Goal: Contribute content: Contribute content

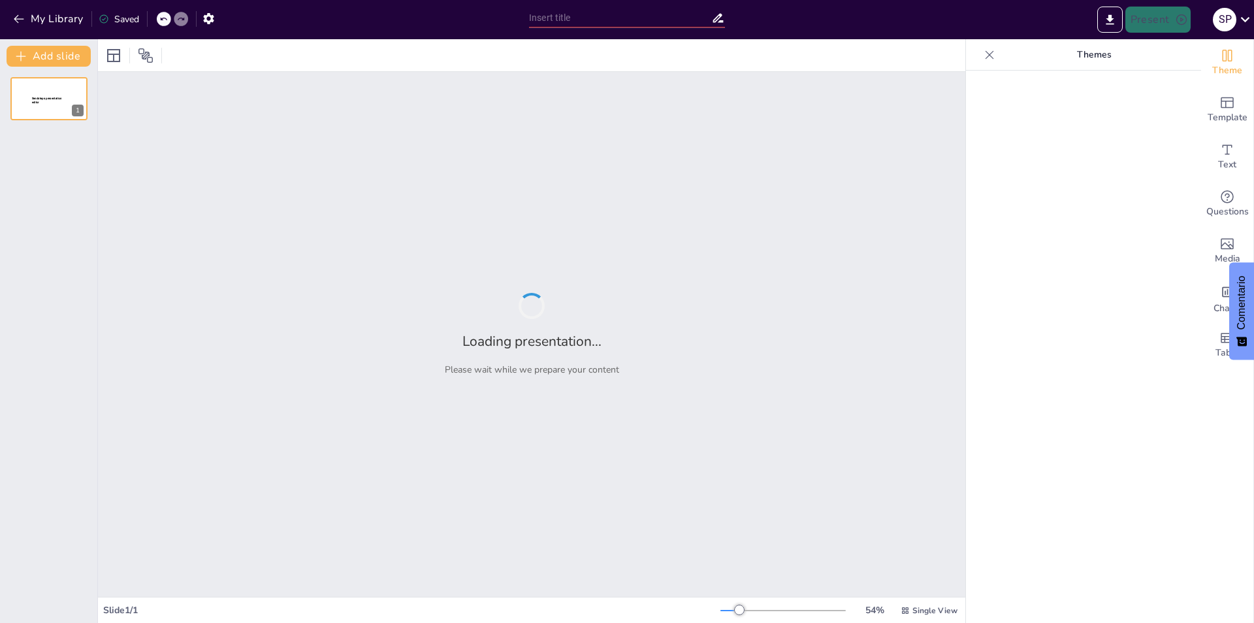
type input "EL JUEGO DEL BIPARTIDISMO EN [GEOGRAPHIC_DATA]"
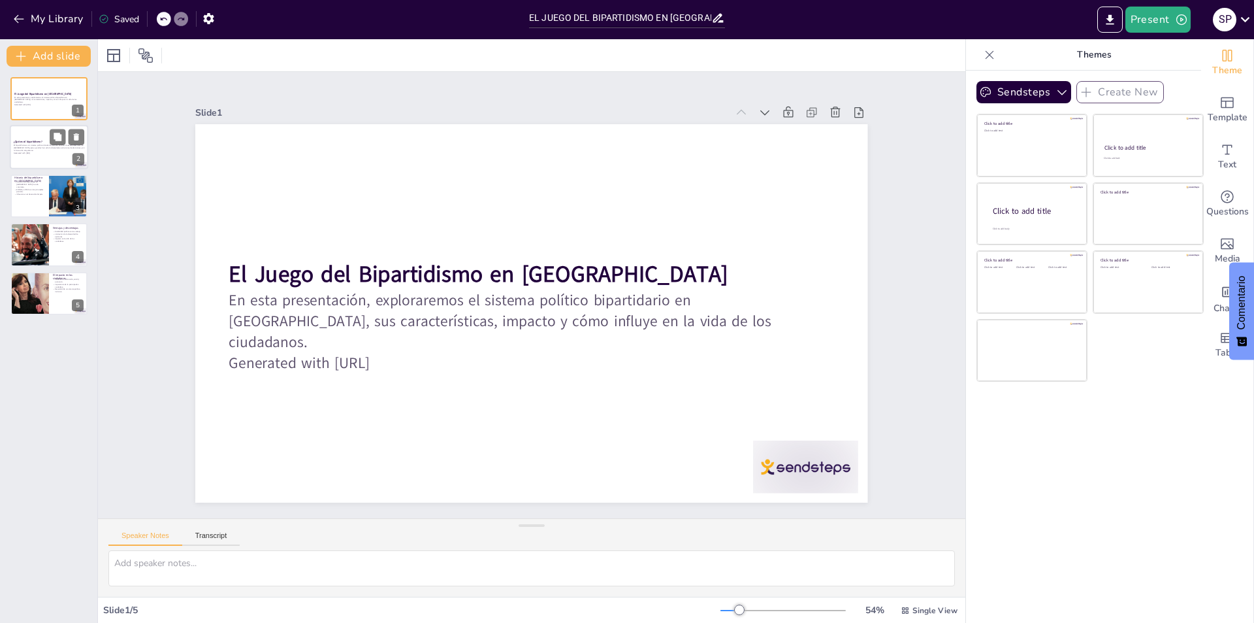
click at [35, 134] on div at bounding box center [49, 147] width 78 height 44
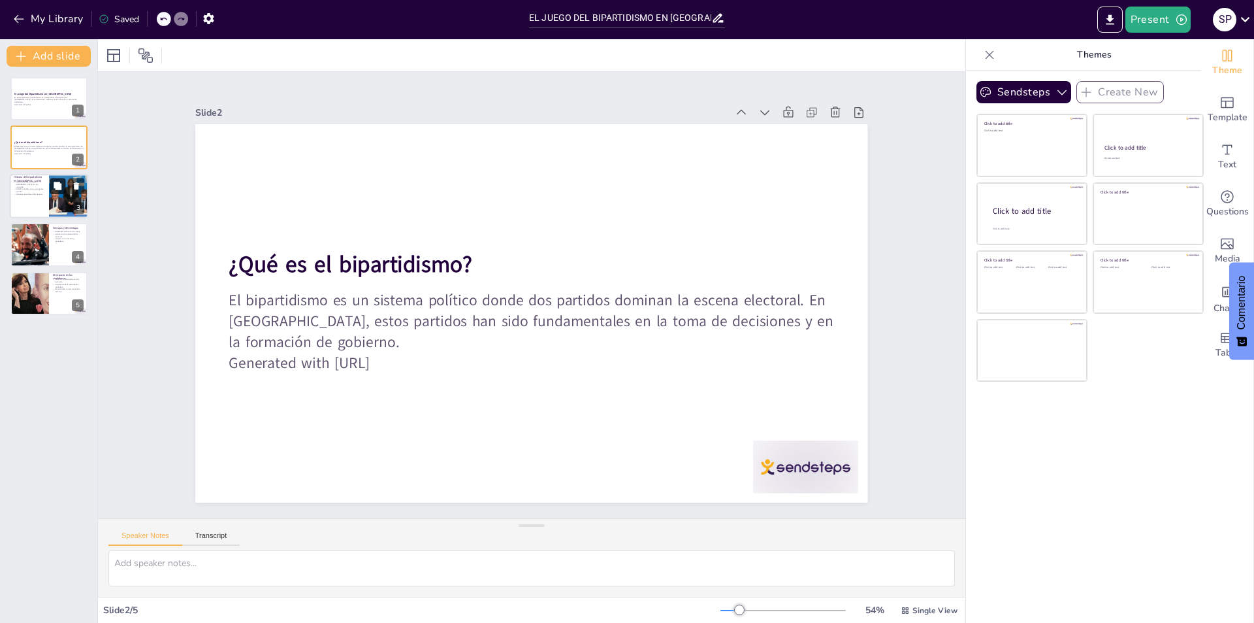
click at [57, 178] on button at bounding box center [58, 186] width 16 height 16
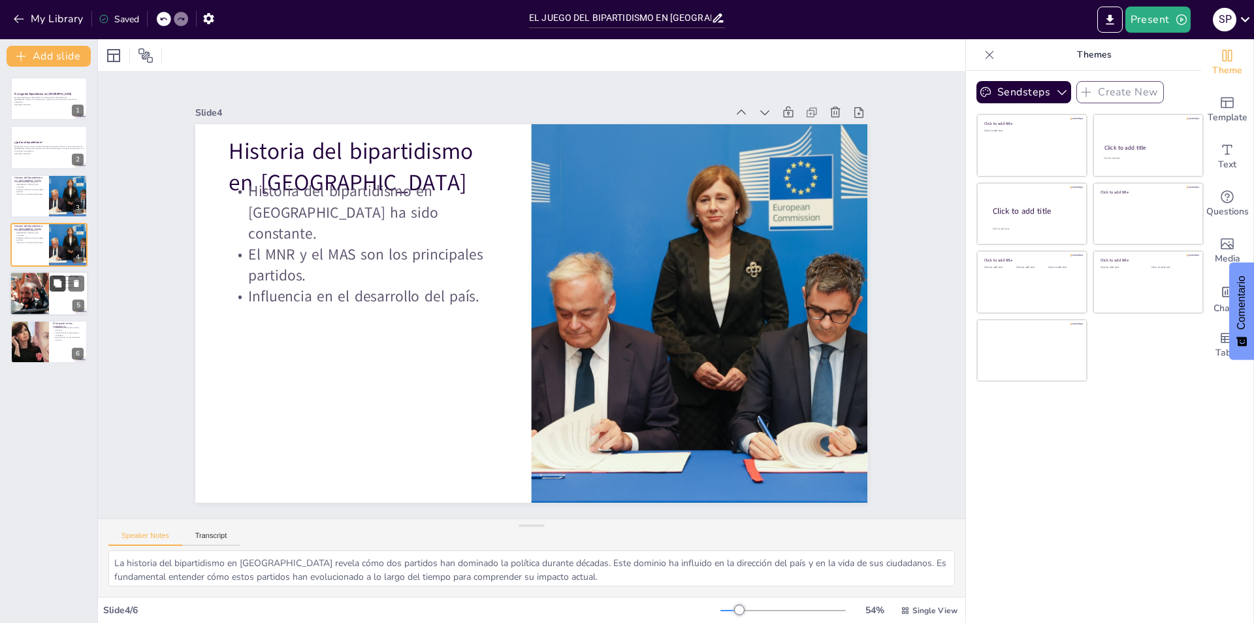
click at [58, 289] on button at bounding box center [58, 283] width 16 height 16
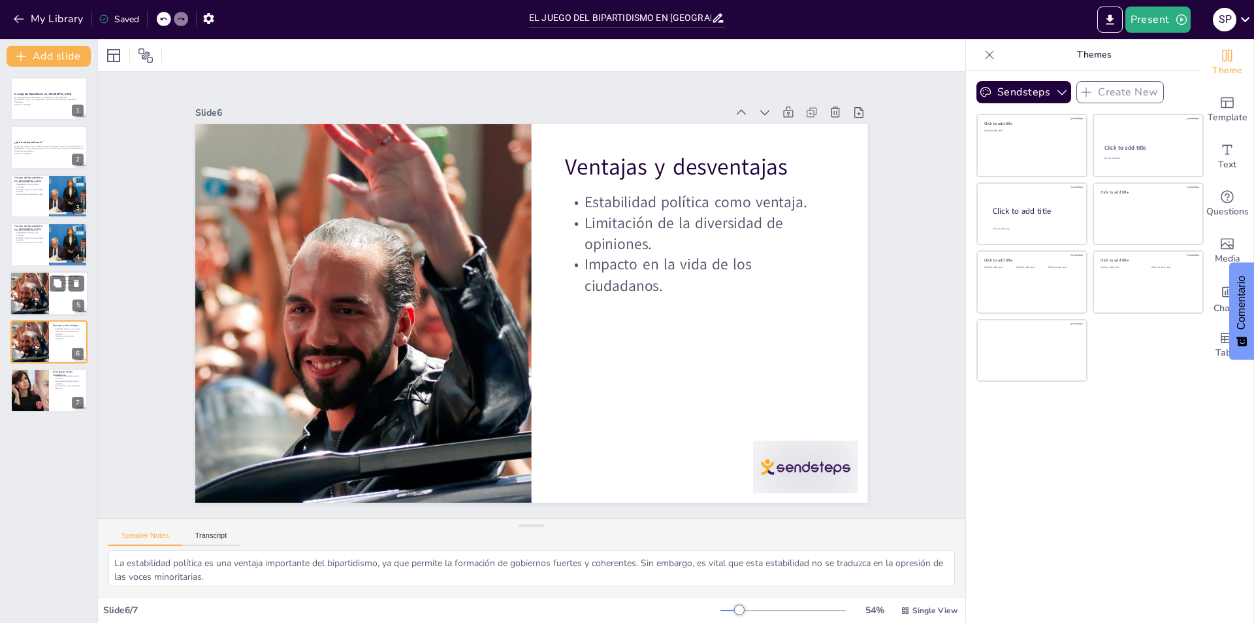
click at [33, 282] on div at bounding box center [29, 293] width 78 height 44
click at [50, 350] on div at bounding box center [49, 341] width 78 height 44
click at [22, 397] on div at bounding box center [29, 390] width 69 height 44
type textarea "La influencia del bipartidismo en áreas clave como la educación y la salud es v…"
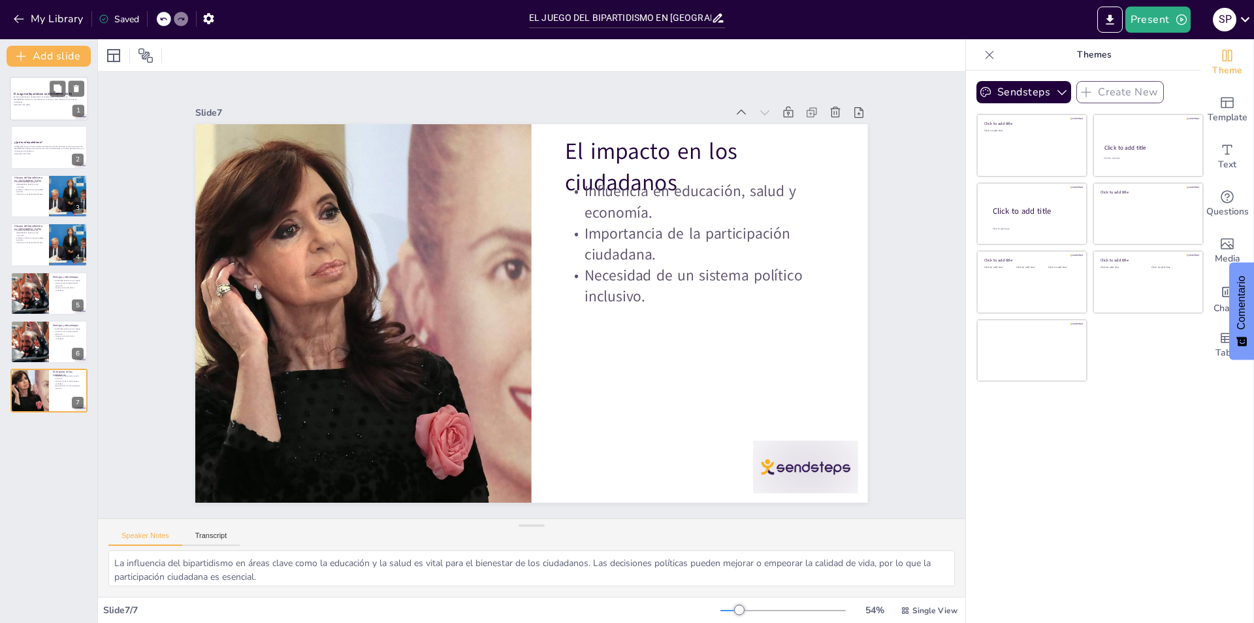
click at [60, 101] on p "En esta presentación, exploraremos el sistema político bipartidario en Bolivia,…" at bounding box center [49, 99] width 71 height 7
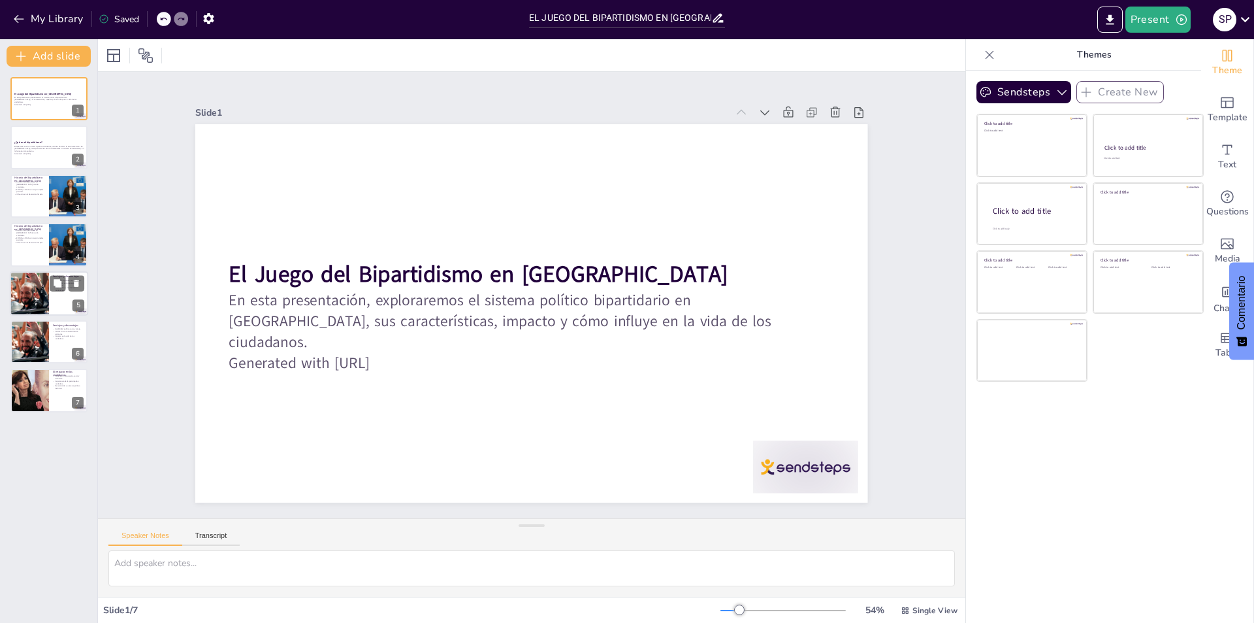
click at [29, 302] on div at bounding box center [29, 293] width 78 height 44
type textarea "La estabilidad política es una ventaja importante del bipartidismo, ya que perm…"
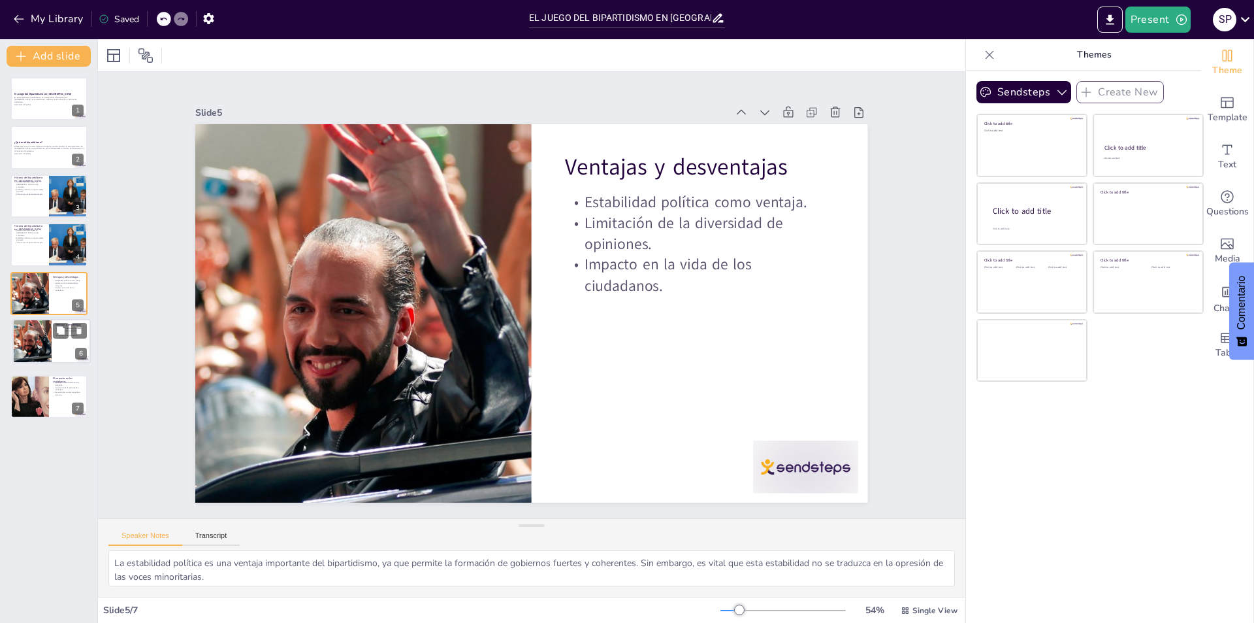
click at [67, 335] on div "Ventajas y desventajas Estabilidad política como ventaja. Limitación de la dive…" at bounding box center [51, 341] width 78 height 44
click at [42, 302] on div at bounding box center [29, 293] width 78 height 44
click at [78, 283] on icon at bounding box center [76, 283] width 5 height 7
type textarea "La influencia del bipartidismo en áreas clave como la educación y la salud es v…"
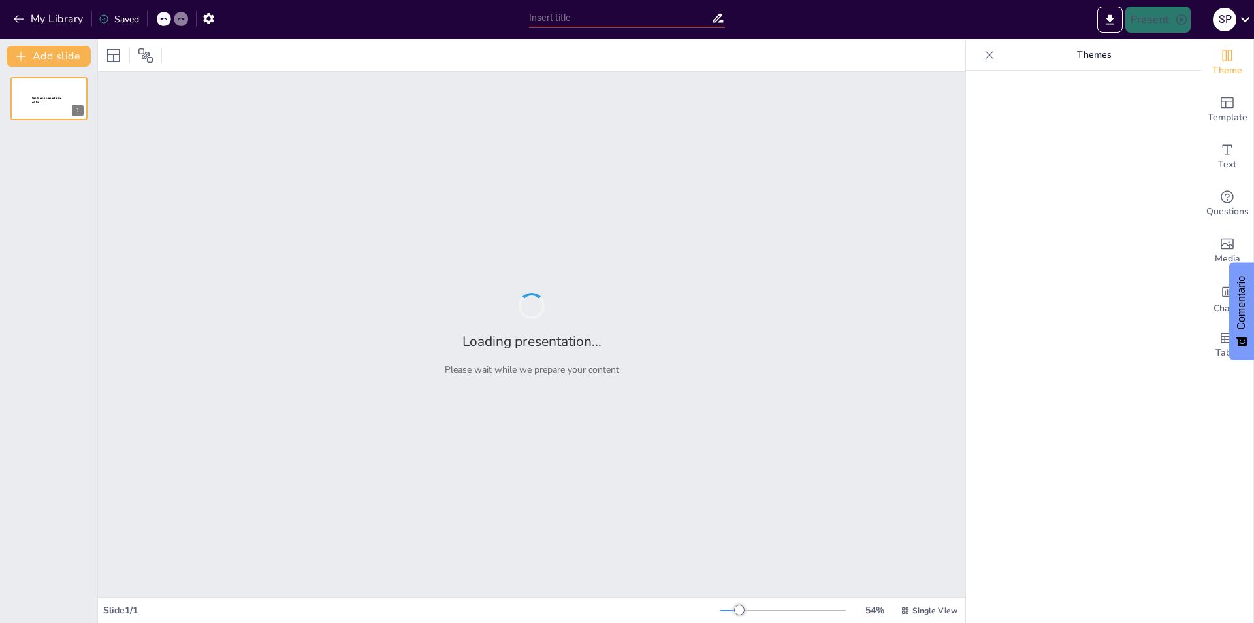
type input "EL JUEGO DEL BIPARTIDISMO EN [GEOGRAPHIC_DATA]"
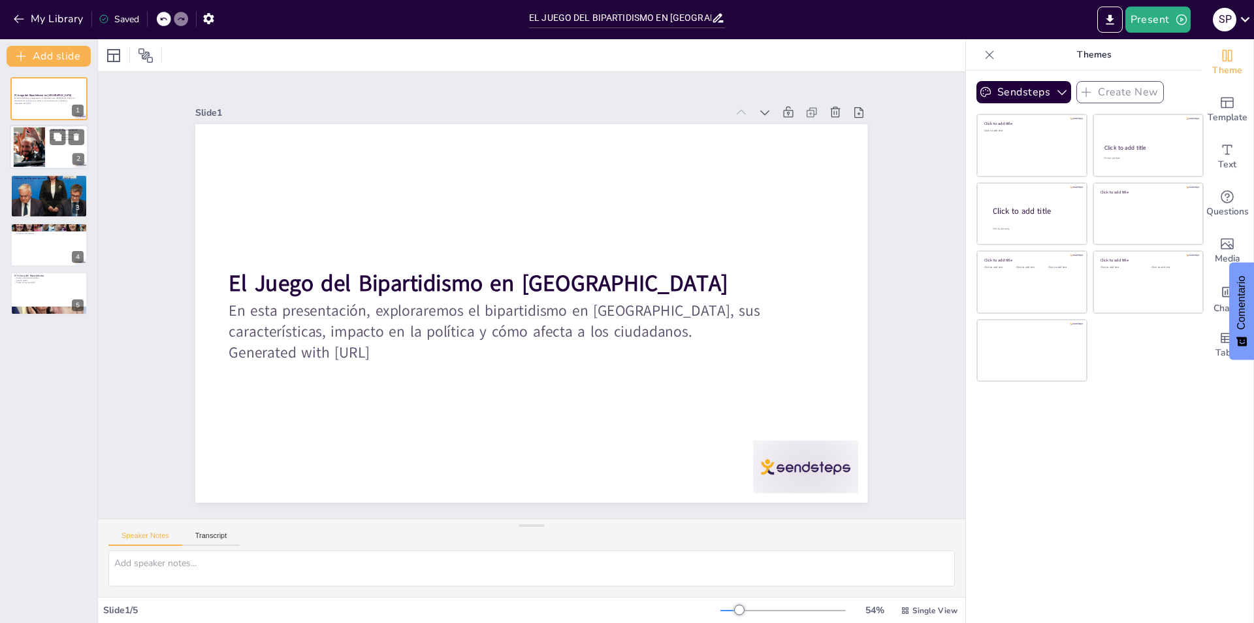
click at [34, 150] on div at bounding box center [29, 147] width 71 height 40
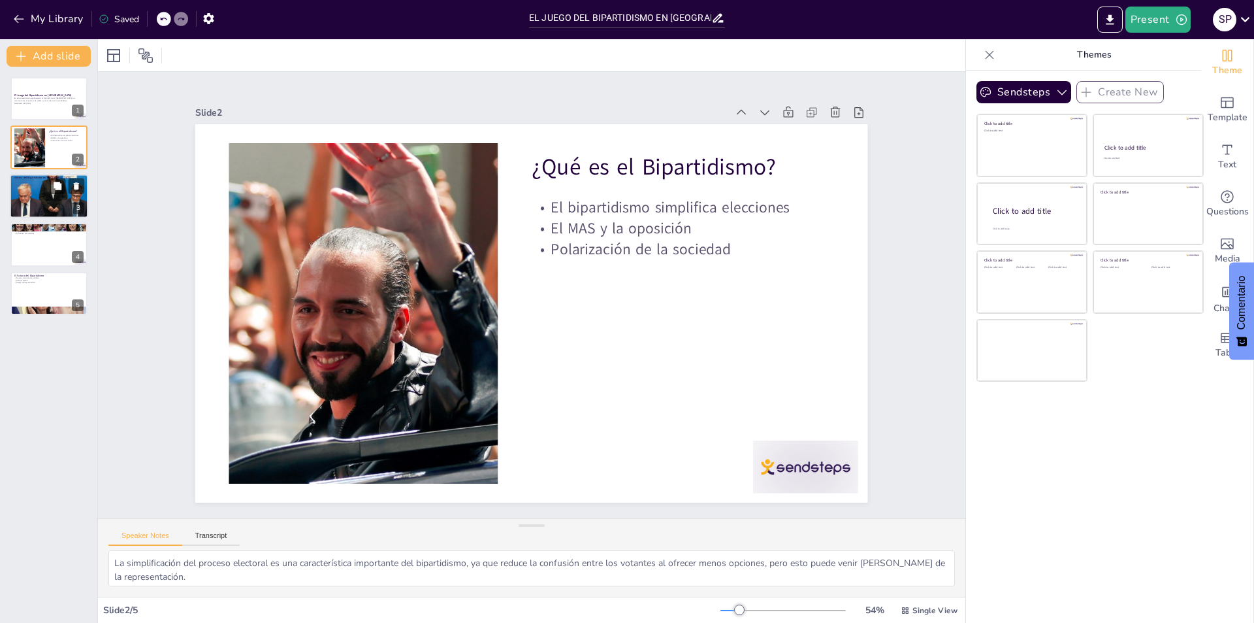
click at [29, 208] on div at bounding box center [49, 196] width 78 height 78
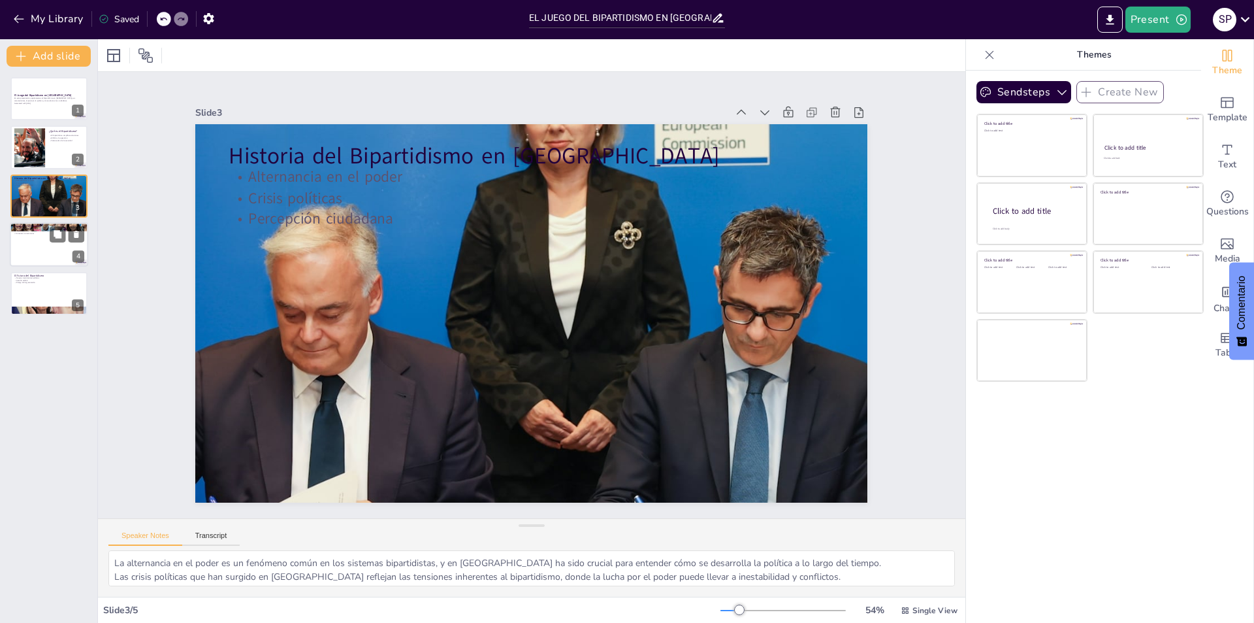
click at [26, 257] on div at bounding box center [49, 244] width 78 height 44
type textarea "Las decisiones sobre educación son un reflejo del enfoque político de los parti…"
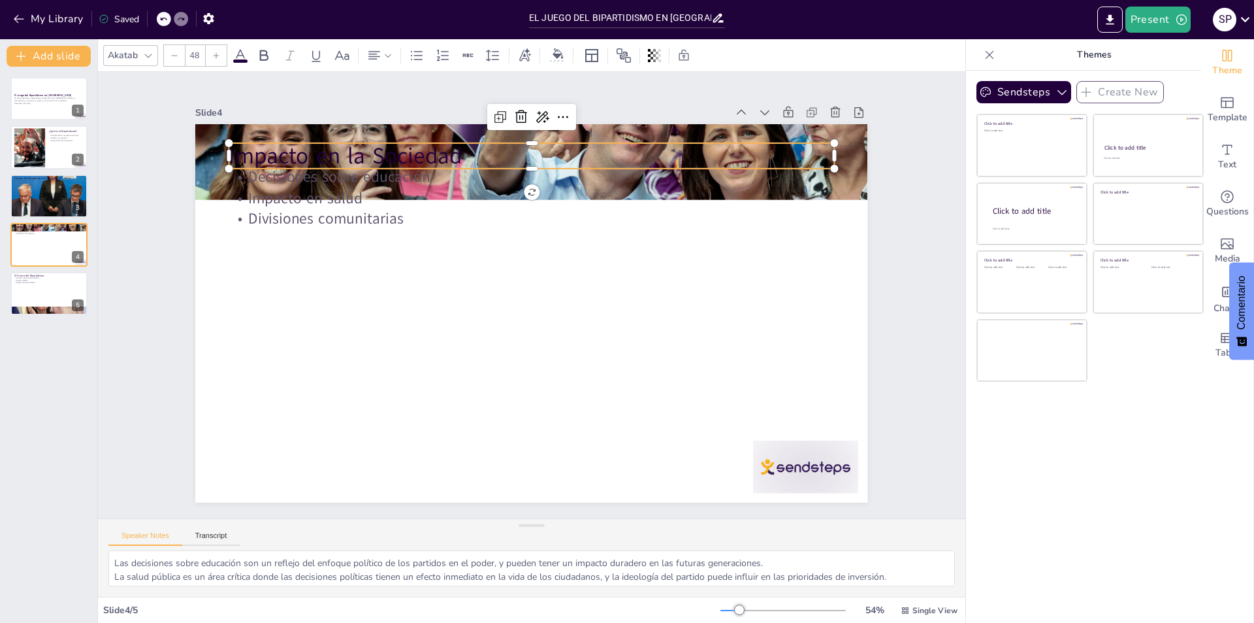
click at [264, 150] on p "Impacto en la Sociedad" at bounding box center [546, 156] width 605 height 95
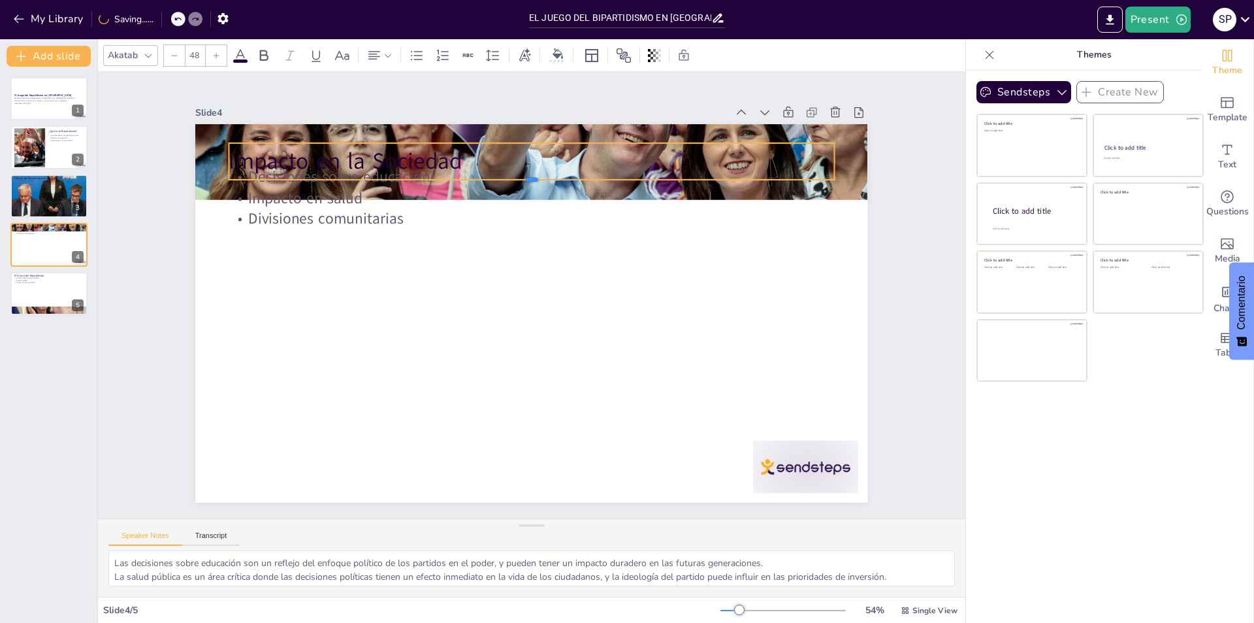
drag, startPoint x: 517, startPoint y: 168, endPoint x: 517, endPoint y: 176, distance: 7.8
click at [517, 177] on div at bounding box center [543, 184] width 603 height 73
click at [538, 177] on div at bounding box center [636, 260] width 197 height 579
click at [517, 176] on div at bounding box center [554, 187] width 594 height 136
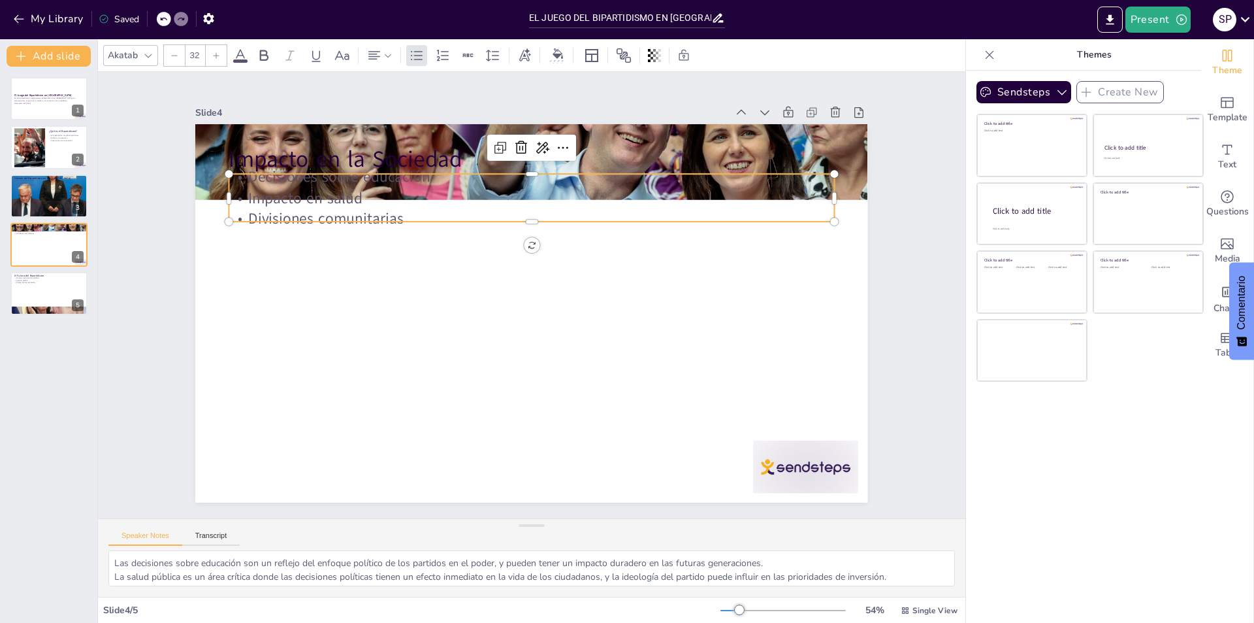
click at [342, 214] on p "Divisiones comunitarias" at bounding box center [548, 220] width 596 height 146
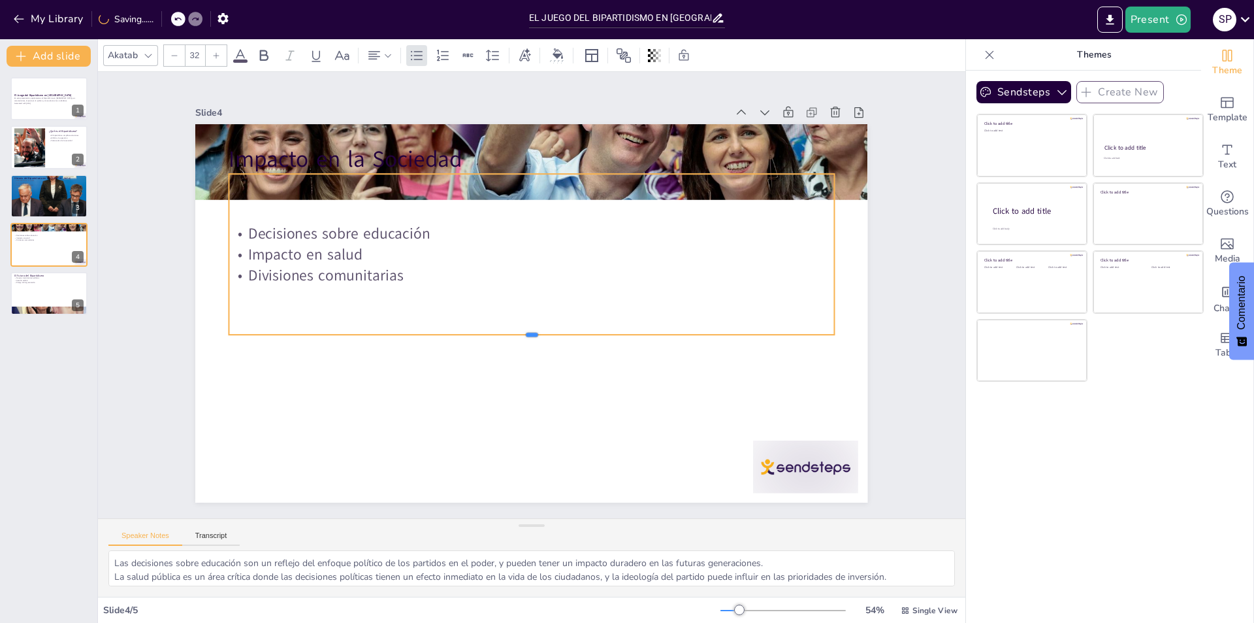
drag, startPoint x: 521, startPoint y: 219, endPoint x: 506, endPoint y: 332, distance: 114.1
click at [506, 332] on div at bounding box center [518, 337] width 579 height 197
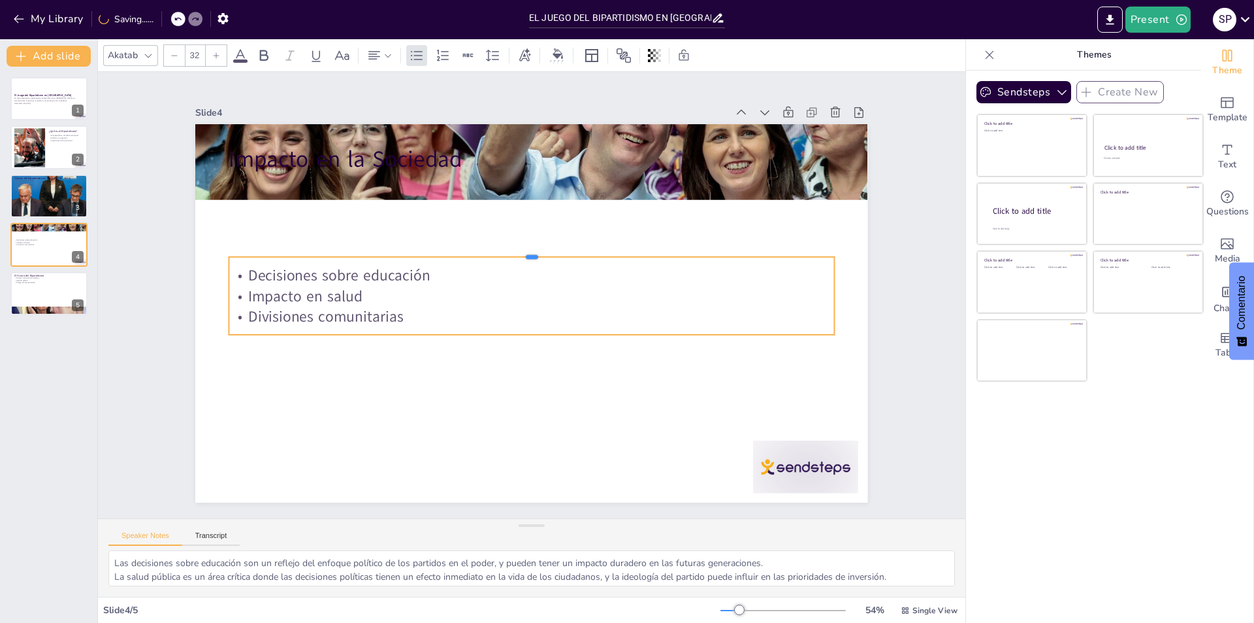
drag, startPoint x: 519, startPoint y: 167, endPoint x: 515, endPoint y: 250, distance: 83.0
click at [515, 250] on div at bounding box center [536, 252] width 603 height 74
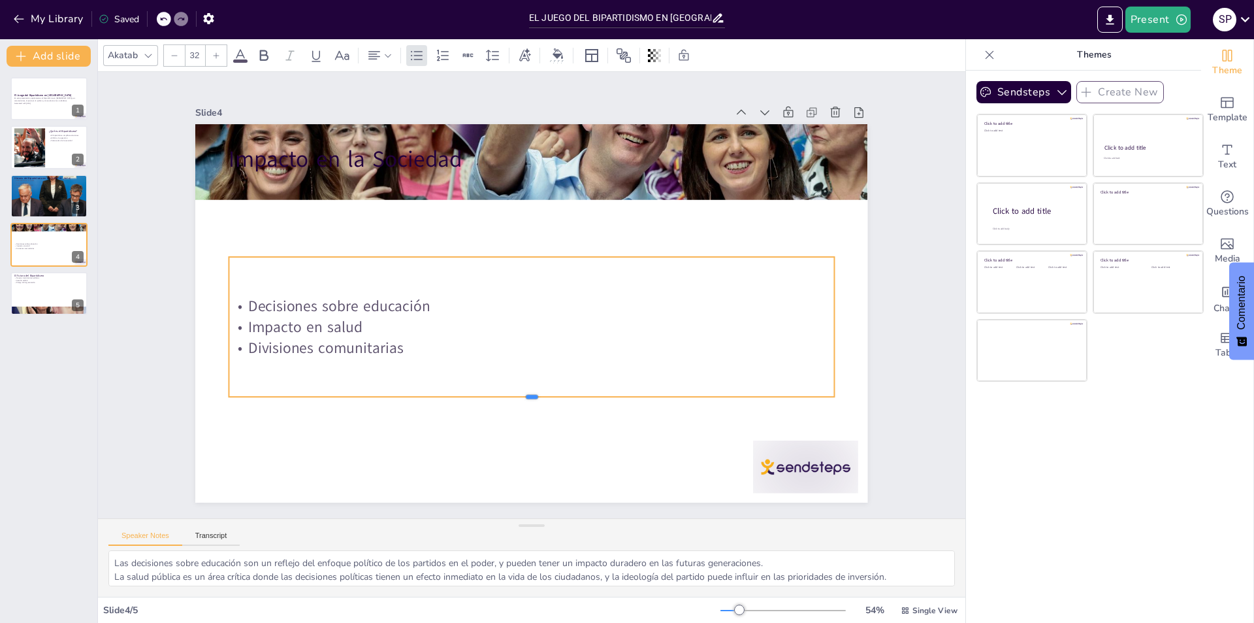
drag, startPoint x: 521, startPoint y: 333, endPoint x: 524, endPoint y: 395, distance: 62.1
click at [524, 395] on div at bounding box center [520, 402] width 603 height 74
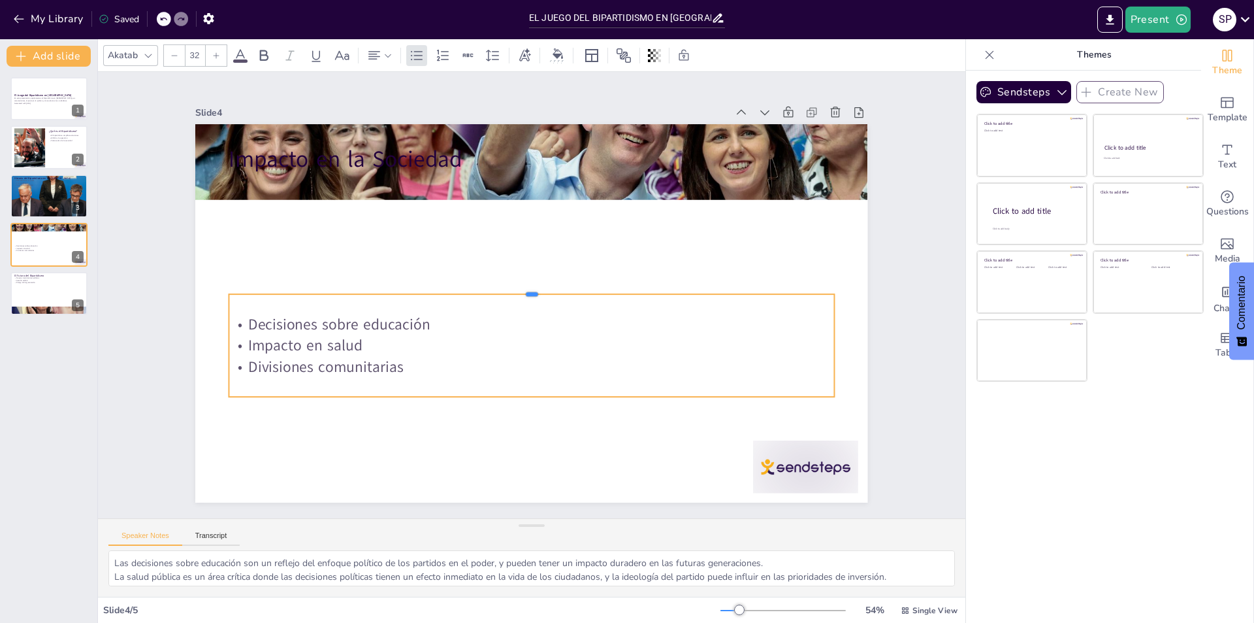
drag, startPoint x: 522, startPoint y: 250, endPoint x: 522, endPoint y: 289, distance: 39.8
click at [522, 289] on div at bounding box center [531, 289] width 605 height 10
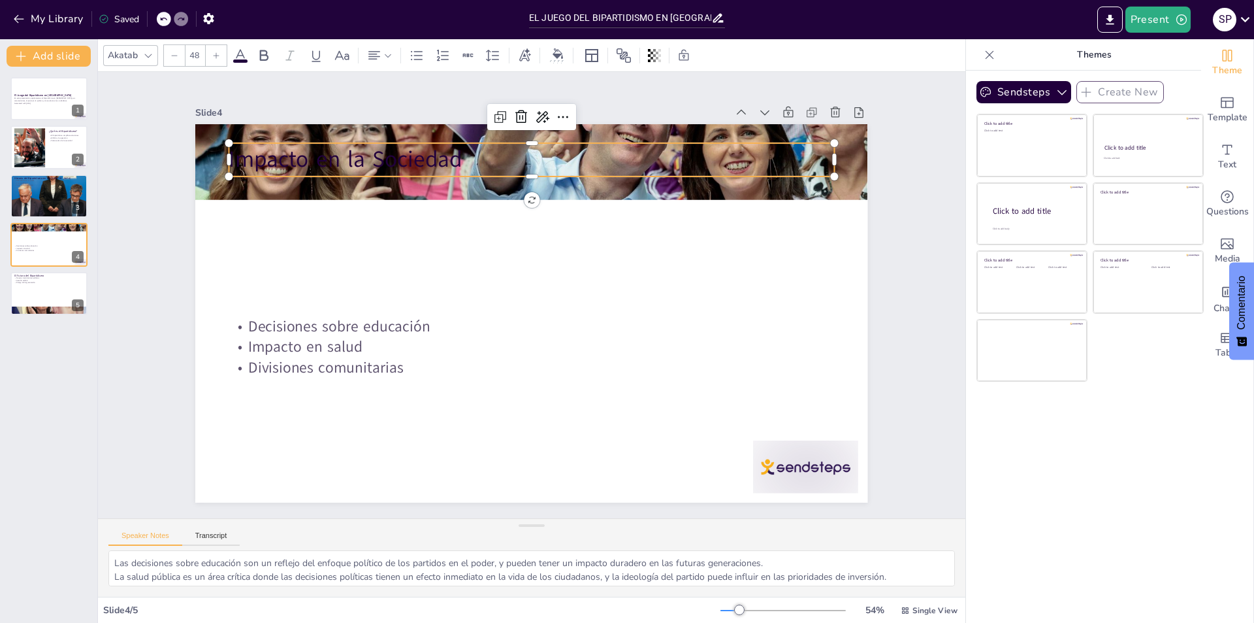
click at [407, 161] on p "Impacto en la Sociedad" at bounding box center [545, 160] width 605 height 95
click at [519, 184] on div "Impacto en la Sociedad Decisiones sobre educación Impacto en salud Divisiones c…" at bounding box center [530, 313] width 708 height 446
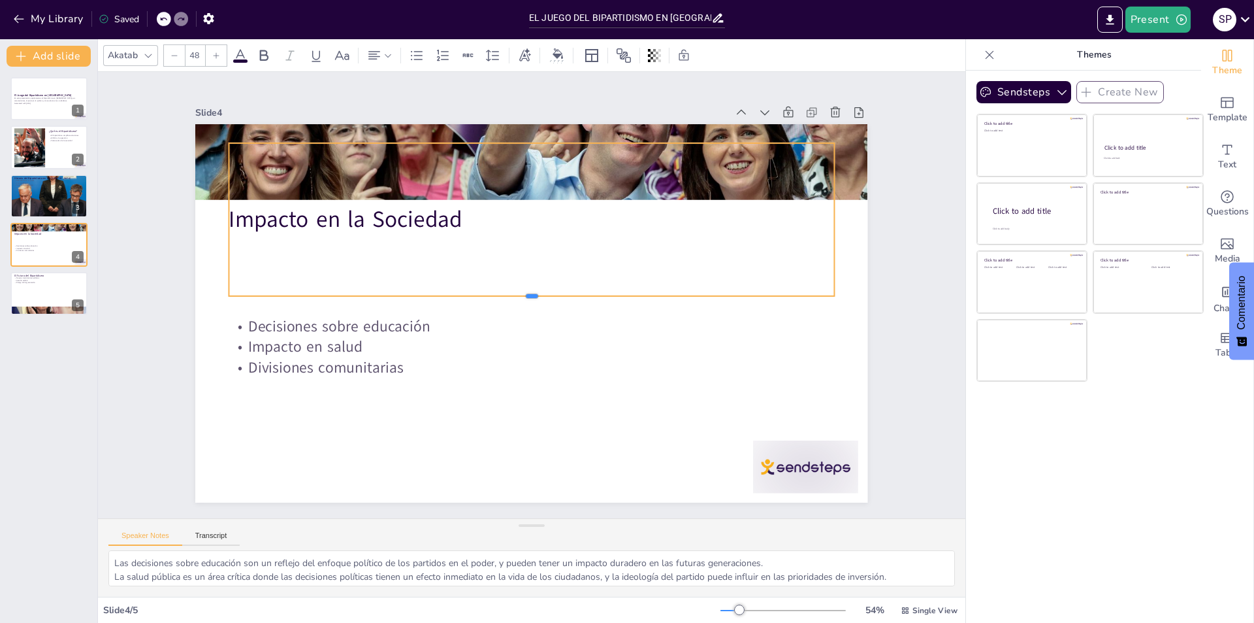
drag, startPoint x: 519, startPoint y: 182, endPoint x: 513, endPoint y: 293, distance: 110.6
click at [513, 293] on div at bounding box center [530, 301] width 594 height 136
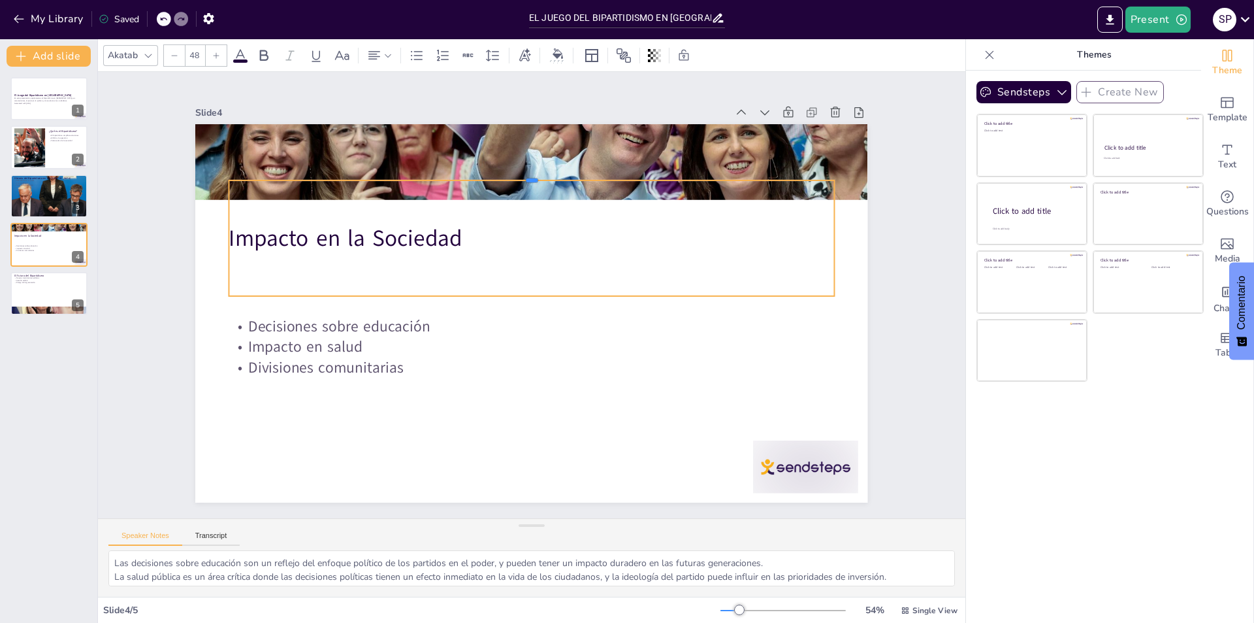
drag, startPoint x: 523, startPoint y: 137, endPoint x: 515, endPoint y: 220, distance: 83.4
click at [519, 201] on div "Impacto en la Sociedad Decisiones sobre educación Impacto en salud Divisiones c…" at bounding box center [528, 313] width 736 height 510
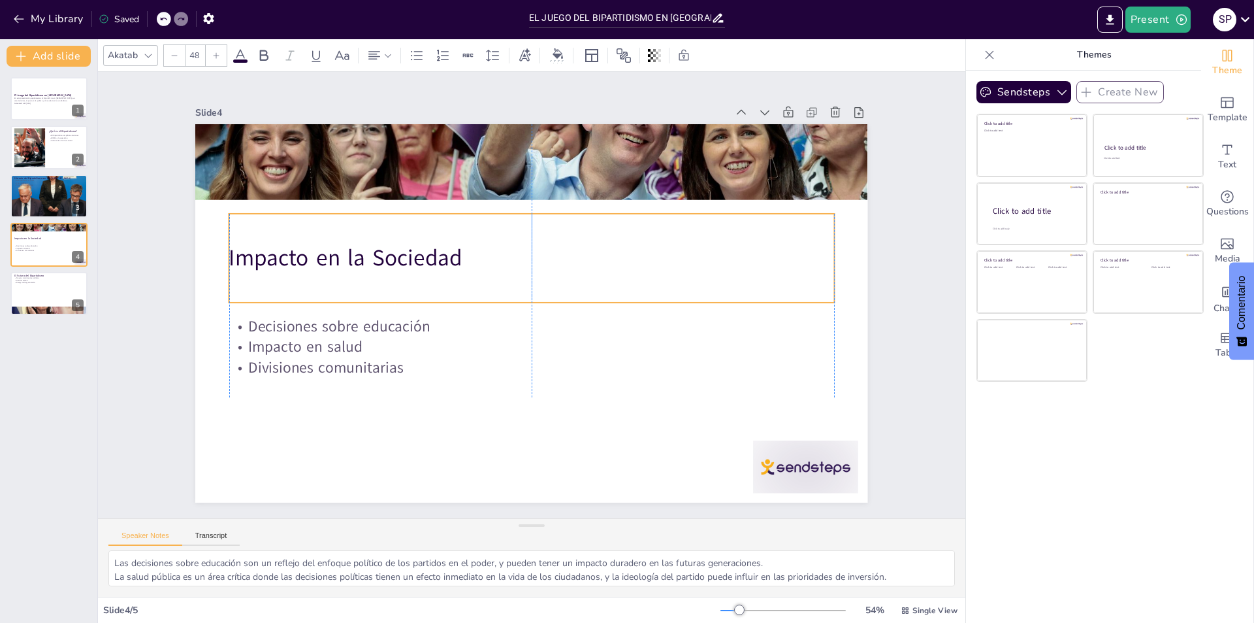
click at [514, 220] on div "Impacto en la Sociedad" at bounding box center [535, 258] width 611 height 152
click at [513, 226] on div "Impacto en la Sociedad" at bounding box center [538, 265] width 610 height 212
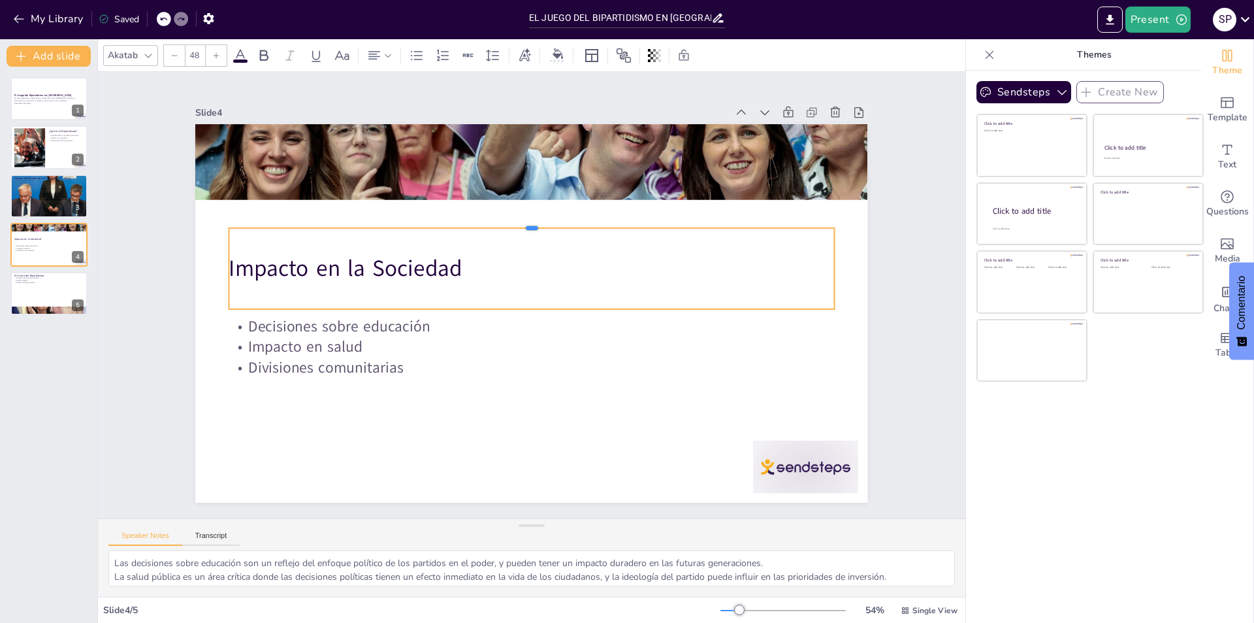
drag, startPoint x: 520, startPoint y: 212, endPoint x: 518, endPoint y: 225, distance: 13.2
click at [519, 221] on div at bounding box center [539, 223] width 603 height 74
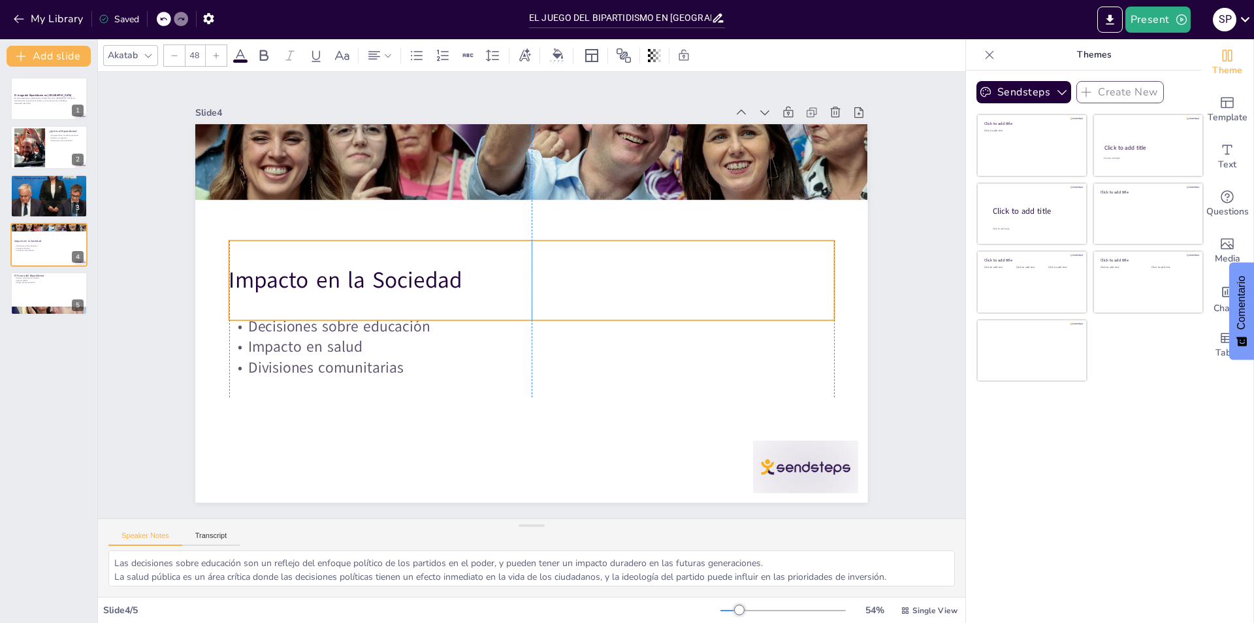
drag, startPoint x: 518, startPoint y: 225, endPoint x: 516, endPoint y: 236, distance: 11.3
click at [516, 236] on div "Impacto en la Sociedad" at bounding box center [535, 280] width 608 height 203
drag, startPoint x: 516, startPoint y: 235, endPoint x: 518, endPoint y: 227, distance: 8.1
click at [518, 227] on div at bounding box center [538, 230] width 603 height 74
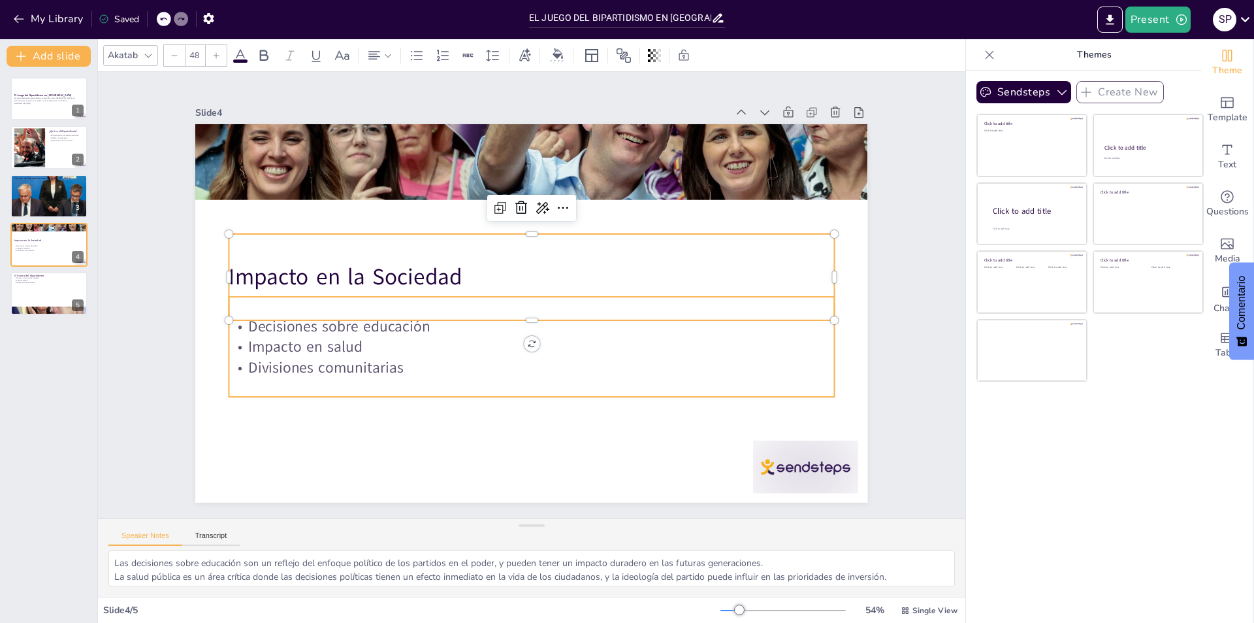
click at [522, 314] on p "Decisiones sobre educación" at bounding box center [529, 326] width 604 height 84
click at [424, 255] on div "Impacto en la Sociedad" at bounding box center [542, 280] width 540 height 425
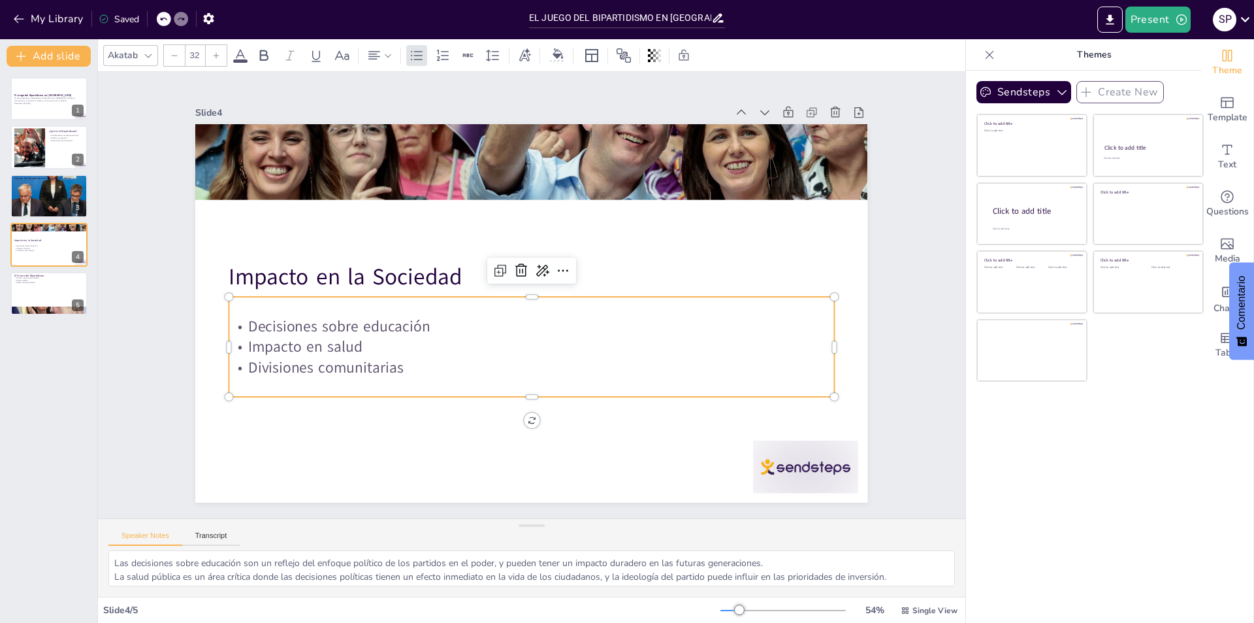
click at [378, 353] on p "Divisiones comunitarias" at bounding box center [516, 366] width 596 height 146
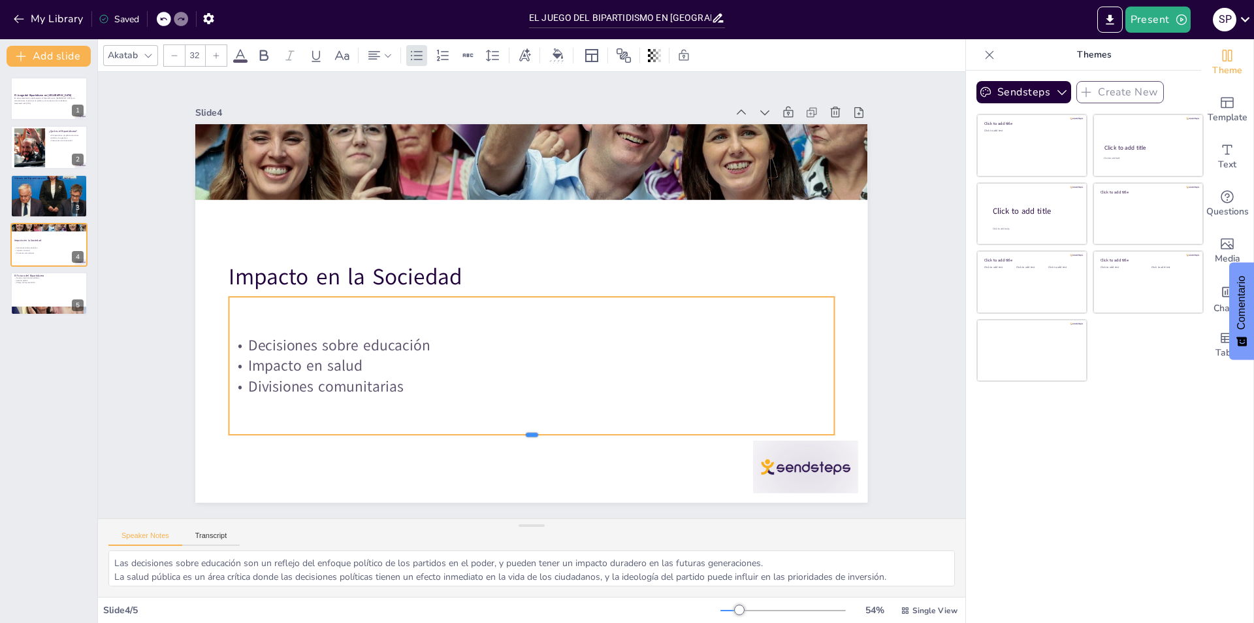
drag, startPoint x: 519, startPoint y: 394, endPoint x: 519, endPoint y: 428, distance: 34.0
click at [519, 429] on div at bounding box center [516, 438] width 603 height 73
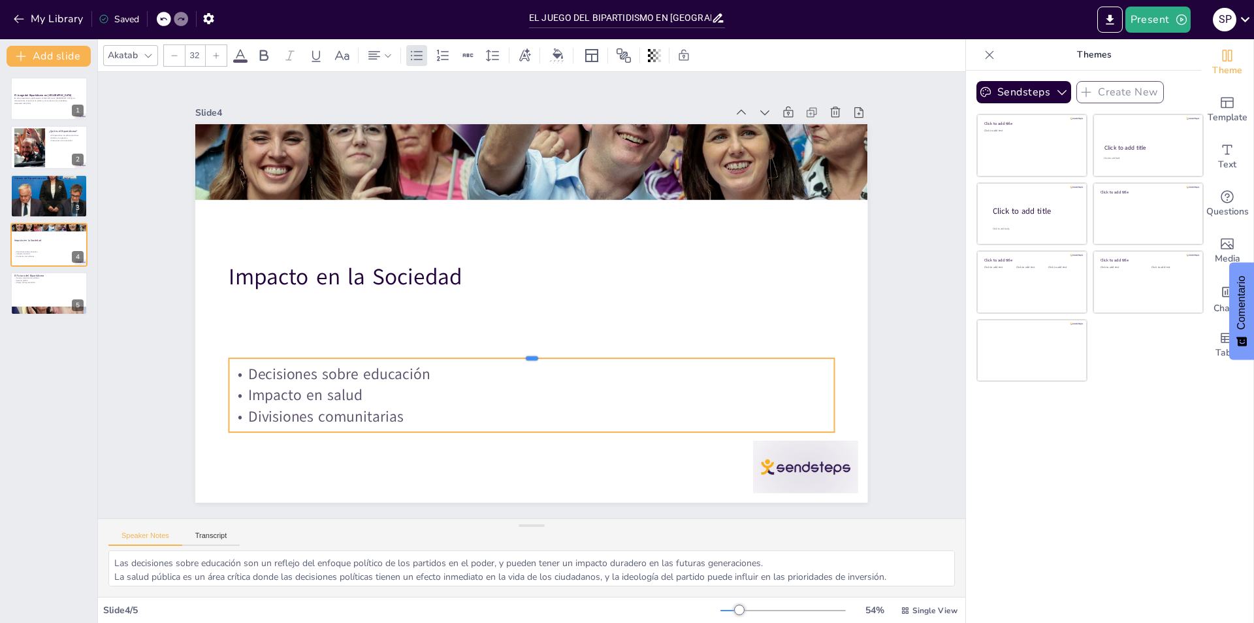
drag, startPoint x: 520, startPoint y: 290, endPoint x: 518, endPoint y: 351, distance: 61.4
click at [518, 351] on div at bounding box center [525, 353] width 603 height 74
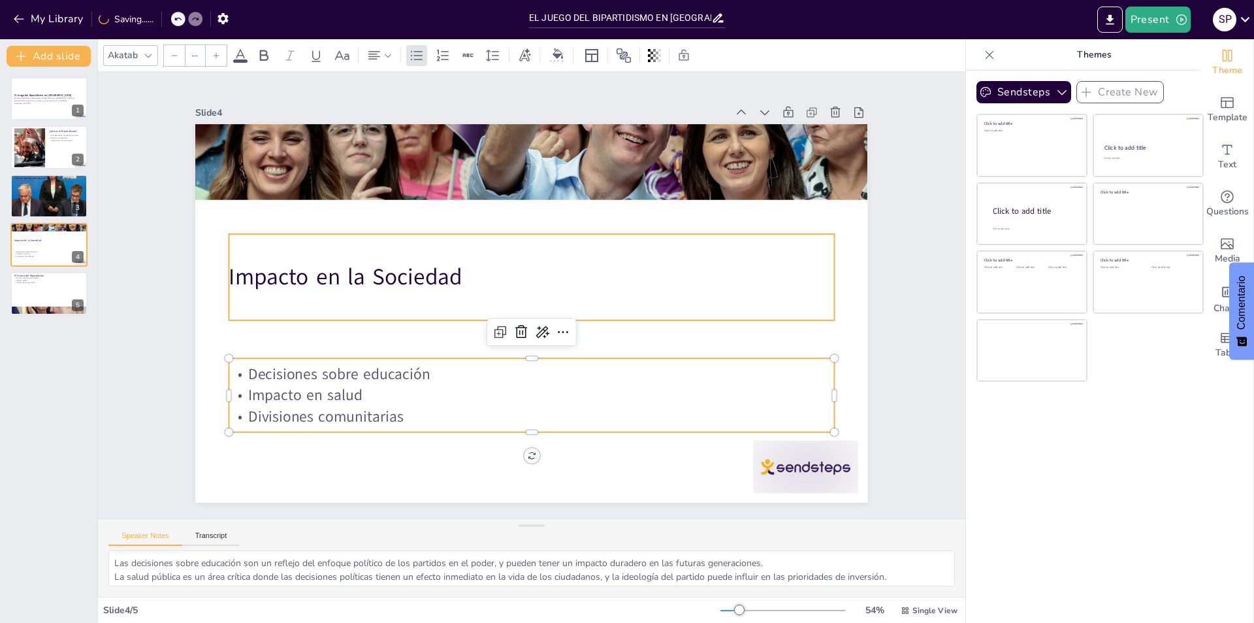
click at [432, 261] on p "Impacto en la Sociedad" at bounding box center [533, 277] width 605 height 95
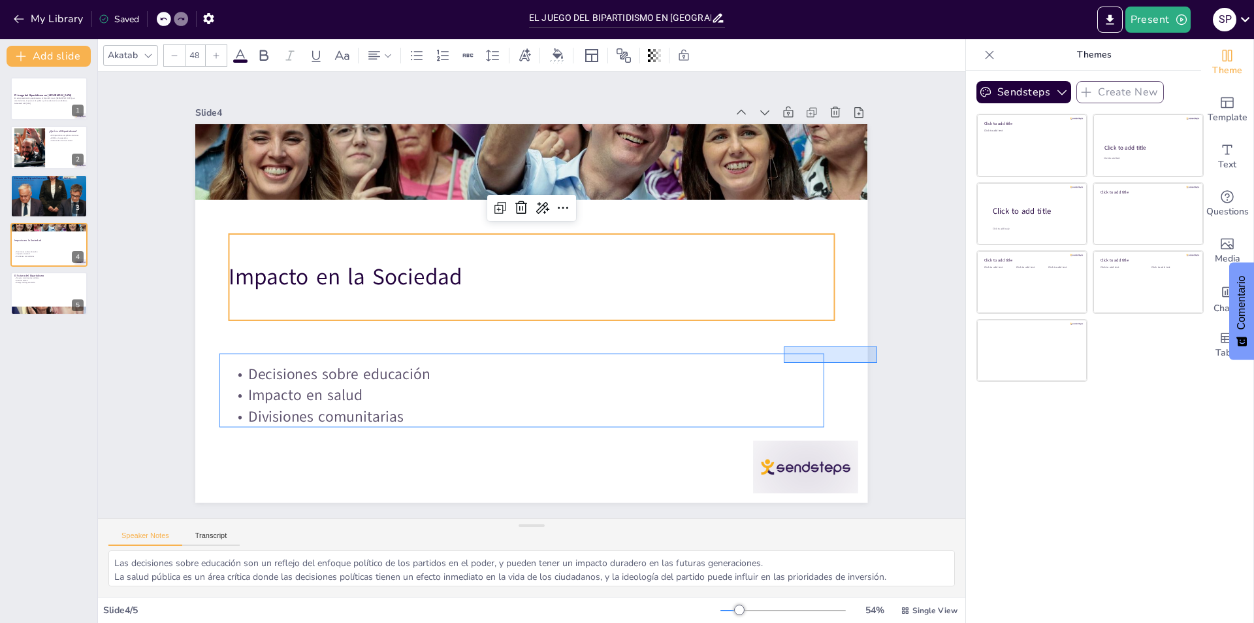
drag, startPoint x: 784, startPoint y: 346, endPoint x: 884, endPoint y: 366, distance: 102.0
click at [884, 366] on div "Slide 1 El Juego del Bipartidismo en [GEOGRAPHIC_DATA] En esta presentación, ex…" at bounding box center [531, 294] width 815 height 561
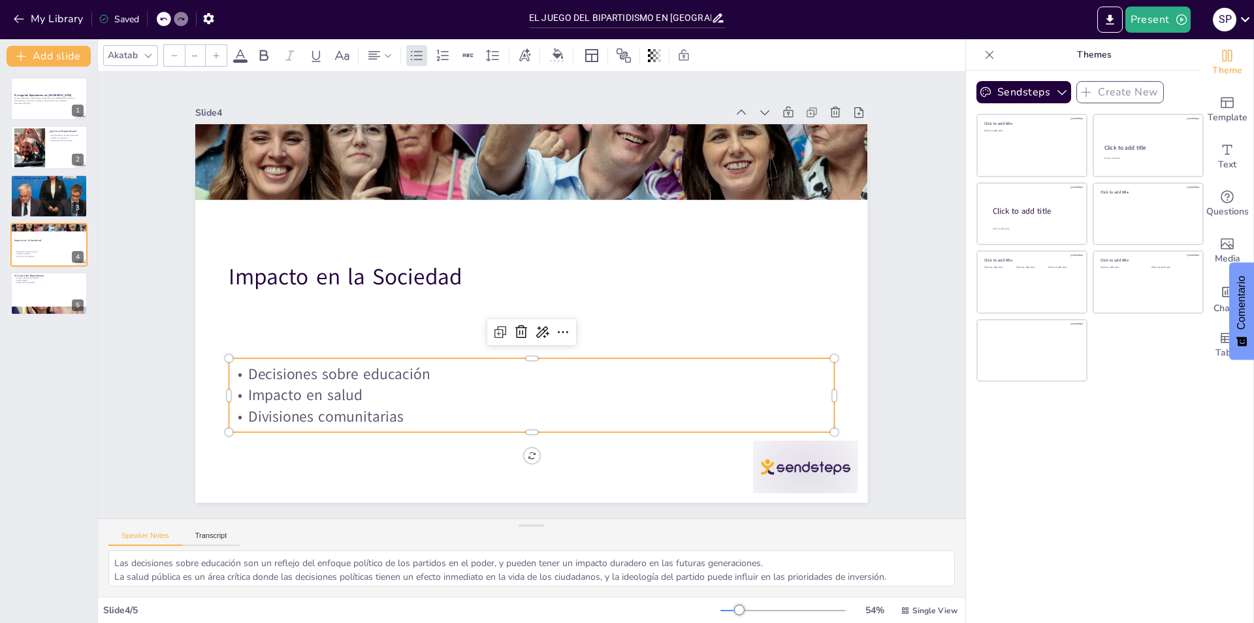
type input "32"
click at [900, 370] on div "Slide 1 El Juego del Bipartidismo en [GEOGRAPHIC_DATA] En esta presentación, ex…" at bounding box center [531, 294] width 963 height 692
click at [340, 377] on p "Decisiones sobre educación" at bounding box center [515, 372] width 596 height 146
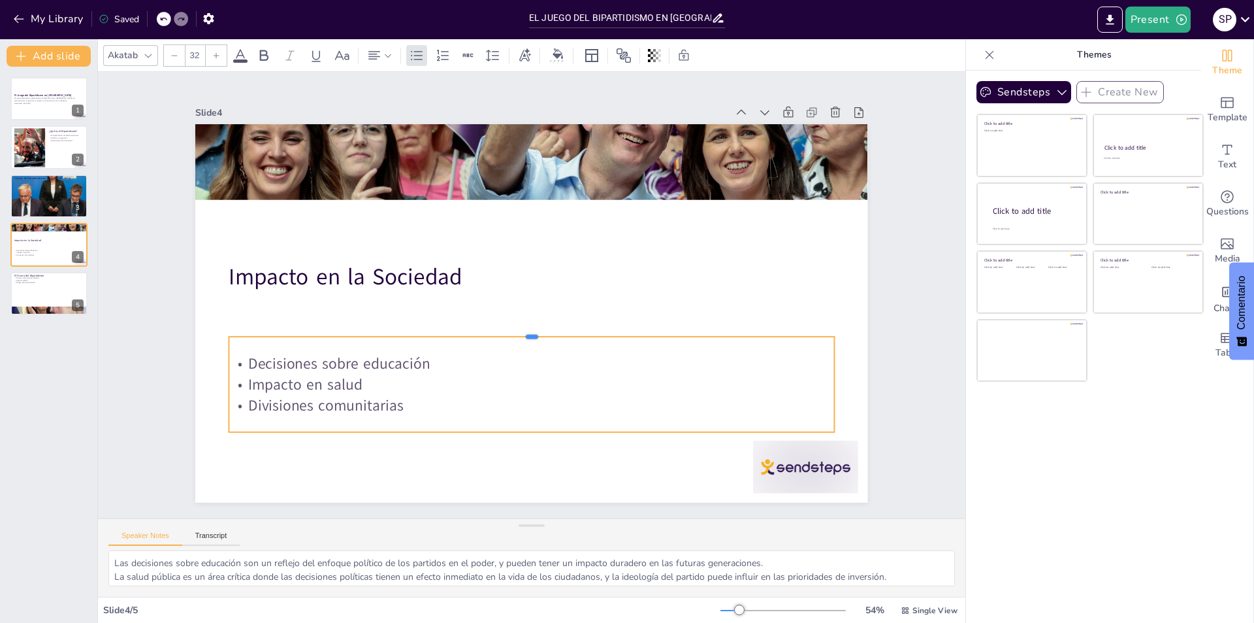
drag, startPoint x: 524, startPoint y: 350, endPoint x: 521, endPoint y: 327, distance: 22.4
click at [521, 327] on div at bounding box center [524, 331] width 594 height 136
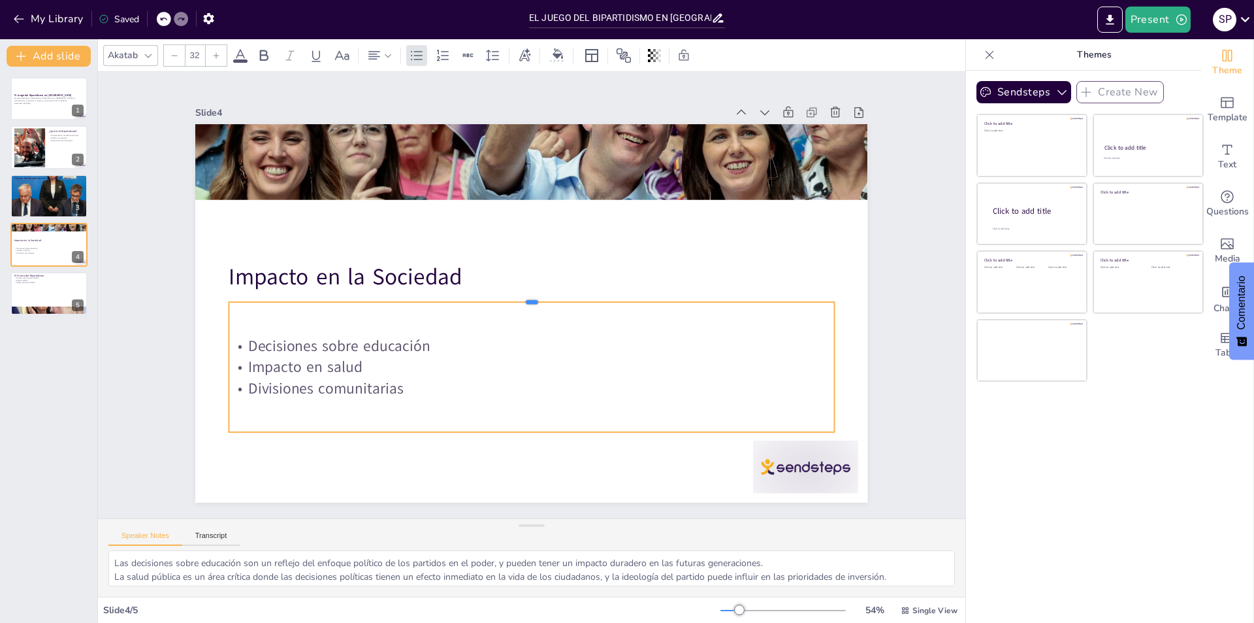
drag, startPoint x: 521, startPoint y: 327, endPoint x: 521, endPoint y: 293, distance: 34.0
click at [521, 293] on div at bounding box center [531, 296] width 579 height 197
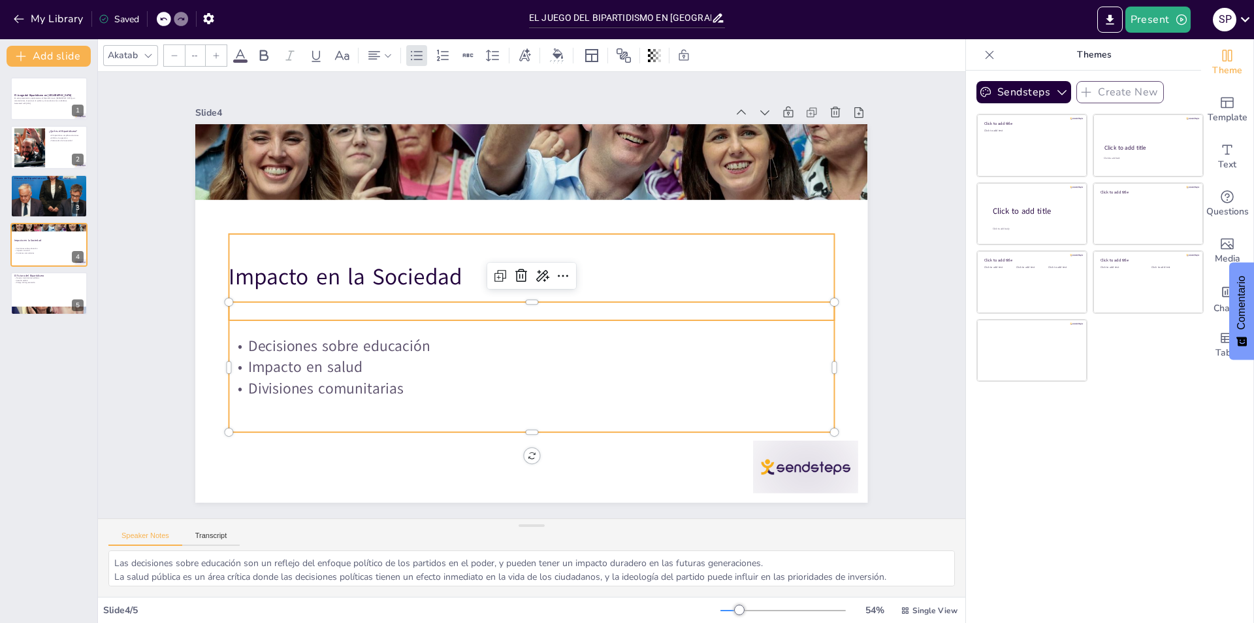
type input "48"
click at [747, 248] on div "Impacto en la Sociedad" at bounding box center [533, 277] width 611 height 148
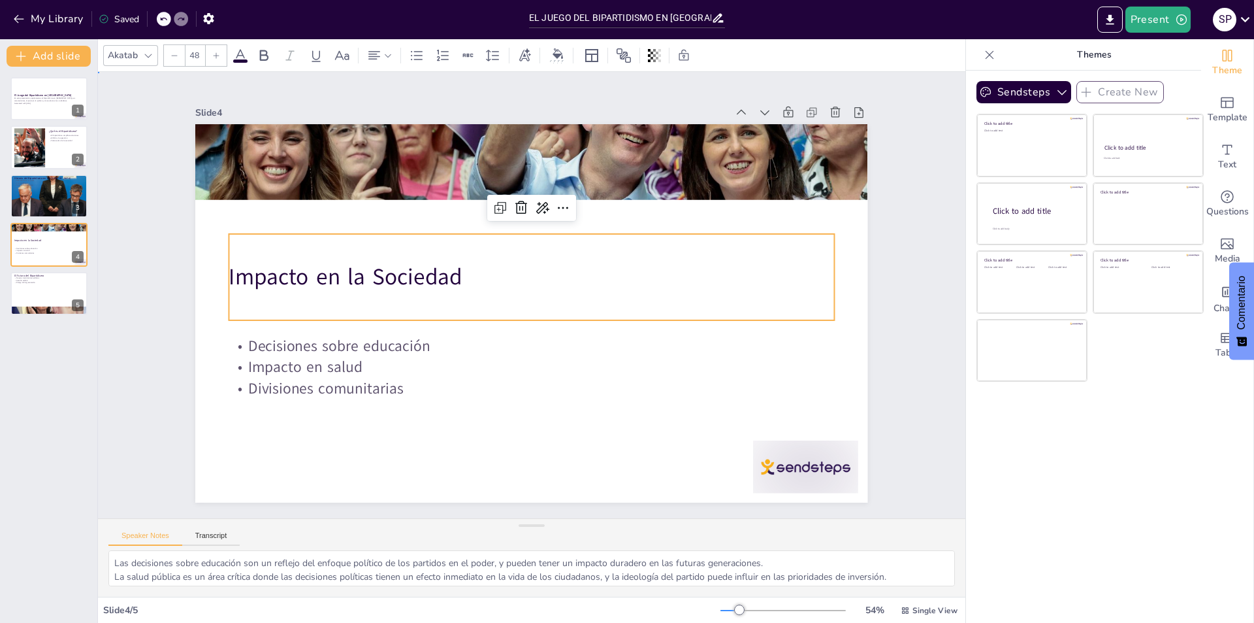
click at [913, 386] on div "Slide 1 El Juego del Bipartidismo en [GEOGRAPHIC_DATA] En esta presentación, ex…" at bounding box center [531, 295] width 975 height 820
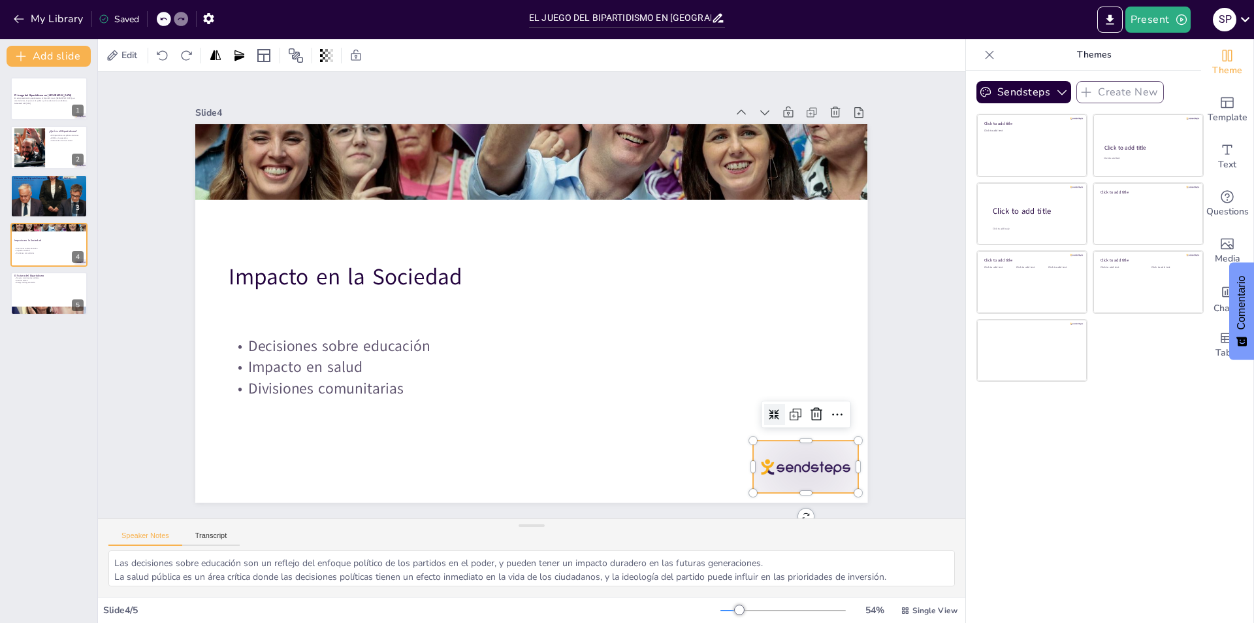
click at [457, 542] on div at bounding box center [420, 599] width 73 height 114
click at [809, 436] on icon at bounding box center [802, 443] width 13 height 14
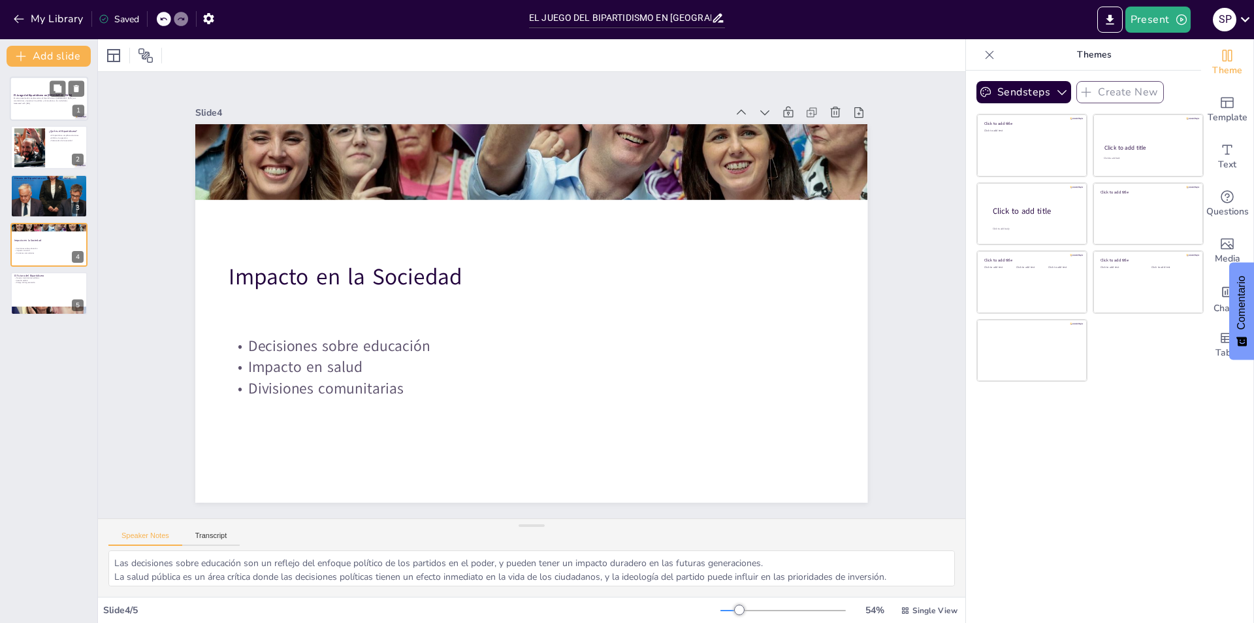
click at [44, 92] on div at bounding box center [49, 98] width 78 height 44
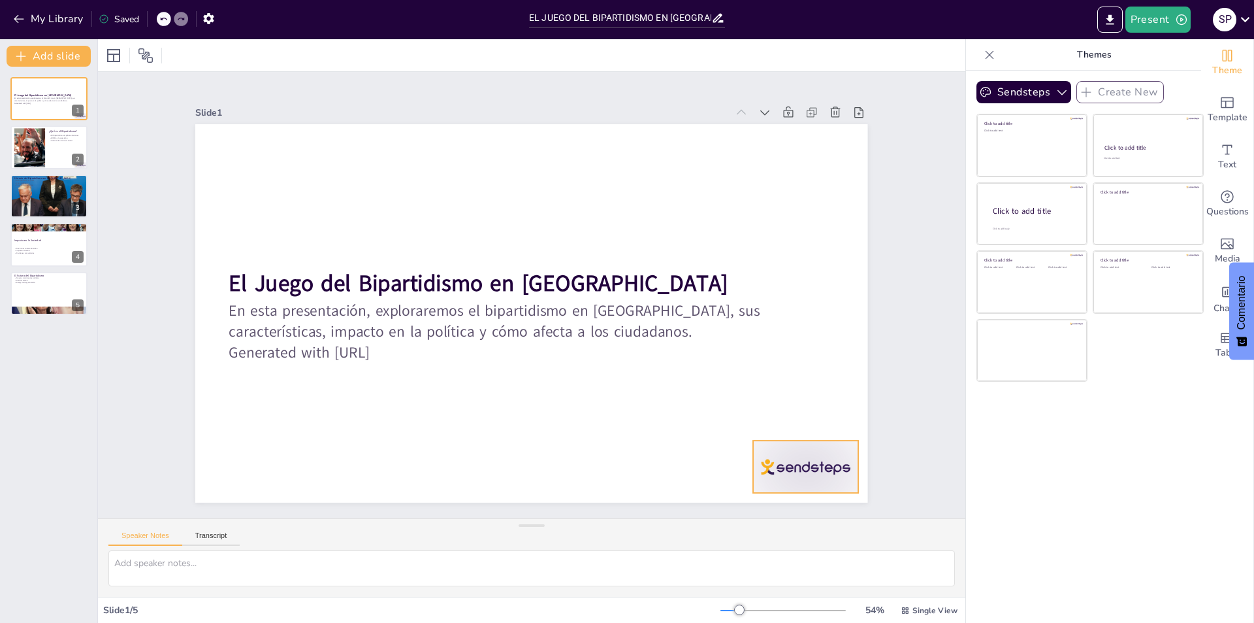
click at [801, 473] on div at bounding box center [787, 494] width 110 height 63
click at [754, 510] on icon at bounding box center [743, 520] width 21 height 21
click at [54, 193] on button at bounding box center [58, 186] width 16 height 16
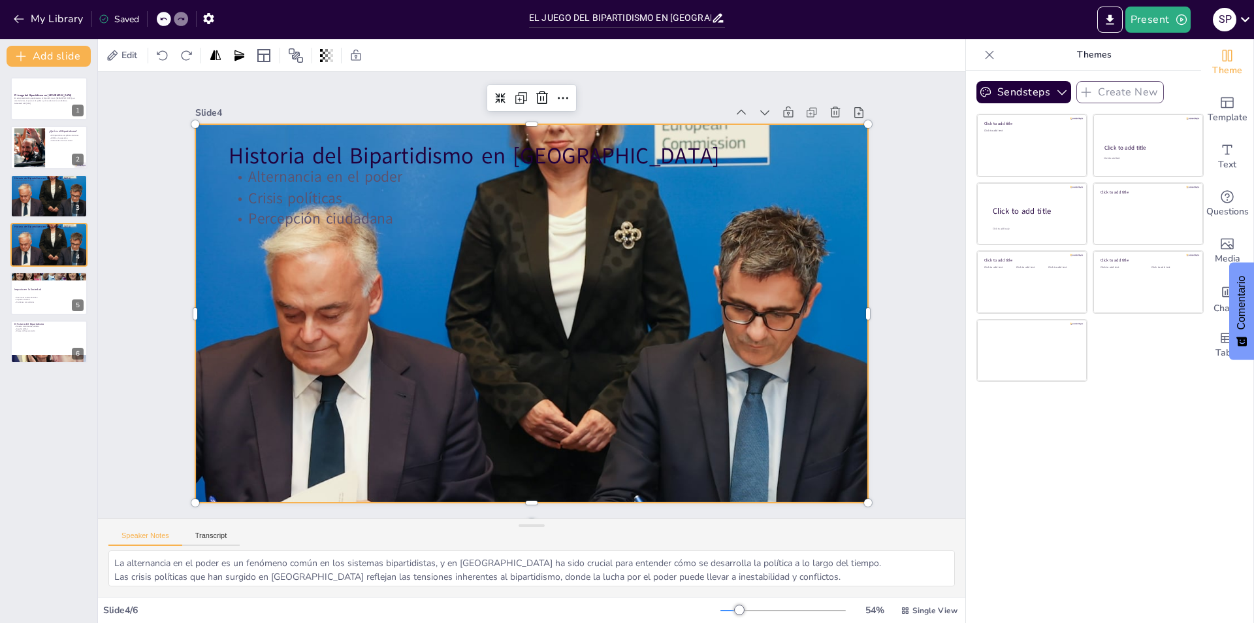
click at [385, 312] on div at bounding box center [528, 313] width 798 height 798
click at [526, 270] on div at bounding box center [524, 312] width 888 height 888
click at [526, 270] on div at bounding box center [526, 312] width 847 height 847
click at [56, 201] on div at bounding box center [49, 196] width 78 height 78
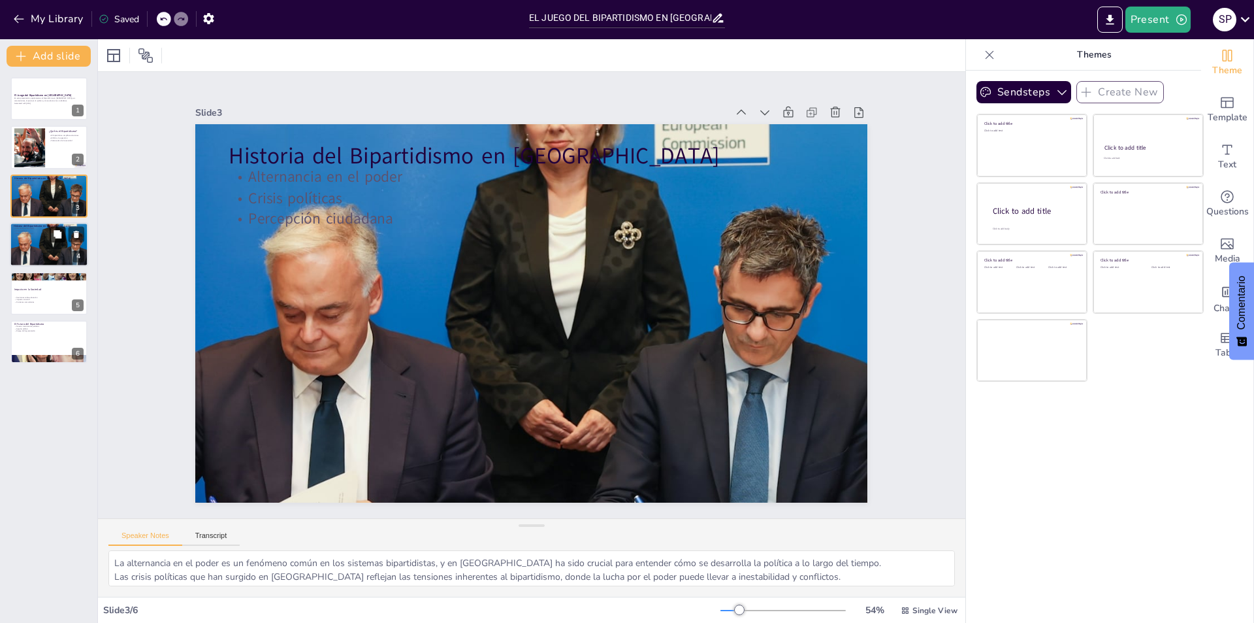
click at [53, 236] on icon at bounding box center [57, 234] width 9 height 9
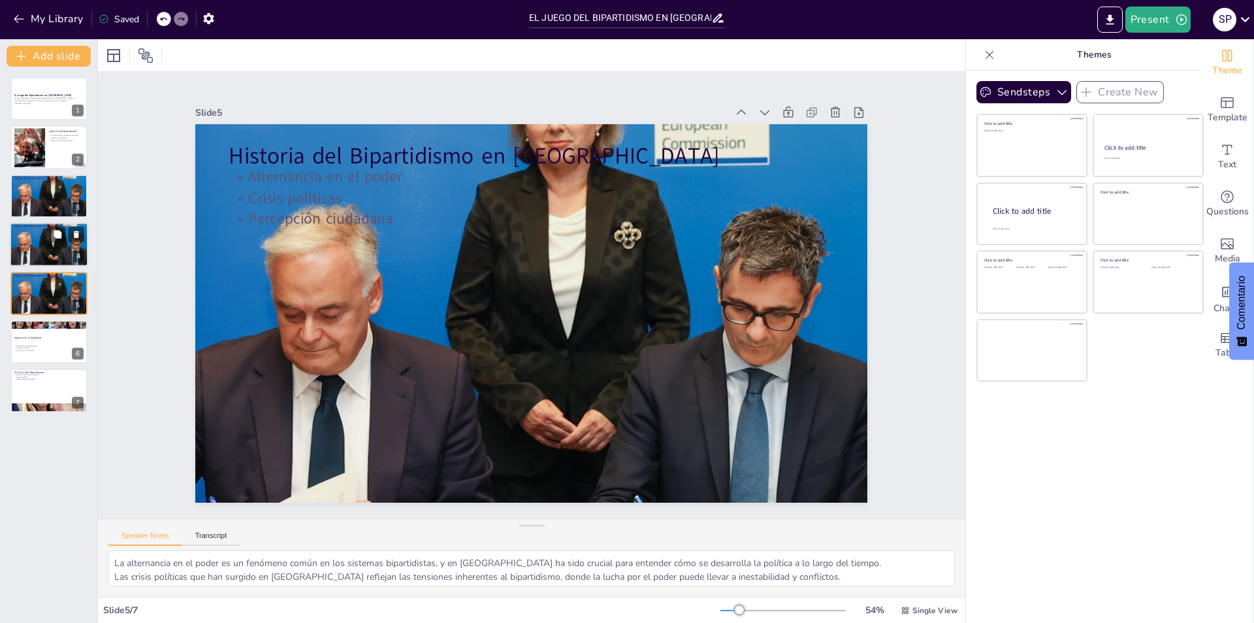
click at [33, 250] on div at bounding box center [49, 244] width 78 height 78
click at [76, 281] on icon at bounding box center [76, 283] width 5 height 7
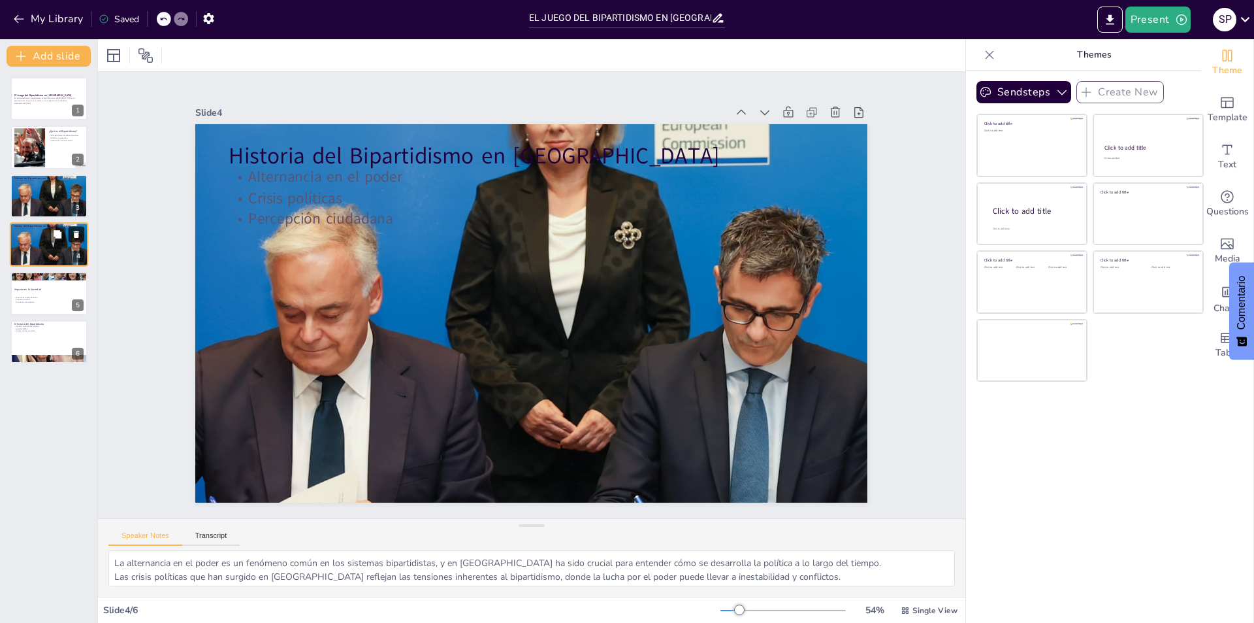
click at [75, 230] on icon at bounding box center [76, 234] width 9 height 9
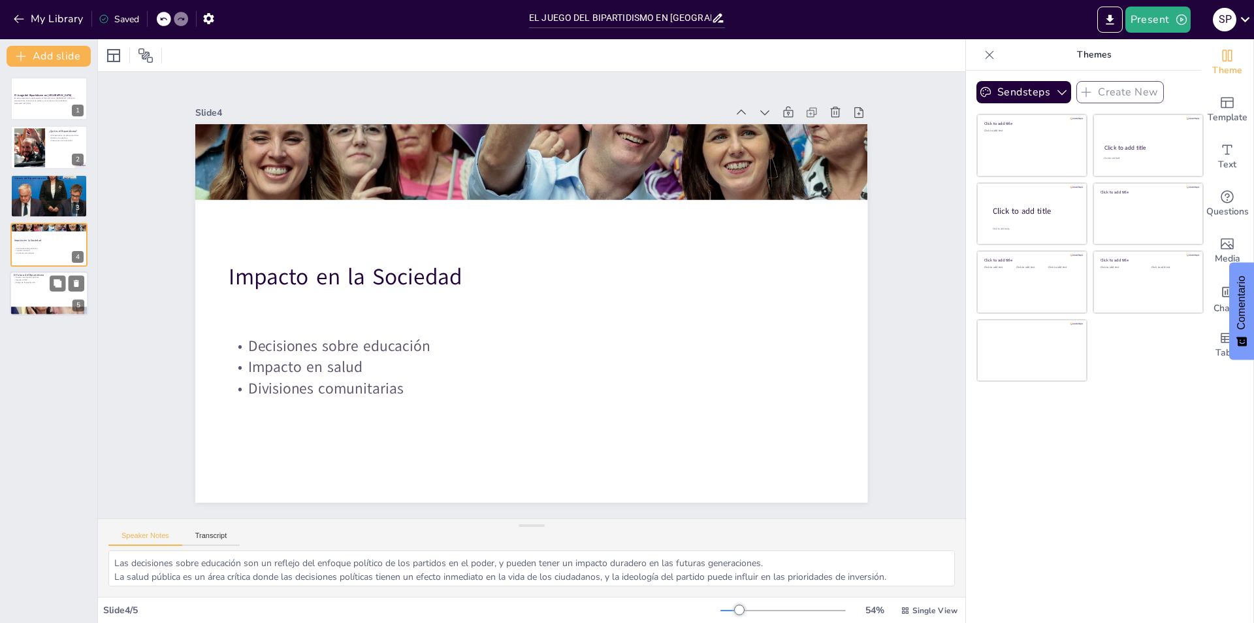
click at [37, 294] on div at bounding box center [49, 293] width 78 height 44
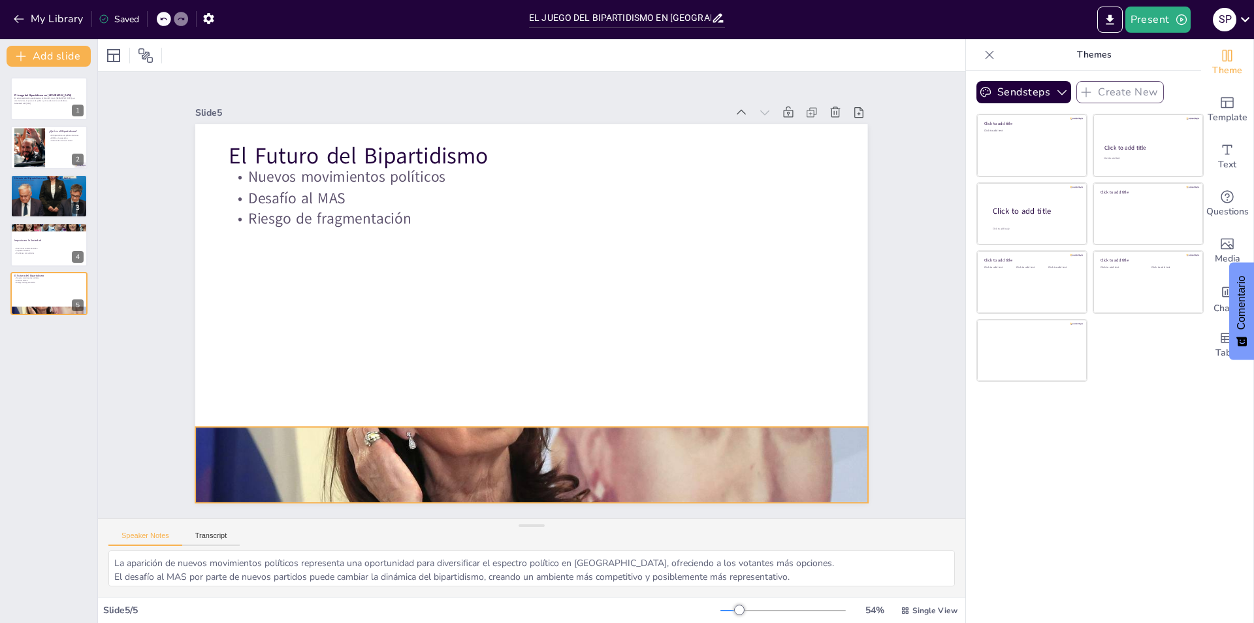
click at [352, 455] on div at bounding box center [496, 460] width 747 height 561
click at [529, 395] on icon at bounding box center [520, 400] width 18 height 18
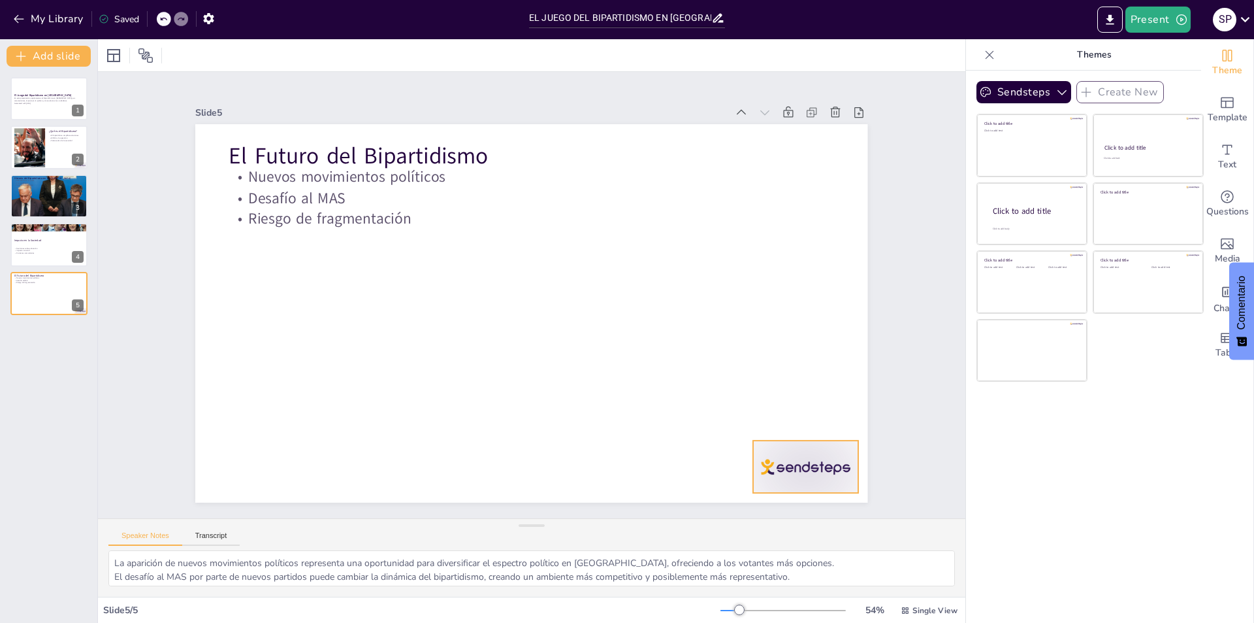
click at [771, 483] on div at bounding box center [764, 519] width 114 height 73
click at [794, 461] on icon at bounding box center [785, 470] width 18 height 18
click at [58, 243] on div "Decisiones sobre educación Impacto en salud Divisiones comunitarias" at bounding box center [49, 250] width 71 height 15
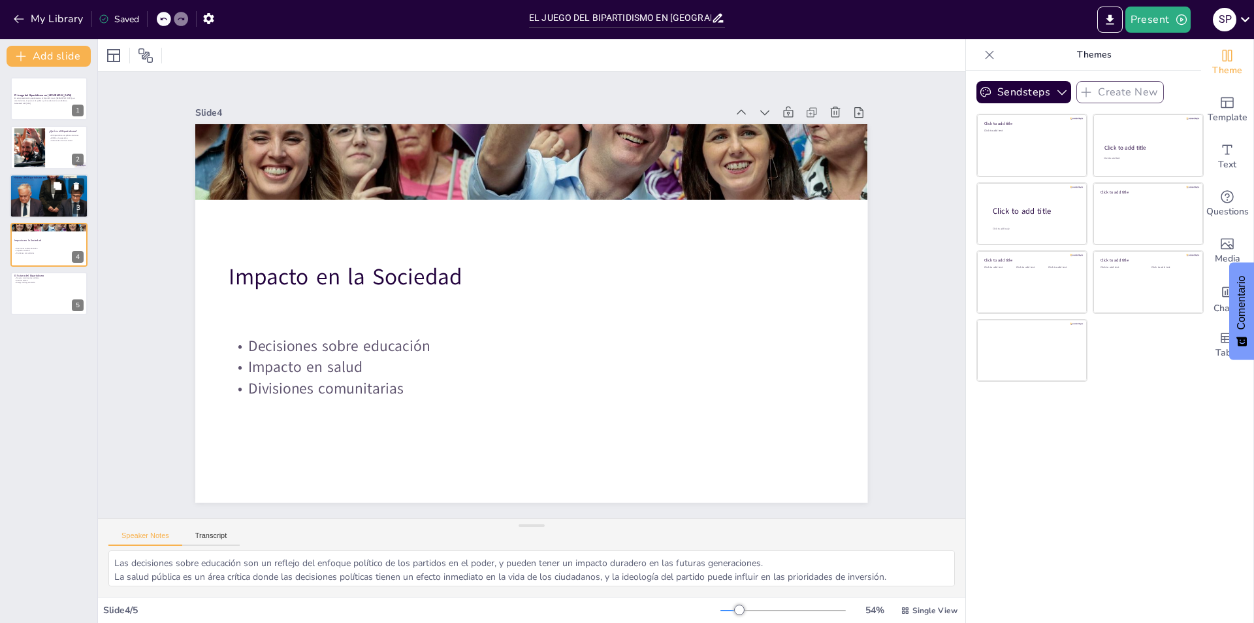
click at [46, 186] on p "Percepción ciudadana" at bounding box center [49, 185] width 71 height 3
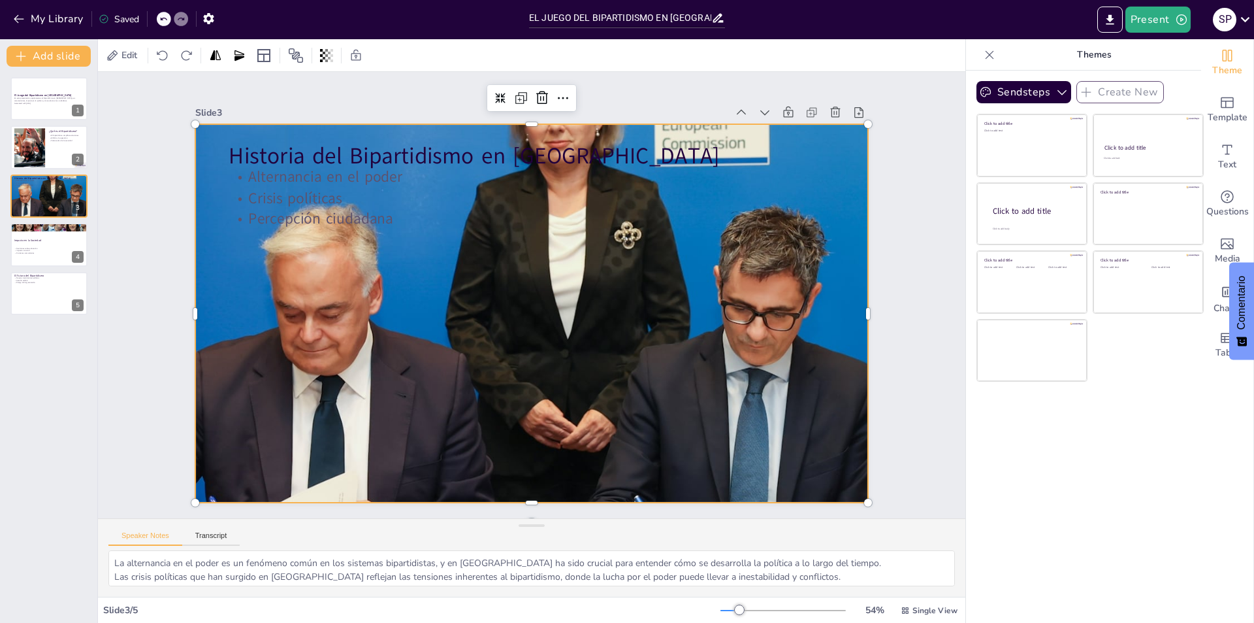
click at [438, 312] on div at bounding box center [529, 313] width 739 height 739
click at [708, 216] on icon at bounding box center [716, 224] width 16 height 16
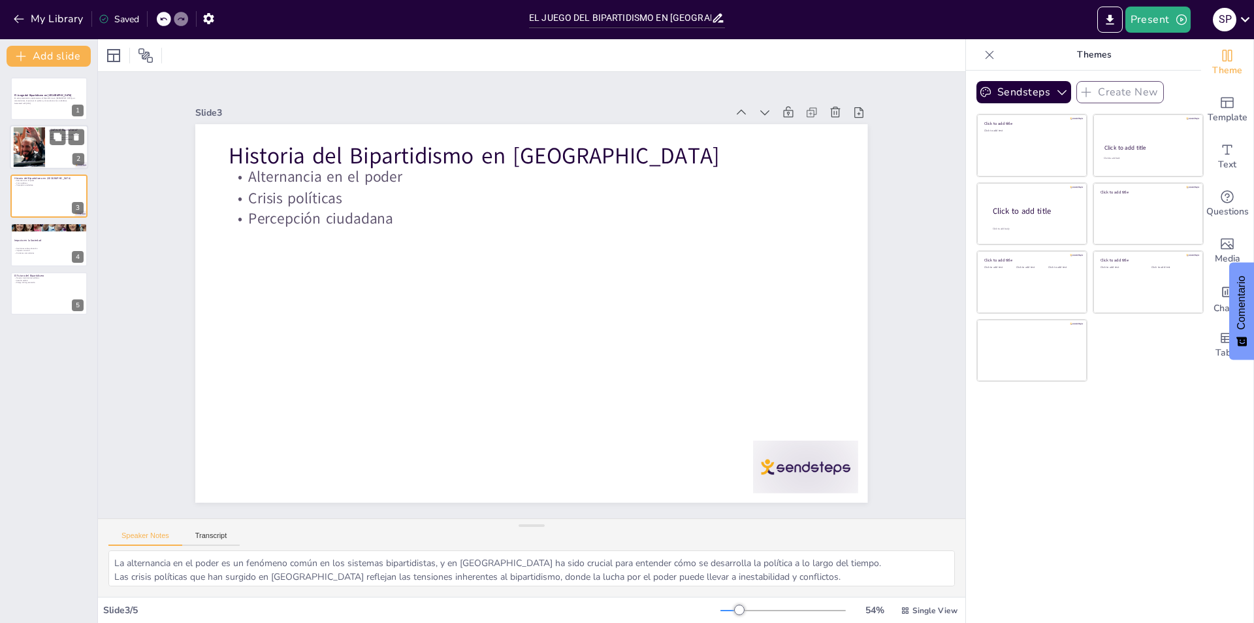
click at [46, 153] on div at bounding box center [49, 147] width 78 height 44
type textarea "La simplificación del proceso electoral es una característica importante del bi…"
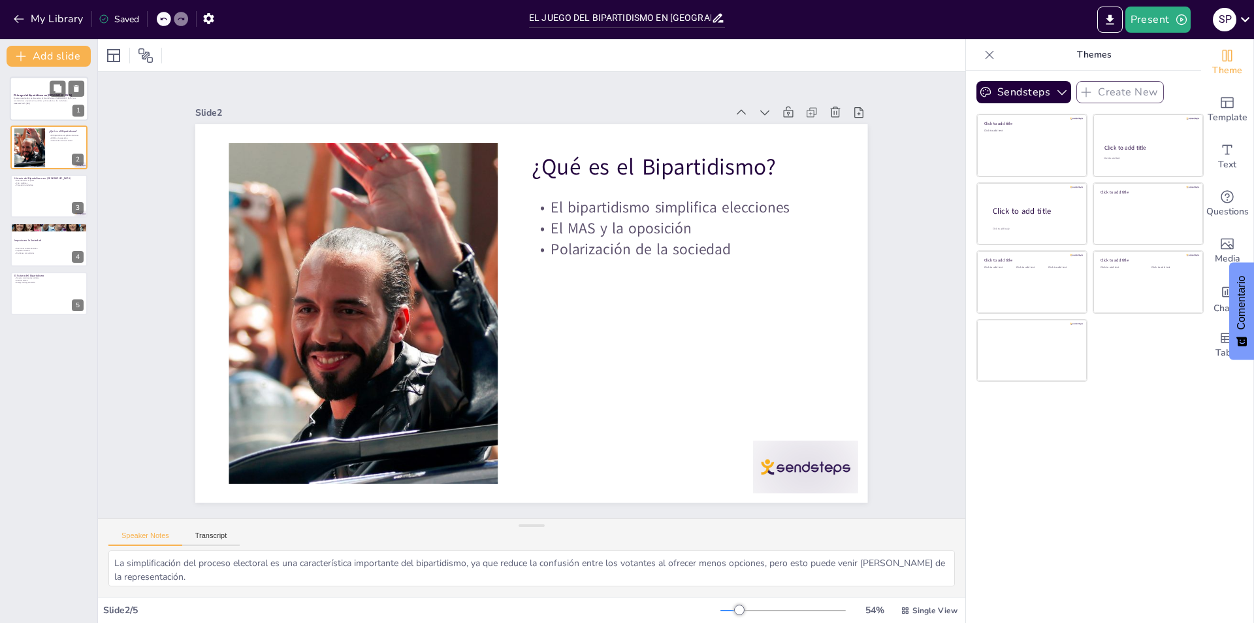
click at [52, 101] on p "En esta presentación, exploraremos el bipartidismo en [GEOGRAPHIC_DATA], sus ca…" at bounding box center [49, 99] width 71 height 5
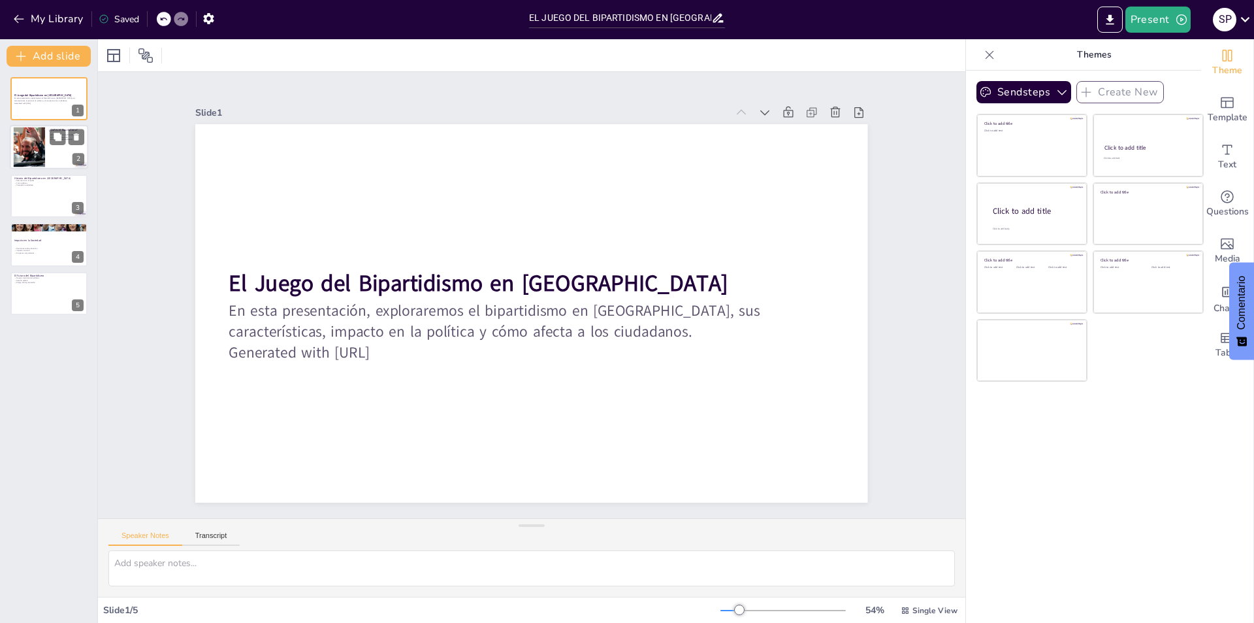
click at [38, 145] on div at bounding box center [29, 147] width 71 height 40
type textarea "La simplificación del proceso electoral es una característica importante del bi…"
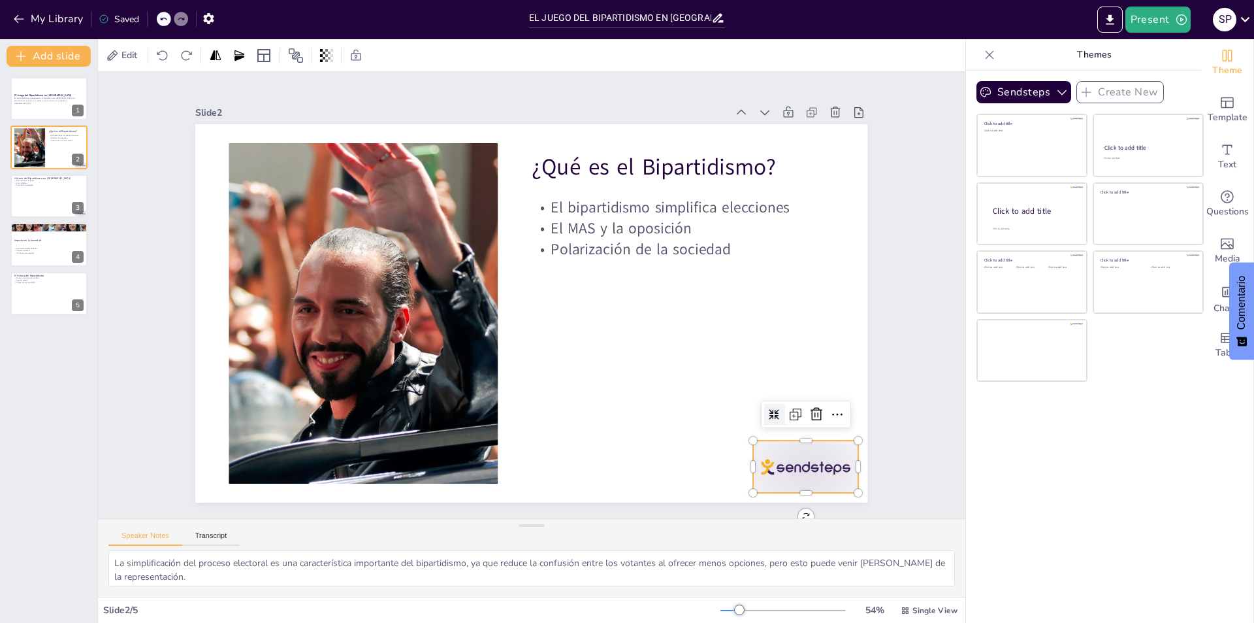
click at [801, 465] on div at bounding box center [787, 494] width 110 height 63
click at [794, 462] on icon at bounding box center [785, 471] width 18 height 18
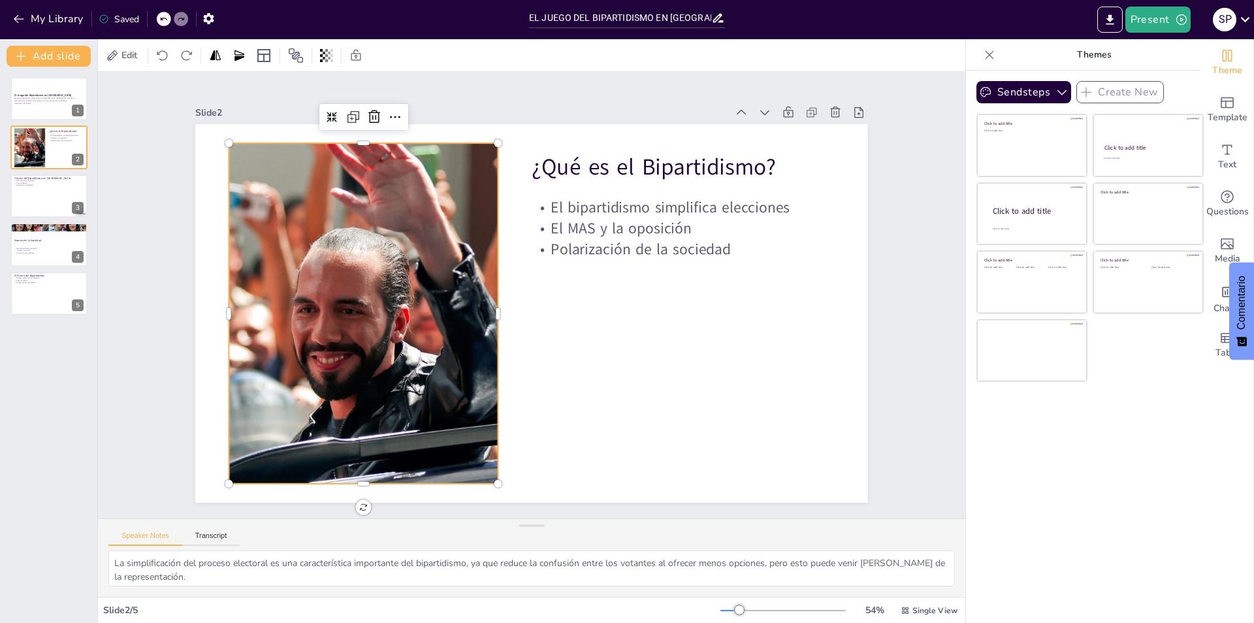
click at [319, 235] on div at bounding box center [366, 260] width 681 height 511
click at [452, 76] on icon at bounding box center [460, 67] width 16 height 16
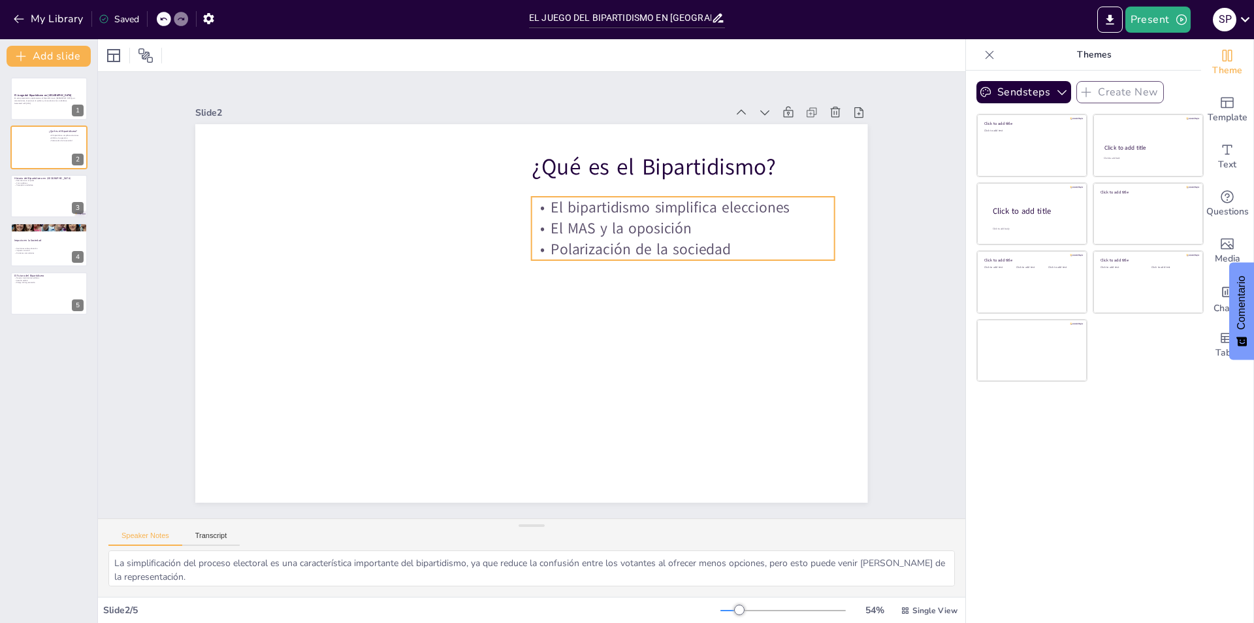
click at [660, 255] on p "El bipartidismo simplifica elecciones" at bounding box center [673, 397] width 142 height 285
click at [665, 172] on icon at bounding box center [673, 171] width 16 height 16
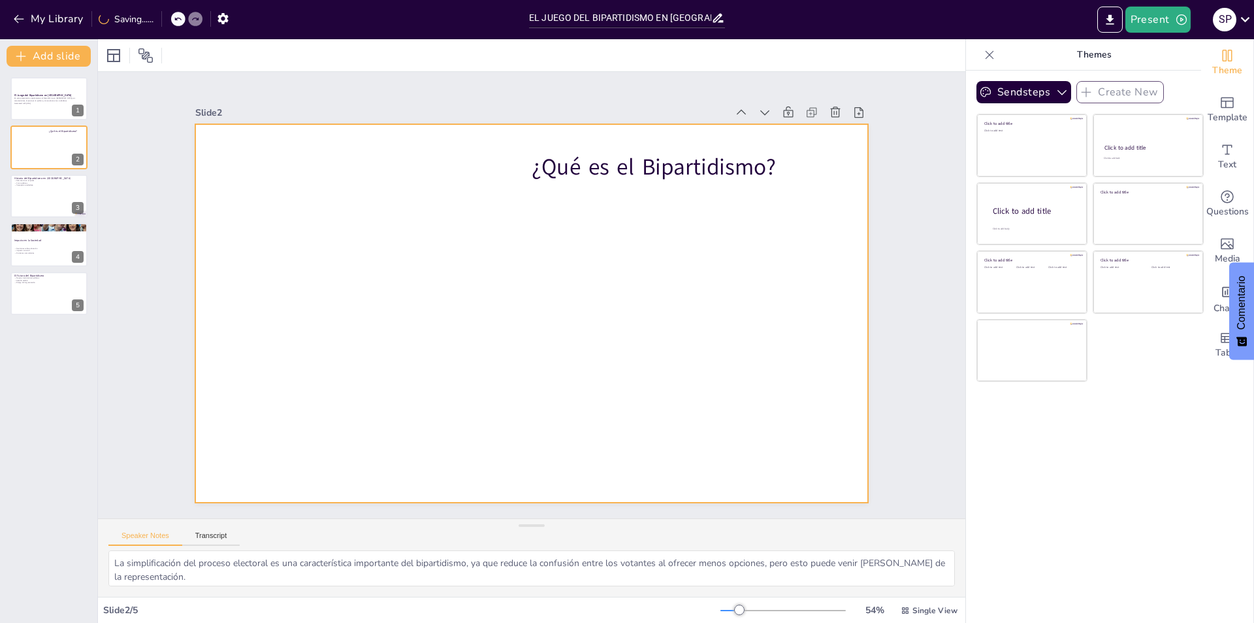
click at [540, 223] on div at bounding box center [531, 313] width 672 height 378
click at [589, 221] on div at bounding box center [530, 313] width 708 height 446
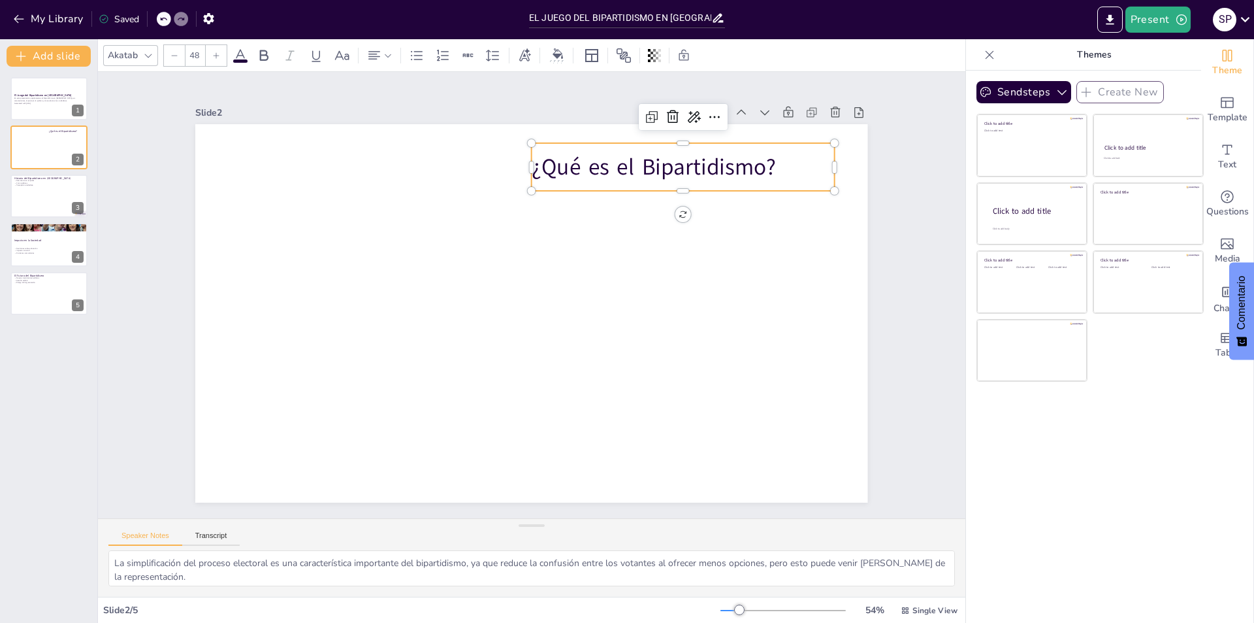
click at [713, 155] on p "¿Qué es el Bipartidismo?" at bounding box center [706, 200] width 302 height 93
click at [725, 181] on icon at bounding box center [733, 189] width 16 height 16
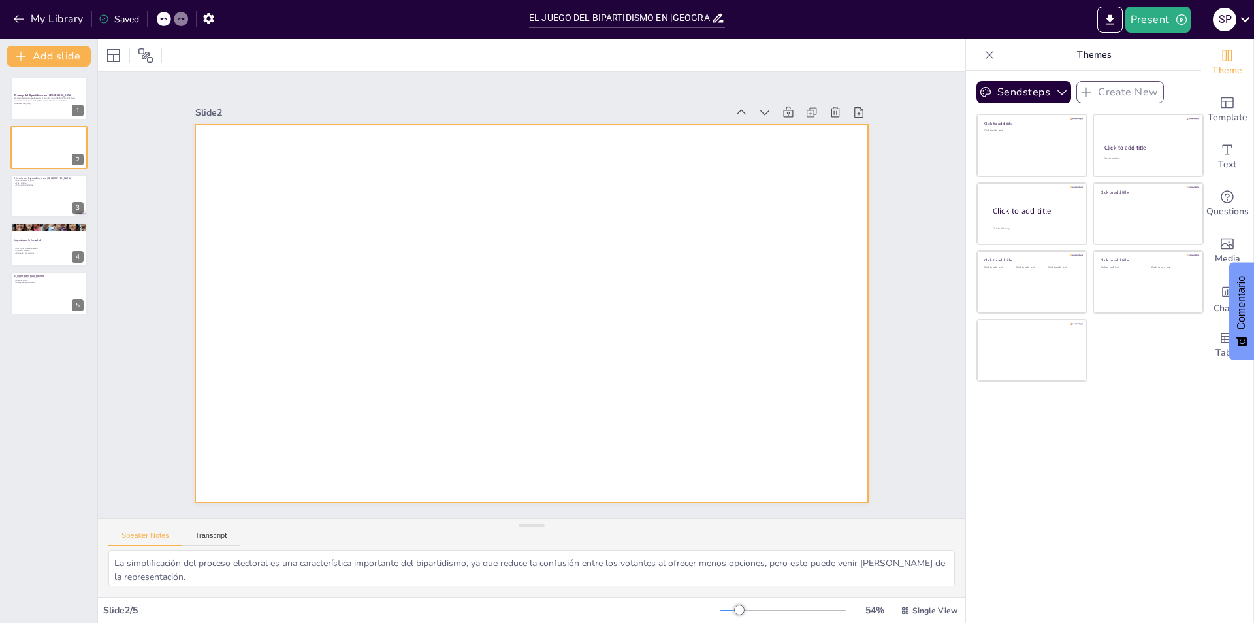
click at [225, 172] on div at bounding box center [530, 313] width 708 height 446
click at [225, 164] on div at bounding box center [524, 311] width 768 height 619
click at [225, 164] on div at bounding box center [526, 313] width 756 height 568
click at [225, 164] on div at bounding box center [530, 313] width 708 height 447
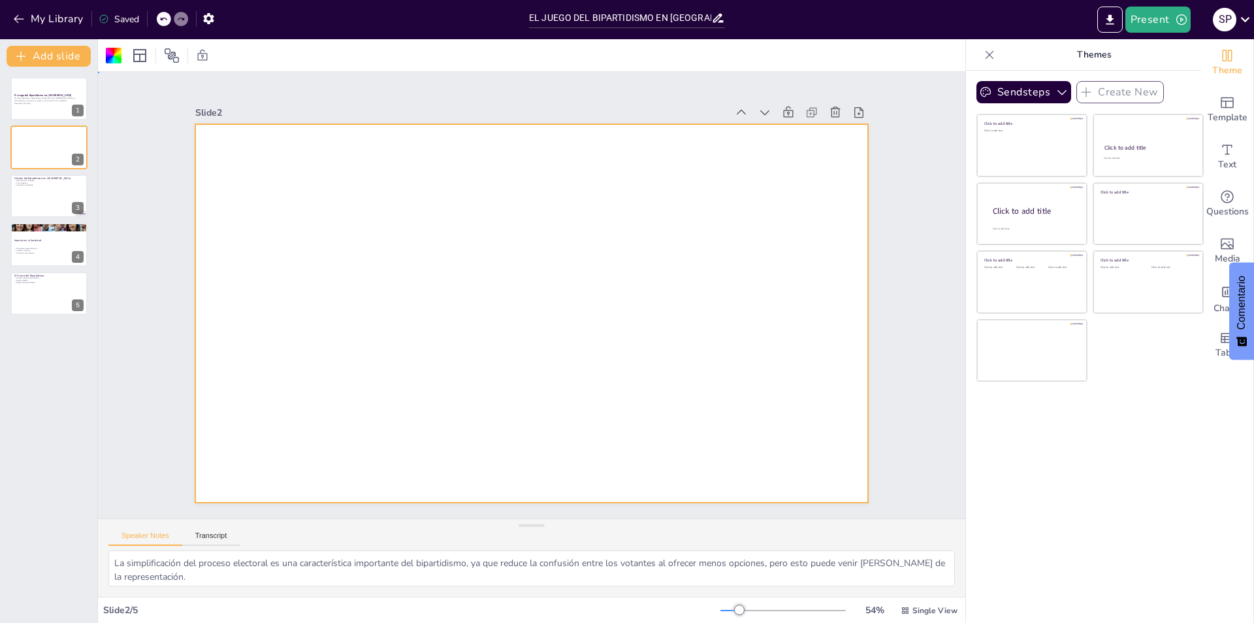
click at [225, 164] on div at bounding box center [528, 313] width 736 height 510
click at [224, 163] on div at bounding box center [528, 313] width 736 height 510
click at [224, 163] on div at bounding box center [526, 313] width 756 height 568
click at [224, 163] on div at bounding box center [530, 313] width 708 height 446
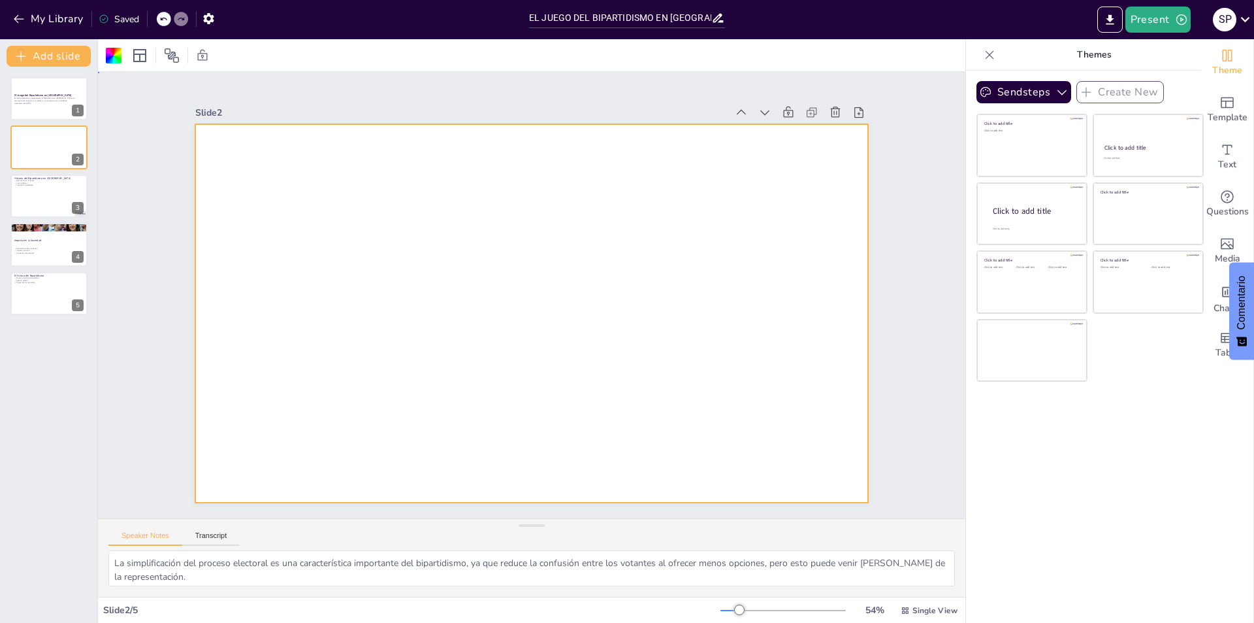
click at [224, 163] on div at bounding box center [528, 313] width 736 height 510
click at [224, 163] on div at bounding box center [530, 313] width 708 height 446
click at [224, 163] on div at bounding box center [528, 313] width 736 height 510
click at [224, 163] on div at bounding box center [530, 313] width 708 height 446
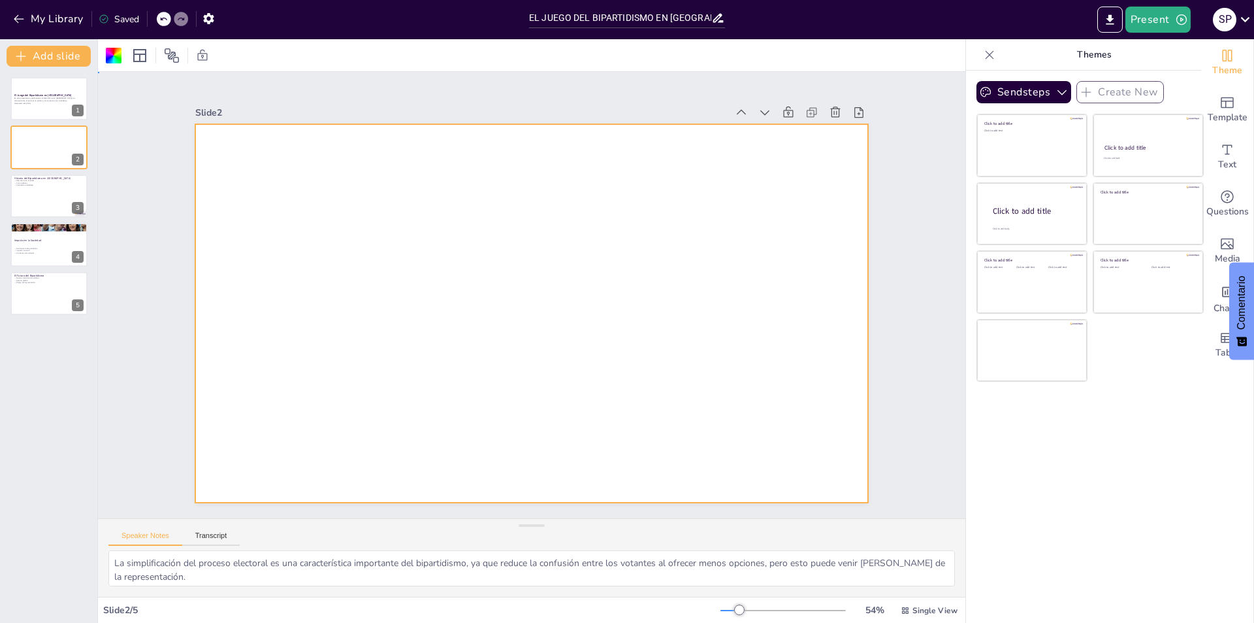
click at [224, 163] on div at bounding box center [530, 313] width 708 height 446
click at [224, 163] on div at bounding box center [526, 313] width 756 height 568
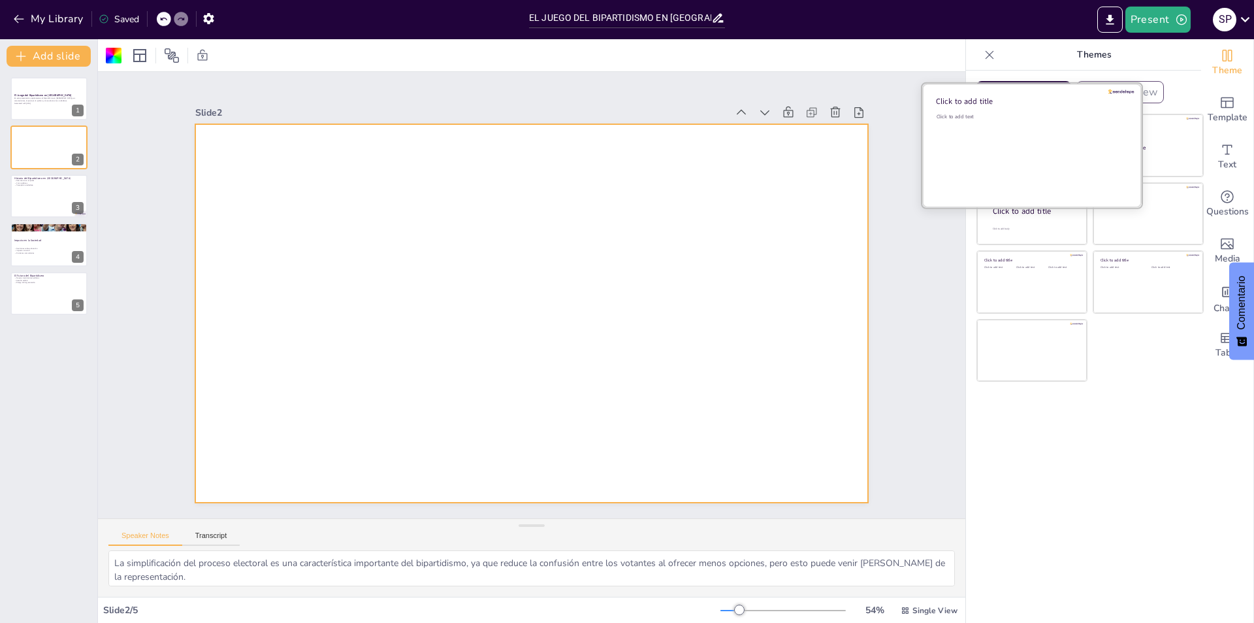
click at [990, 136] on div "Click to add text" at bounding box center [1030, 153] width 187 height 81
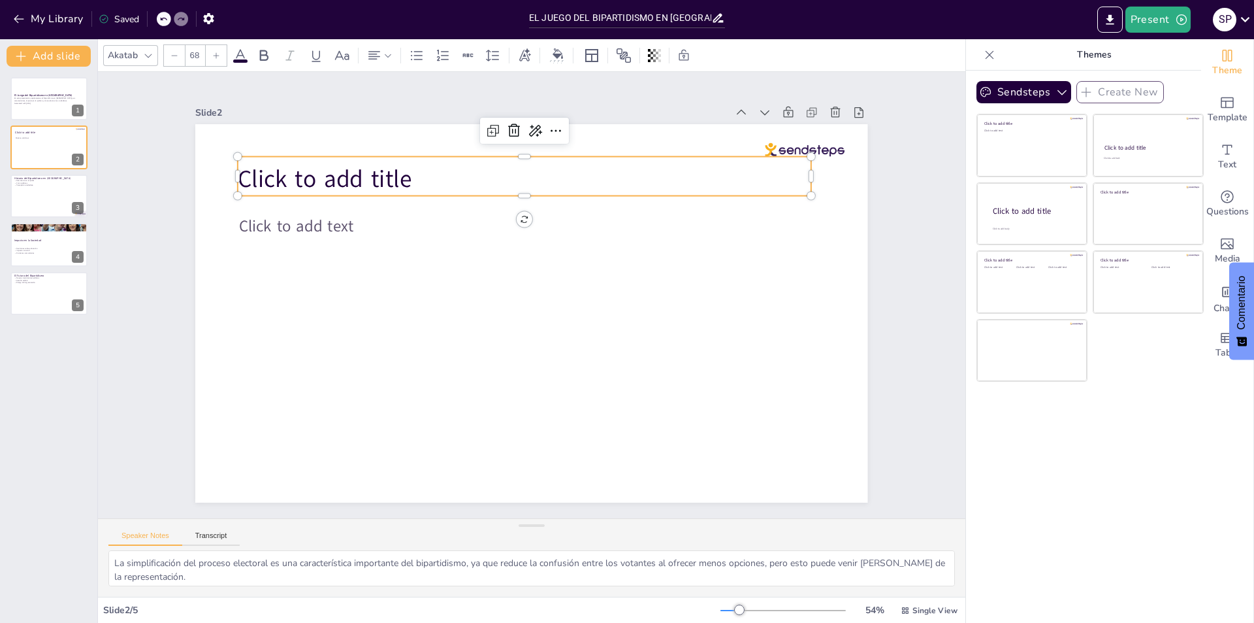
click at [346, 171] on span "Click to add title" at bounding box center [325, 179] width 174 height 33
click at [346, 171] on span "Click to add title" at bounding box center [338, 158] width 176 height 50
click at [399, 174] on span "Click to add title" at bounding box center [338, 158] width 176 height 50
click at [368, 155] on span "Click to add title" at bounding box center [390, 105] width 172 height 101
click at [368, 177] on span "Click to add title" at bounding box center [325, 179] width 174 height 33
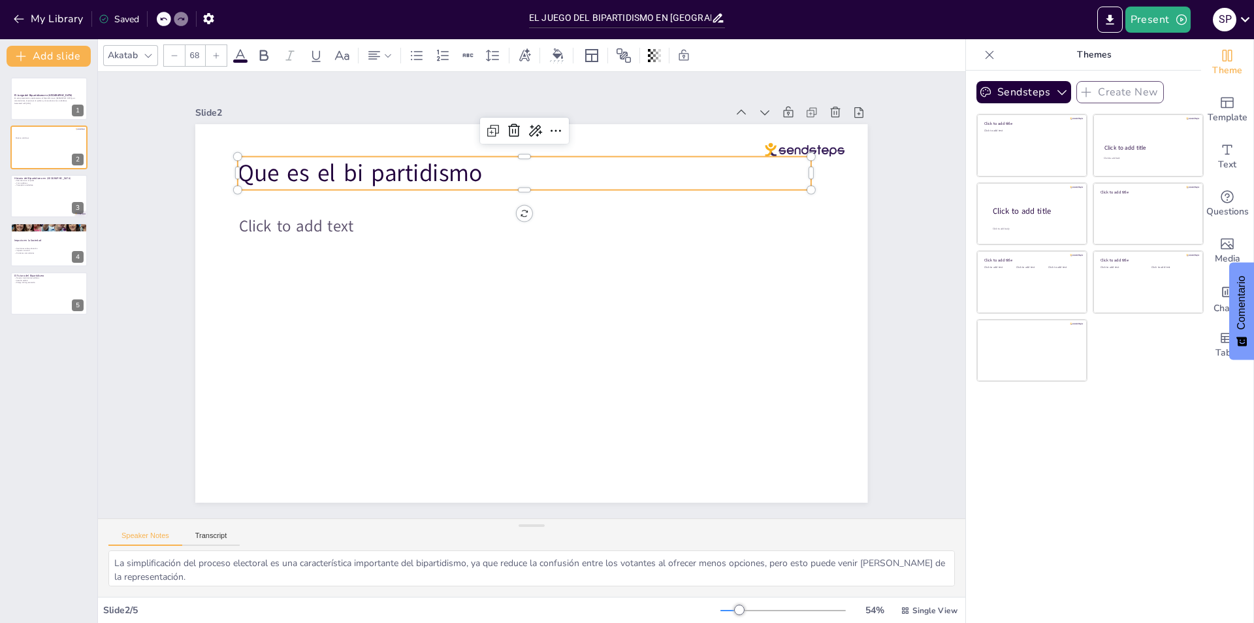
click at [359, 170] on span "Que es el bi partidismo" at bounding box center [374, 156] width 247 height 58
click at [472, 160] on p "Que es el bipartidismo" at bounding box center [537, 173] width 574 height 93
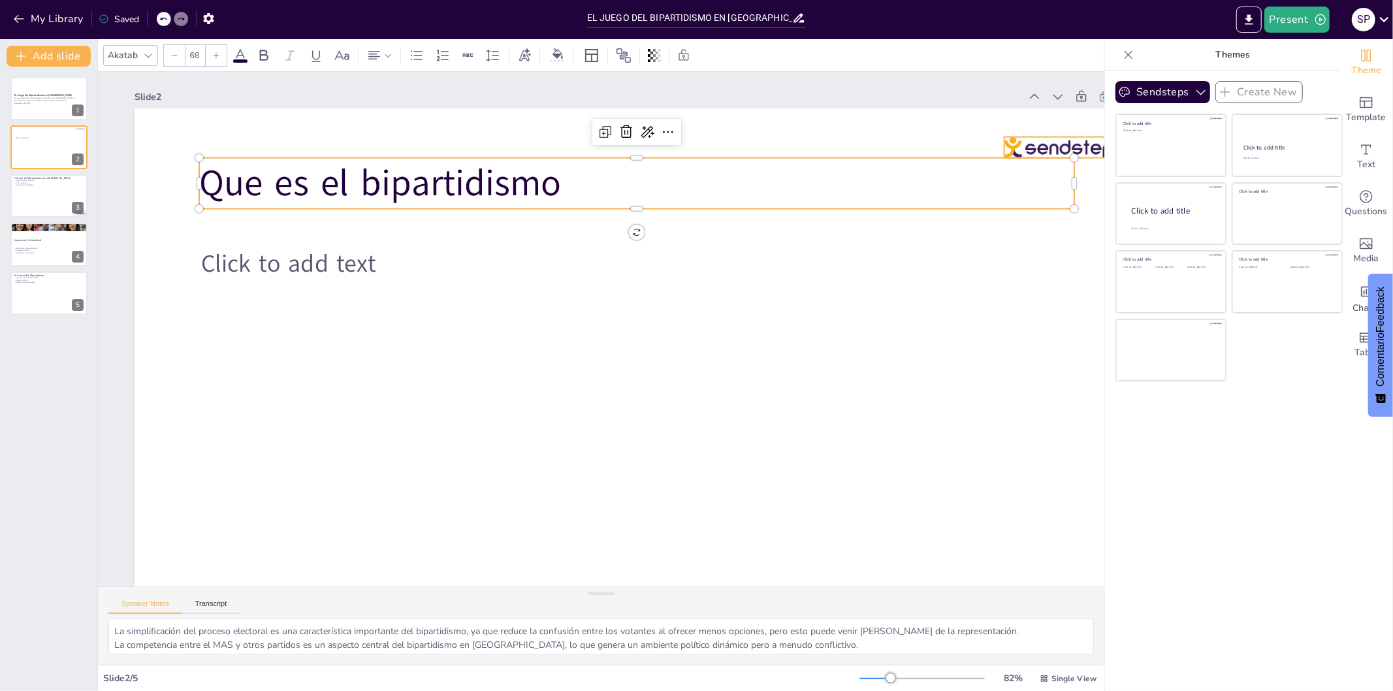
click at [1054, 180] on div at bounding box center [1081, 196] width 123 height 33
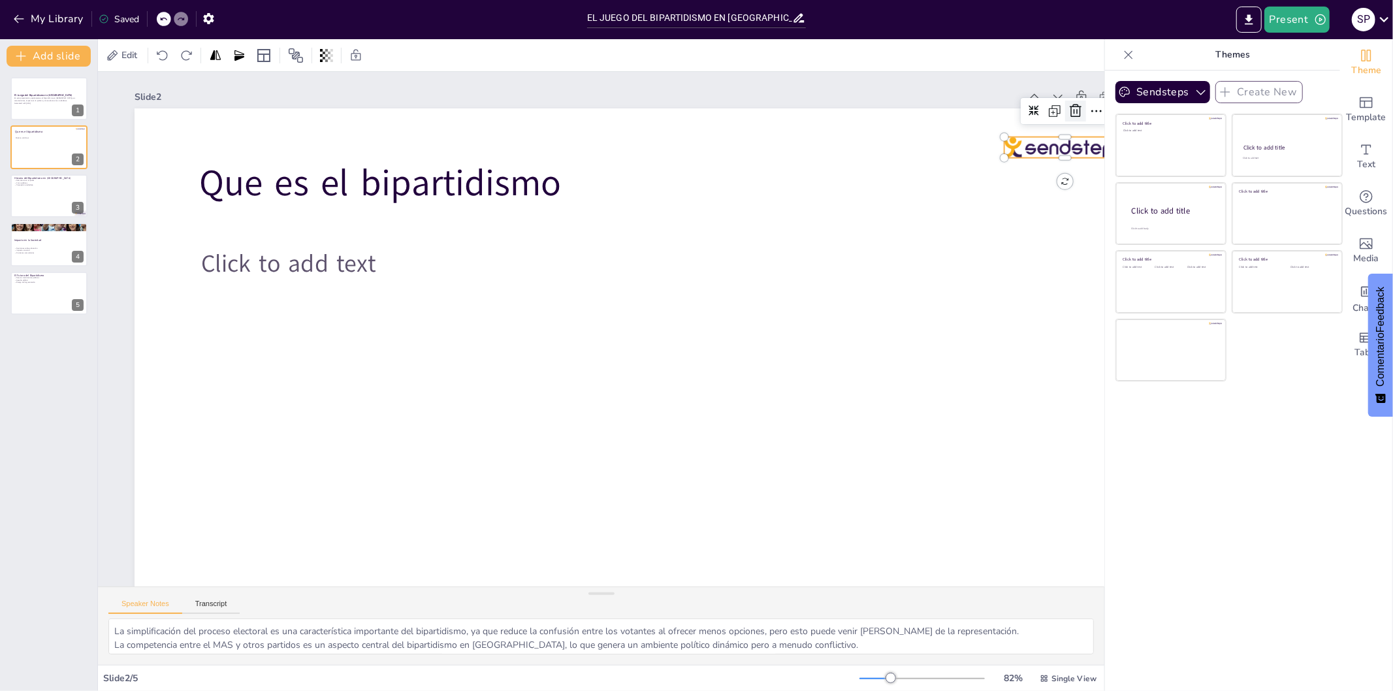
click at [1101, 205] on icon at bounding box center [1110, 214] width 18 height 18
click at [1122, 50] on icon at bounding box center [1128, 54] width 13 height 13
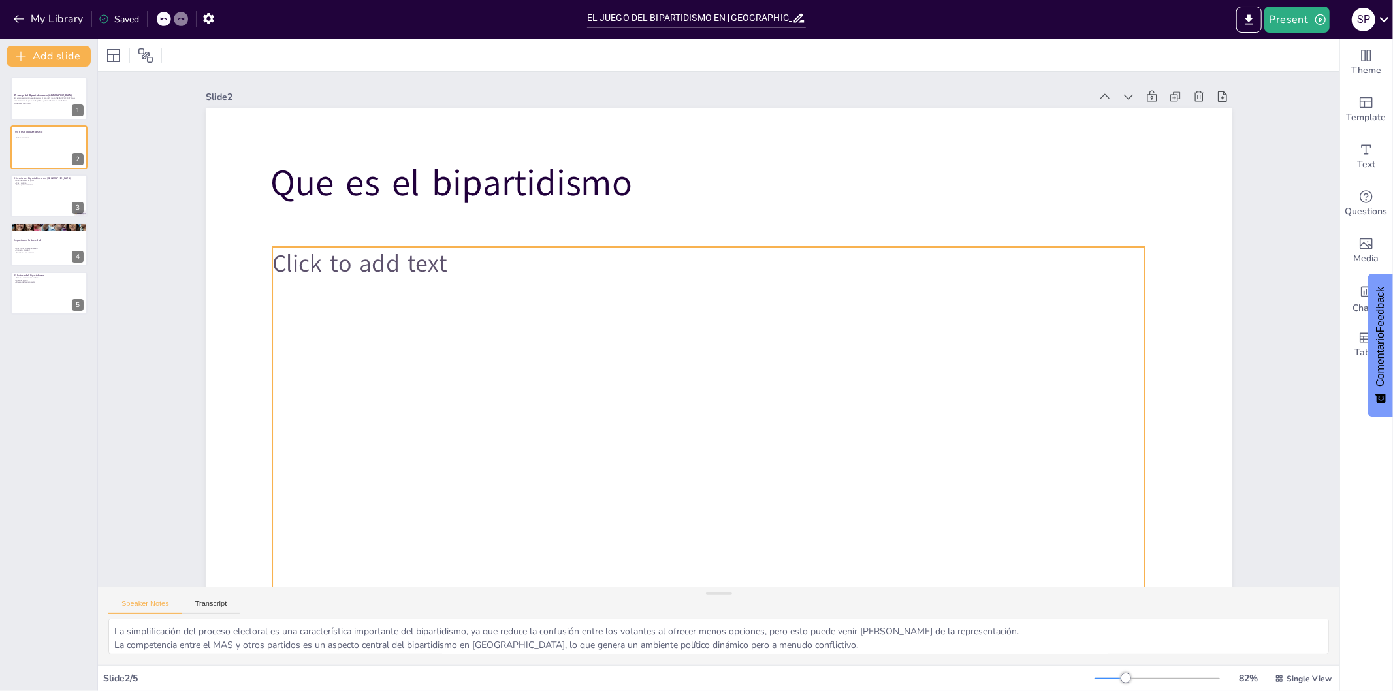
click at [501, 297] on div "Click to add text" at bounding box center [698, 434] width 908 height 467
click at [244, 61] on span at bounding box center [240, 60] width 14 height 3
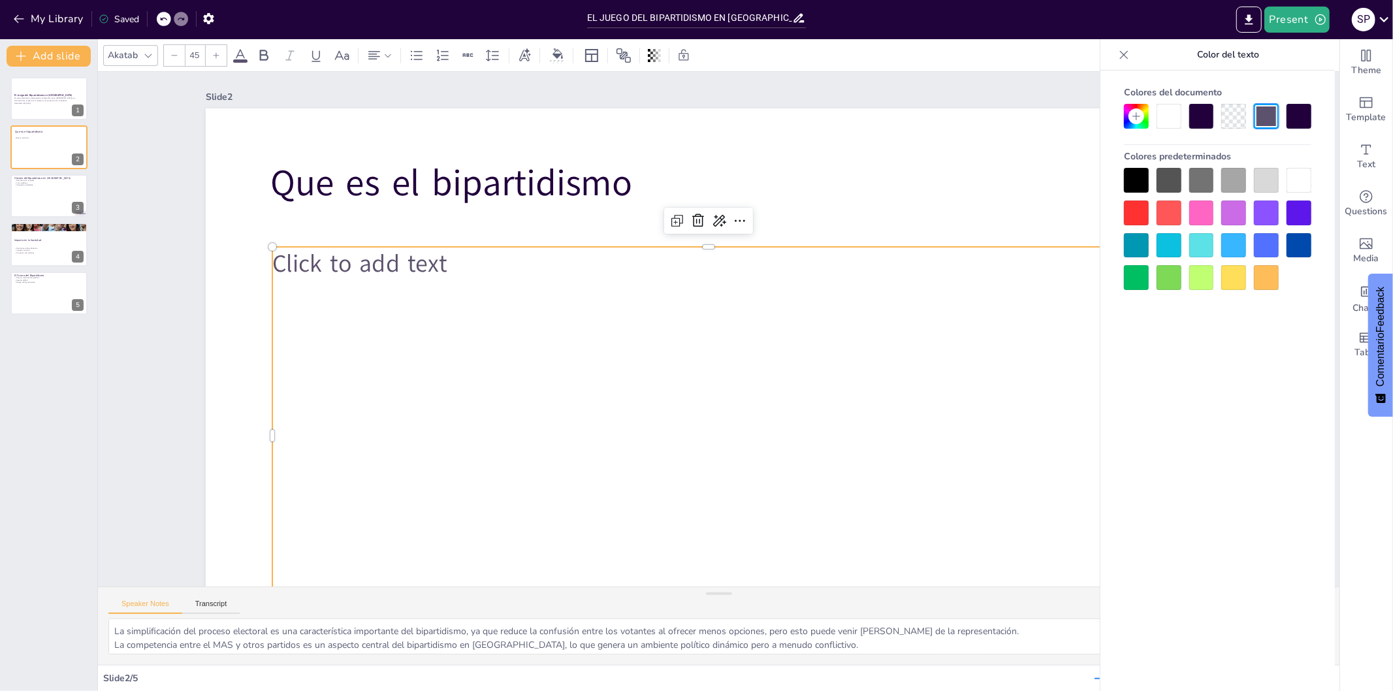
click at [1135, 210] on div at bounding box center [1136, 213] width 25 height 25
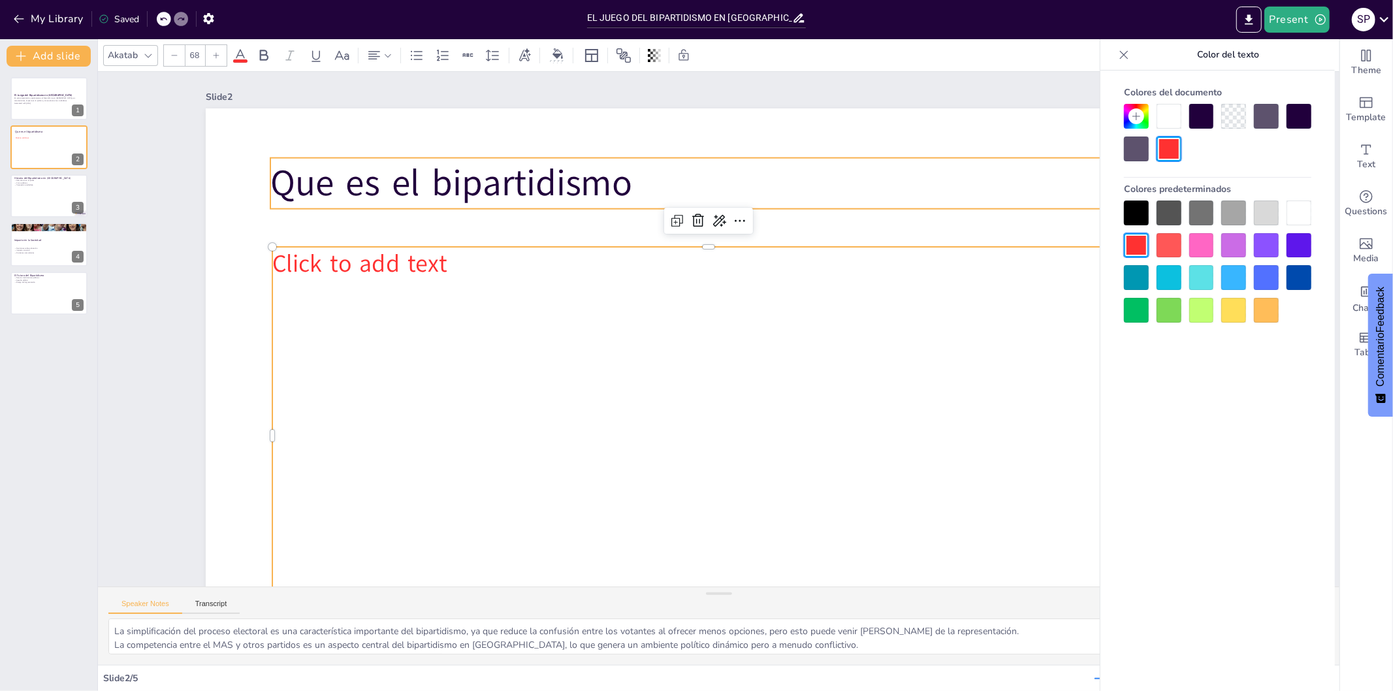
click at [623, 184] on p "Que es el bipartidismo" at bounding box center [707, 183] width 875 height 51
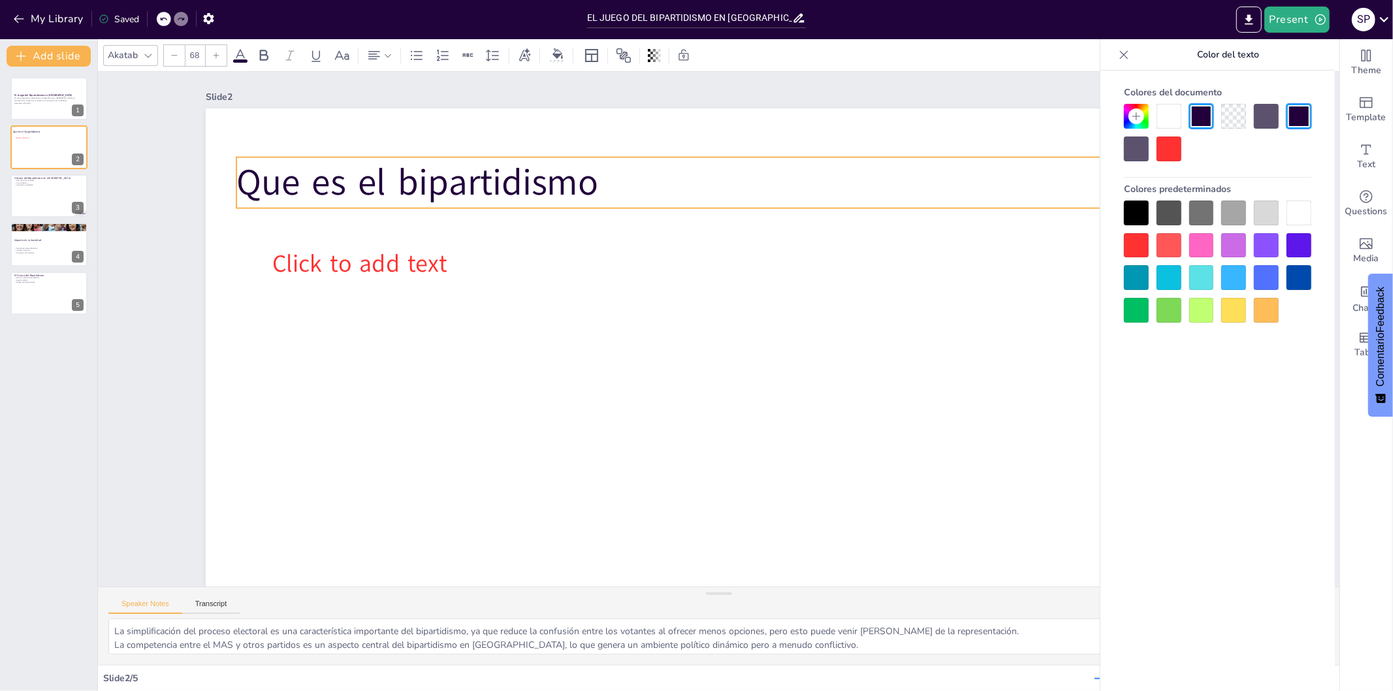
drag, startPoint x: 265, startPoint y: 185, endPoint x: 231, endPoint y: 184, distance: 34.0
click at [252, 184] on span "Que es el bipartidismo" at bounding box center [434, 152] width 365 height 88
click at [717, 134] on icon at bounding box center [725, 130] width 17 height 17
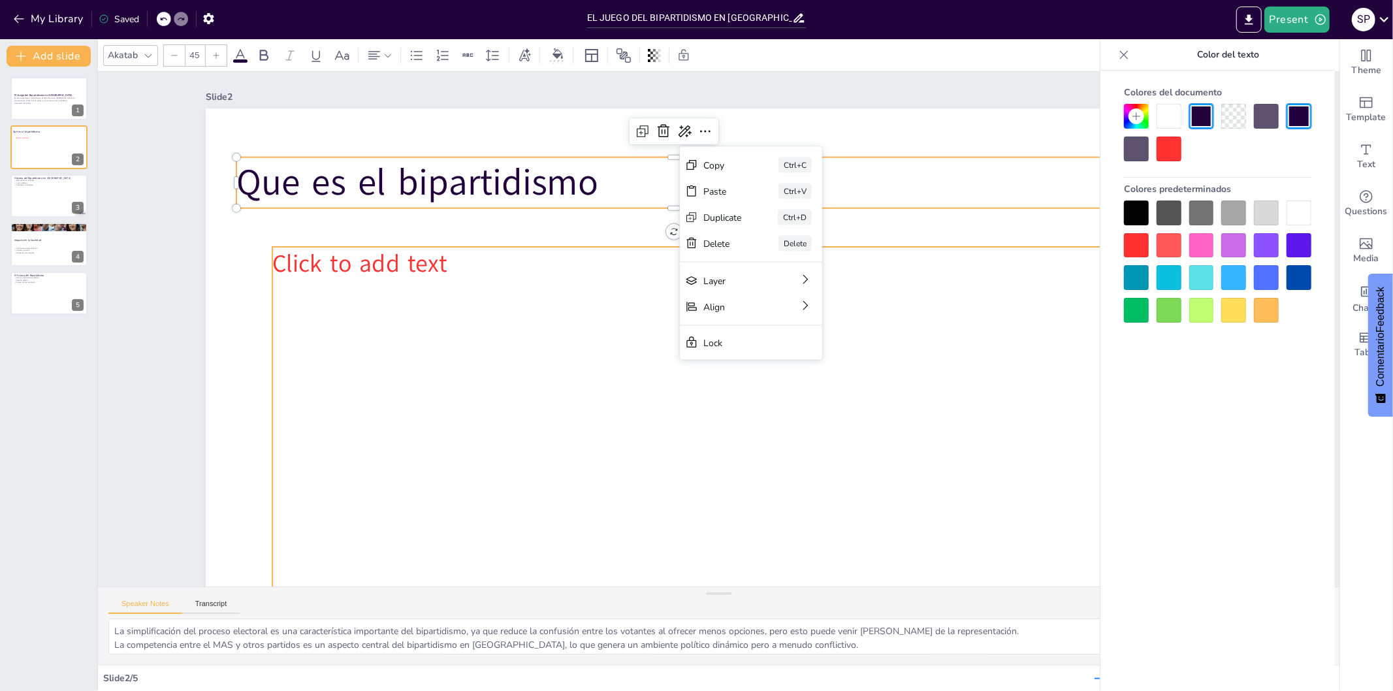
click at [815, 417] on div "Click to add text" at bounding box center [698, 434] width 908 height 467
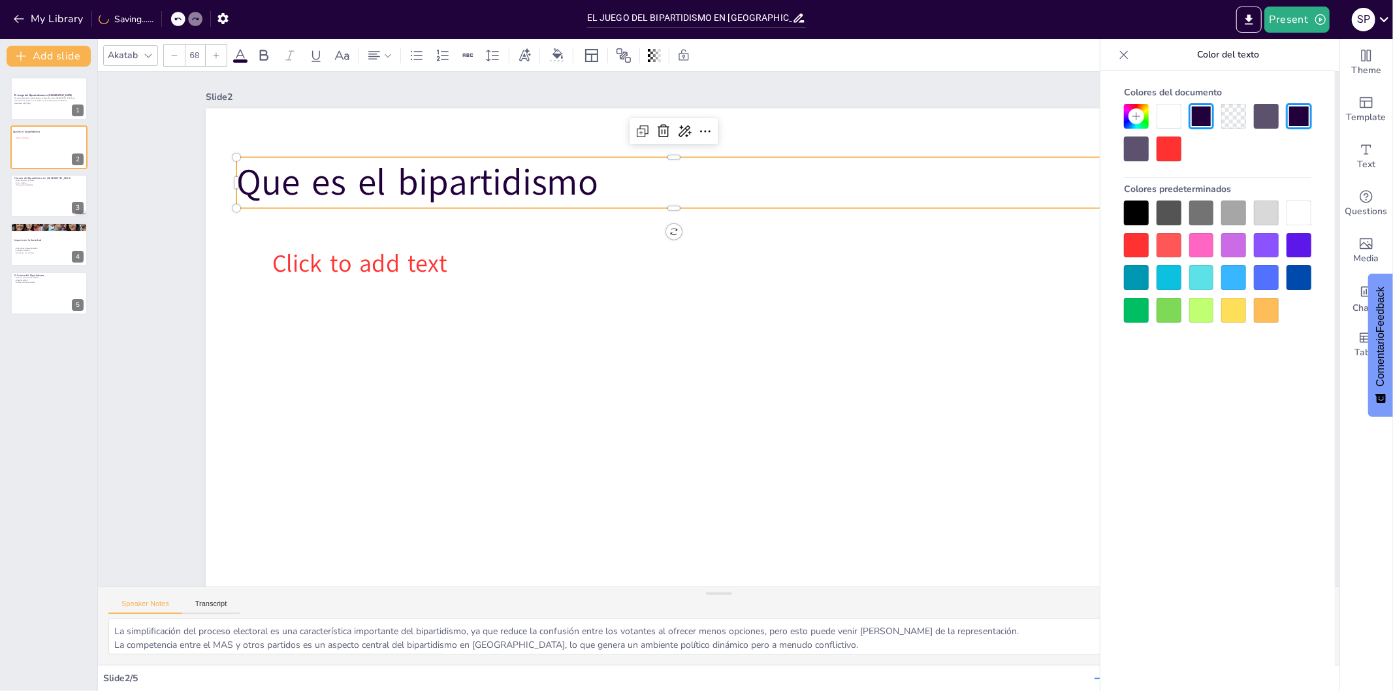
click at [668, 190] on p "Que es el bipartidismo" at bounding box center [689, 179] width 875 height 142
click at [677, 135] on icon at bounding box center [685, 131] width 16 height 16
click at [745, 177] on div "Volver a escribir" at bounding box center [728, 188] width 120 height 23
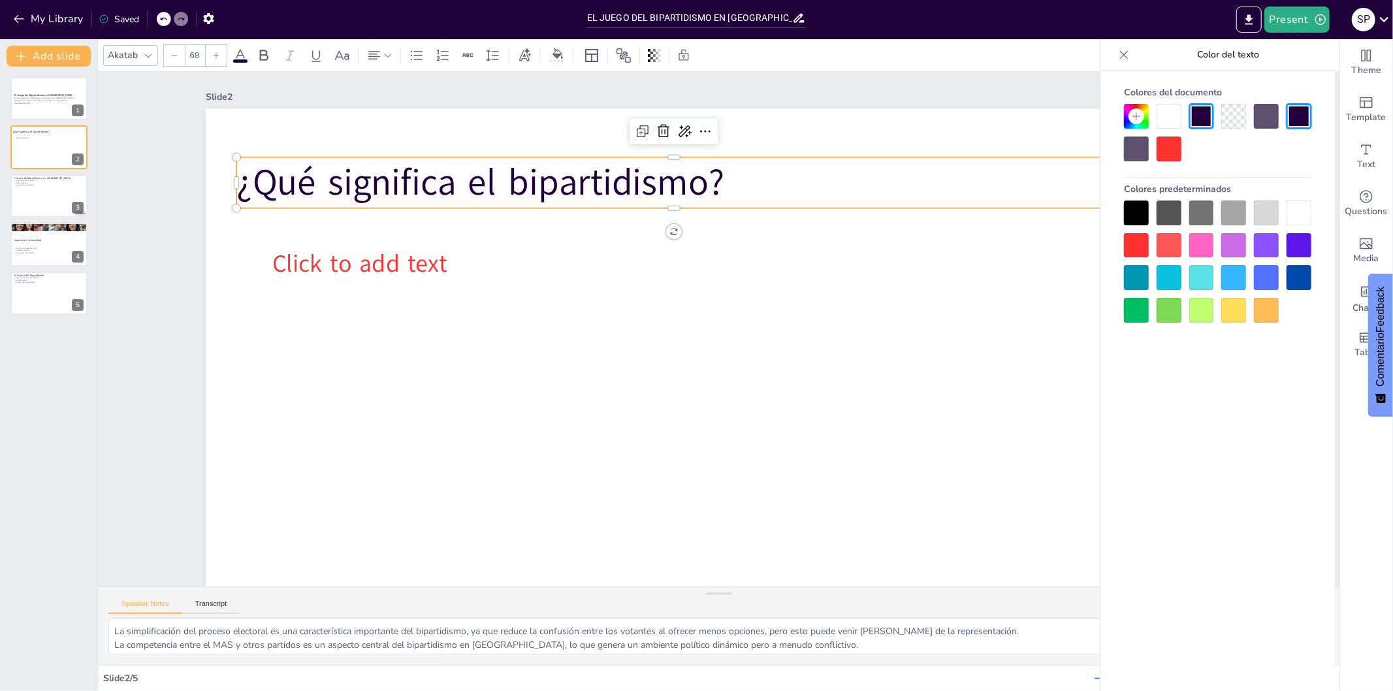
click at [743, 188] on p "¿Qué significa el bipartidismo?" at bounding box center [673, 182] width 875 height 51
click at [621, 180] on span "¿Qué significa el bipartidismo?" at bounding box center [538, 116] width 480 height 199
click at [621, 180] on span "¿Qué significa el bipartidismo?" at bounding box center [516, 136] width 488 height 150
click at [859, 469] on icon at bounding box center [869, 479] width 21 height 21
type input "68"
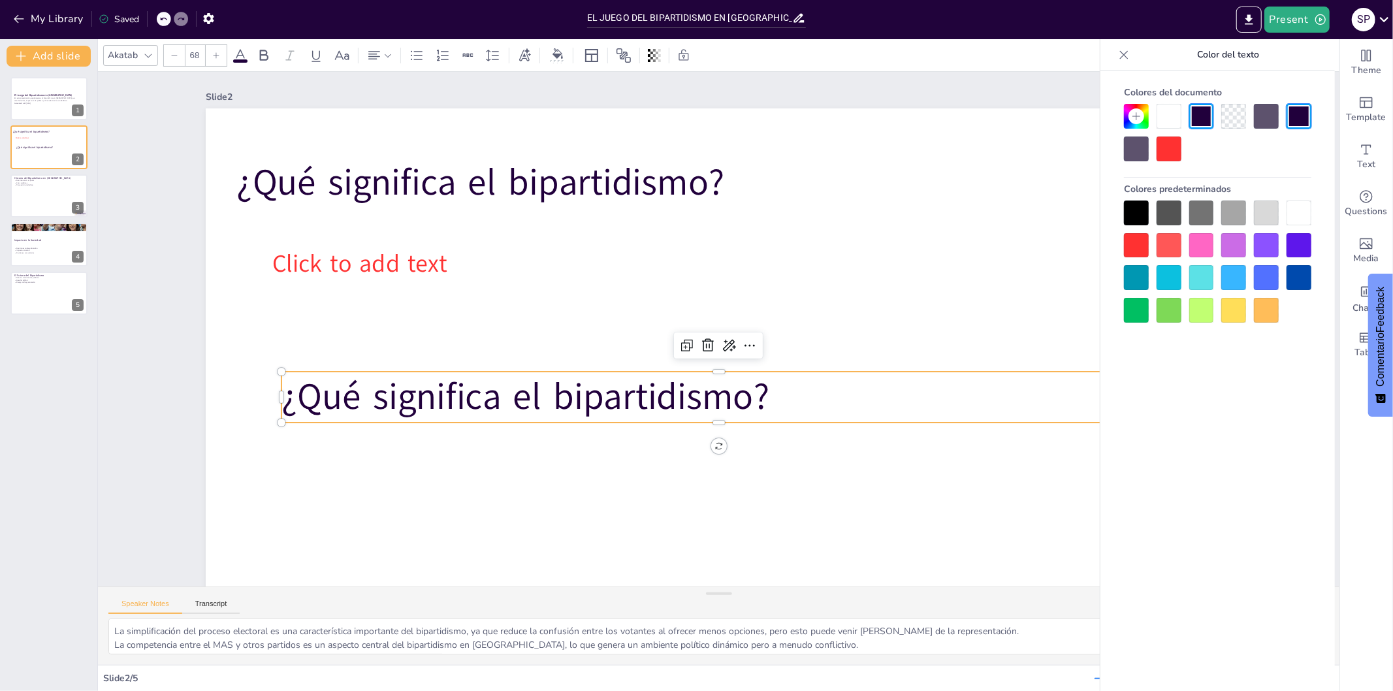
click at [758, 408] on p "¿Qué significa el bipartidismo?" at bounding box center [660, 363] width 482 height 783
click at [698, 351] on icon at bounding box center [706, 344] width 17 height 17
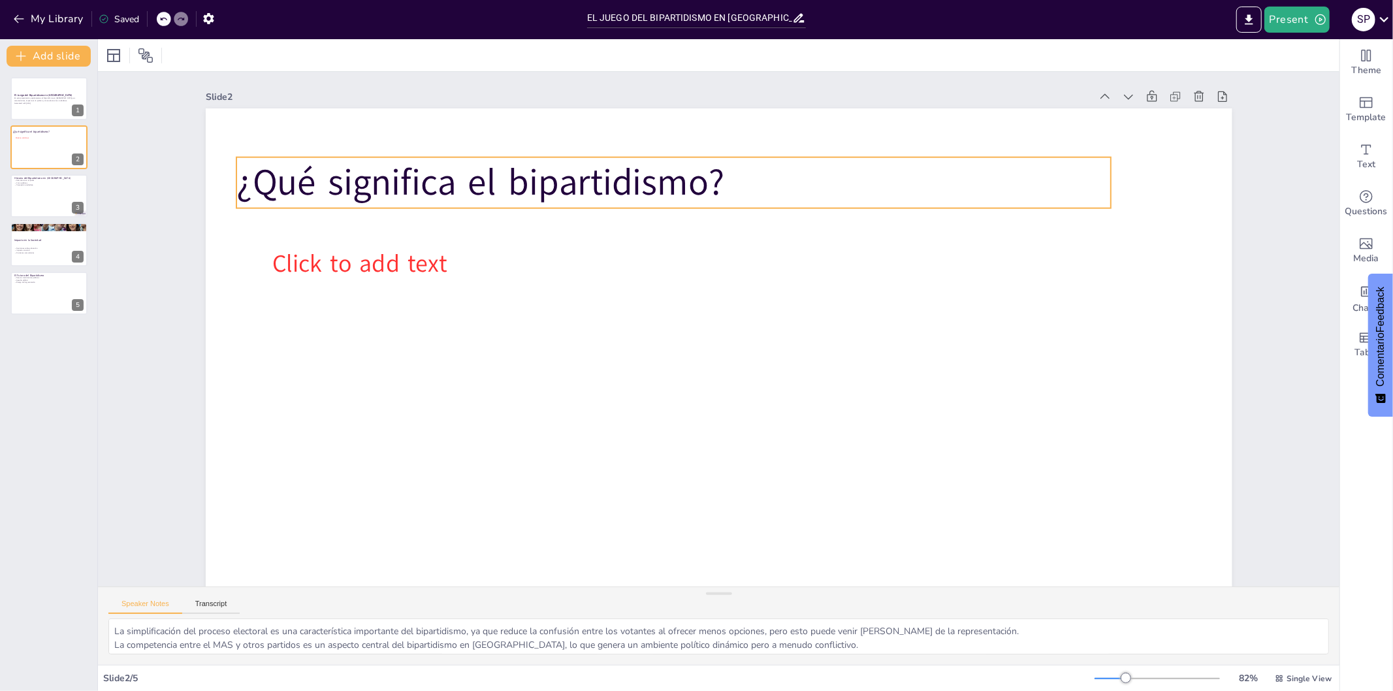
click at [686, 184] on span "¿Qué significa el bipartidismo?" at bounding box center [480, 182] width 488 height 50
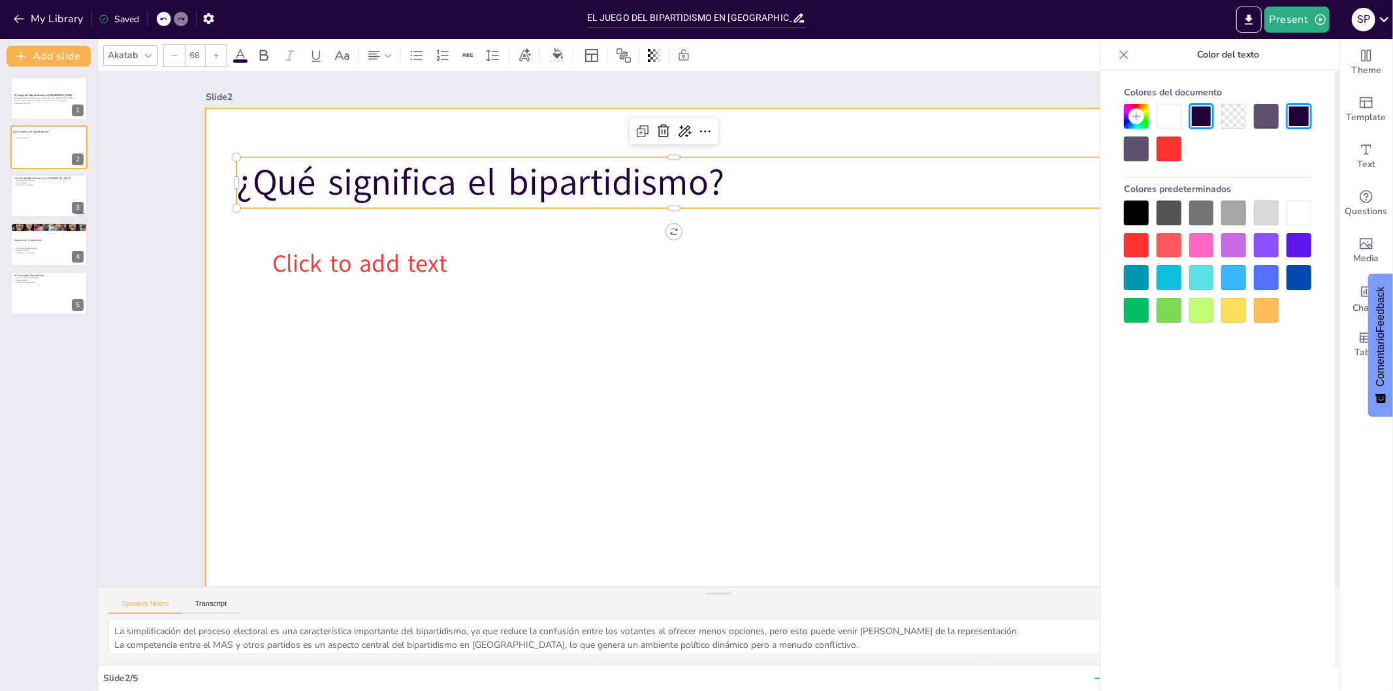
click at [903, 144] on div at bounding box center [711, 396] width 1081 height 681
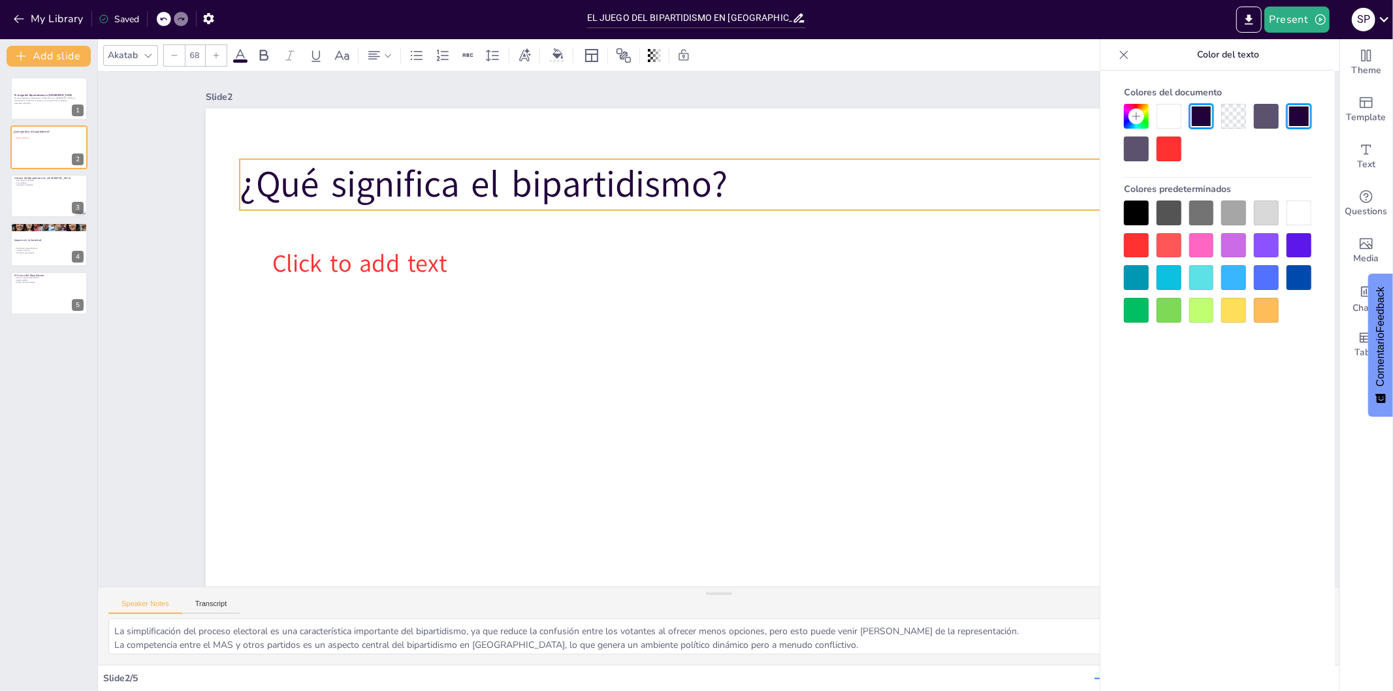
drag, startPoint x: 704, startPoint y: 180, endPoint x: 727, endPoint y: 182, distance: 23.6
click at [740, 186] on p "¿Qué significa el bipartidismo?" at bounding box center [690, 181] width 875 height 142
click at [717, 178] on p "¿Qué significa el bipartidismo?" at bounding box center [690, 181] width 875 height 142
click at [709, 180] on span "¿Qué significa el bipartidismo?" at bounding box center [498, 160] width 491 height 101
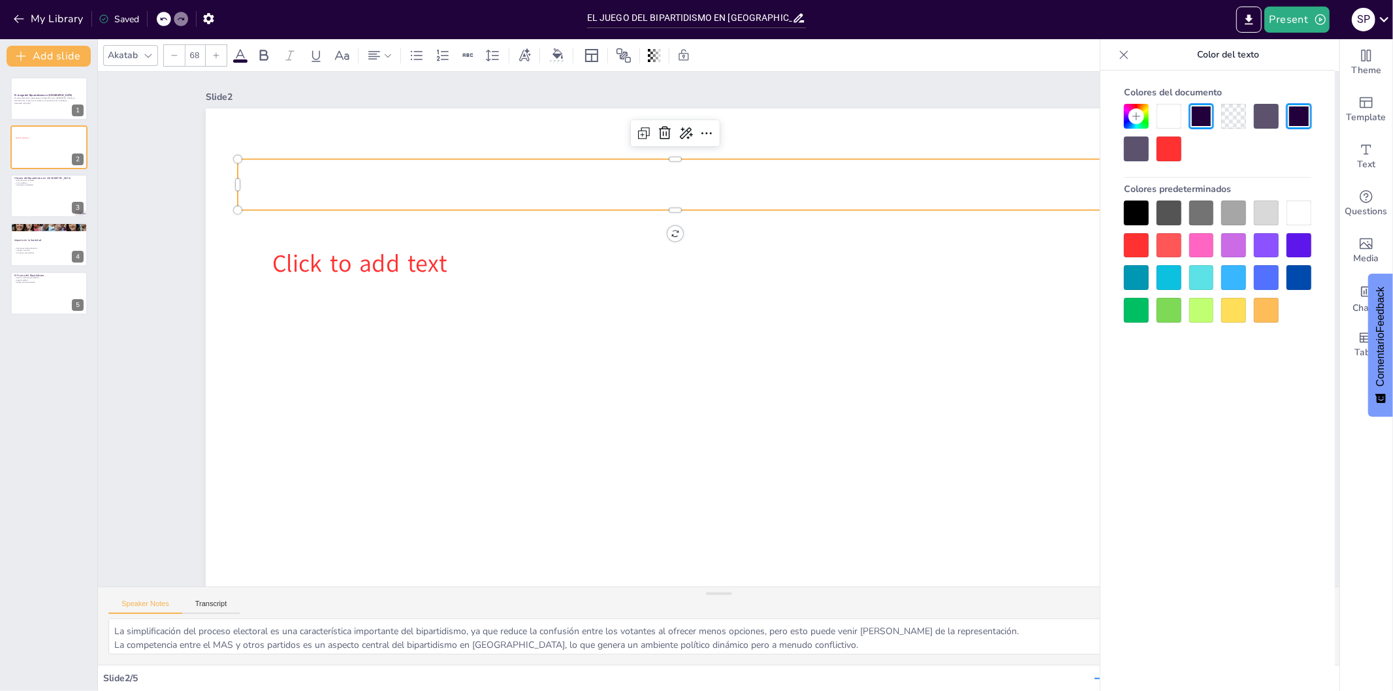
click at [1167, 139] on div at bounding box center [1169, 149] width 25 height 25
click at [1167, 144] on div at bounding box center [1169, 149] width 25 height 25
click at [1131, 246] on div at bounding box center [1136, 245] width 25 height 25
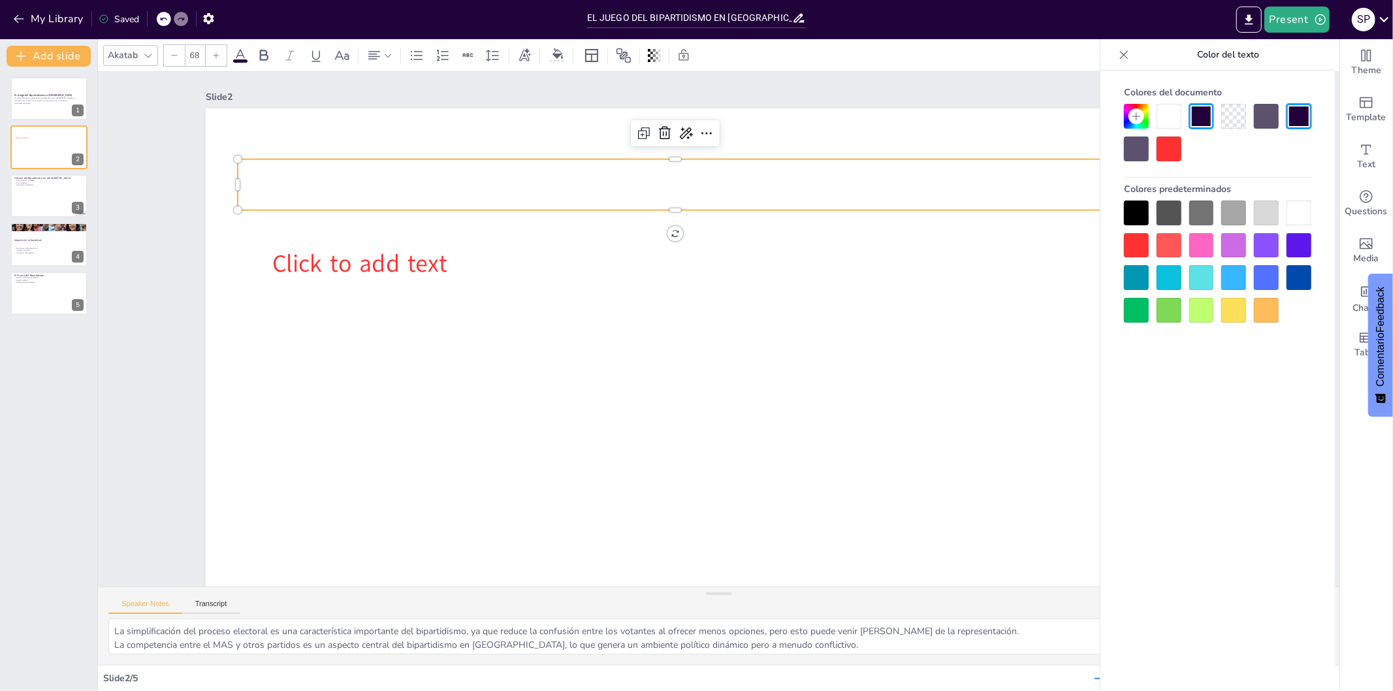
click at [1131, 246] on div at bounding box center [1136, 245] width 25 height 25
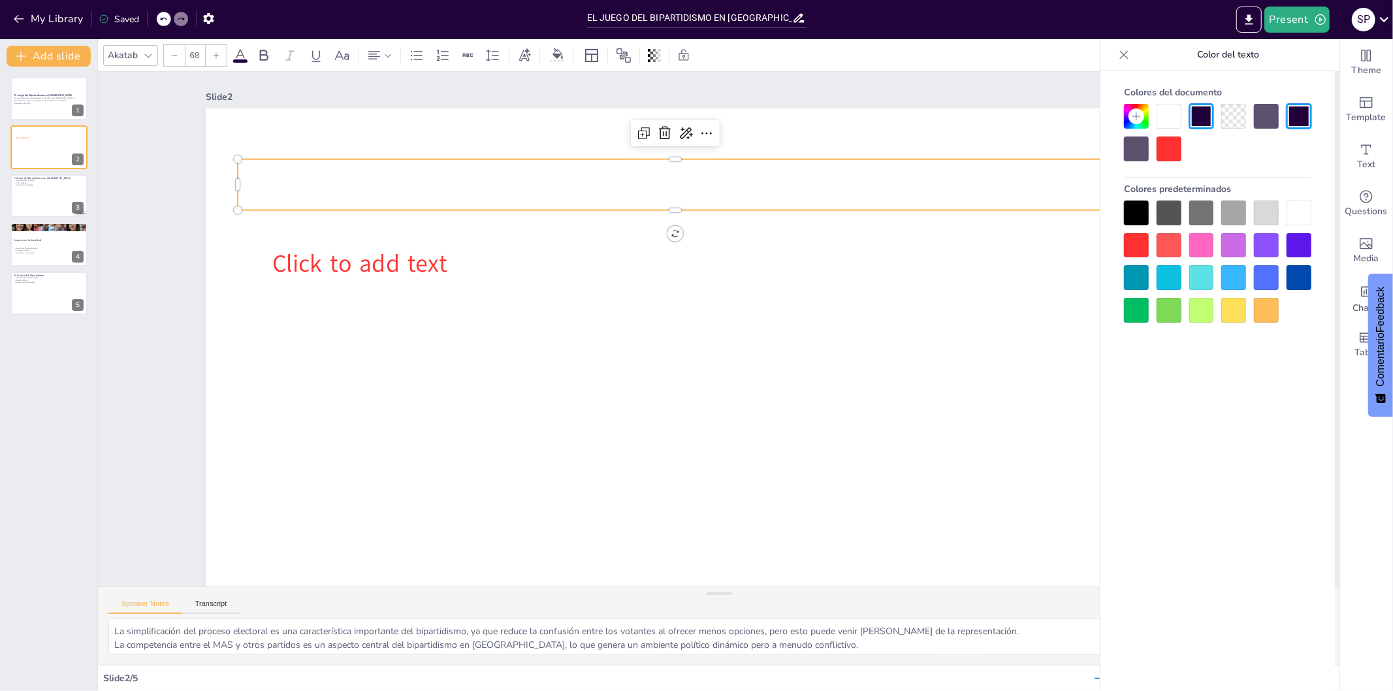
click at [1131, 246] on div at bounding box center [1136, 245] width 25 height 25
drag, startPoint x: 1233, startPoint y: 416, endPoint x: 1365, endPoint y: 348, distance: 148.4
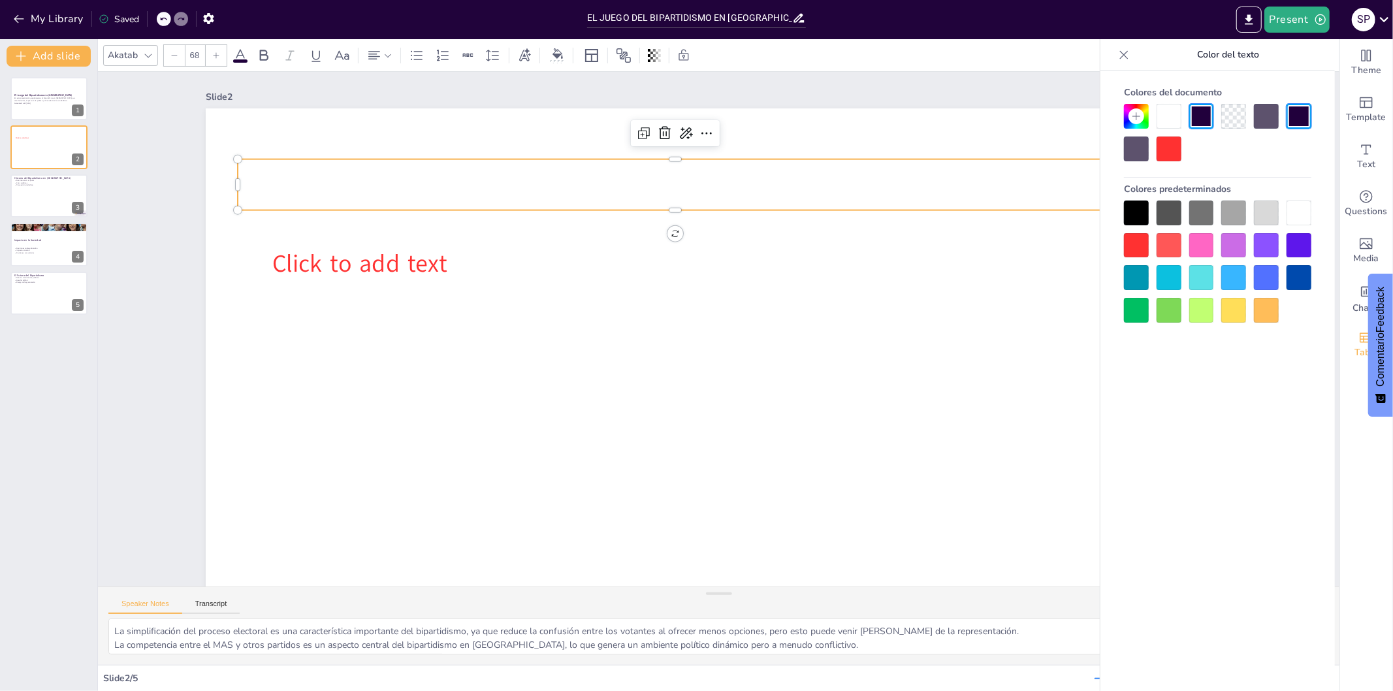
click at [1254, 348] on body "My Library Saved EL JUEGO DEL BIPARTIDISMO EN [GEOGRAPHIC_DATA] Present S P Doc…" at bounding box center [696, 345] width 1393 height 691
click at [1254, 249] on icon "Add images, graphics, shapes or video" at bounding box center [1367, 244] width 16 height 16
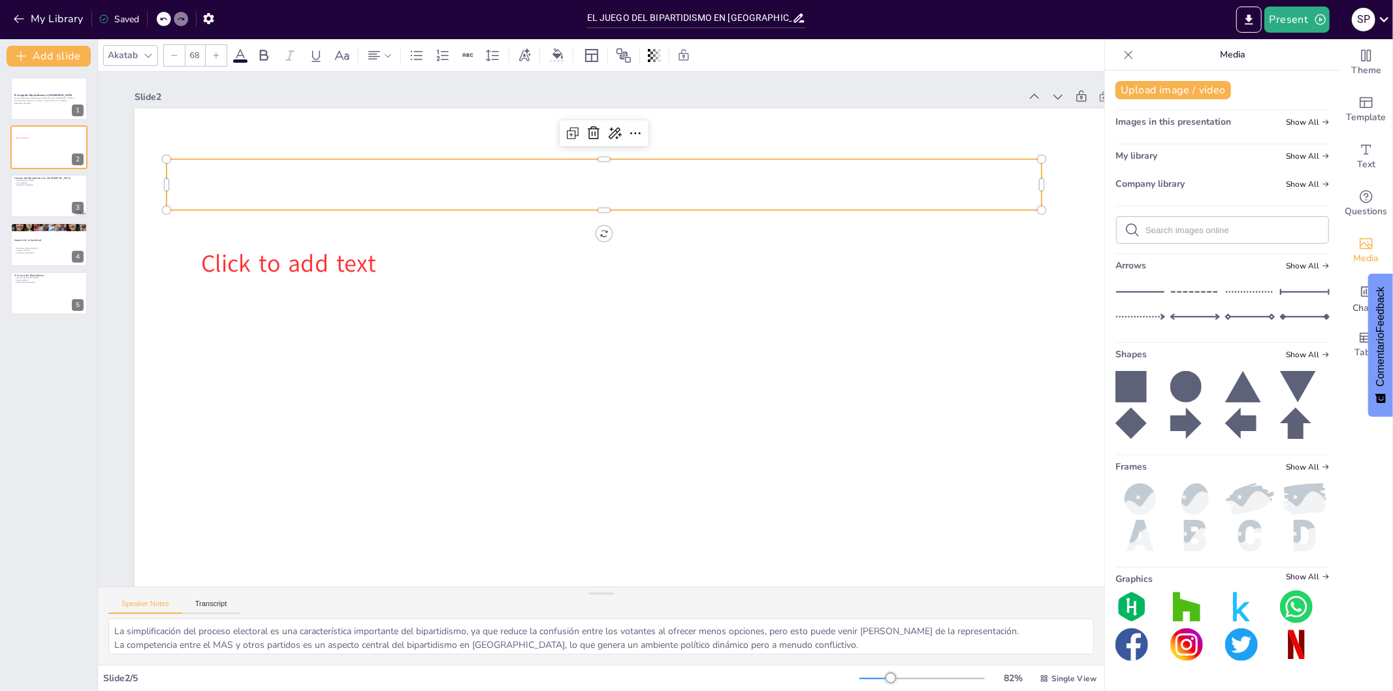
click at [1236, 230] on input "text" at bounding box center [1233, 230] width 175 height 10
type input "urna de voto"
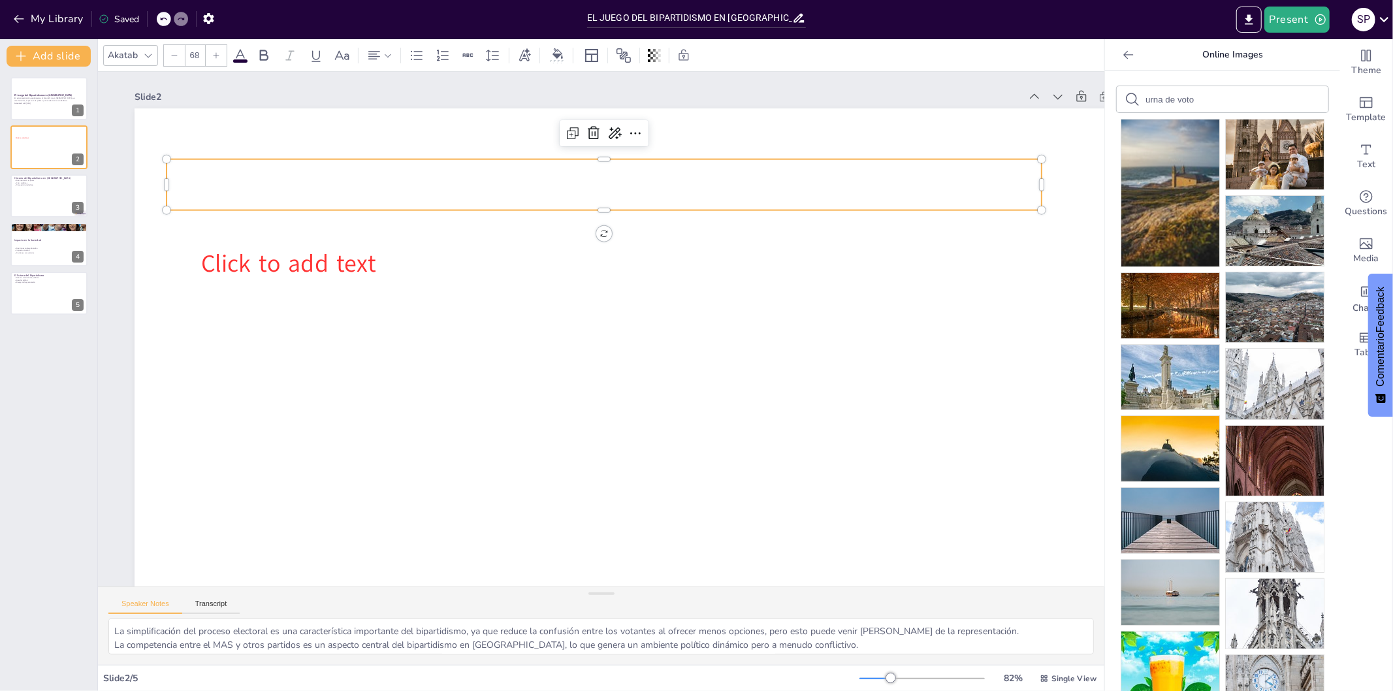
click at [1242, 100] on div "urna de voto" at bounding box center [1223, 99] width 212 height 26
click at [1207, 97] on input "urna de voto" at bounding box center [1201, 100] width 110 height 10
type input "u"
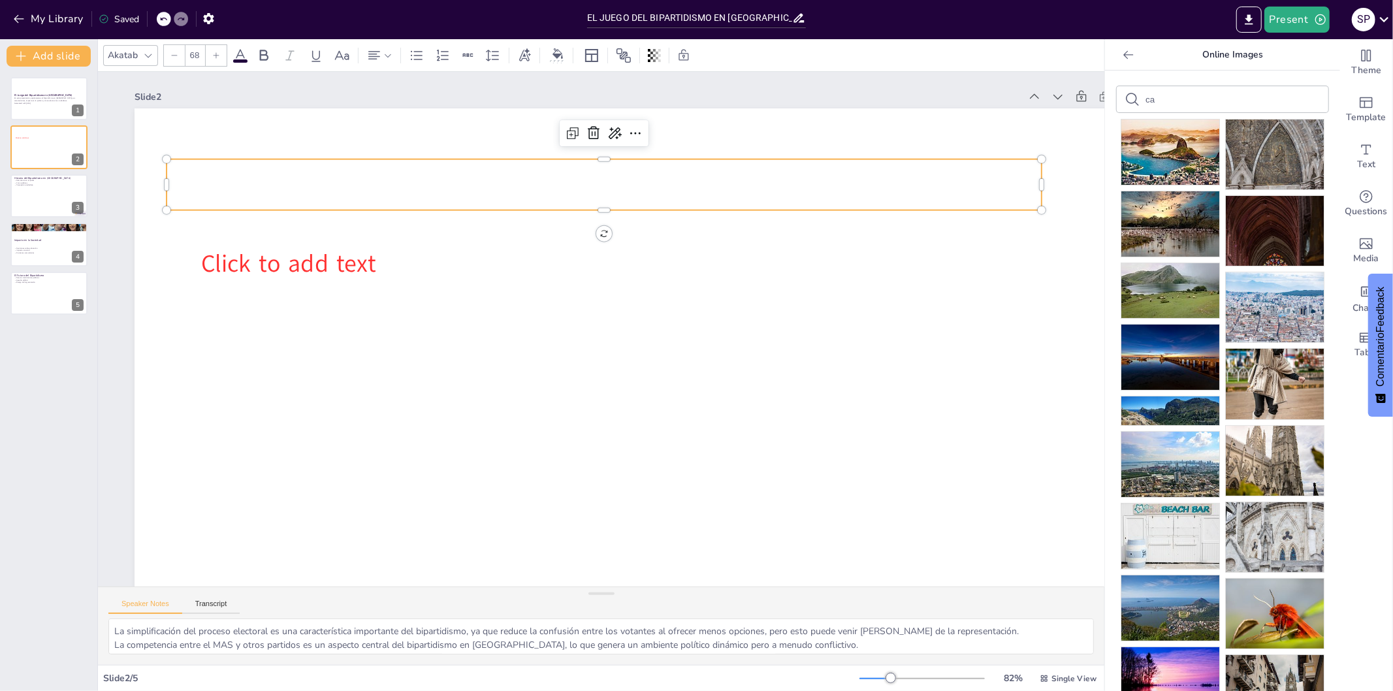
type input "c"
type input "bipartidismo"
click at [986, 172] on p at bounding box center [619, 185] width 875 height 142
click at [1254, 171] on span "Text" at bounding box center [1367, 164] width 18 height 14
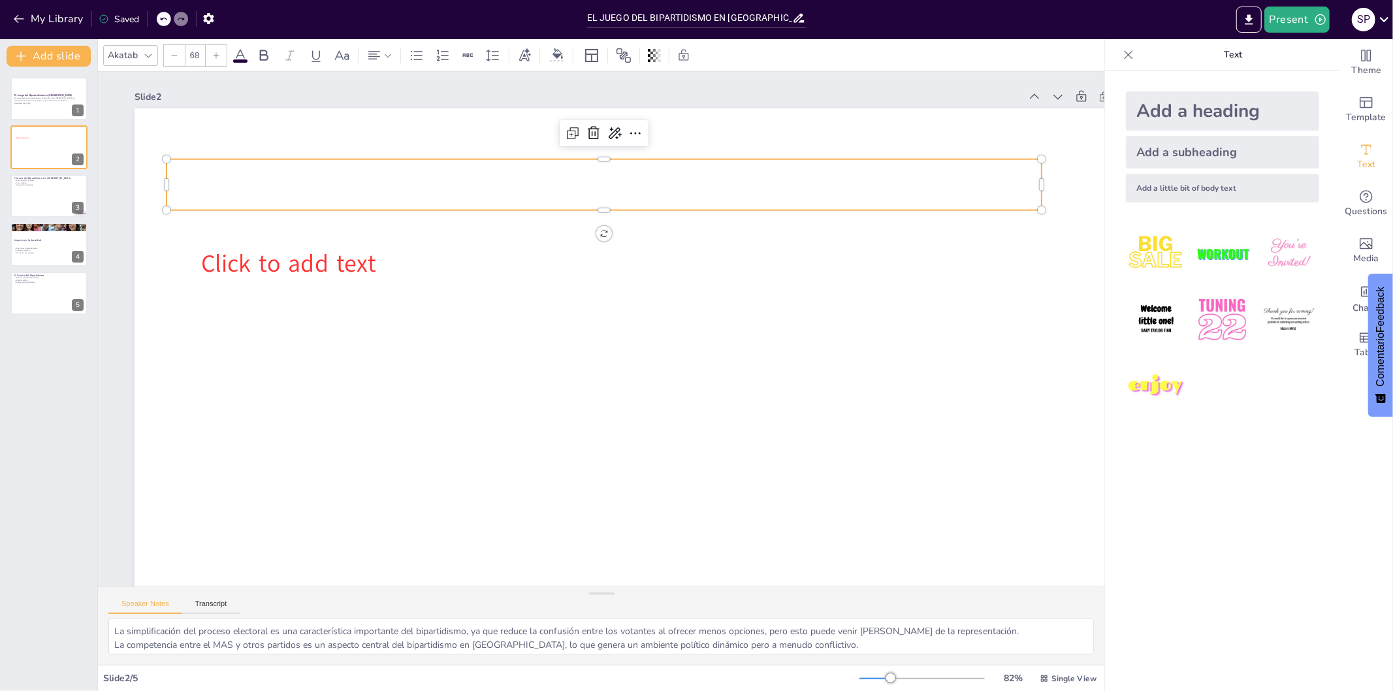
click at [1160, 380] on img at bounding box center [1156, 386] width 61 height 61
type input "162.7"
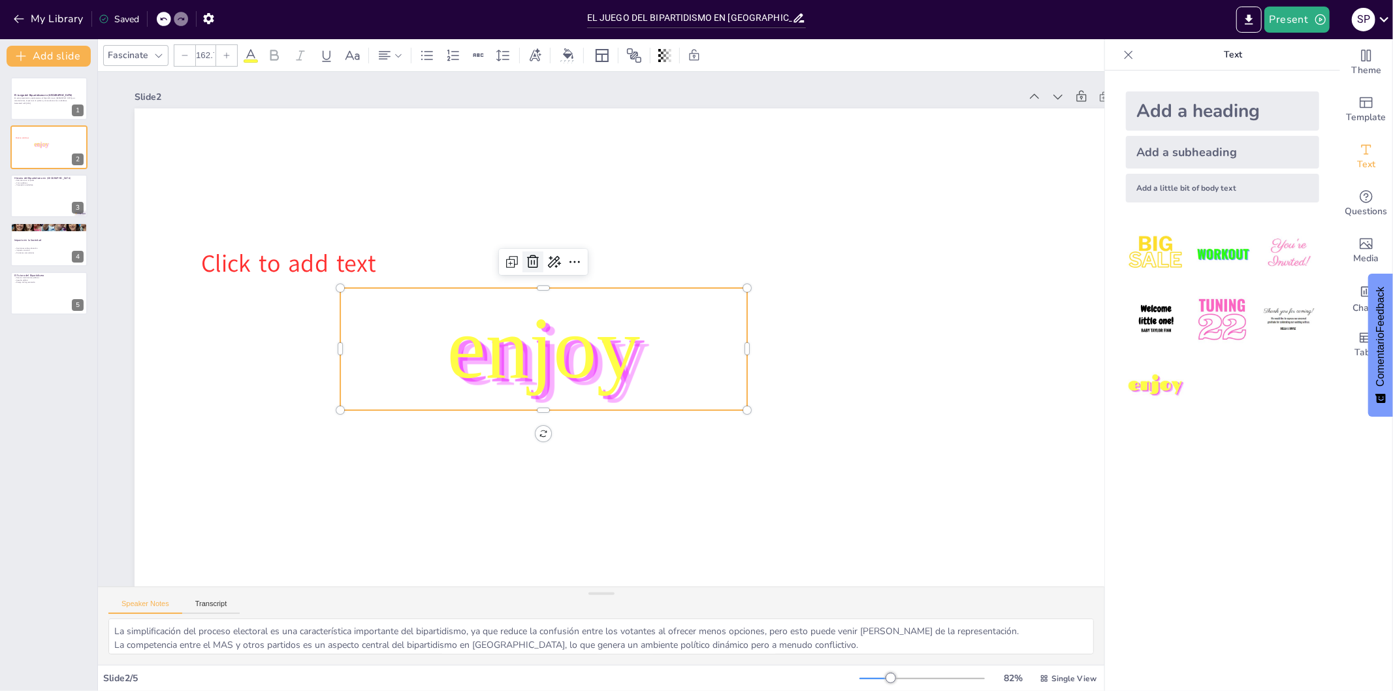
click at [532, 260] on icon at bounding box center [540, 254] width 17 height 17
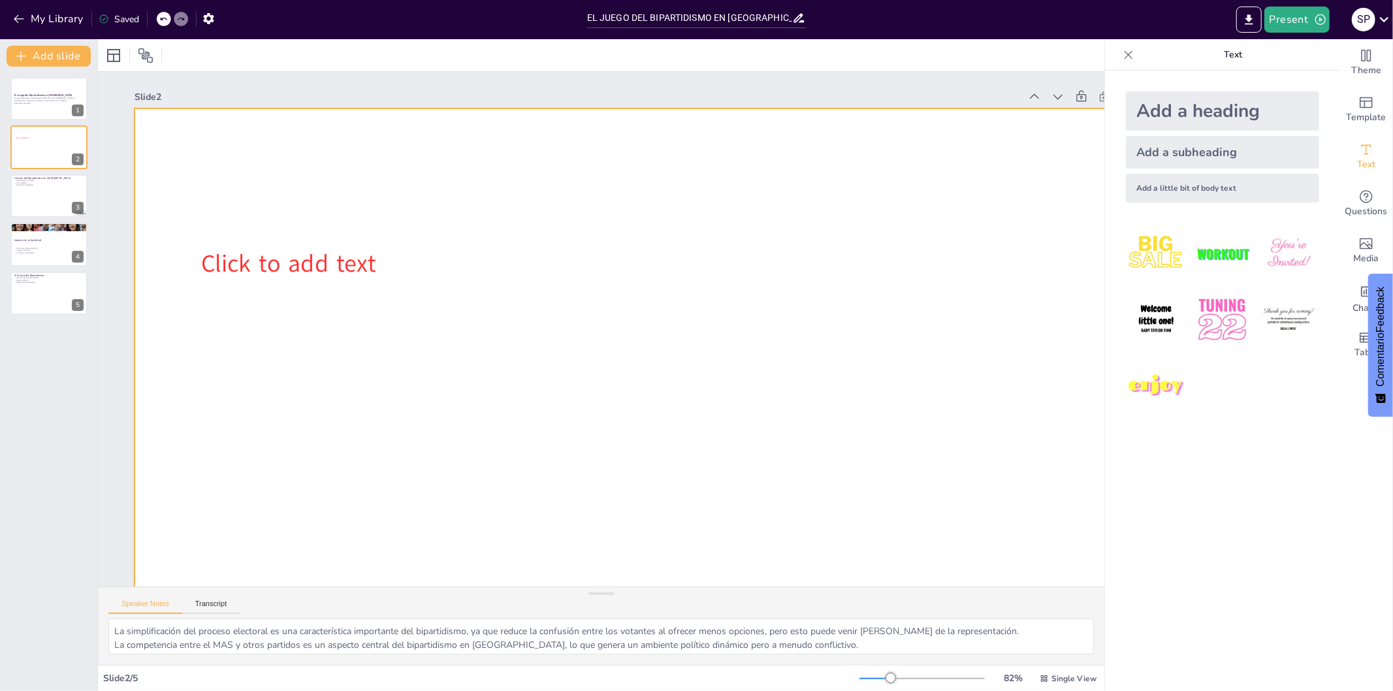
click at [355, 137] on div at bounding box center [641, 402] width 1082 height 682
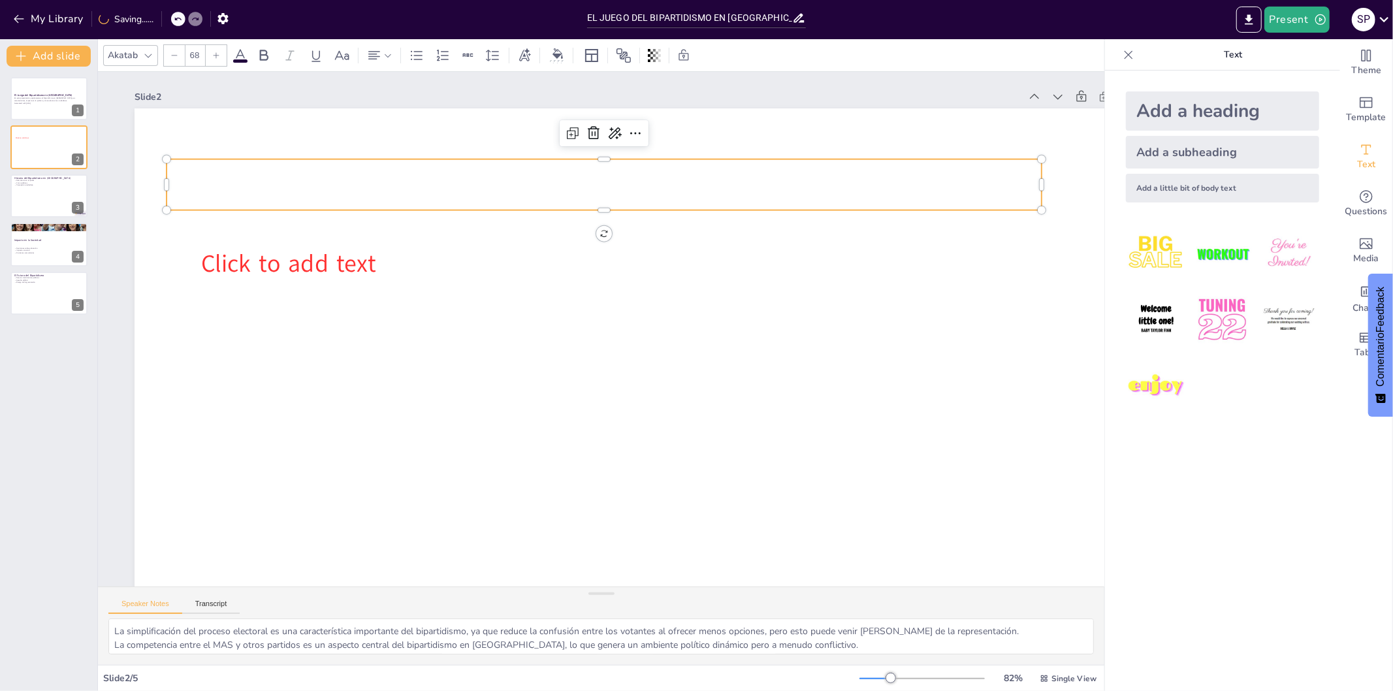
click at [355, 174] on p at bounding box center [619, 185] width 875 height 142
click at [244, 61] on span at bounding box center [240, 60] width 14 height 3
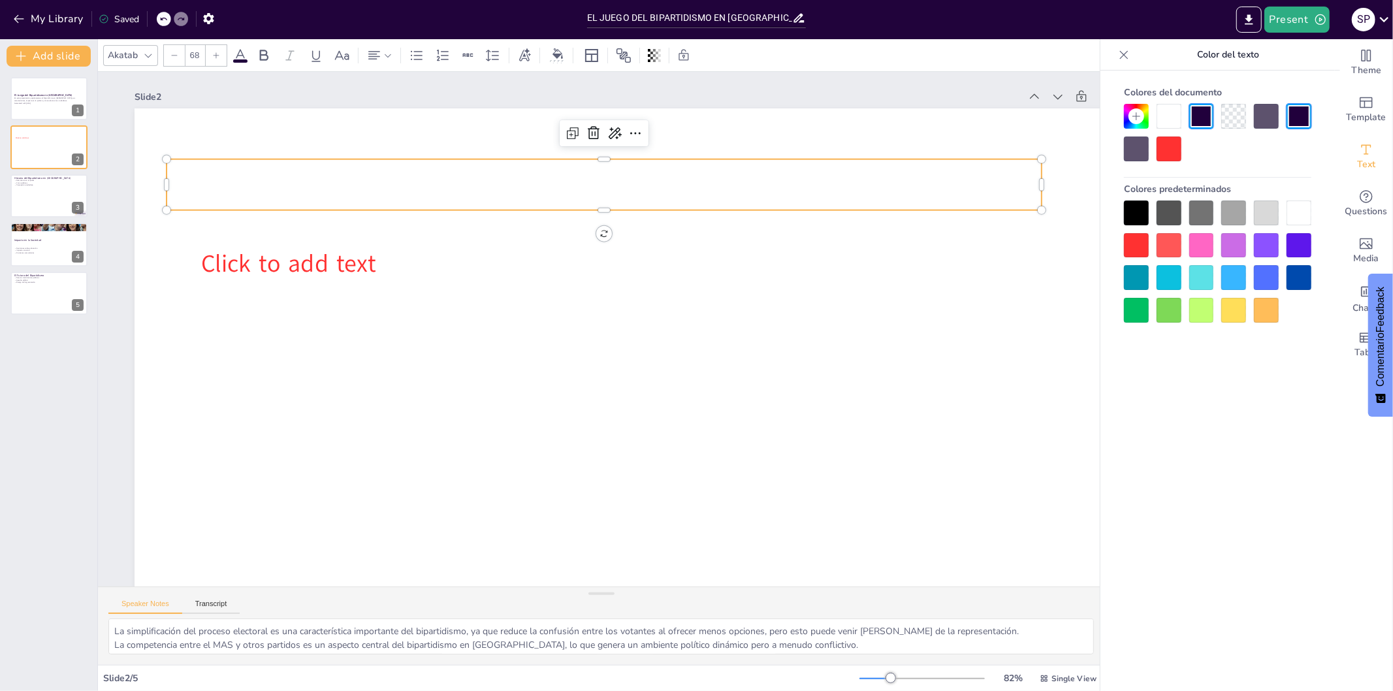
click at [1173, 147] on div at bounding box center [1169, 149] width 25 height 25
click at [717, 183] on p at bounding box center [649, 192] width 848 height 319
click at [546, 197] on p at bounding box center [619, 185] width 875 height 142
click at [545, 183] on p at bounding box center [619, 185] width 875 height 142
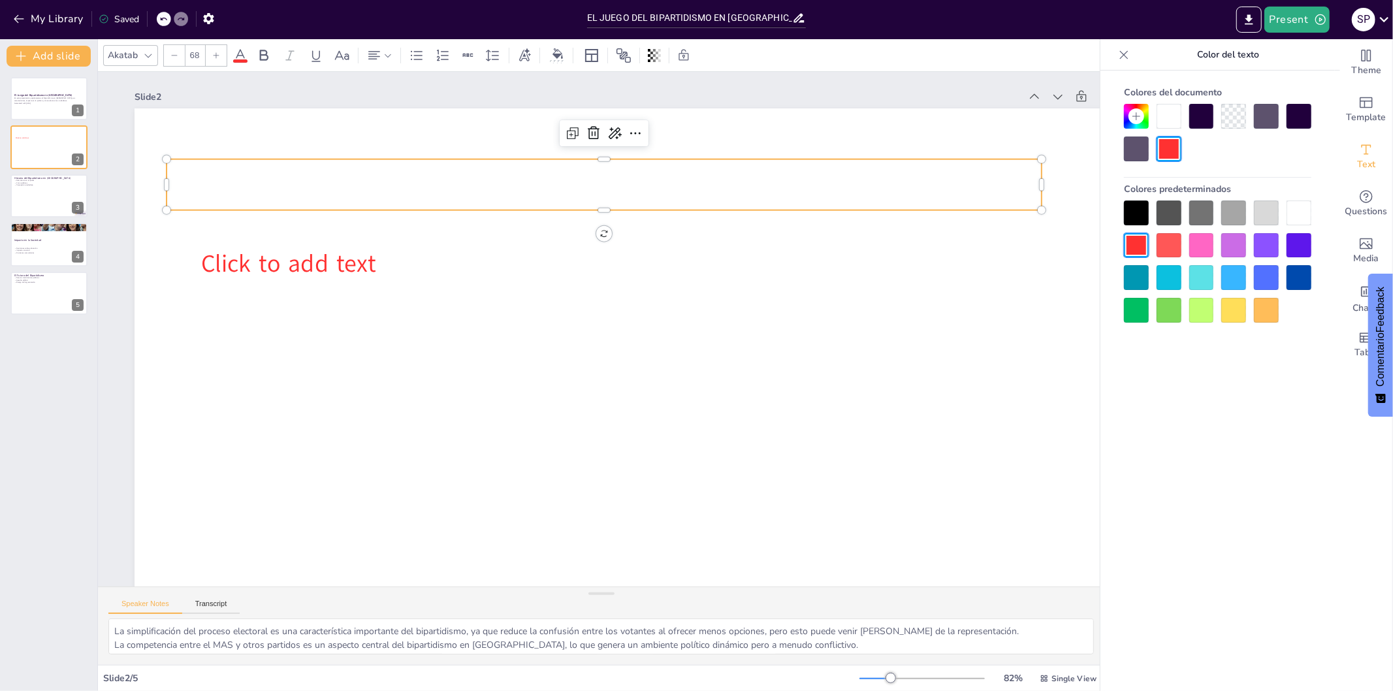
click at [545, 183] on p at bounding box center [619, 186] width 875 height 142
click at [545, 183] on p at bounding box center [649, 192] width 848 height 319
click at [545, 183] on p at bounding box center [619, 186] width 875 height 142
click at [545, 183] on p at bounding box center [735, 273] width 402 height 820
click at [545, 183] on p at bounding box center [634, 188] width 867 height 231
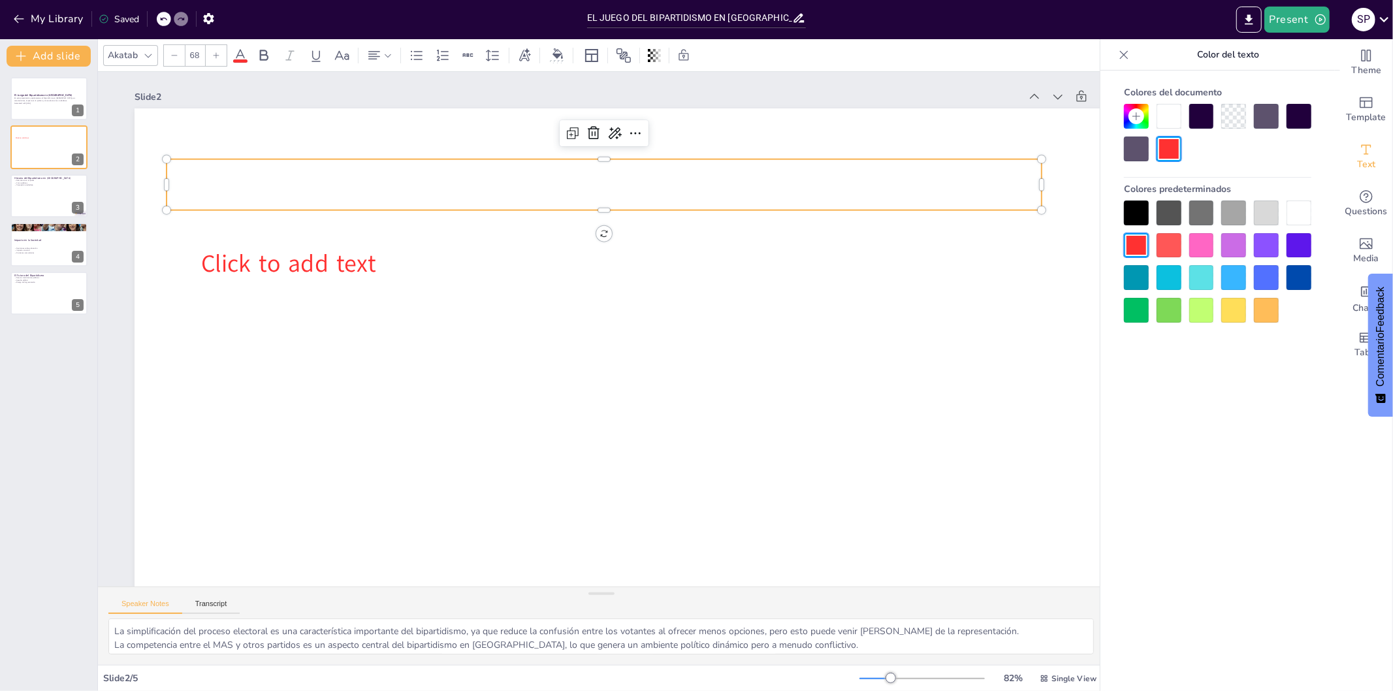
click at [545, 184] on p at bounding box center [649, 192] width 848 height 319
click at [544, 178] on p at bounding box center [735, 273] width 402 height 821
click at [544, 178] on p at bounding box center [619, 186] width 875 height 142
click at [544, 177] on p at bounding box center [663, 198] width 820 height 402
click at [544, 177] on p at bounding box center [728, 258] width 482 height 783
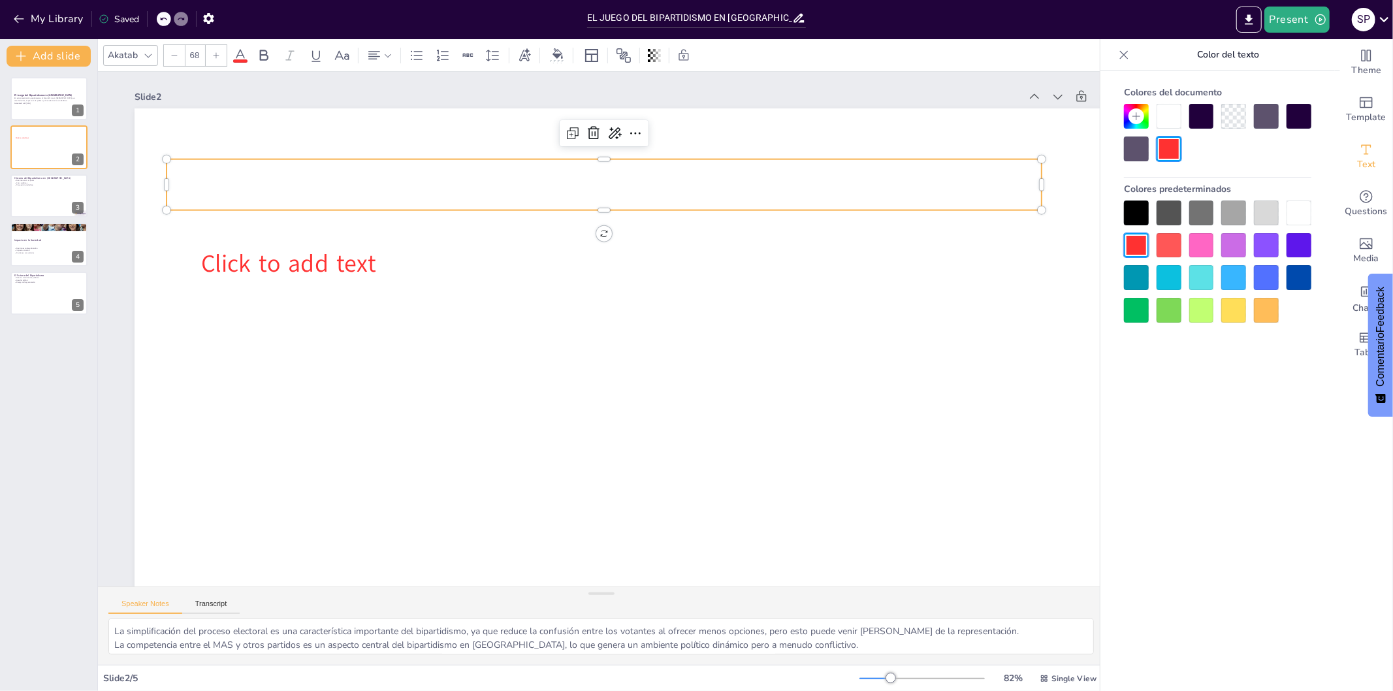
click at [544, 177] on p at bounding box center [619, 185] width 875 height 142
click at [544, 177] on p at bounding box center [663, 198] width 821 height 402
click at [1174, 147] on div at bounding box center [1169, 149] width 25 height 25
click at [827, 169] on p at bounding box center [619, 185] width 875 height 142
click at [827, 169] on p at bounding box center [634, 189] width 866 height 232
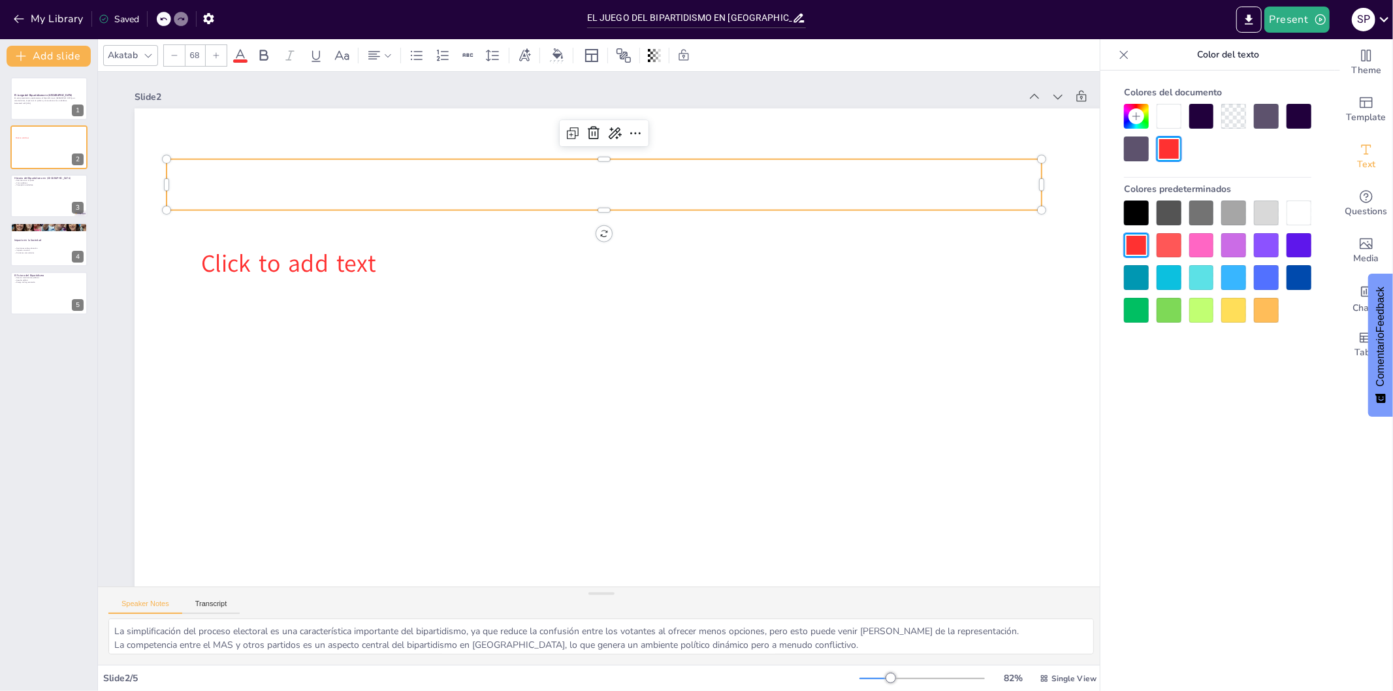
click at [827, 169] on p at bounding box center [688, 213] width 738 height 555
click at [827, 169] on p at bounding box center [619, 185] width 875 height 142
click at [647, 132] on icon at bounding box center [654, 140] width 15 height 16
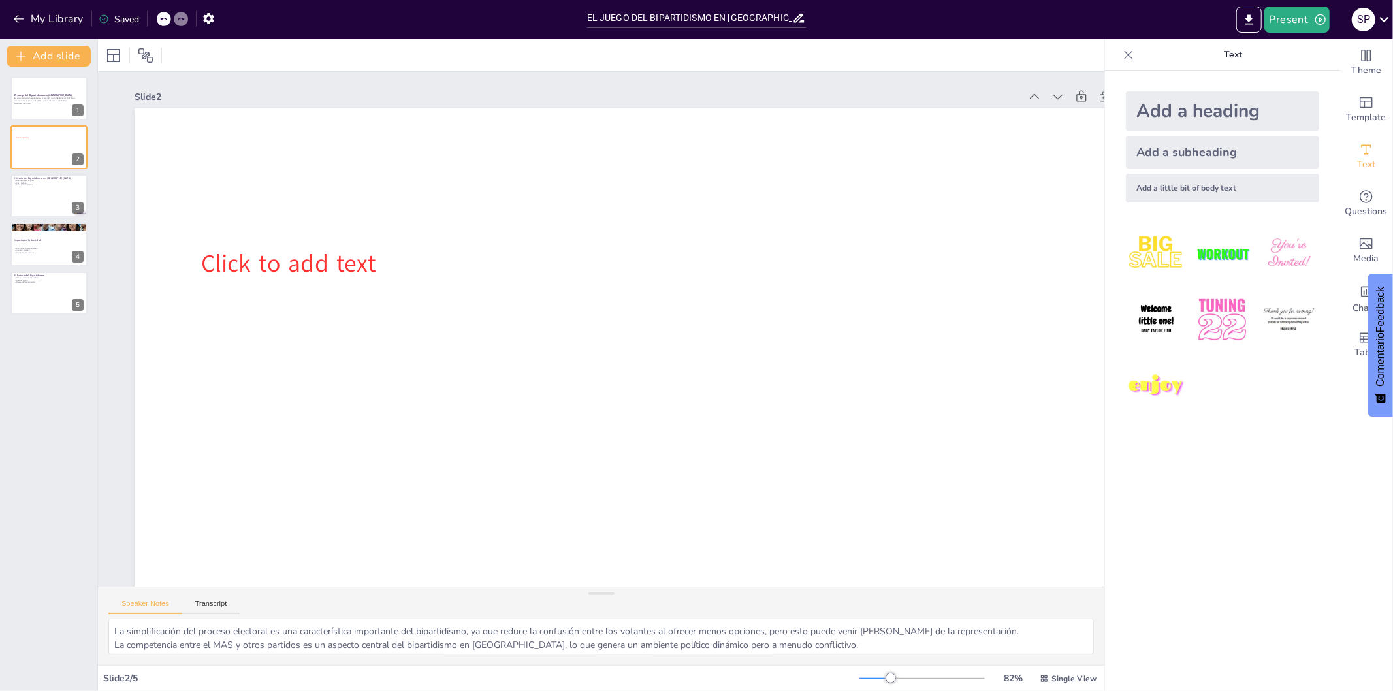
click at [1122, 59] on icon at bounding box center [1128, 54] width 13 height 13
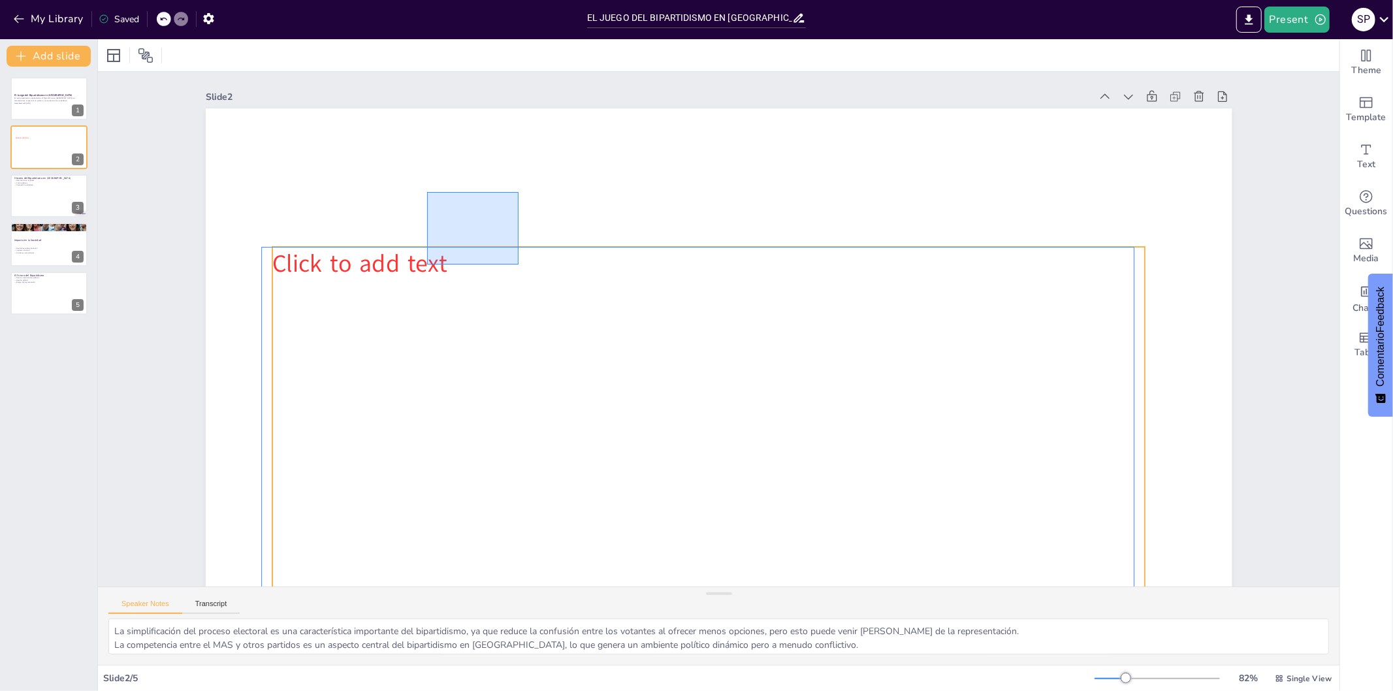
drag, startPoint x: 519, startPoint y: 192, endPoint x: 427, endPoint y: 265, distance: 116.7
click at [427, 265] on div "Click to add text" at bounding box center [787, 119] width 977 height 317
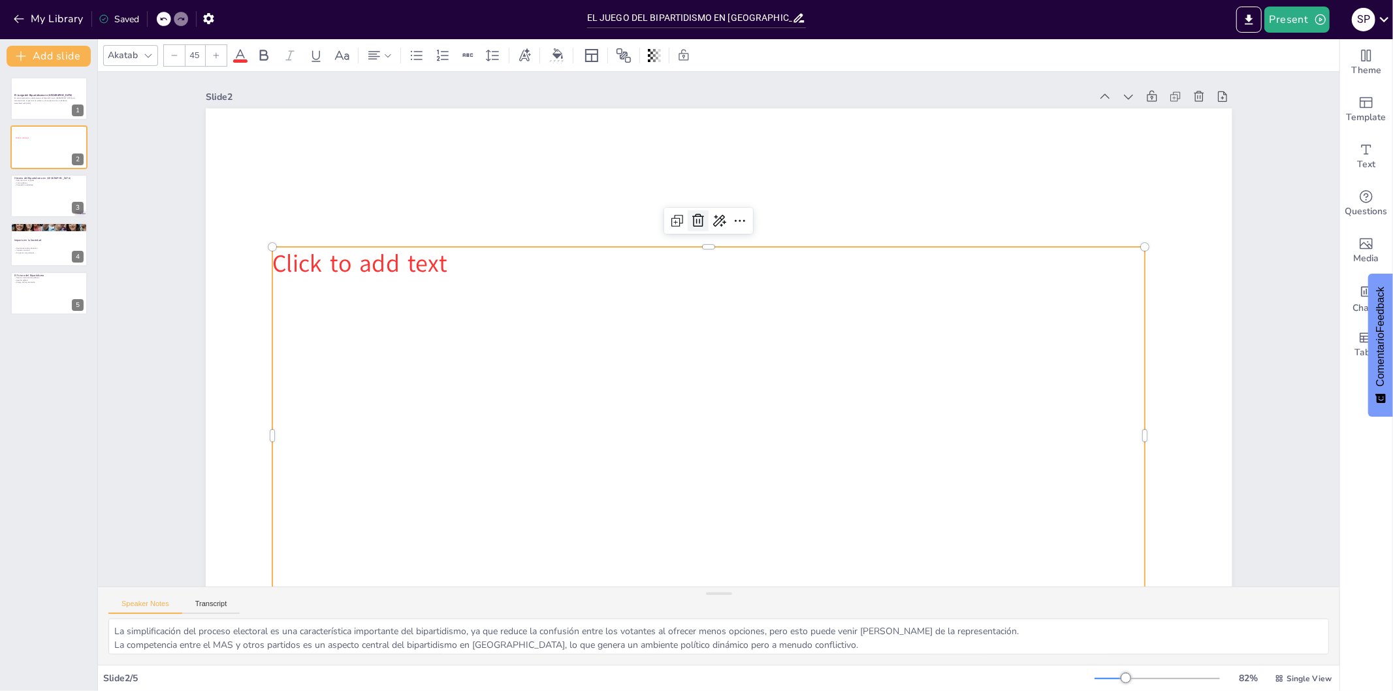
click at [698, 222] on div at bounding box center [709, 219] width 23 height 23
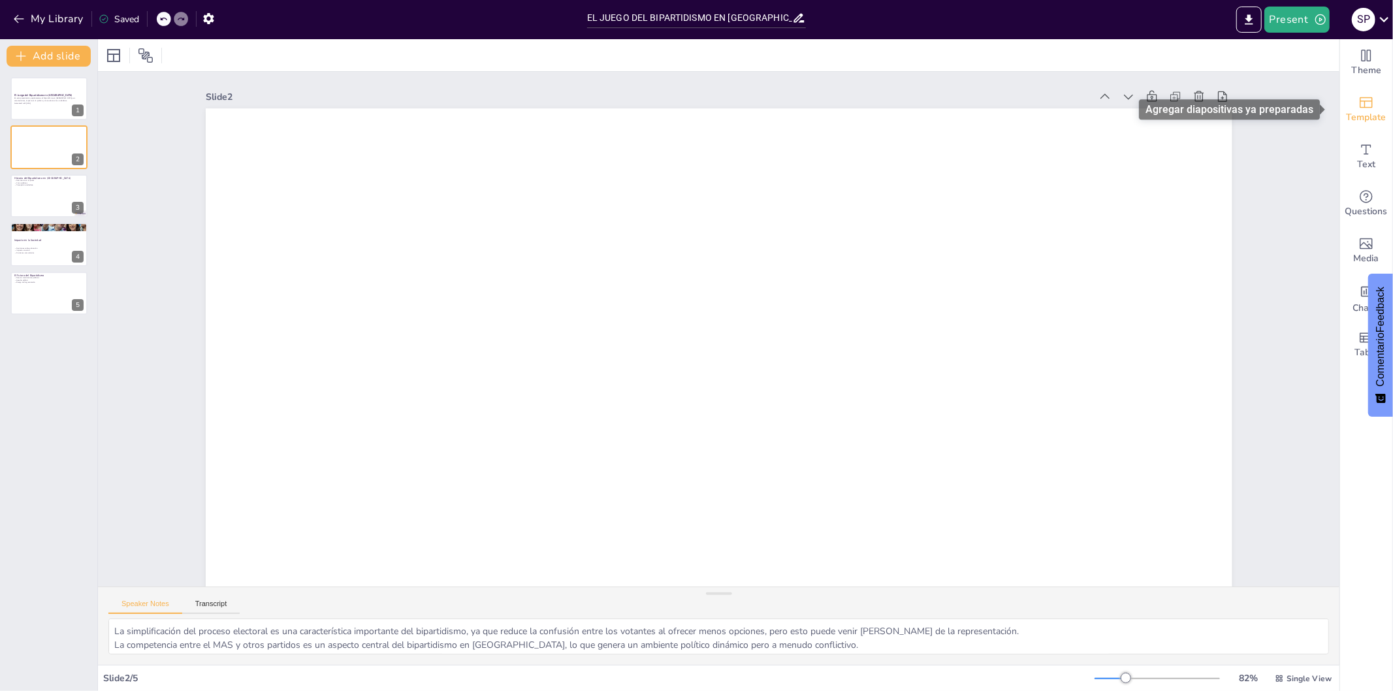
click at [1254, 114] on span "Template" at bounding box center [1367, 117] width 40 height 14
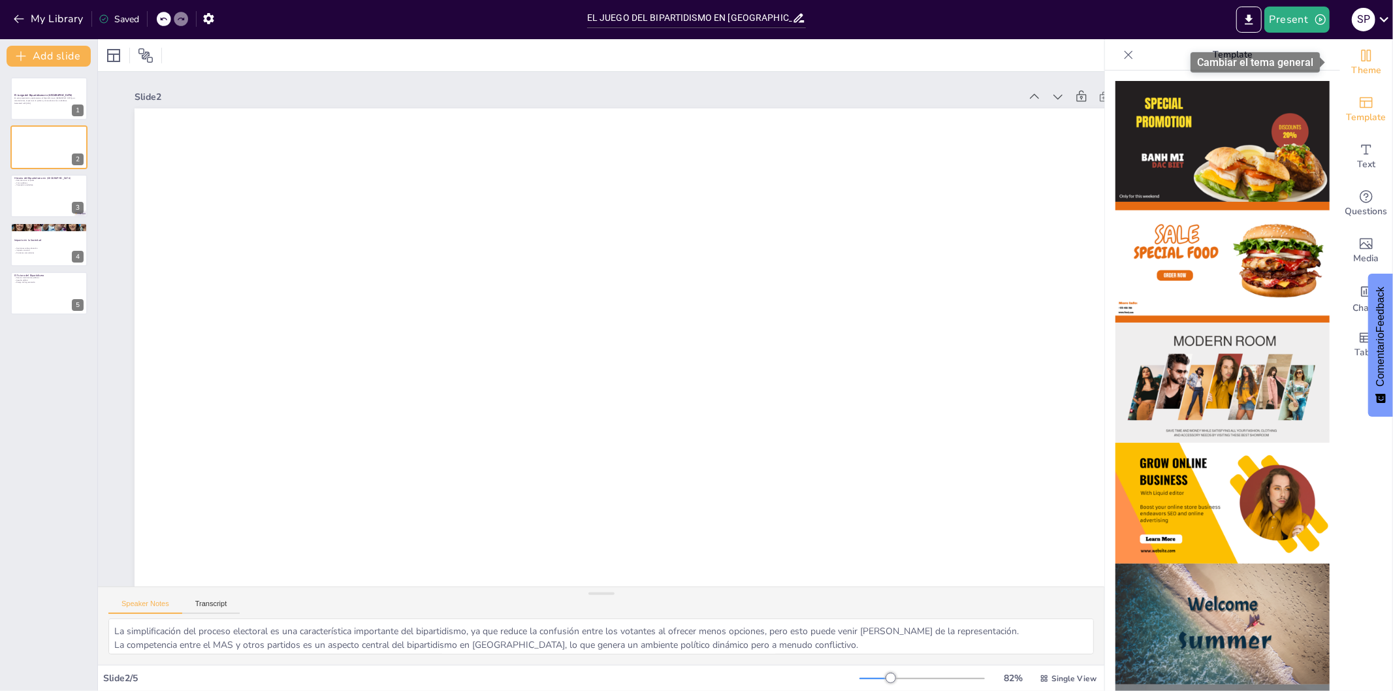
click at [1254, 63] on span "Theme" at bounding box center [1367, 70] width 30 height 14
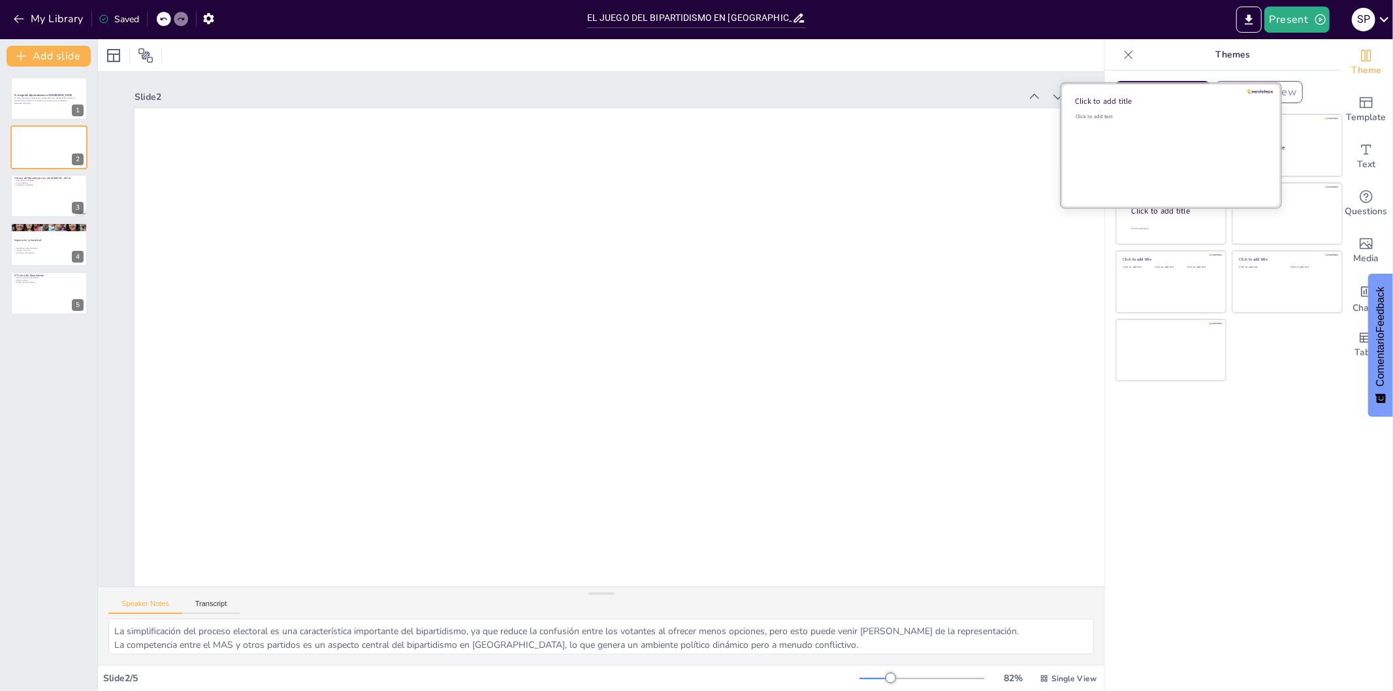
click at [1144, 146] on div "Click to add text" at bounding box center [1169, 153] width 187 height 81
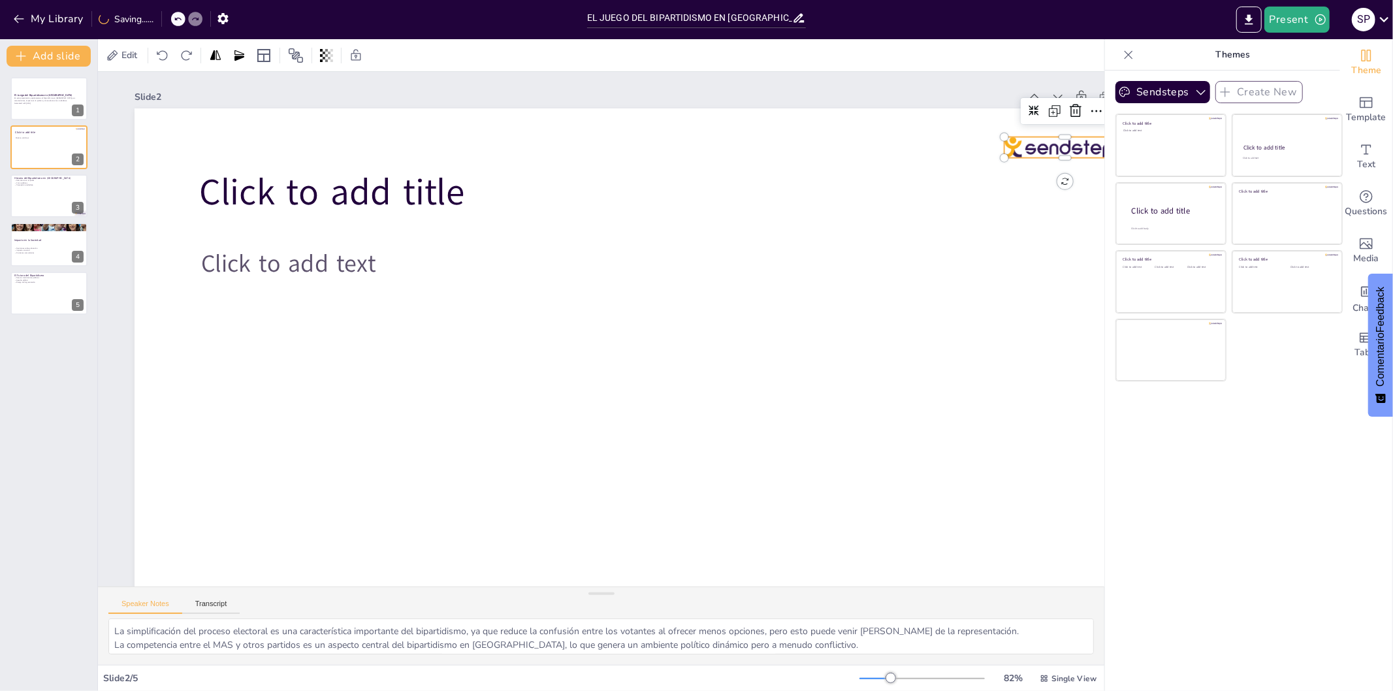
click at [1047, 180] on div at bounding box center [1081, 196] width 123 height 33
click at [1111, 259] on icon at bounding box center [1121, 269] width 20 height 20
click at [1122, 55] on icon at bounding box center [1128, 54] width 13 height 13
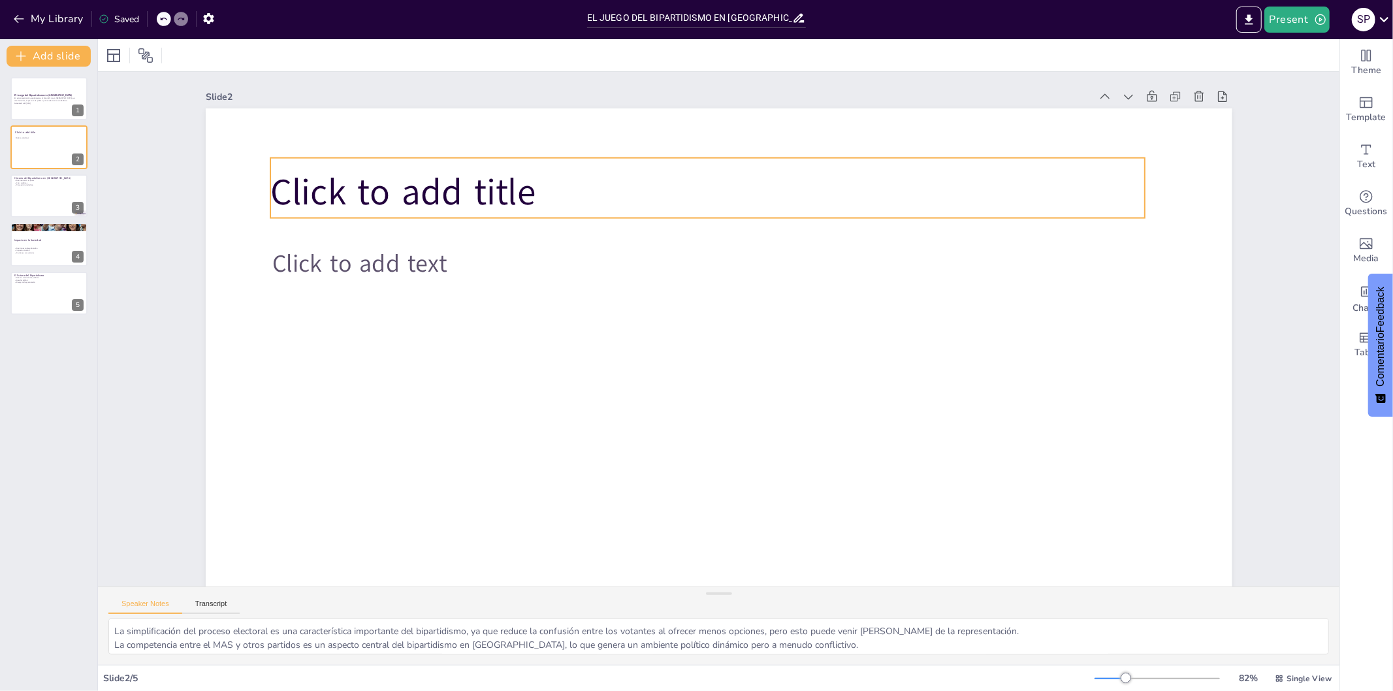
click at [525, 204] on p "Click to add title" at bounding box center [751, 196] width 848 height 319
click at [238, 56] on icon at bounding box center [241, 56] width 16 height 16
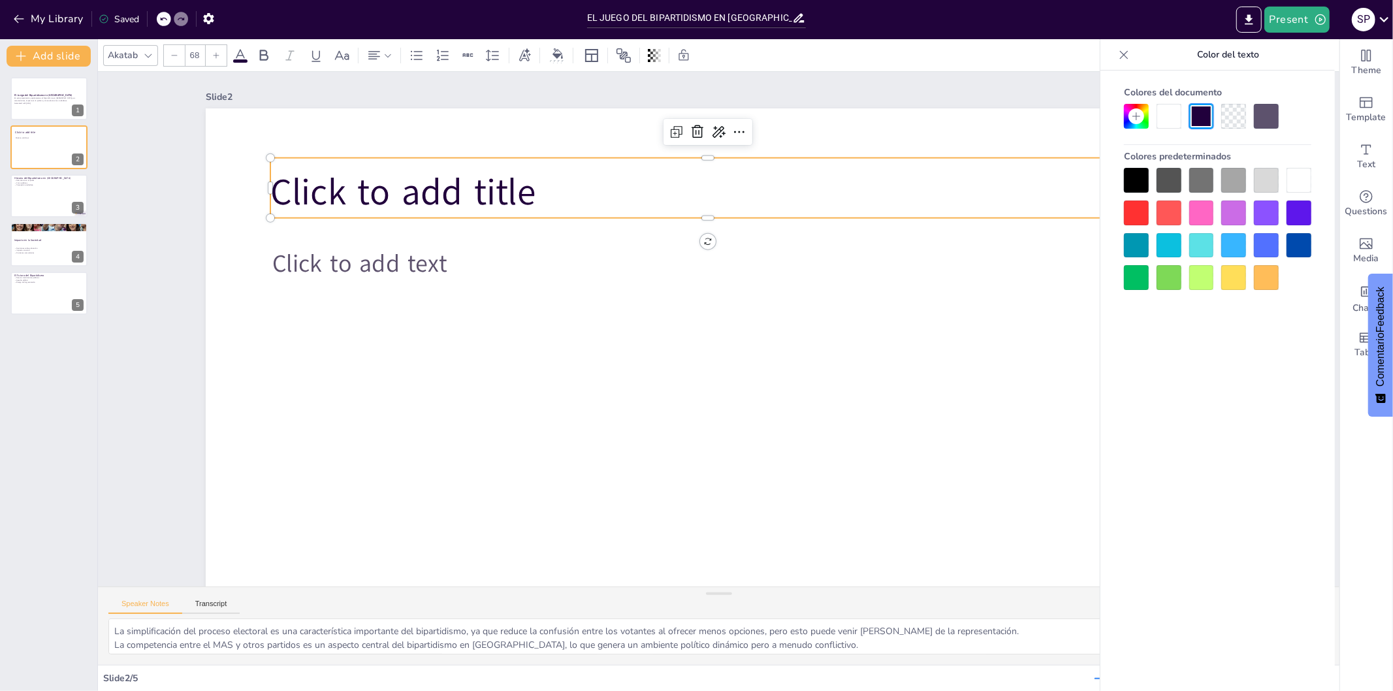
click at [1137, 220] on div at bounding box center [1136, 213] width 25 height 25
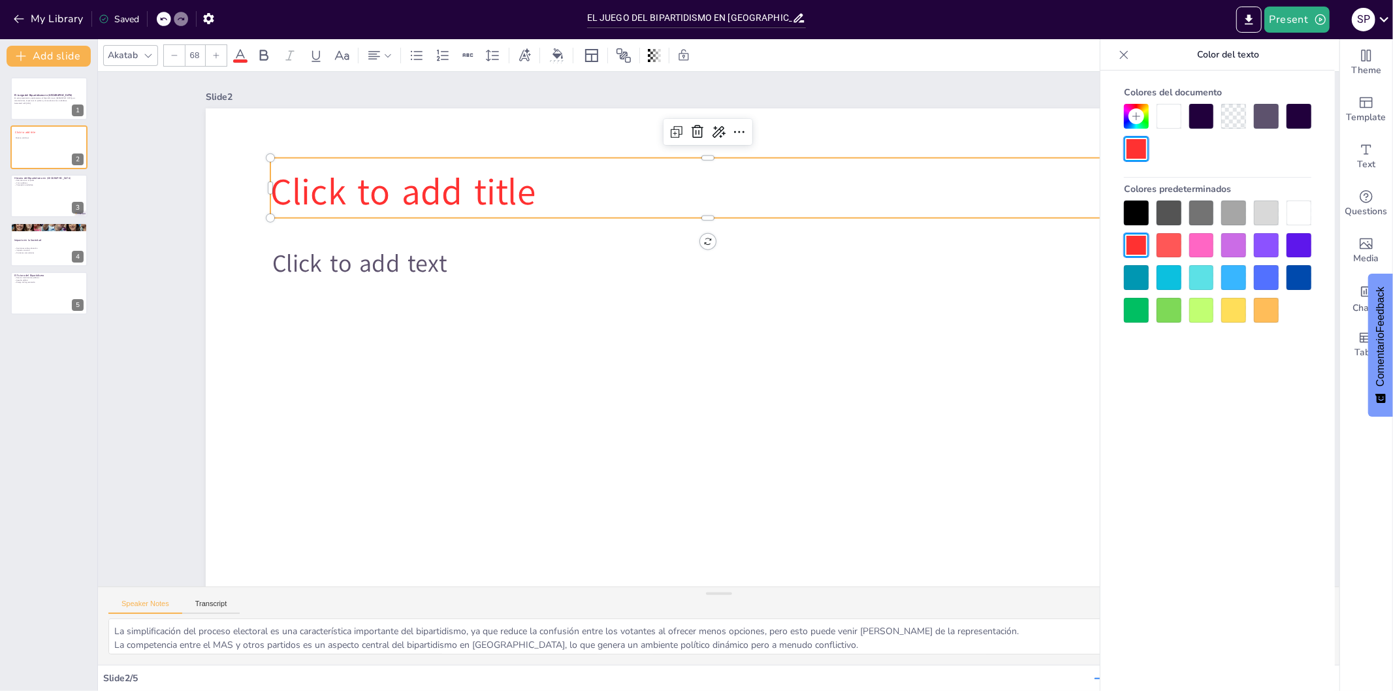
click at [792, 183] on p "Click to add title" at bounding box center [721, 192] width 875 height 142
click at [513, 198] on span "Click to add title" at bounding box center [420, 160] width 270 height 77
click at [513, 198] on span "Click to add title" at bounding box center [419, 160] width 270 height 77
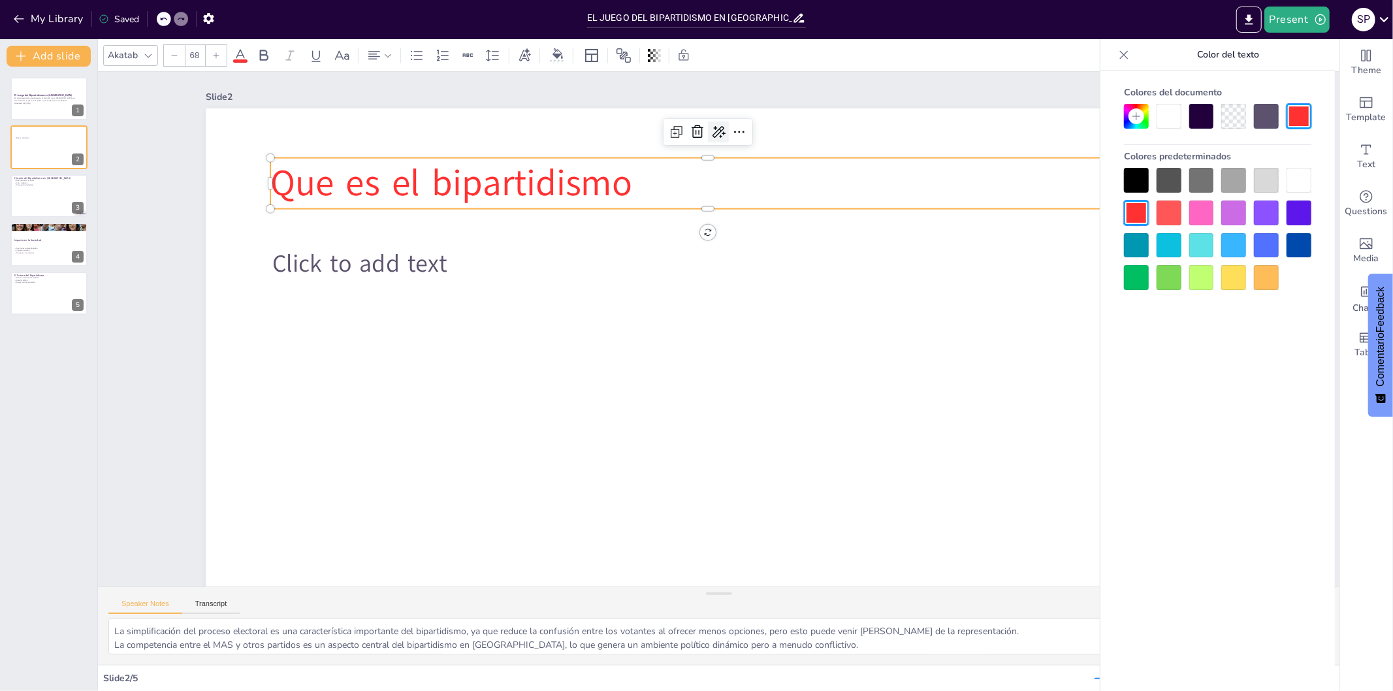
click at [730, 129] on icon at bounding box center [738, 132] width 17 height 17
click at [740, 183] on font "Volver a escribir" at bounding box center [742, 189] width 65 height 12
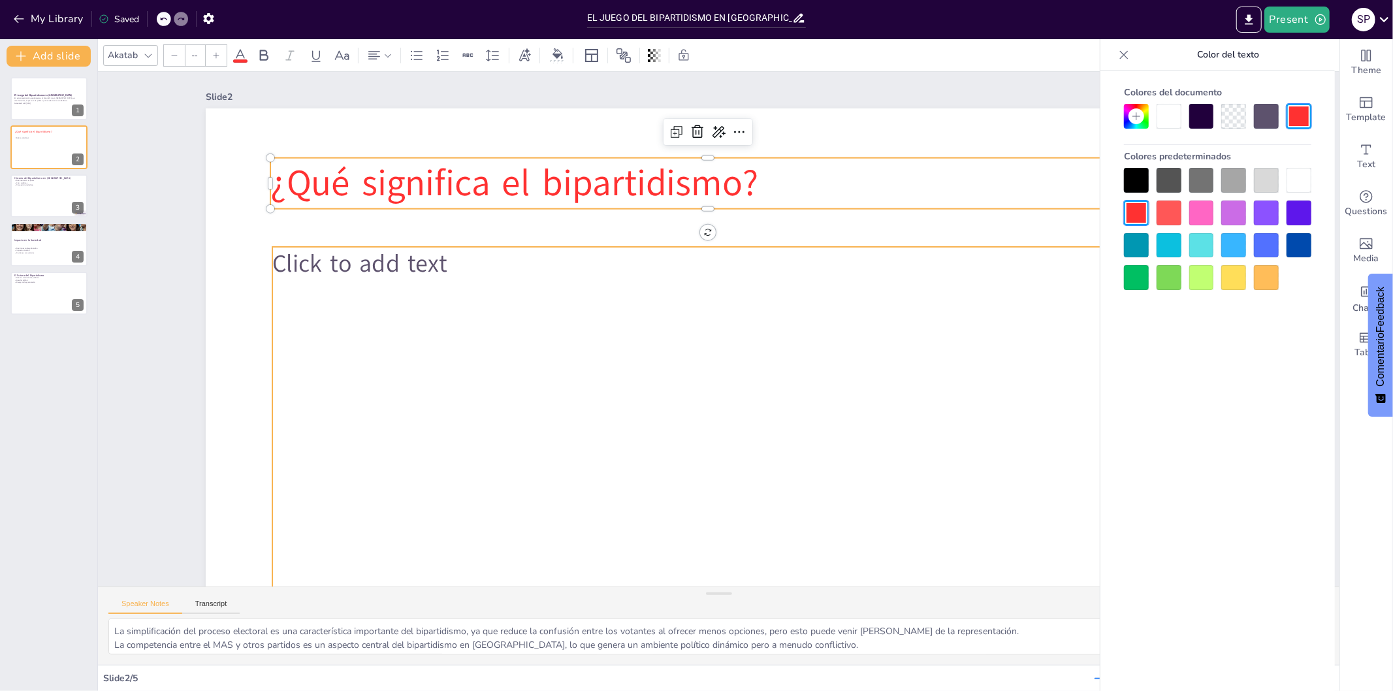
type input "45"
click at [445, 271] on p "Click to add text" at bounding box center [716, 263] width 872 height 125
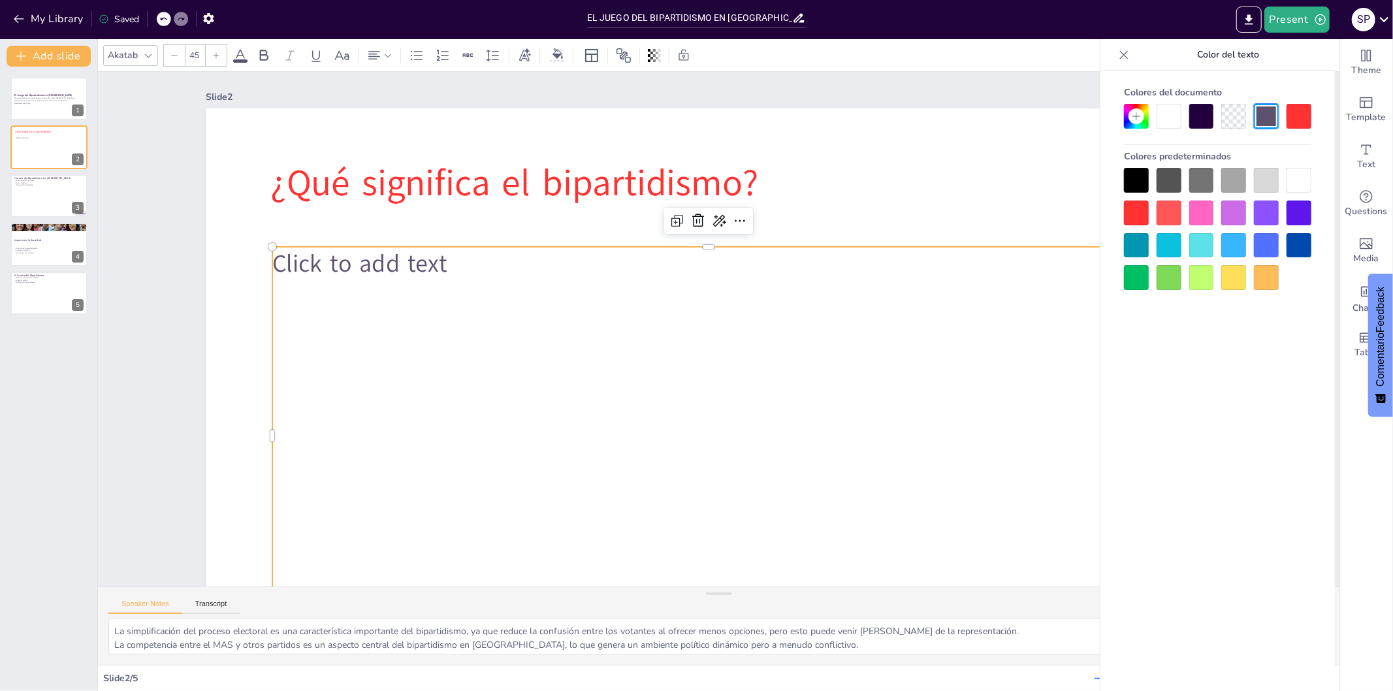
click at [1137, 172] on div at bounding box center [1136, 180] width 25 height 25
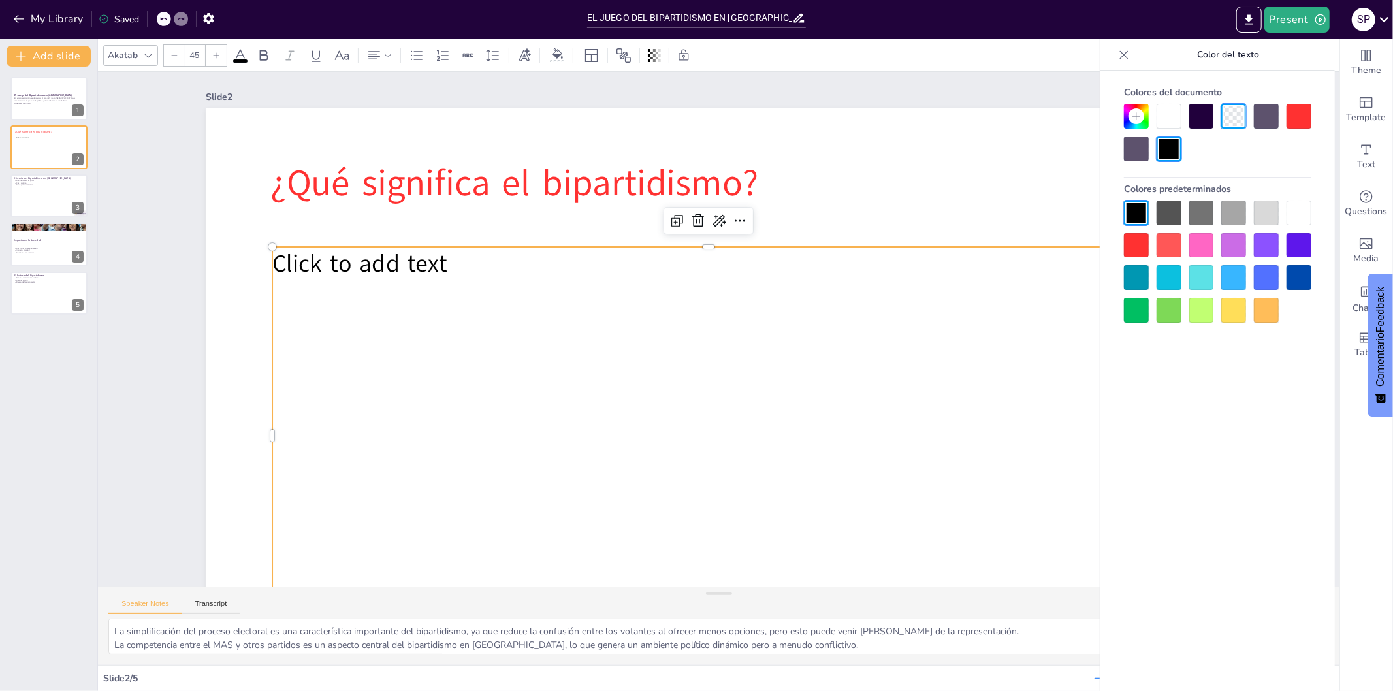
click at [434, 252] on span "Click to add text" at bounding box center [368, 226] width 177 height 51
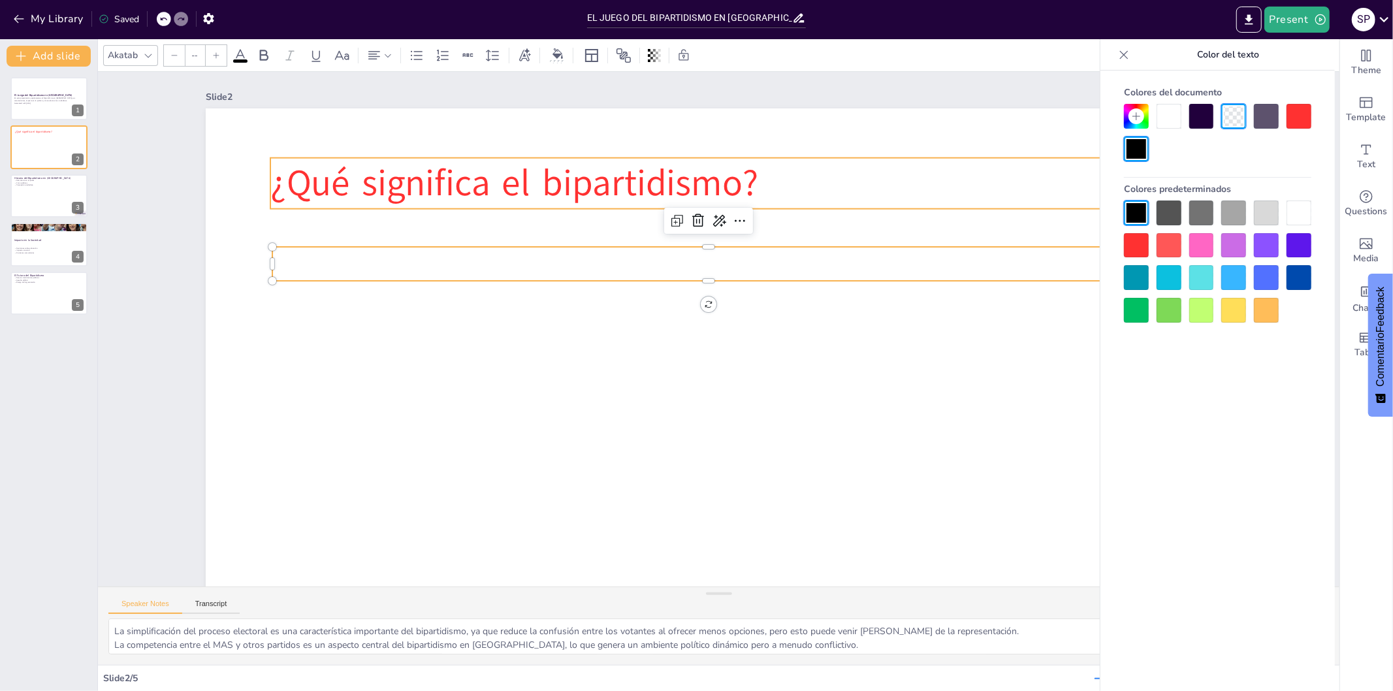
type input "68"
click at [481, 188] on span "¿Qué significa el bipartidismo?" at bounding box center [549, 144] width 488 height 150
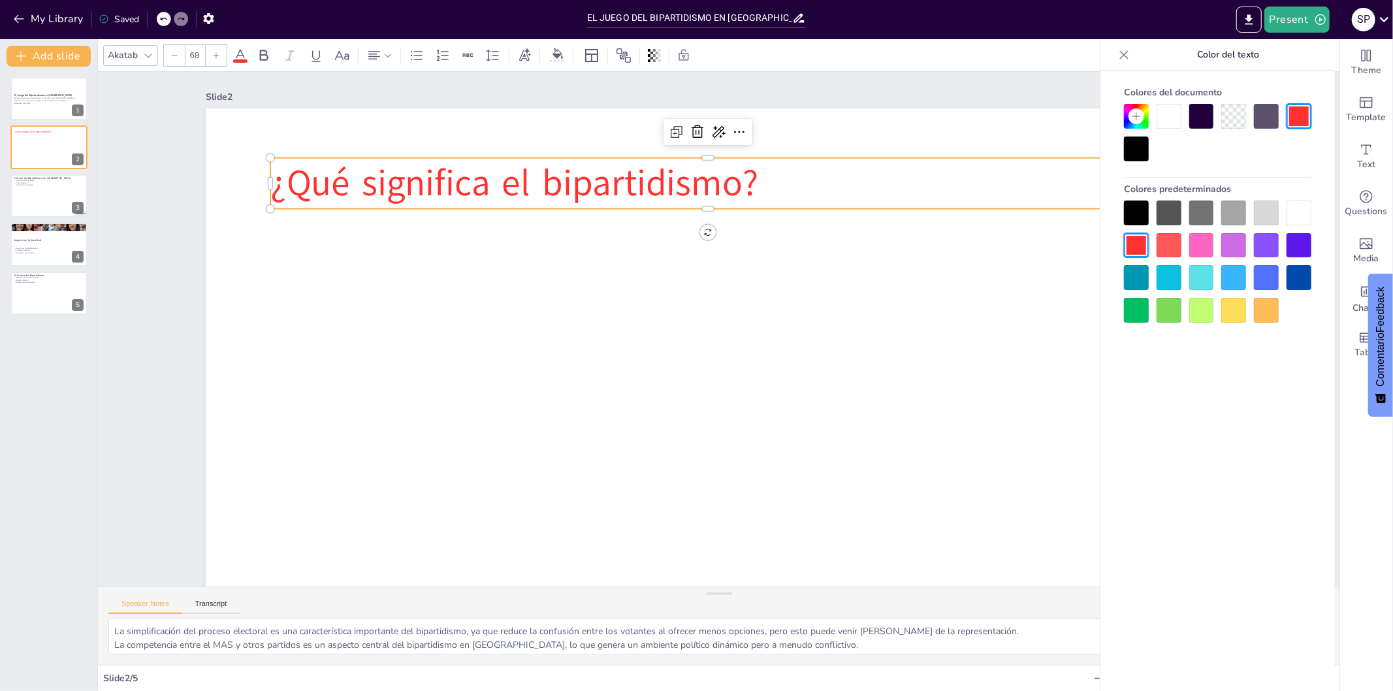
click at [478, 184] on span "¿Qué significa el bipartidismo?" at bounding box center [570, 127] width 480 height 198
click at [472, 182] on span "¿Qué significa el bipartidismo?" at bounding box center [514, 183] width 488 height 50
click at [472, 182] on span "¿Qué significa el bipartidismo?" at bounding box center [530, 162] width 491 height 101
click at [480, 183] on span "¿Qué significa el bipartidismo?" at bounding box center [549, 144] width 488 height 150
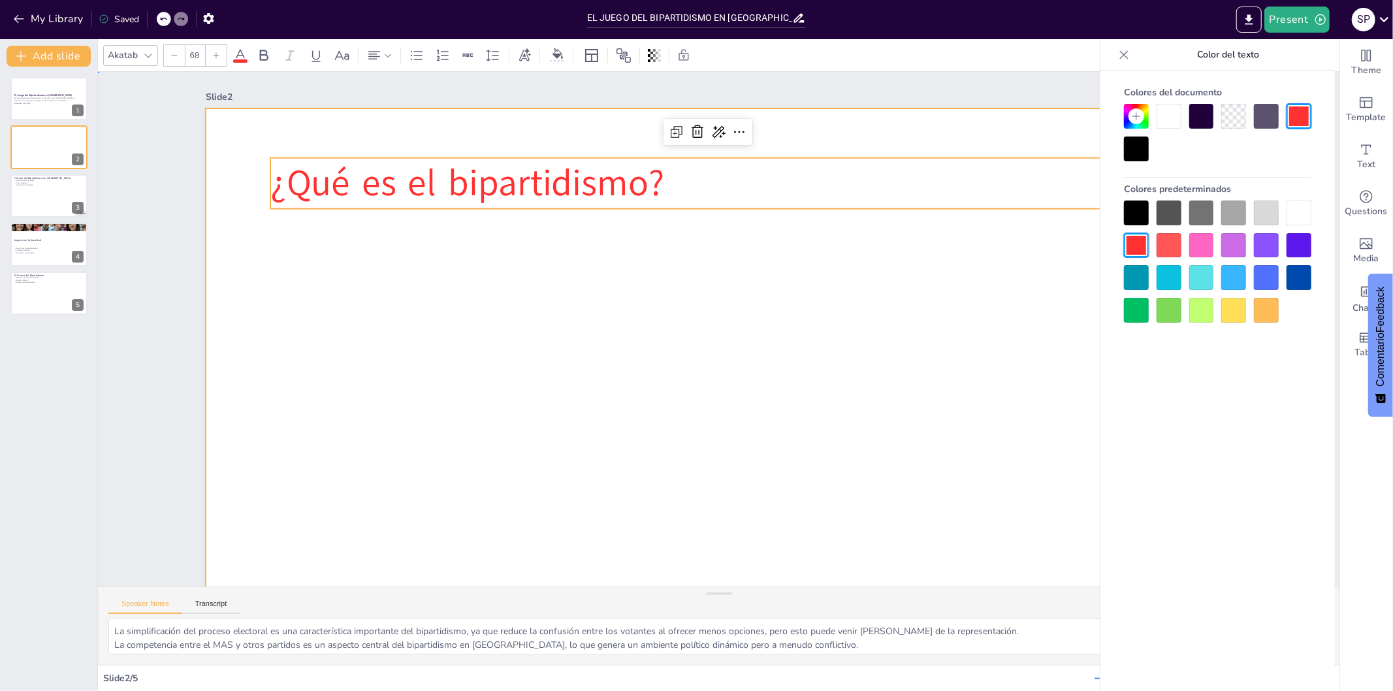
click at [625, 316] on div at bounding box center [704, 396] width 1124 height 779
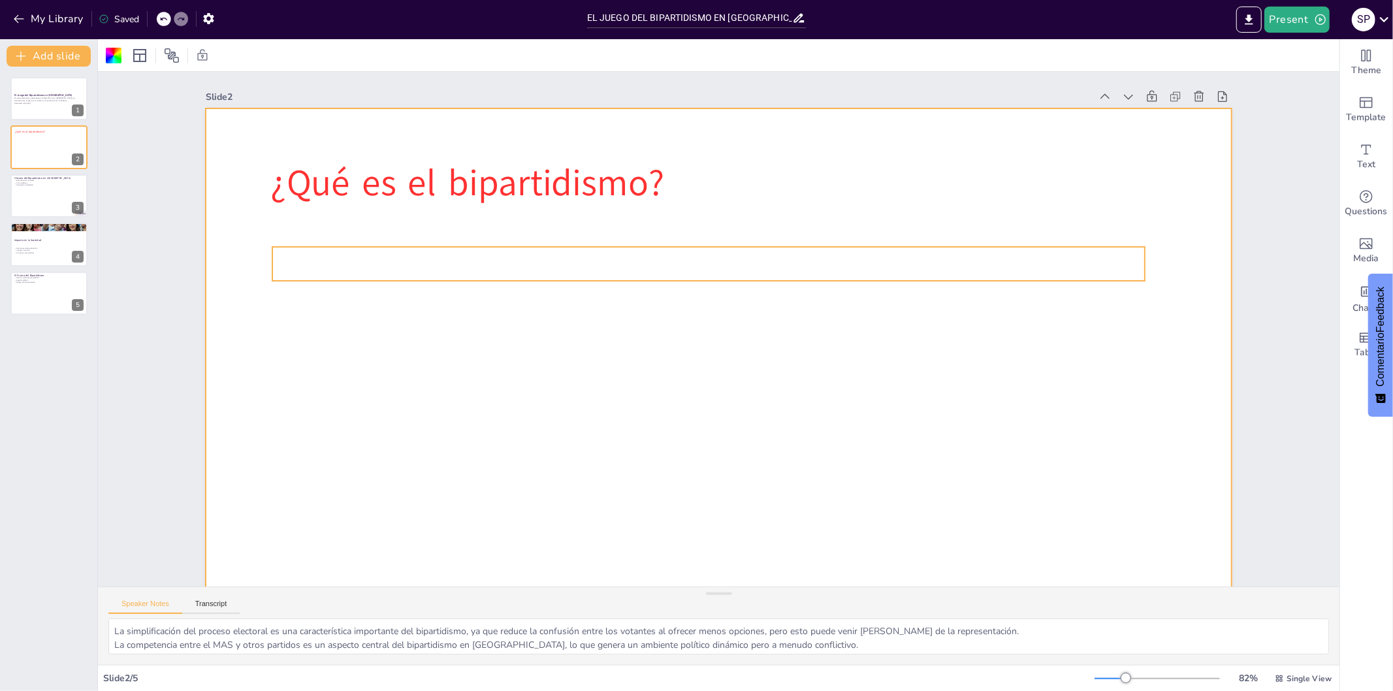
click at [496, 272] on p at bounding box center [749, 270] width 726 height 540
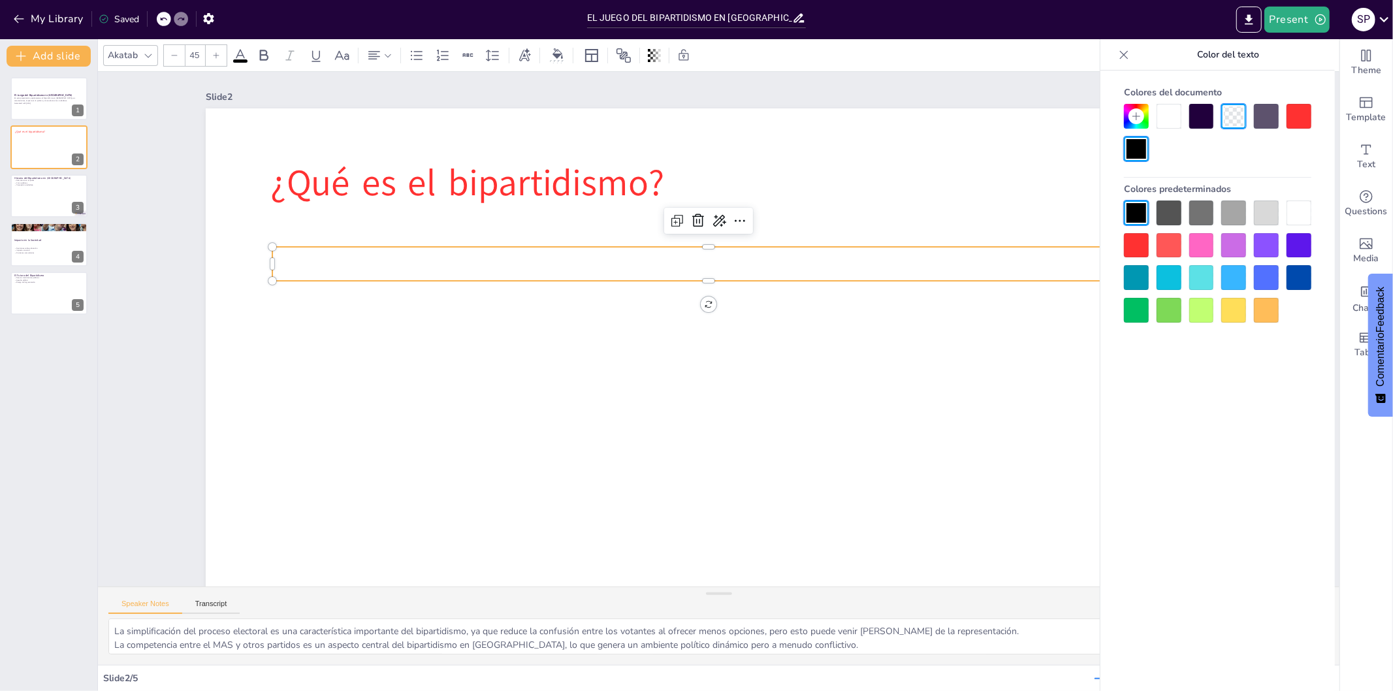
click at [478, 258] on p at bounding box center [716, 263] width 872 height 125
click at [397, 263] on p at bounding box center [716, 263] width 872 height 125
click at [634, 263] on p at bounding box center [785, 340] width 302 height 841
click at [397, 263] on p at bounding box center [716, 263] width 872 height 125
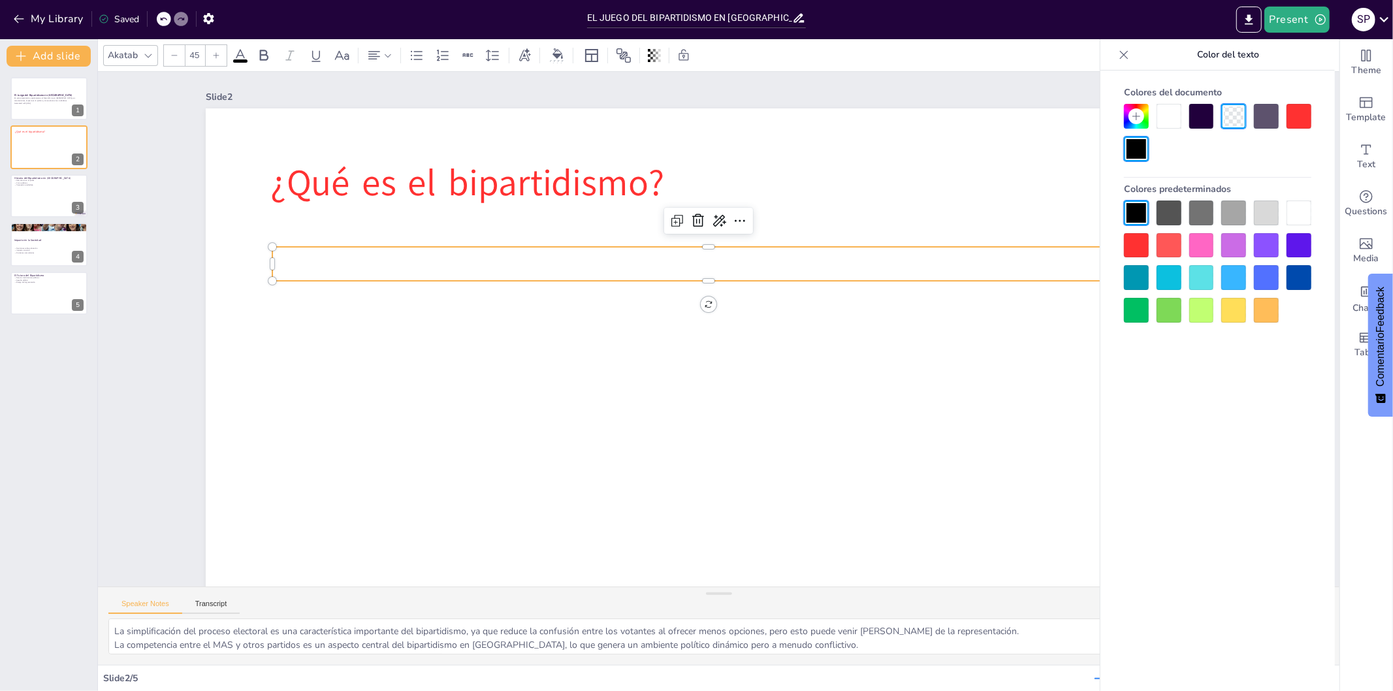
click at [397, 263] on p at bounding box center [716, 263] width 872 height 125
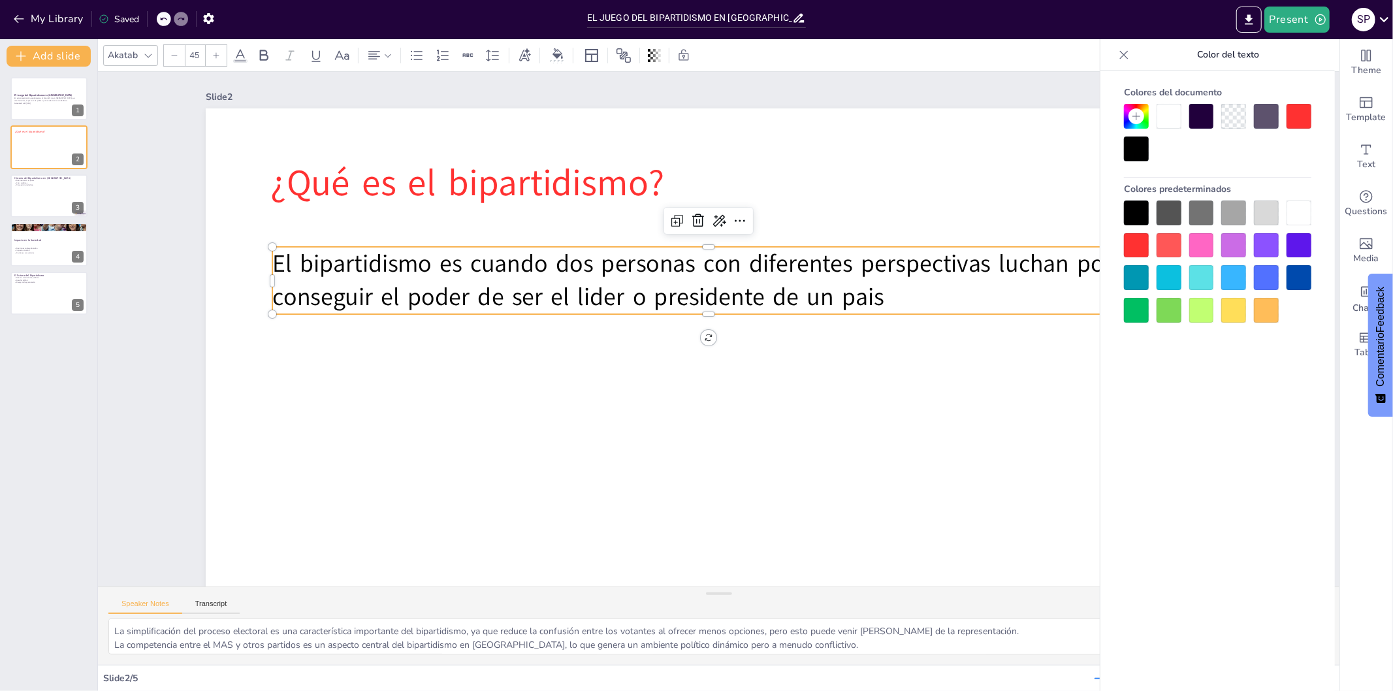
click at [1127, 54] on icon at bounding box center [1124, 54] width 13 height 13
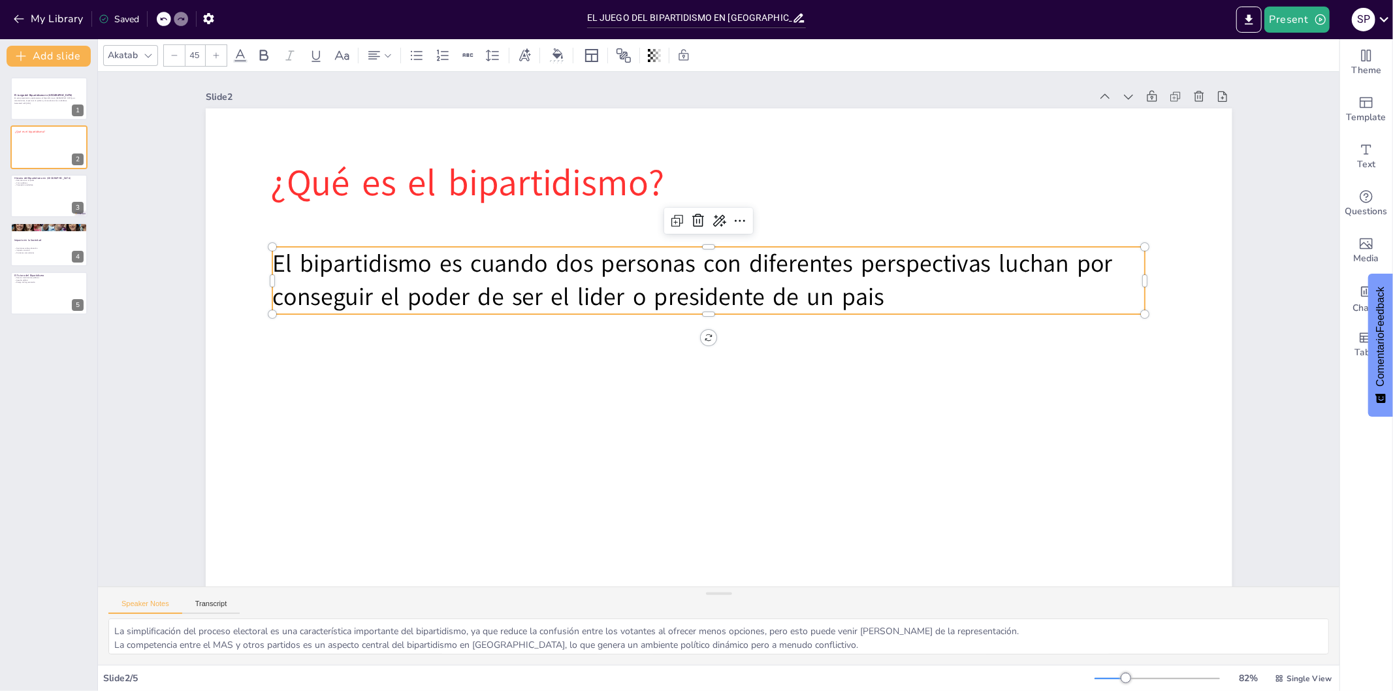
click at [890, 296] on p "El bipartidismo es cuando dos personas con diferentes perspectivas luchan por c…" at bounding box center [724, 280] width 851 height 334
click at [890, 296] on p "El bipartidismo es cuando dos personas con diferentes perspectivas luchan por c…" at bounding box center [719, 279] width 868 height 247
click at [890, 296] on p "El bipartidismo es cuando dos personas con diferentes perspectivas luchan por c…" at bounding box center [713, 280] width 875 height 159
click at [727, 293] on p "El bipartidismo es cuando dos personas con diferentes perspectivas luchan por c…" at bounding box center [724, 280] width 851 height 334
click at [907, 295] on p "El bipartidismo es cuando dos personas con diferentes perspectivas luchan por c…" at bounding box center [724, 280] width 851 height 334
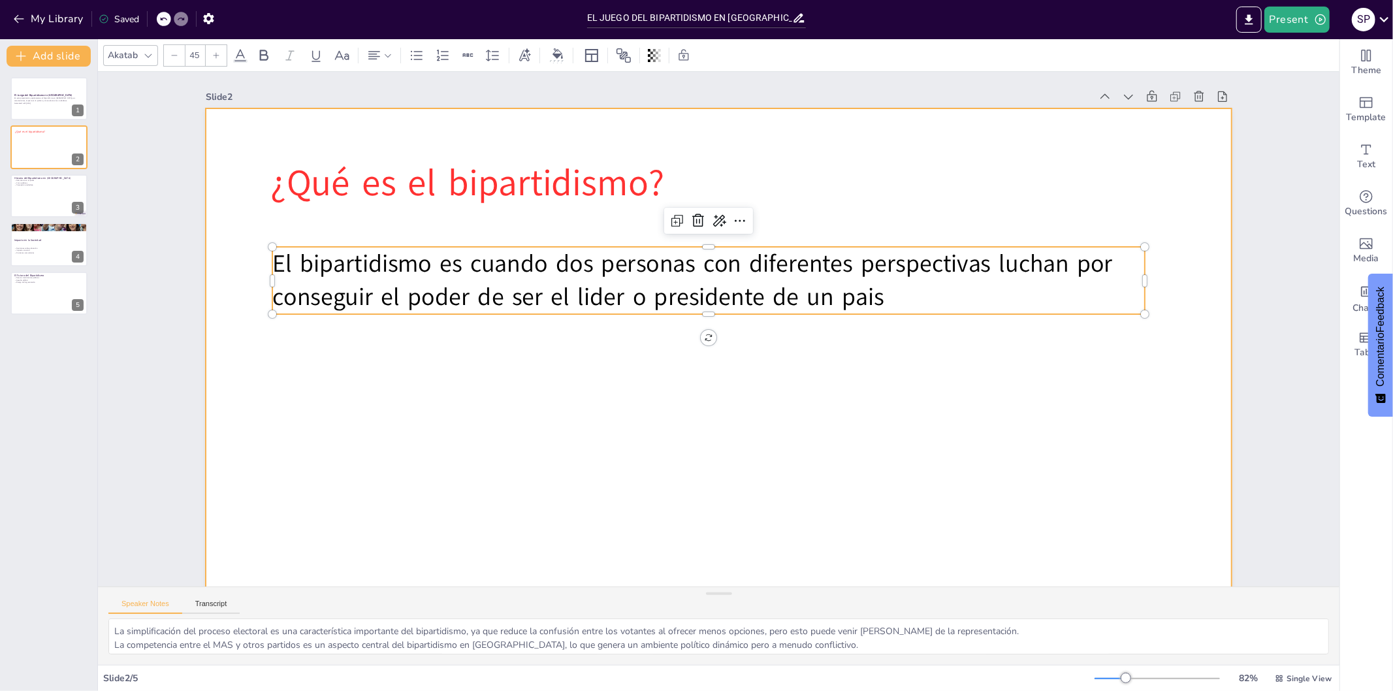
click at [661, 488] on div at bounding box center [711, 396] width 1081 height 681
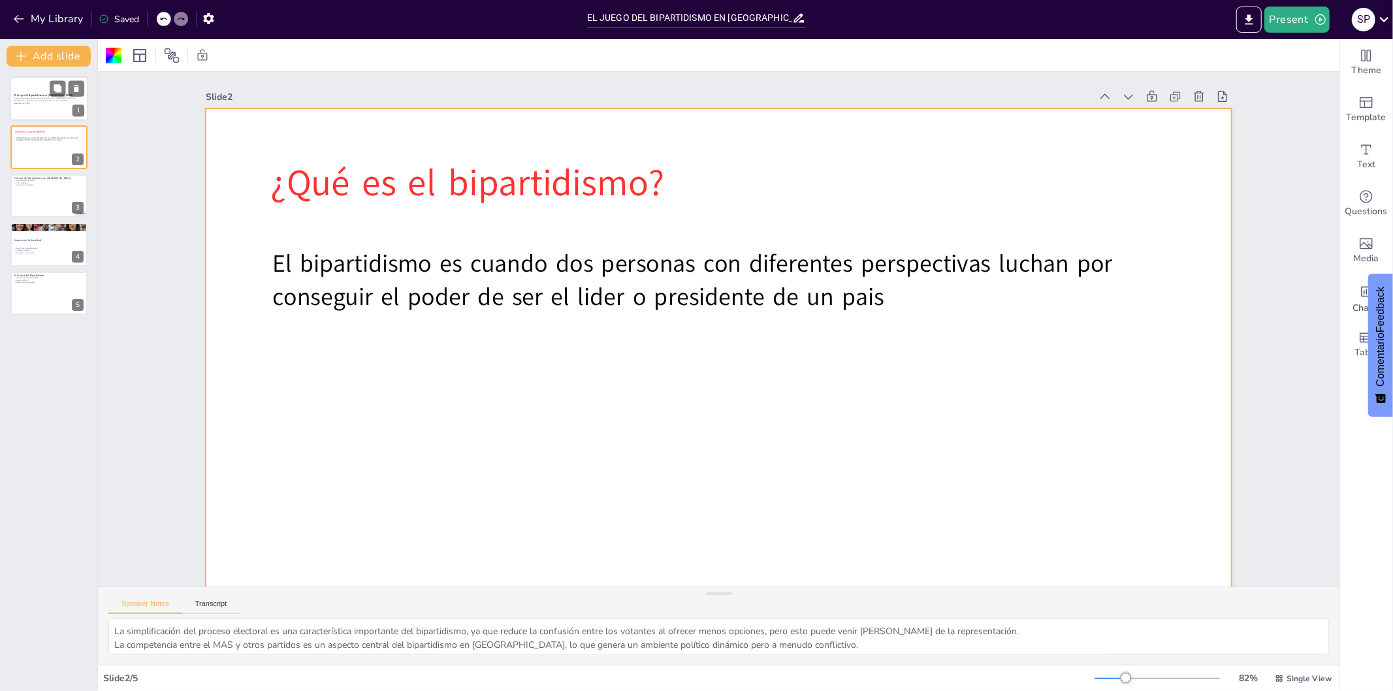
click at [41, 97] on p "En esta presentación, exploraremos el bipartidismo en [GEOGRAPHIC_DATA], sus ca…" at bounding box center [49, 99] width 71 height 5
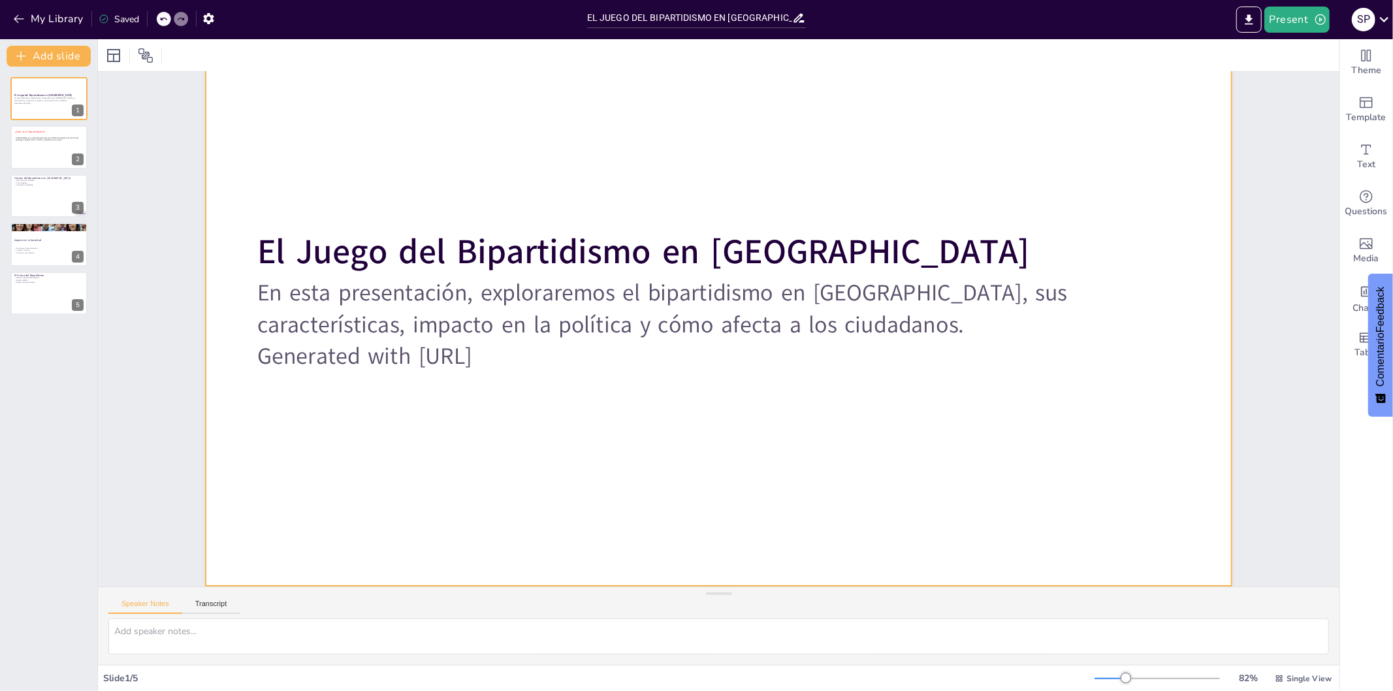
scroll to position [110, 0]
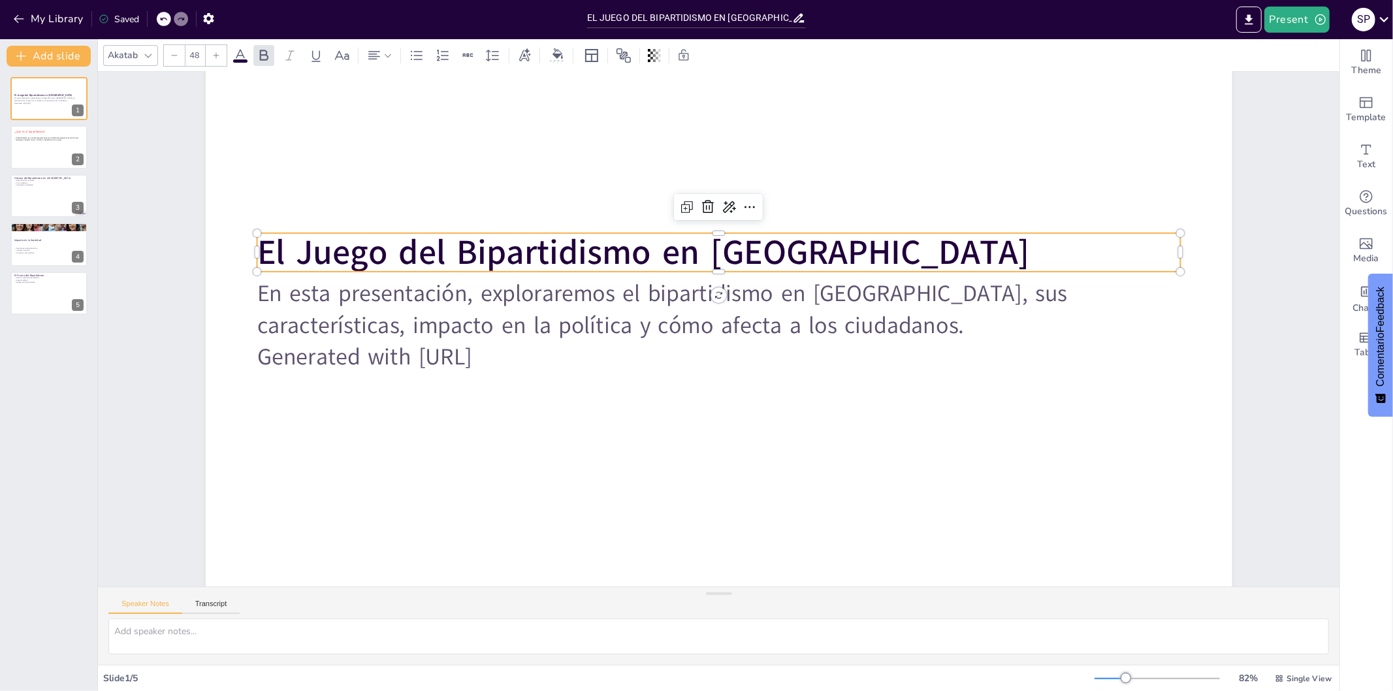
click at [521, 227] on strong "El Juego del Bipartidismo en [GEOGRAPHIC_DATA]" at bounding box center [670, 232] width 749 height 283
click at [777, 213] on icon at bounding box center [787, 223] width 20 height 20
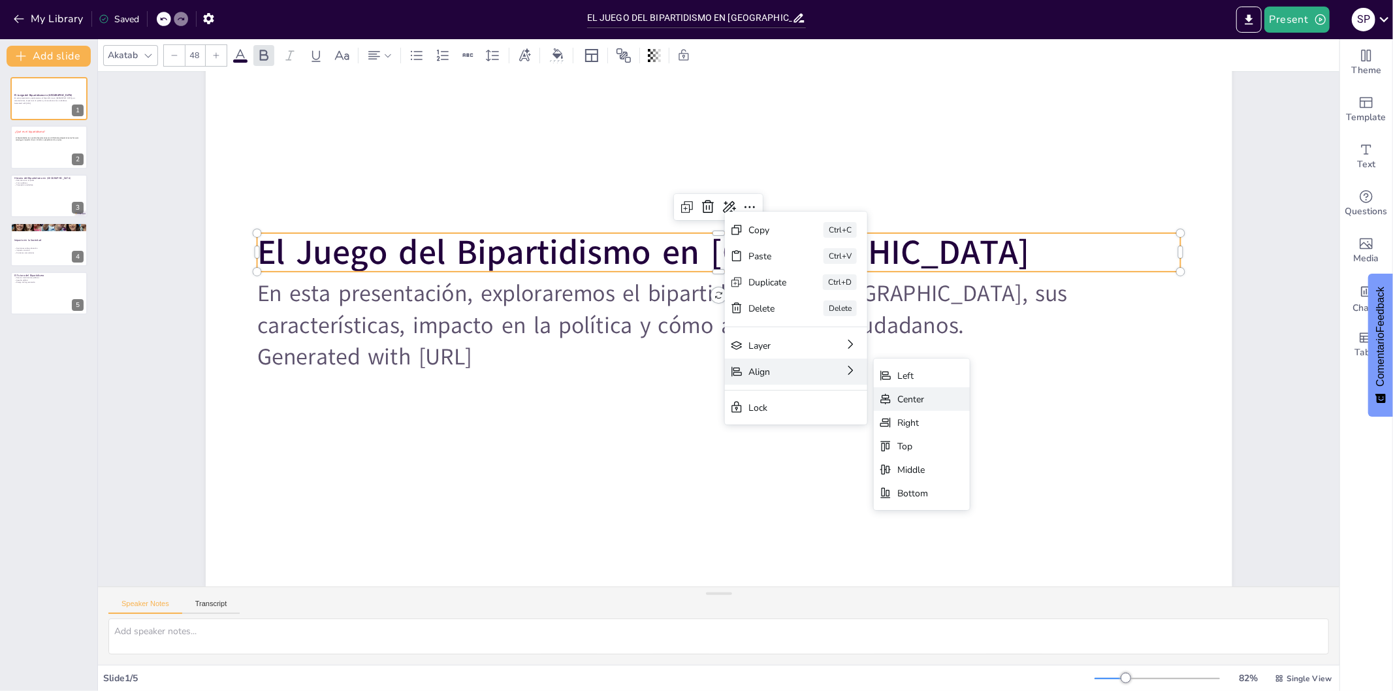
click at [954, 485] on div "Center" at bounding box center [1003, 501] width 98 height 33
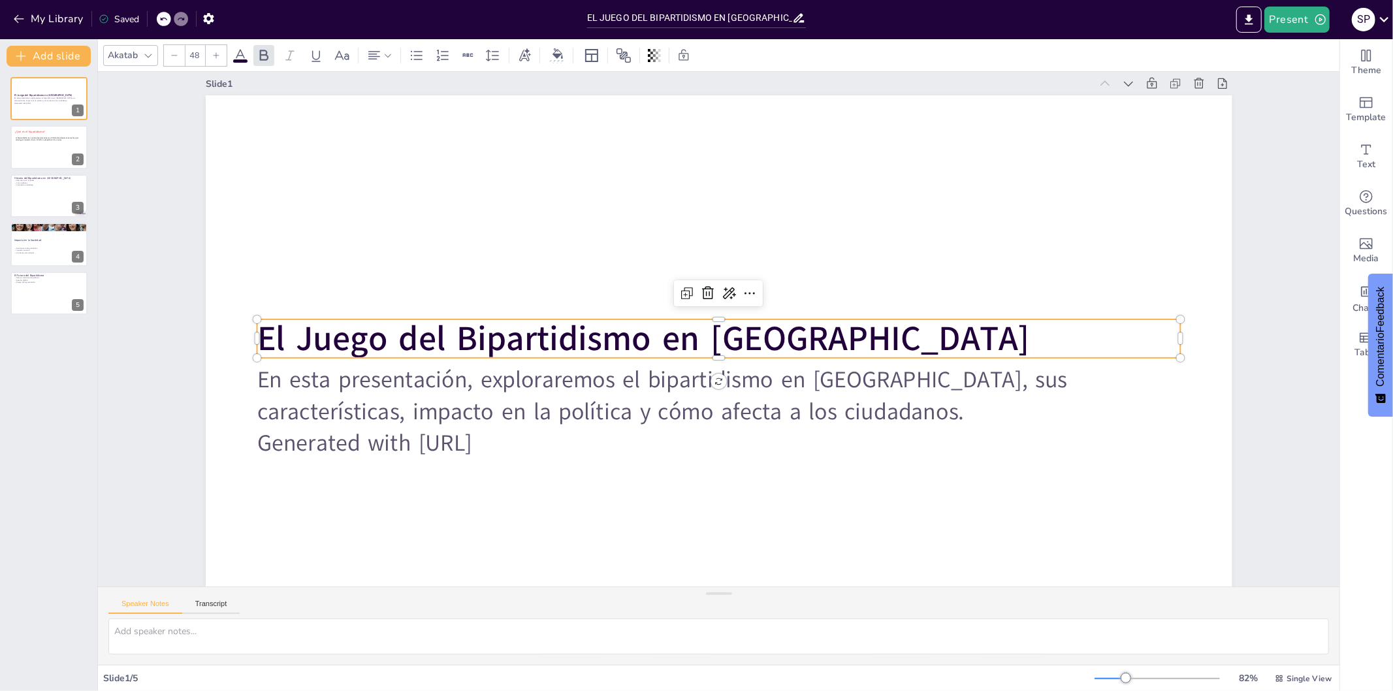
scroll to position [0, 0]
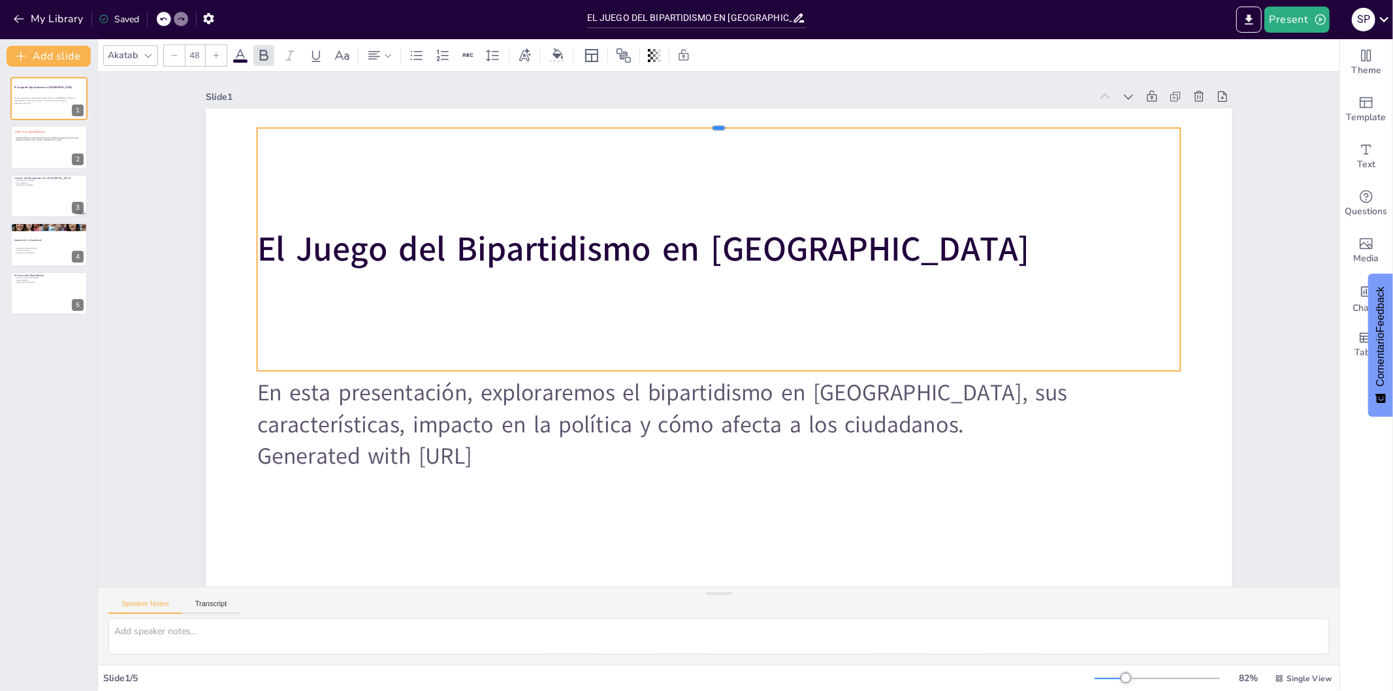
drag, startPoint x: 707, startPoint y: 330, endPoint x: 712, endPoint y: 125, distance: 205.2
click at [712, 125] on div at bounding box center [741, 124] width 920 height 107
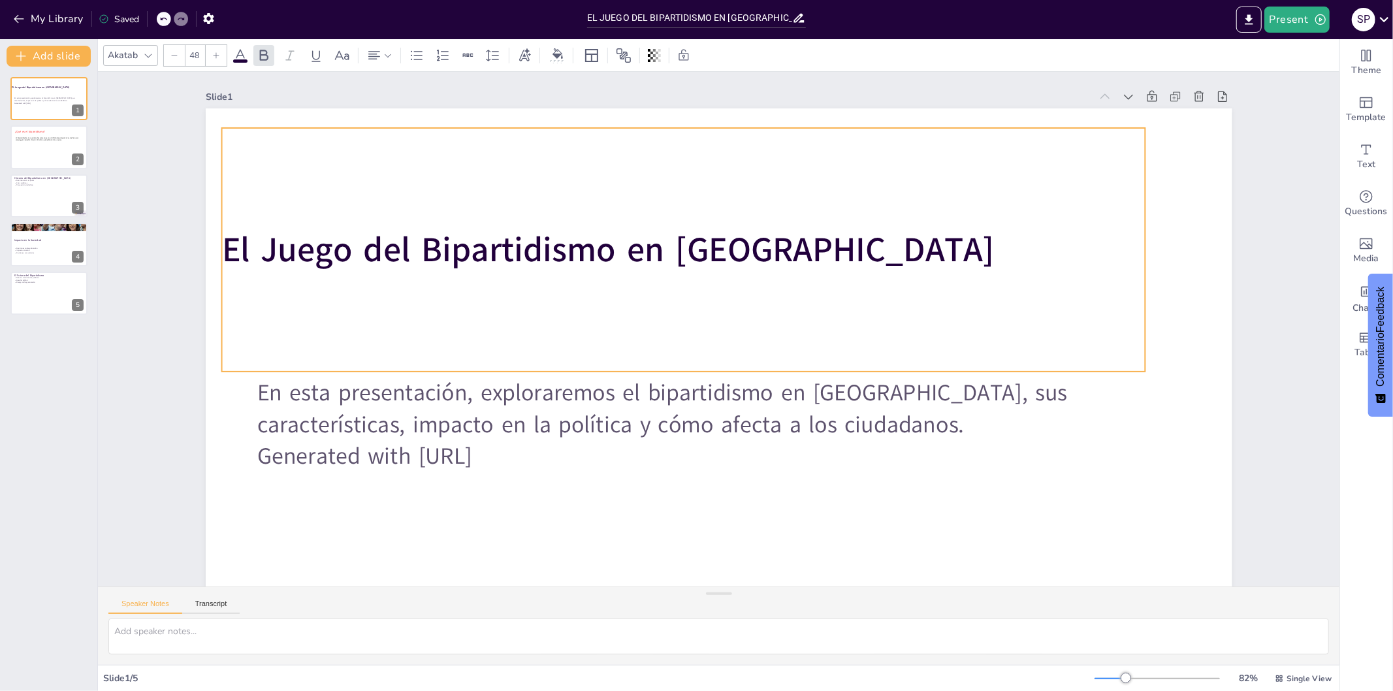
drag, startPoint x: 704, startPoint y: 367, endPoint x: 669, endPoint y: 366, distance: 35.3
click at [669, 366] on div "El Juego del Bipartidismo en [GEOGRAPHIC_DATA]" at bounding box center [692, 246] width 945 height 339
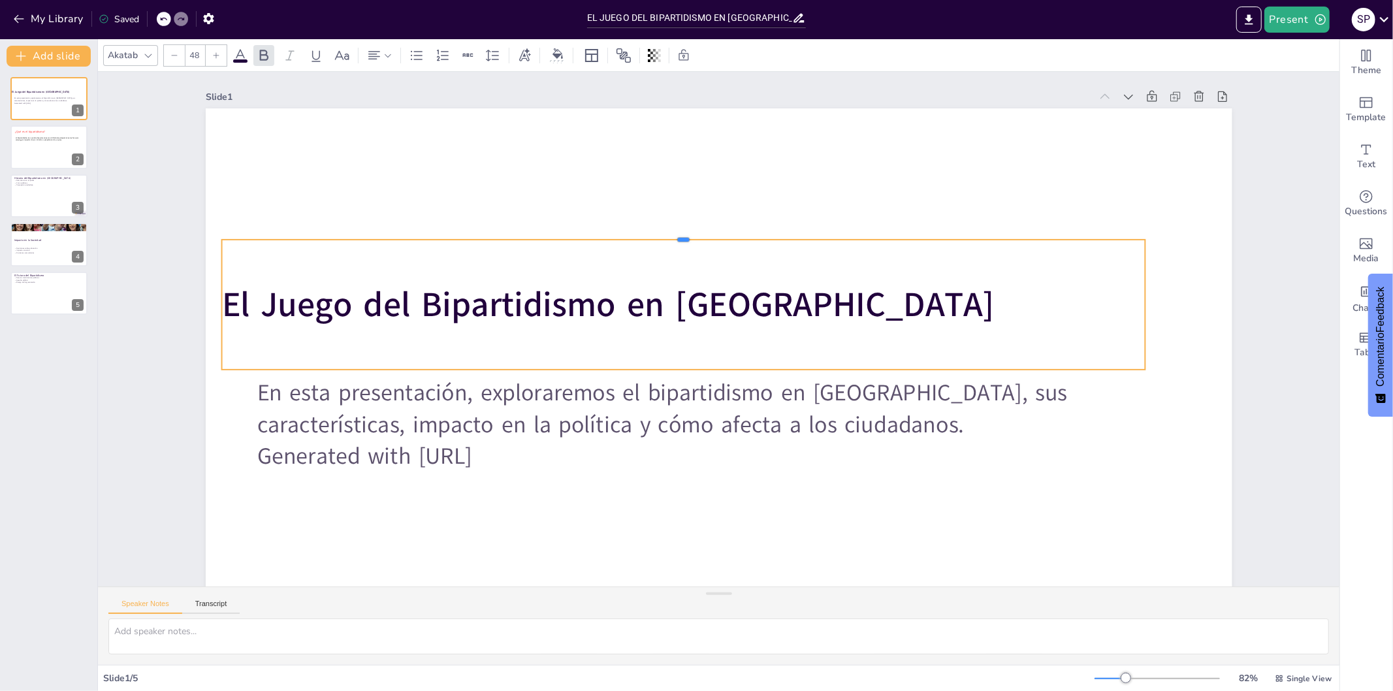
drag, startPoint x: 672, startPoint y: 124, endPoint x: 710, endPoint y: 238, distance: 120.0
click at [710, 238] on div at bounding box center [694, 231] width 920 height 107
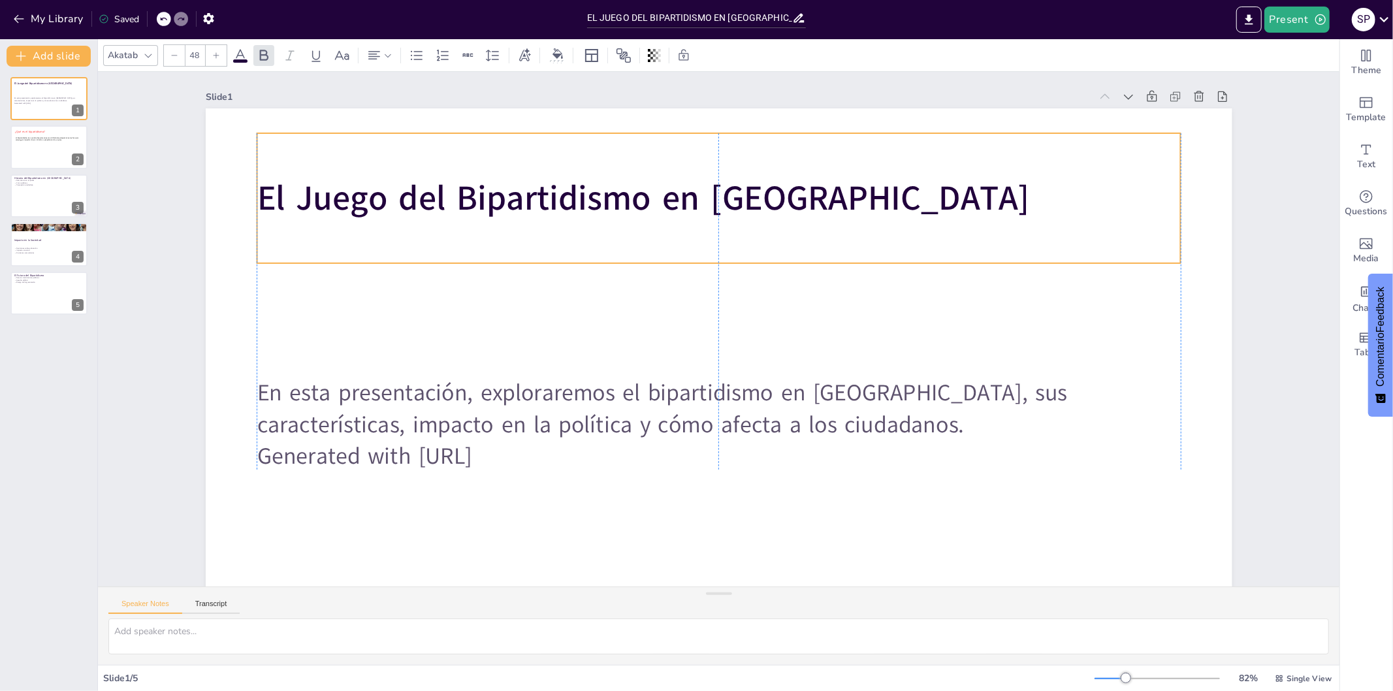
drag, startPoint x: 674, startPoint y: 363, endPoint x: 709, endPoint y: 257, distance: 112.2
click at [709, 257] on div "El Juego del Bipartidismo en [GEOGRAPHIC_DATA]" at bounding box center [759, 205] width 919 height 410
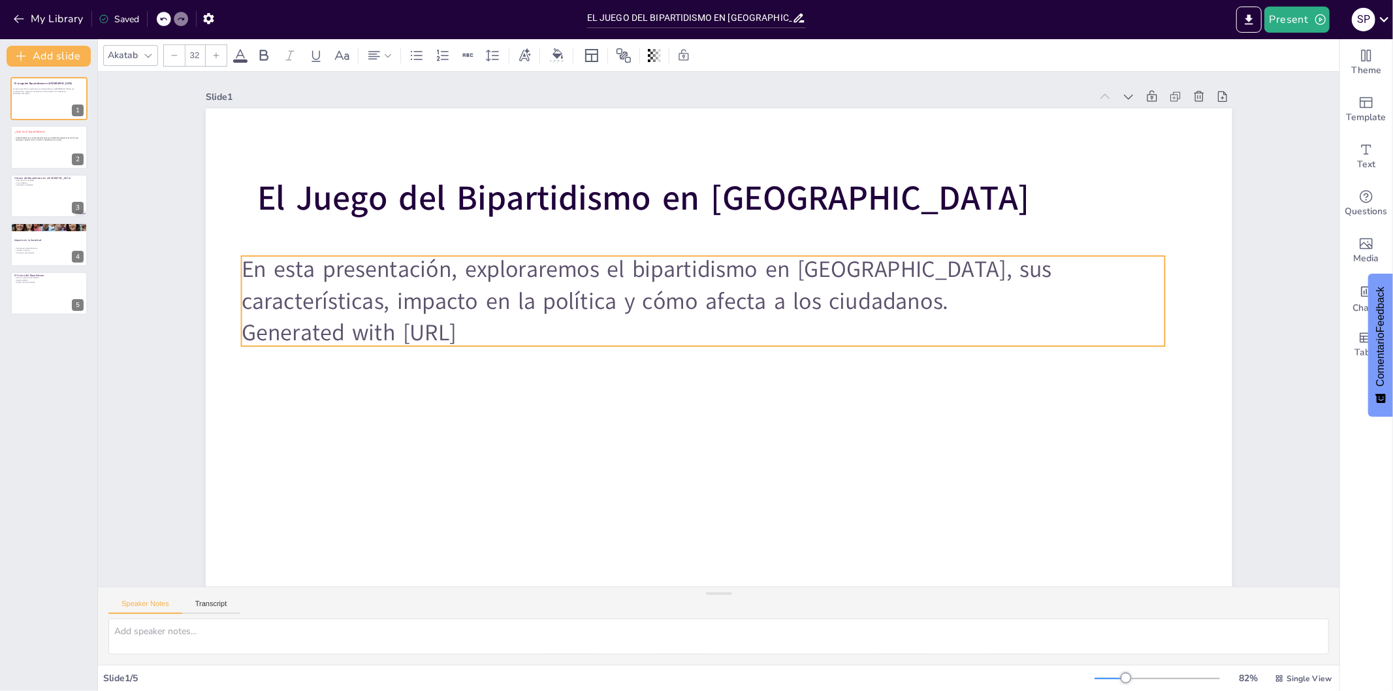
drag, startPoint x: 660, startPoint y: 405, endPoint x: 644, endPoint y: 282, distance: 124.5
click at [644, 282] on p "En esta presentación, exploraremos el bipartidismo en [GEOGRAPHIC_DATA], sus ca…" at bounding box center [708, 284] width 926 height 160
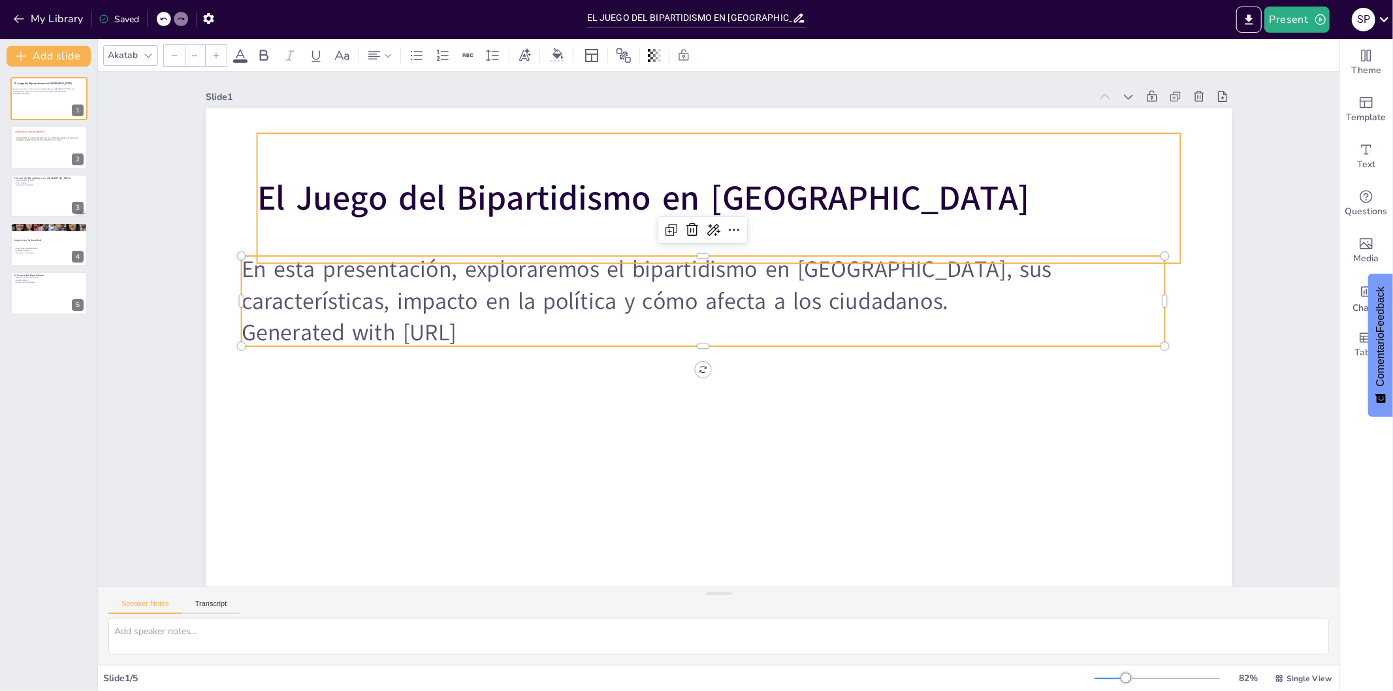
type input "48"
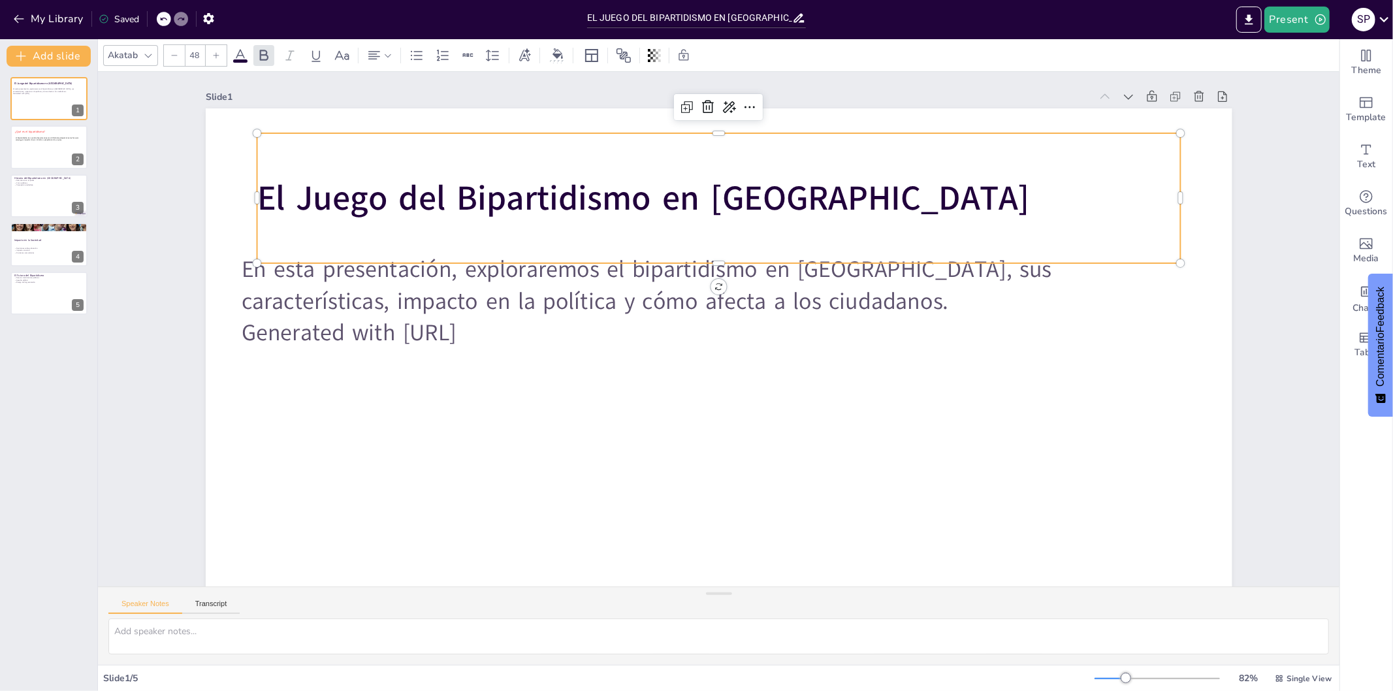
click at [817, 200] on p "El Juego del Bipartidismo en [GEOGRAPHIC_DATA]" at bounding box center [732, 199] width 924 height 144
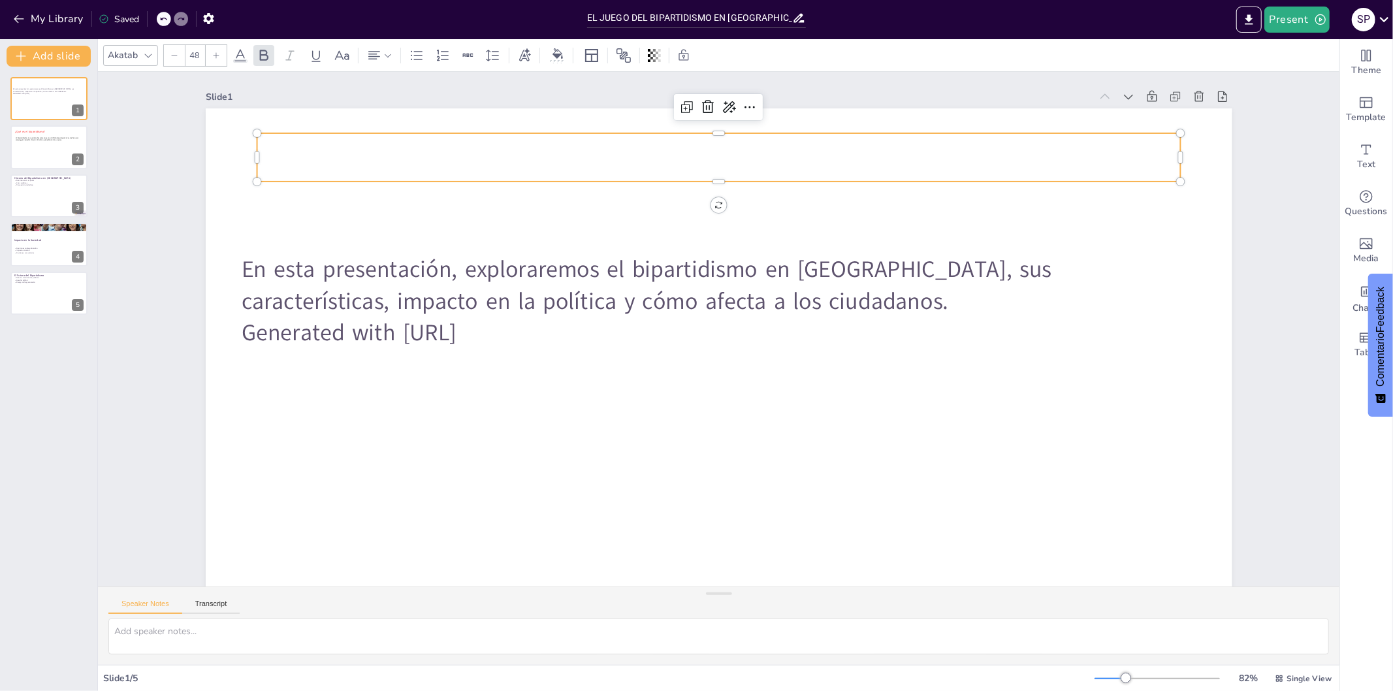
click at [233, 57] on icon at bounding box center [241, 56] width 16 height 16
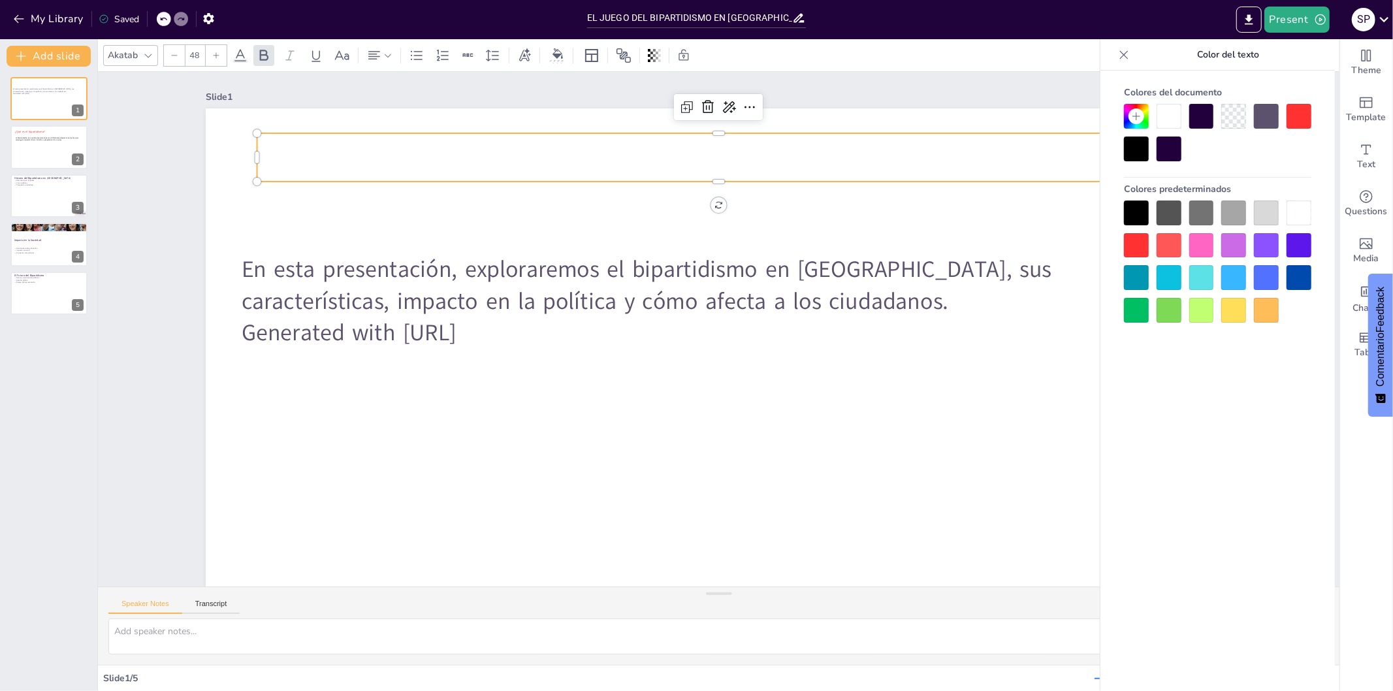
click at [1254, 118] on div at bounding box center [1299, 116] width 25 height 25
click at [820, 165] on p at bounding box center [737, 158] width 924 height 144
click at [1135, 242] on div at bounding box center [1136, 245] width 25 height 25
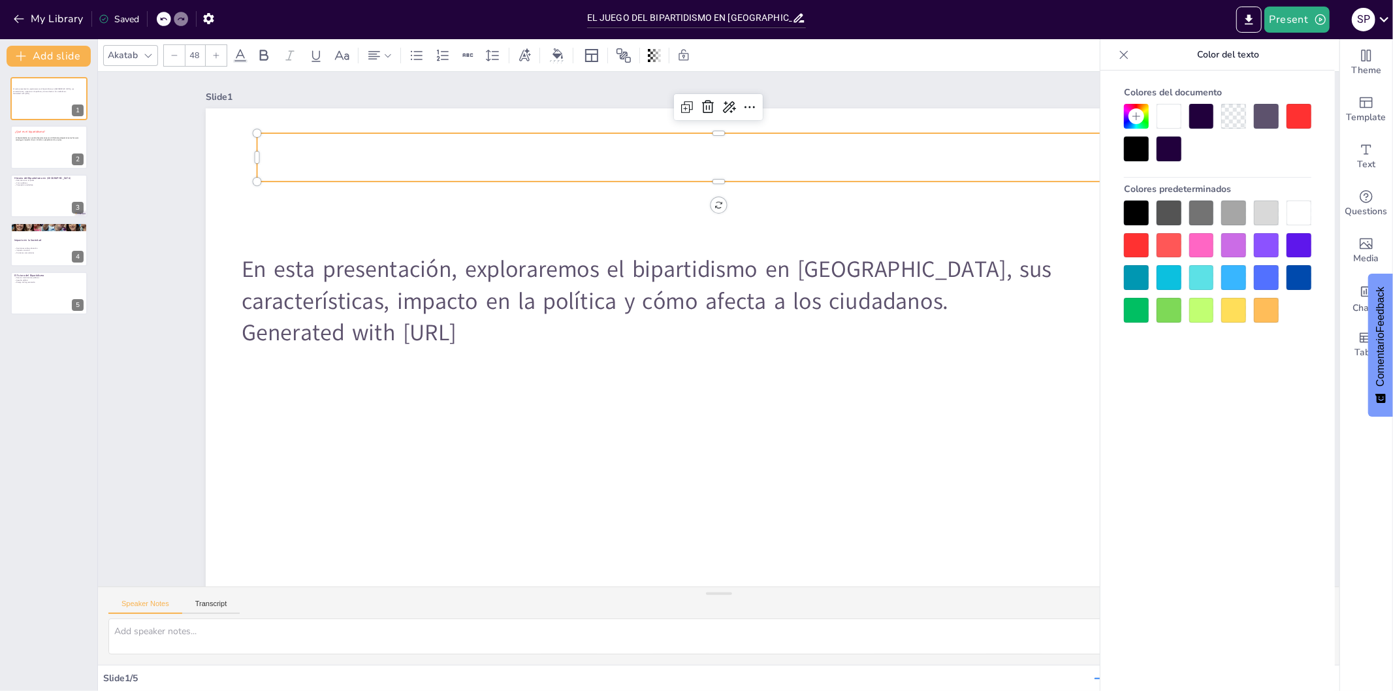
click at [1135, 243] on div at bounding box center [1136, 245] width 25 height 25
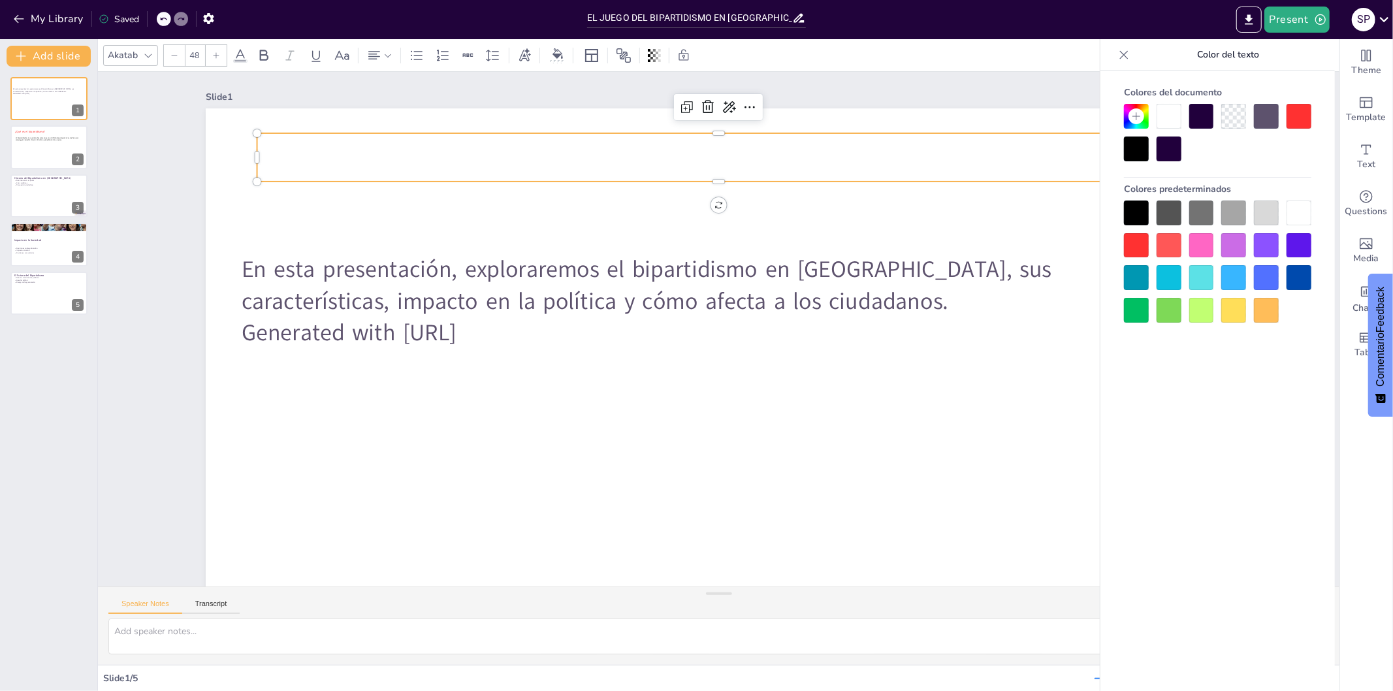
click at [1135, 243] on div at bounding box center [1136, 245] width 25 height 25
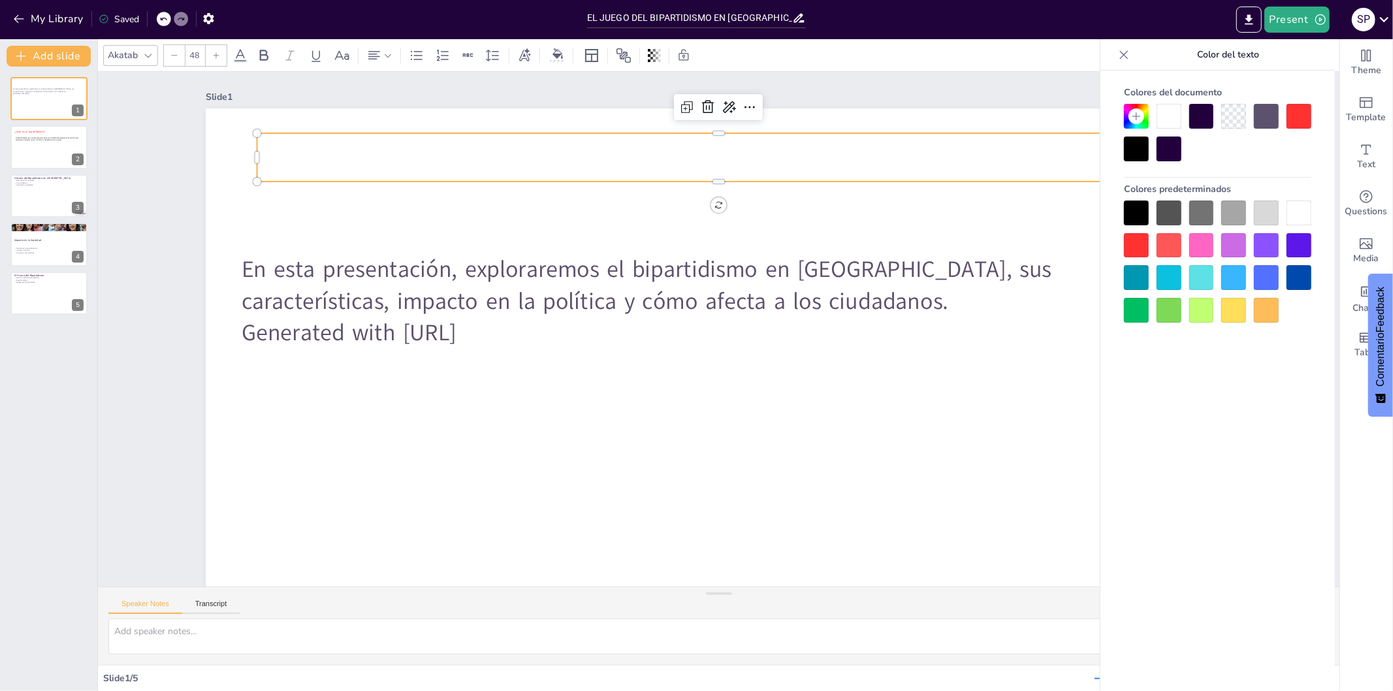
click at [1135, 243] on div at bounding box center [1136, 245] width 25 height 25
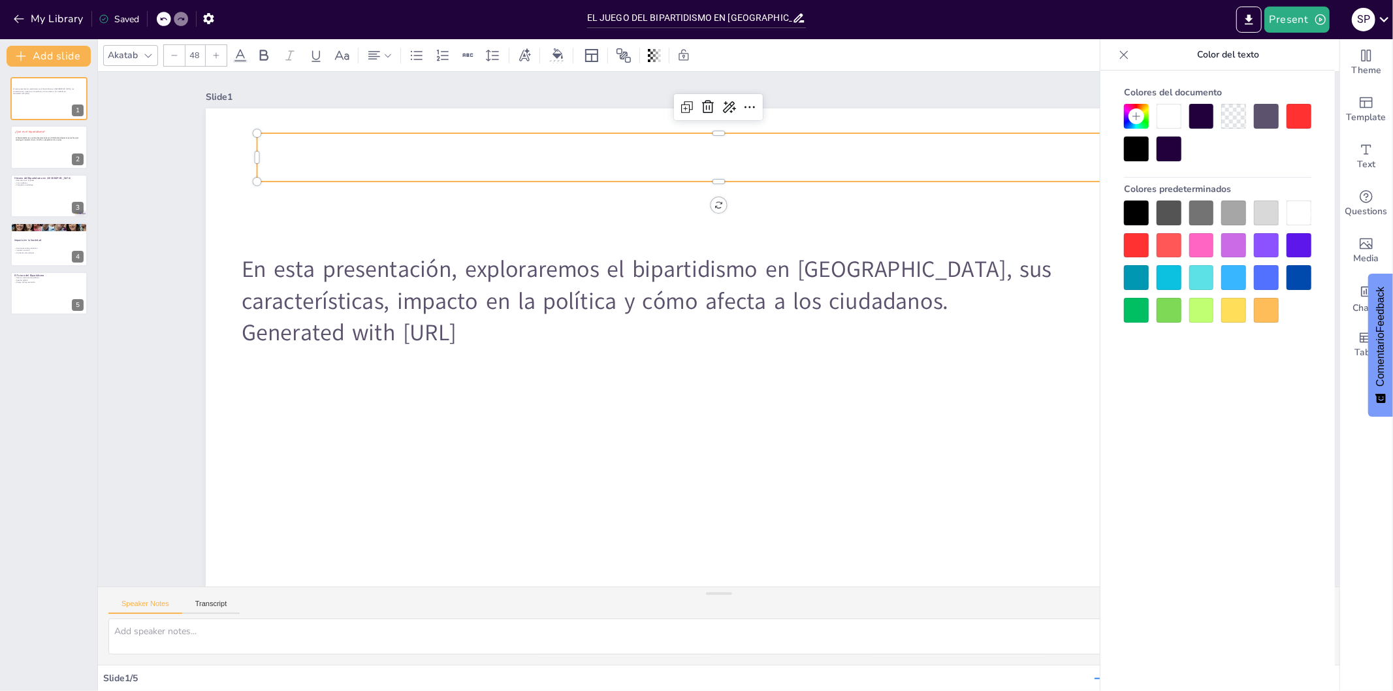
drag, startPoint x: 1135, startPoint y: 243, endPoint x: 1135, endPoint y: 136, distance: 107.1
click at [1135, 136] on div "Colores del documento Colores predeterminados" at bounding box center [1218, 202] width 214 height 242
click at [1139, 114] on icon at bounding box center [1136, 116] width 10 height 10
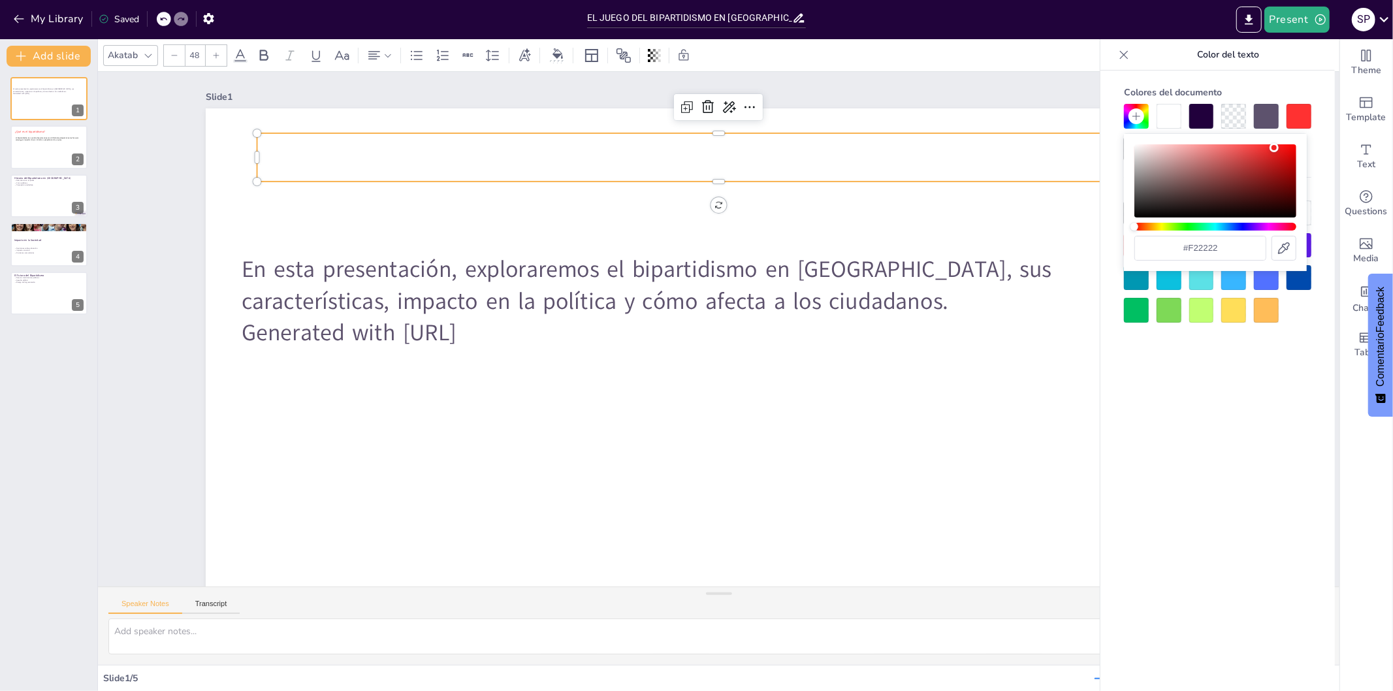
drag, startPoint x: 1140, startPoint y: 224, endPoint x: 1133, endPoint y: 225, distance: 6.7
click at [1133, 225] on div "Hue" at bounding box center [1135, 227] width 8 height 8
click at [1244, 249] on input "#f22222" at bounding box center [1200, 248] width 131 height 24
type input "#"
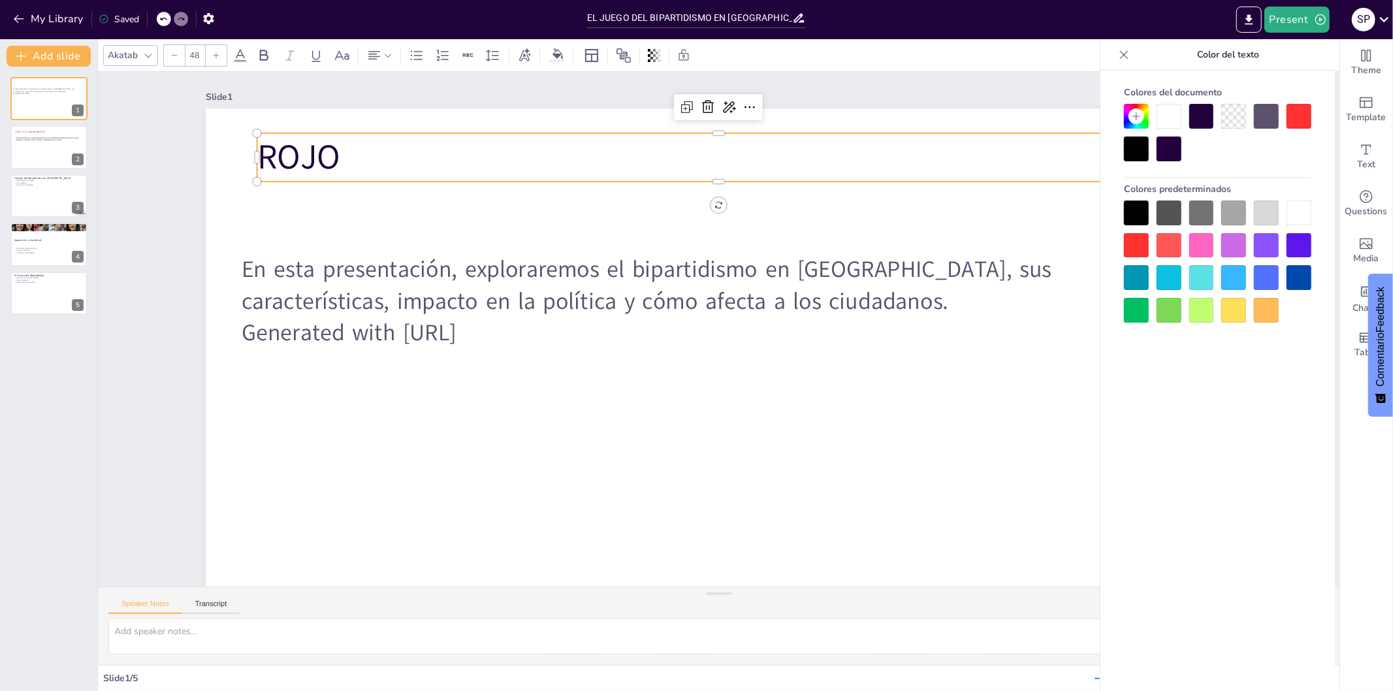
click at [1013, 159] on p "ROJO" at bounding box center [737, 158] width 924 height 144
click at [1254, 116] on div at bounding box center [1299, 116] width 25 height 25
click at [1210, 499] on div "Colores del documento Colores predeterminados" at bounding box center [1218, 401] width 235 height 660
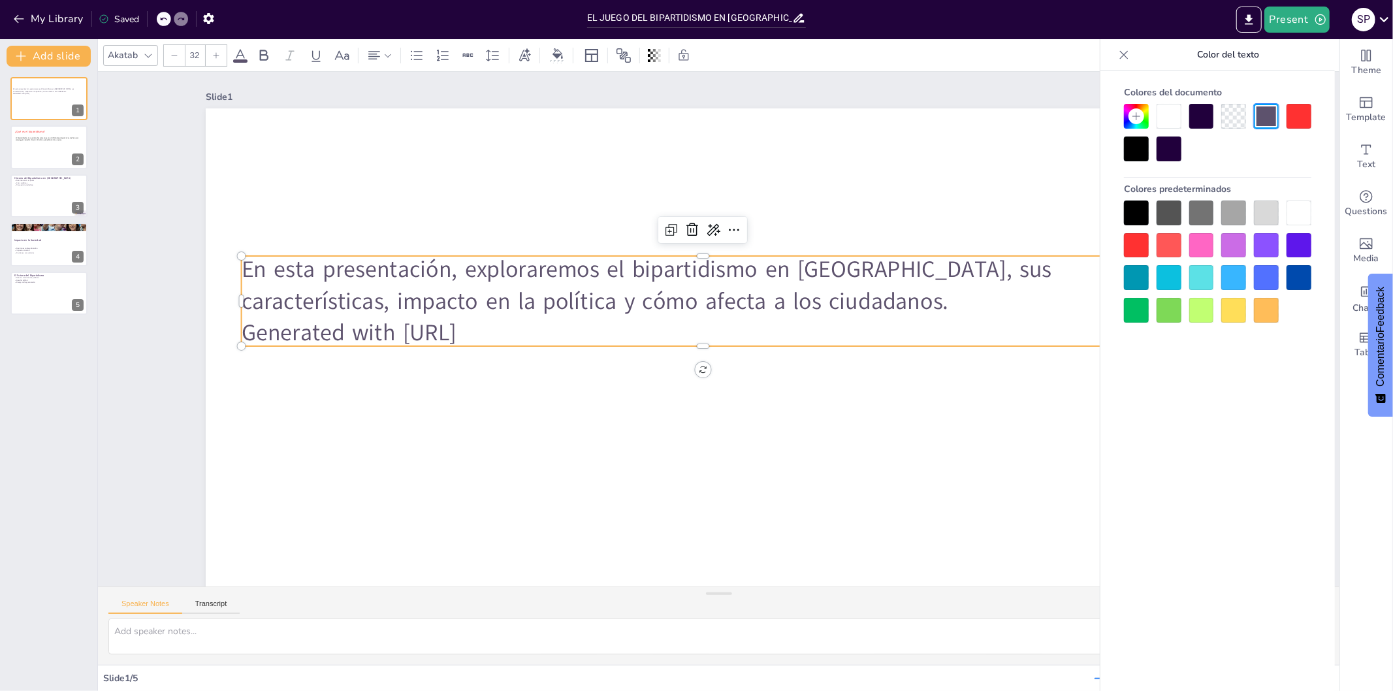
click at [880, 269] on p "En esta presentación, exploraremos el bipartidismo en [GEOGRAPHIC_DATA], sus ca…" at bounding box center [708, 284] width 926 height 160
click at [1254, 116] on div at bounding box center [1299, 116] width 25 height 25
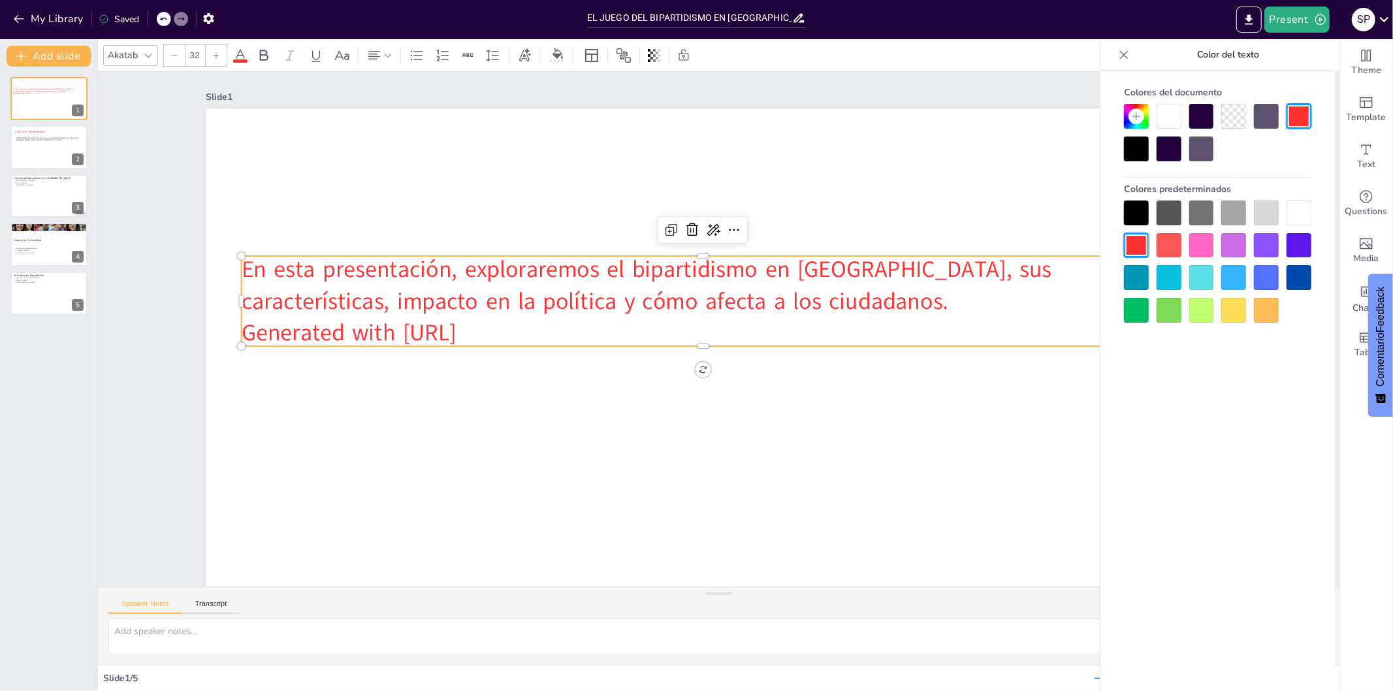
click at [1254, 106] on div at bounding box center [1266, 116] width 25 height 25
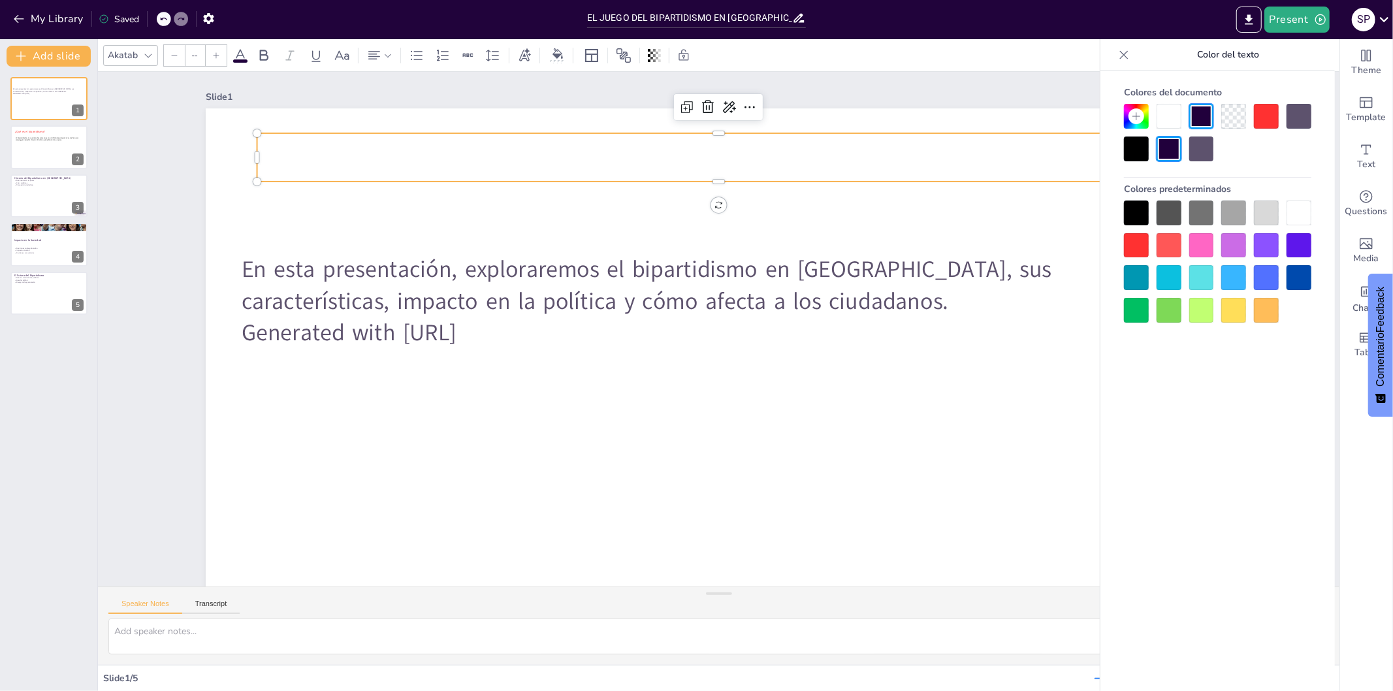
type input "48"
click at [775, 153] on p at bounding box center [737, 158] width 924 height 144
click at [744, 103] on icon at bounding box center [752, 109] width 17 height 17
click at [756, 158] on font "Volver a escribir" at bounding box center [753, 164] width 65 height 12
click at [724, 161] on p at bounding box center [737, 158] width 924 height 144
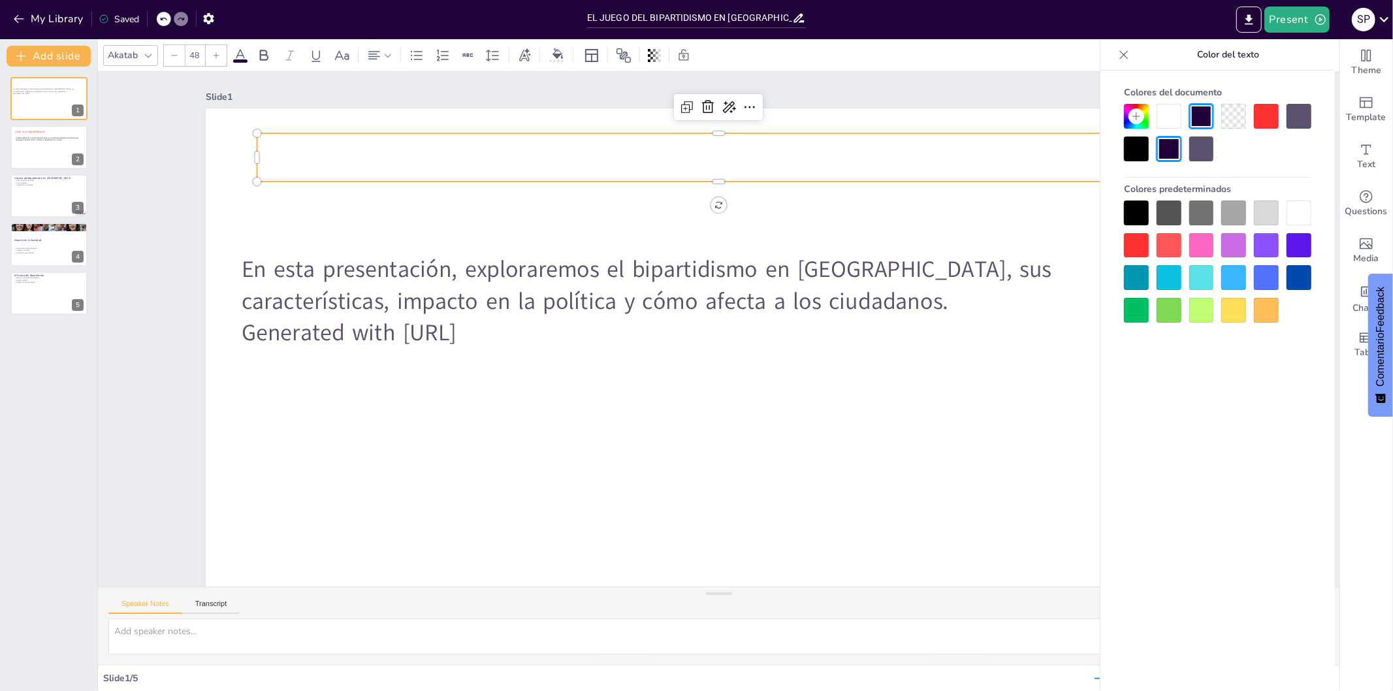
click at [748, 159] on p at bounding box center [772, 165] width 894 height 331
click at [955, 164] on p at bounding box center [737, 158] width 924 height 144
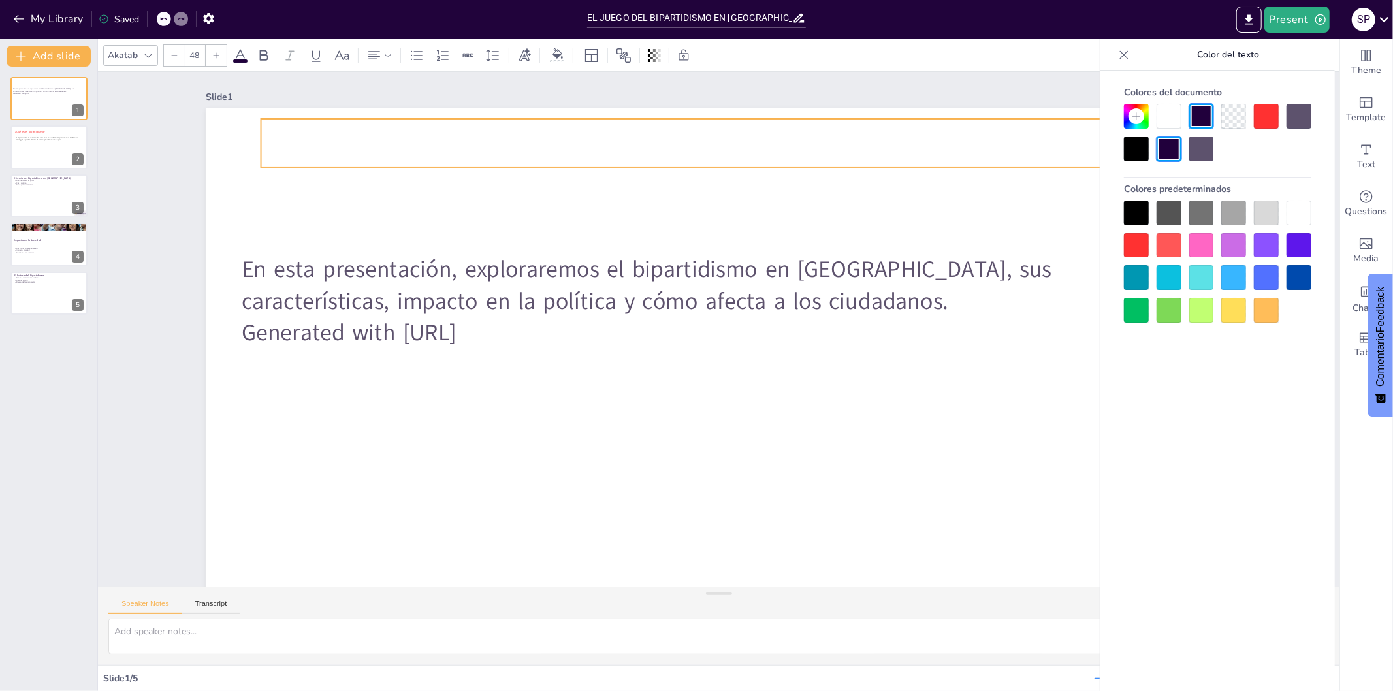
drag, startPoint x: 948, startPoint y: 159, endPoint x: 955, endPoint y: 141, distance: 19.7
click at [955, 141] on p at bounding box center [742, 145] width 924 height 144
click at [1128, 56] on icon at bounding box center [1124, 54] width 13 height 13
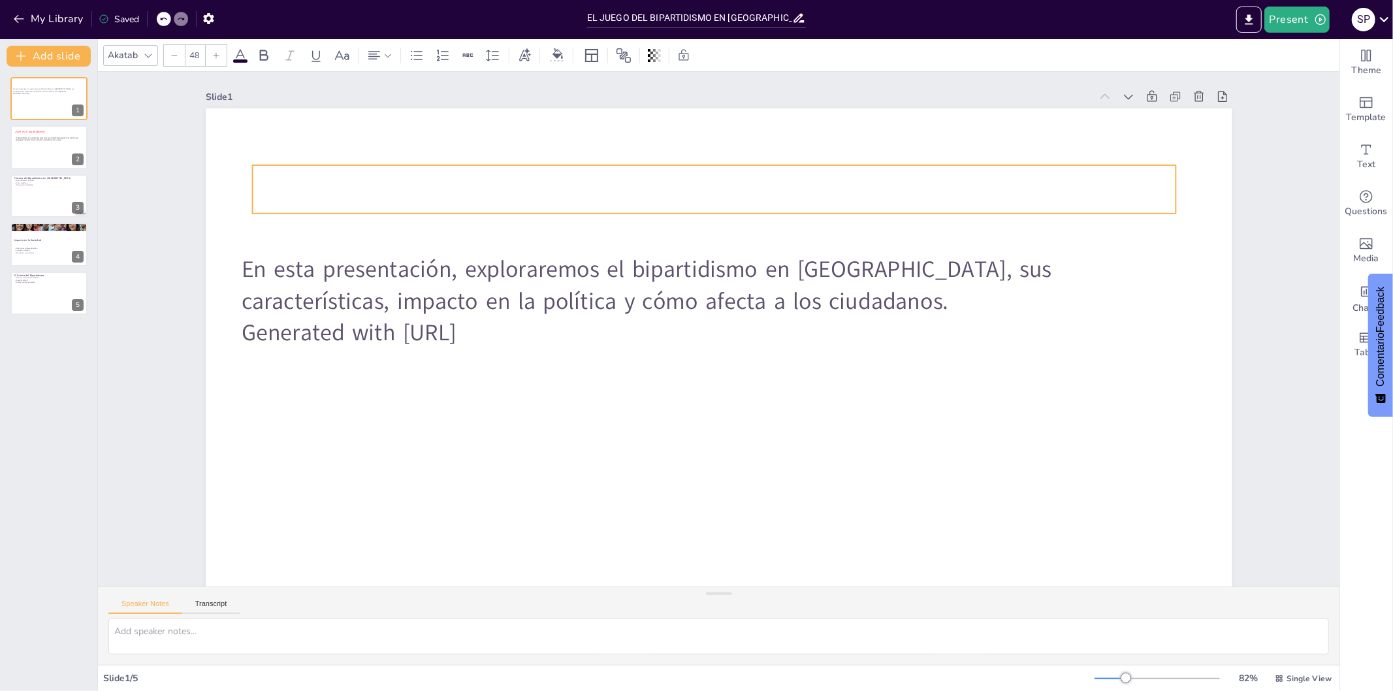
drag, startPoint x: 733, startPoint y: 140, endPoint x: 721, endPoint y: 190, distance: 51.2
click at [598, 183] on p at bounding box center [827, 418] width 654 height 719
click at [598, 183] on p at bounding box center [757, 194] width 894 height 331
click at [598, 183] on p at bounding box center [729, 190] width 924 height 144
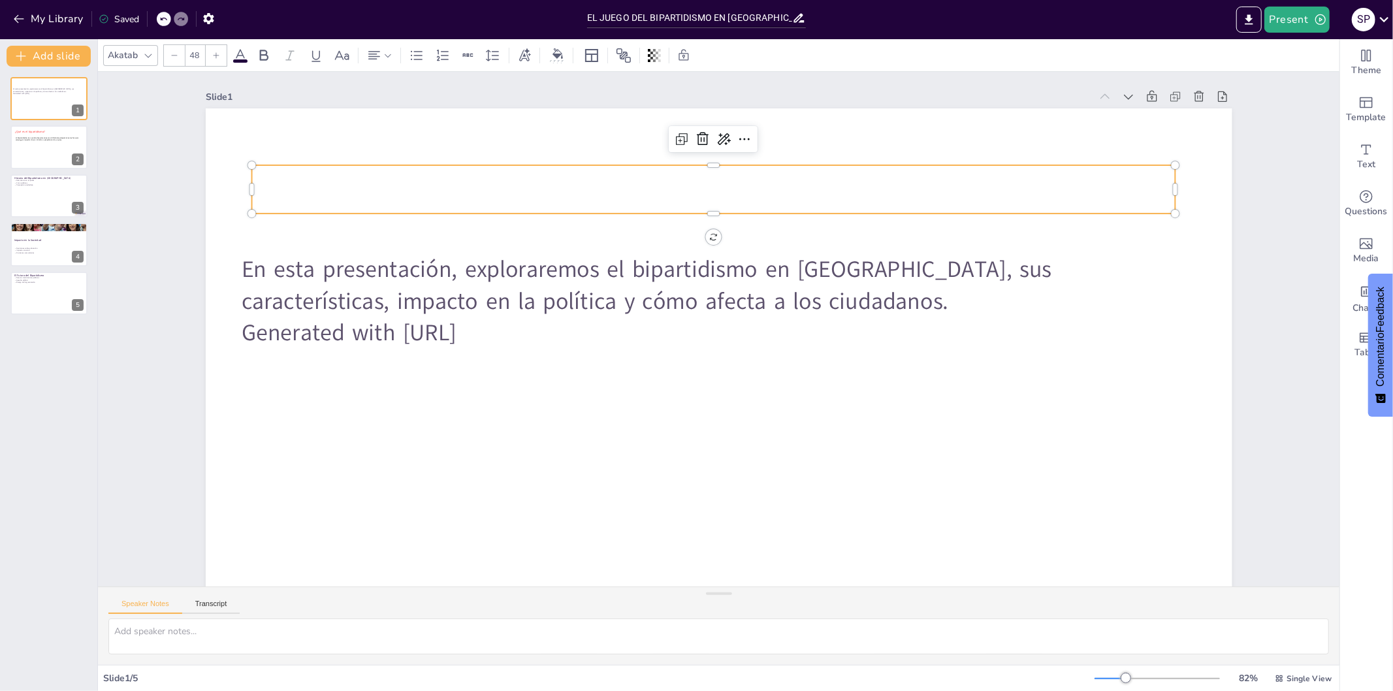
click at [598, 183] on p at bounding box center [784, 205] width 824 height 503
click at [598, 183] on p at bounding box center [771, 200] width 864 height 420
click at [598, 183] on p at bounding box center [757, 194] width 894 height 331
click at [598, 183] on p at bounding box center [729, 190] width 924 height 144
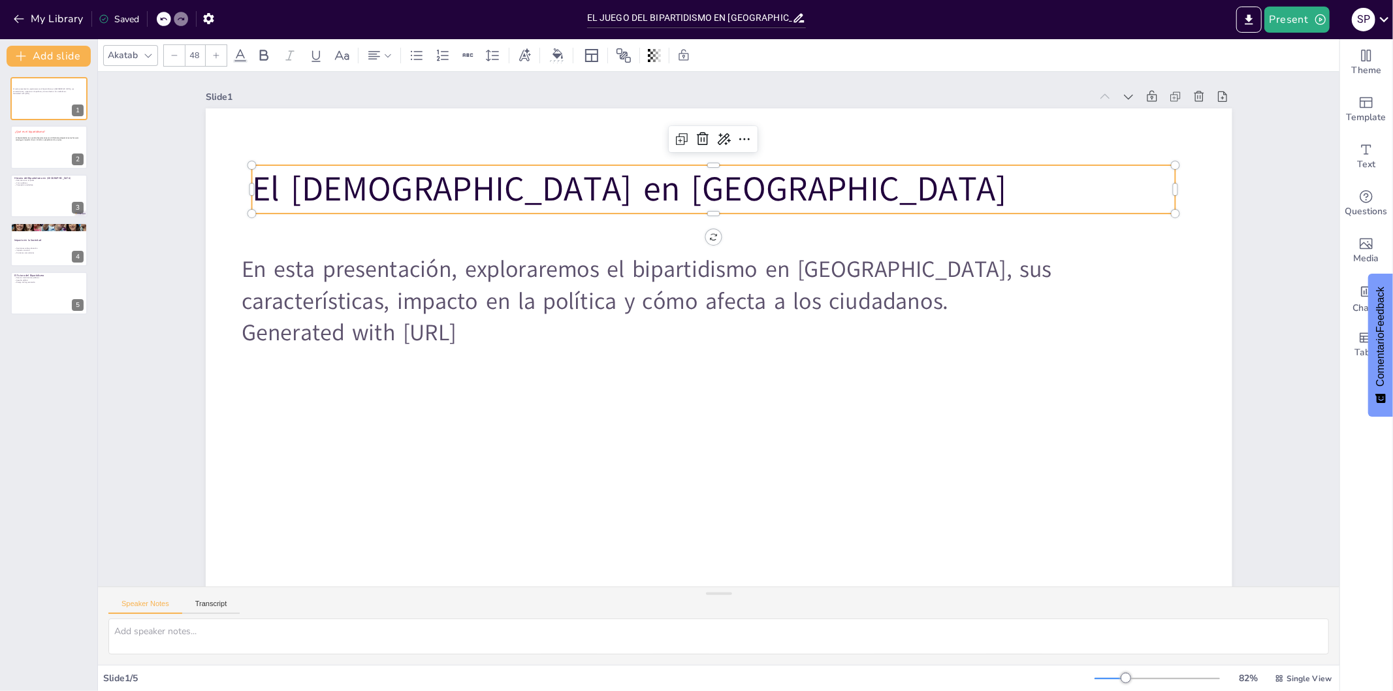
click at [344, 191] on p "El [DEMOGRAPHIC_DATA] en [GEOGRAPHIC_DATA]" at bounding box center [729, 189] width 924 height 144
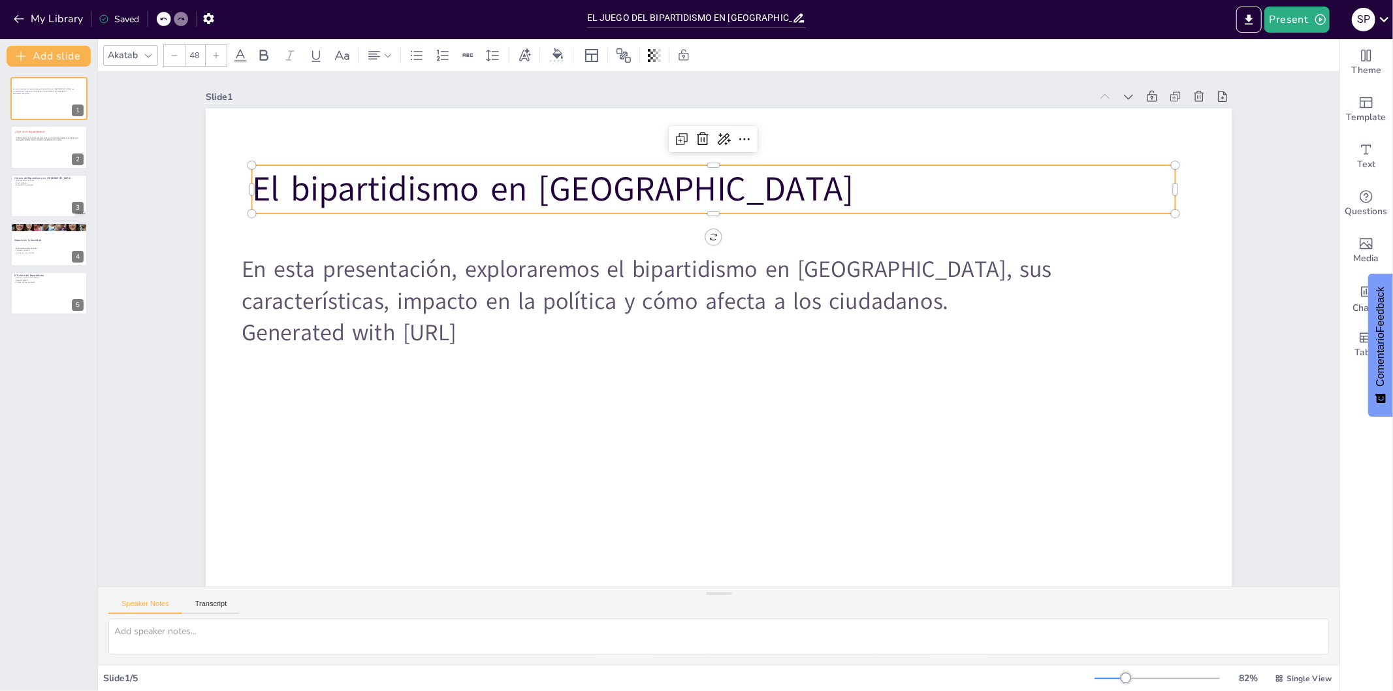
click at [636, 199] on p "El bipartidismo en [GEOGRAPHIC_DATA]" at bounding box center [729, 190] width 924 height 144
click at [543, 196] on p "El bipartidismo en [GEOGRAPHIC_DATA]" at bounding box center [757, 194] width 894 height 331
click at [647, 192] on p "El bipartidismo en [GEOGRAPHIC_DATA]" at bounding box center [771, 199] width 864 height 419
click at [244, 54] on icon at bounding box center [241, 56] width 16 height 16
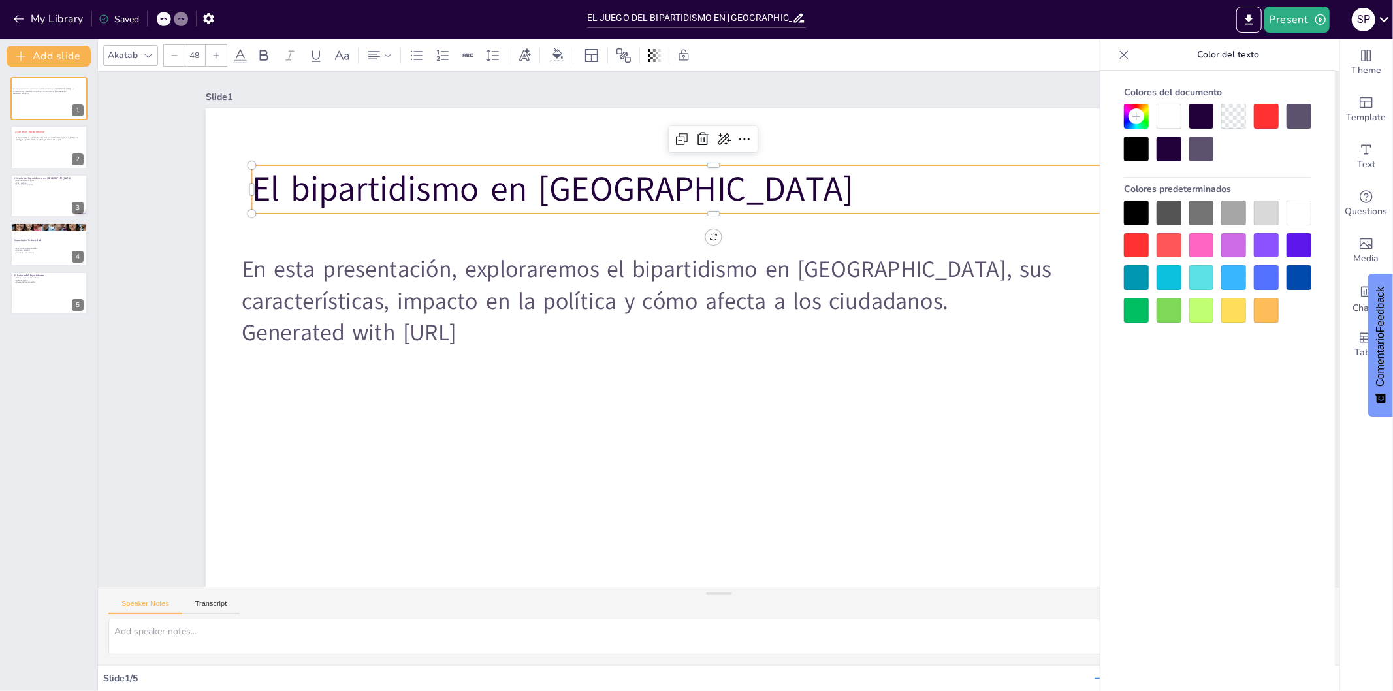
click at [238, 59] on span at bounding box center [240, 60] width 14 height 3
click at [1254, 106] on div at bounding box center [1266, 116] width 25 height 25
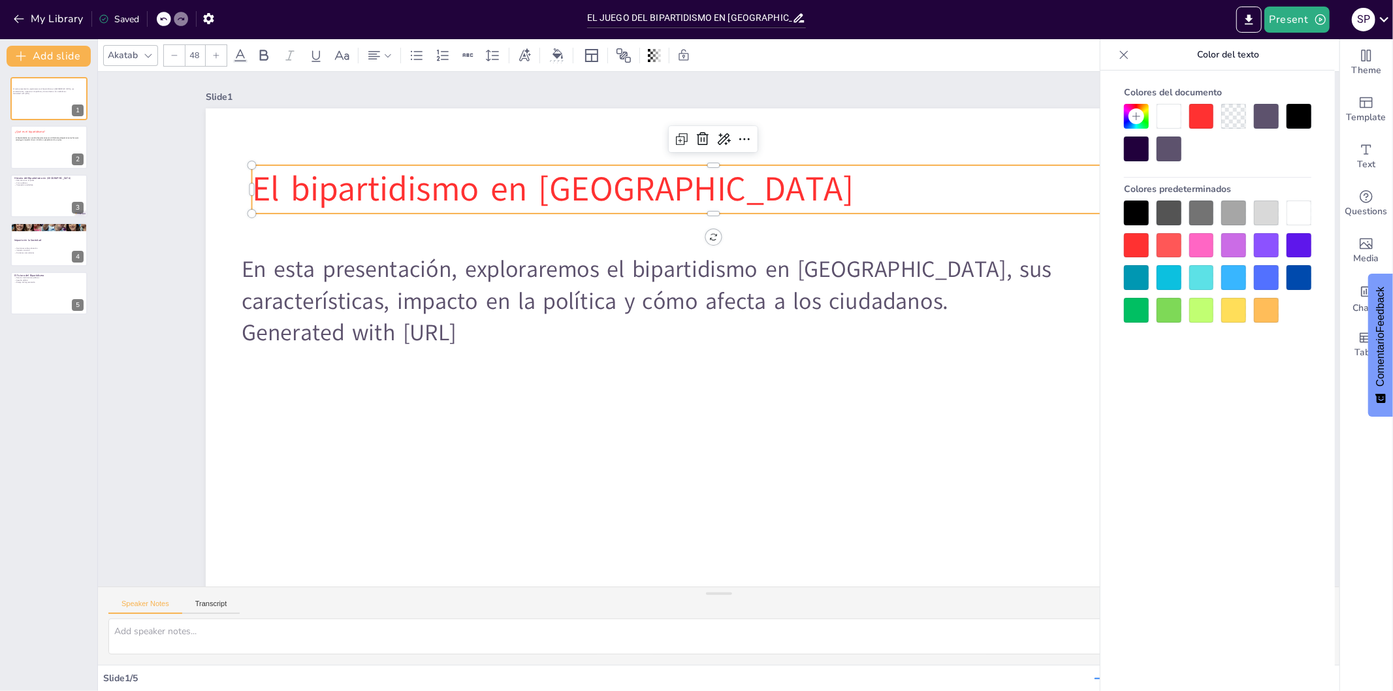
click at [1254, 106] on div at bounding box center [1266, 116] width 25 height 25
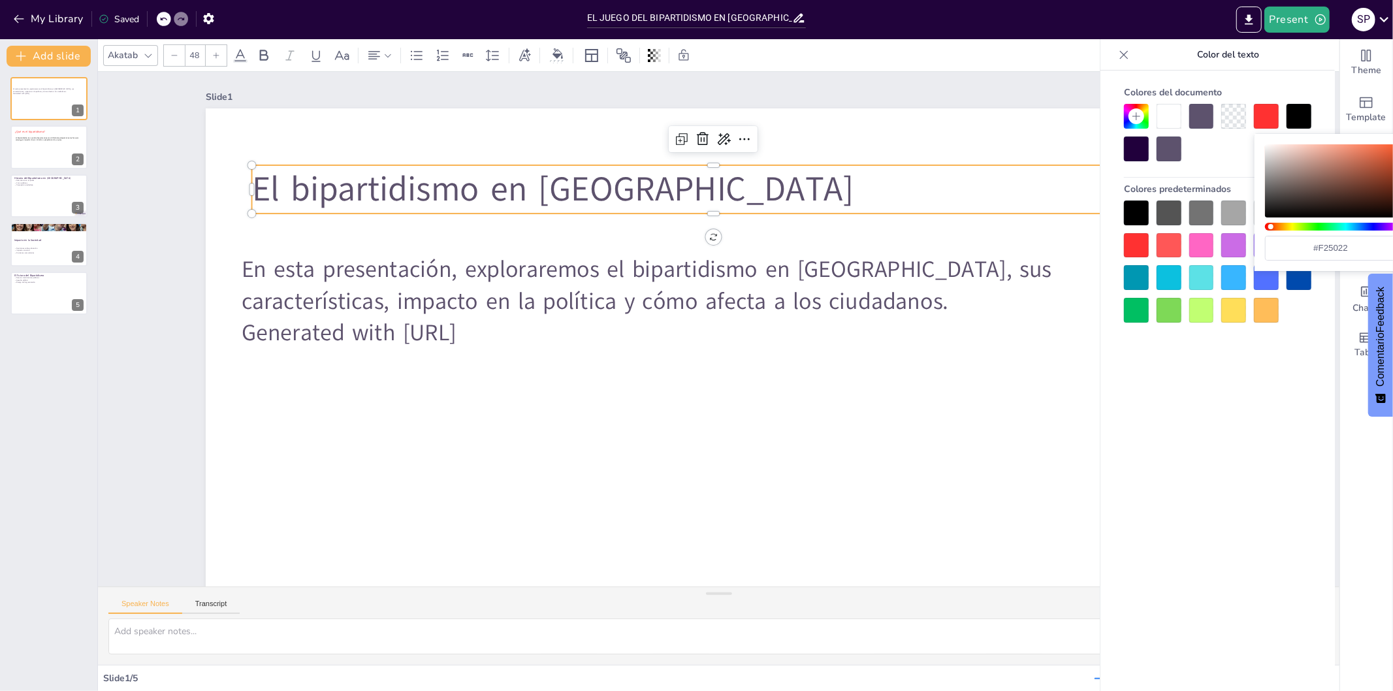
click at [1254, 106] on div at bounding box center [1266, 116] width 25 height 25
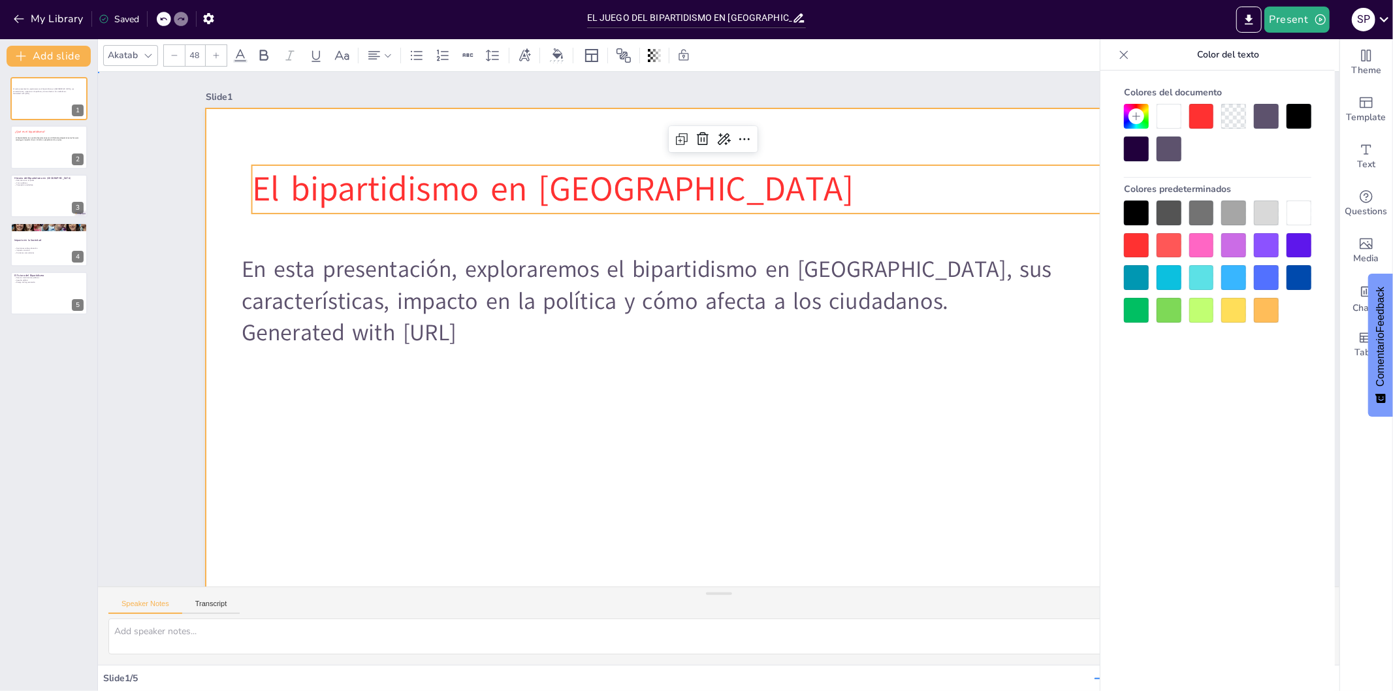
click at [1011, 440] on div at bounding box center [704, 396] width 1124 height 779
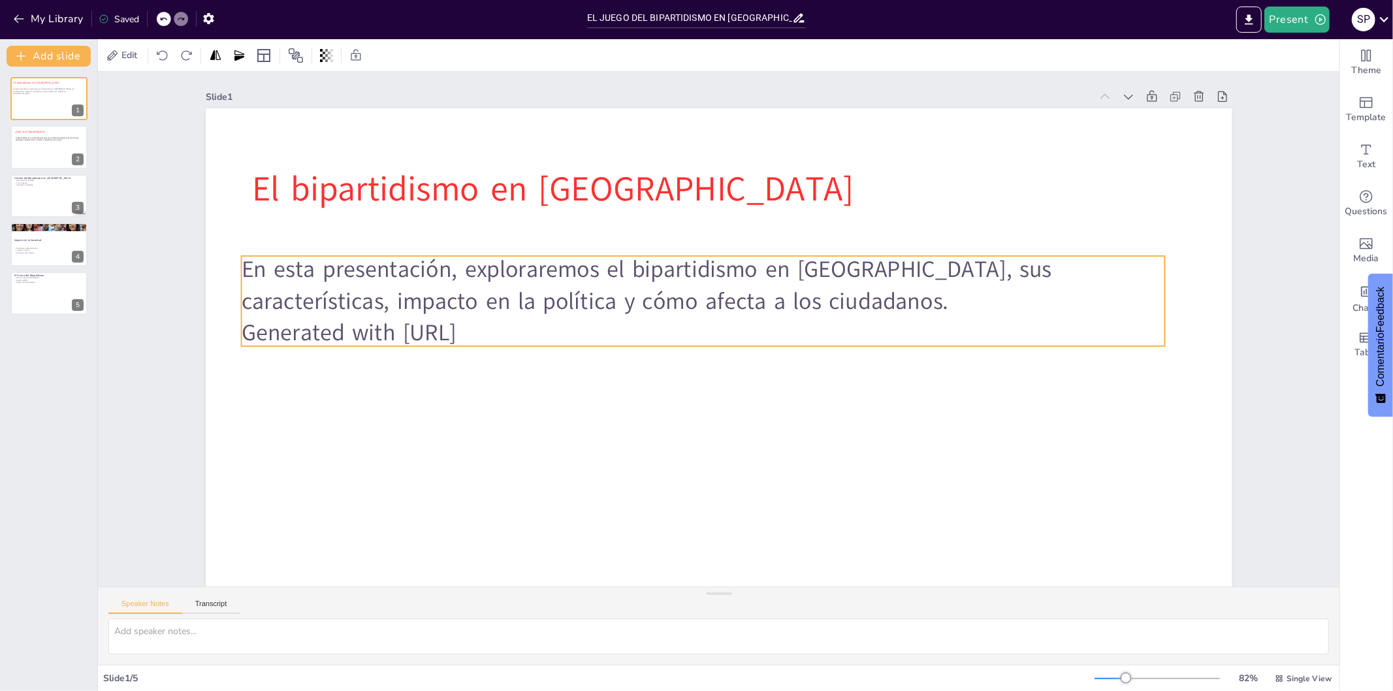
click at [752, 284] on p "En esta presentación, exploraremos el bipartidismo en [GEOGRAPHIC_DATA], sus ca…" at bounding box center [708, 284] width 926 height 160
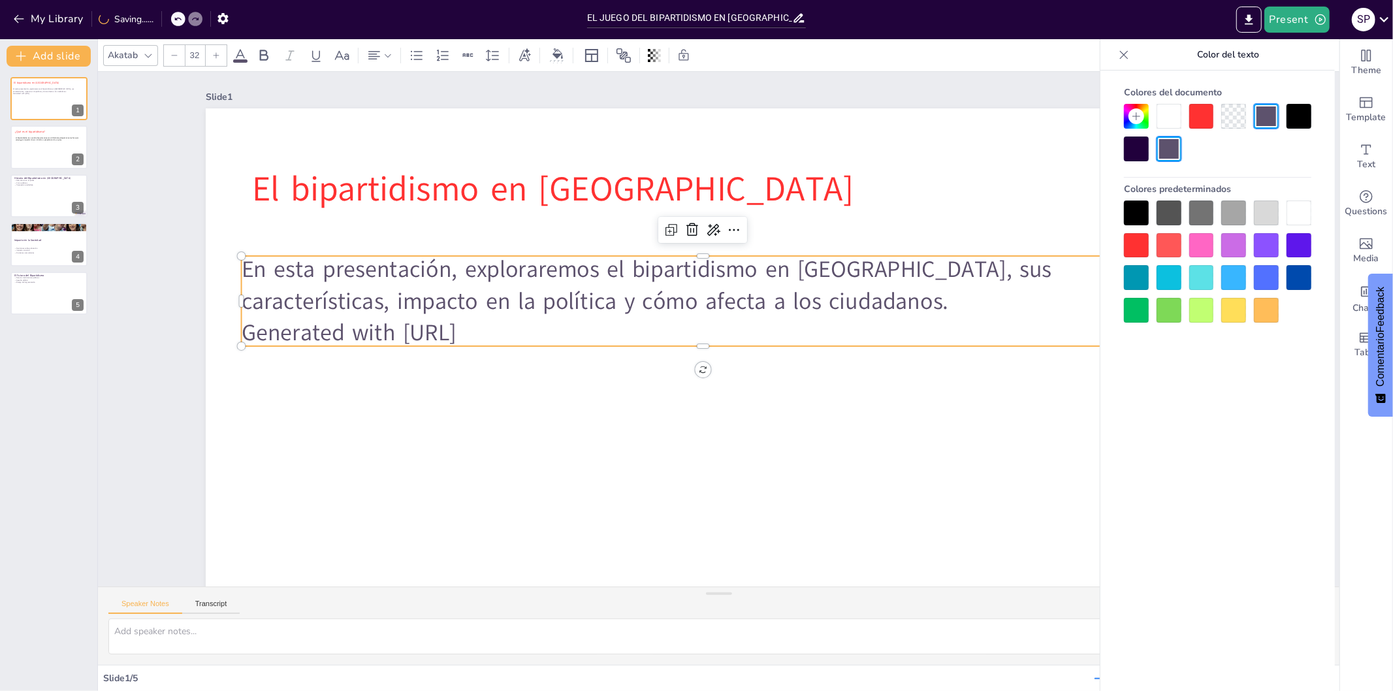
click at [1134, 209] on div at bounding box center [1136, 213] width 25 height 25
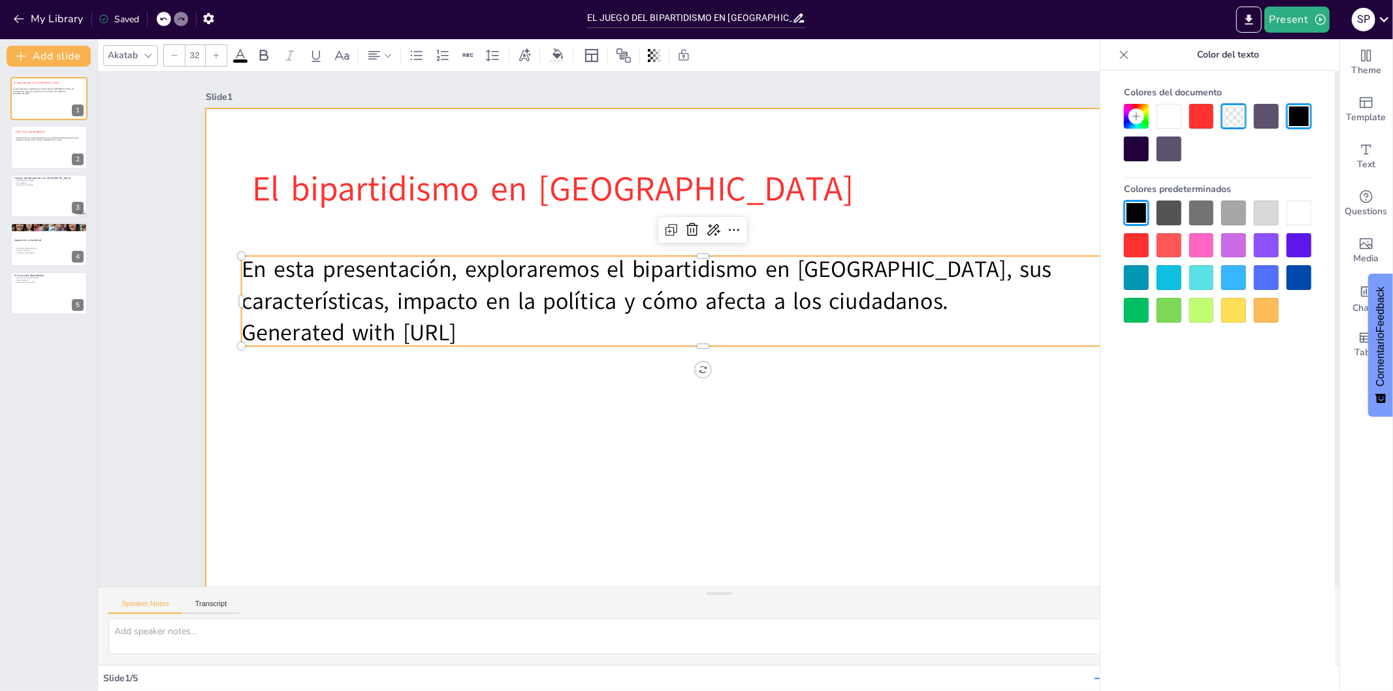
click at [812, 473] on div at bounding box center [711, 396] width 1081 height 681
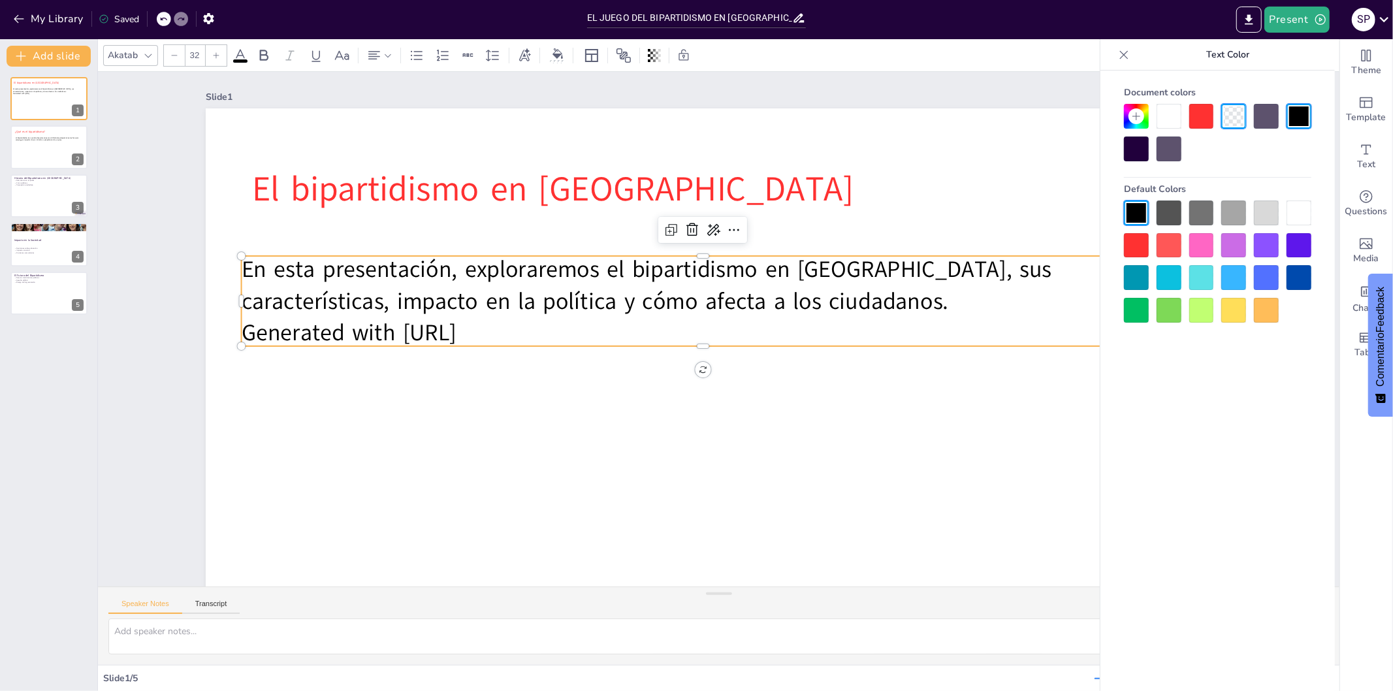
click at [826, 318] on p "Generated with [URL]" at bounding box center [703, 328] width 888 height 316
click at [692, 239] on div at bounding box center [703, 227] width 23 height 23
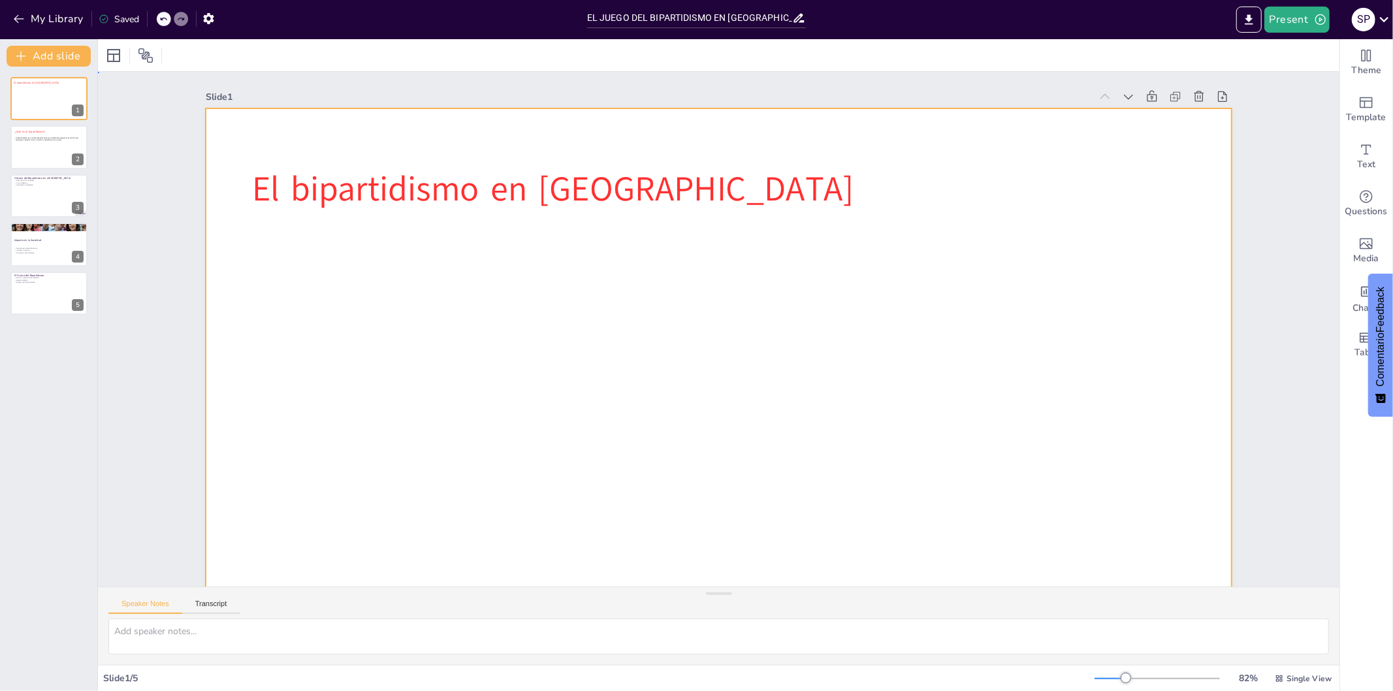
click at [688, 239] on div at bounding box center [652, 343] width 779 height 1124
click at [547, 342] on div at bounding box center [711, 397] width 1081 height 682
click at [547, 342] on div at bounding box center [704, 396] width 1124 height 779
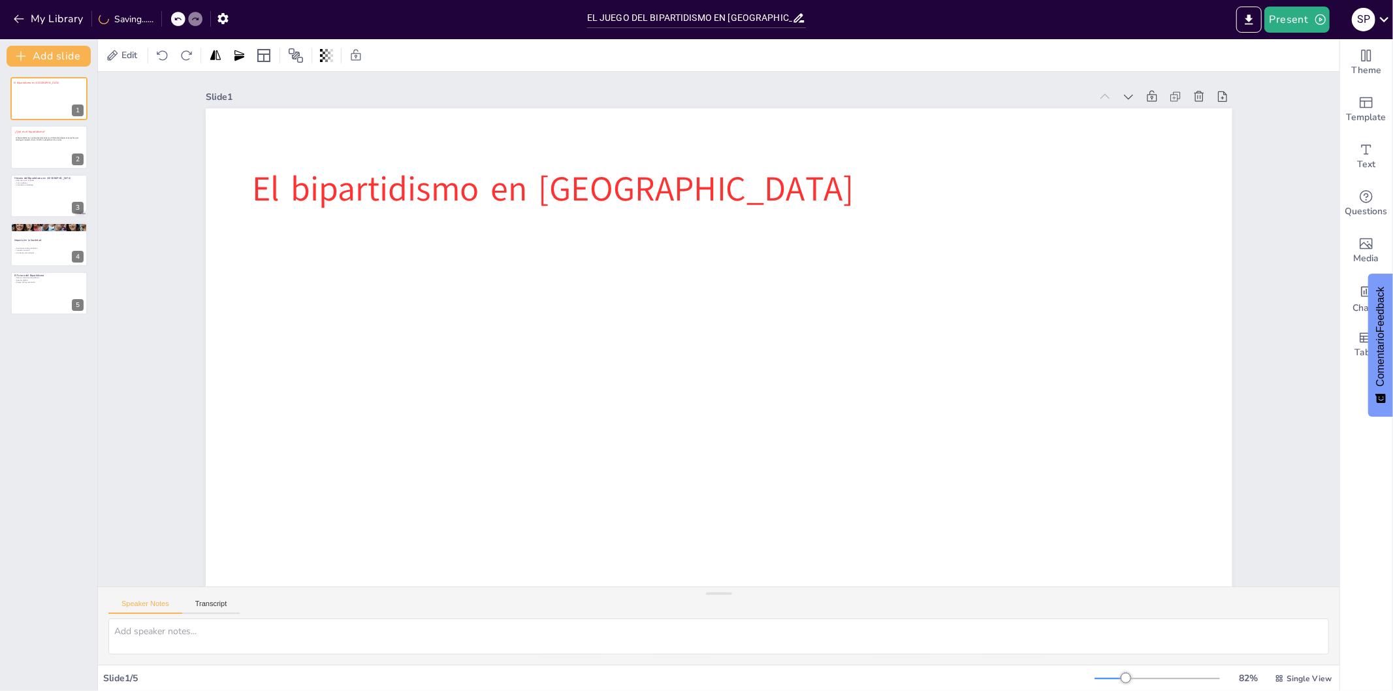
click at [547, 342] on div at bounding box center [711, 396] width 1081 height 681
click at [1254, 158] on span "Text" at bounding box center [1367, 164] width 18 height 14
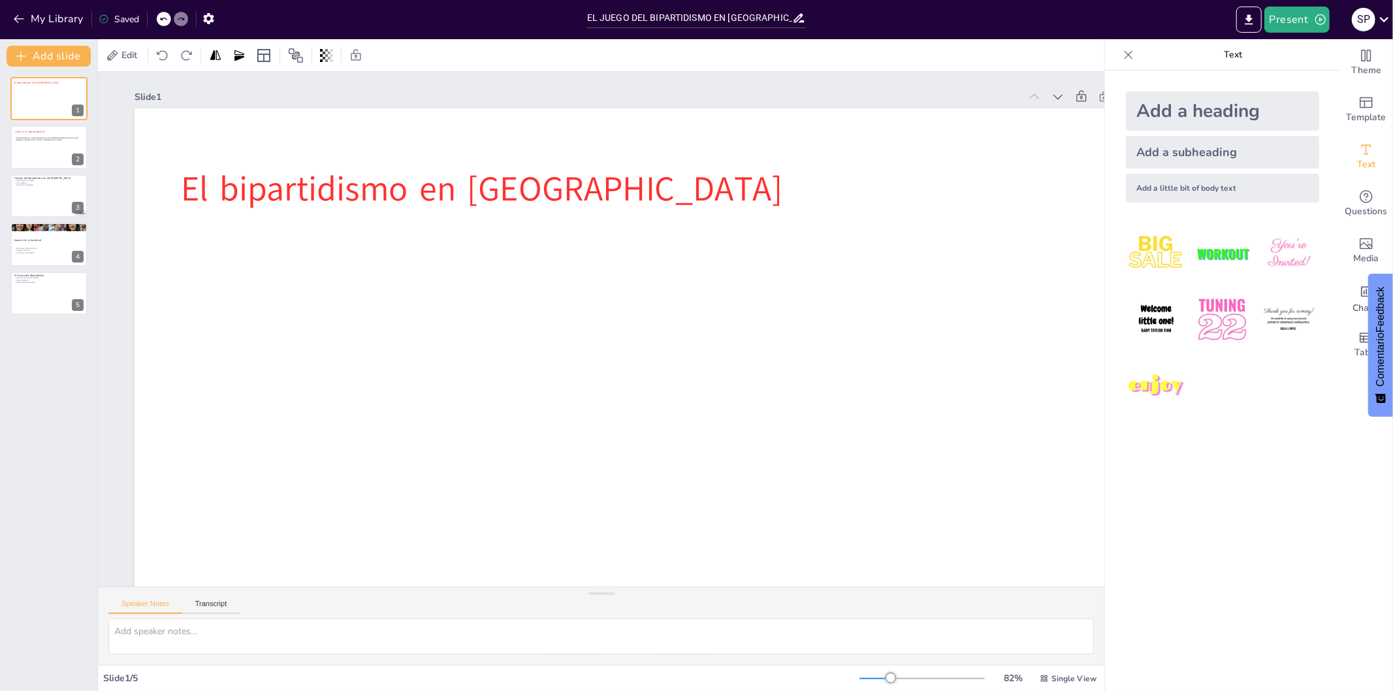
click at [1246, 152] on div "Add a subheading" at bounding box center [1222, 152] width 193 height 33
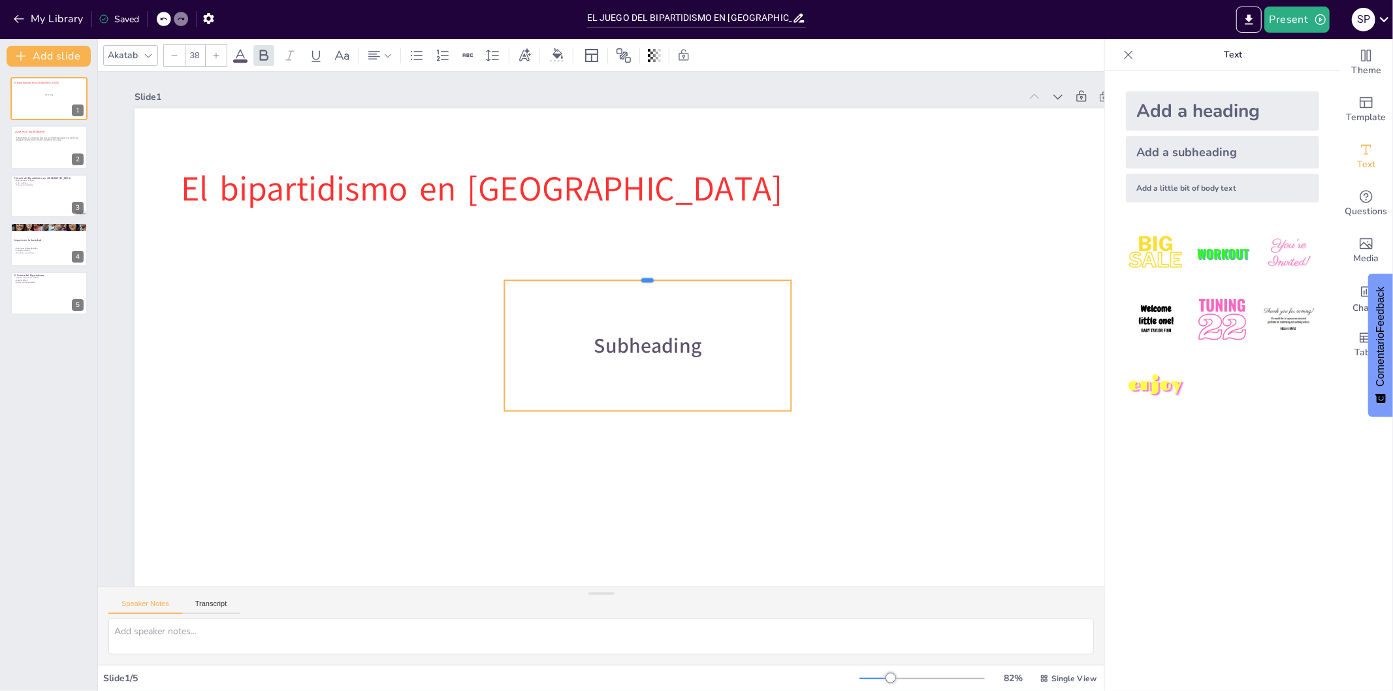
drag, startPoint x: 649, startPoint y: 380, endPoint x: 668, endPoint y: 278, distance: 104.4
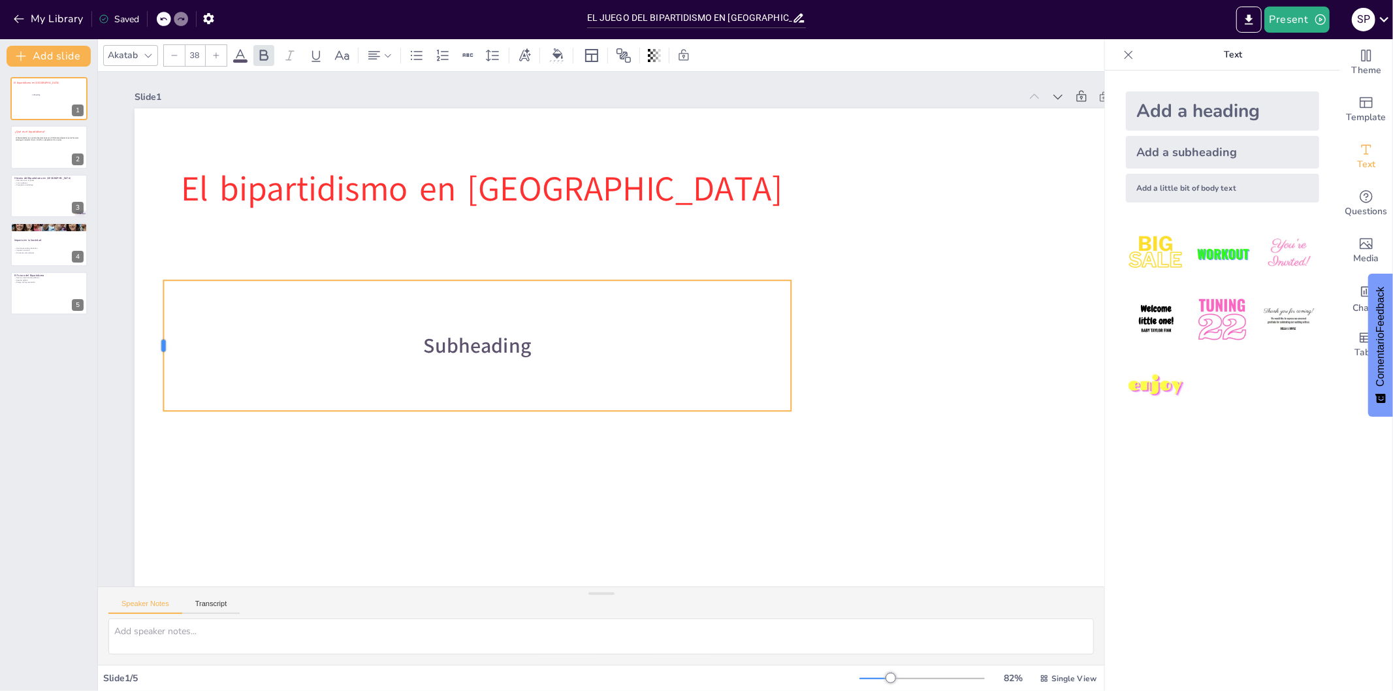
drag, startPoint x: 504, startPoint y: 342, endPoint x: 163, endPoint y: 277, distance: 347.2
click at [163, 277] on div "El bipartidismo en [GEOGRAPHIC_DATA] Subheading" at bounding box center [640, 402] width 1081 height 682
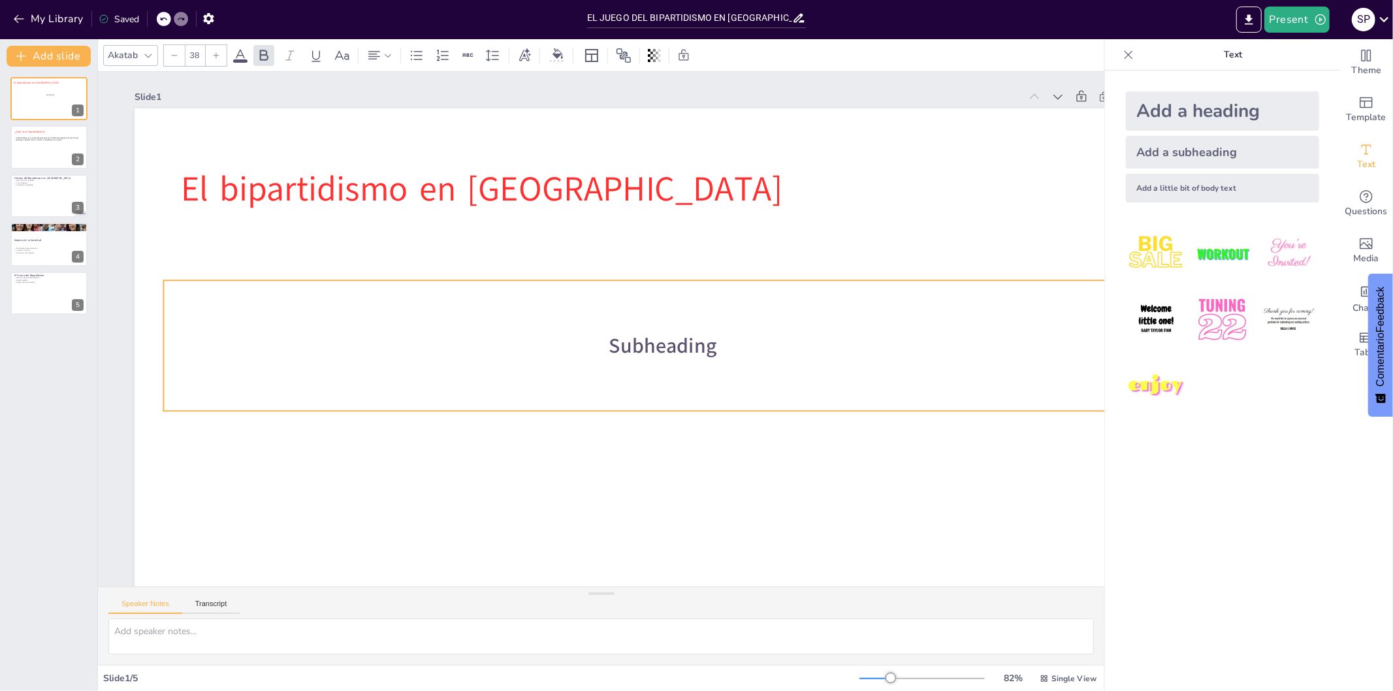
drag, startPoint x: 792, startPoint y: 342, endPoint x: 1161, endPoint y: 295, distance: 371.4
click at [1161, 295] on div "Document fonts Akatab Recently used Akatab Mulish Popular fonts Lato Montserrat…" at bounding box center [696, 365] width 1393 height 652
click at [1118, 56] on div at bounding box center [1128, 54] width 21 height 21
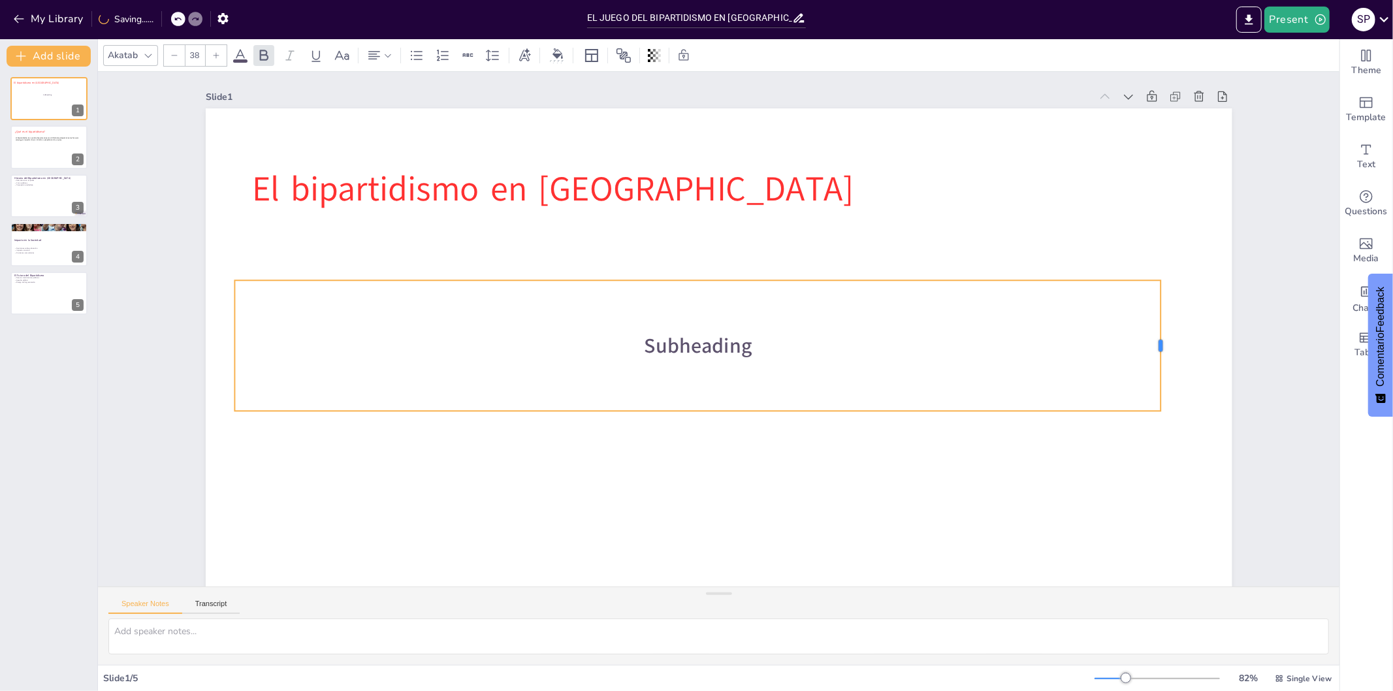
drag, startPoint x: 1222, startPoint y: 348, endPoint x: 1152, endPoint y: 354, distance: 69.5
click at [1152, 354] on div at bounding box center [1162, 392] width 24 height 131
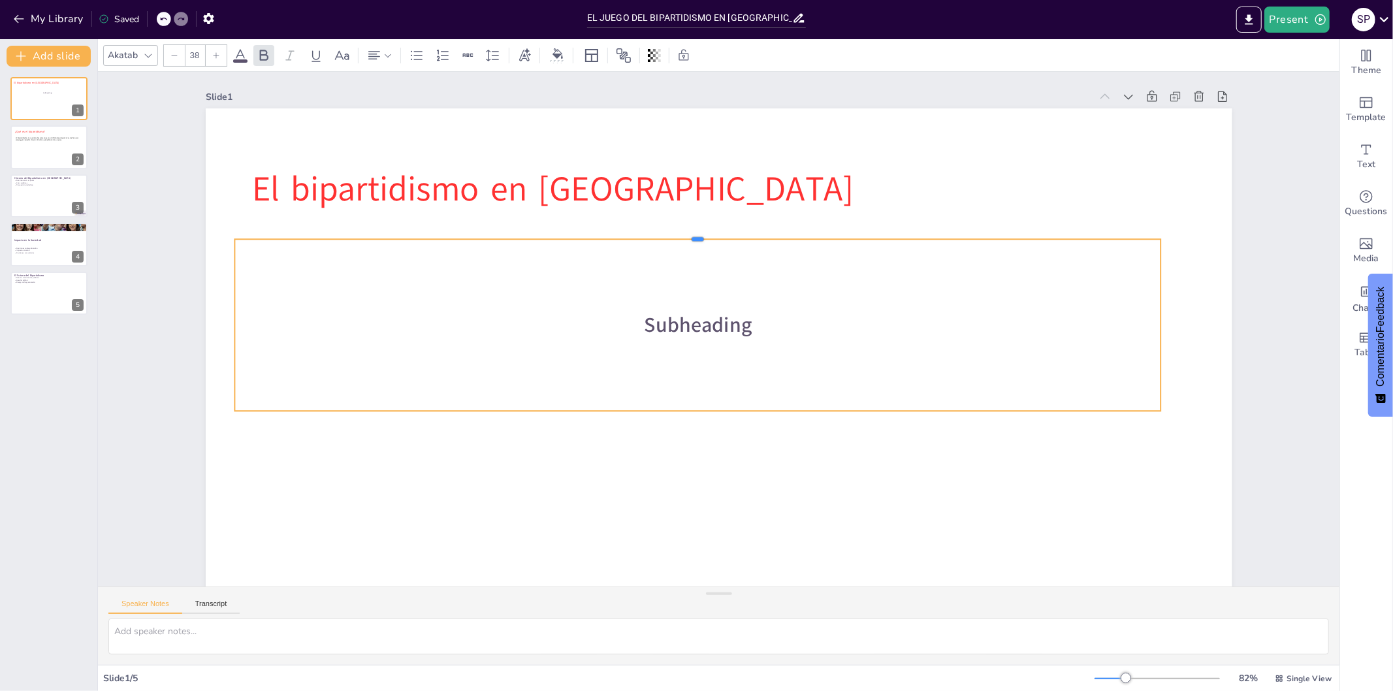
drag, startPoint x: 687, startPoint y: 280, endPoint x: 687, endPoint y: 238, distance: 41.2
click at [687, 238] on div at bounding box center [718, 231] width 909 height 203
click at [724, 325] on span "Subheading" at bounding box center [702, 315] width 107 height 78
click at [724, 325] on span "Subheading" at bounding box center [698, 322] width 110 height 39
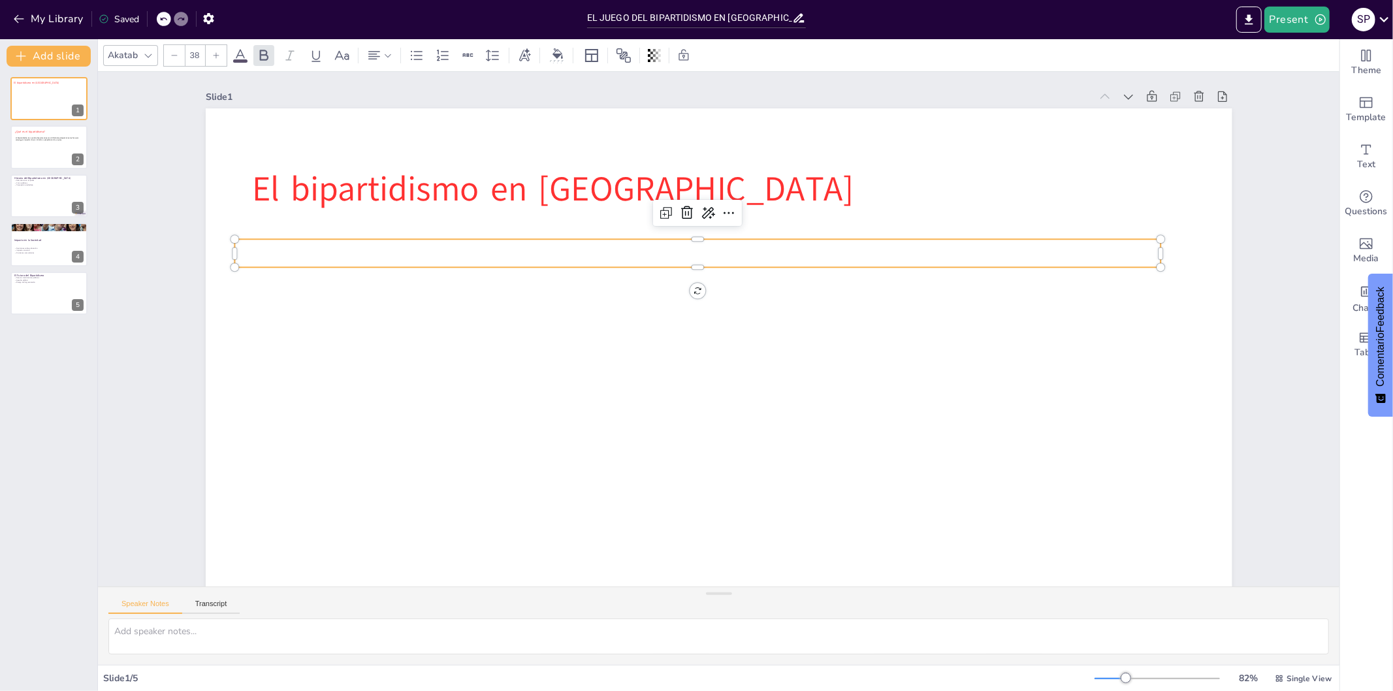
click at [246, 250] on p at bounding box center [706, 251] width 925 height 125
click at [733, 219] on icon at bounding box center [741, 214] width 17 height 17
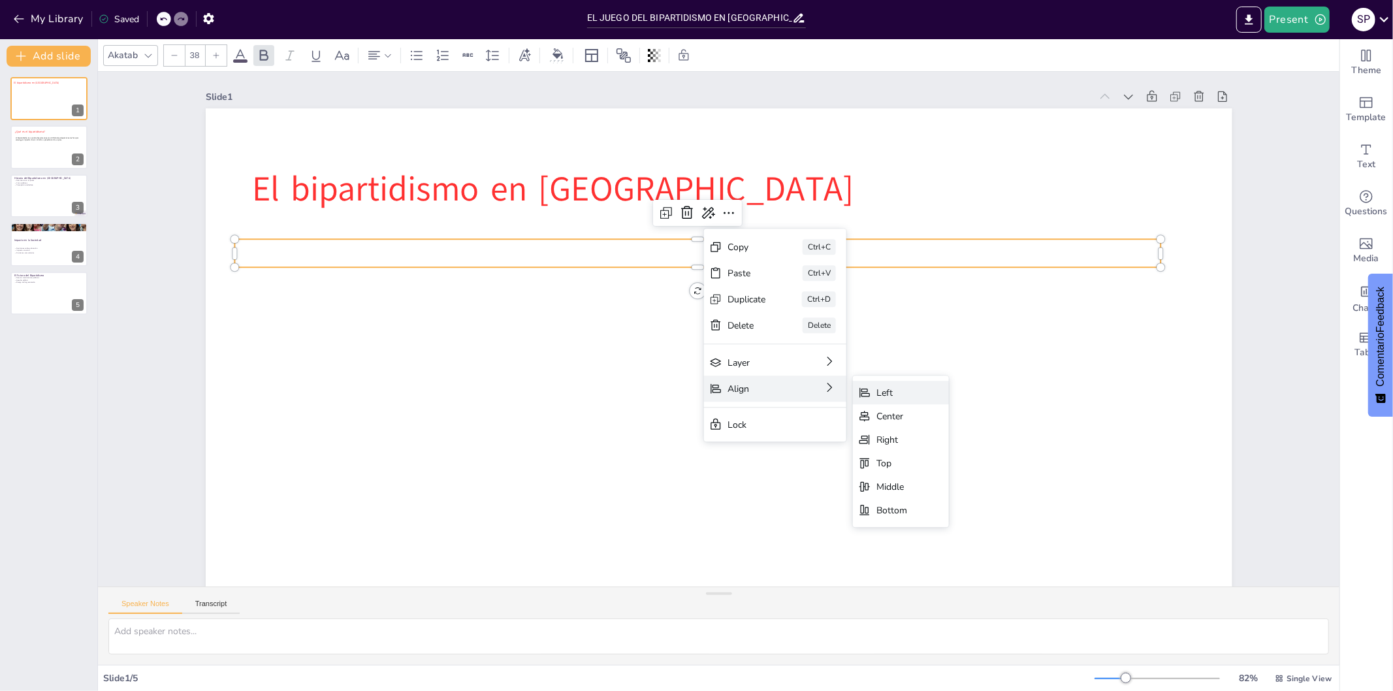
click at [845, 596] on div "Left" at bounding box center [829, 611] width 31 height 30
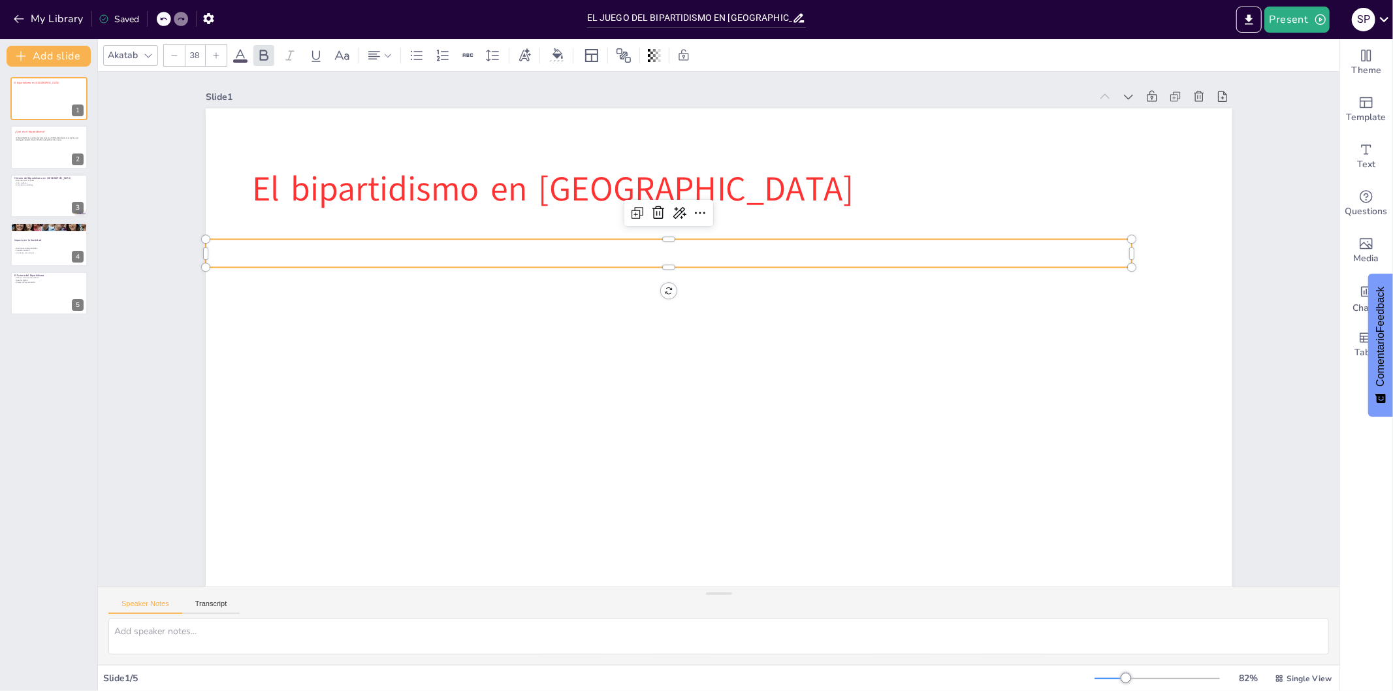
click at [717, 246] on p at bounding box center [695, 242] width 890 height 314
click at [717, 246] on p at bounding box center [751, 244] width 568 height 766
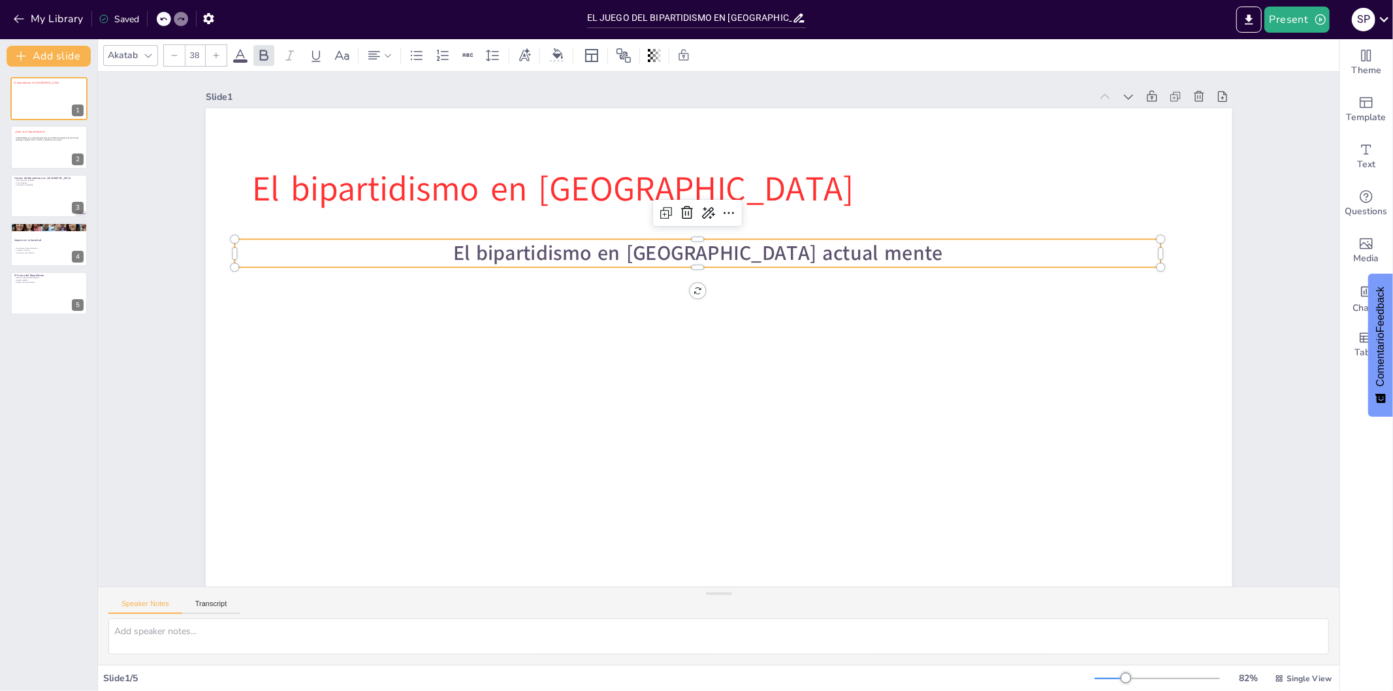
click at [687, 253] on span "El bipartidismo en [GEOGRAPHIC_DATA] actual mente" at bounding box center [714, 250] width 485 height 129
click at [870, 258] on span "El bipartidismo en [GEOGRAPHIC_DATA] actual mente" at bounding box center [706, 251] width 490 height 79
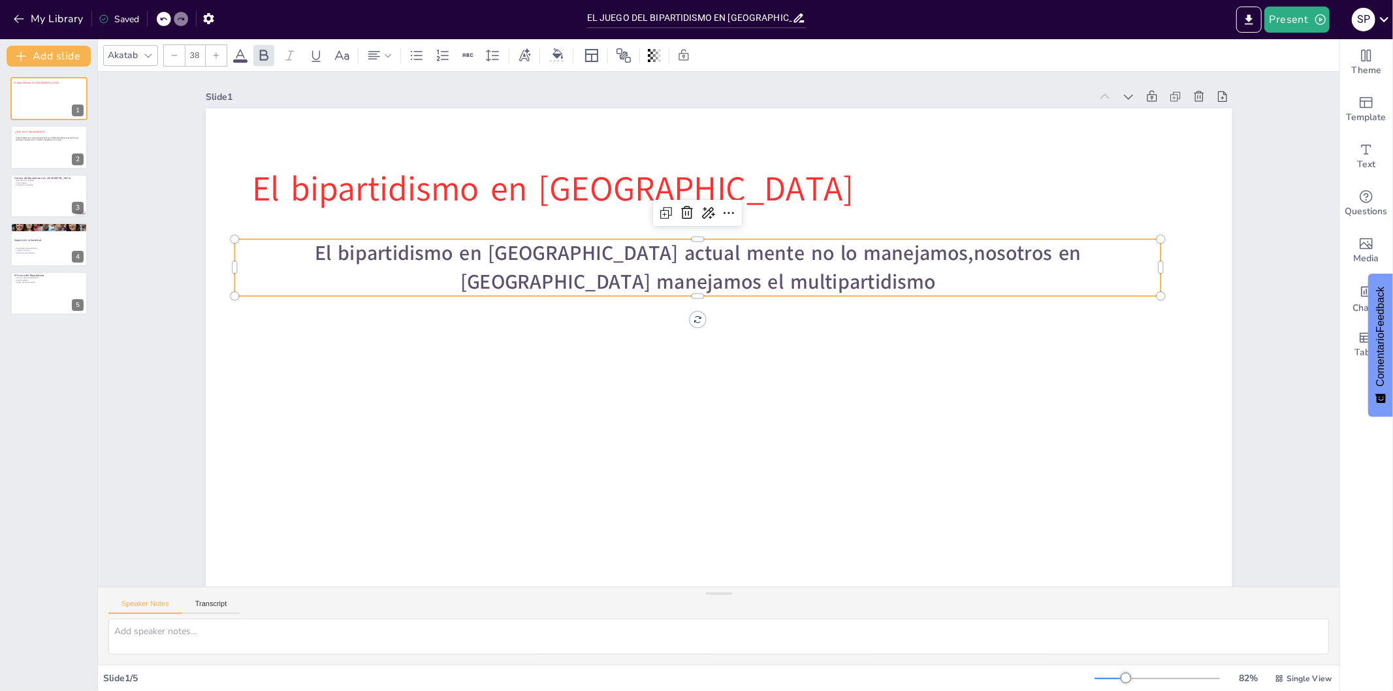
click at [792, 250] on span "El bipartidismo en [GEOGRAPHIC_DATA] actual mente no lo manejamos,nosotros en […" at bounding box center [723, 250] width 738 height 263
click at [792, 250] on span "El bipartidismo en [GEOGRAPHIC_DATA] actual mente no lo manejamos,nosotros en […" at bounding box center [705, 257] width 765 height 121
click at [788, 257] on span "El bipartidismo en [GEOGRAPHIC_DATA] actual mente no lo manejamos,nosotros en […" at bounding box center [781, 308] width 56 height 766
click at [799, 257] on span "El bipartidismo en [GEOGRAPHIC_DATA] actual mente no lo manejamos ,nosotros en …" at bounding box center [747, 255] width 642 height 477
click at [756, 278] on span "El bipartidismo en [GEOGRAPHIC_DATA] actual mente no lo manejamos , nosotros en…" at bounding box center [780, 378] width 647 height 481
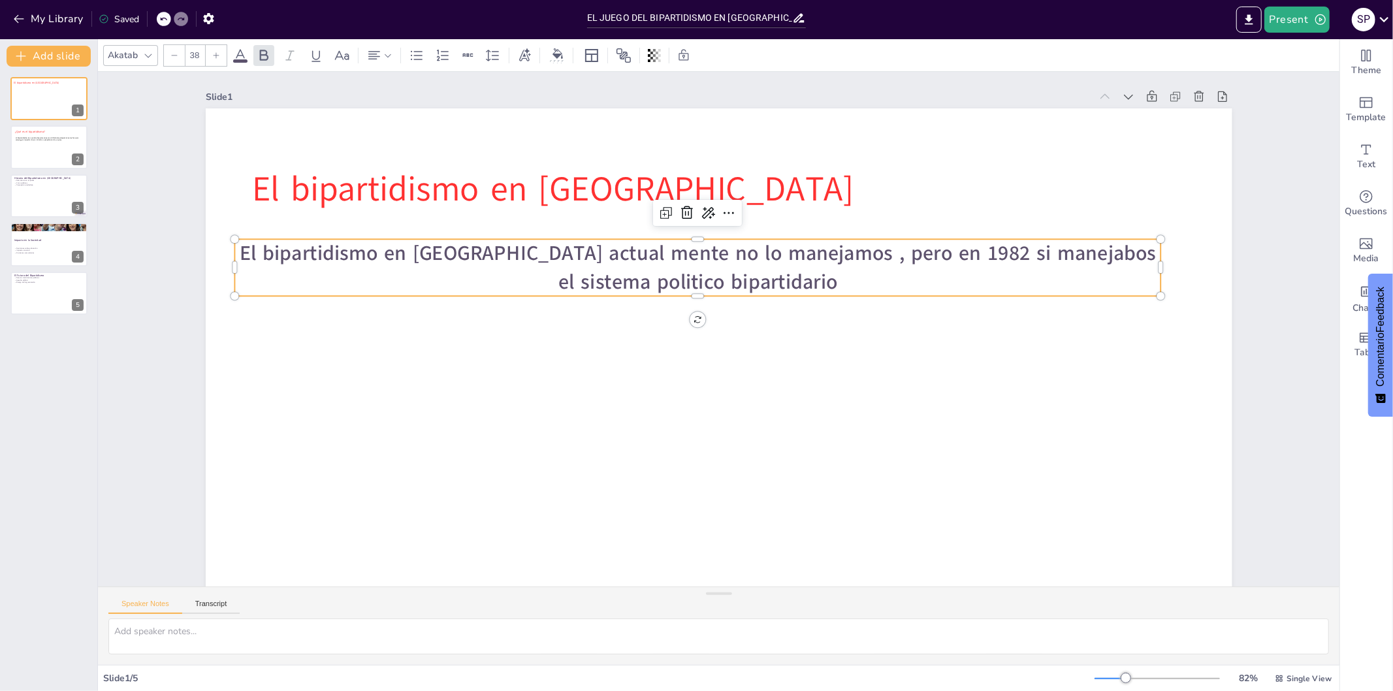
click at [1009, 255] on span "El bipartidismo en [GEOGRAPHIC_DATA] actual mente no lo manejamos , pero en 198…" at bounding box center [706, 250] width 915 height 123
click at [811, 284] on p "El bipartidismo en [GEOGRAPHIC_DATA] actual mente no lo manejamos , pero en 198…" at bounding box center [725, 264] width 870 height 429
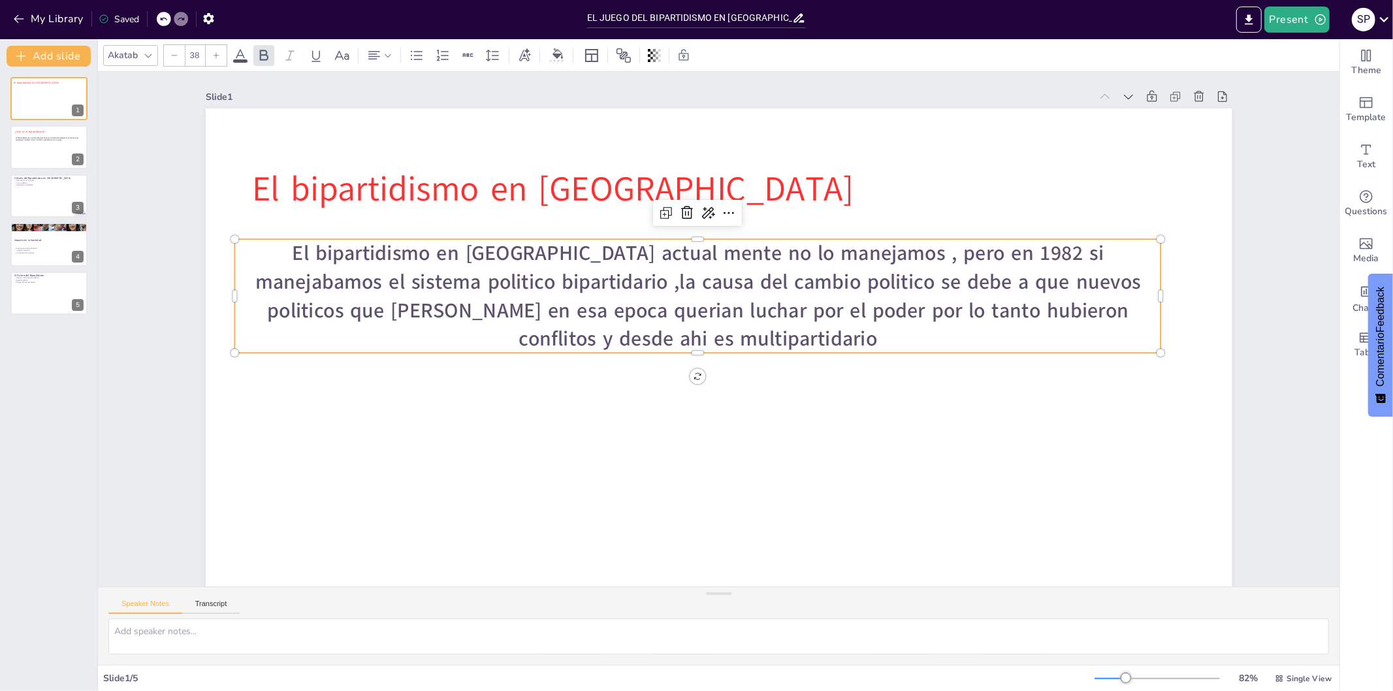
click at [666, 310] on span "El bipartidismo en [GEOGRAPHIC_DATA] actual mente no lo manejamos , pero en 198…" at bounding box center [766, 323] width 339 height 851
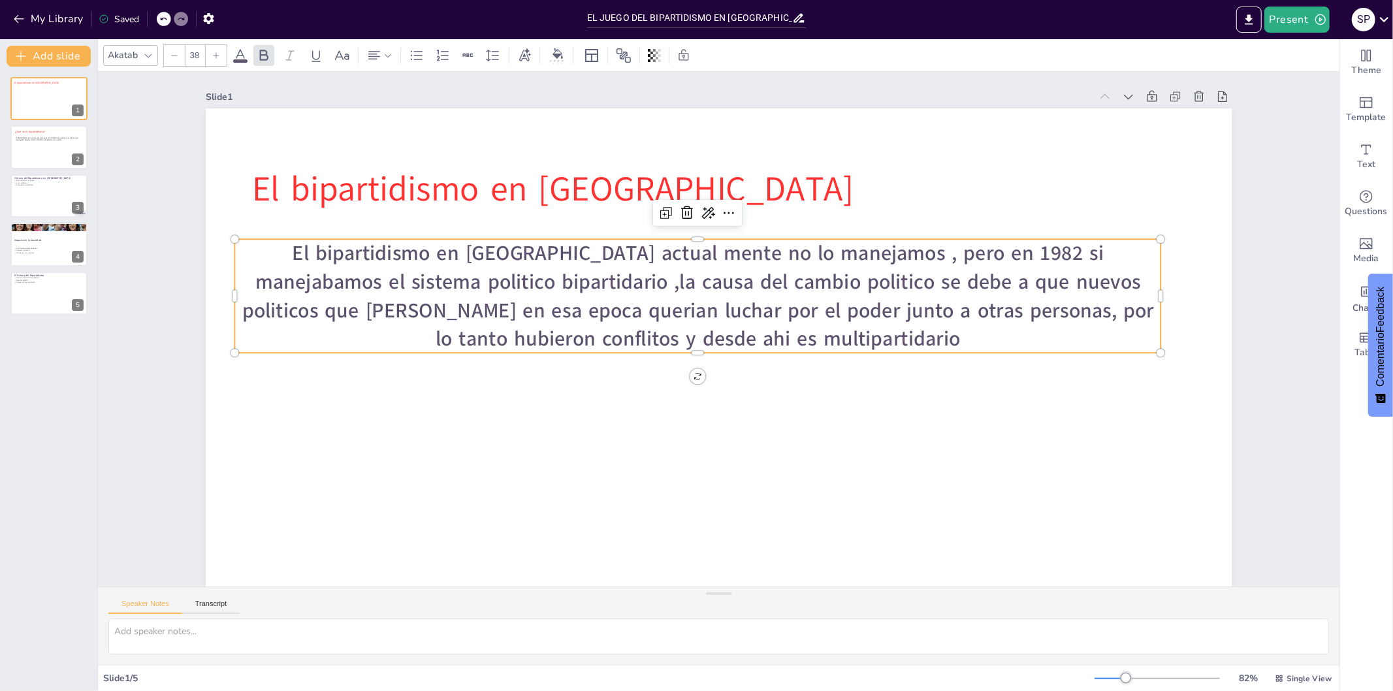
click at [642, 340] on span "El bipartidismo en [GEOGRAPHIC_DATA] actual mente no lo manejamos , pero en 198…" at bounding box center [702, 284] width 898 height 262
click at [841, 341] on p "El bipartidismo en [GEOGRAPHIC_DATA] actual mente no lo manejamos , pero en 198…" at bounding box center [717, 290] width 860 height 562
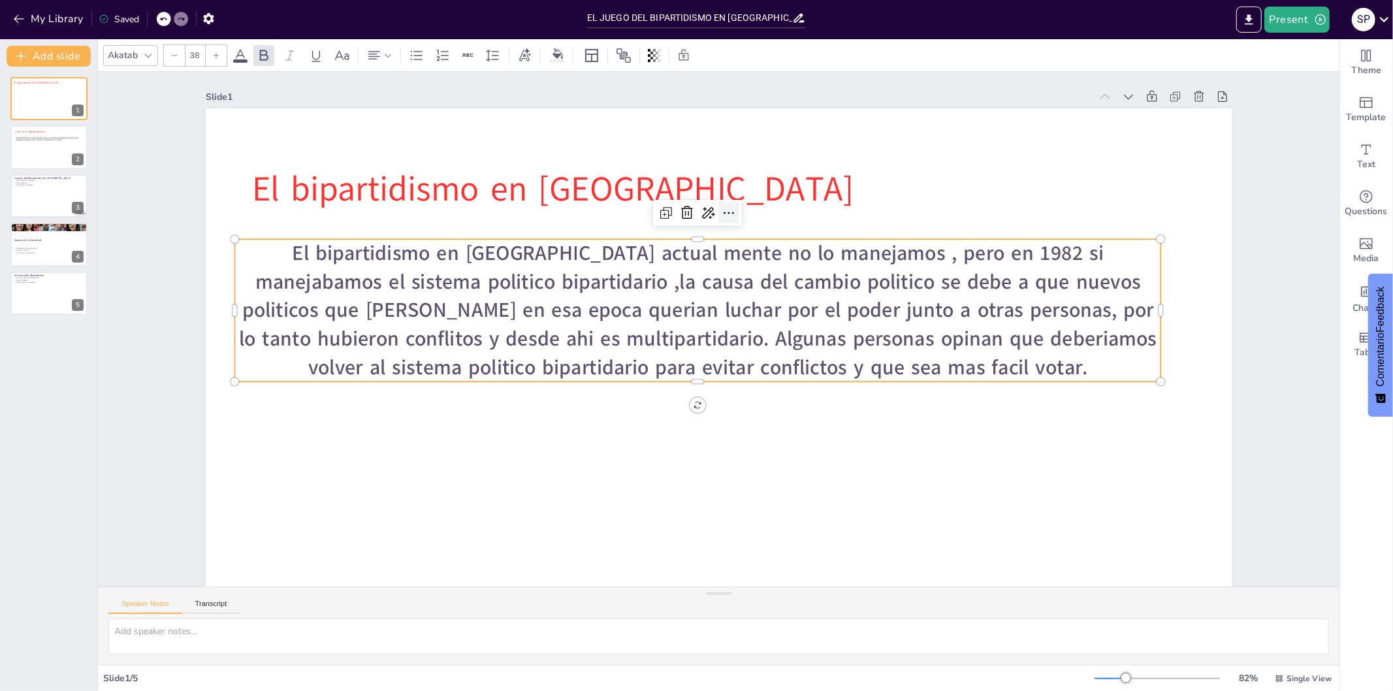
click at [775, 223] on icon at bounding box center [786, 234] width 22 height 22
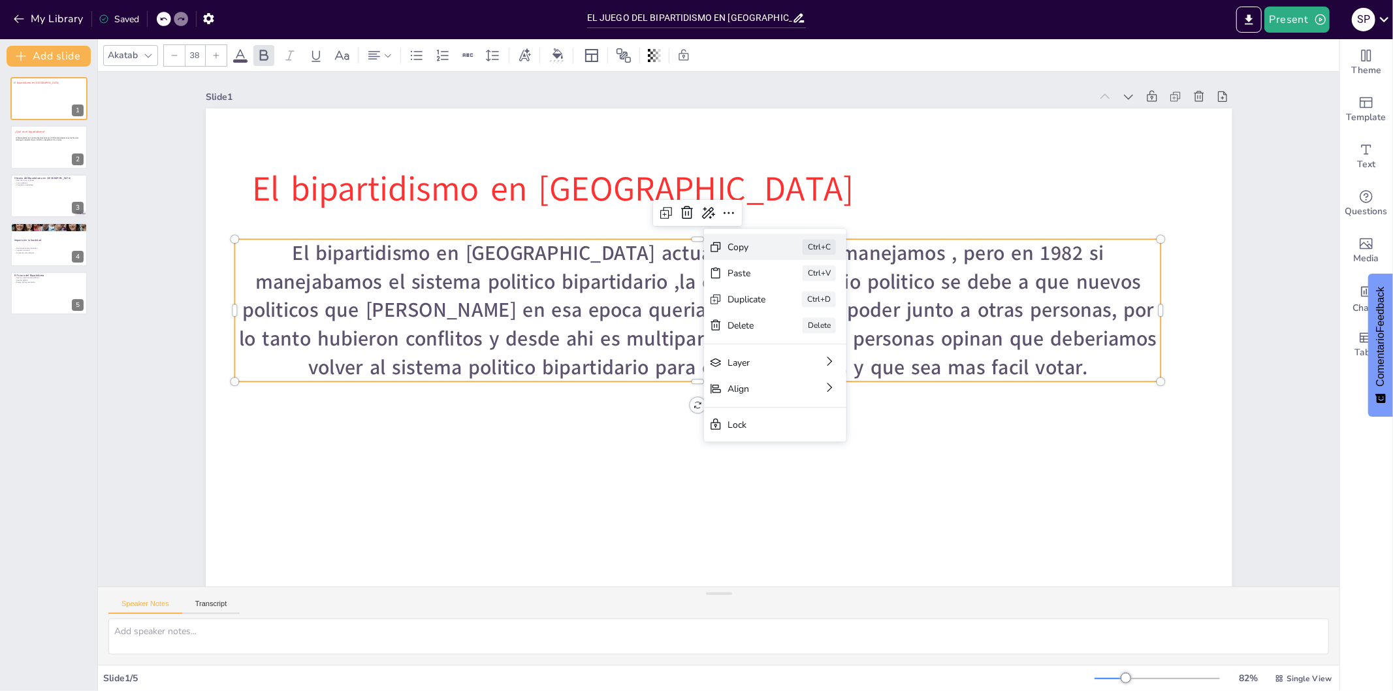
click at [691, 429] on div "Copy" at bounding box center [677, 449] width 27 height 41
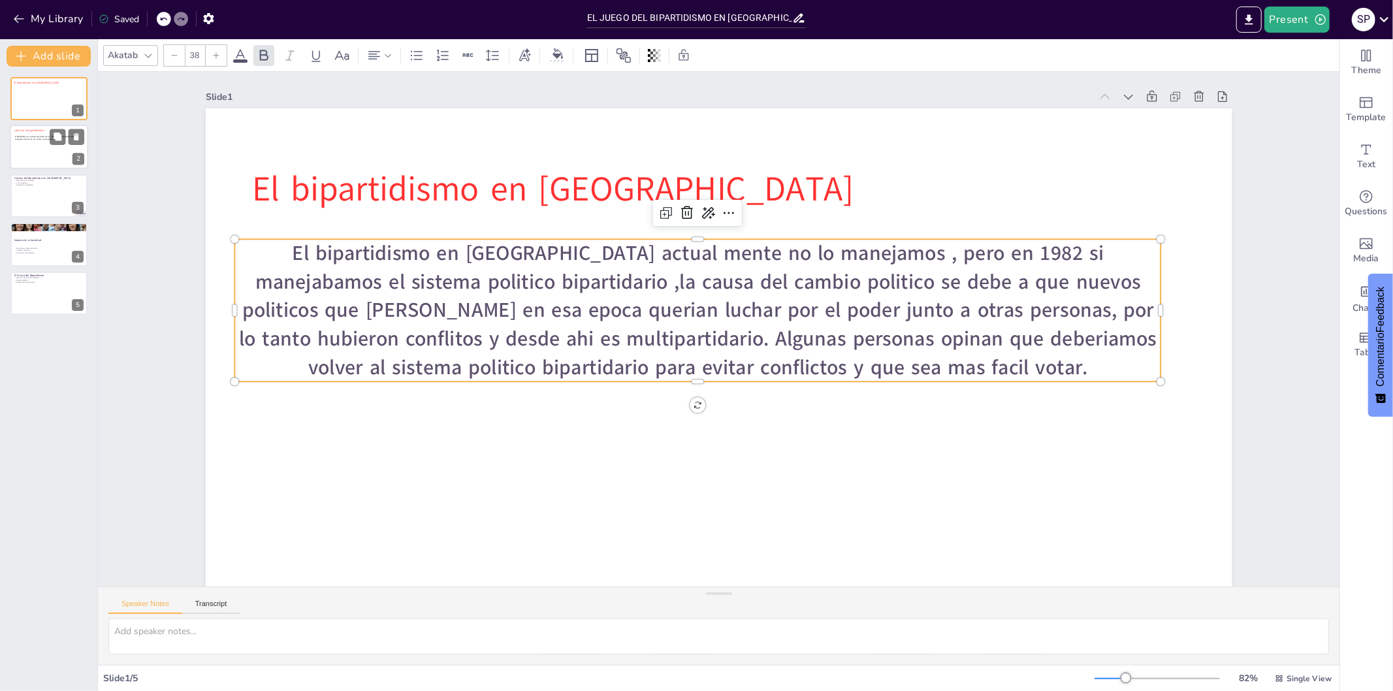
click at [35, 150] on div at bounding box center [49, 147] width 78 height 44
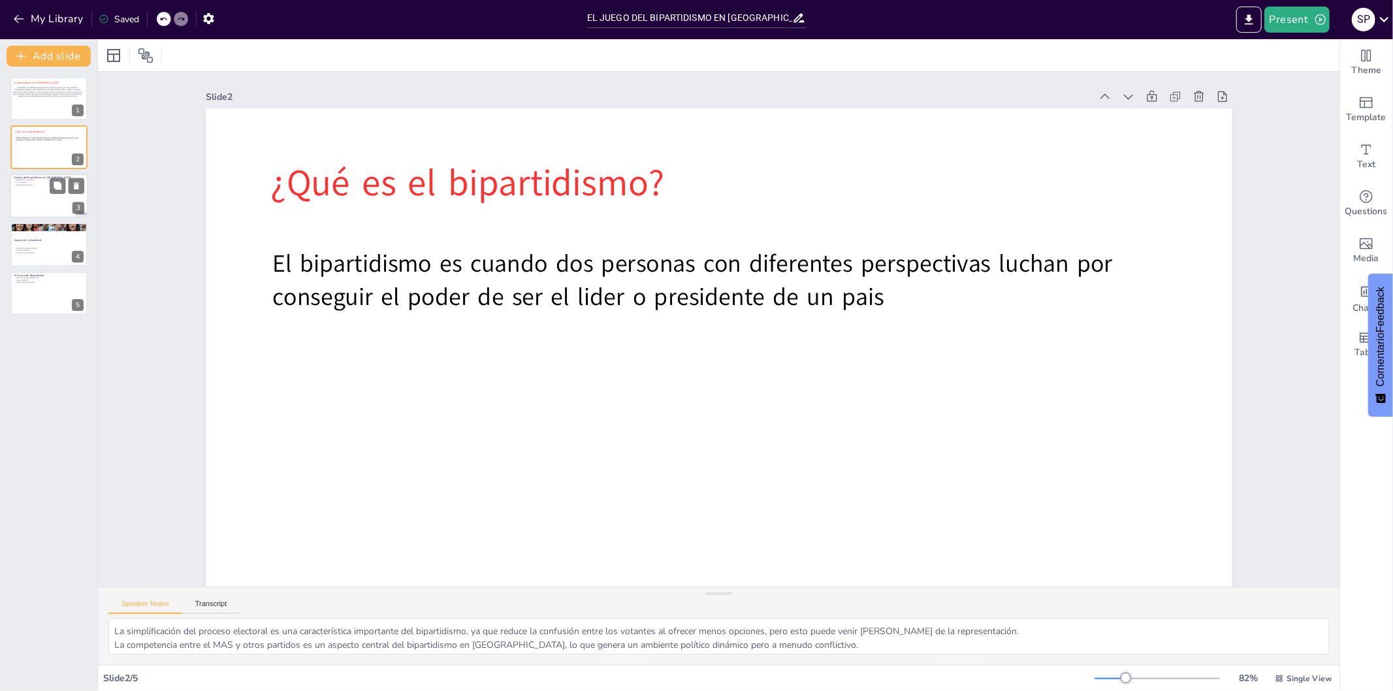
click at [49, 203] on div at bounding box center [49, 196] width 78 height 44
type textarea "La alternancia en el poder es un fenómeno común en los sistemas bipartidistas, …"
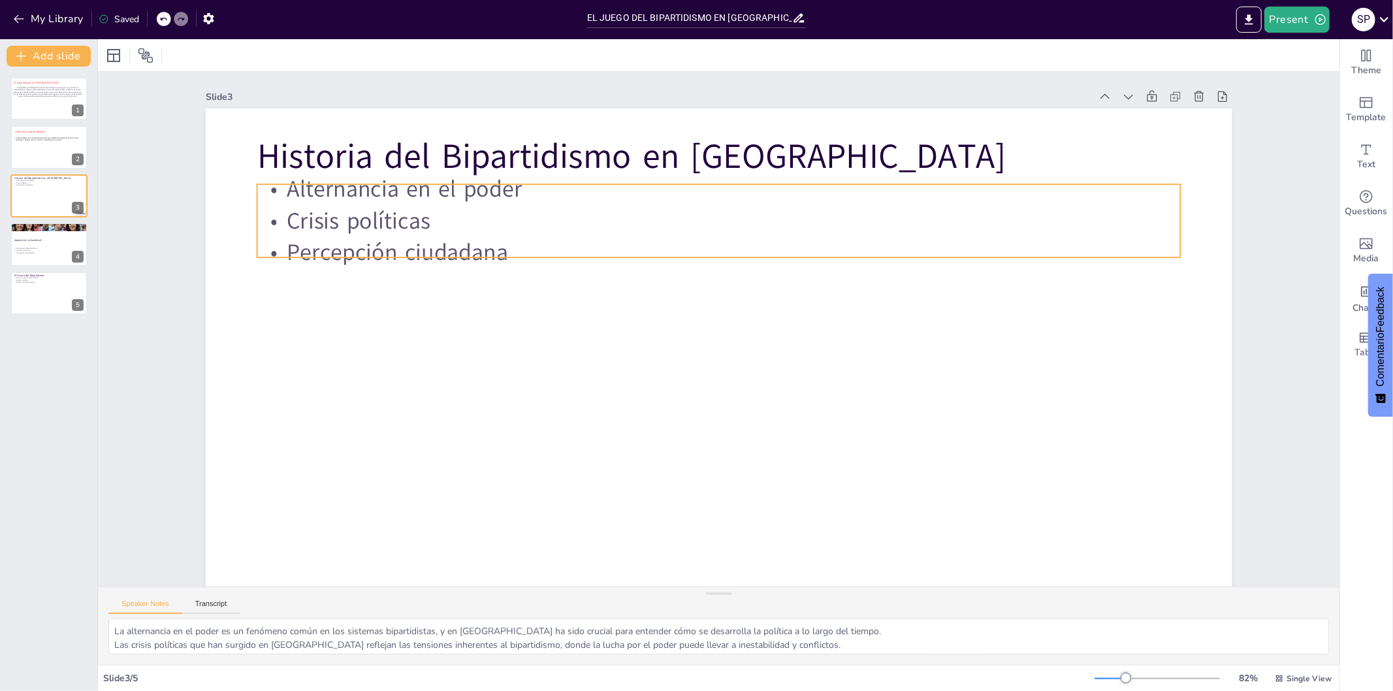
click at [514, 213] on p "Crisis políticas" at bounding box center [730, 221] width 922 height 129
click at [865, 243] on icon at bounding box center [876, 254] width 22 height 22
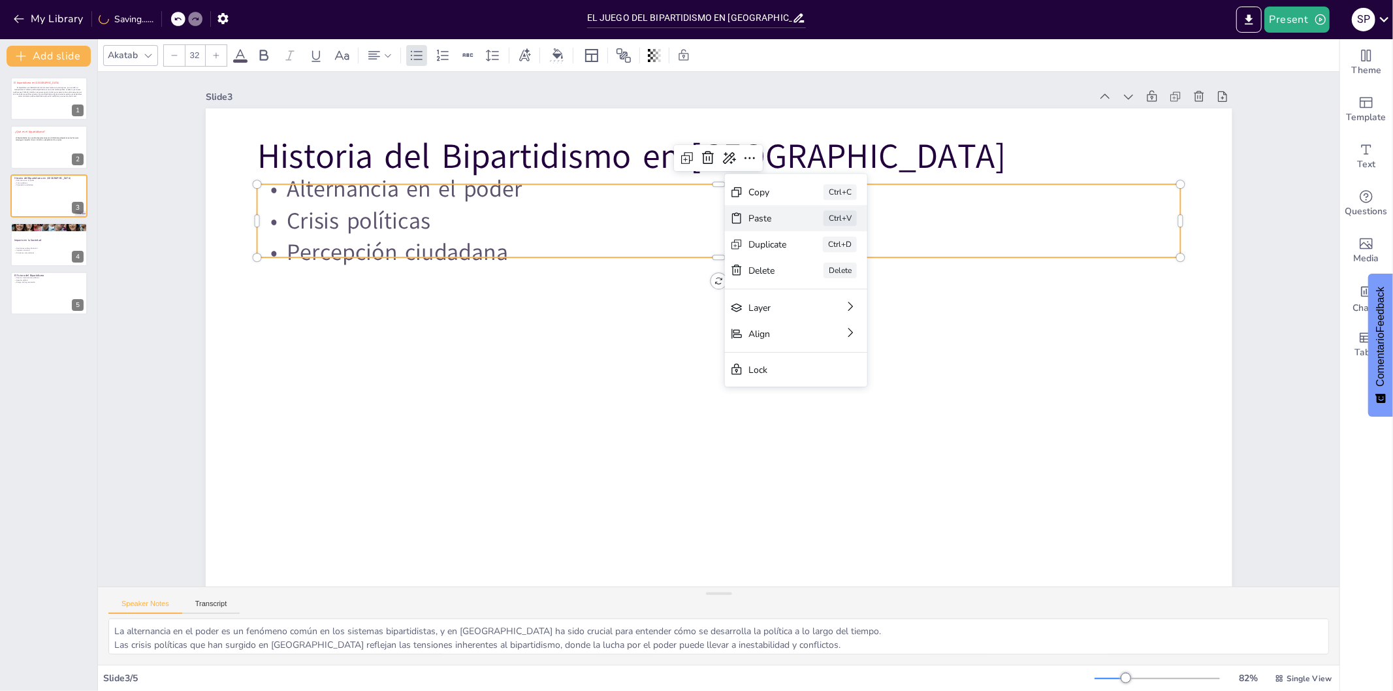
click at [825, 288] on div "Paste Ctrl+V" at bounding box center [897, 308] width 144 height 41
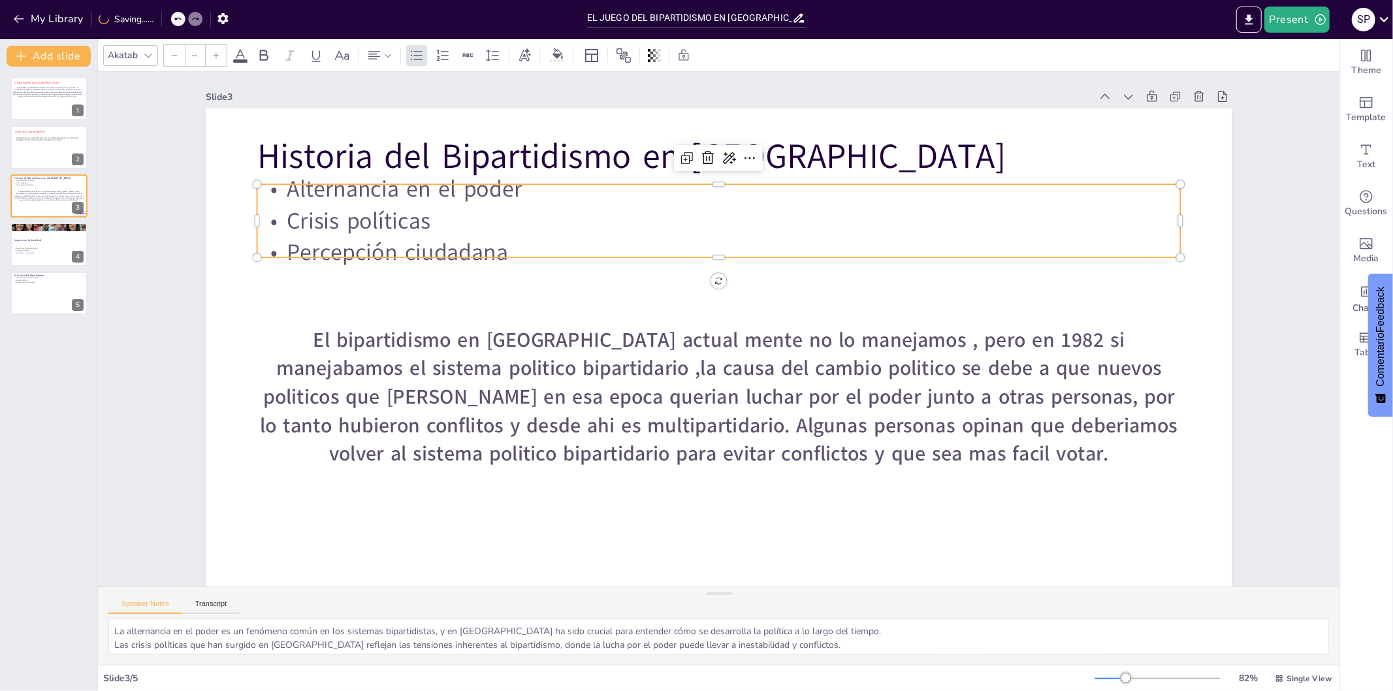
type input "32"
click at [423, 208] on p "Crisis políticas" at bounding box center [719, 221] width 924 height 32
click at [735, 157] on icon at bounding box center [744, 159] width 18 height 18
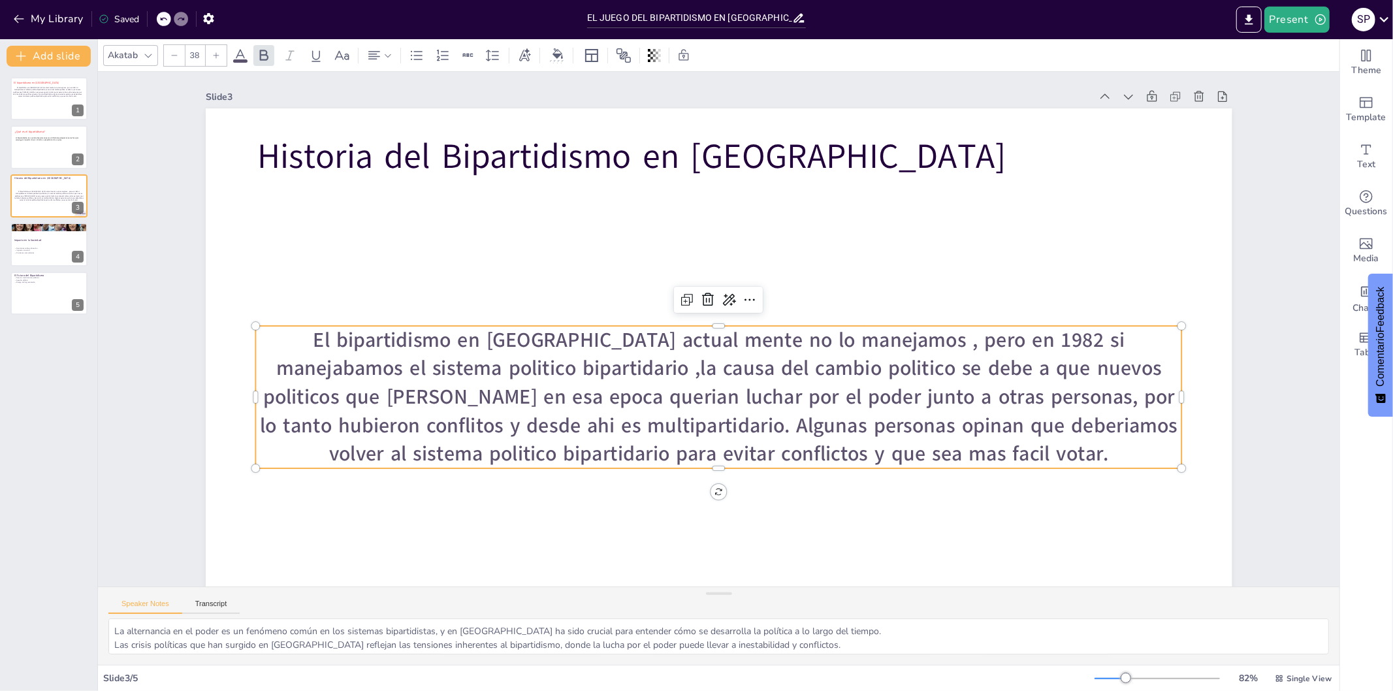
click at [660, 351] on span "El bipartidismo en [GEOGRAPHIC_DATA] actual mente no lo manejamos , pero en 198…" at bounding box center [709, 396] width 916 height 224
click at [244, 57] on icon at bounding box center [241, 56] width 16 height 16
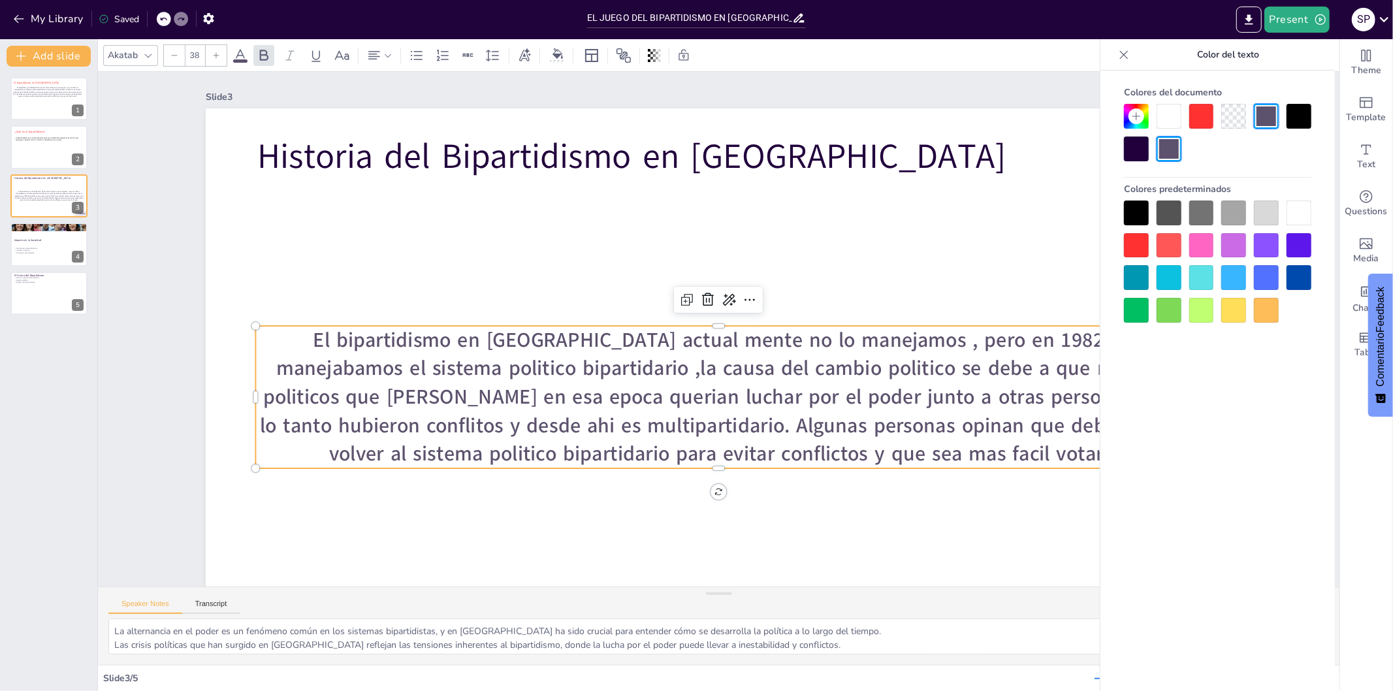
click at [1134, 153] on div at bounding box center [1136, 149] width 25 height 25
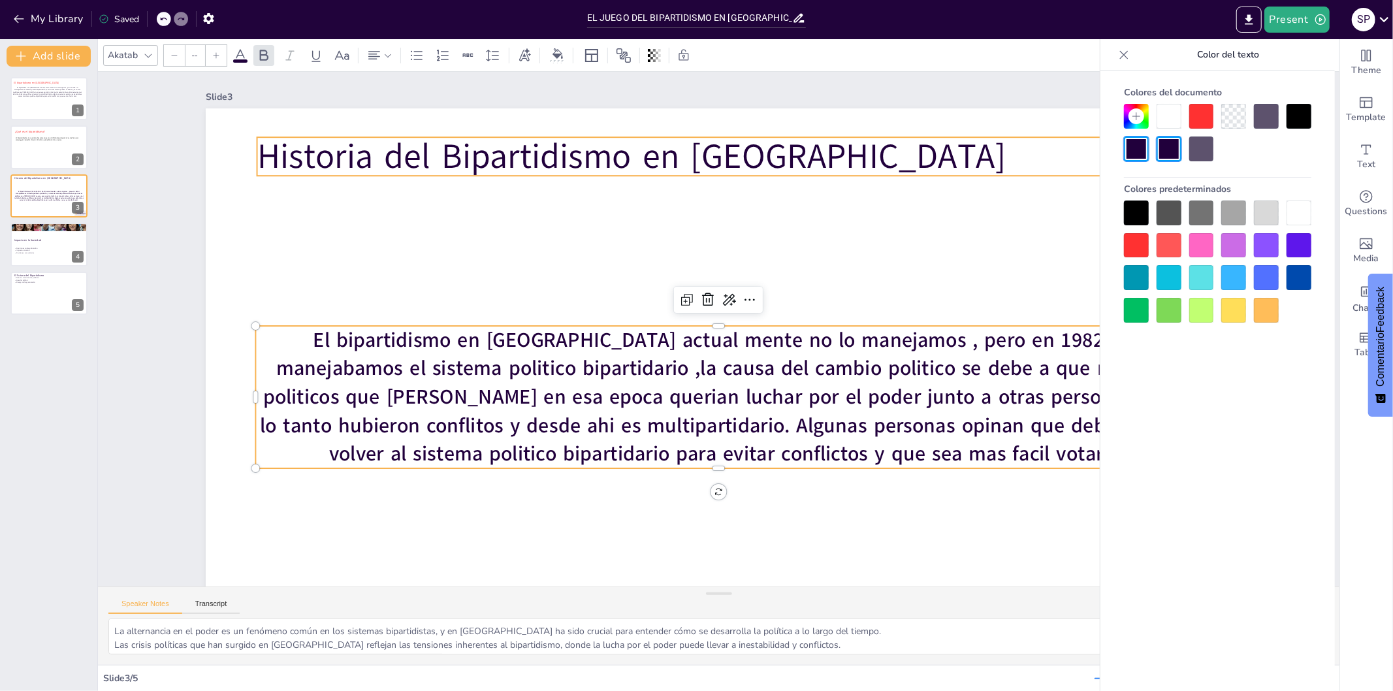
click at [694, 166] on p "Historia del Bipartidismo en [GEOGRAPHIC_DATA]" at bounding box center [737, 158] width 924 height 144
type input "48"
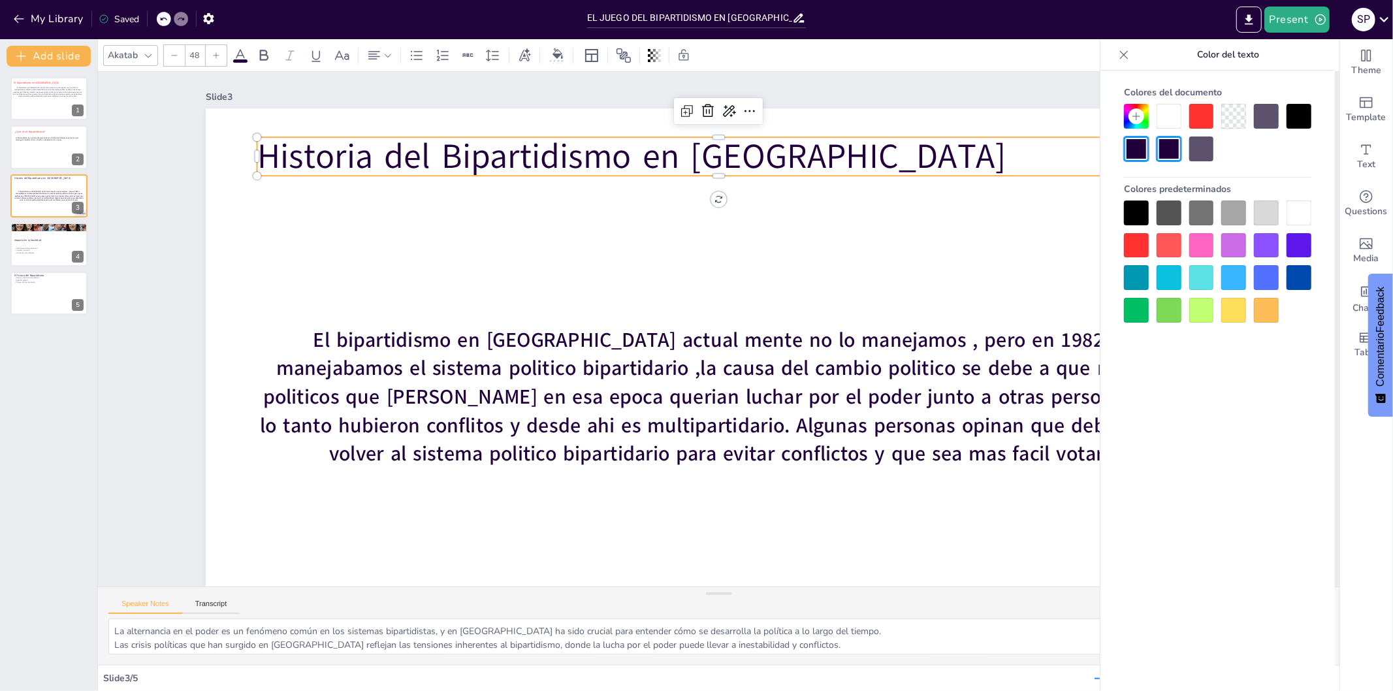
click at [1202, 119] on div at bounding box center [1202, 116] width 25 height 25
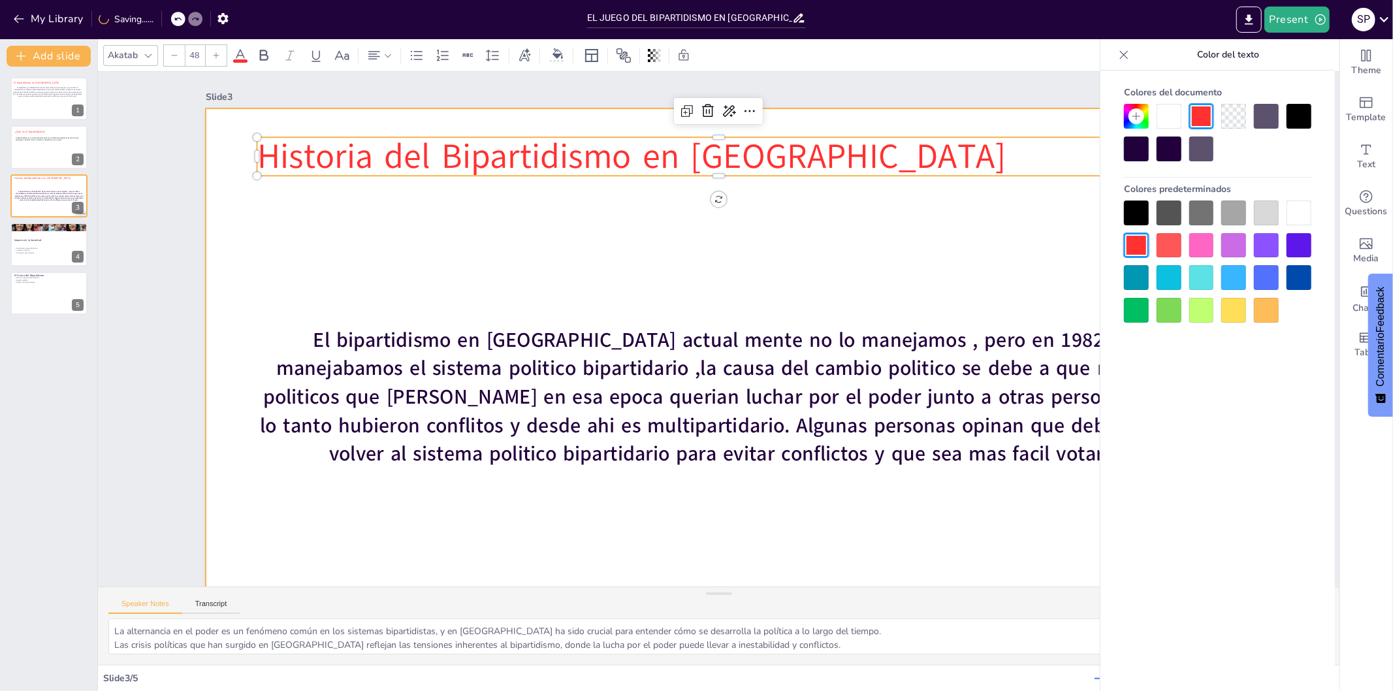
click at [745, 517] on div at bounding box center [719, 396] width 1027 height 577
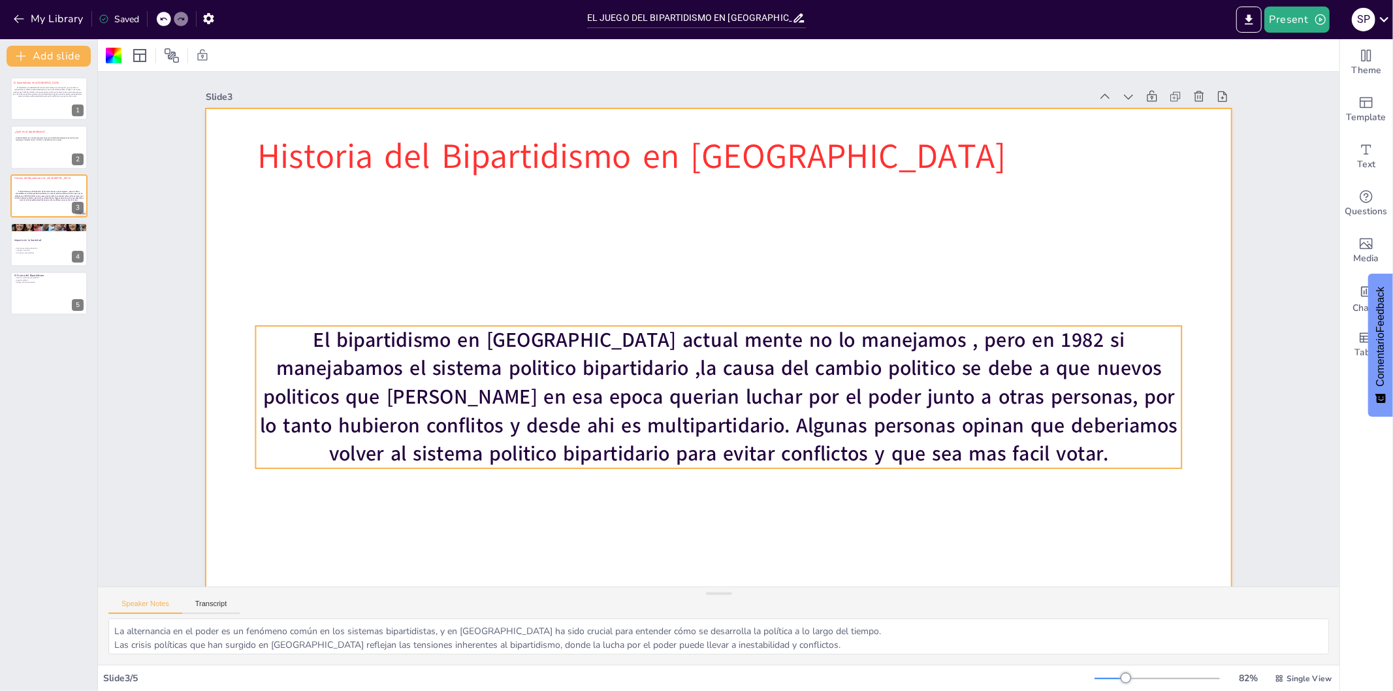
click at [689, 371] on span "El bipartidismo en [GEOGRAPHIC_DATA] actual mente no lo manejamos , pero en 198…" at bounding box center [672, 388] width 779 height 600
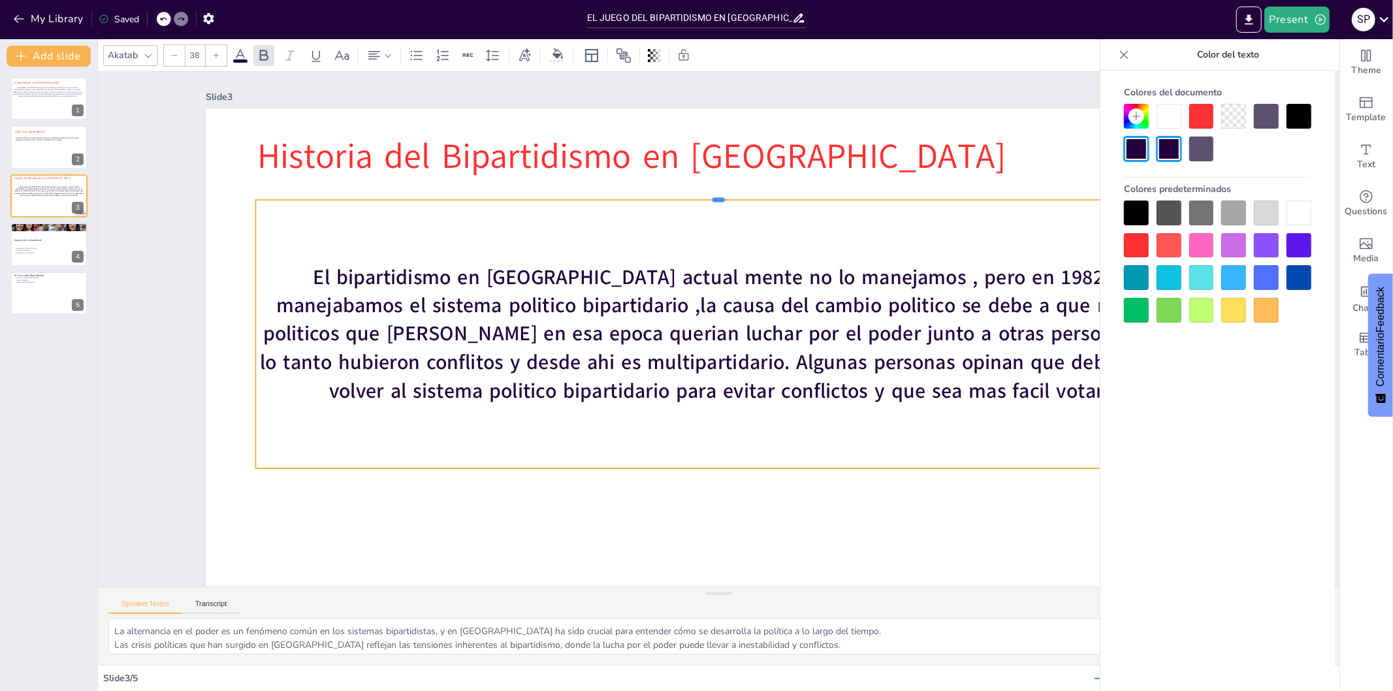
drag, startPoint x: 704, startPoint y: 324, endPoint x: 707, endPoint y: 198, distance: 126.1
click at [749, 198] on div at bounding box center [850, 301] width 203 height 909
click at [707, 466] on div "El bipartidismo en [GEOGRAPHIC_DATA] actual mente no lo manejamos , pero en 198…" at bounding box center [719, 334] width 950 height 364
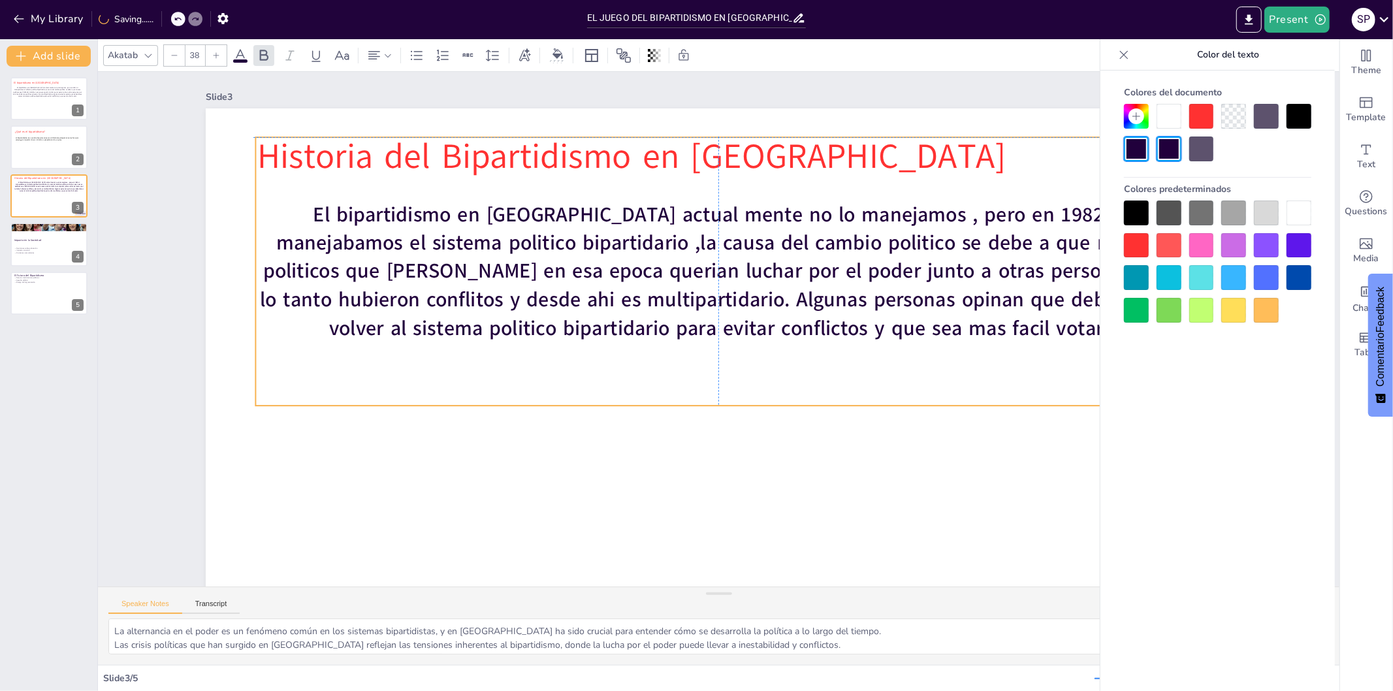
drag, startPoint x: 712, startPoint y: 467, endPoint x: 703, endPoint y: 398, distance: 69.2
click at [707, 402] on div "El bipartidismo en [GEOGRAPHIC_DATA] actual mente no lo manejamos , pero en 198…" at bounding box center [731, 272] width 962 height 455
click at [1120, 53] on icon at bounding box center [1124, 54] width 13 height 13
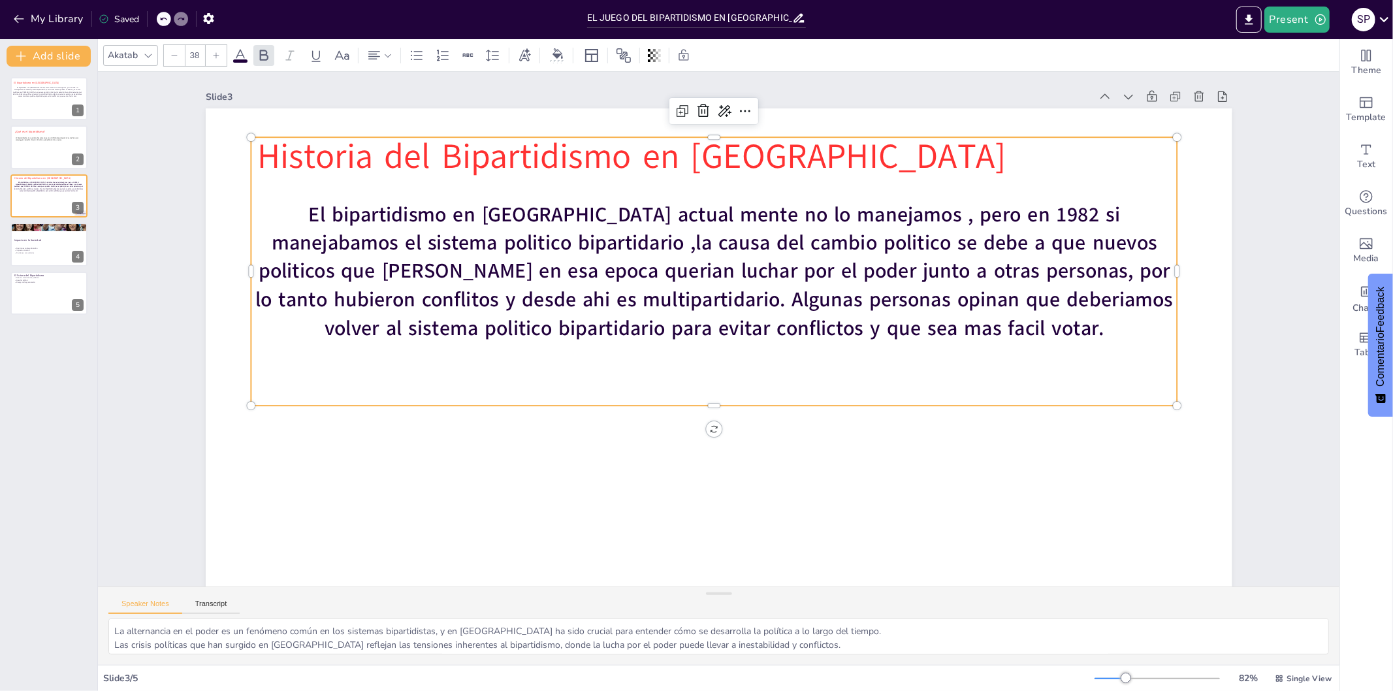
click at [1068, 246] on span "El bipartidismo en [GEOGRAPHIC_DATA] actual mente no lo manejamos , pero en 198…" at bounding box center [717, 270] width 916 height 224
click at [1063, 240] on span "El bipartidismo en [GEOGRAPHIC_DATA] actual mente no lo manejamos , pero en 198…" at bounding box center [706, 386] width 859 height 455
click at [1057, 248] on span "El bipartidismo en [GEOGRAPHIC_DATA] actual mente no lo manejamos , pero en 198…" at bounding box center [717, 270] width 916 height 224
drag, startPoint x: 1058, startPoint y: 247, endPoint x: 1065, endPoint y: 244, distance: 7.3
click at [1065, 244] on span "El bipartidismo en [GEOGRAPHIC_DATA] actual mente no lo manejamos , pero en 198…" at bounding box center [737, 277] width 824 height 530
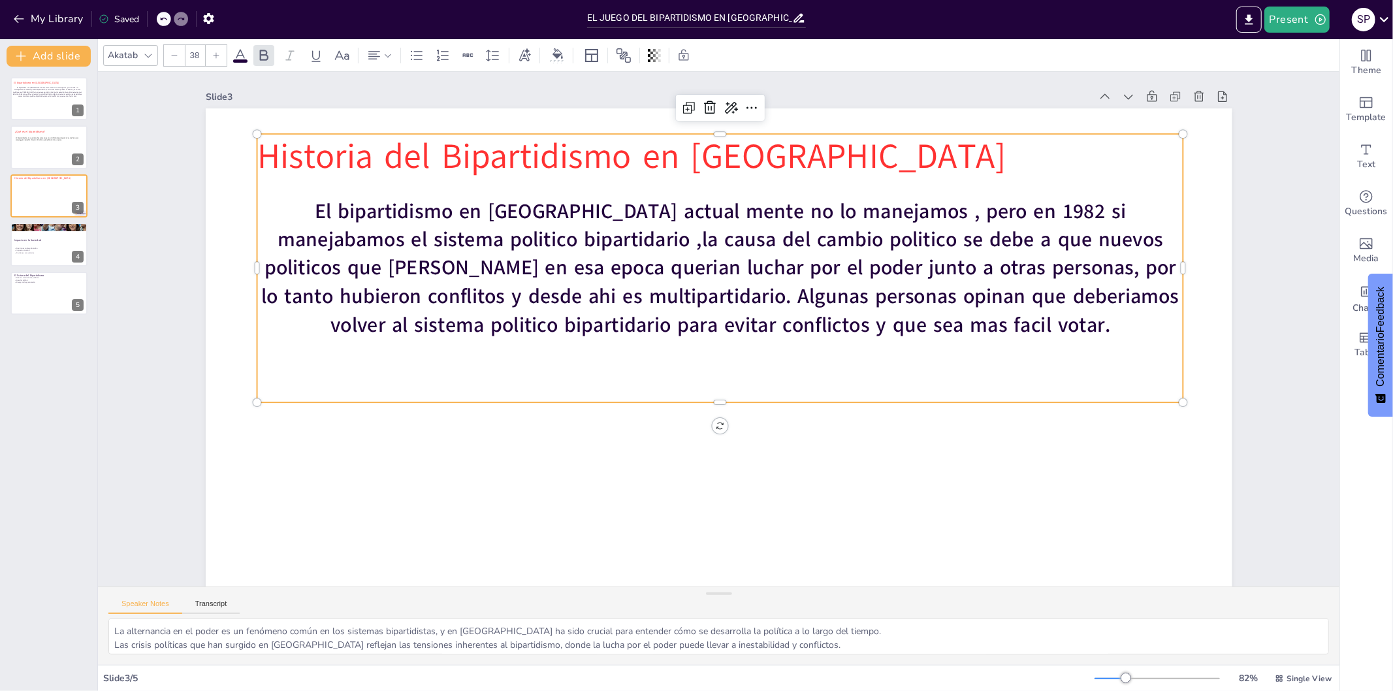
click at [1065, 244] on span "El bipartidismo en [GEOGRAPHIC_DATA] actual mente no lo manejamos , pero en 198…" at bounding box center [733, 268] width 888 height 381
click at [1073, 244] on span "El bipartidismo en [GEOGRAPHIC_DATA] actual mente no lo manejamos , pero en 198…" at bounding box center [737, 271] width 859 height 455
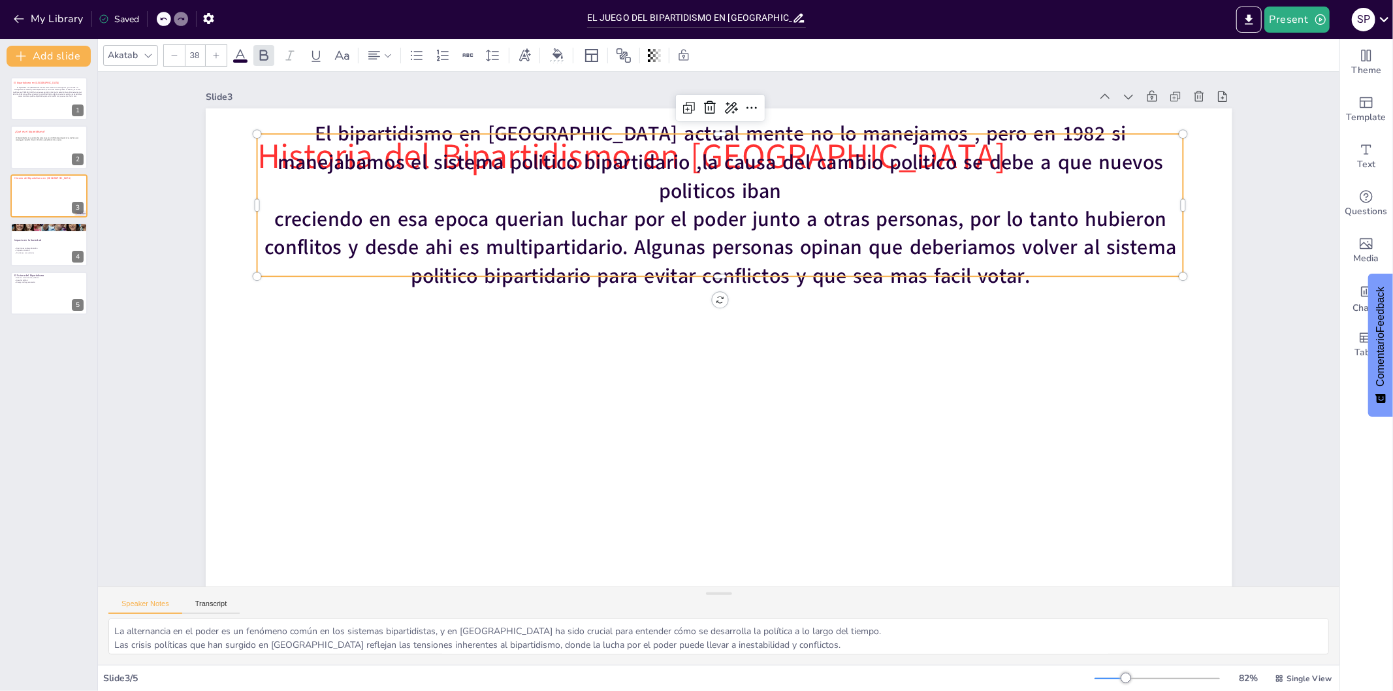
click at [427, 208] on span "creciendo en esa epoca querian luchar por el poder junto a otras personas, por …" at bounding box center [781, 261] width 708 height 645
click at [596, 216] on span "creciendo, en esa epoca querian luchar por el poder junto a otras personas, por…" at bounding box center [805, 295] width 419 height 850
click at [956, 220] on span "creciendo, en esa epoca querian luchar por el poder junto a otras personas, por…" at bounding box center [765, 248] width 812 height 501
click at [956, 204] on span "creciendo, en esa epoca querian luchar por el poder junto a otras personas, por…" at bounding box center [756, 243] width 850 height 419
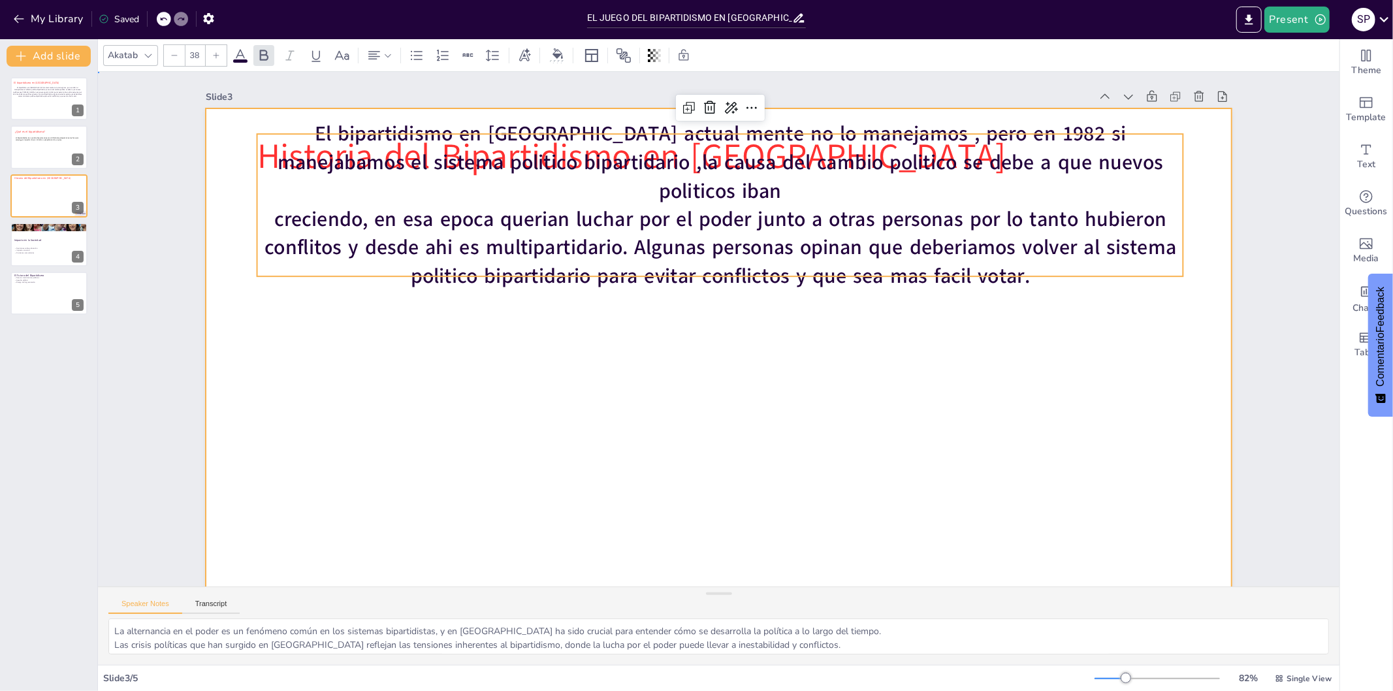
click at [634, 469] on div at bounding box center [691, 391] width 1173 height 945
click at [330, 234] on span "creciendo, en esa epoca querian luchar por el poder junto a otras personas por …" at bounding box center [729, 240] width 910 height 163
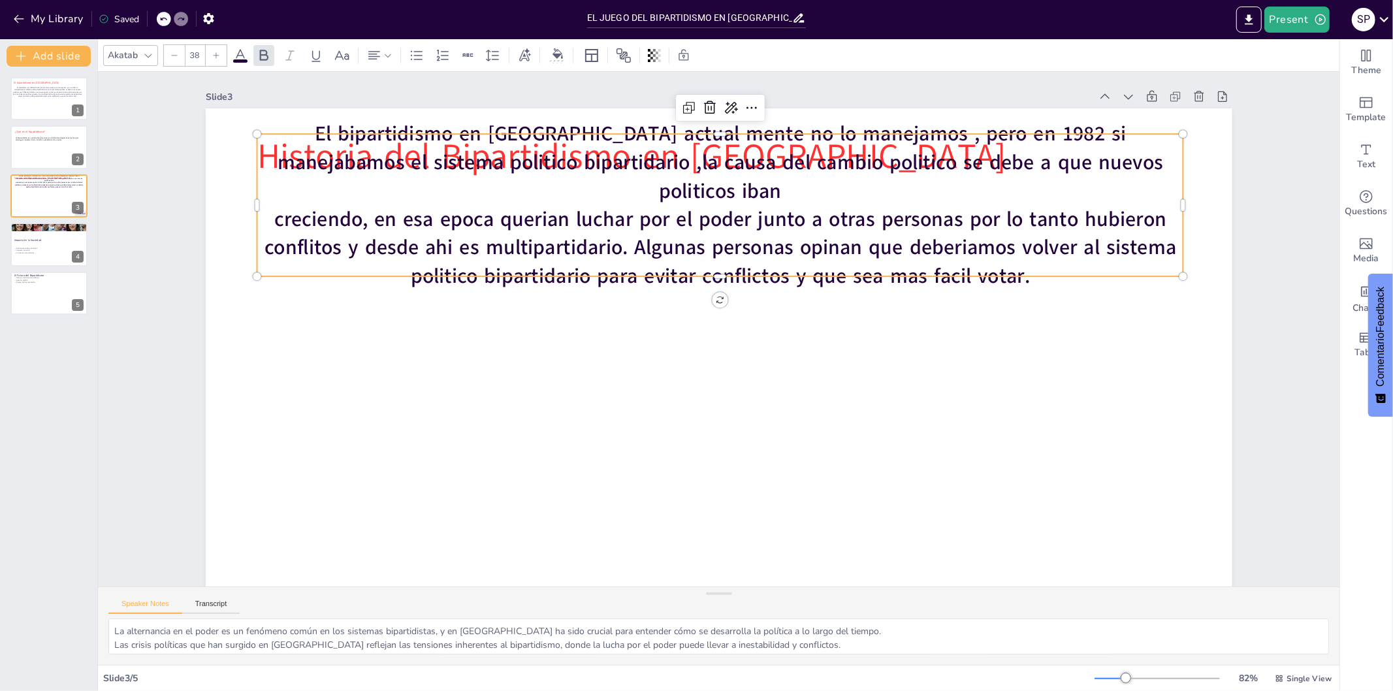
click at [330, 234] on span "creciendo, en esa epoca querian luchar por el poder junto a otras personas por …" at bounding box center [737, 236] width 898 height 243
click at [690, 235] on span "creciendo, en esa epoca querian luchar por el poder junto a otras personas por …" at bounding box center [811, 348] width 242 height 898
click at [330, 235] on span "creciendo, en esa epoca querian luchar por el poder junto a otras personas por …" at bounding box center [736, 239] width 898 height 243
click at [335, 235] on span "creciendo, en esa epoca querian luchar por el poder junto a otras personas por …" at bounding box center [729, 244] width 910 height 163
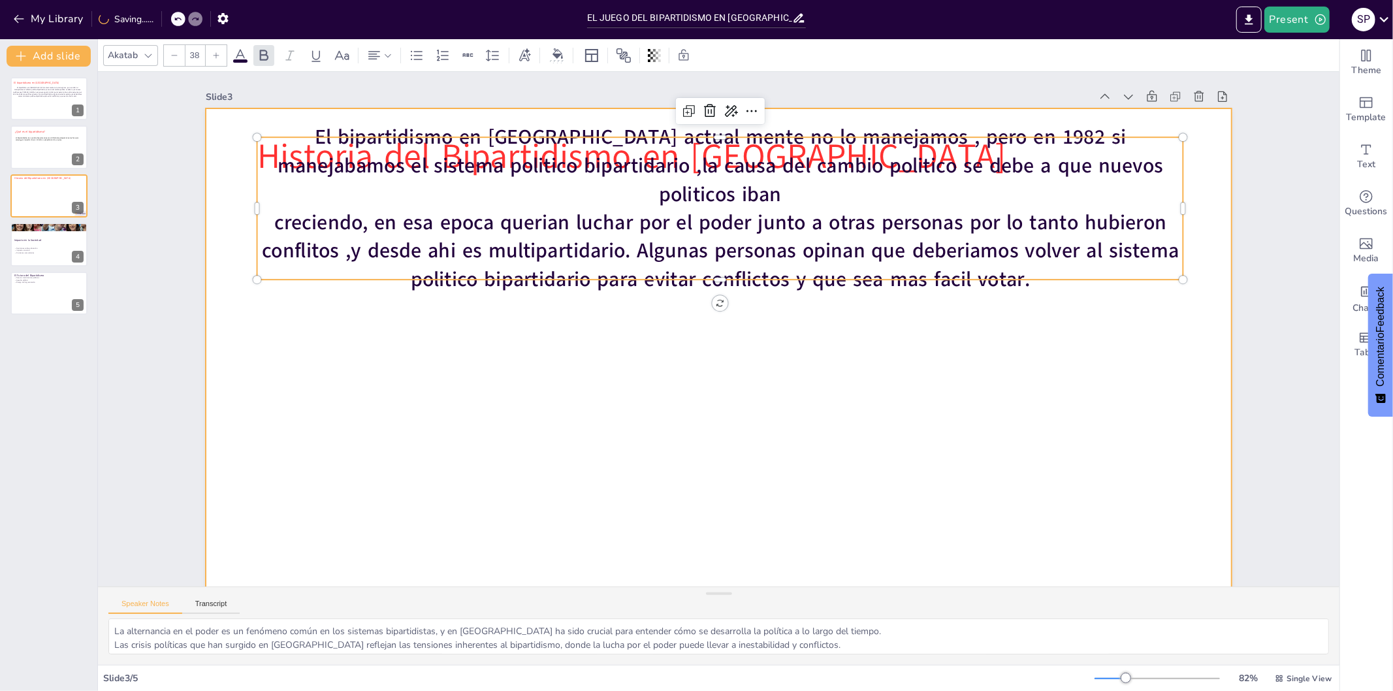
click at [412, 338] on div at bounding box center [698, 394] width 1155 height 866
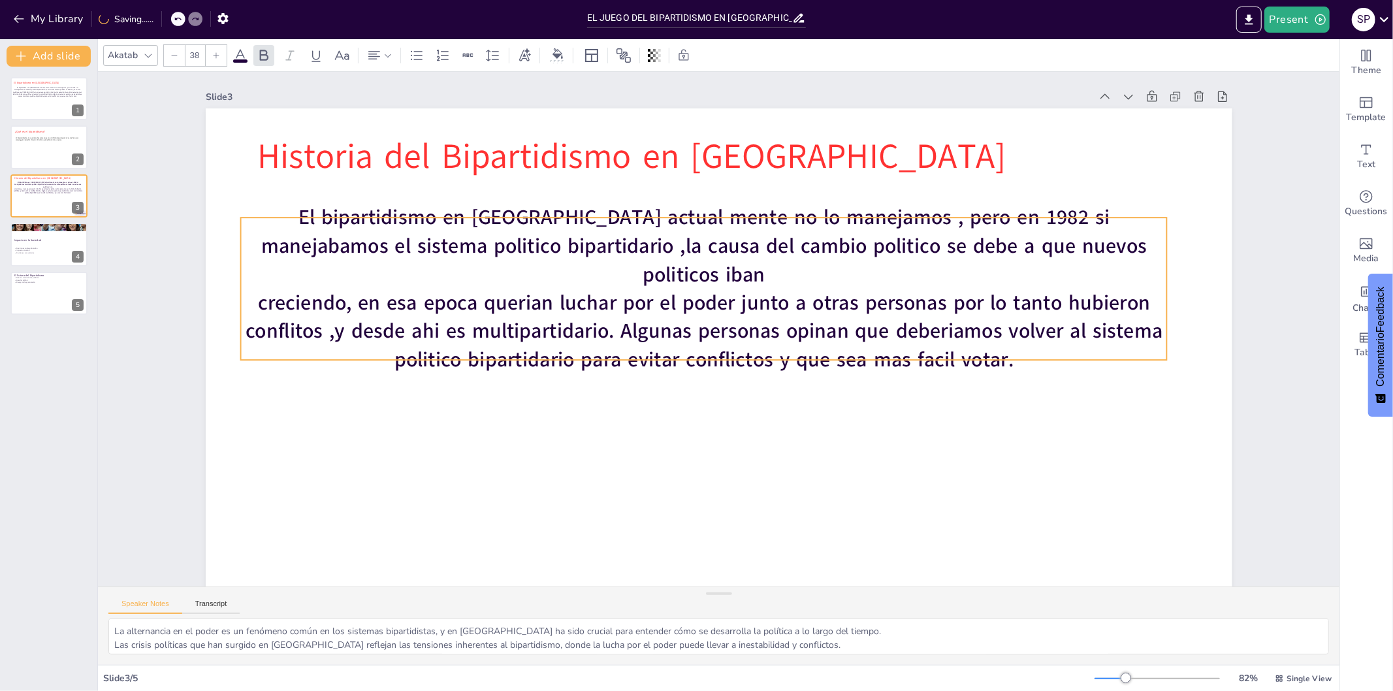
drag, startPoint x: 615, startPoint y: 170, endPoint x: 598, endPoint y: 250, distance: 82.0
click at [598, 250] on span "El bipartidismo en [GEOGRAPHIC_DATA] actual mente no lo manejamos , pero en 198…" at bounding box center [739, 241] width 821 height 397
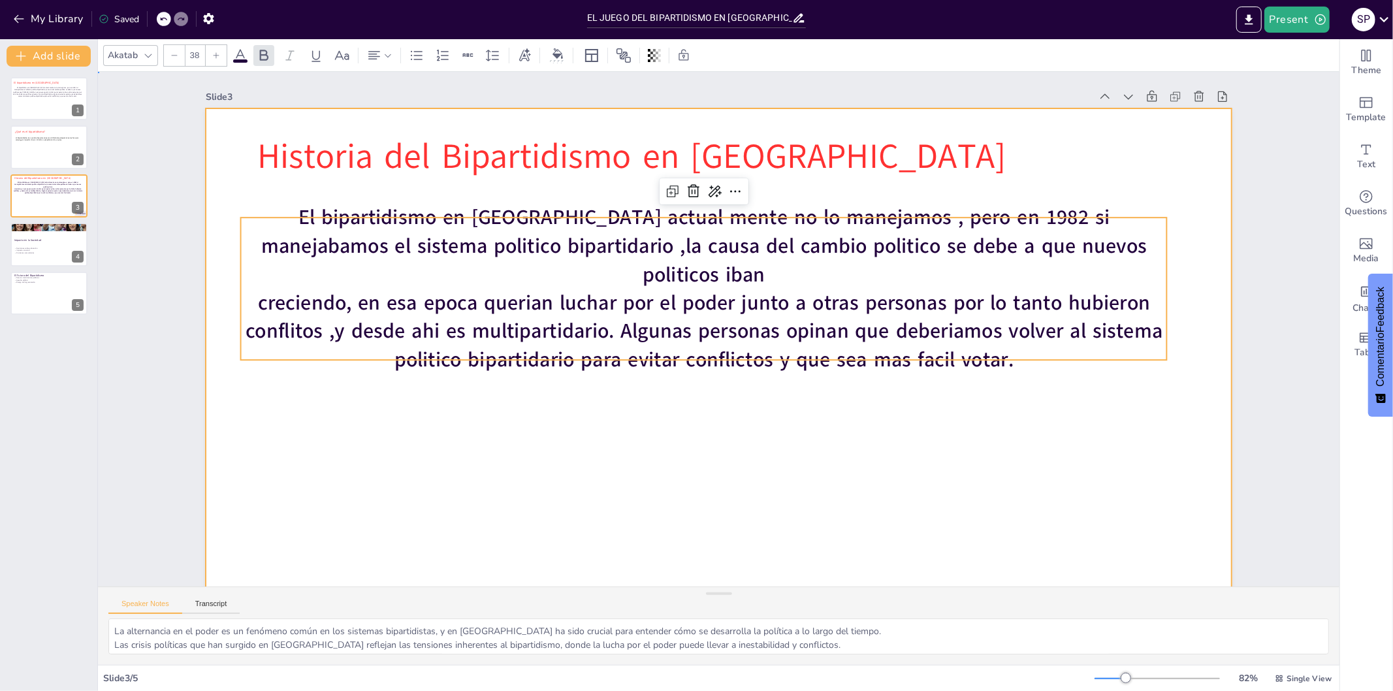
click at [601, 396] on div at bounding box center [685, 388] width 1178 height 1014
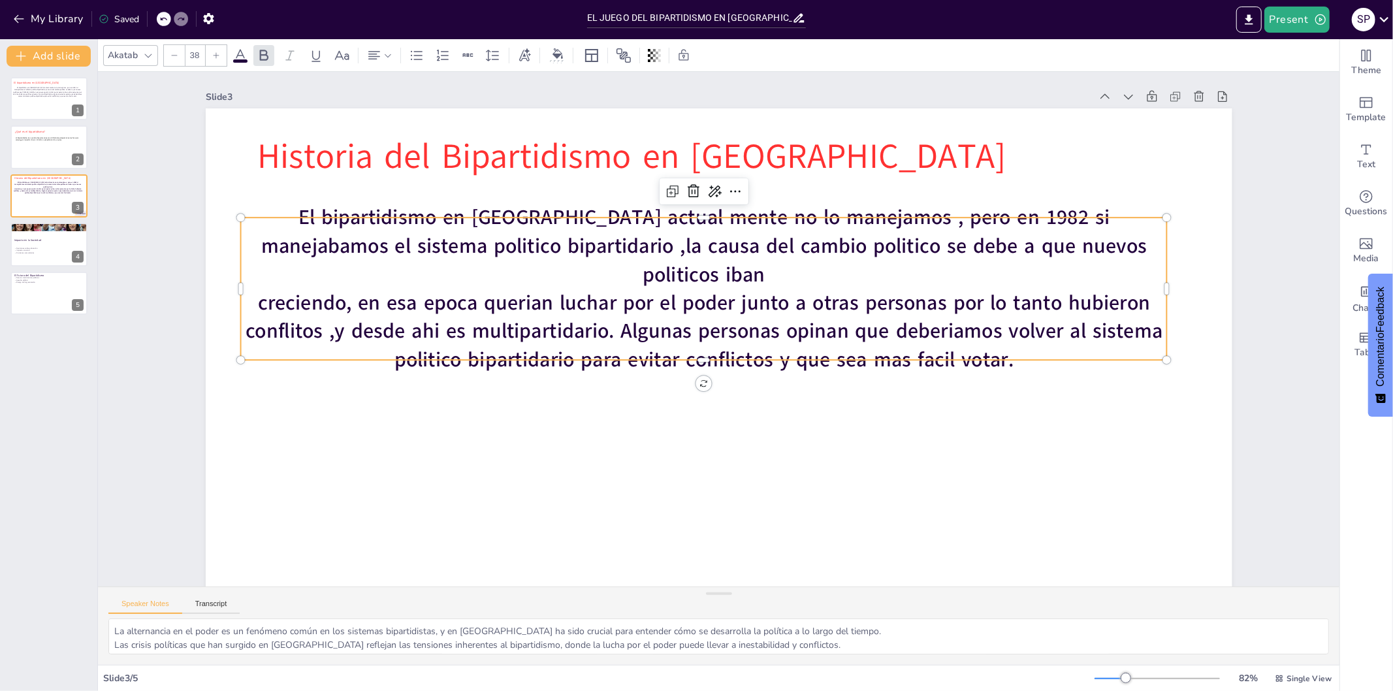
click at [1007, 346] on p "creciendo, en esa epoca querian luchar por el poder junto a otras personas por …" at bounding box center [704, 328] width 924 height 276
click at [1007, 344] on p "creciendo, en esa epoca querian luchar por el poder junto a otras personas por …" at bounding box center [703, 330] width 931 height 182
click at [1008, 344] on p "creciendo, en esa epoca querian luchar por el poder junto a otras personas por …" at bounding box center [703, 330] width 931 height 182
click at [1009, 344] on p "creciendo, en esa epoca querian luchar por el poder junto a otras personas por …" at bounding box center [703, 330] width 931 height 182
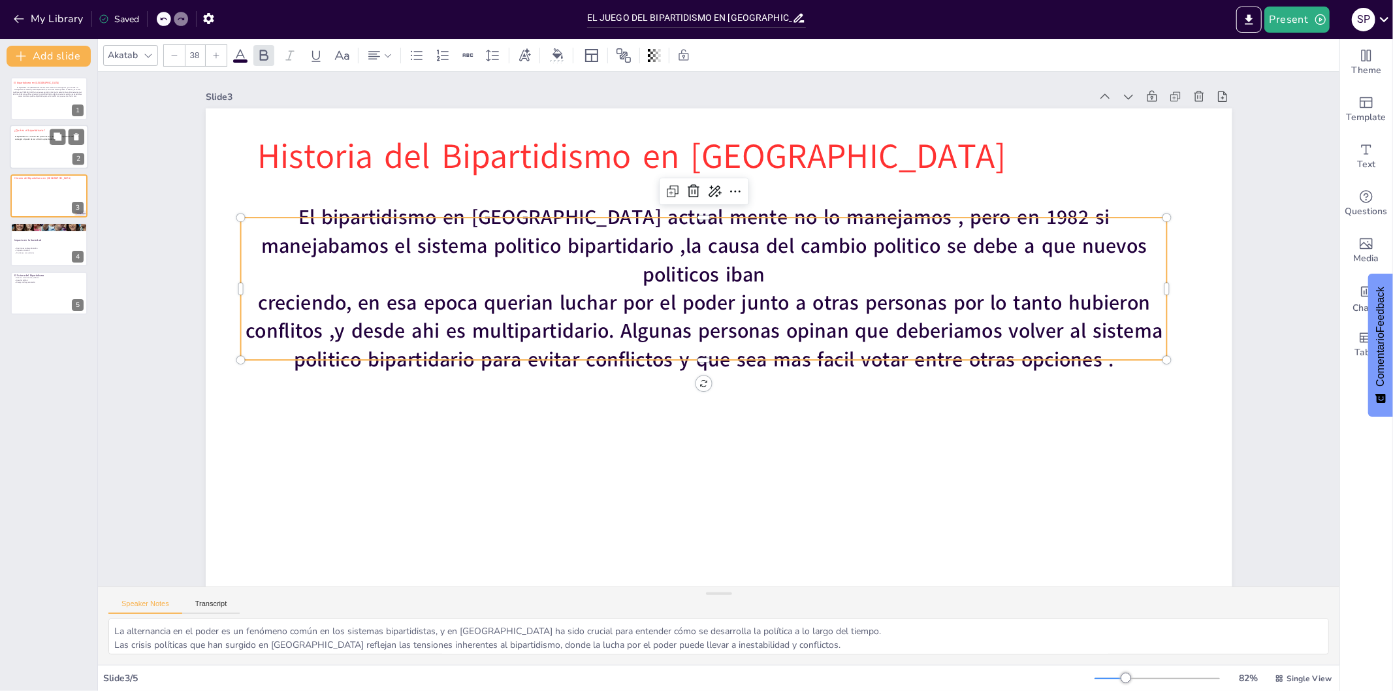
click at [44, 147] on div at bounding box center [49, 147] width 78 height 44
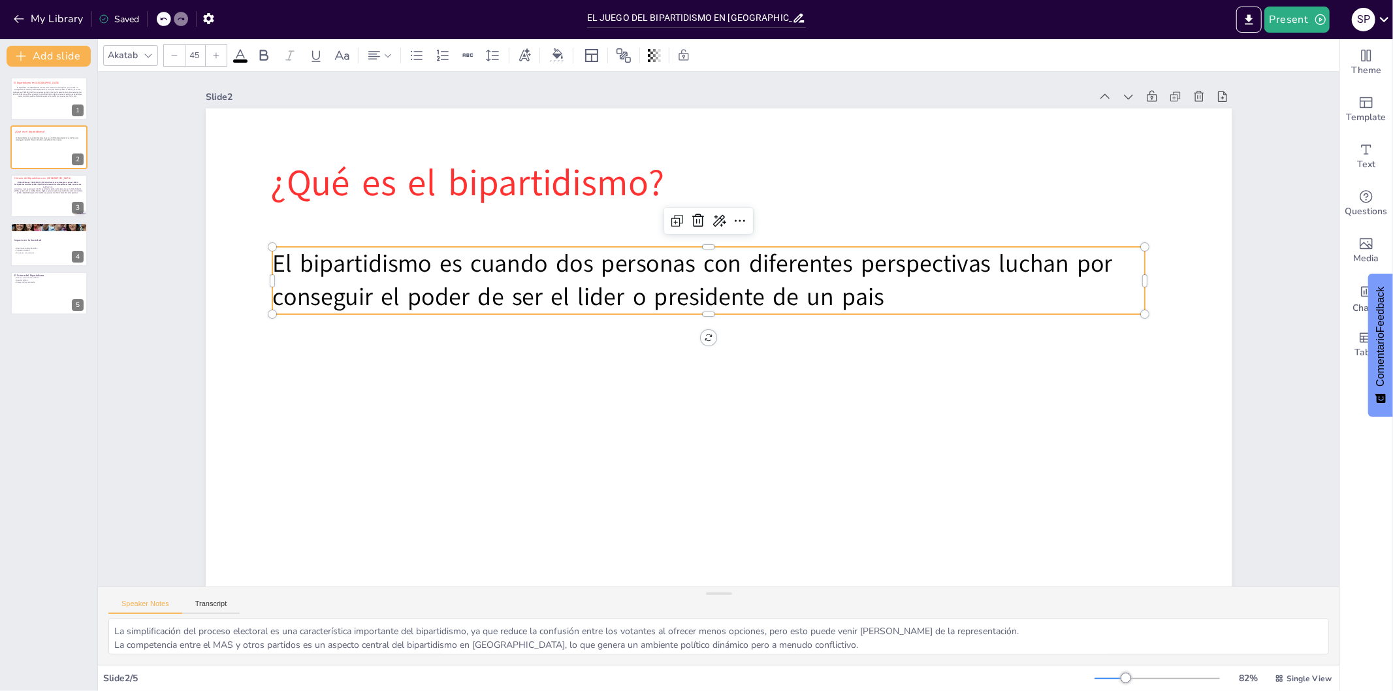
click at [877, 301] on p "El bipartidismo es cuando dos personas con diferentes perspectivas luchan por c…" at bounding box center [729, 281] width 825 height 417
click at [877, 301] on p "El bipartidismo es cuando dos personas con diferentes perspectivas luchan por c…" at bounding box center [713, 280] width 875 height 159
click at [877, 301] on p "El bipartidismo es cuando dos personas con diferentes perspectivas luchan por c…" at bounding box center [713, 280] width 875 height 158
click at [46, 246] on div "Decisiones sobre educación Impacto en salud Divisiones comunitarias" at bounding box center [49, 250] width 71 height 15
type textarea "Las decisiones sobre educación son un reflejo del enfoque político de los parti…"
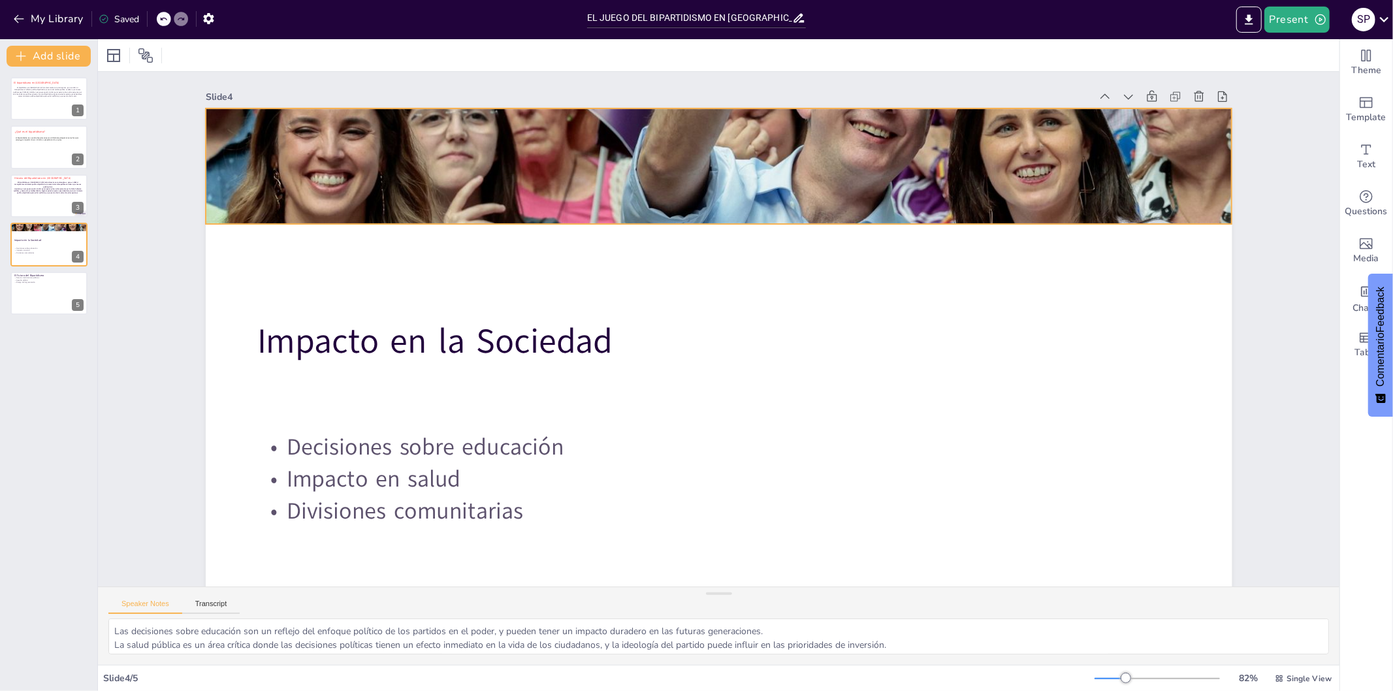
click at [492, 150] on div at bounding box center [769, 174] width 1155 height 867
click at [749, 77] on icon at bounding box center [755, 84] width 13 height 14
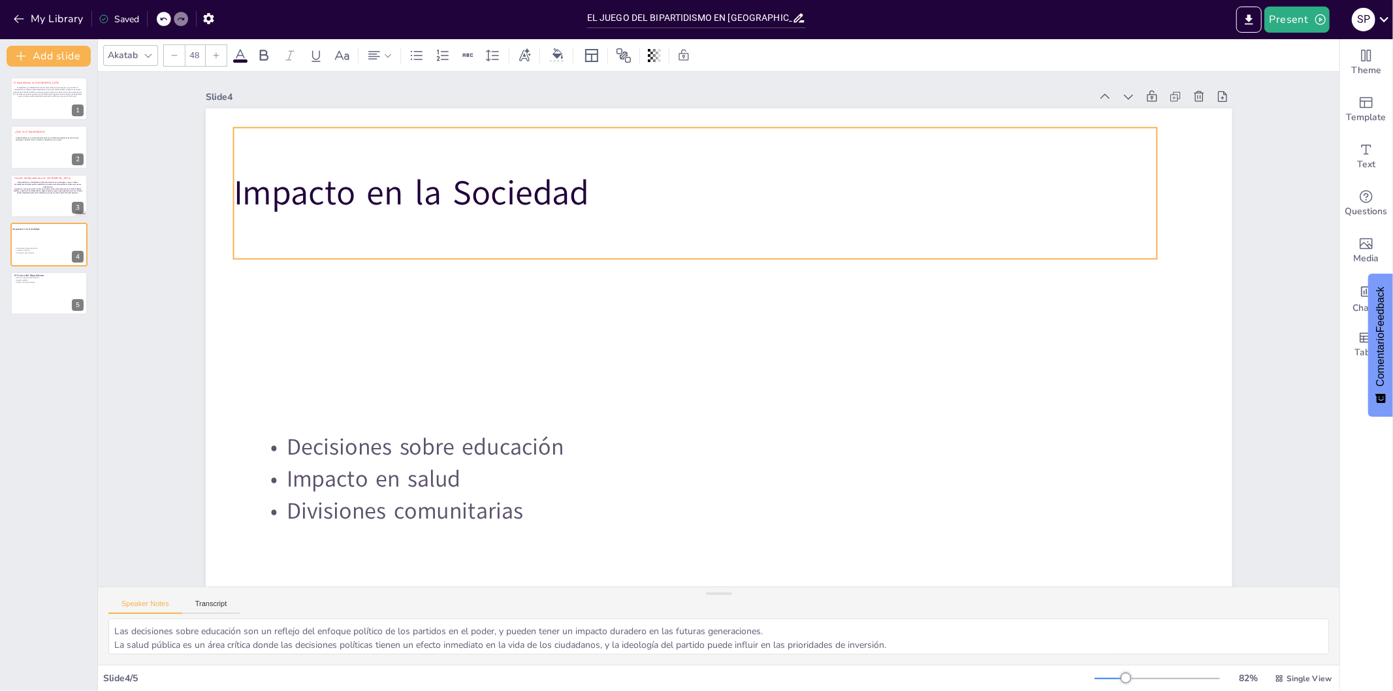
drag, startPoint x: 562, startPoint y: 327, endPoint x: 538, endPoint y: 178, distance: 150.1
click at [538, 178] on p "Impacto en la Sociedad" at bounding box center [710, 192] width 924 height 144
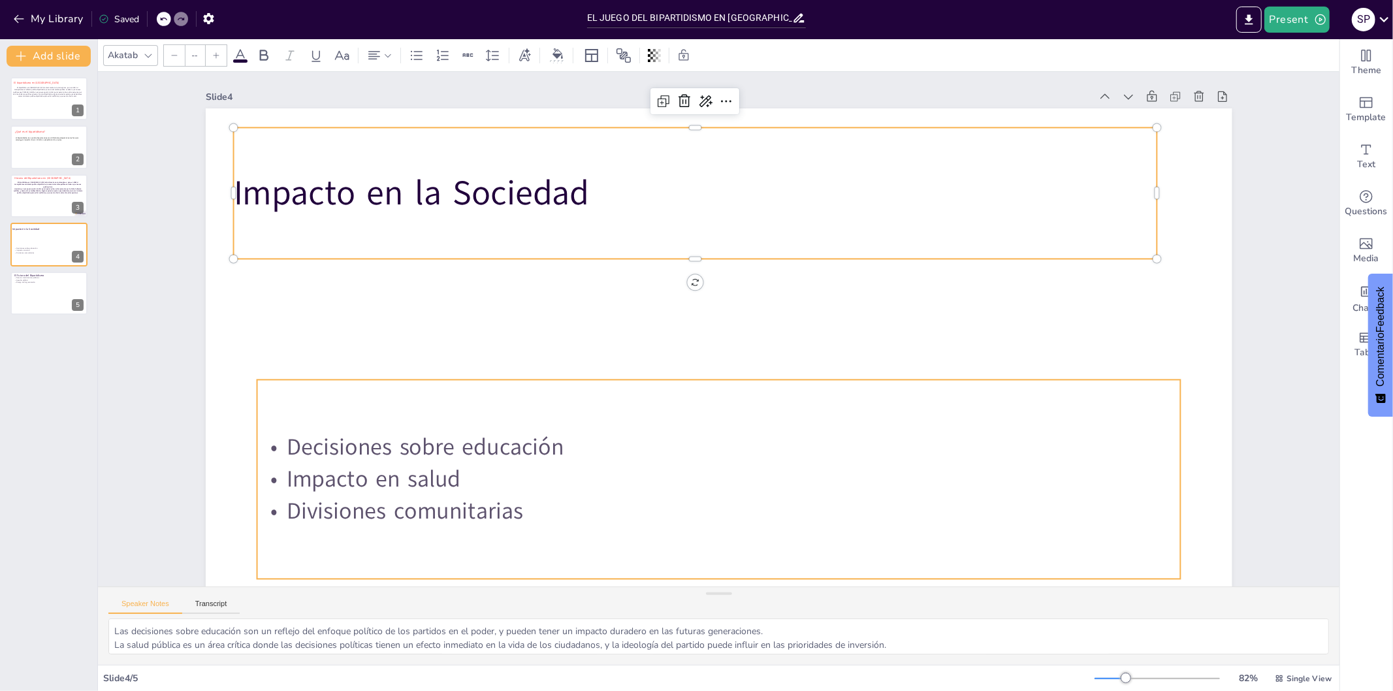
type input "32"
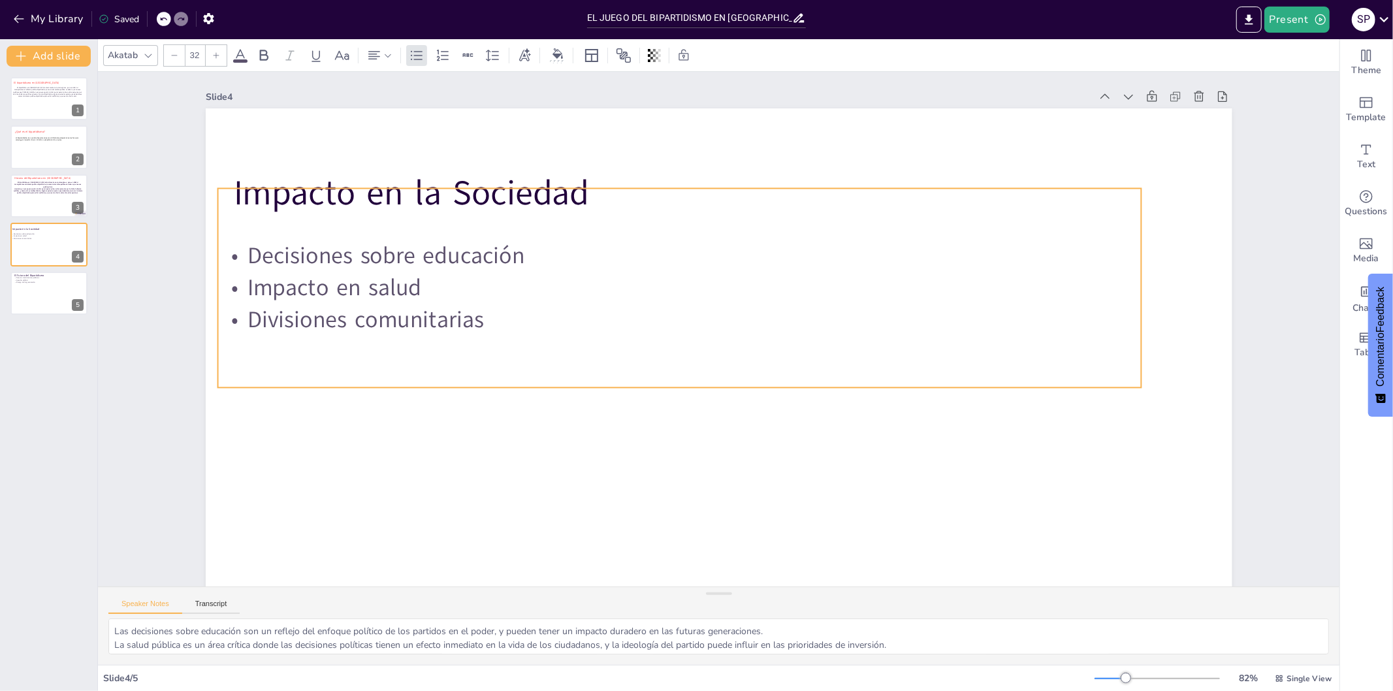
drag, startPoint x: 455, startPoint y: 474, endPoint x: 416, endPoint y: 282, distance: 195.4
click at [416, 282] on p "Impacto en salud" at bounding box center [684, 284] width 922 height 128
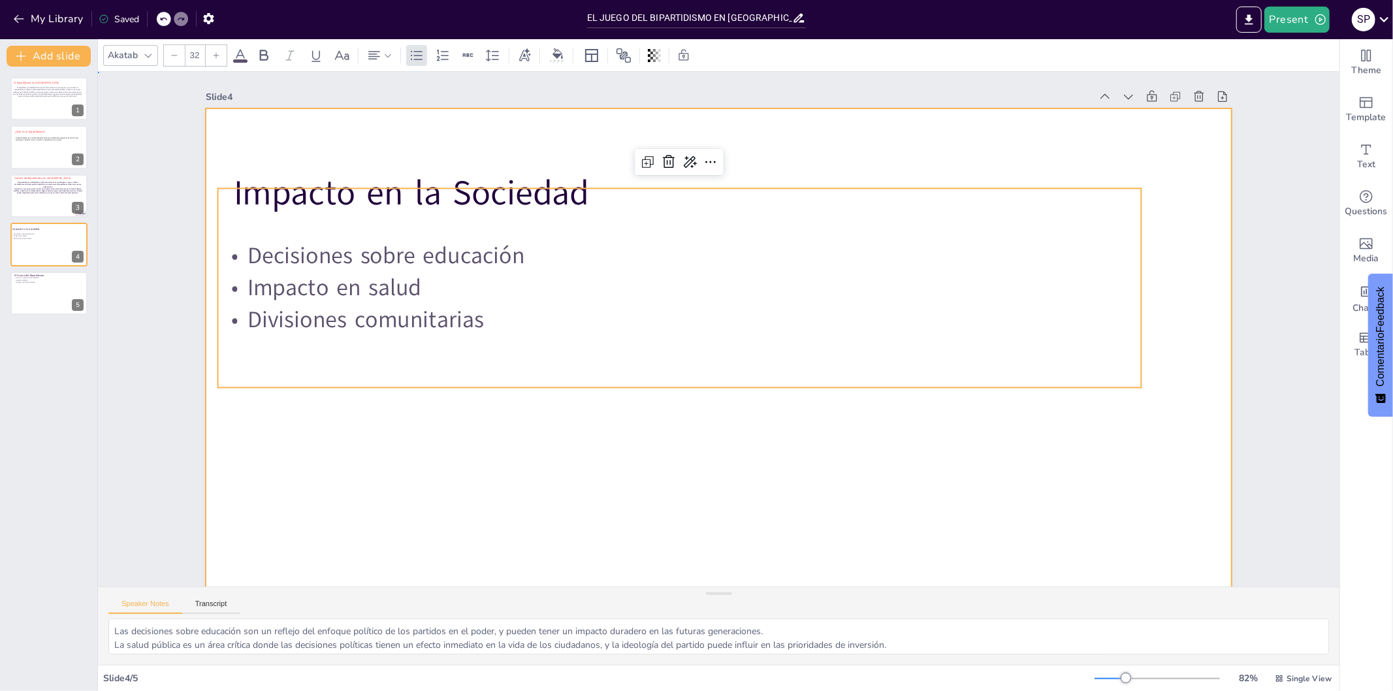
click at [441, 517] on div at bounding box center [685, 387] width 1178 height 1013
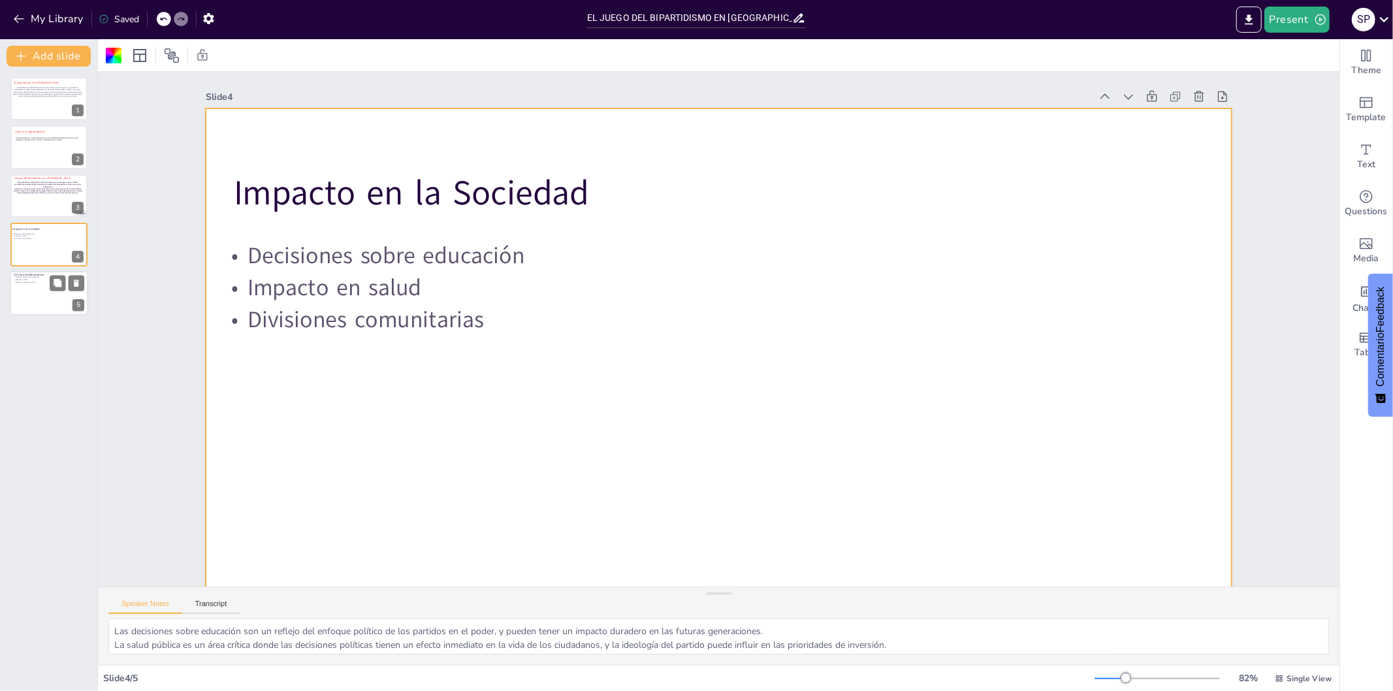
click at [48, 303] on div at bounding box center [49, 293] width 78 height 44
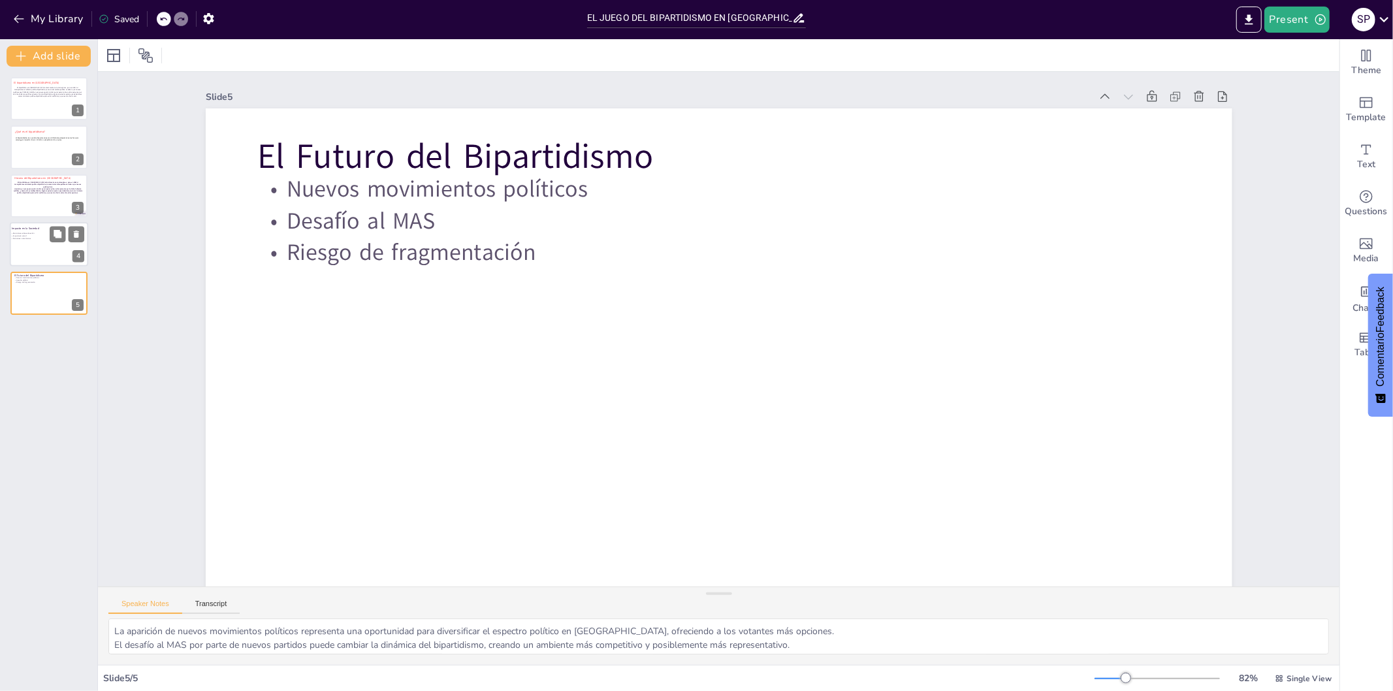
click at [30, 238] on p "Divisiones comunitarias" at bounding box center [45, 238] width 71 height 3
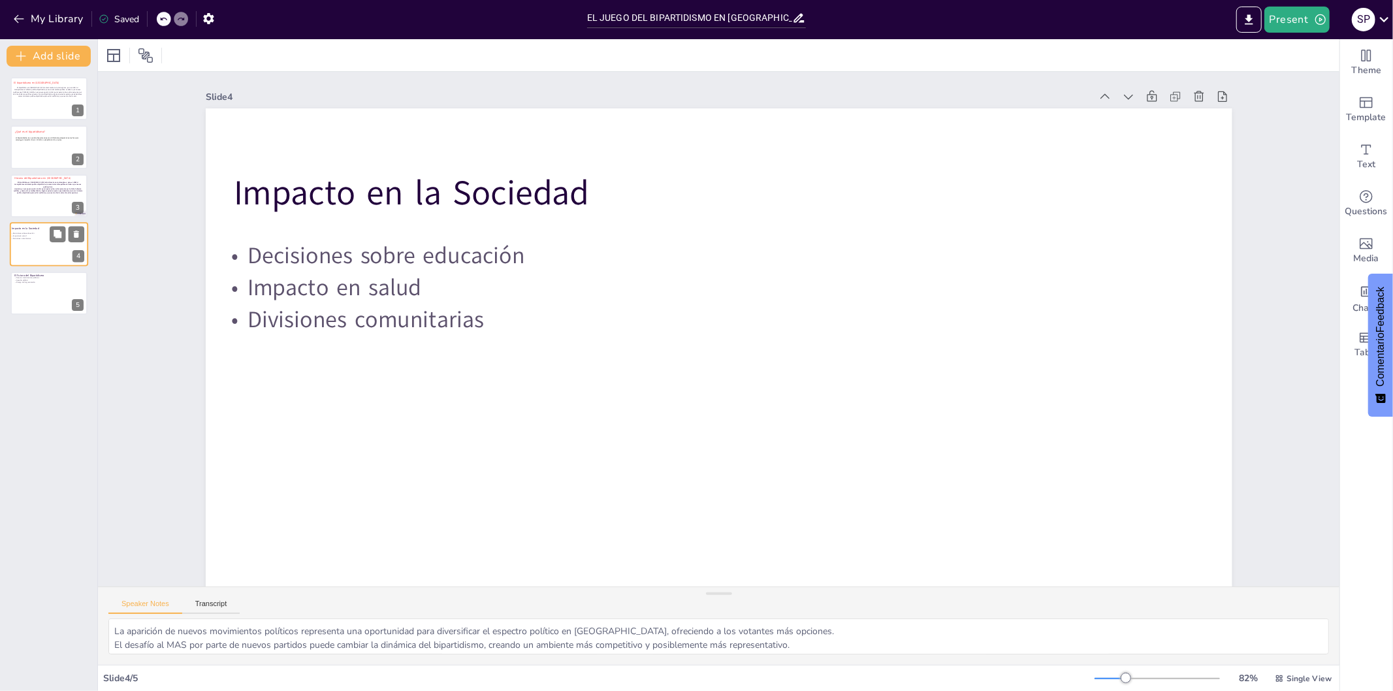
type textarea "Las decisiones sobre educación son un reflejo del enfoque político de los parti…"
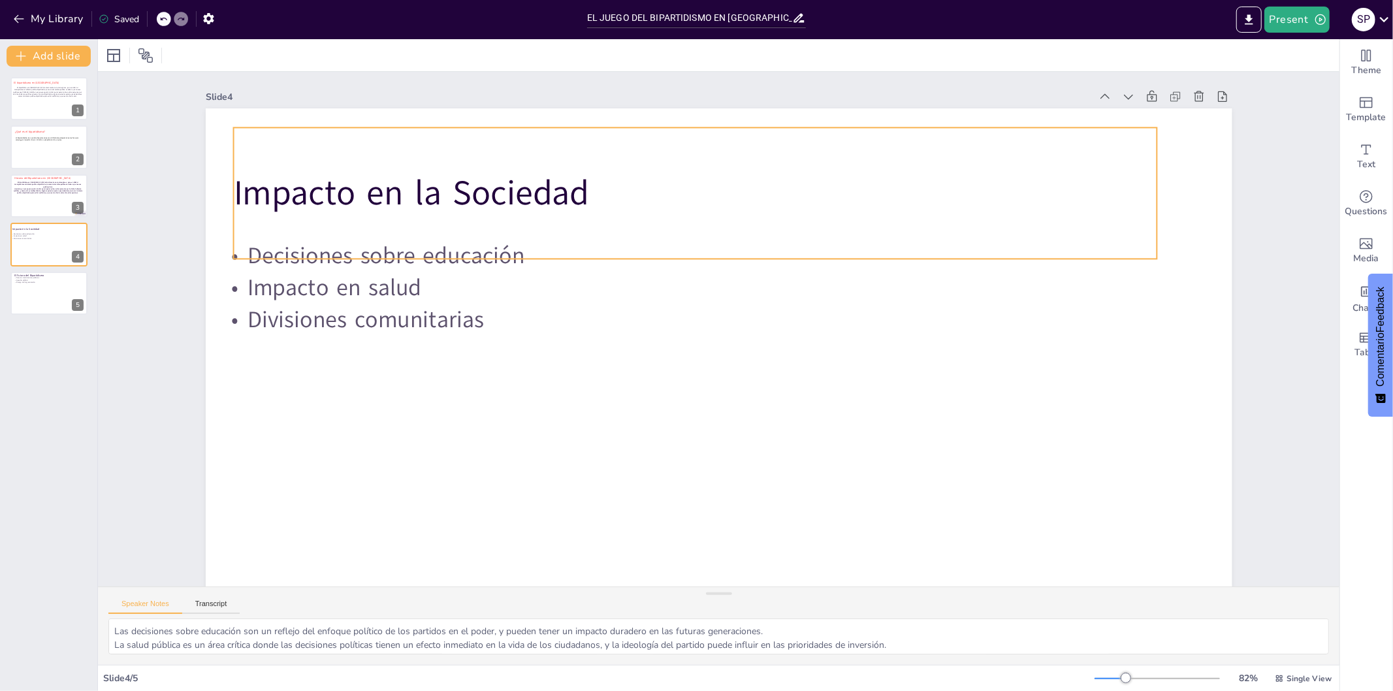
click at [603, 181] on p "Impacto en la Sociedad" at bounding box center [710, 192] width 924 height 144
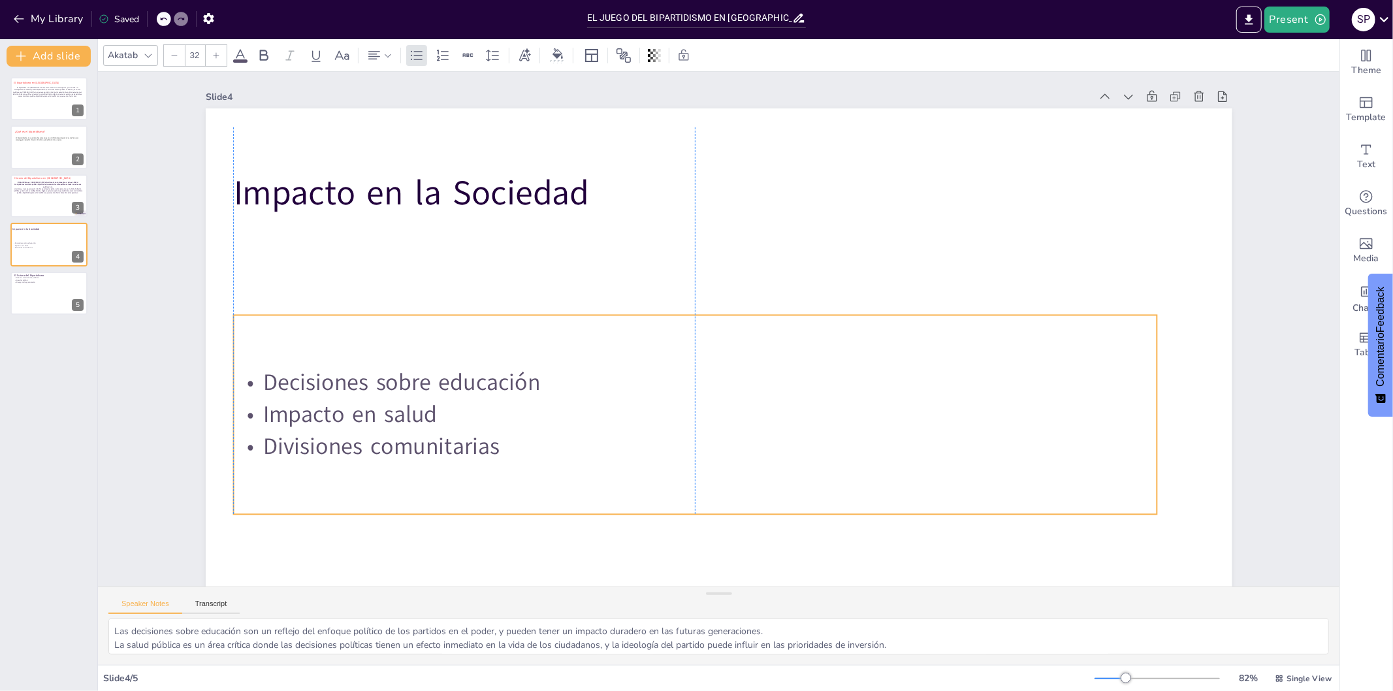
drag, startPoint x: 544, startPoint y: 303, endPoint x: 558, endPoint y: 430, distance: 127.5
click at [558, 430] on p "Divisiones comunitarias" at bounding box center [683, 444] width 922 height 129
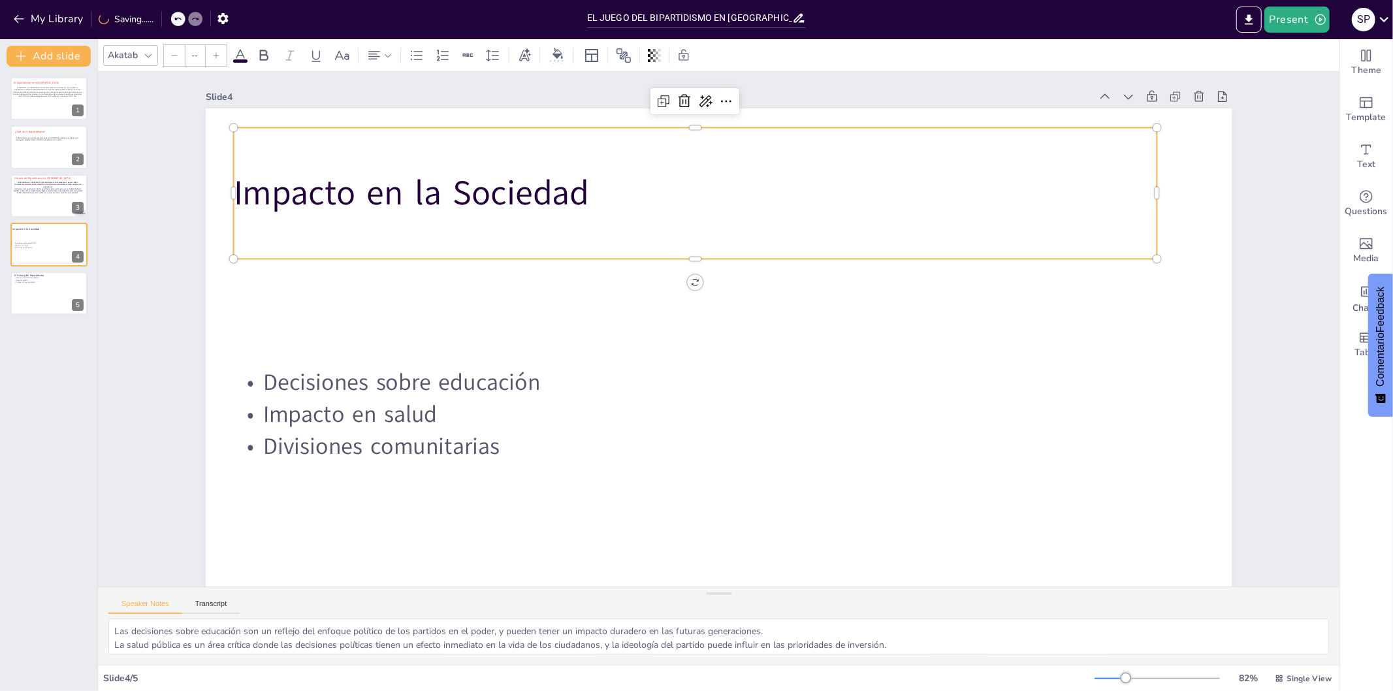
type input "48"
click at [569, 191] on p "Impacto en la Sociedad" at bounding box center [710, 192] width 924 height 144
click at [604, 185] on p "Impacto en la Sociedad" at bounding box center [710, 192] width 924 height 144
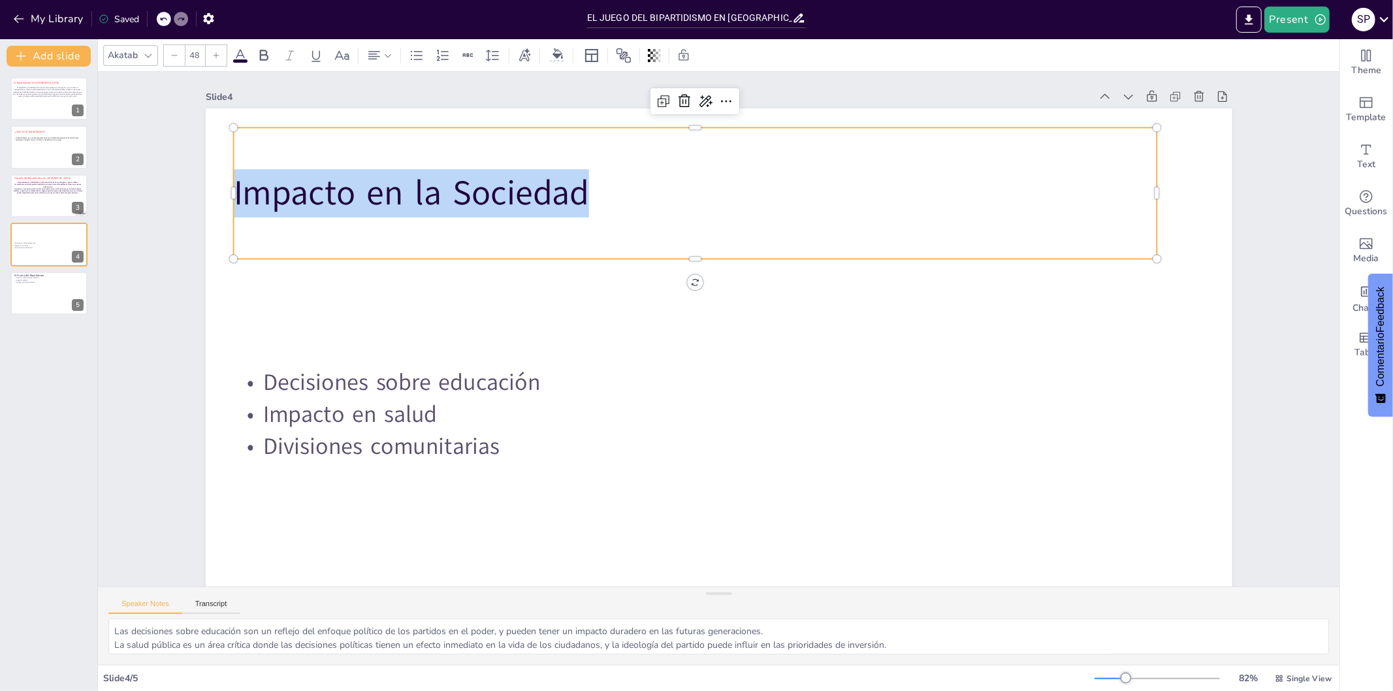
click at [604, 185] on p "Impacto en la Sociedad" at bounding box center [710, 192] width 924 height 144
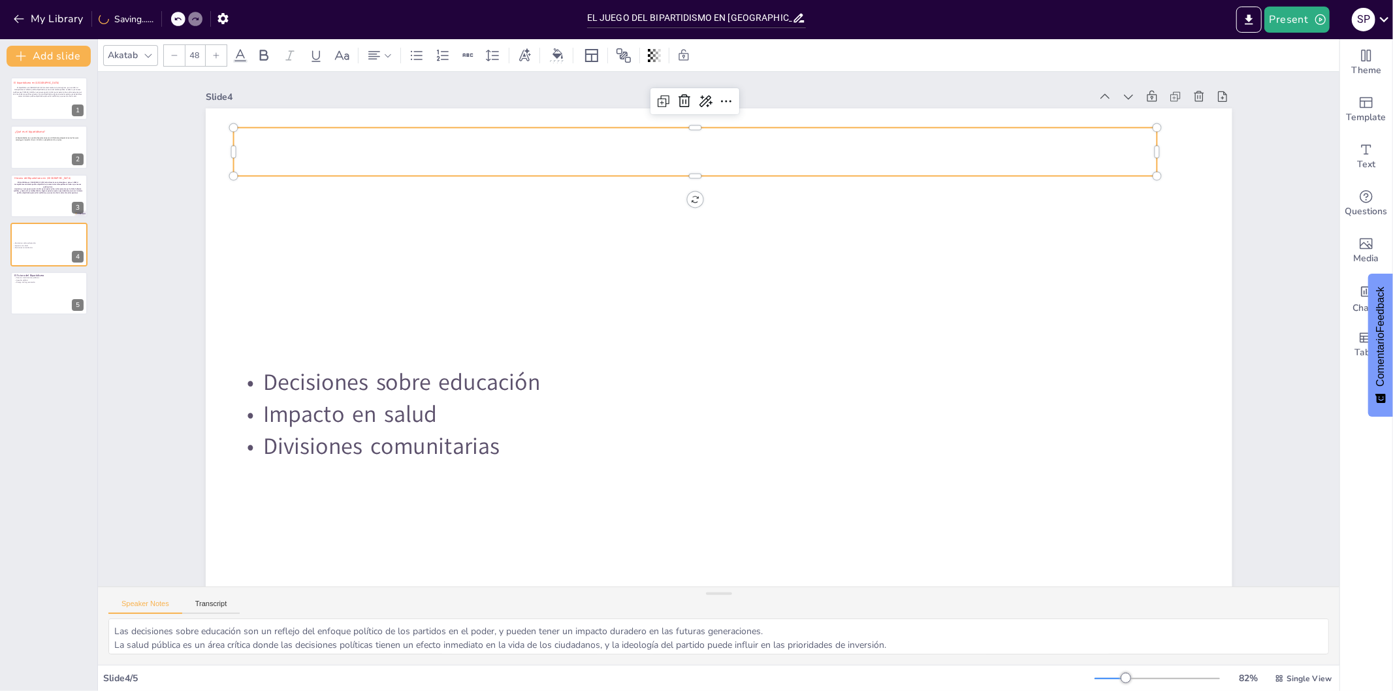
click at [244, 60] on span at bounding box center [240, 60] width 14 height 3
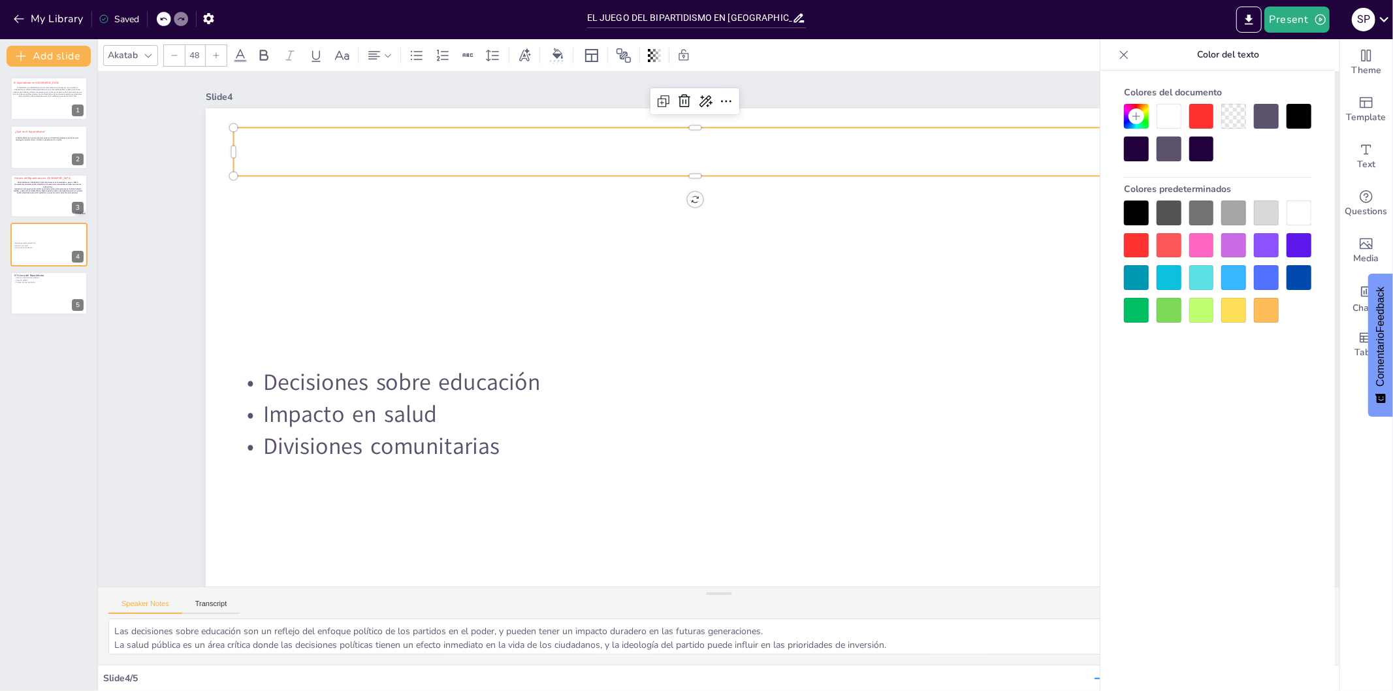
click at [244, 60] on span at bounding box center [240, 60] width 14 height 3
click at [1128, 249] on div at bounding box center [1136, 245] width 25 height 25
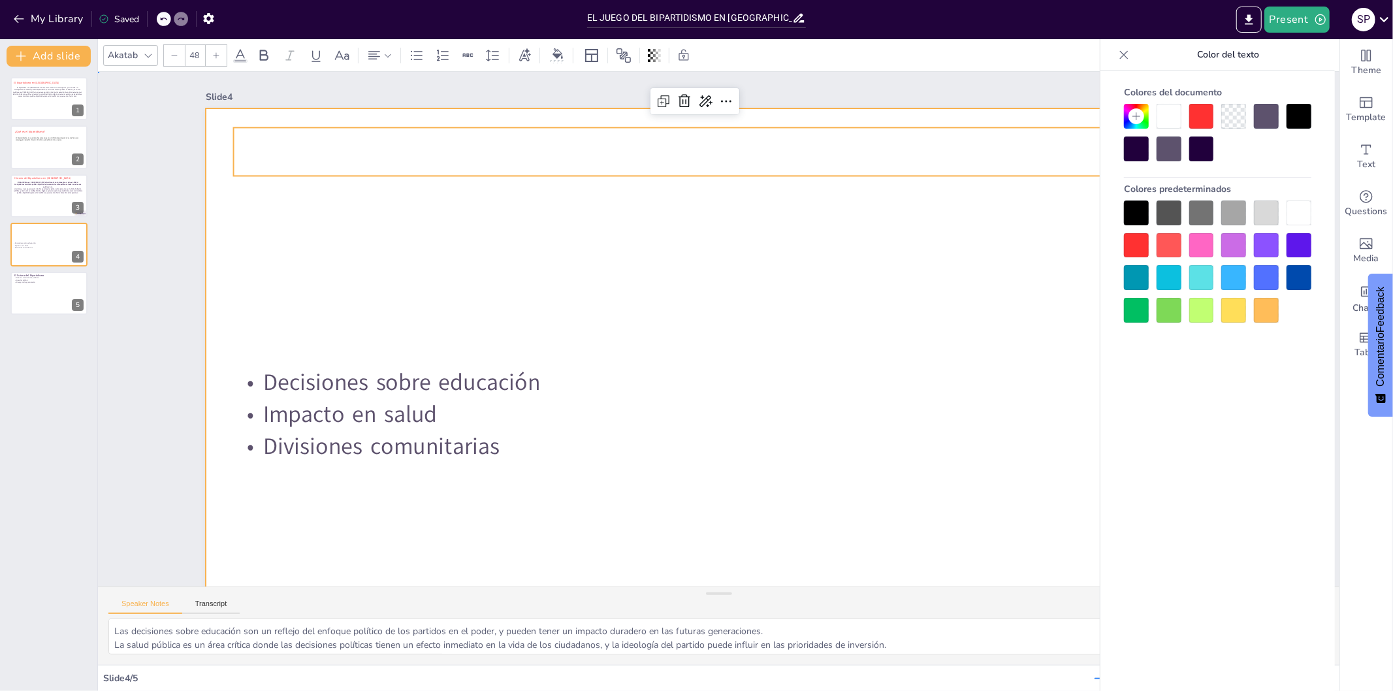
click at [917, 255] on div at bounding box center [711, 396] width 1081 height 681
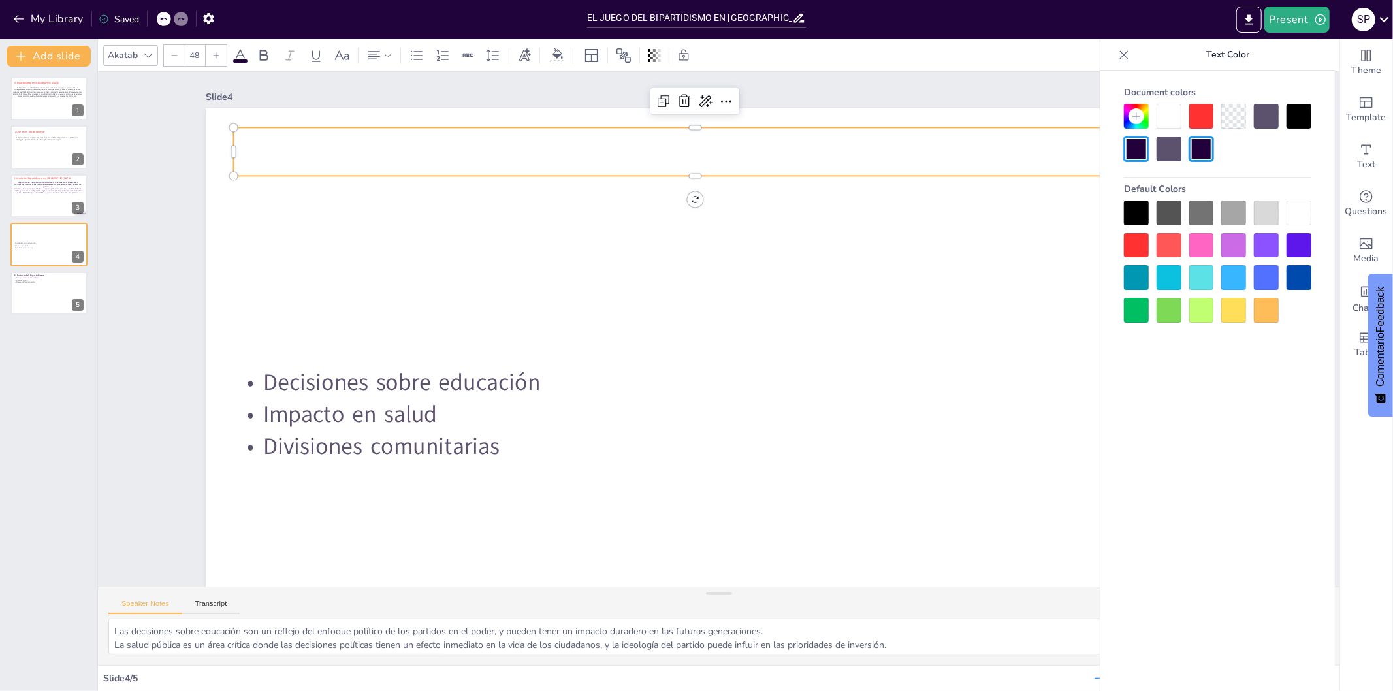
click at [416, 148] on p at bounding box center [714, 150] width 924 height 144
click at [1127, 56] on icon at bounding box center [1124, 54] width 8 height 8
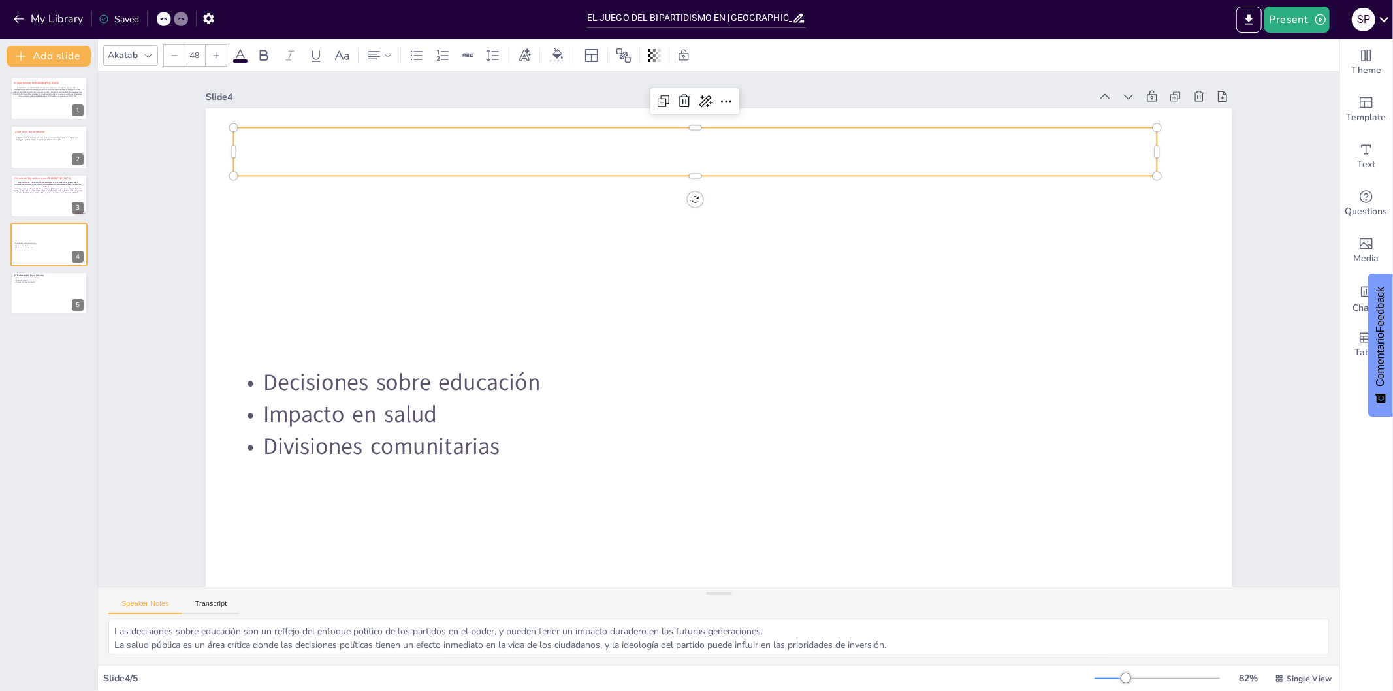
click at [854, 148] on p at bounding box center [714, 150] width 924 height 144
click at [854, 148] on p at bounding box center [890, 380] width 419 height 864
click at [854, 148] on p at bounding box center [714, 150] width 924 height 144
click at [854, 147] on p at bounding box center [787, 164] width 824 height 504
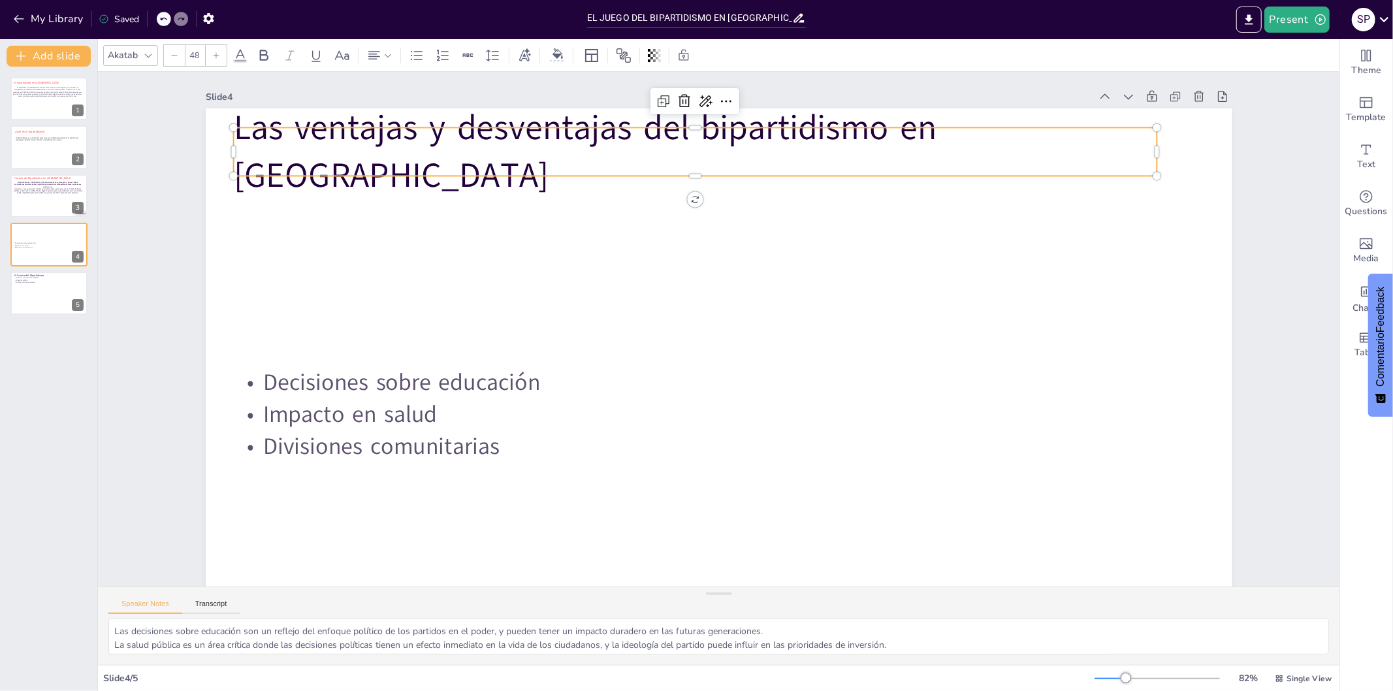
click at [945, 160] on p "Las ventajas y desventajas del bipartidismo en [GEOGRAPHIC_DATA]" at bounding box center [897, 306] width 96 height 924
click at [238, 48] on icon at bounding box center [241, 56] width 16 height 16
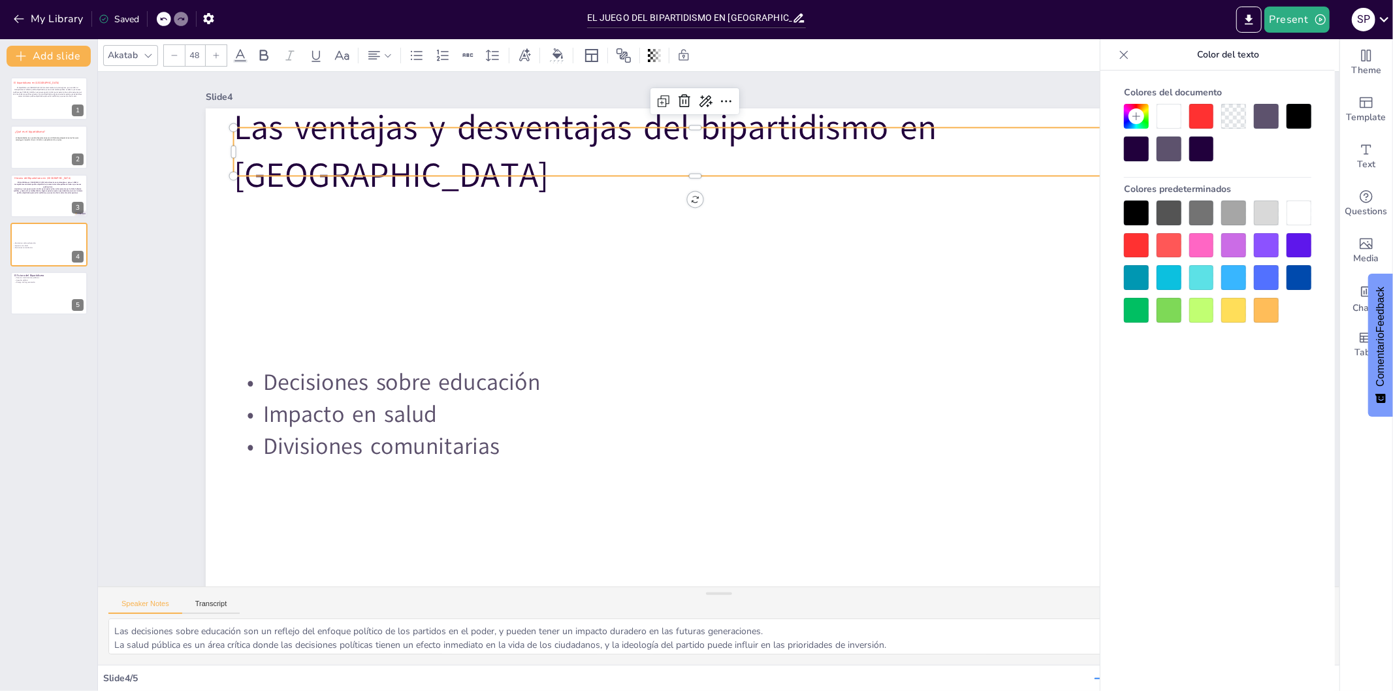
click at [1140, 249] on div at bounding box center [1136, 245] width 25 height 25
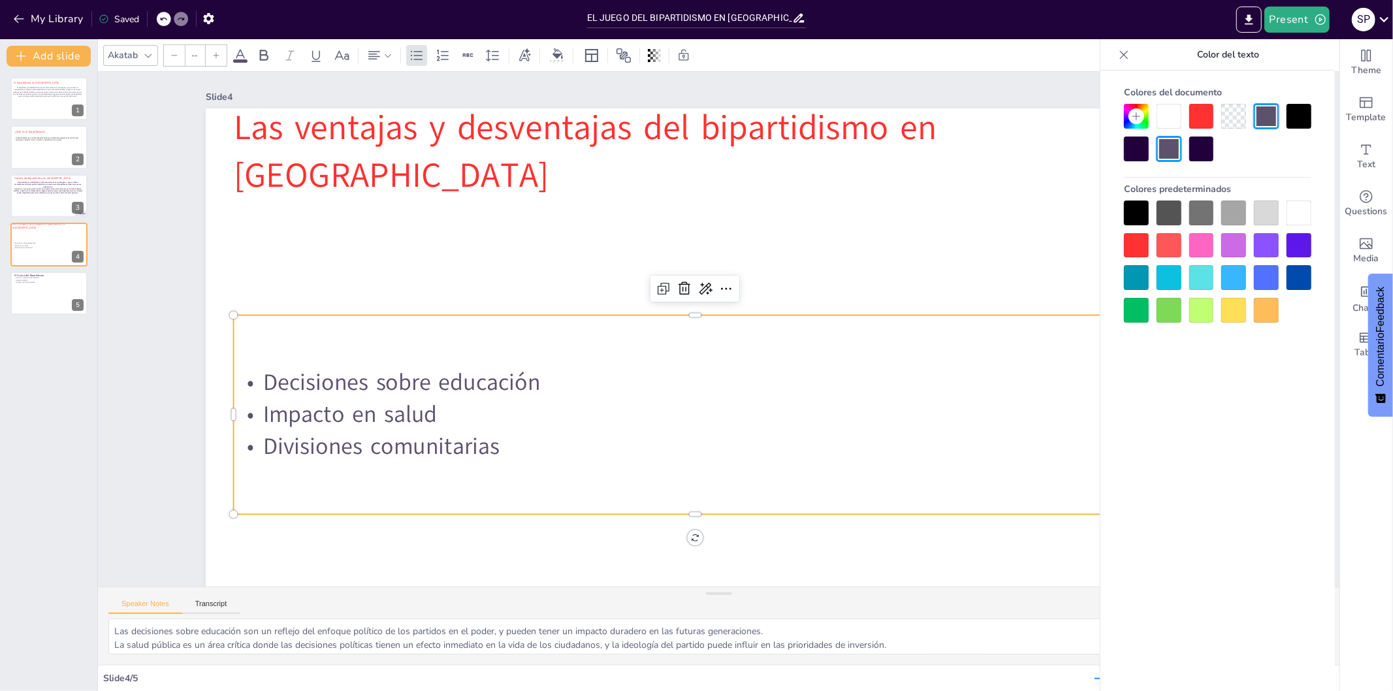
type input "32"
click at [817, 321] on div "Decisiones sobre educación Impacto en salud Divisiones comunitarias" at bounding box center [670, 403] width 940 height 474
click at [42, 185] on span "El bipartidismo en [GEOGRAPHIC_DATA] actual mente no lo manejamos , pero en 198…" at bounding box center [48, 184] width 68 height 7
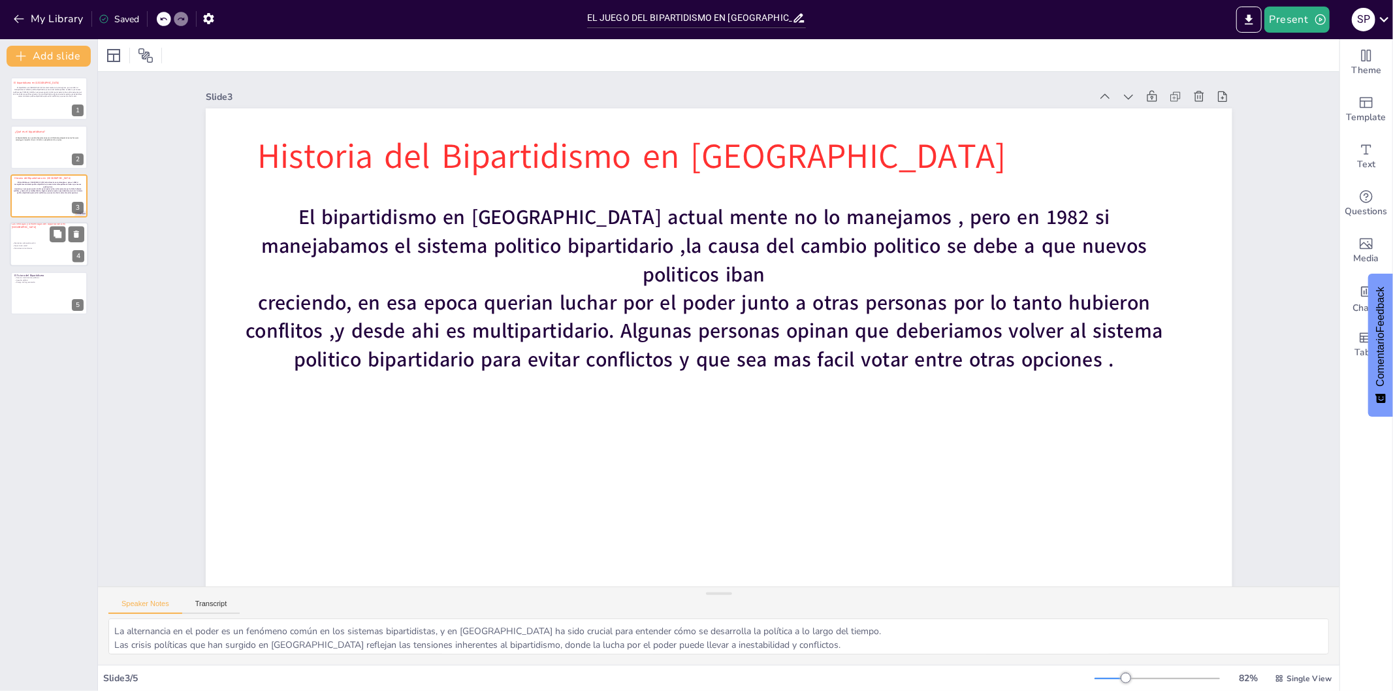
click at [29, 247] on p "Divisiones comunitarias" at bounding box center [47, 248] width 71 height 3
type textarea "Las decisiones sobre educación son un reflejo del enfoque político de los parti…"
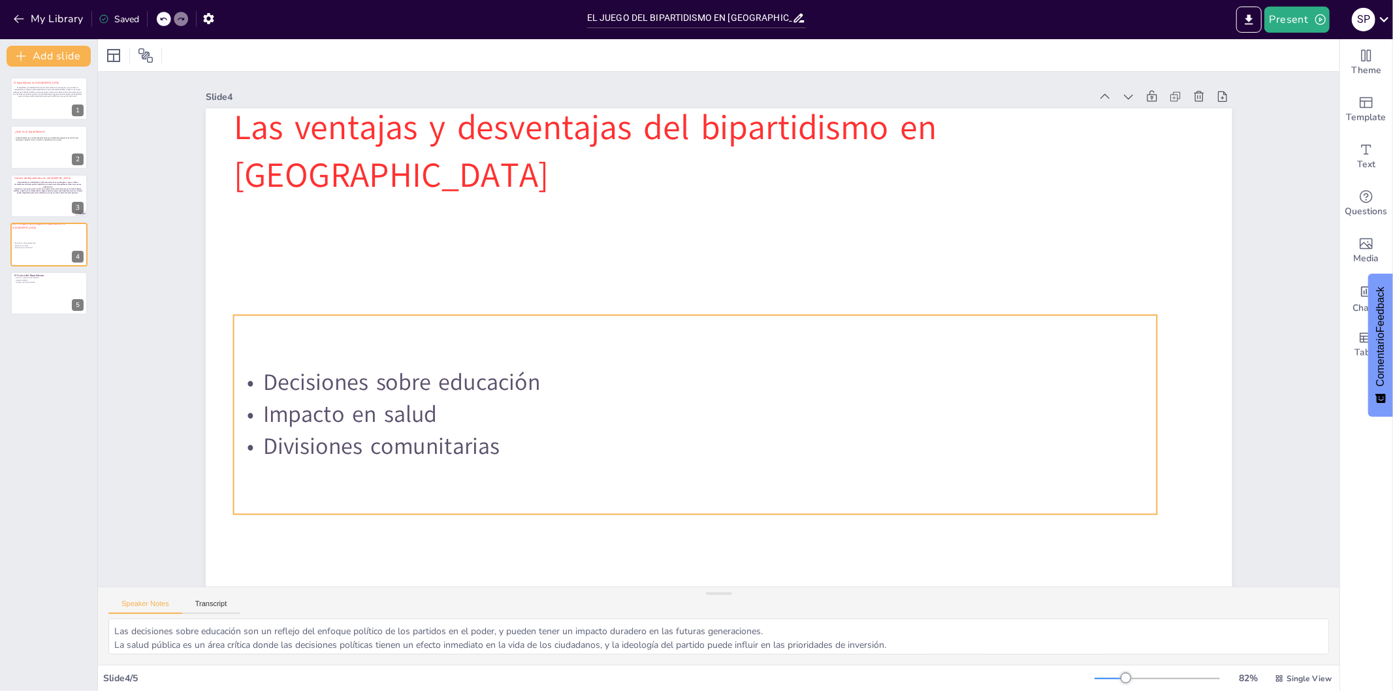
click at [284, 363] on div "Decisiones sobre educación Impacto en salud Divisiones comunitarias" at bounding box center [686, 412] width 939 height 294
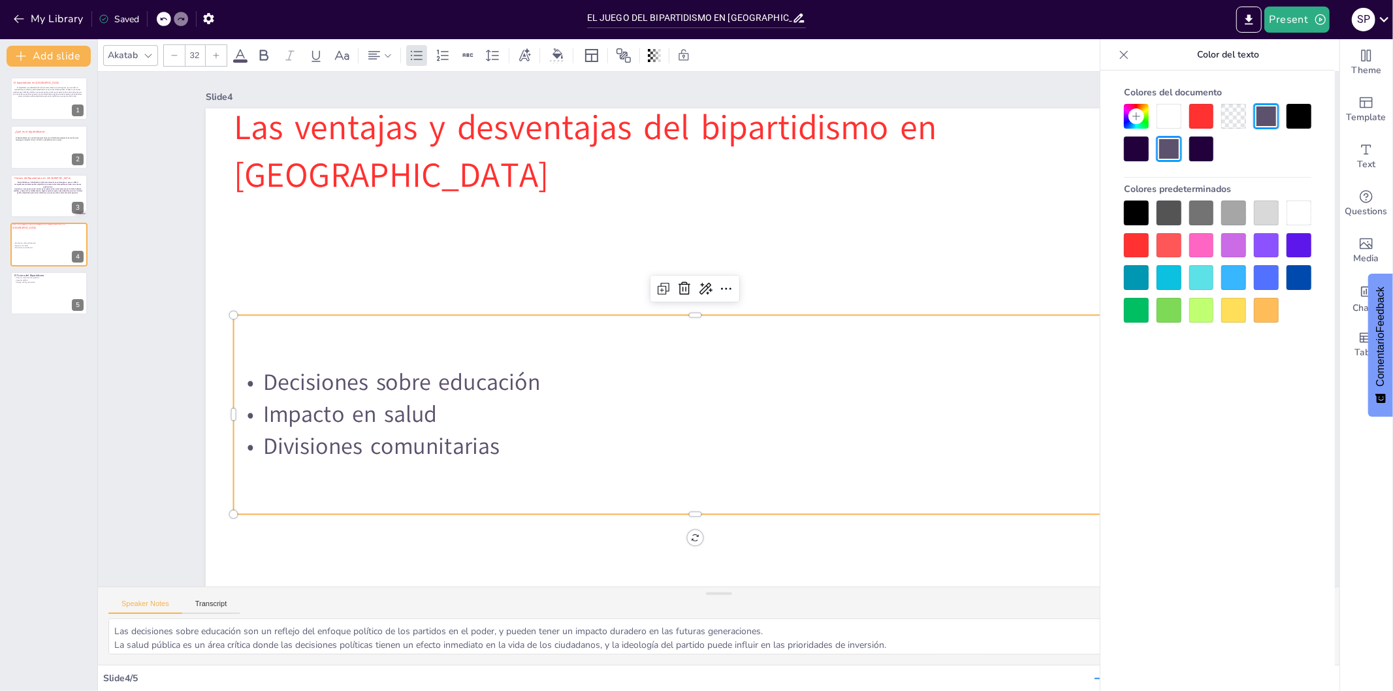
click at [599, 402] on p "Impacto en salud" at bounding box center [686, 412] width 922 height 129
click at [538, 382] on p "Decisiones sobre educación" at bounding box center [690, 380] width 922 height 129
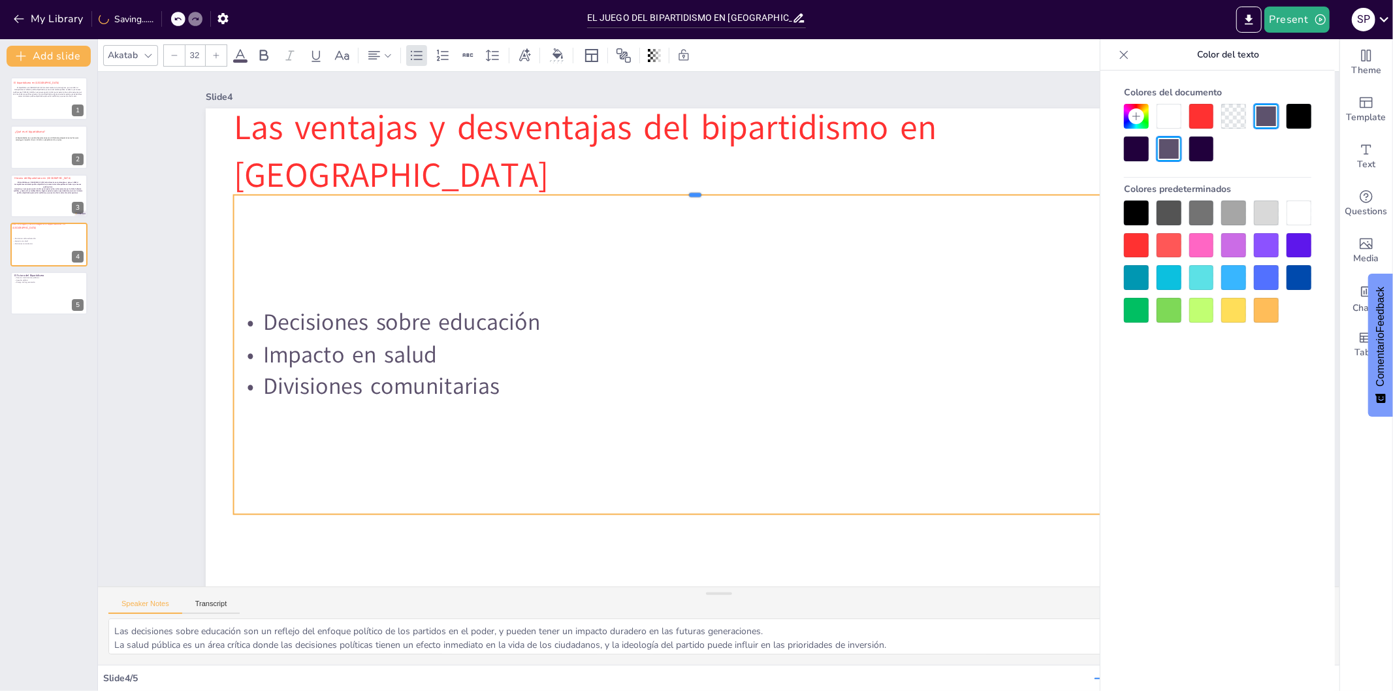
drag, startPoint x: 685, startPoint y: 312, endPoint x: 680, endPoint y: 192, distance: 120.3
click at [680, 192] on div at bounding box center [740, 189] width 882 height 296
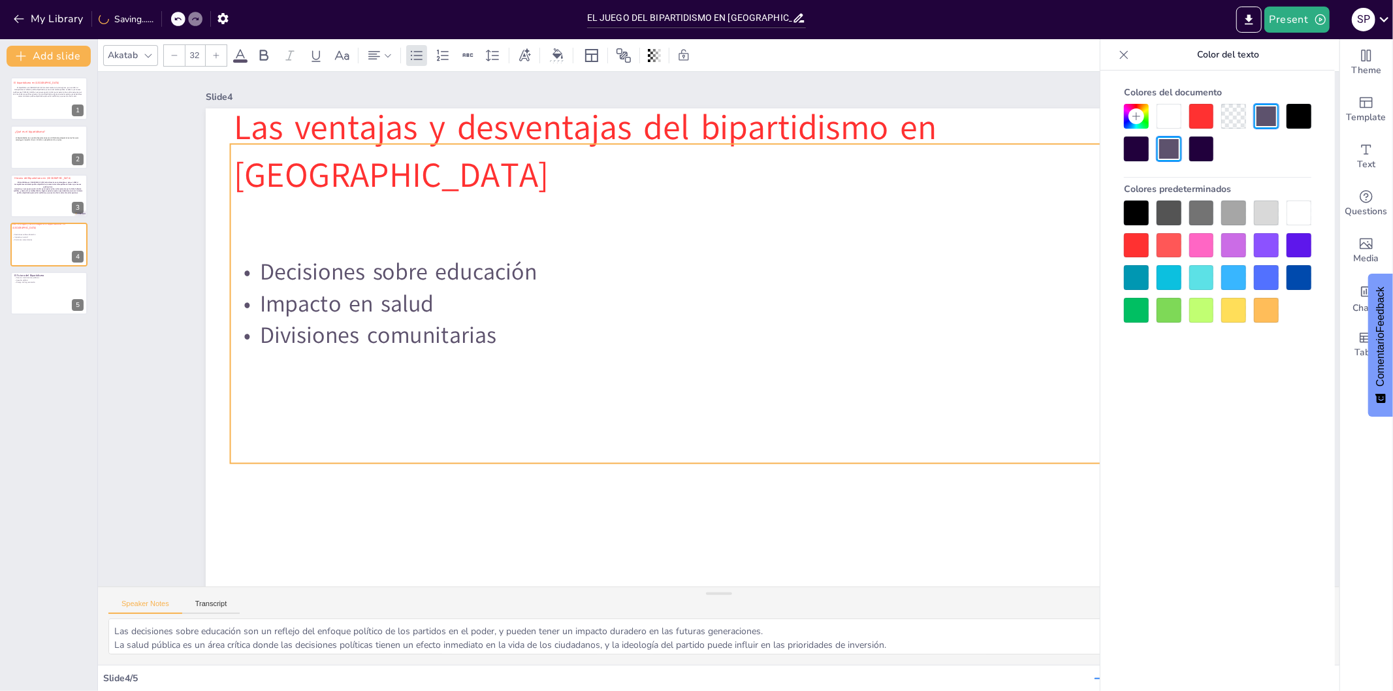
drag, startPoint x: 681, startPoint y: 506, endPoint x: 677, endPoint y: 455, distance: 51.1
click at [677, 455] on div "Decisiones sobre educación Impacto en salud Divisiones comunitarias" at bounding box center [692, 303] width 924 height 319
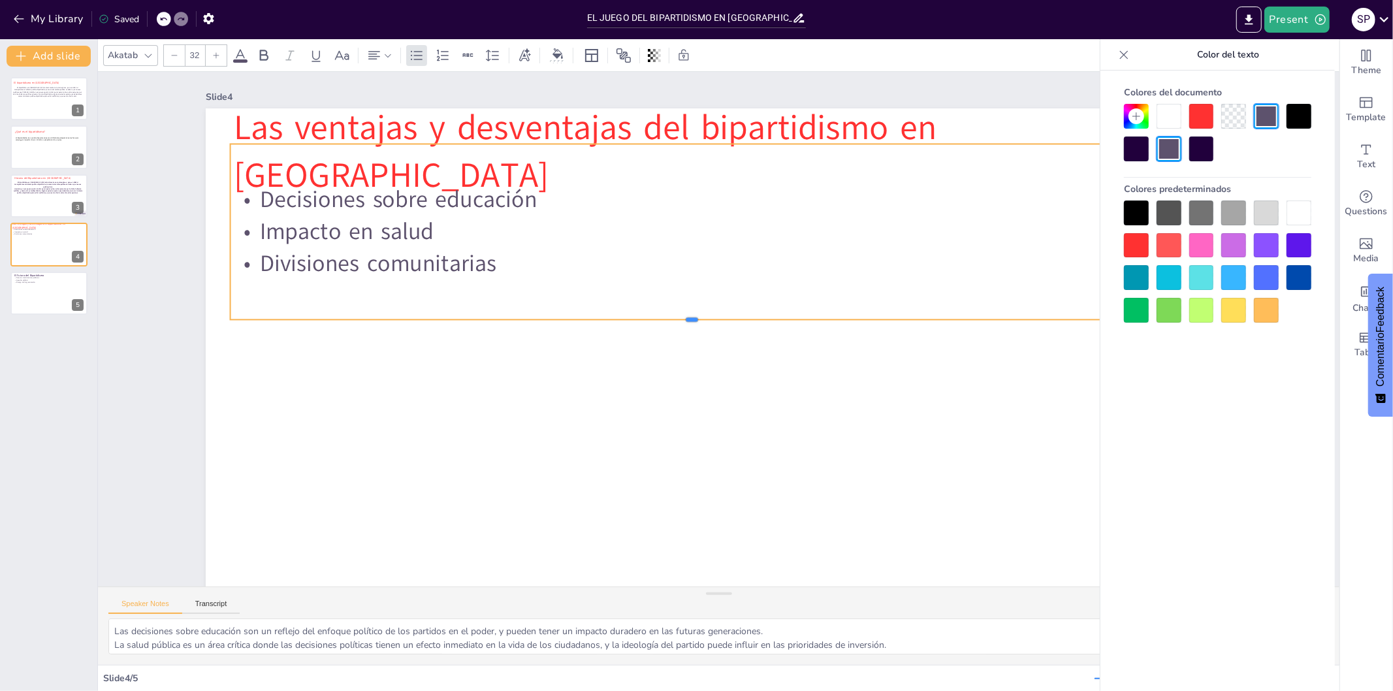
drag, startPoint x: 686, startPoint y: 464, endPoint x: 652, endPoint y: 321, distance: 147.7
click at [652, 321] on div at bounding box center [693, 321] width 920 height 107
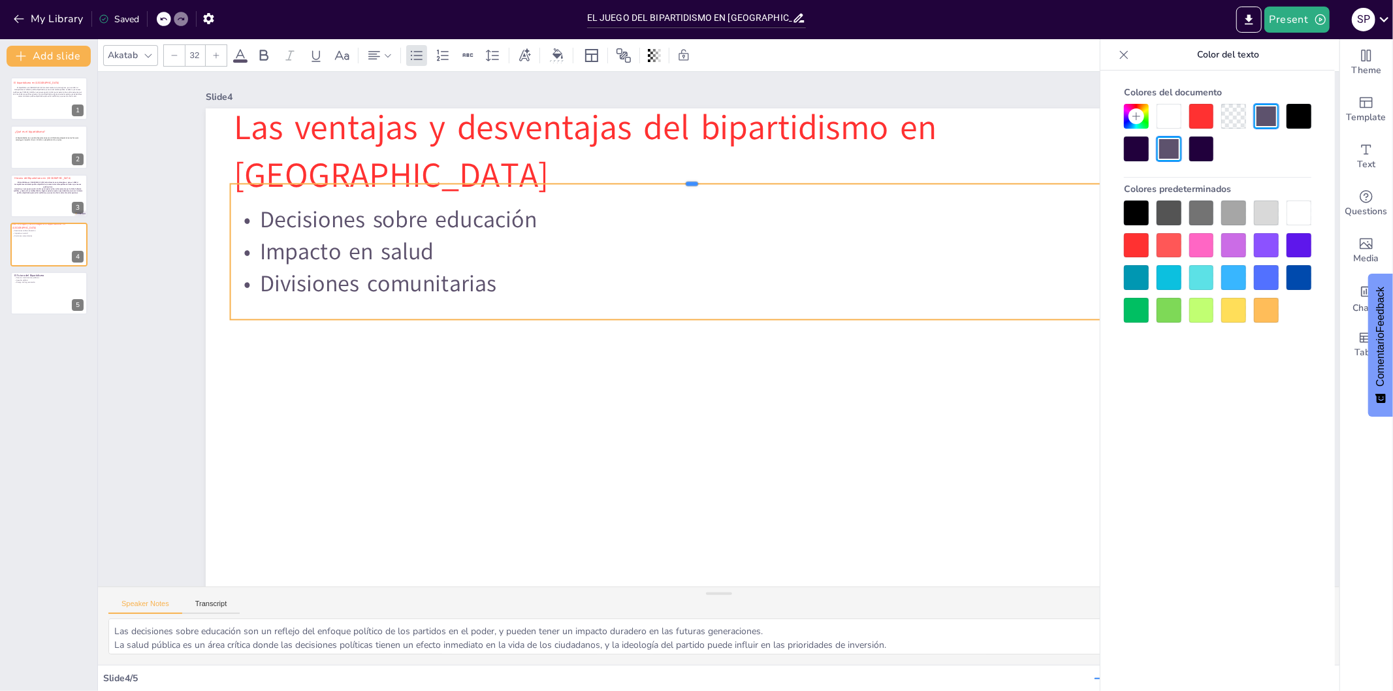
drag, startPoint x: 680, startPoint y: 141, endPoint x: 683, endPoint y: 181, distance: 39.9
click at [683, 181] on div at bounding box center [800, 199] width 694 height 626
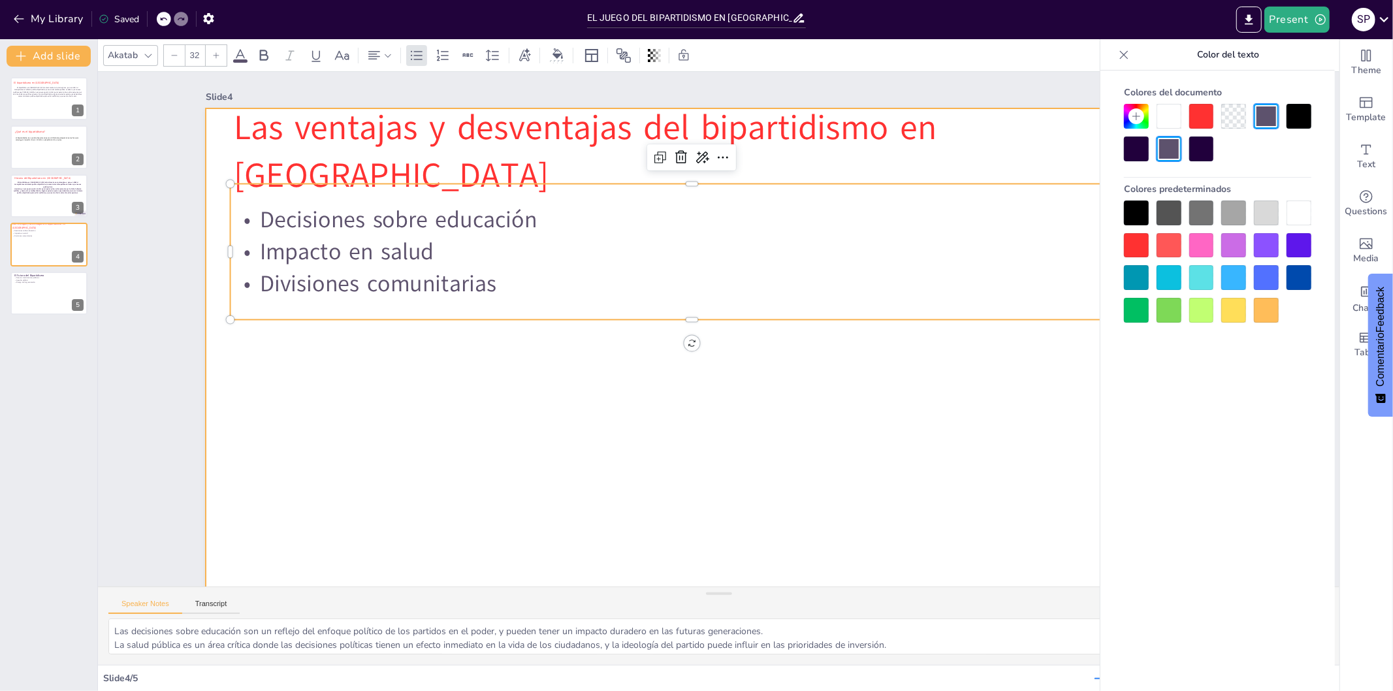
click at [575, 444] on div at bounding box center [711, 396] width 1081 height 681
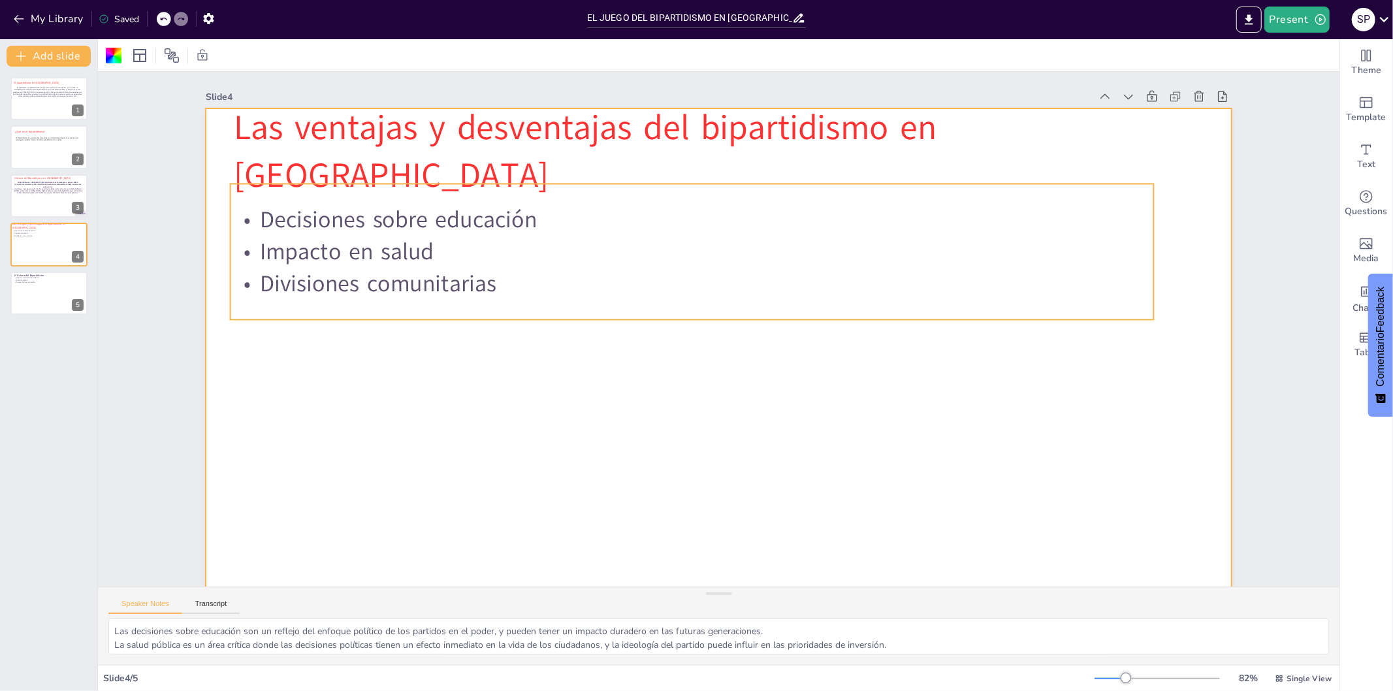
click at [536, 233] on p "Decisiones sobre educación" at bounding box center [703, 218] width 922 height 128
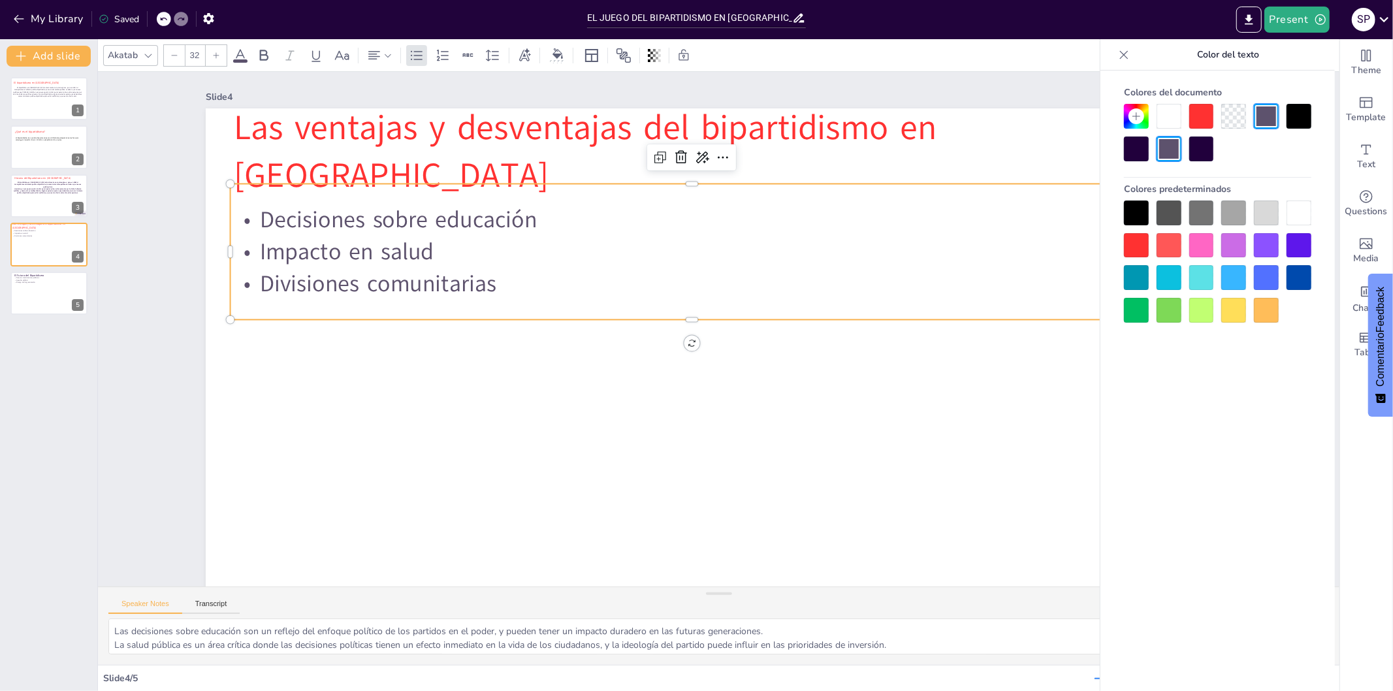
click at [536, 225] on p "Decisiones sobre educación" at bounding box center [703, 218] width 922 height 129
click at [536, 225] on p "Decisiones sobre educación" at bounding box center [703, 218] width 922 height 128
click at [536, 225] on p "Decisiones sobre educación" at bounding box center [703, 218] width 922 height 129
click at [536, 225] on p "Decisiones sobre educación" at bounding box center [703, 218] width 922 height 128
click at [536, 225] on p "Decisiones sobre educación" at bounding box center [727, 217] width 888 height 316
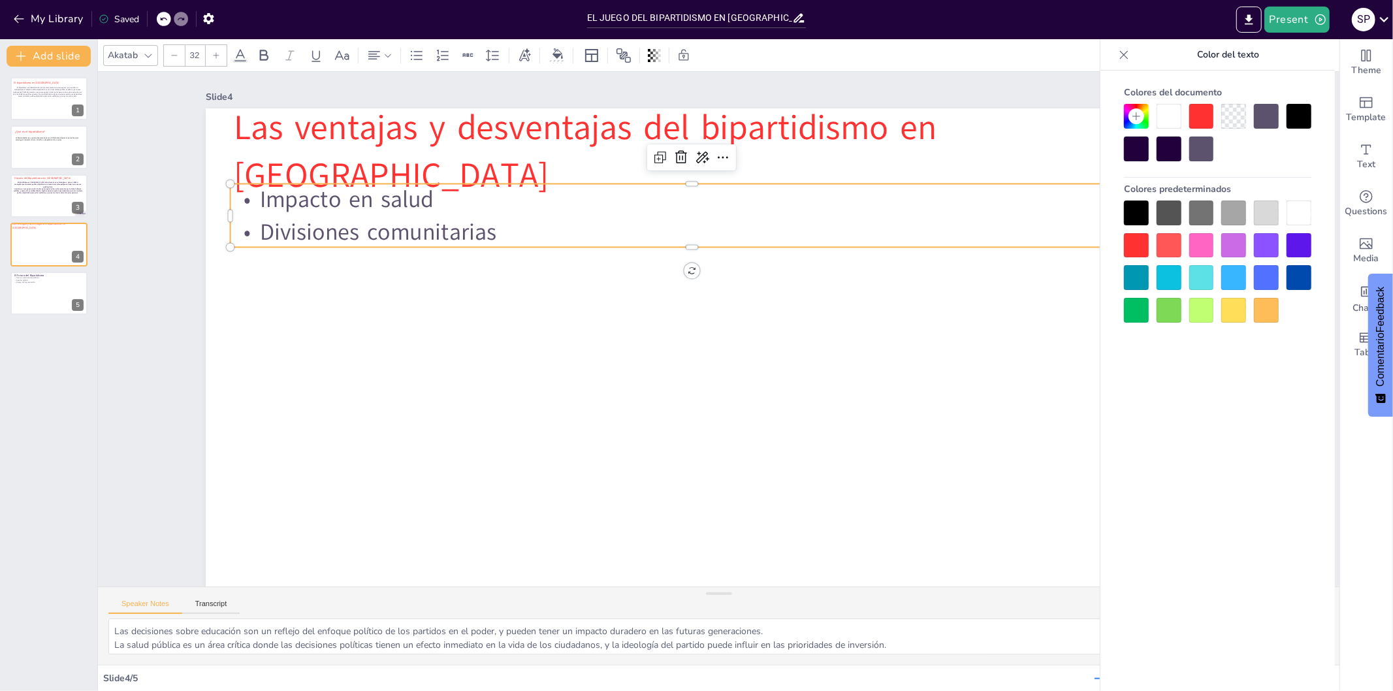
click at [459, 198] on p "Impacto en salud" at bounding box center [706, 197] width 922 height 128
click at [501, 225] on p "Divisiones comunitarias" at bounding box center [702, 229] width 922 height 128
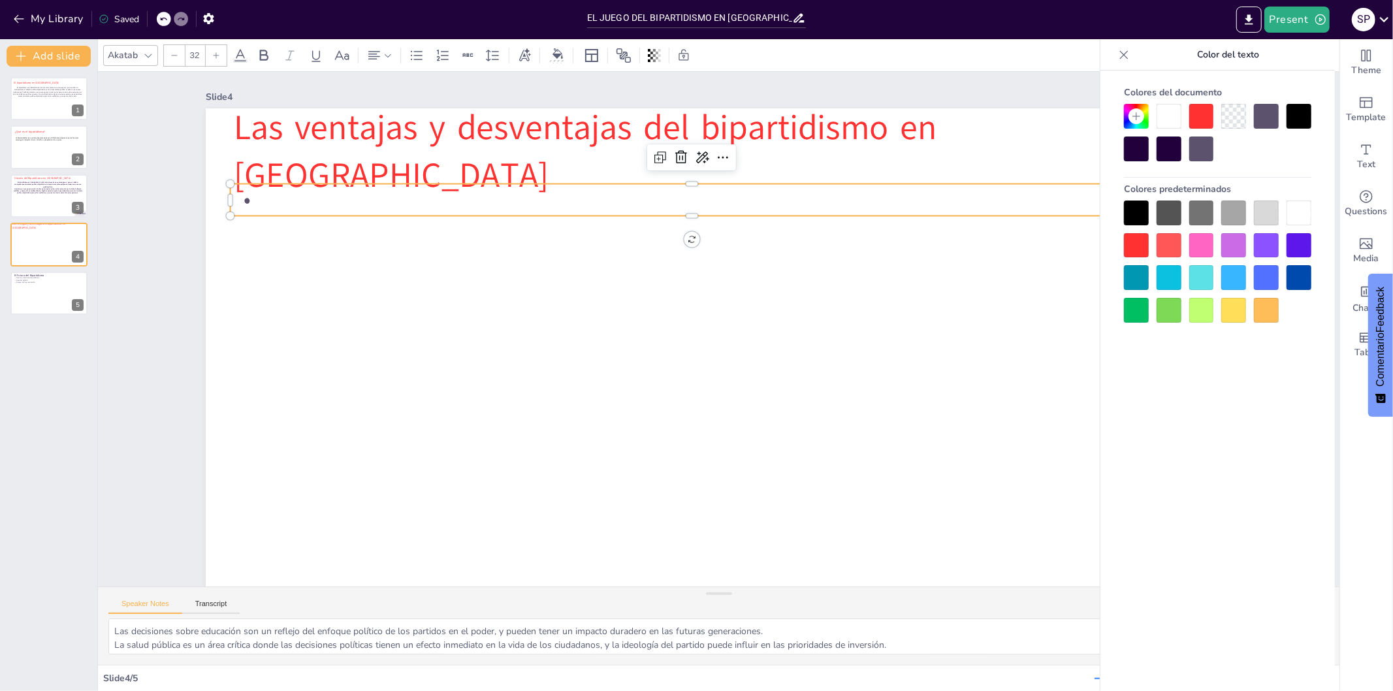
click at [496, 196] on p at bounding box center [720, 197] width 911 height 223
click at [496, 196] on p at bounding box center [746, 200] width 857 height 405
click at [495, 196] on p at bounding box center [706, 197] width 922 height 129
click at [1124, 50] on icon at bounding box center [1124, 54] width 13 height 13
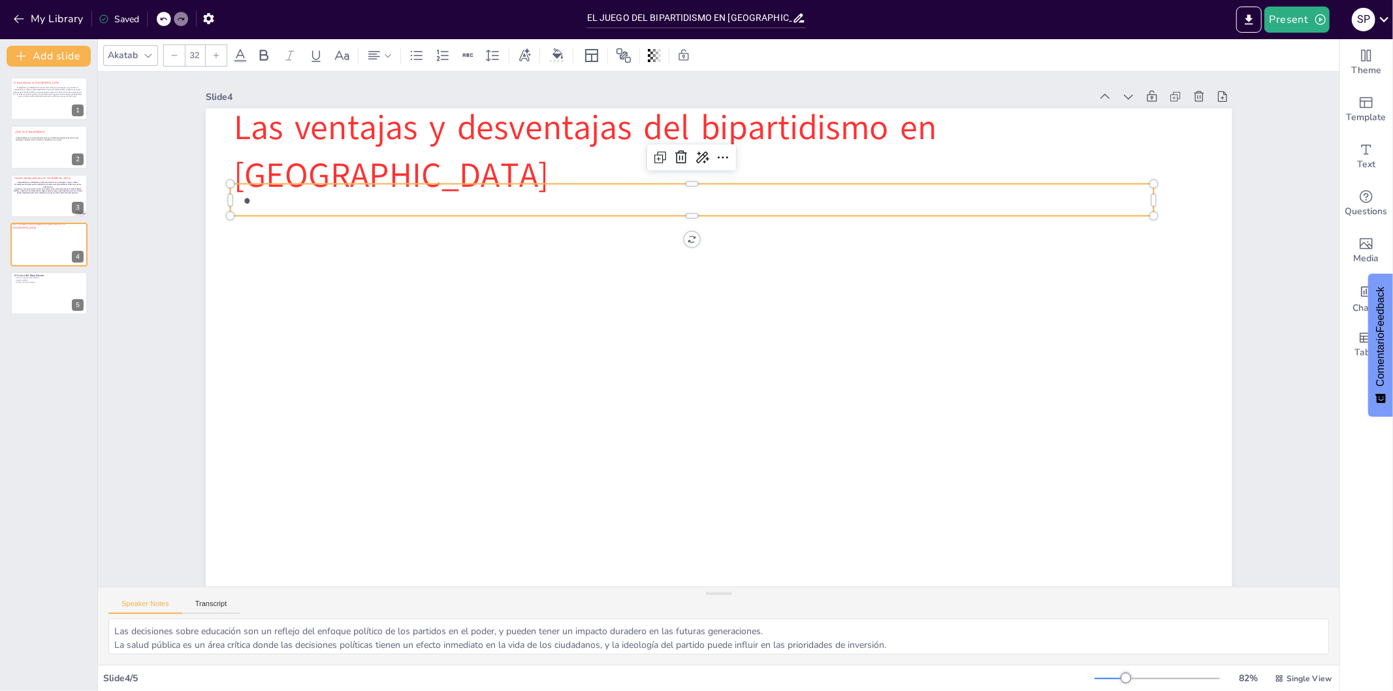
click at [642, 190] on p at bounding box center [706, 197] width 922 height 129
click at [240, 49] on icon at bounding box center [241, 55] width 12 height 12
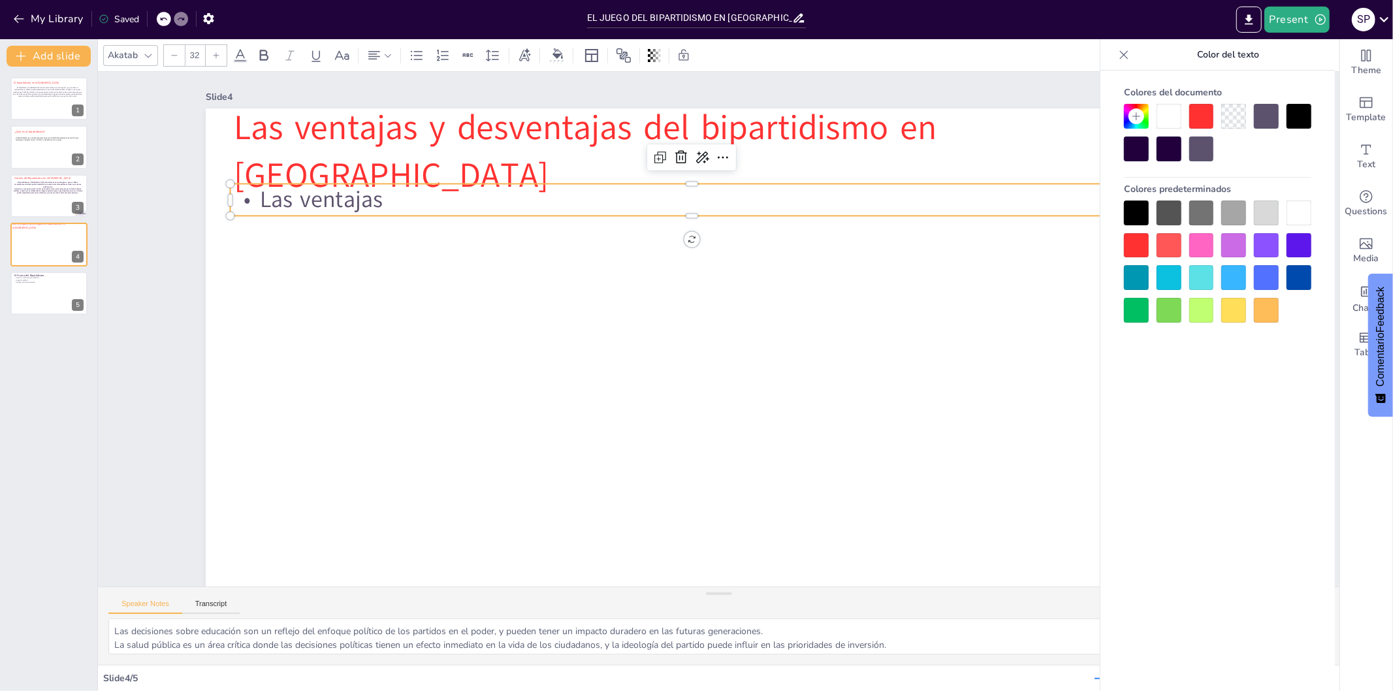
click at [1144, 312] on div at bounding box center [1136, 310] width 25 height 25
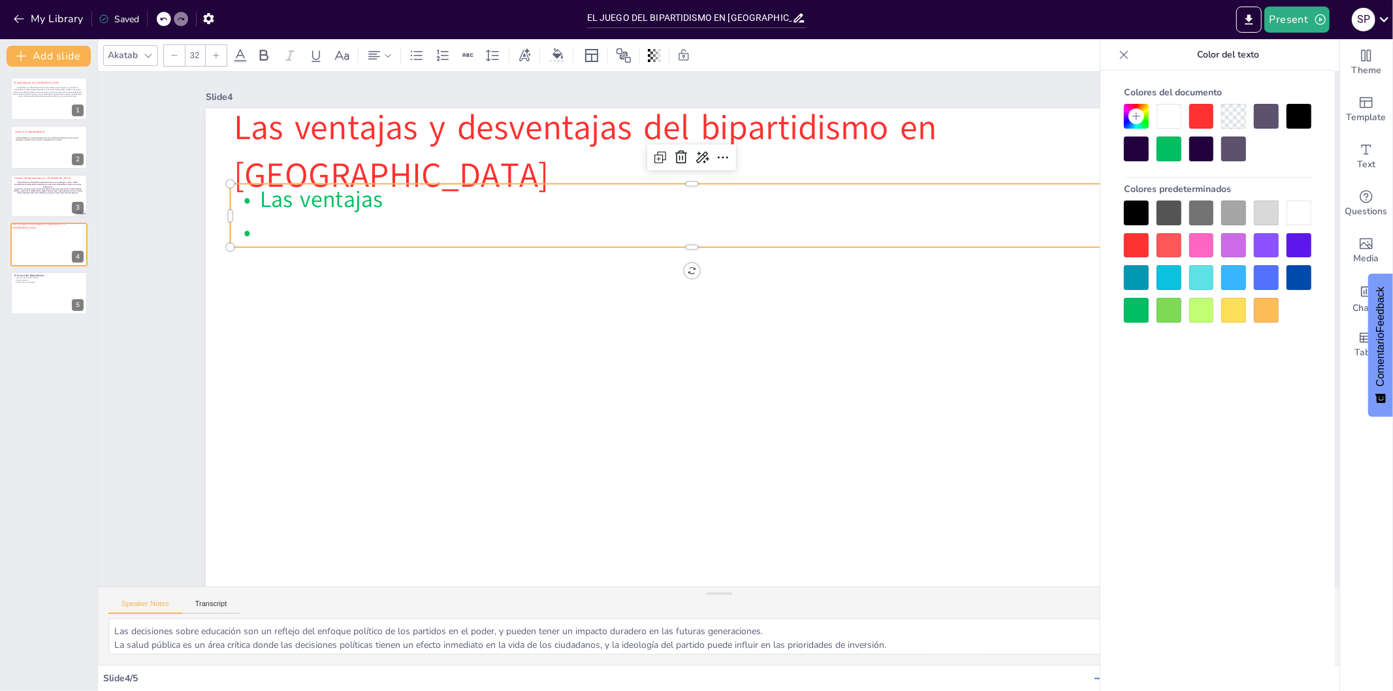
click at [391, 197] on p "Las ventajas" at bounding box center [706, 197] width 922 height 128
click at [214, 57] on icon at bounding box center [216, 56] width 8 height 8
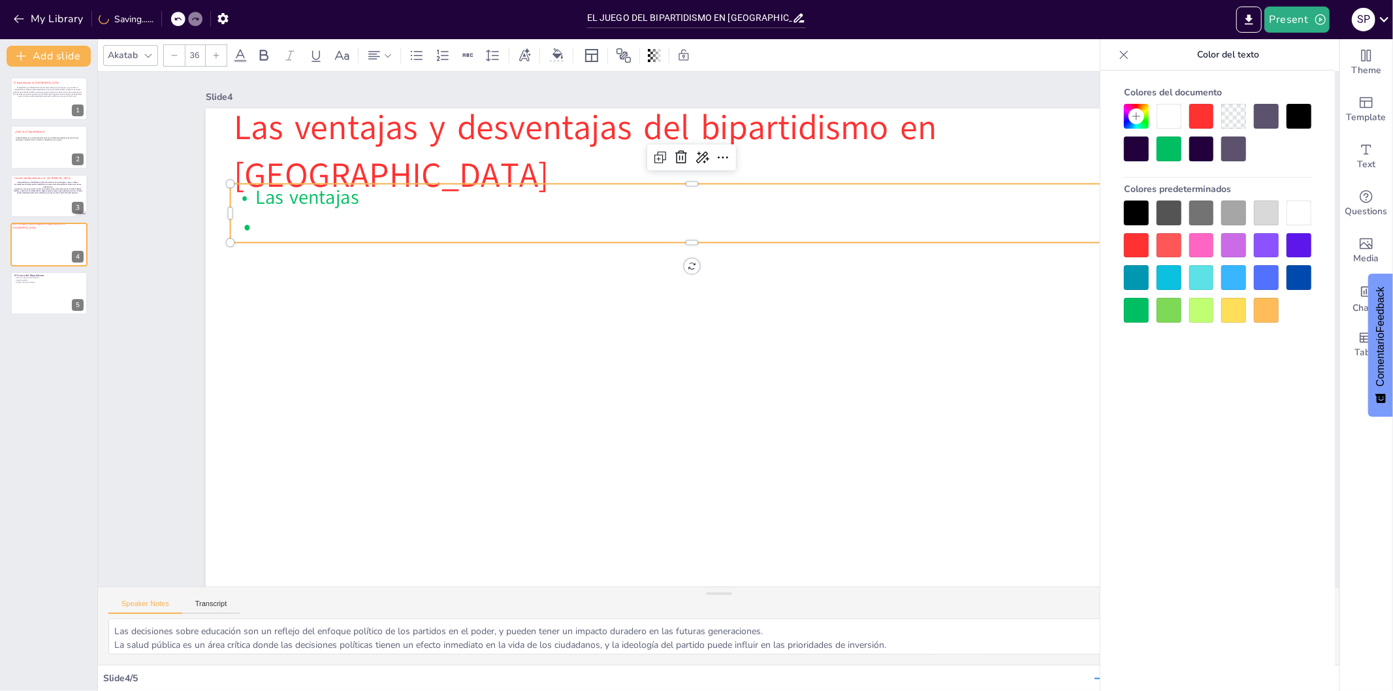
click at [214, 57] on icon at bounding box center [216, 56] width 8 height 8
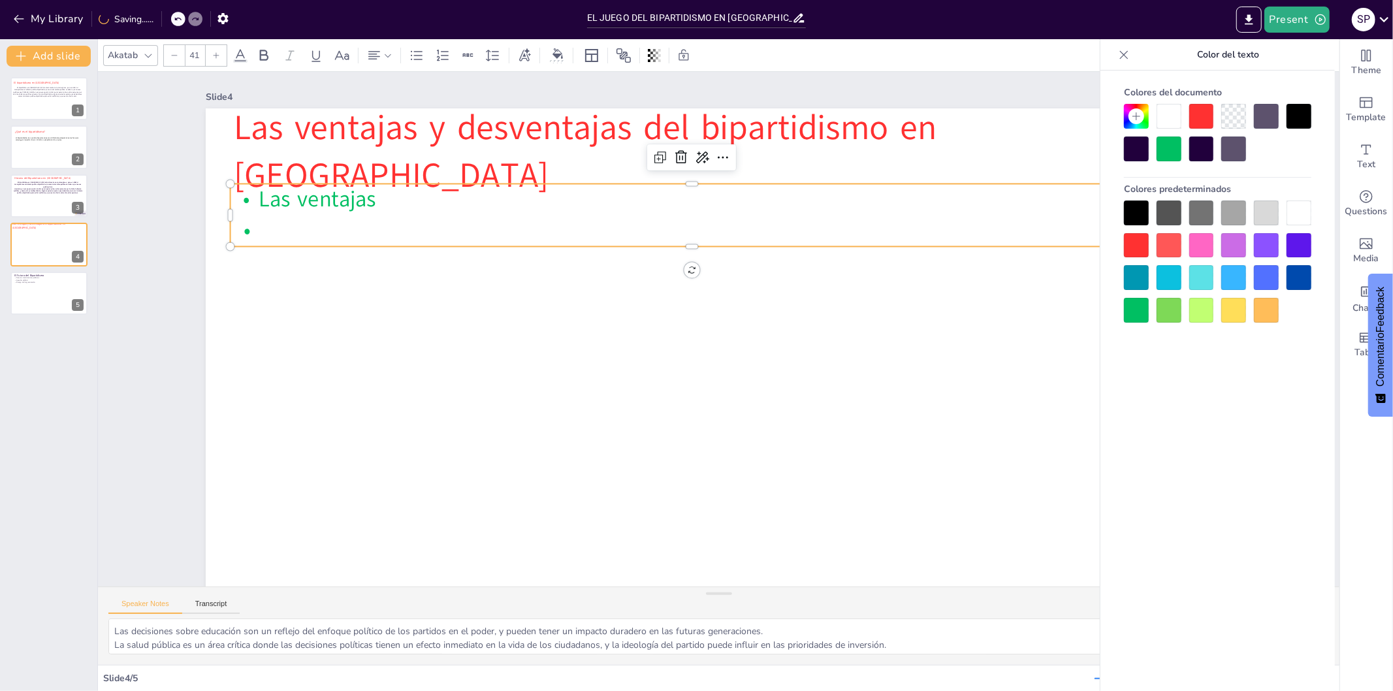
click at [214, 57] on icon at bounding box center [216, 56] width 8 height 8
click at [257, 231] on p at bounding box center [712, 229] width 911 height 223
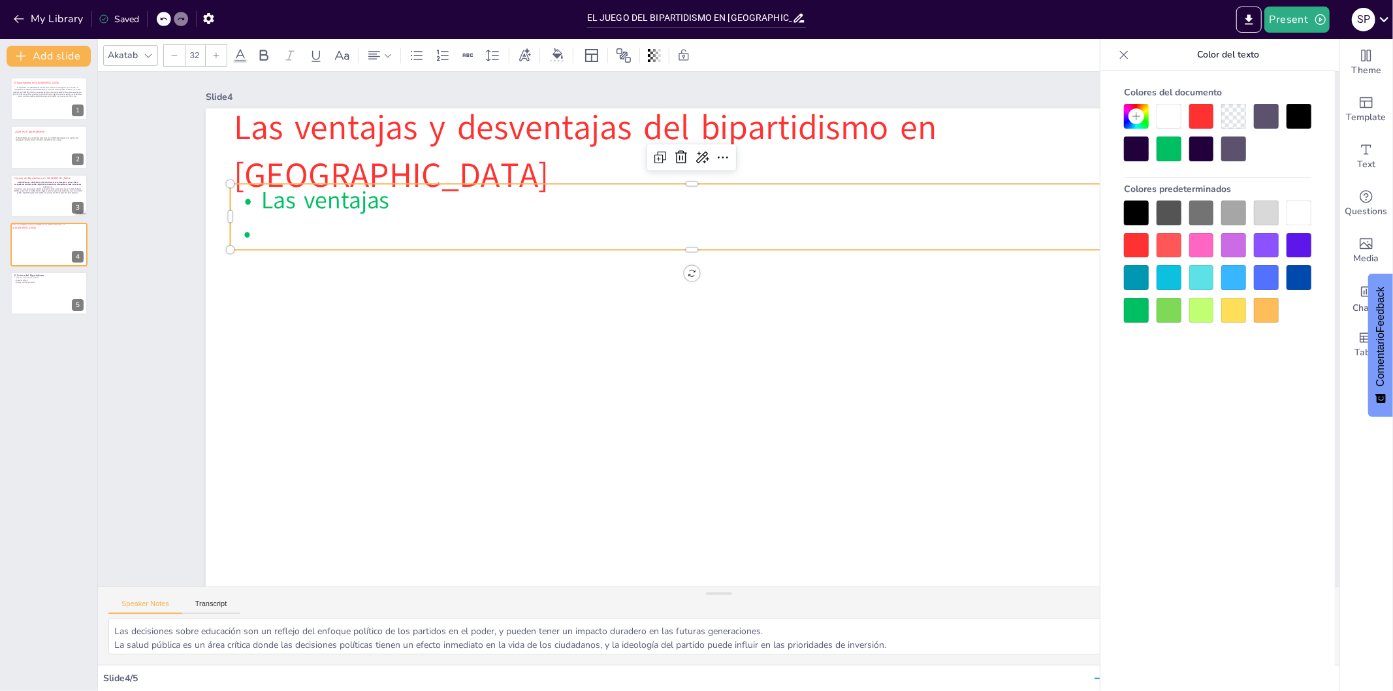
click at [174, 54] on icon at bounding box center [175, 56] width 8 height 8
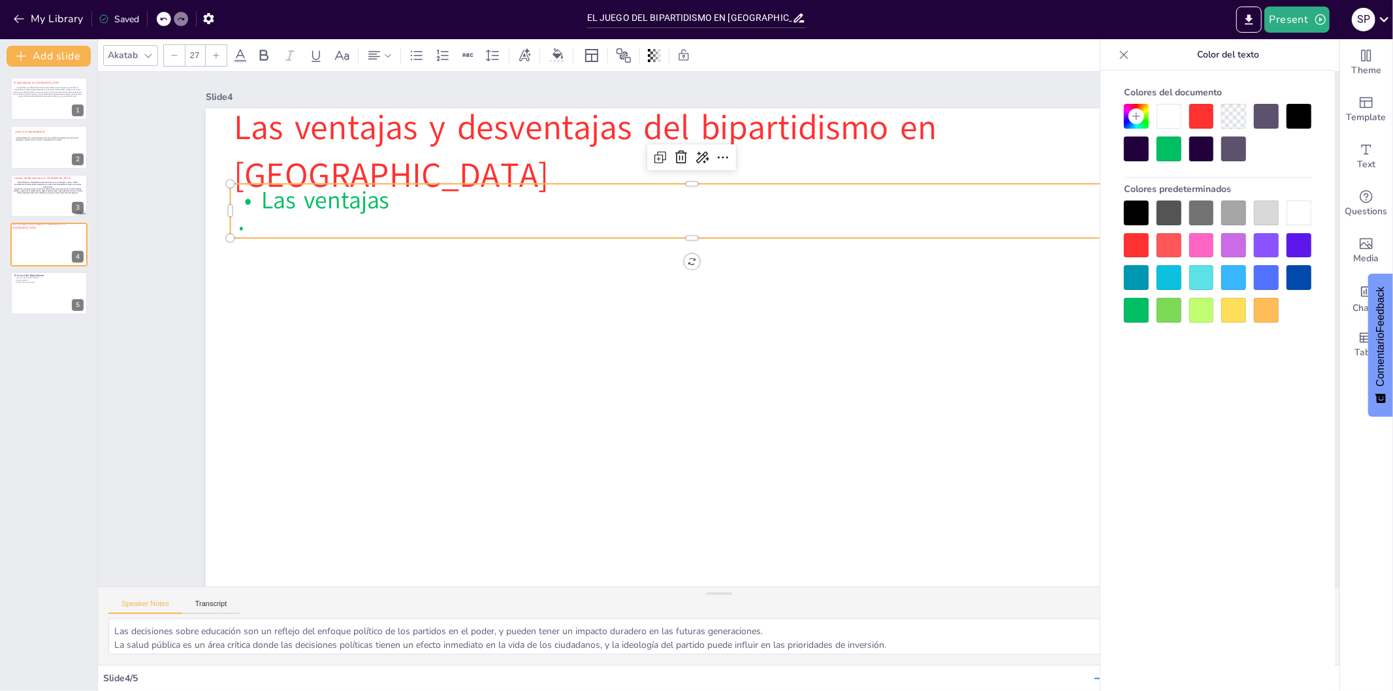
click at [216, 57] on icon at bounding box center [216, 56] width 8 height 8
click at [220, 56] on icon at bounding box center [216, 56] width 8 height 8
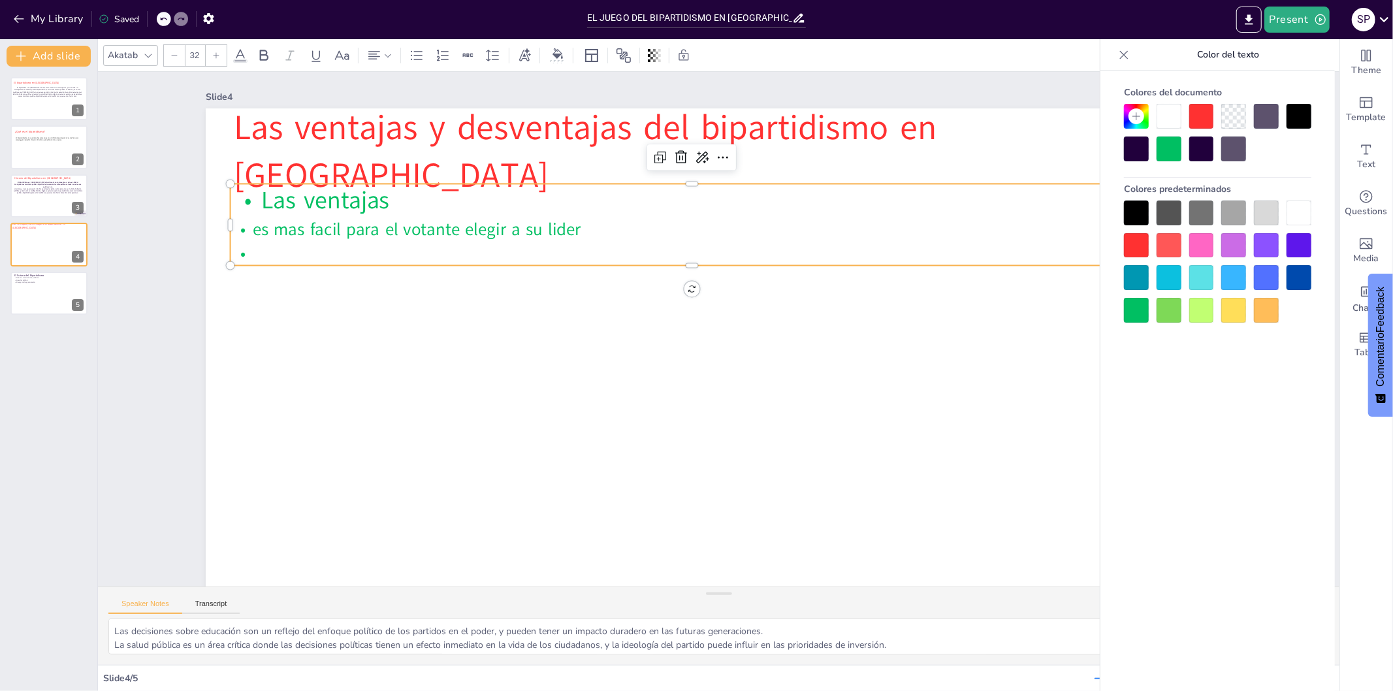
click at [583, 232] on p "es mas facil para el votante elegir a su lider" at bounding box center [702, 227] width 921 height 120
drag, startPoint x: 1166, startPoint y: 323, endPoint x: 1166, endPoint y: 303, distance: 19.6
click at [1166, 303] on div "Colores del documento Colores predeterminados" at bounding box center [1218, 401] width 235 height 660
click at [1166, 303] on div at bounding box center [1169, 310] width 25 height 25
click at [1171, 302] on div at bounding box center [1169, 310] width 25 height 25
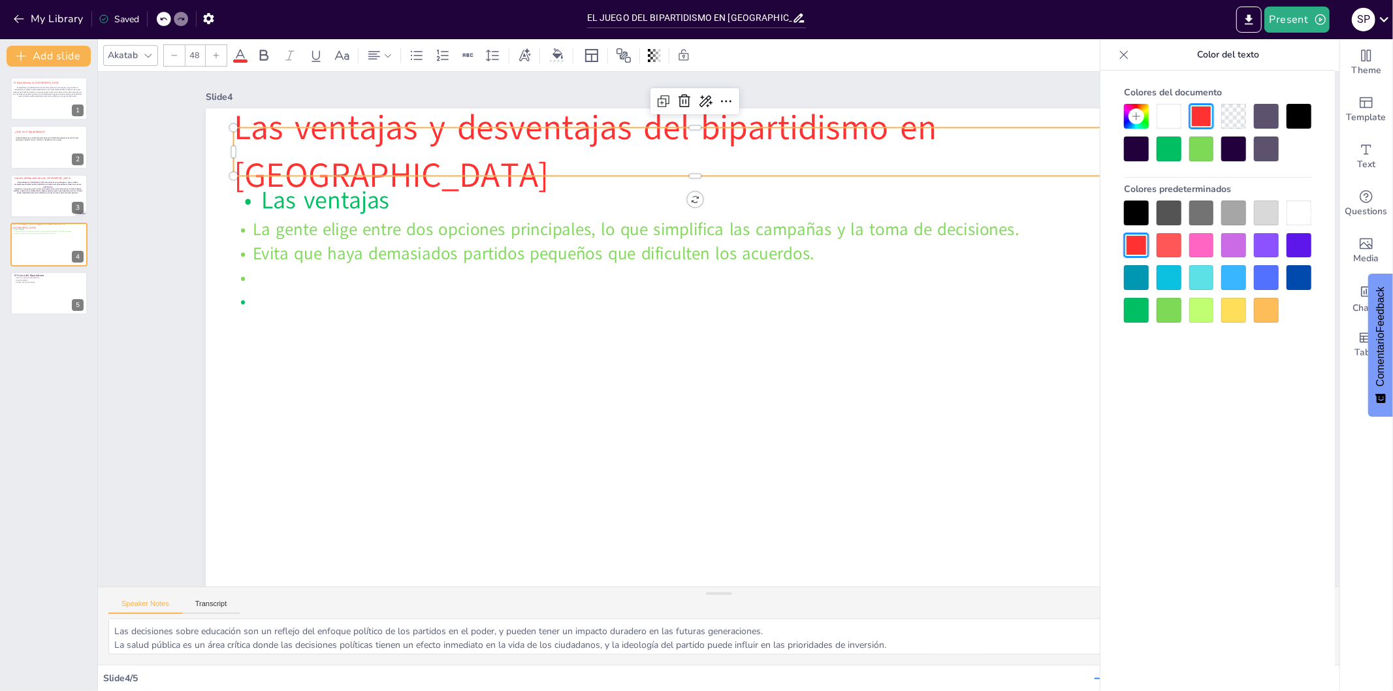
click at [601, 159] on p "Las ventajas y desventajas del bipartidismo en [GEOGRAPHIC_DATA]" at bounding box center [714, 150] width 929 height 192
click at [1254, 270] on div at bounding box center [1299, 277] width 25 height 25
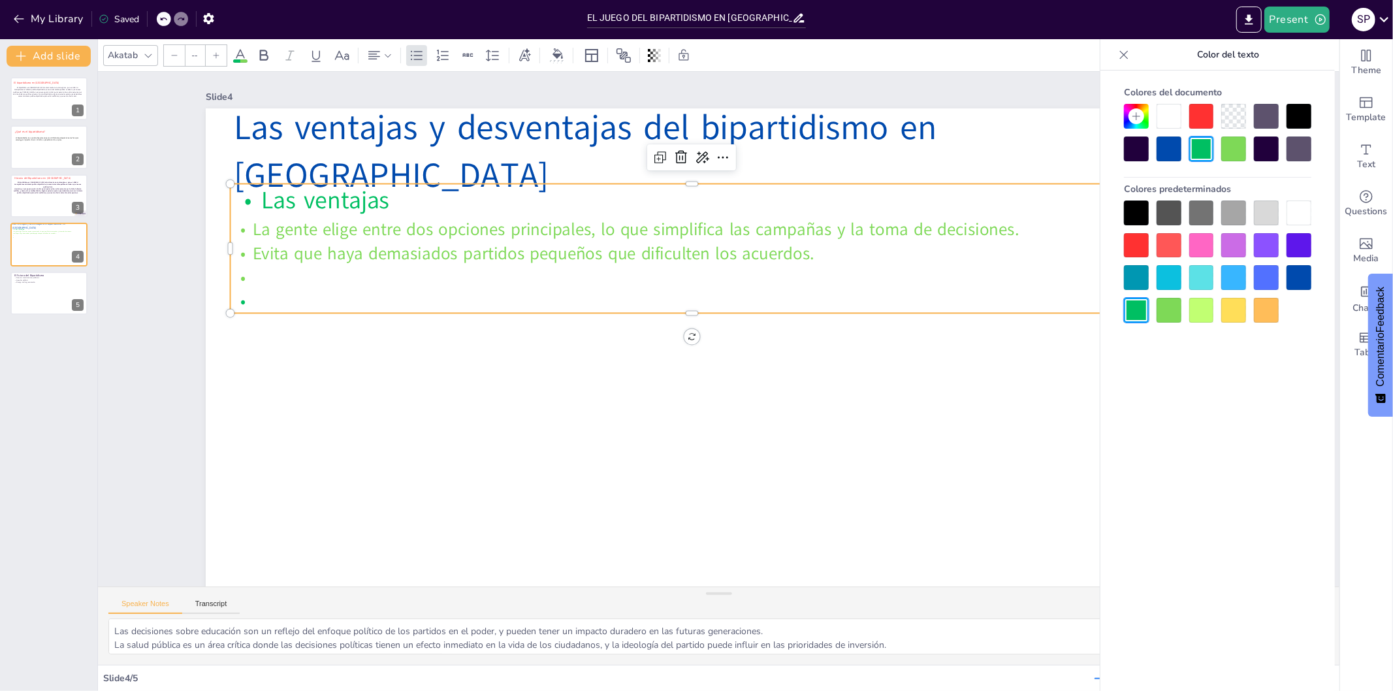
click at [820, 247] on p "Evita que haya demasiados partidos pequeños que dificulten los acuerdos." at bounding box center [799, 336] width 398 height 854
click at [808, 253] on p "Evita que haya demasiados partidos pequeños que dificulten los acuerdos." at bounding box center [799, 327] width 308 height 886
click at [246, 273] on p at bounding box center [697, 275] width 921 height 120
click at [246, 273] on p at bounding box center [698, 275] width 922 height 120
click at [249, 273] on p at bounding box center [703, 273] width 909 height 216
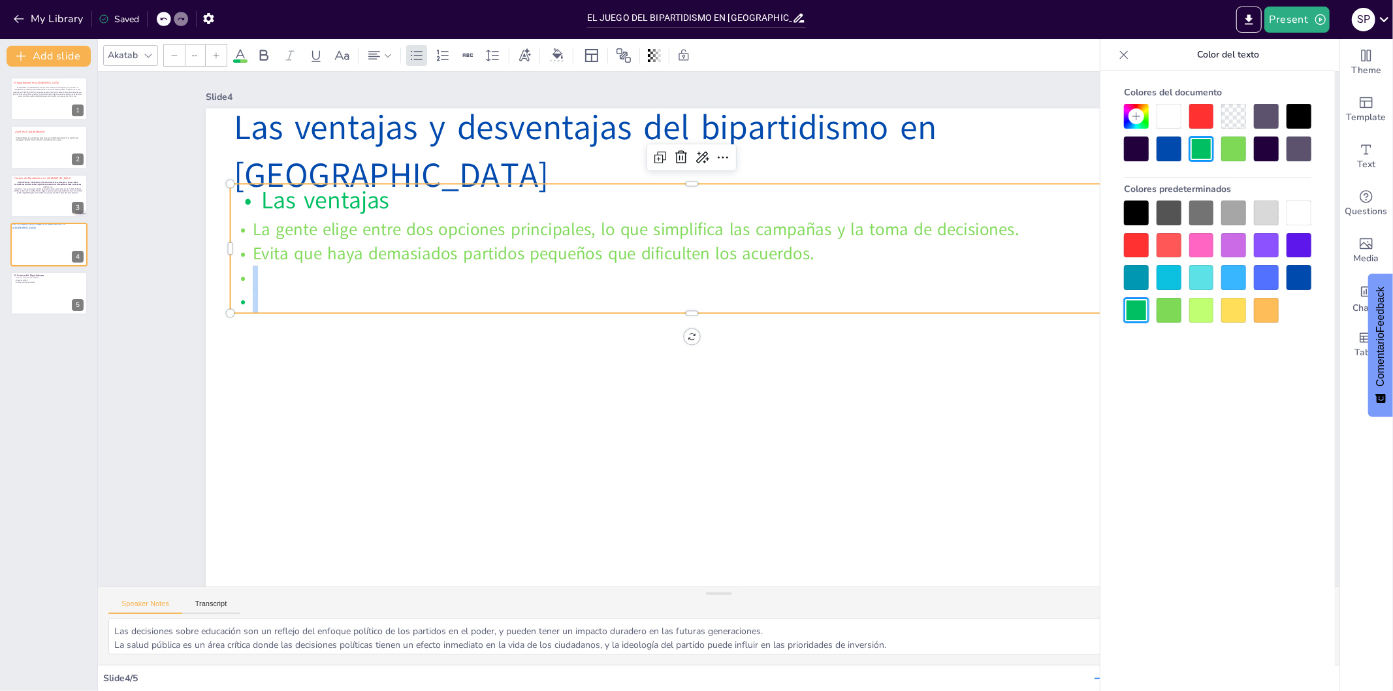
click at [289, 273] on p at bounding box center [716, 271] width 854 height 398
click at [259, 272] on p at bounding box center [697, 275] width 921 height 120
type input "32"
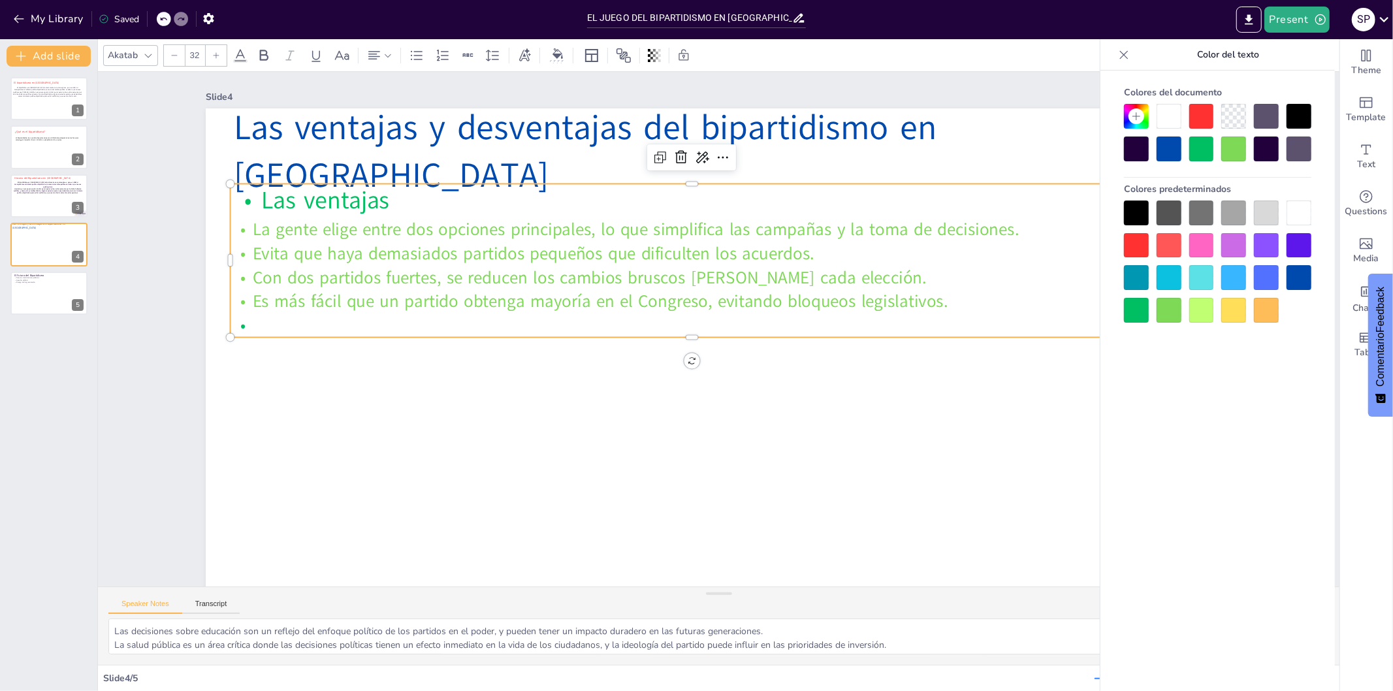
click at [596, 321] on p at bounding box center [692, 323] width 921 height 120
click at [1166, 316] on div at bounding box center [1169, 310] width 25 height 25
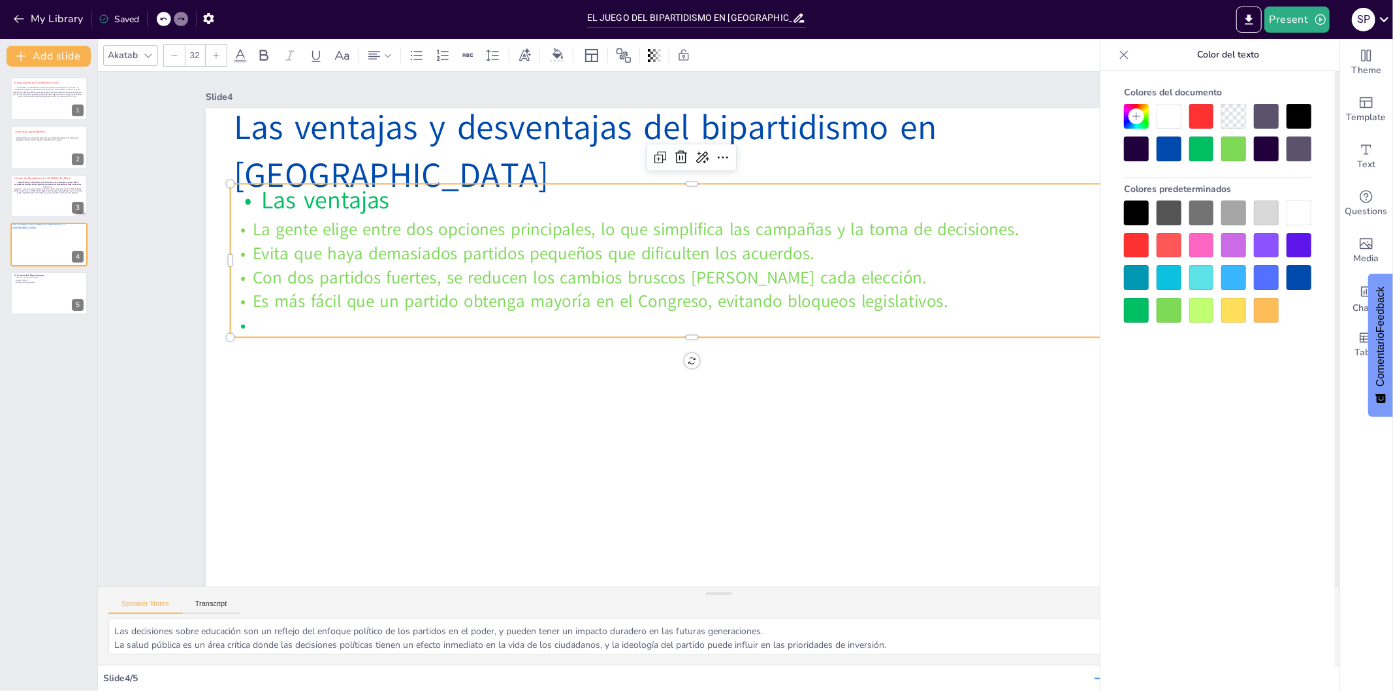
click at [1167, 312] on div at bounding box center [1169, 310] width 25 height 25
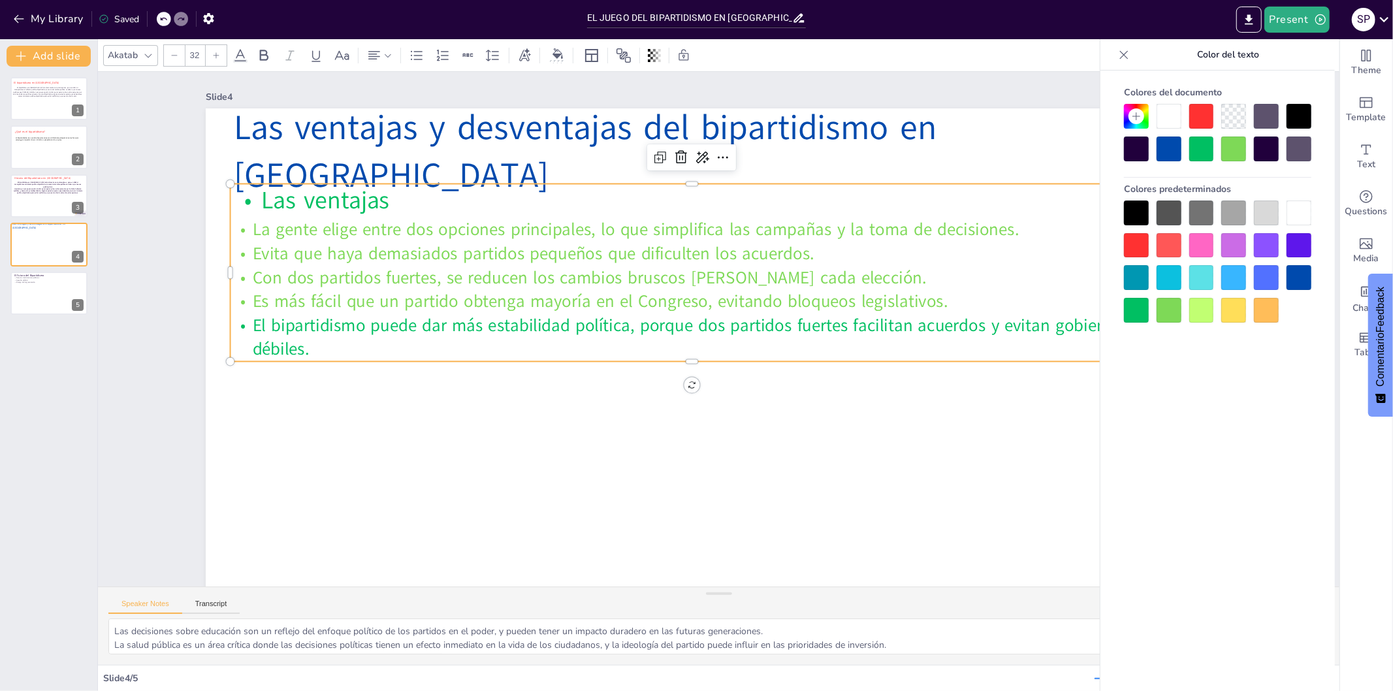
click at [1168, 307] on div at bounding box center [1169, 310] width 25 height 25
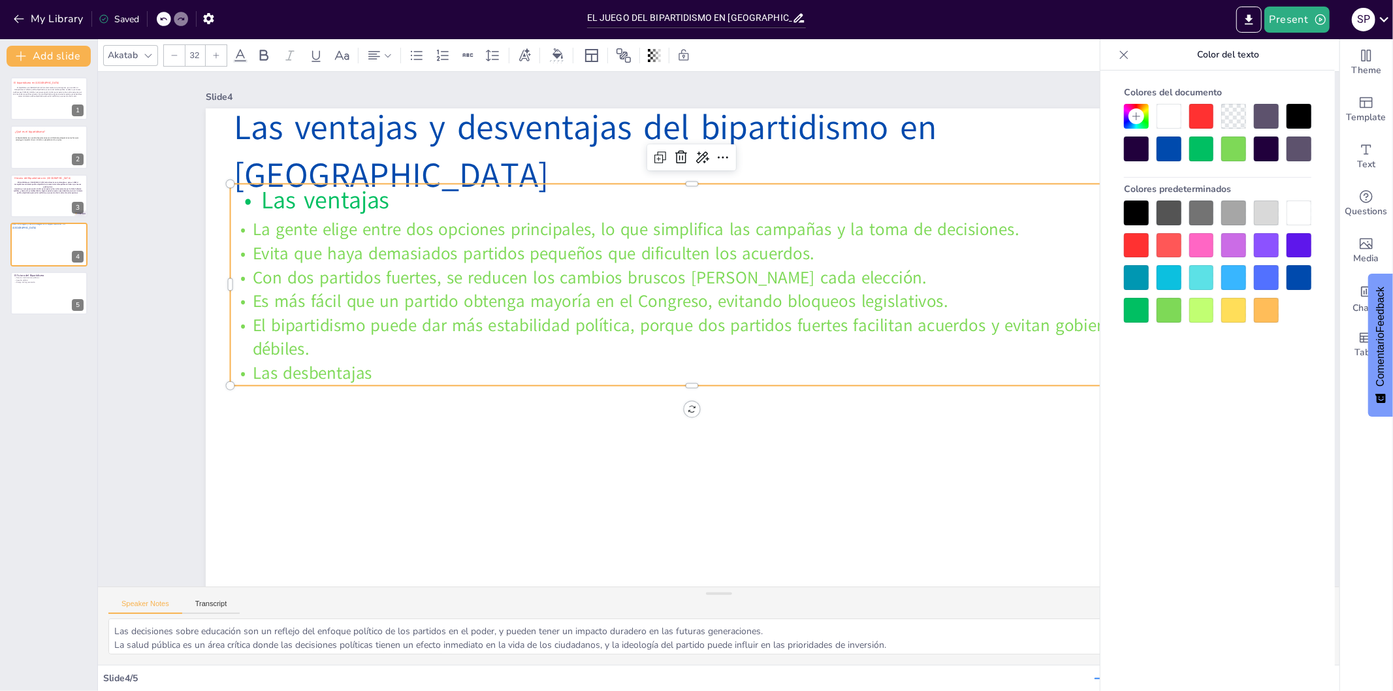
click at [1138, 247] on div at bounding box center [1136, 245] width 25 height 25
click at [428, 201] on p "Las ventajas" at bounding box center [719, 198] width 911 height 225
click at [365, 378] on p "Las desbentajas" at bounding box center [677, 358] width 854 height 397
click at [217, 57] on icon at bounding box center [216, 56] width 8 height 8
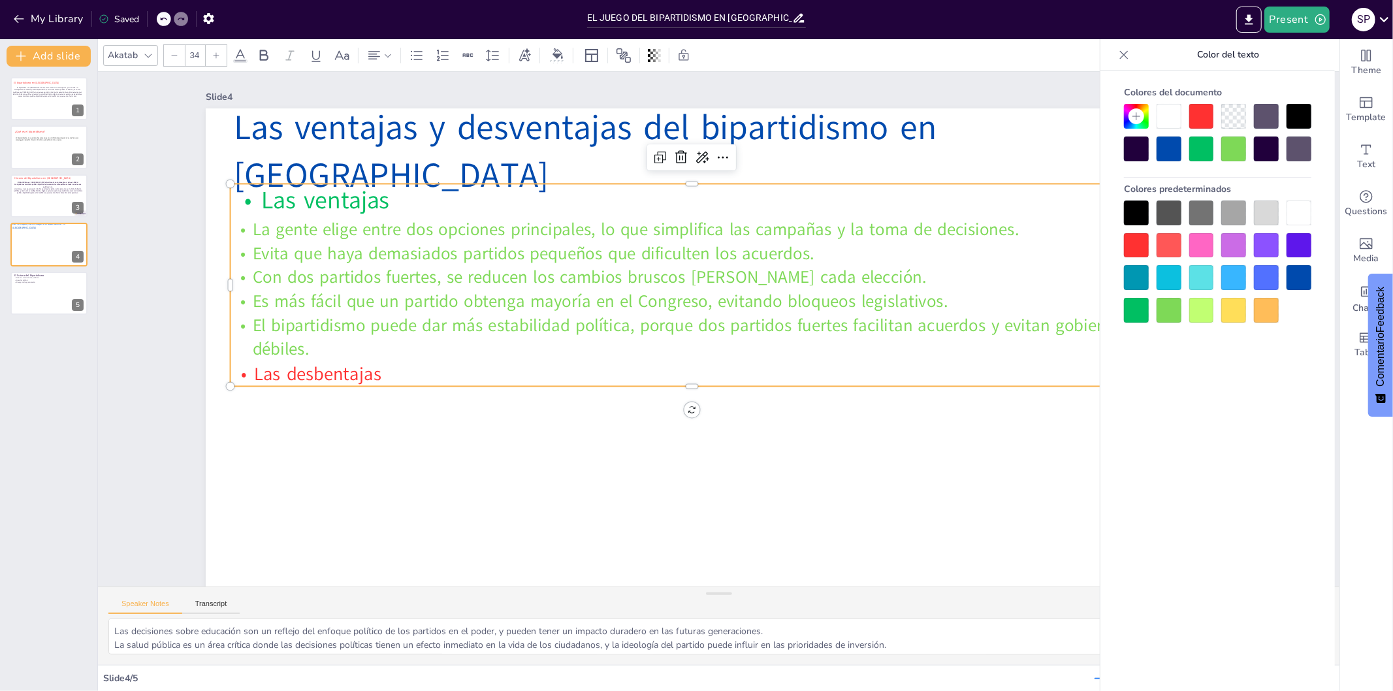
click at [217, 57] on icon at bounding box center [216, 56] width 8 height 8
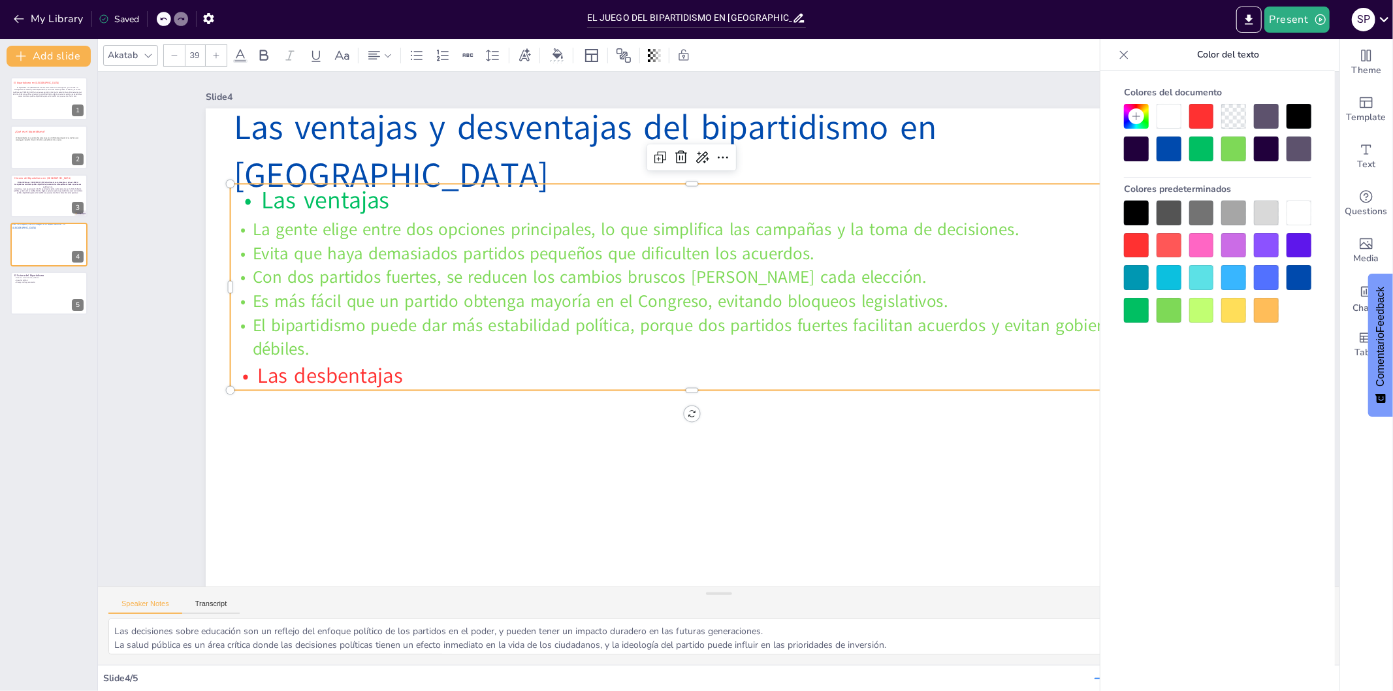
click at [217, 57] on icon at bounding box center [216, 56] width 8 height 8
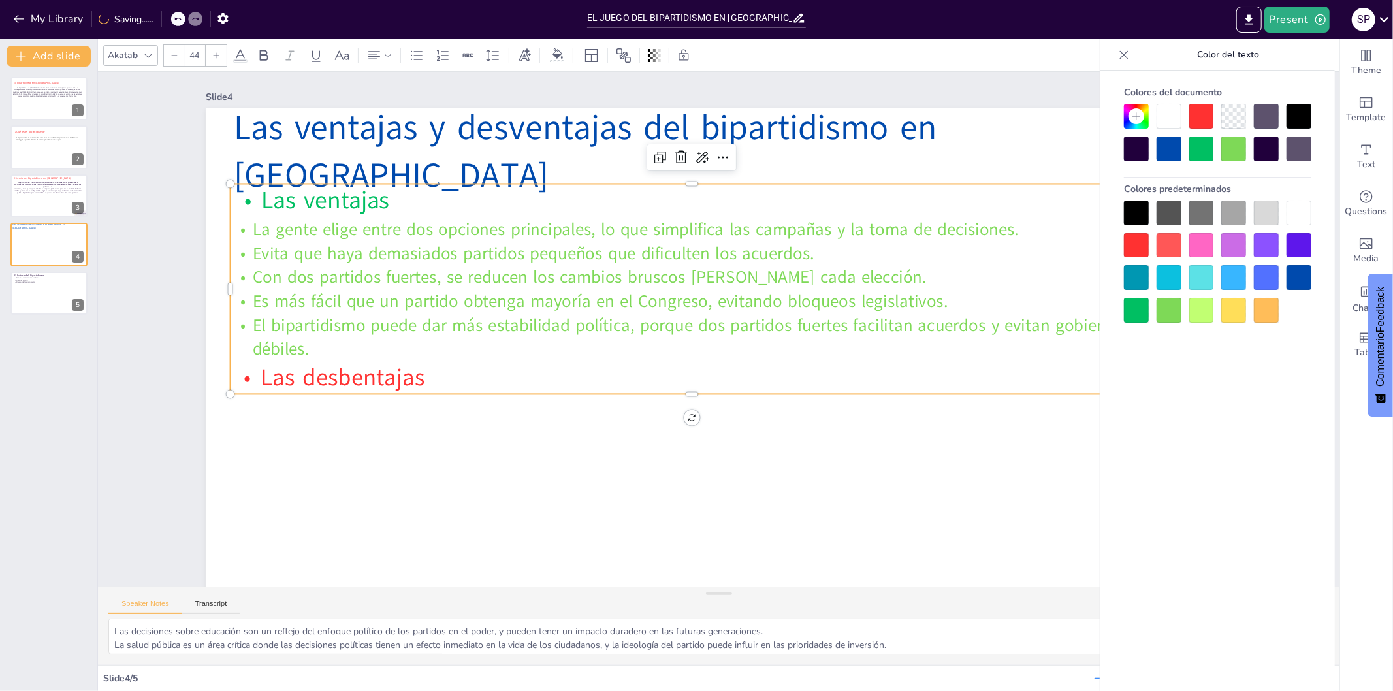
click at [217, 57] on icon at bounding box center [216, 56] width 8 height 8
click at [340, 387] on p "Las desbentajas" at bounding box center [682, 371] width 911 height 225
click at [433, 380] on p "Las desventajas" at bounding box center [682, 371] width 911 height 225
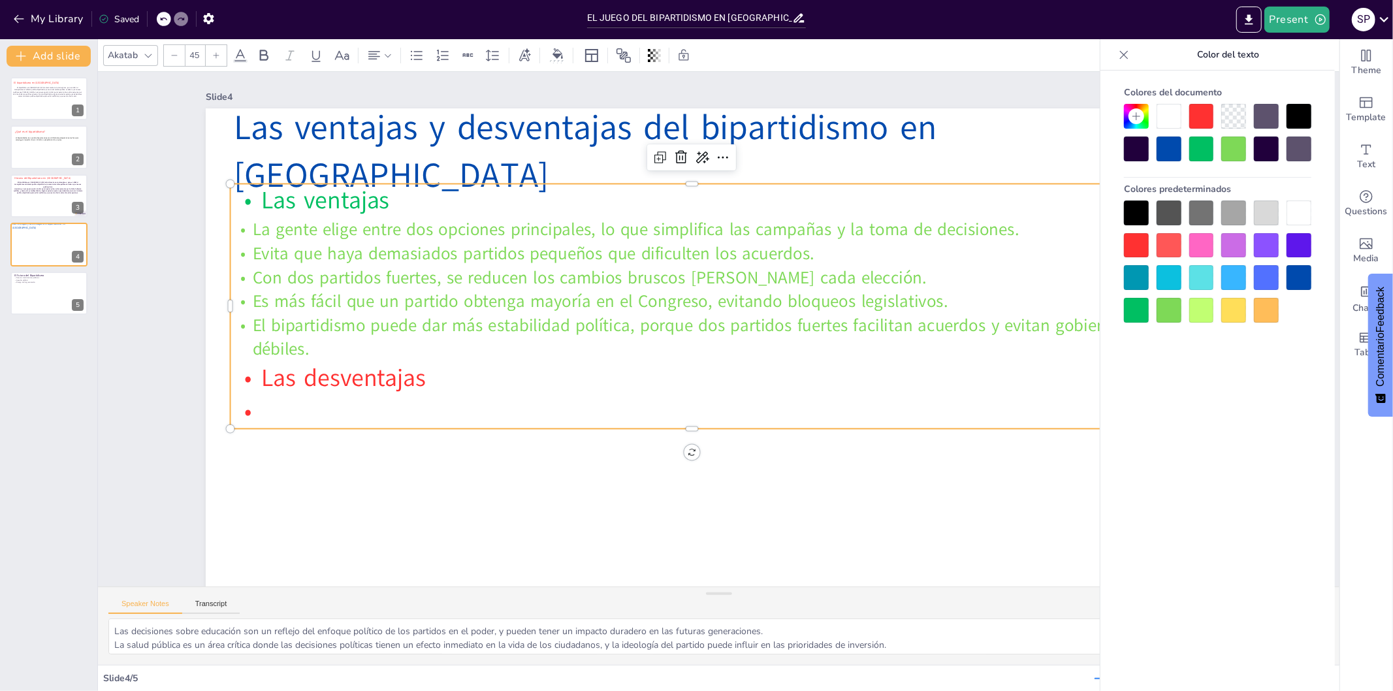
click at [1176, 245] on div at bounding box center [1169, 245] width 25 height 25
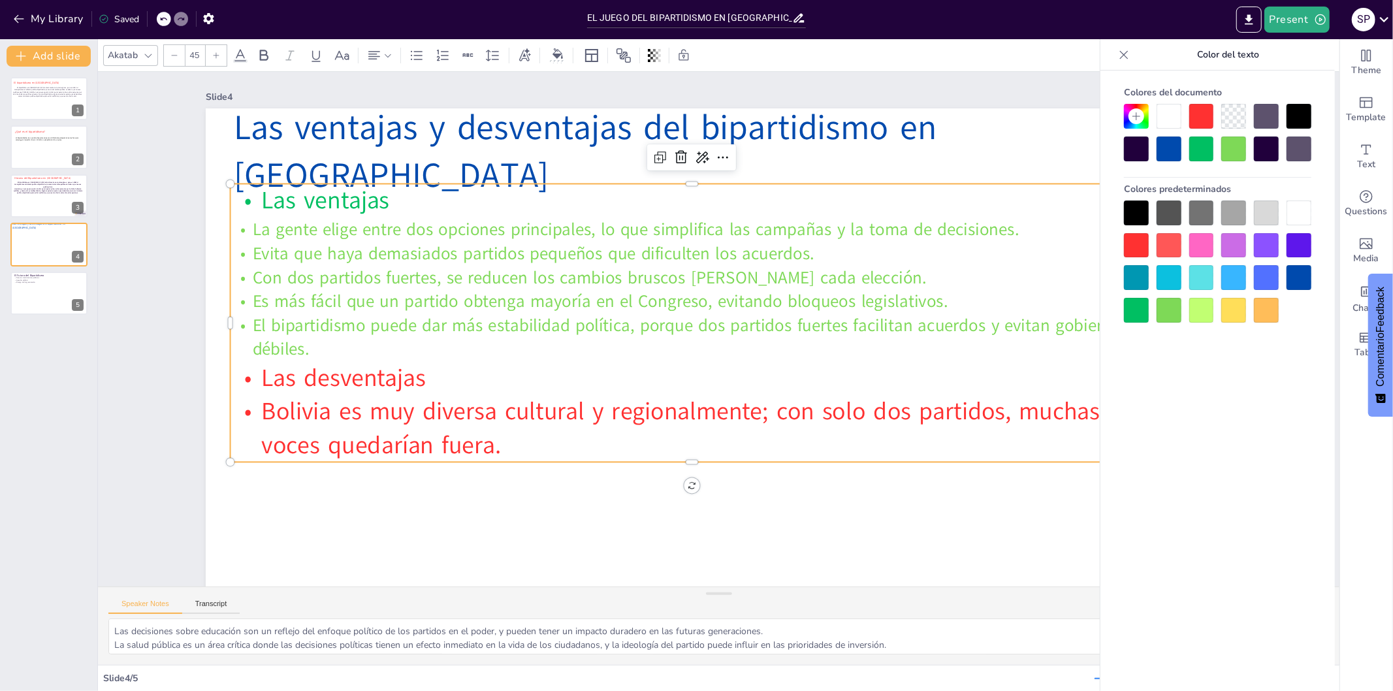
click at [1141, 233] on div at bounding box center [1136, 245] width 25 height 25
click at [1168, 239] on div at bounding box center [1169, 245] width 25 height 25
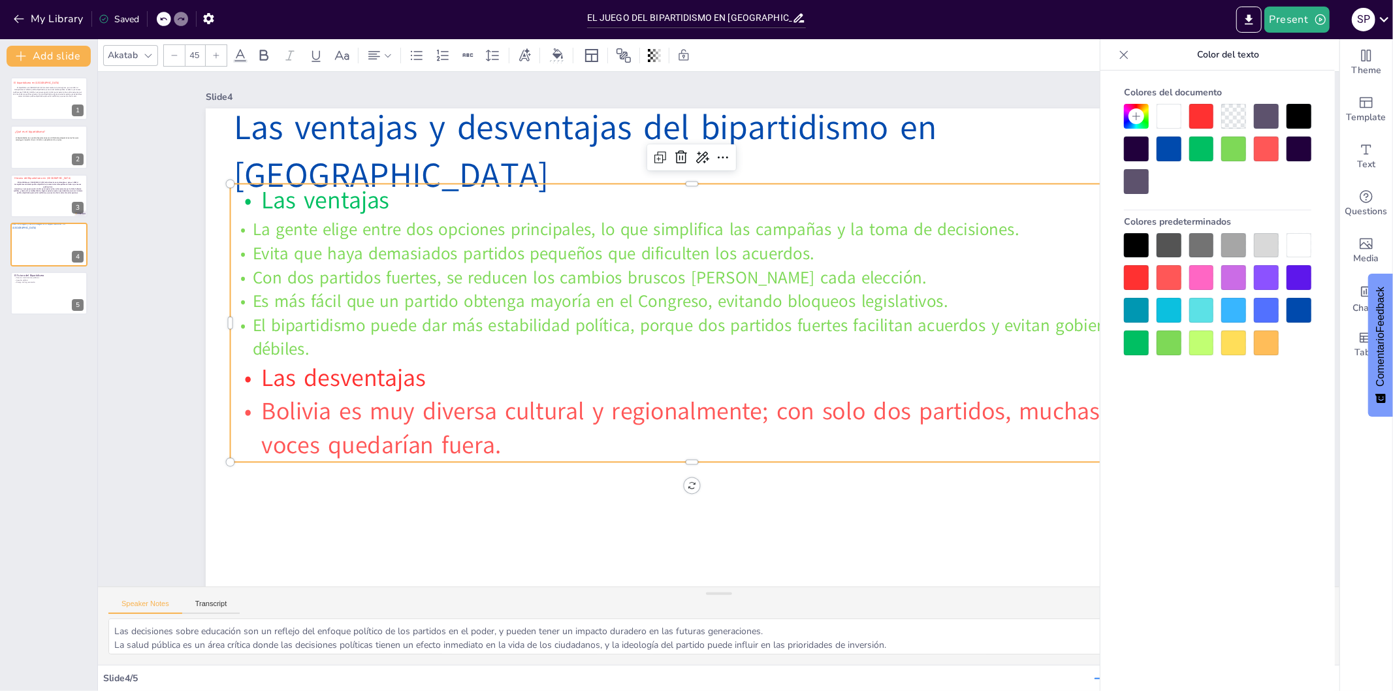
click at [1168, 240] on div at bounding box center [1169, 245] width 25 height 25
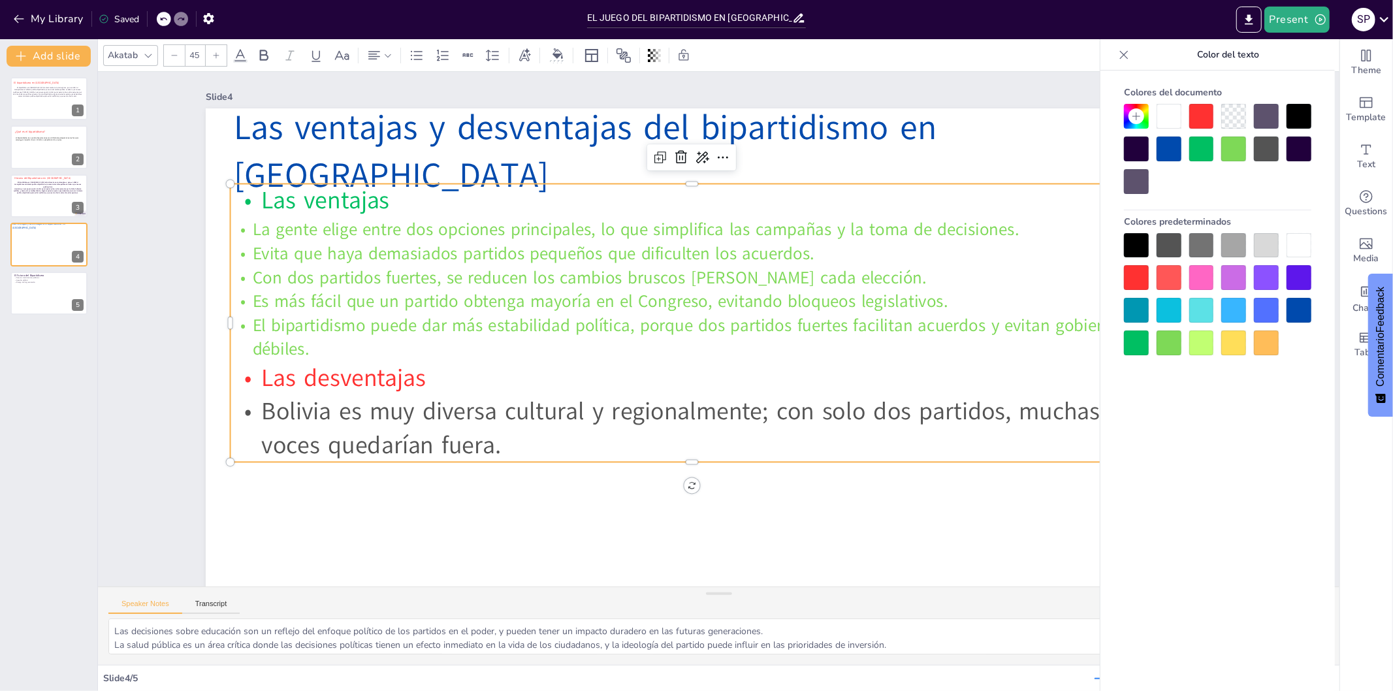
click at [1177, 282] on div at bounding box center [1169, 277] width 25 height 25
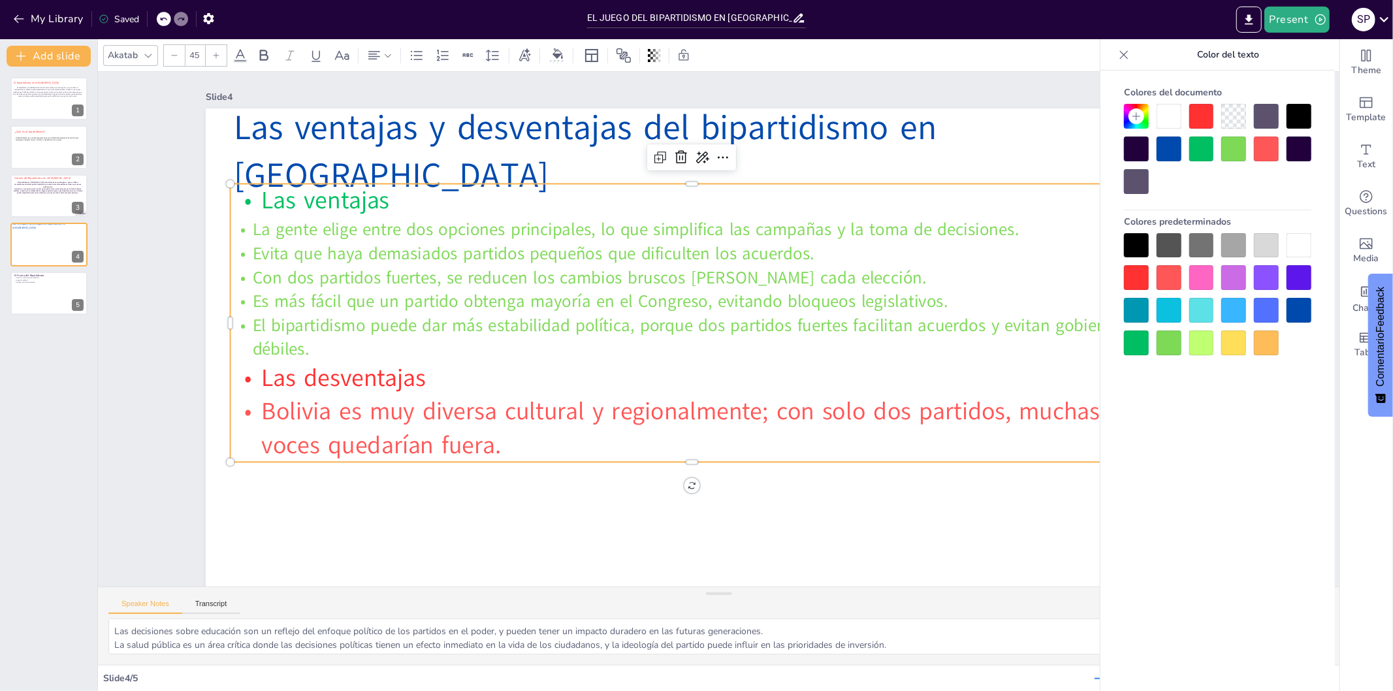
click at [212, 59] on icon at bounding box center [216, 56] width 8 height 8
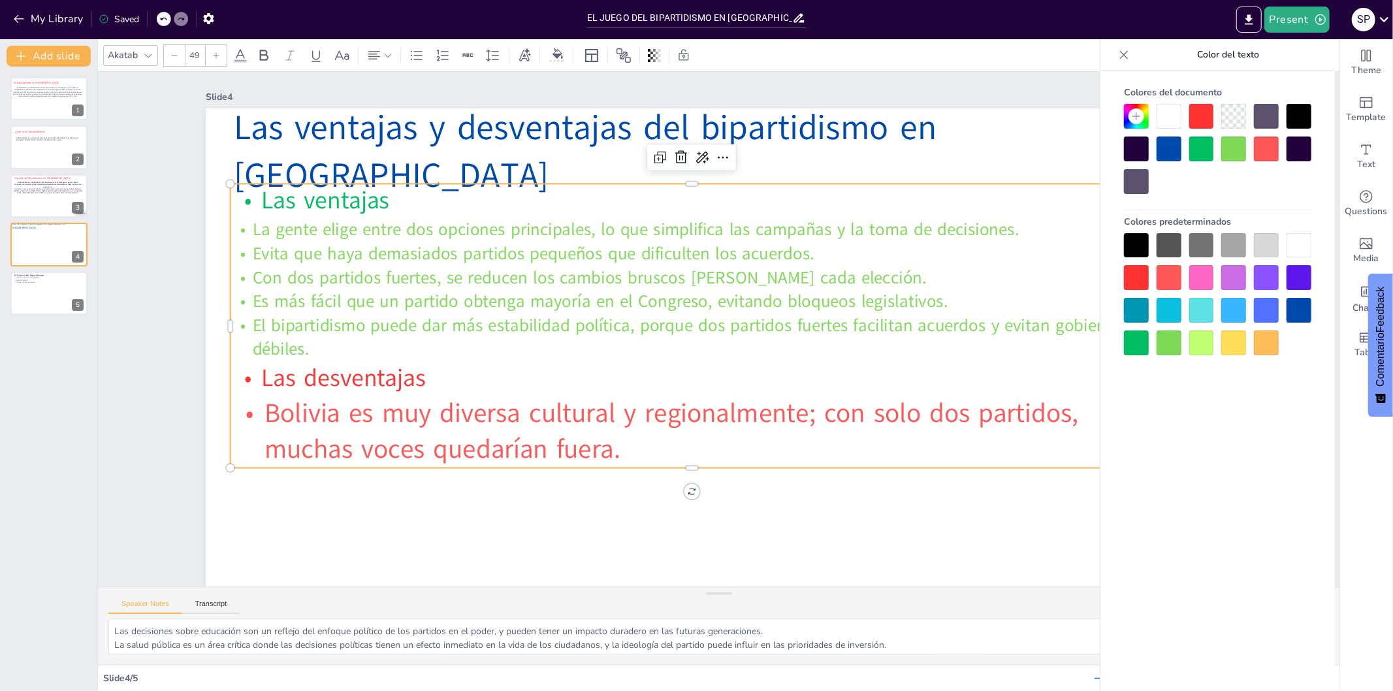
click at [212, 59] on icon at bounding box center [216, 56] width 8 height 8
click at [212, 57] on icon at bounding box center [216, 56] width 8 height 8
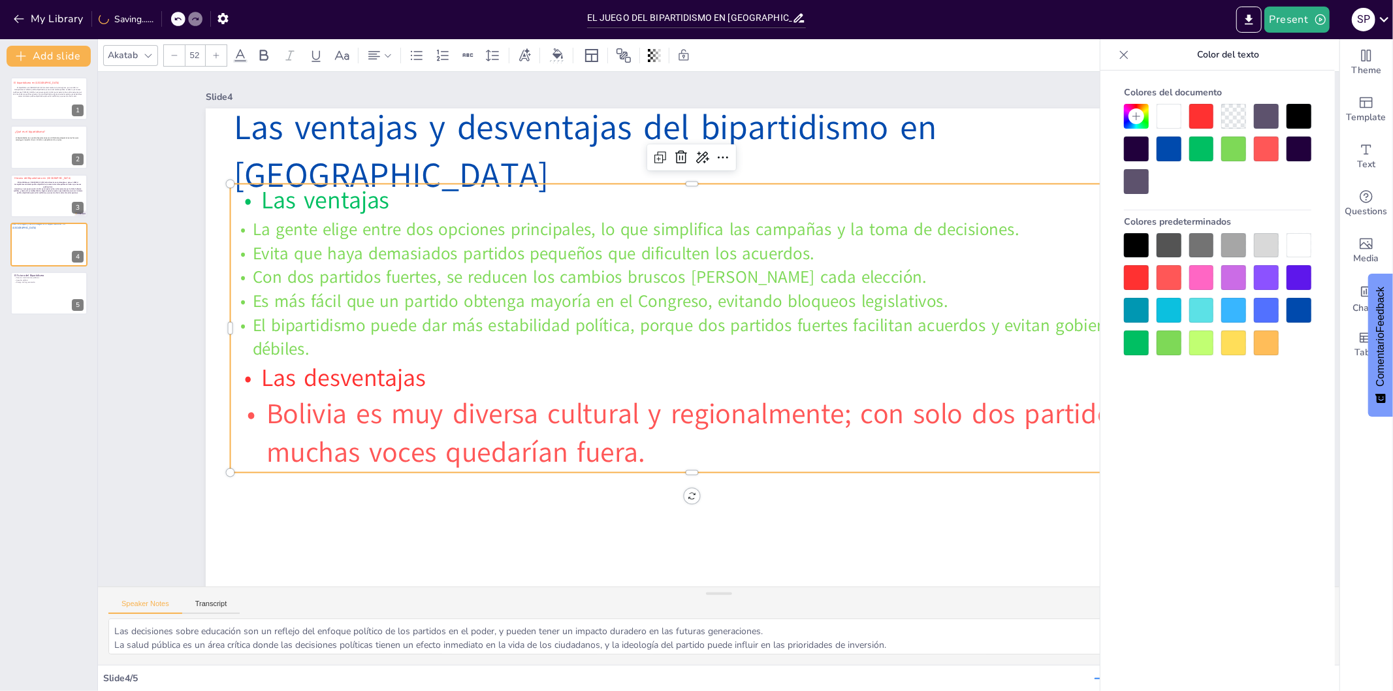
click at [212, 57] on icon at bounding box center [216, 56] width 8 height 8
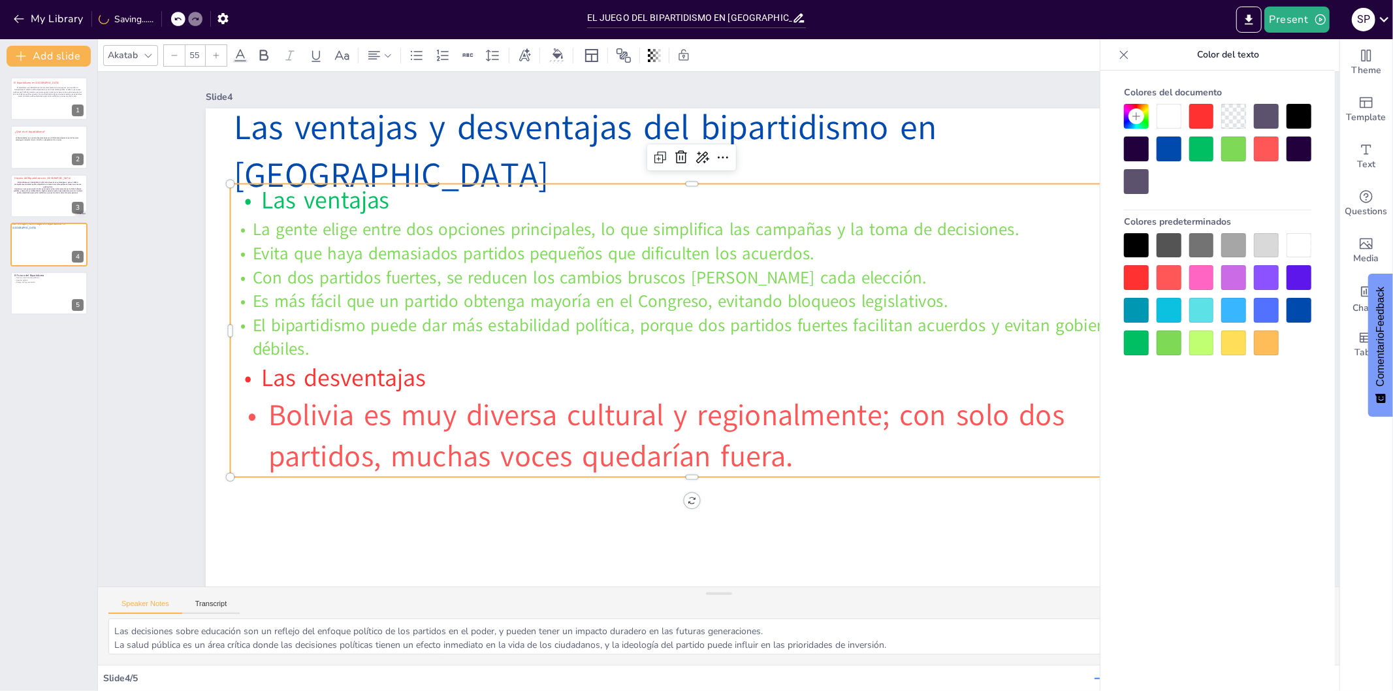
click at [212, 57] on icon at bounding box center [216, 56] width 8 height 8
click at [168, 57] on div at bounding box center [174, 55] width 21 height 21
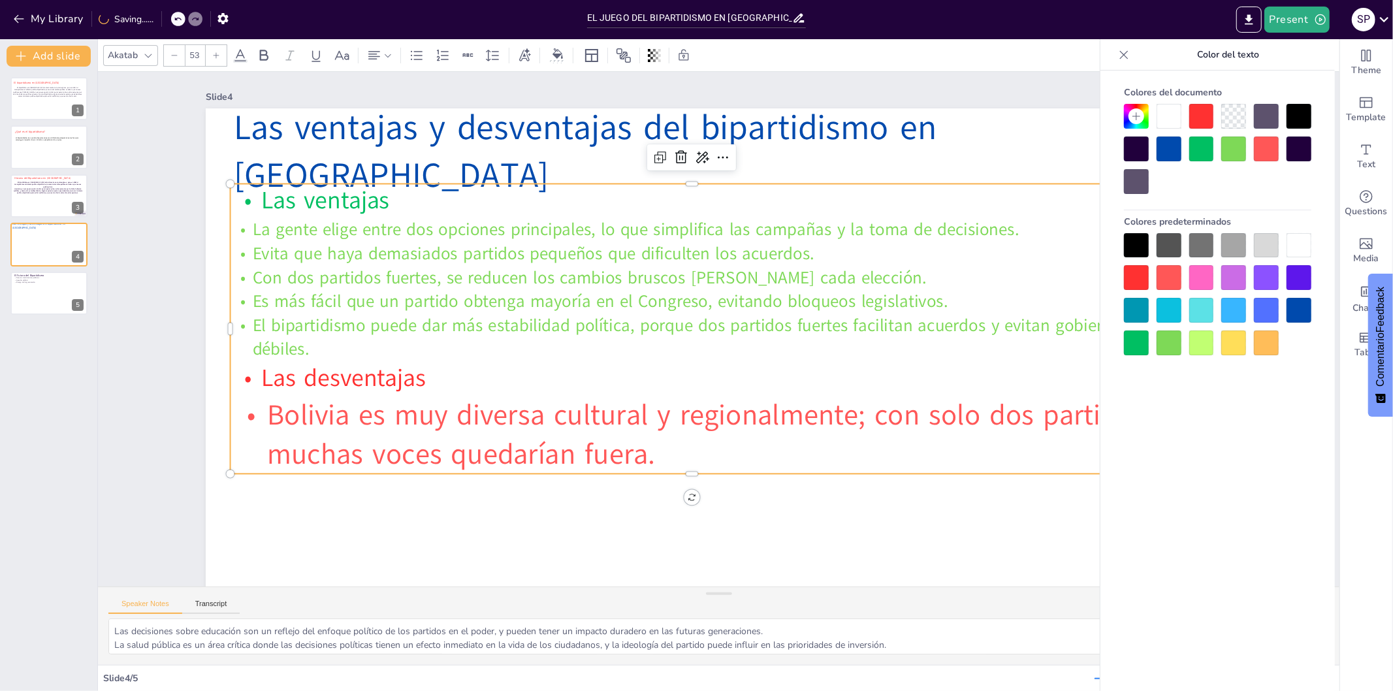
click at [168, 57] on div at bounding box center [174, 55] width 21 height 21
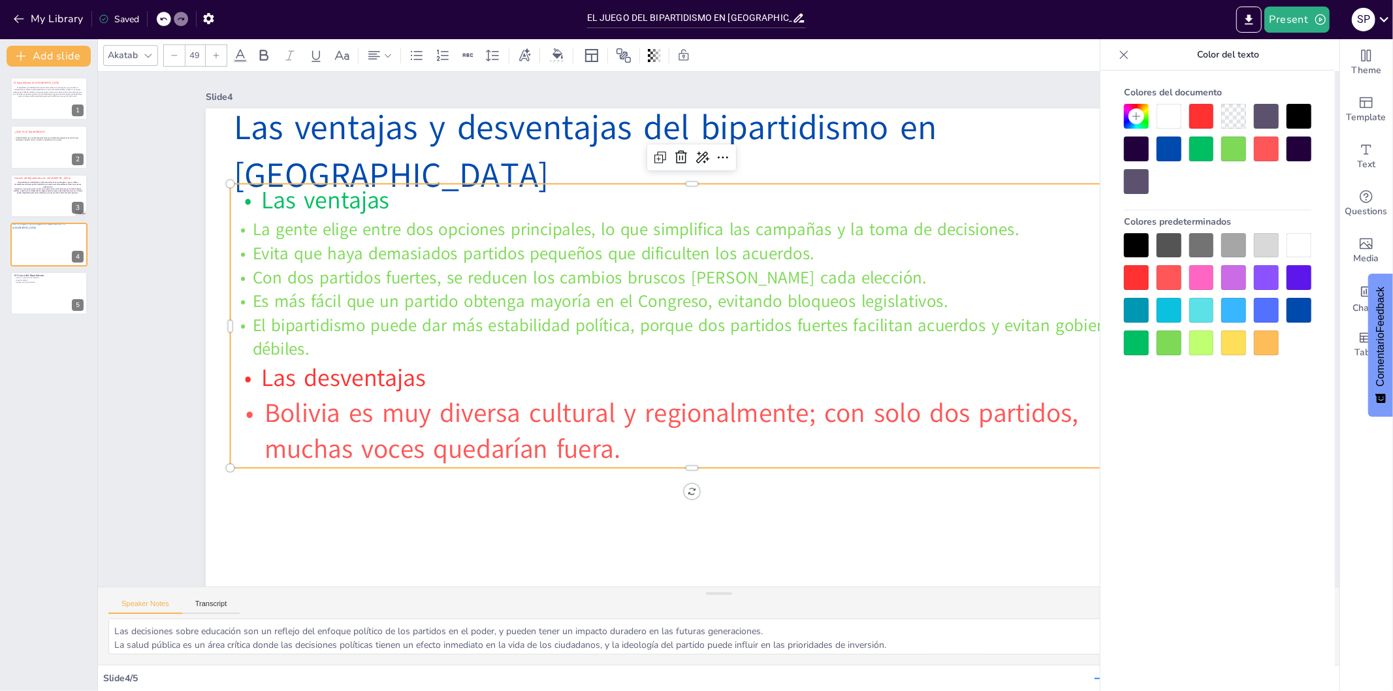
click at [168, 57] on div at bounding box center [174, 55] width 21 height 21
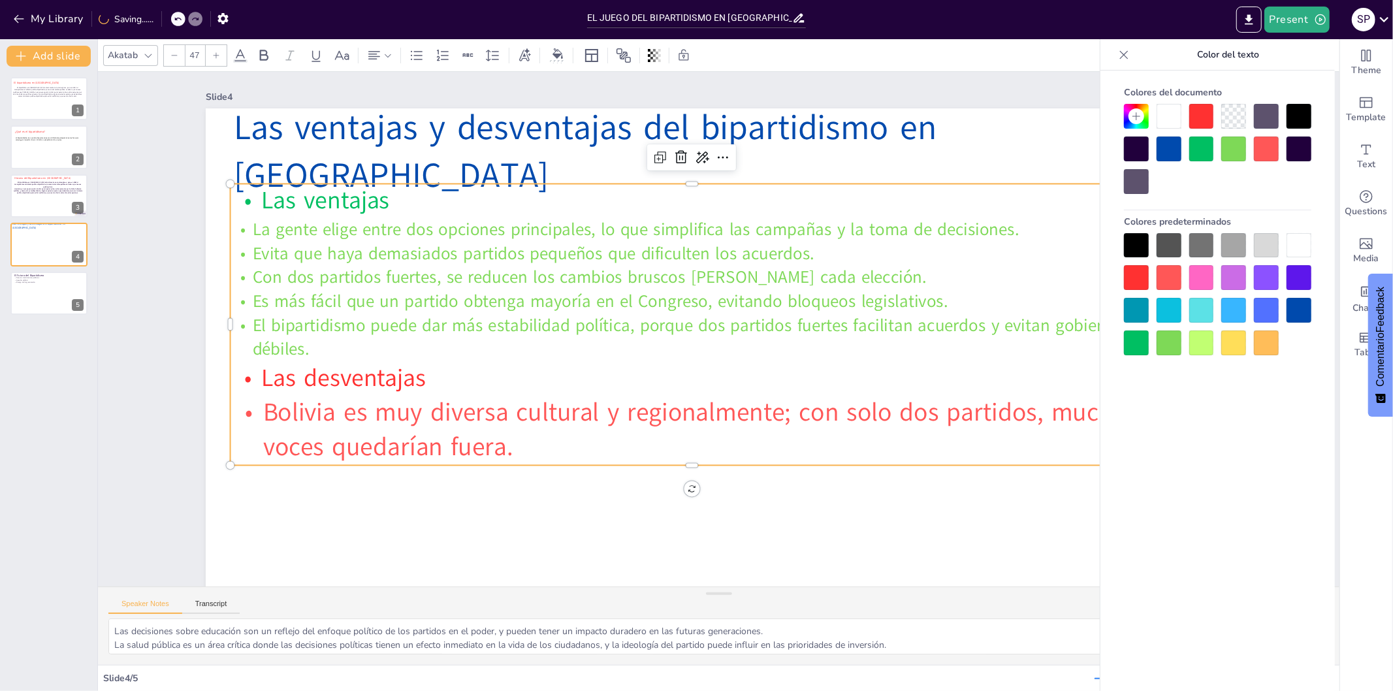
click at [168, 57] on div at bounding box center [174, 55] width 21 height 21
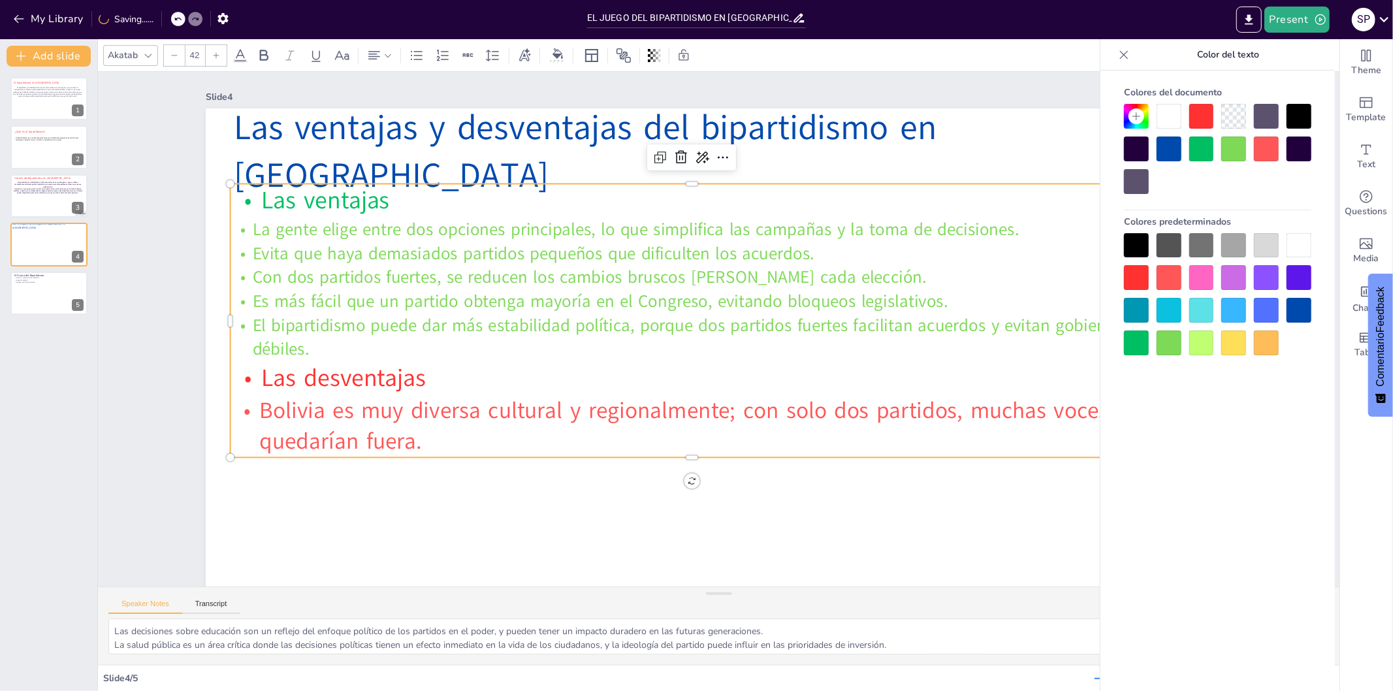
click at [168, 57] on div at bounding box center [174, 55] width 21 height 21
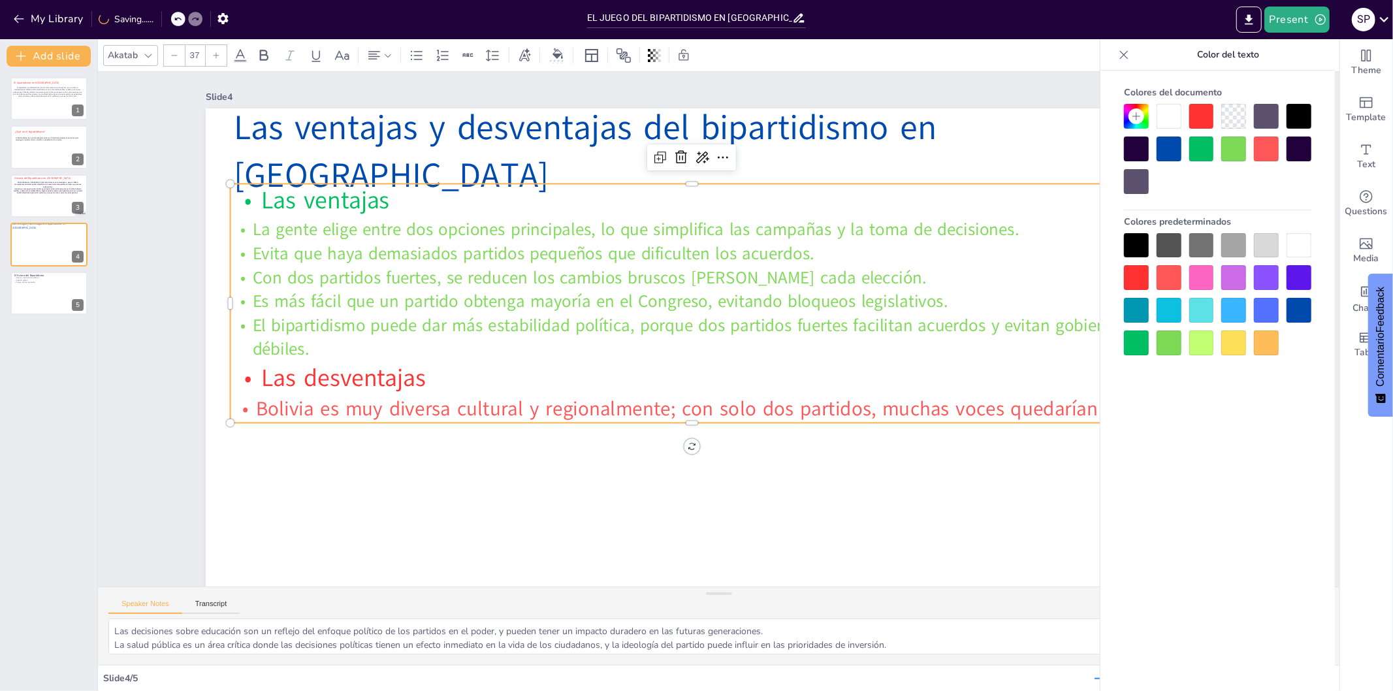
click at [168, 57] on div at bounding box center [174, 55] width 21 height 21
type input "35"
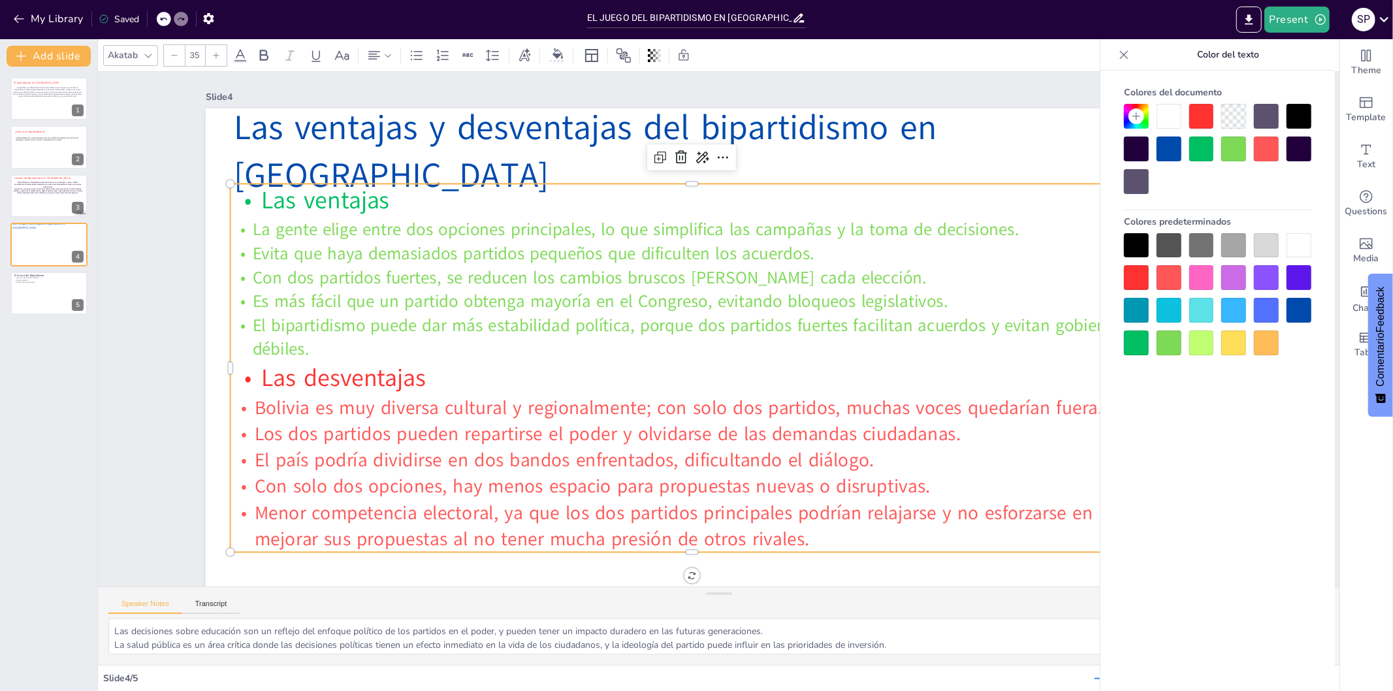
click at [1121, 54] on icon at bounding box center [1124, 54] width 13 height 13
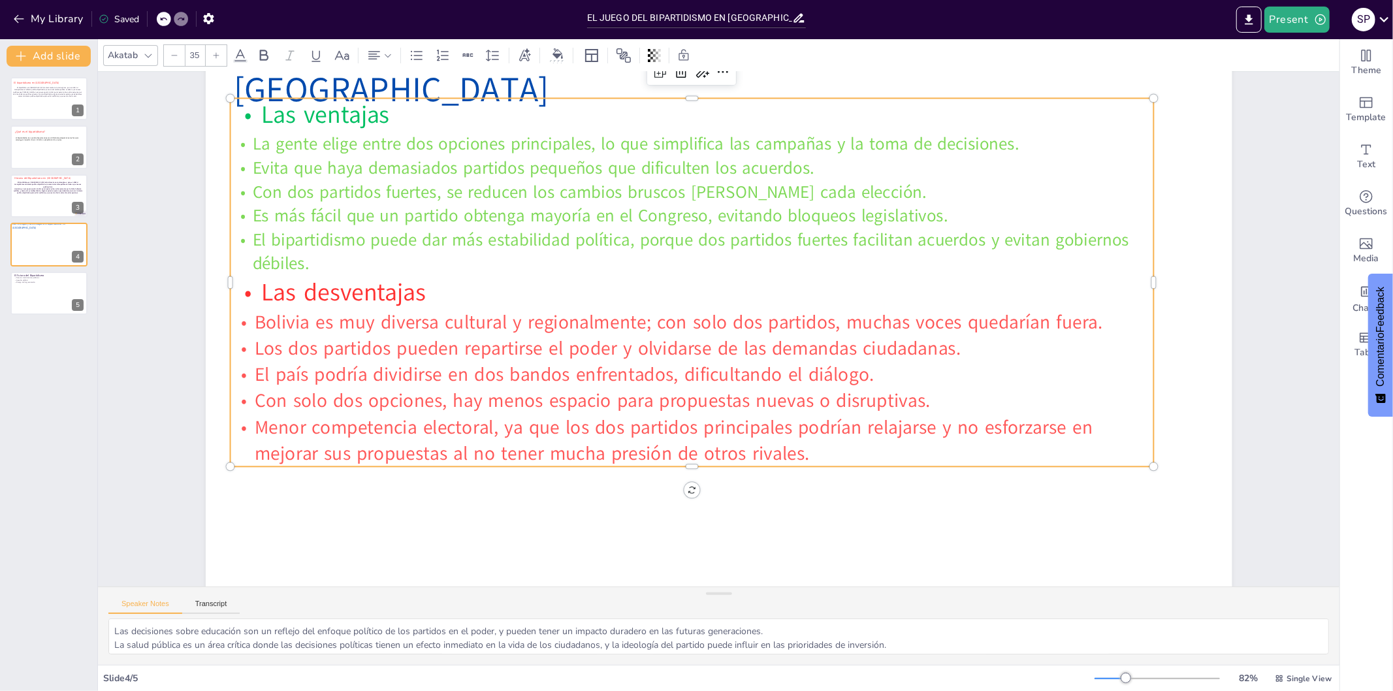
scroll to position [79, 0]
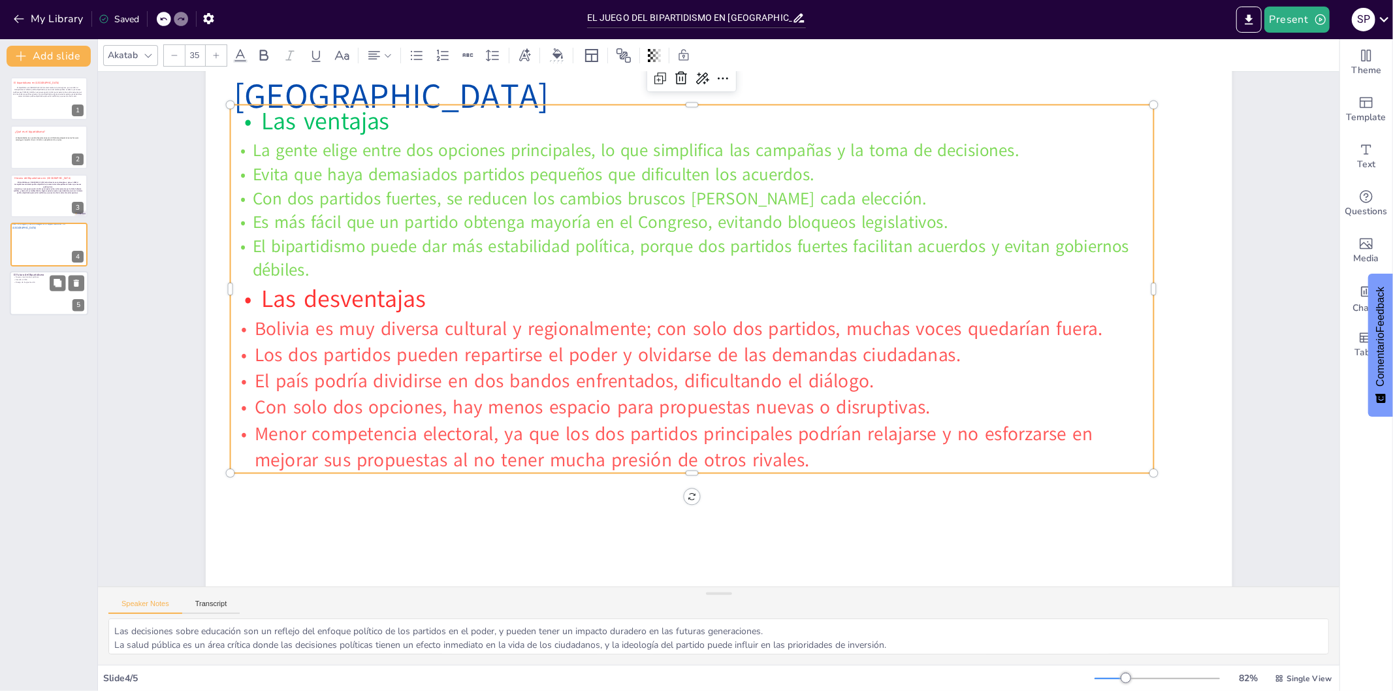
click at [47, 304] on div at bounding box center [49, 293] width 78 height 44
type textarea "La aparición de nuevos movimientos políticos representa una oportunidad para di…"
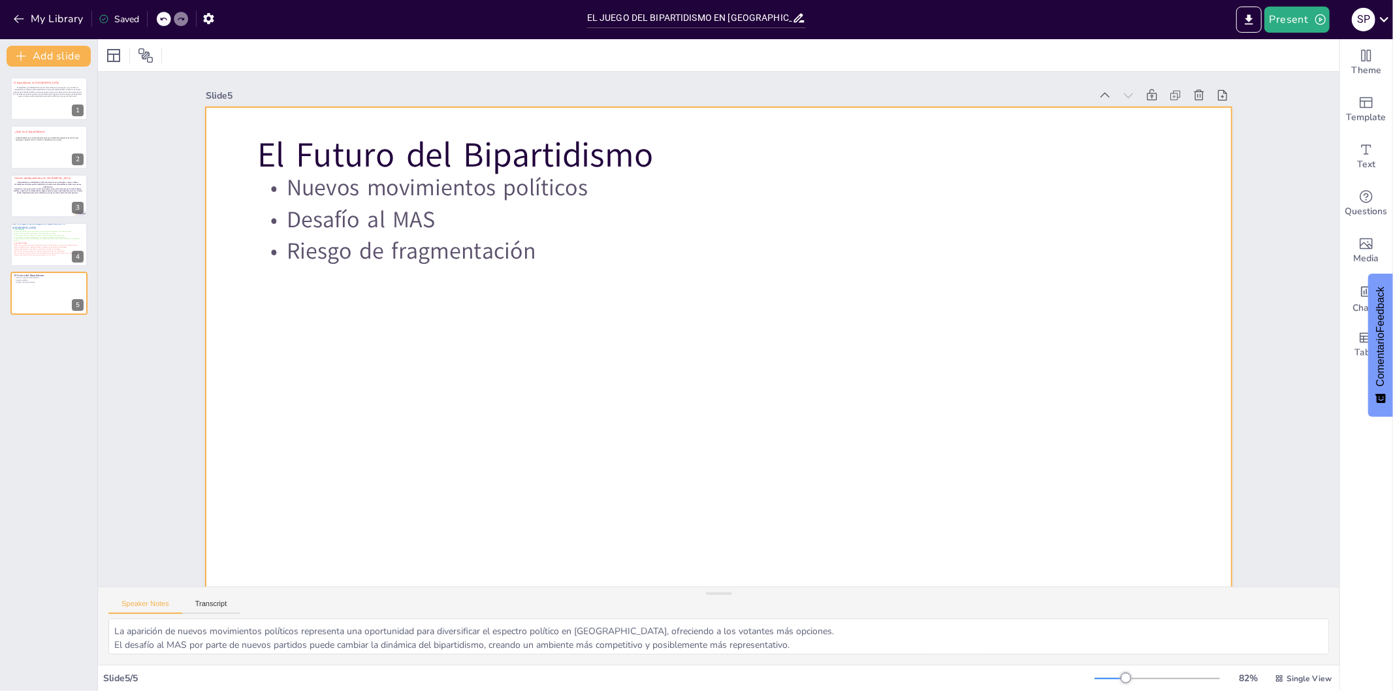
scroll to position [0, 0]
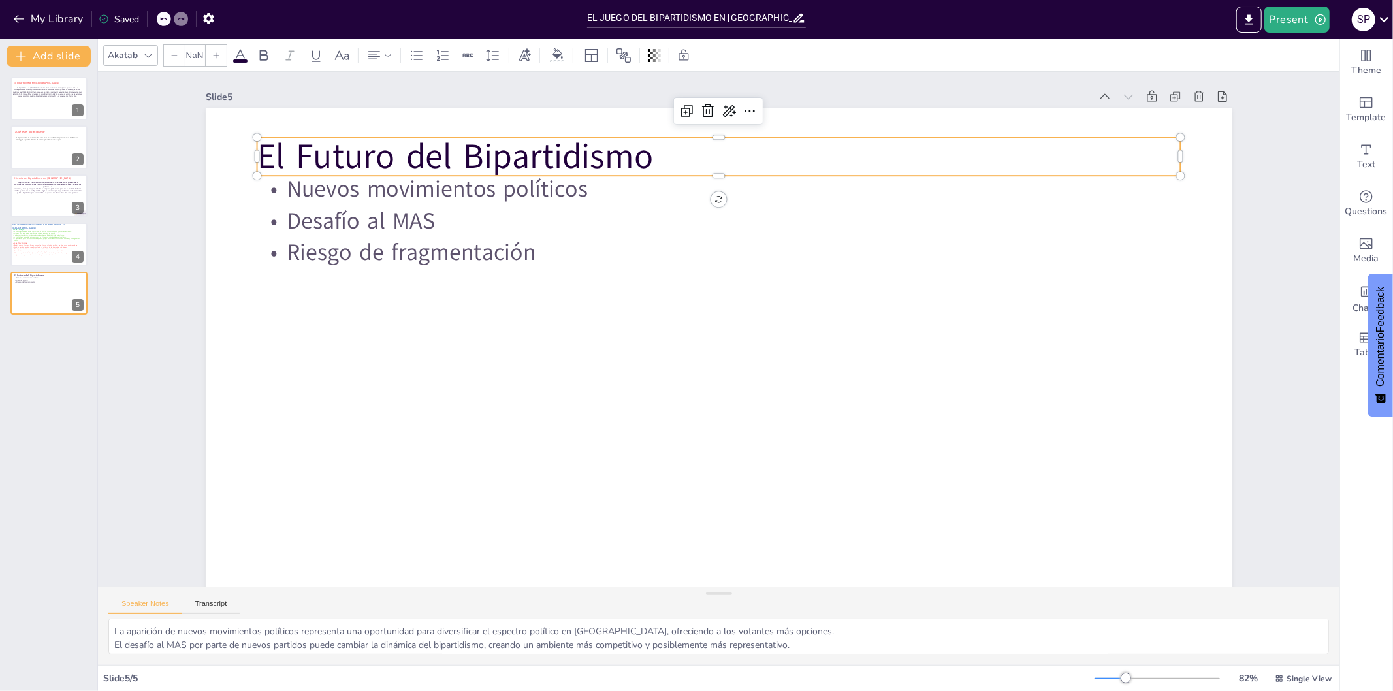
type input "48"
click at [647, 155] on p "El Futuro del Bipartidismo" at bounding box center [834, 201] width 719 height 654
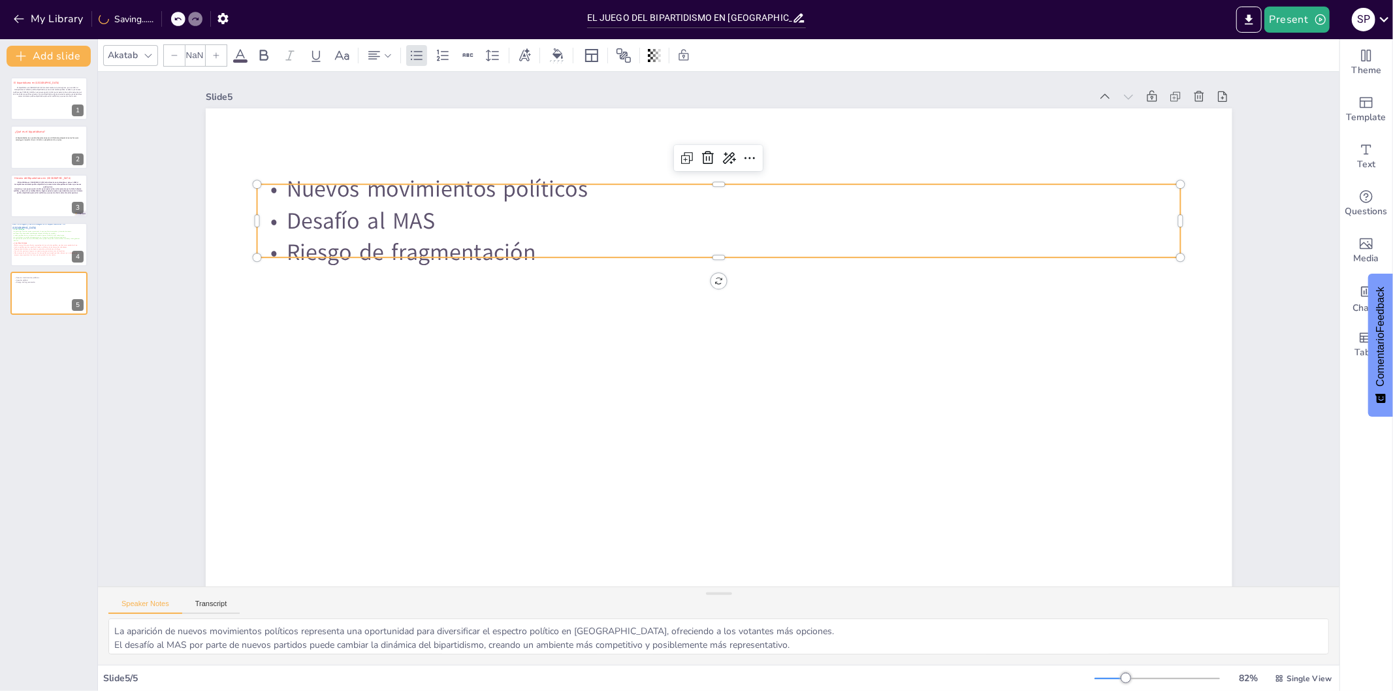
type input "32"
click at [554, 195] on p "Nuevos movimientos políticos" at bounding box center [813, 225] width 708 height 642
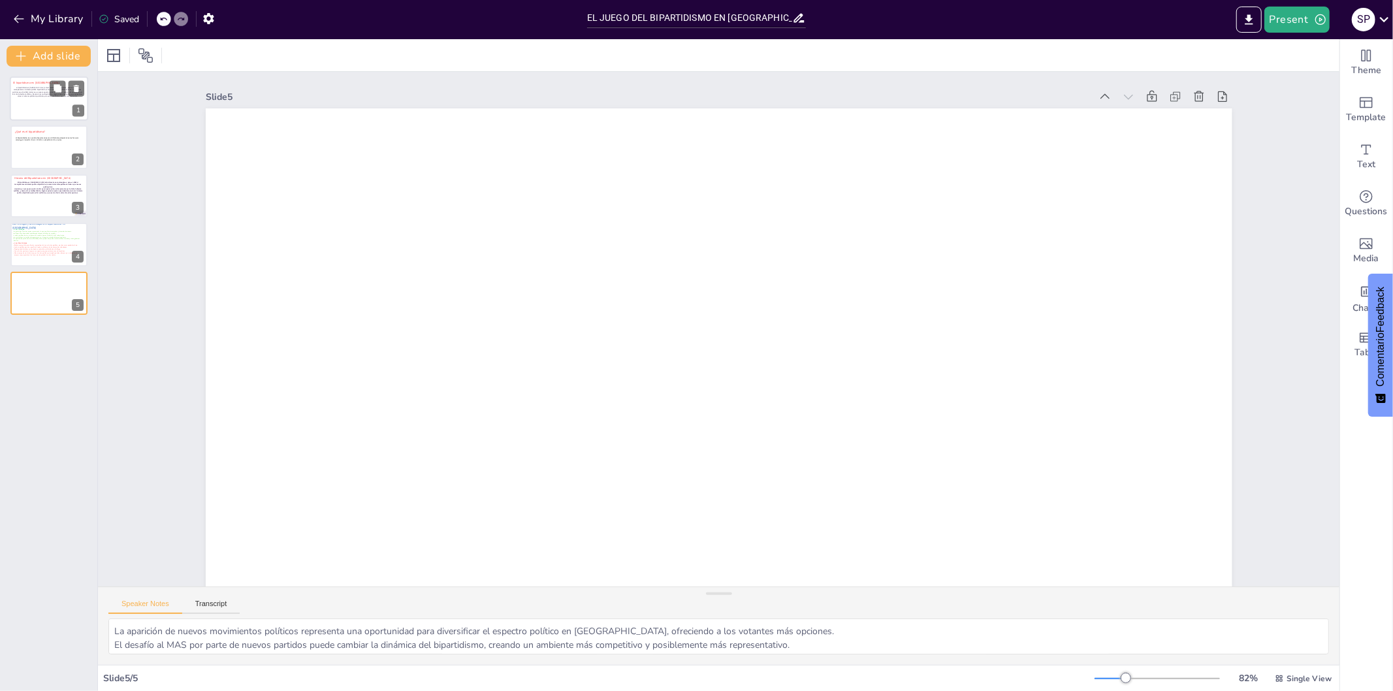
click at [37, 80] on div at bounding box center [49, 98] width 78 height 44
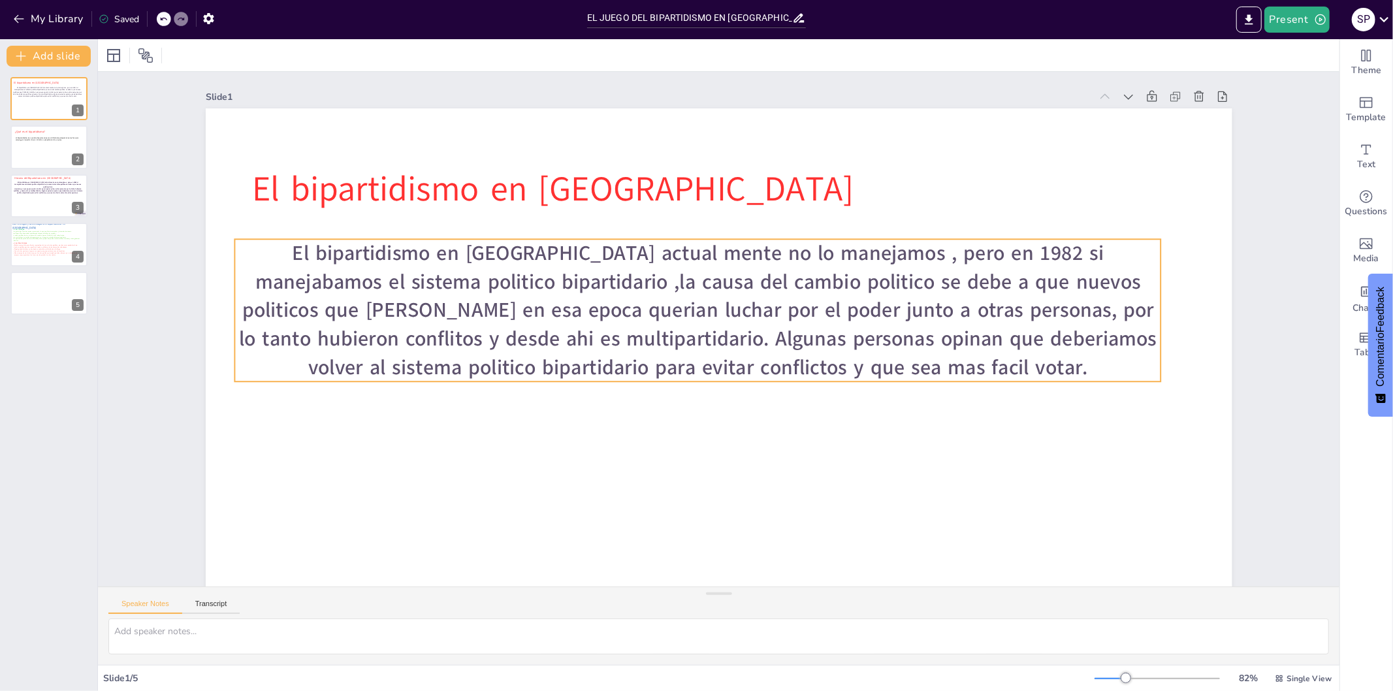
click at [802, 303] on span "El bipartidismo en [GEOGRAPHIC_DATA] actual mente no lo manejamos , pero en 198…" at bounding box center [697, 306] width 916 height 223
click at [691, 210] on icon at bounding box center [699, 210] width 17 height 17
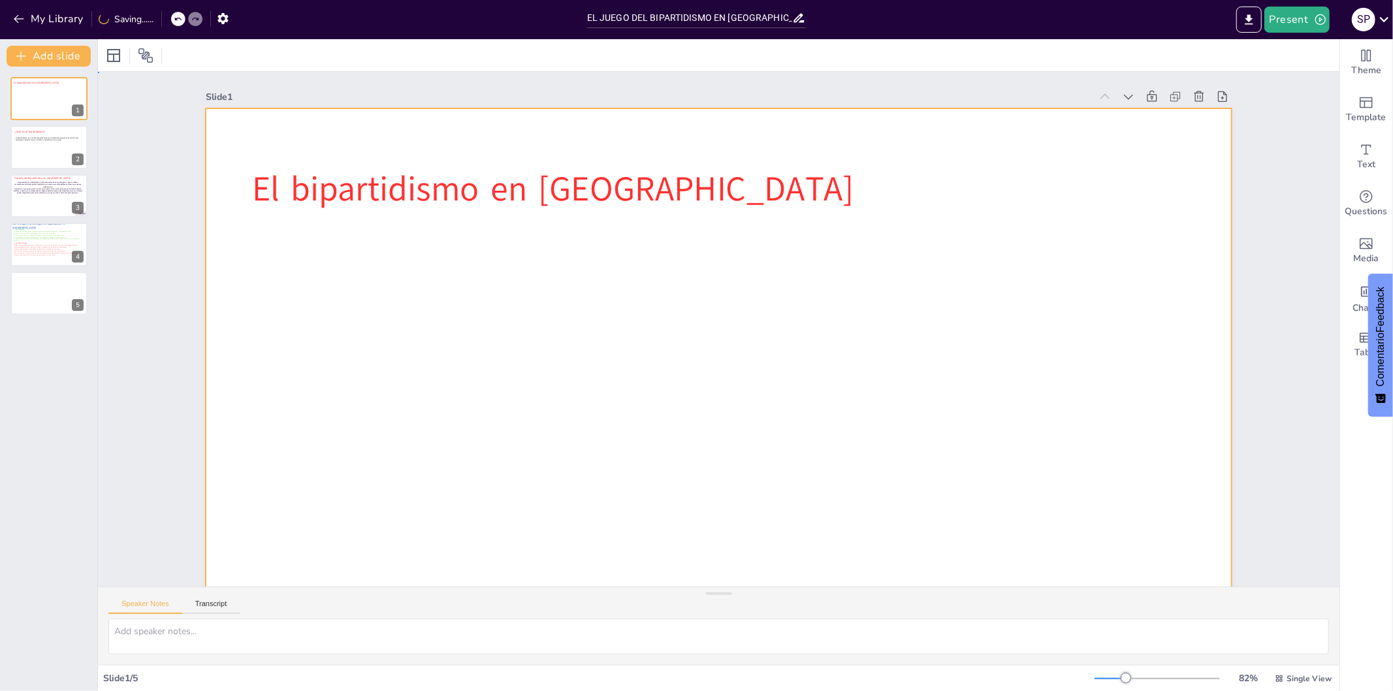
click at [454, 425] on div at bounding box center [651, 336] width 681 height 1081
click at [415, 334] on div at bounding box center [668, 374] width 1116 height 1149
click at [454, 304] on div at bounding box center [685, 387] width 1178 height 1013
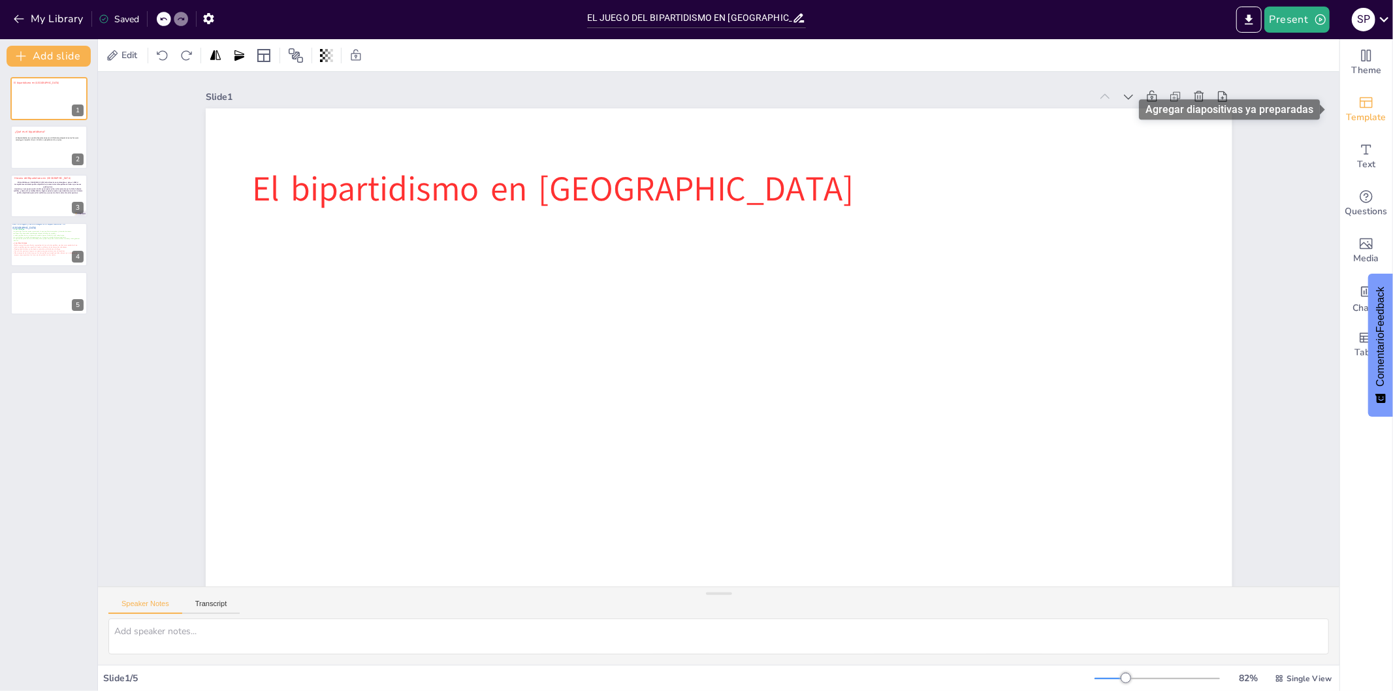
click at [1254, 107] on icon "Add ready made slides" at bounding box center [1366, 102] width 13 height 11
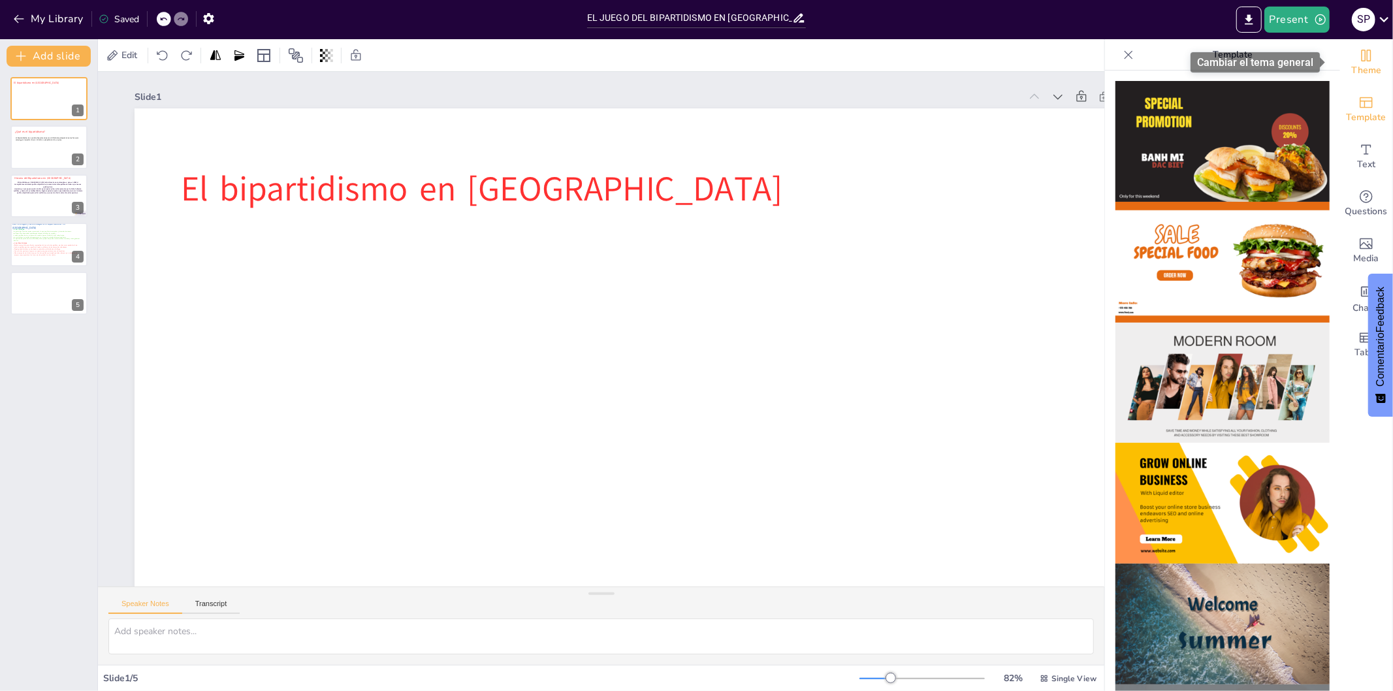
click at [1254, 69] on span "Theme" at bounding box center [1367, 70] width 30 height 14
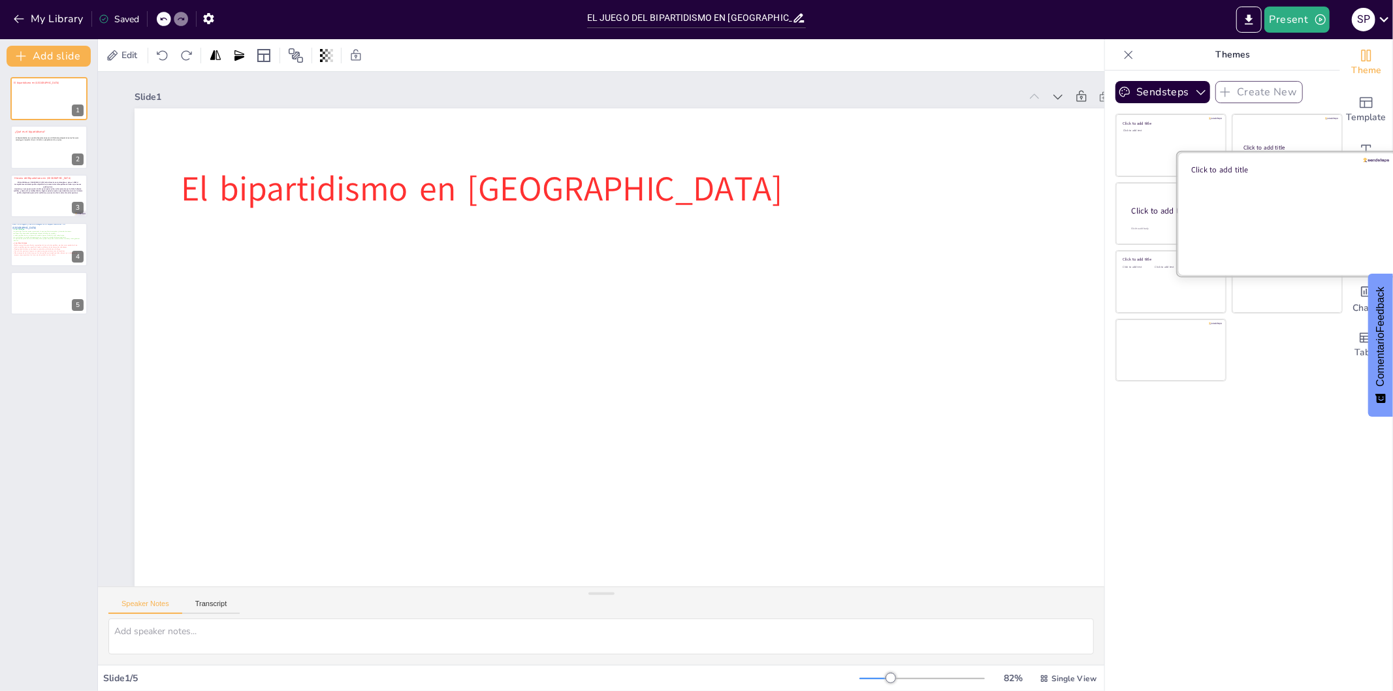
click at [1254, 178] on div at bounding box center [1288, 213] width 220 height 123
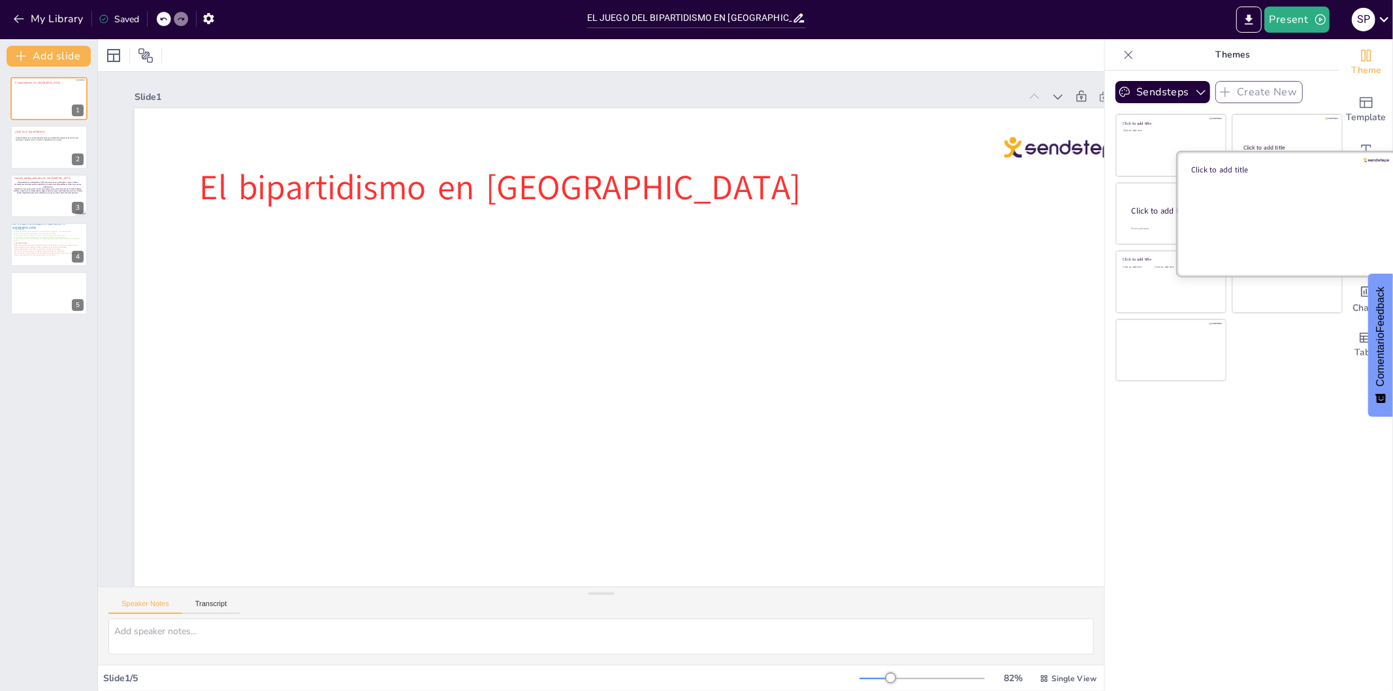
click at [1254, 178] on div at bounding box center [1288, 213] width 220 height 123
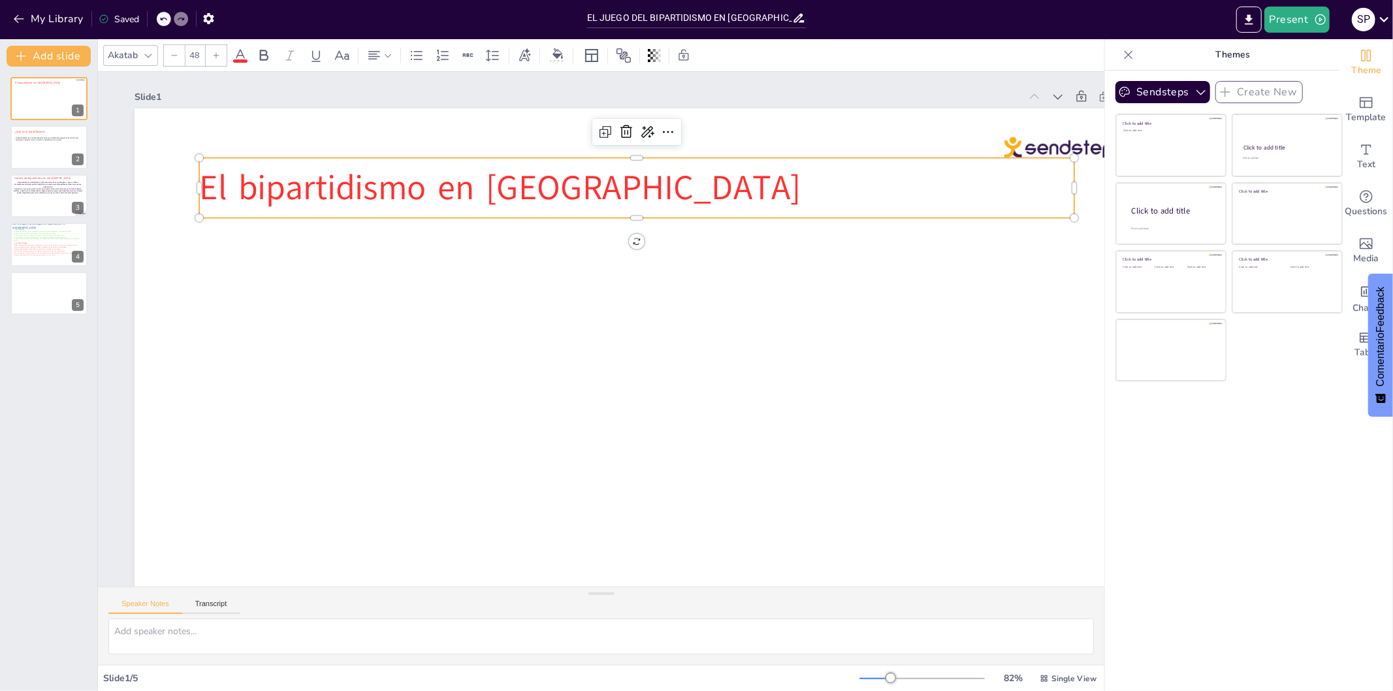
click at [707, 210] on p "El bipartidismo en [GEOGRAPHIC_DATA]" at bounding box center [666, 198] width 866 height 229
click at [1183, 135] on div "Click to add text" at bounding box center [1169, 153] width 187 height 81
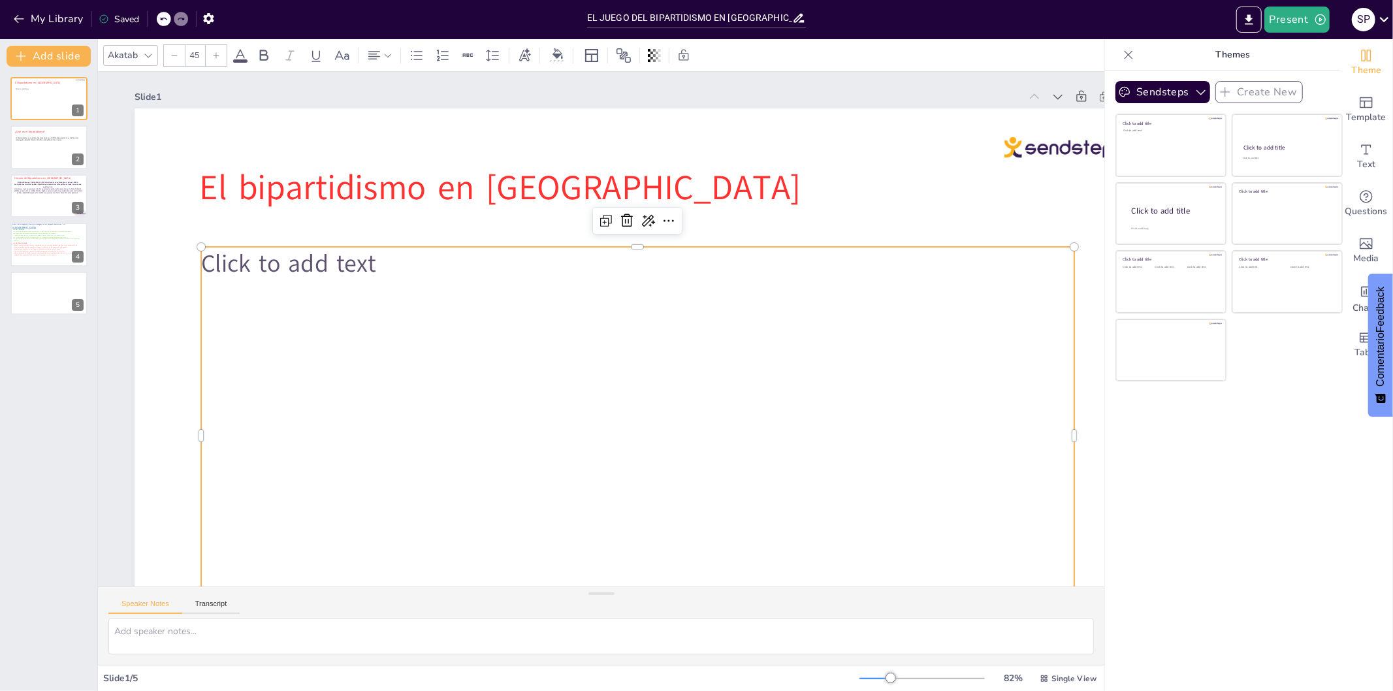
click at [428, 250] on p "Click to add text" at bounding box center [644, 268] width 872 height 124
click at [1044, 225] on div at bounding box center [1093, 248] width 123 height 46
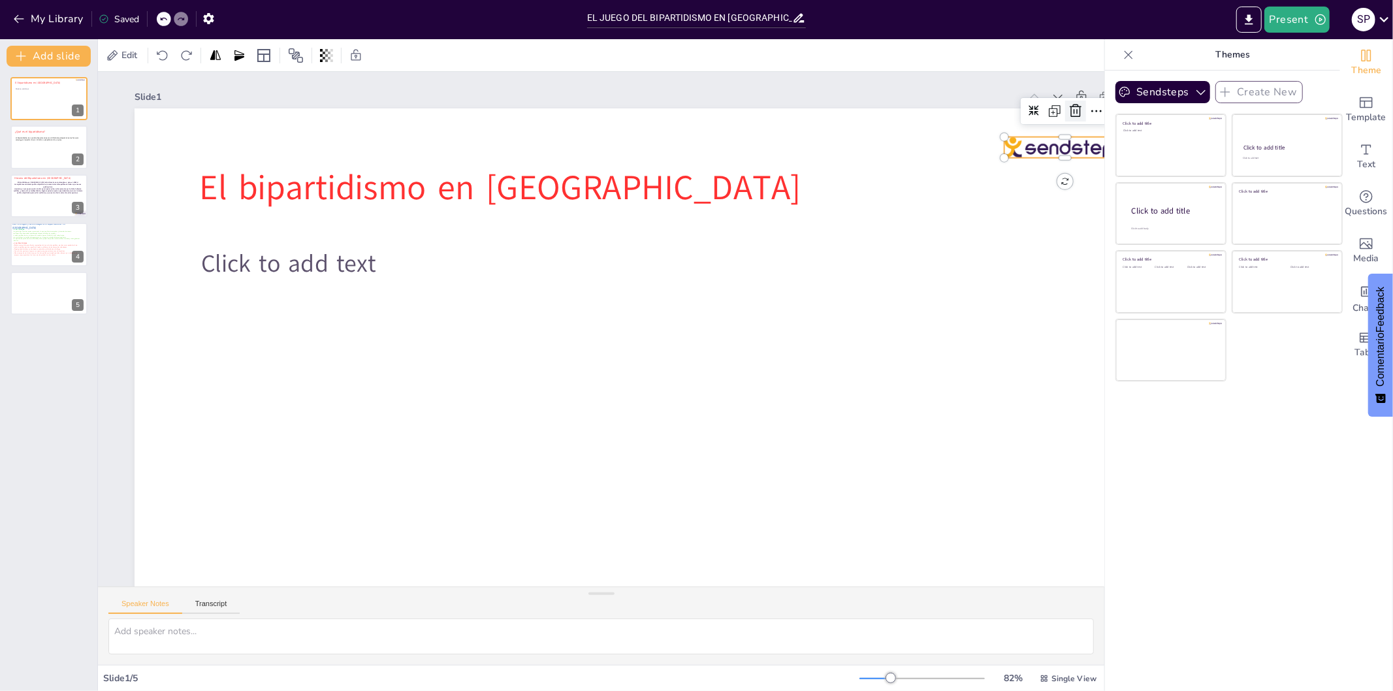
click at [1088, 153] on icon at bounding box center [1096, 161] width 17 height 17
click at [1118, 46] on div at bounding box center [1128, 54] width 21 height 21
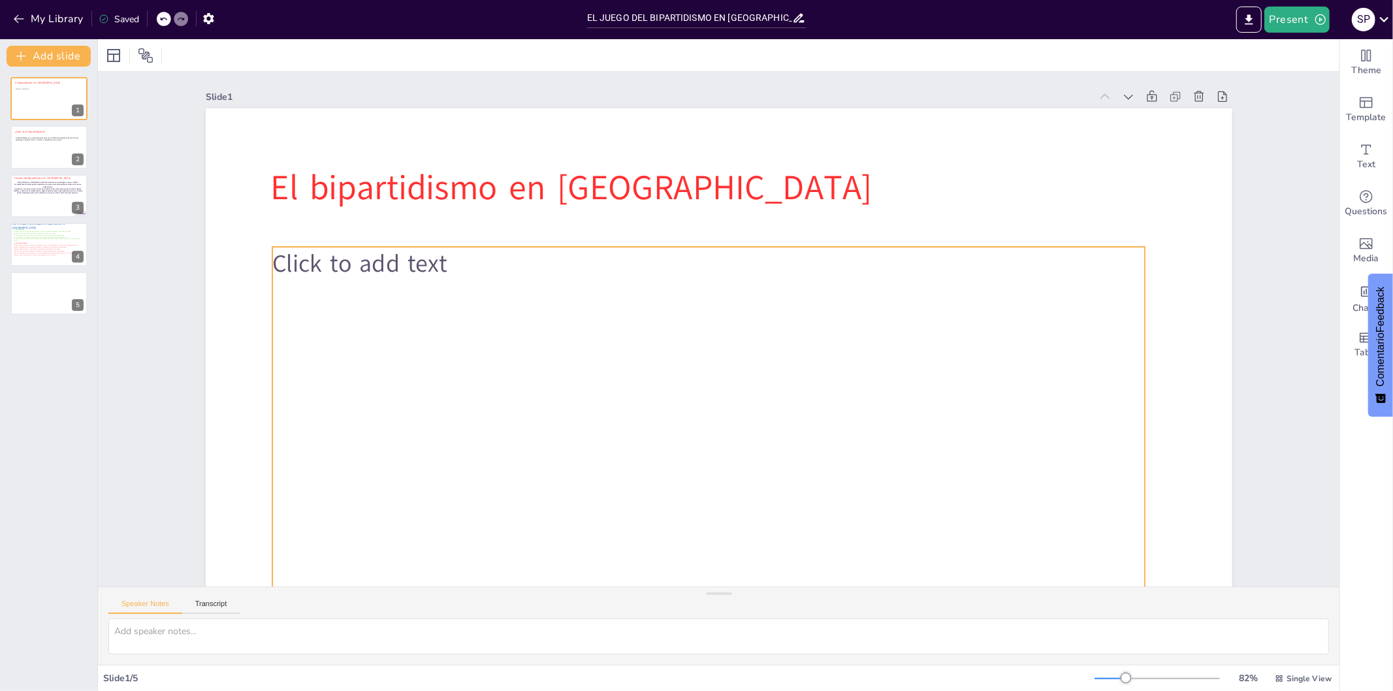
click at [442, 295] on div "Click to add text" at bounding box center [633, 394] width 865 height 902
click at [442, 295] on div "Click to add text" at bounding box center [698, 434] width 908 height 467
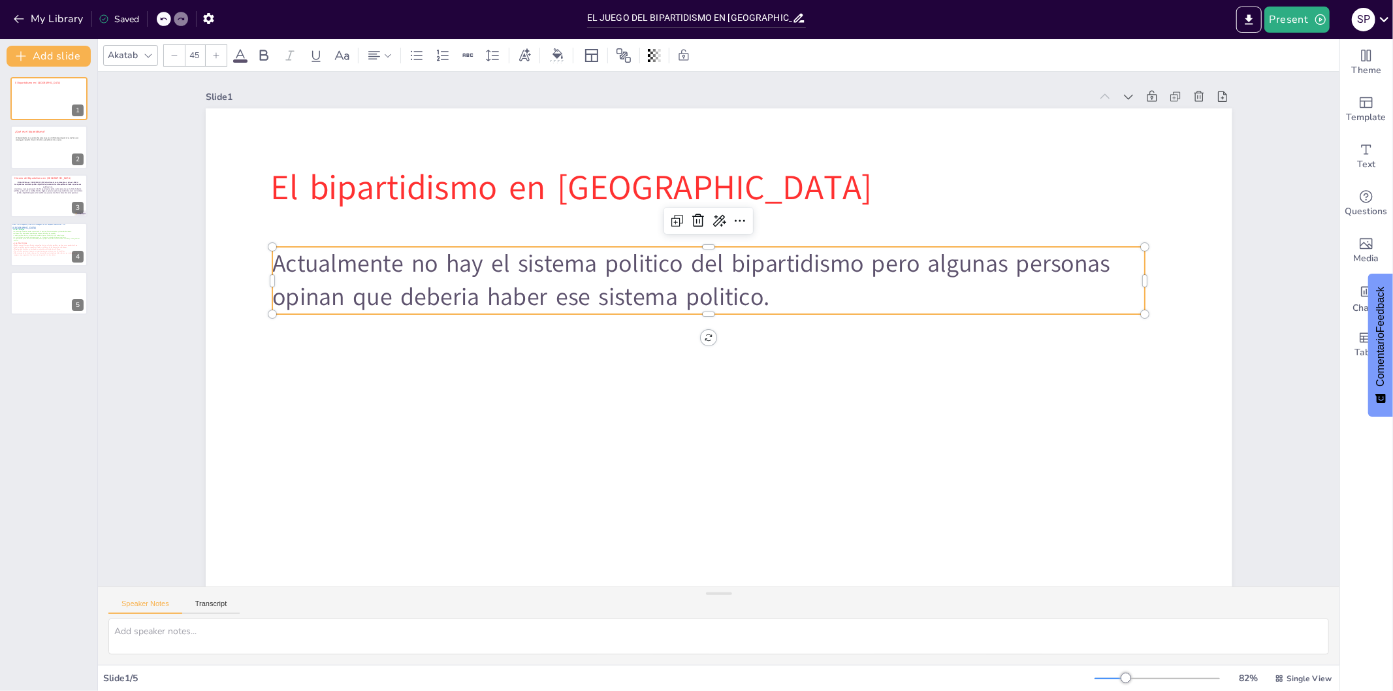
click at [243, 46] on div "Akatab 45" at bounding box center [404, 55] width 603 height 22
click at [235, 63] on div "Akatab 45" at bounding box center [404, 55] width 603 height 22
click at [236, 56] on icon at bounding box center [241, 56] width 16 height 16
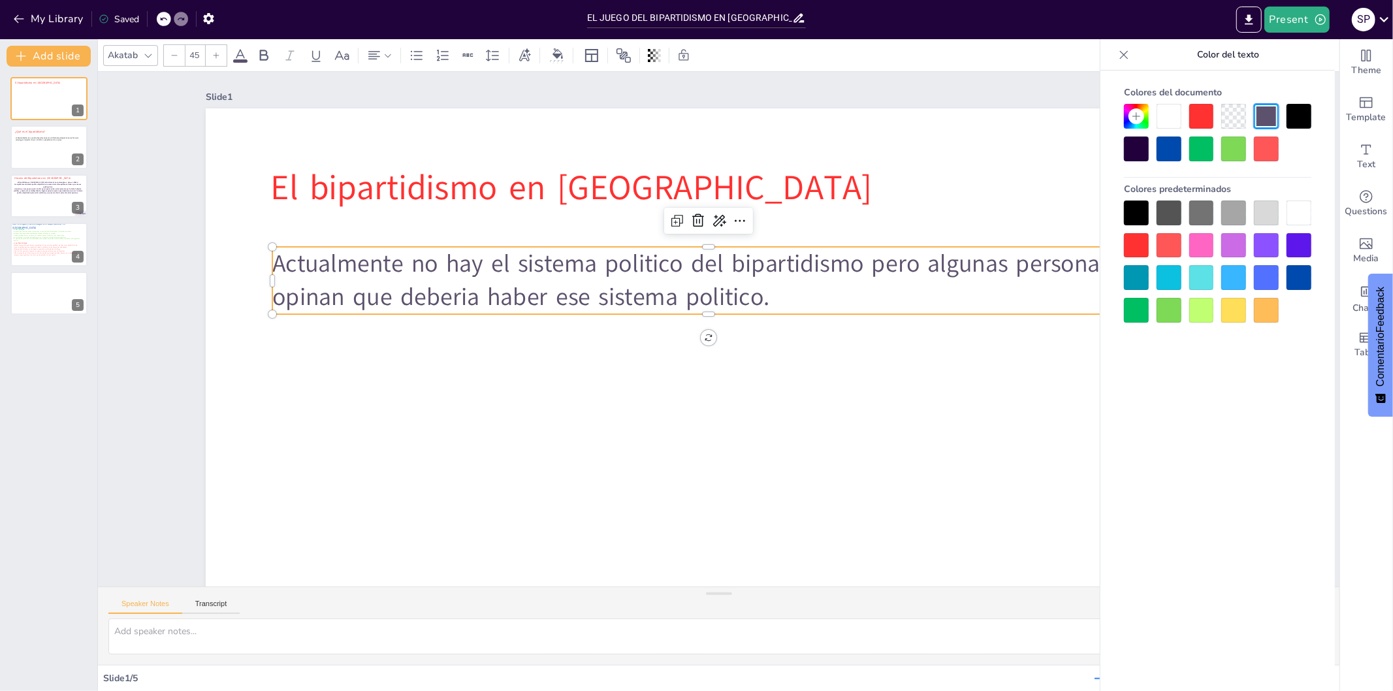
click at [236, 56] on icon at bounding box center [241, 56] width 16 height 16
click at [1140, 142] on div at bounding box center [1136, 149] width 25 height 25
click at [1137, 148] on div at bounding box center [1136, 149] width 25 height 25
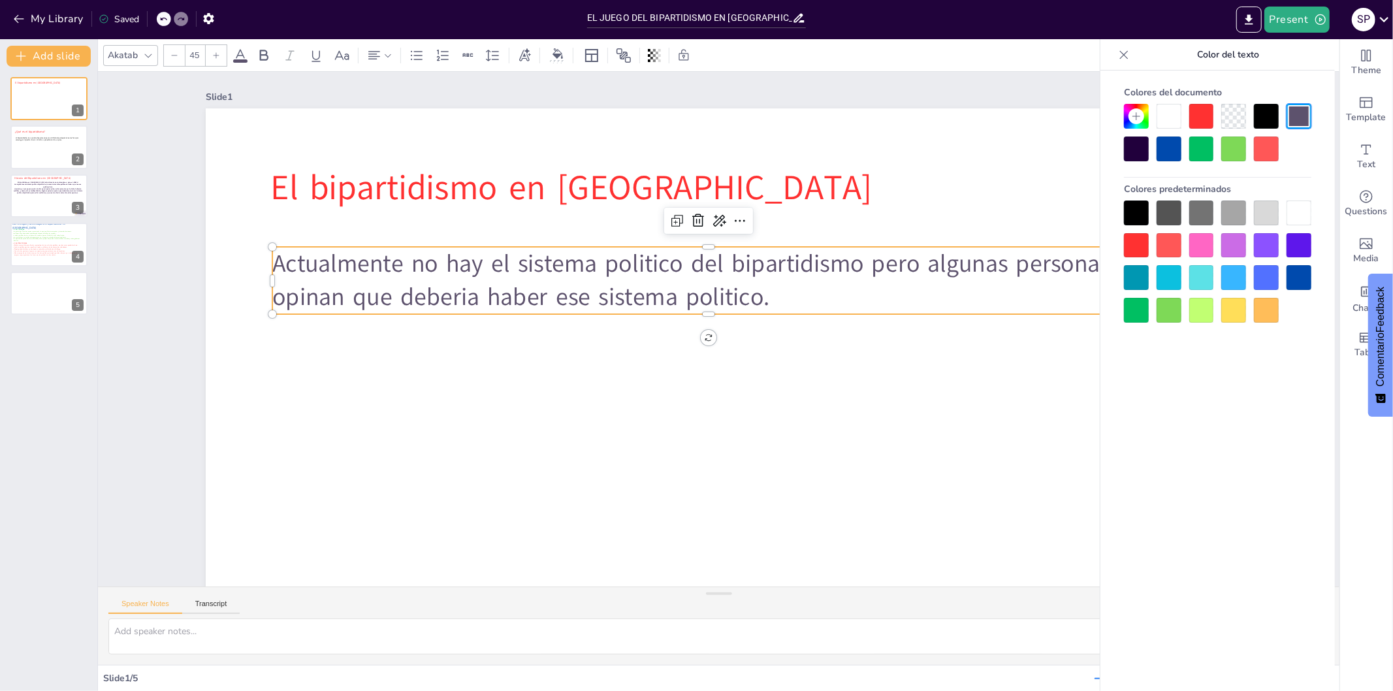
click at [1137, 148] on div at bounding box center [1136, 149] width 25 height 25
click at [1128, 144] on div at bounding box center [1136, 149] width 25 height 25
click at [1147, 428] on div "Colores del documento Colores predeterminados" at bounding box center [1218, 401] width 235 height 660
click at [1129, 212] on div at bounding box center [1136, 213] width 25 height 25
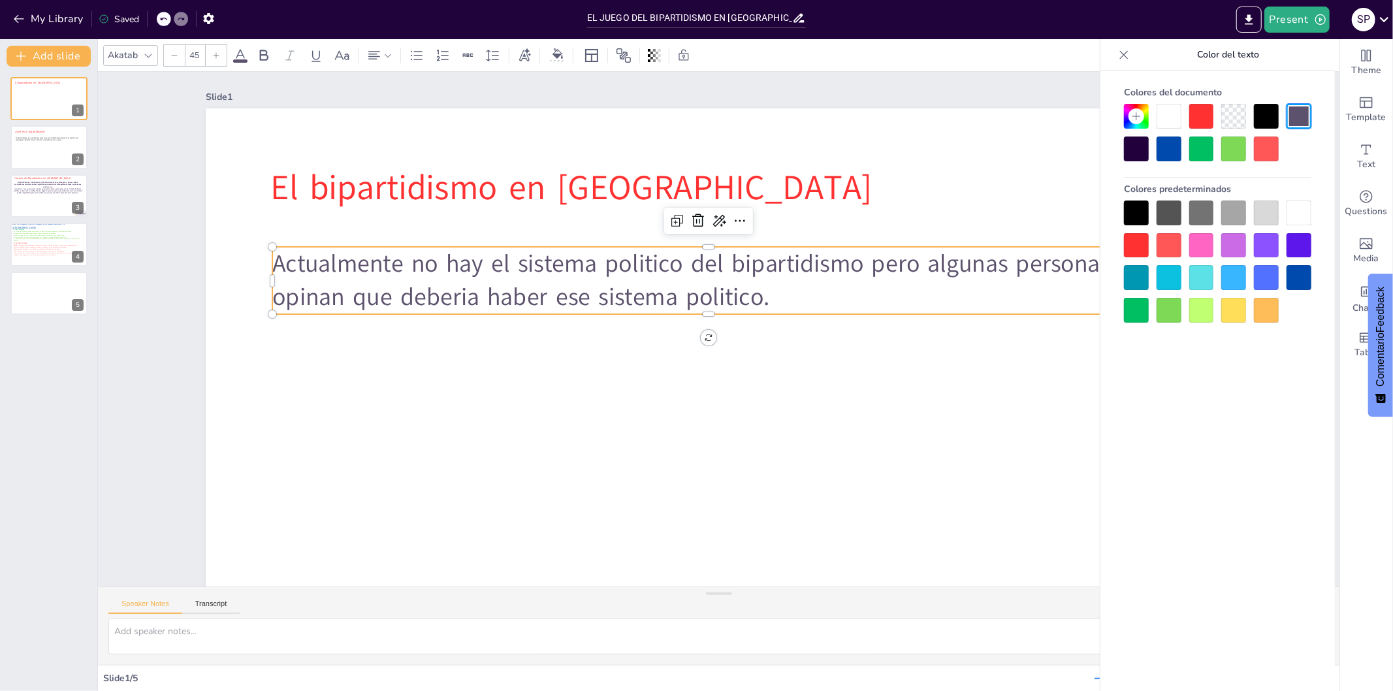
click at [1129, 212] on div at bounding box center [1136, 213] width 25 height 25
click at [1122, 46] on div at bounding box center [1124, 54] width 21 height 21
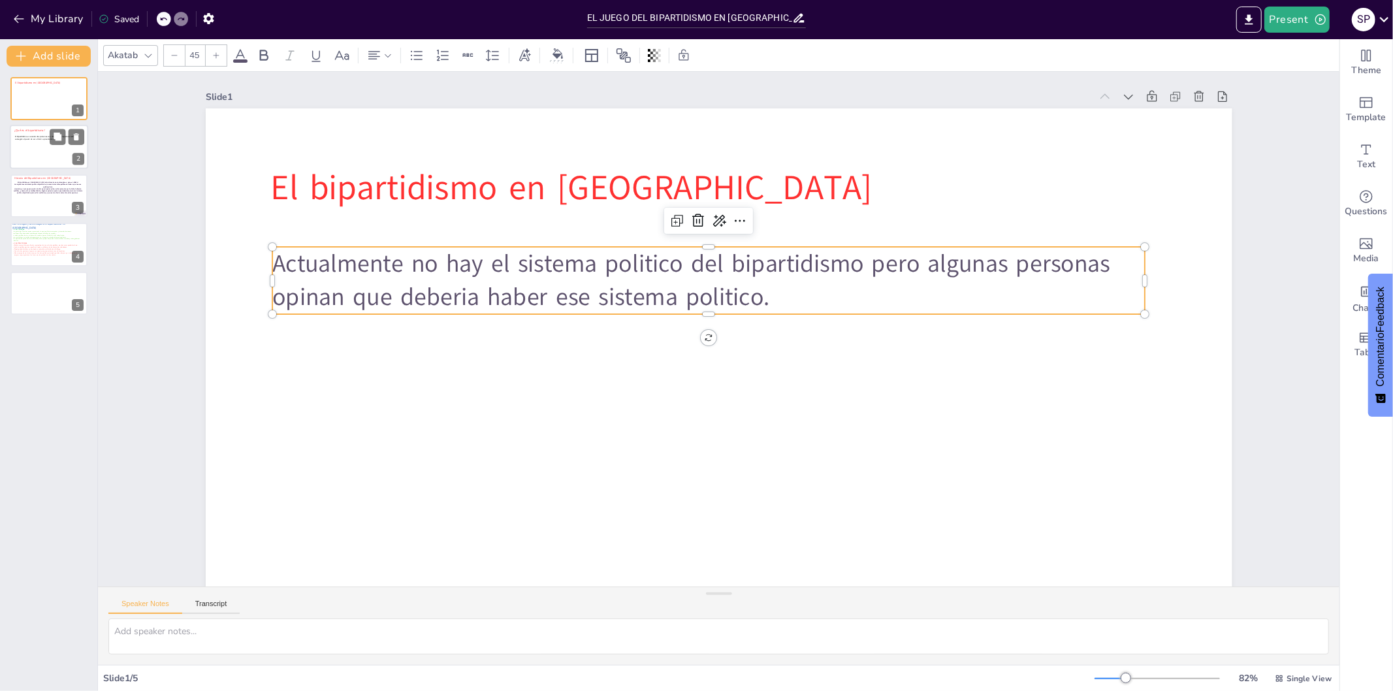
click at [36, 155] on div at bounding box center [49, 147] width 78 height 44
type textarea "La simplificación del proceso electoral es una característica importante del bi…"
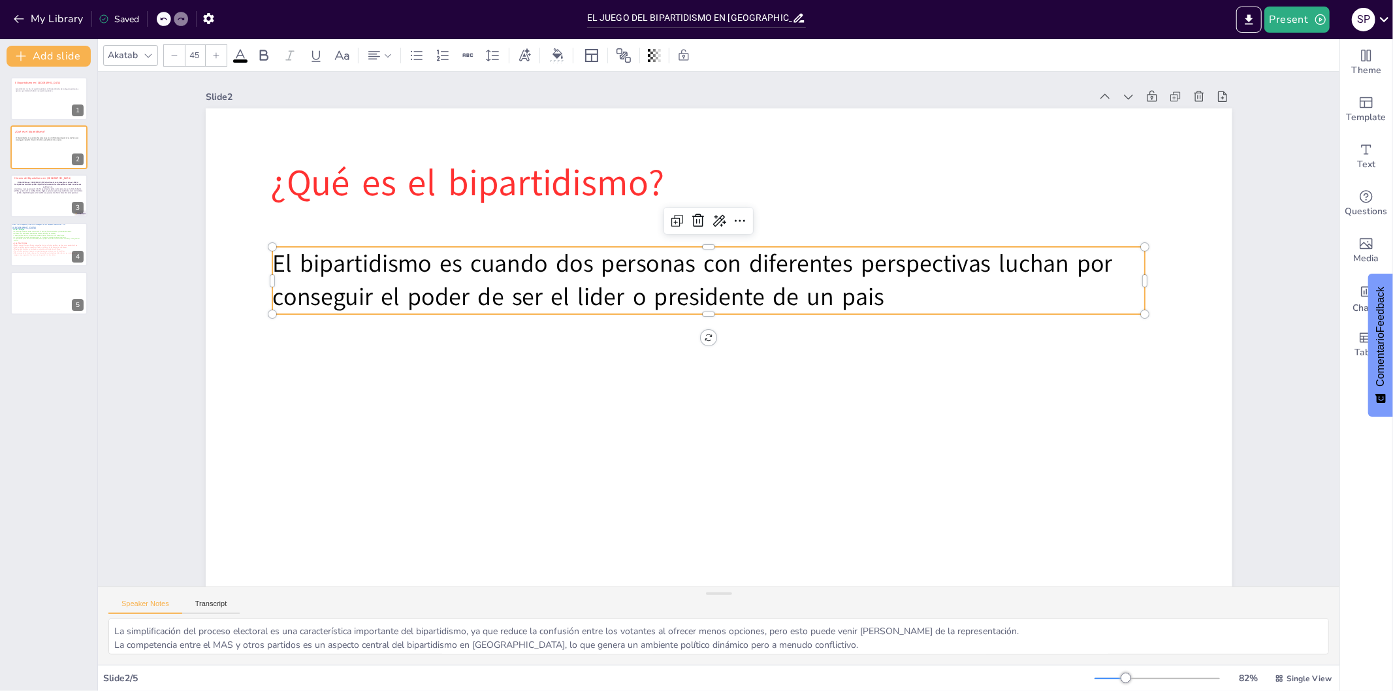
click at [895, 308] on p "El bipartidismo es cuando dos personas con diferentes perspectivas luchan por c…" at bounding box center [729, 281] width 825 height 416
click at [888, 291] on p "El bipartidismo es cuando dos personas con diferentes perspectivas luchan por c…" at bounding box center [764, 309] width 248 height 868
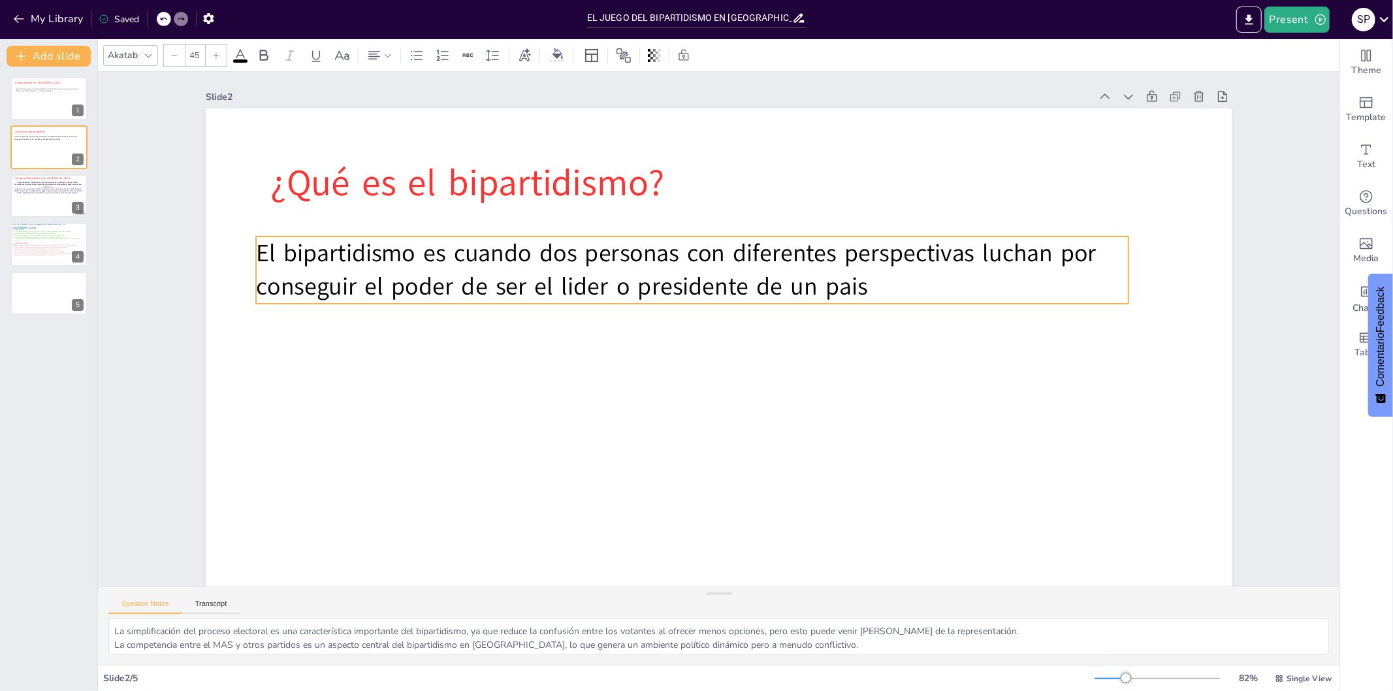
drag, startPoint x: 892, startPoint y: 296, endPoint x: 875, endPoint y: 285, distance: 19.4
click at [875, 285] on p "El bipartidismo es cuando dos personas con diferentes perspectivas luchan por c…" at bounding box center [698, 268] width 875 height 158
click at [864, 288] on p "El bipartidismo es cuando dos personas con diferentes perspectivas luchan por c…" at bounding box center [718, 264] width 825 height 417
click at [854, 288] on p "El bipartidismo es cuando dos personas con diferentes perspectivas luchan por c…" at bounding box center [775, 296] width 159 height 875
click at [864, 288] on p "El bipartidismo es cuando dos personas con diferentes perspectivas luchan por c…" at bounding box center [698, 268] width 875 height 158
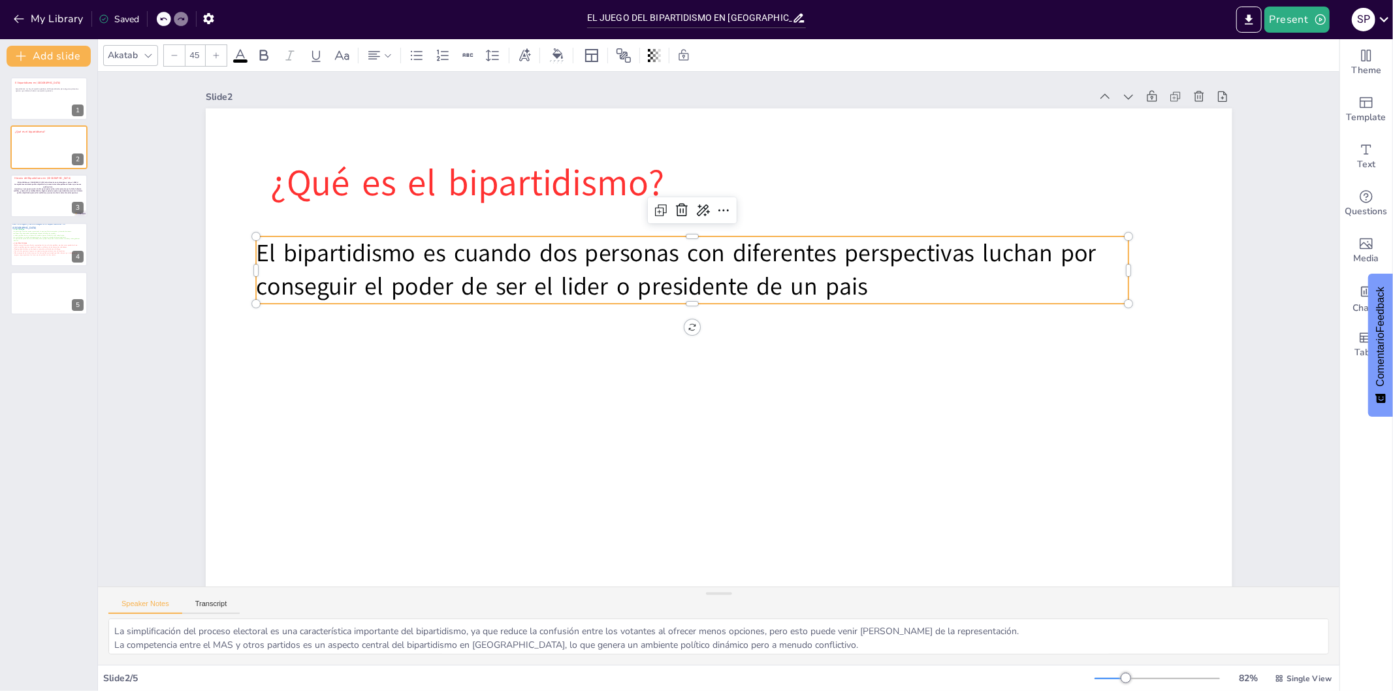
click at [864, 288] on p "El bipartidismo es cuando dos personas con diferentes perspectivas luchan por c…" at bounding box center [698, 268] width 875 height 158
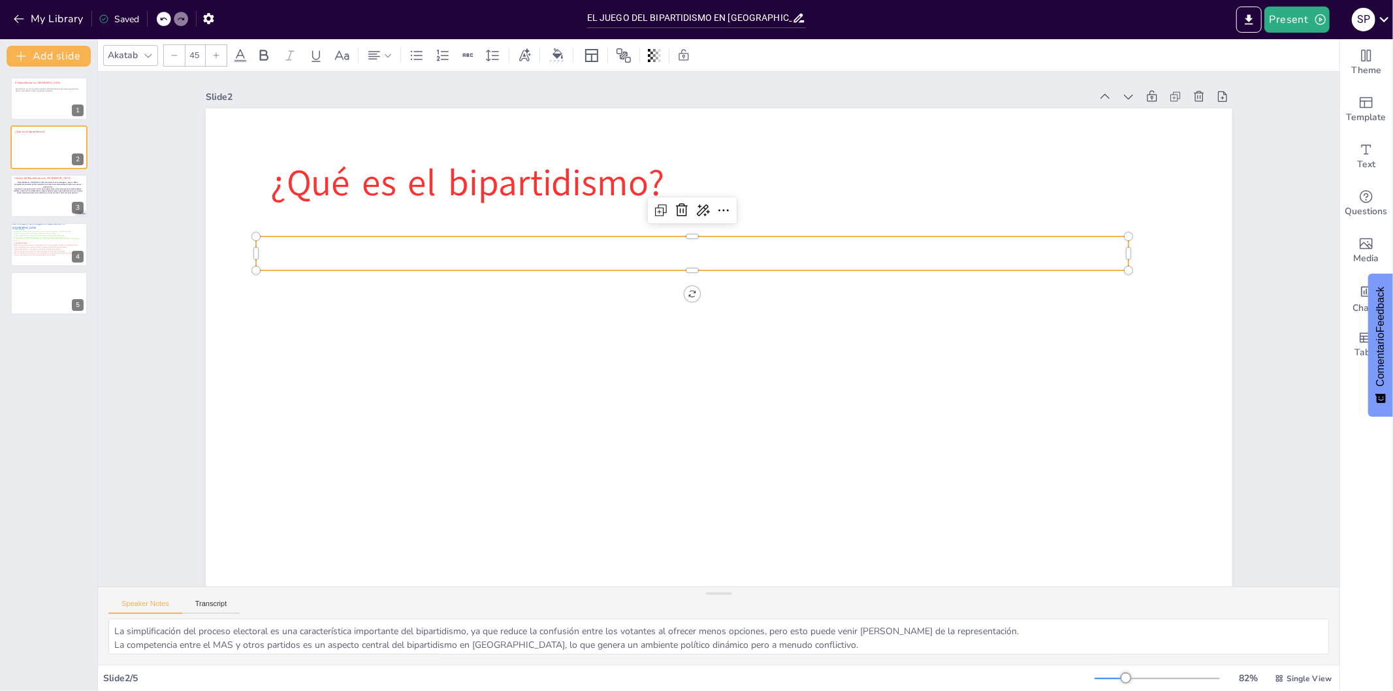
click at [500, 250] on p at bounding box center [708, 249] width 861 height 214
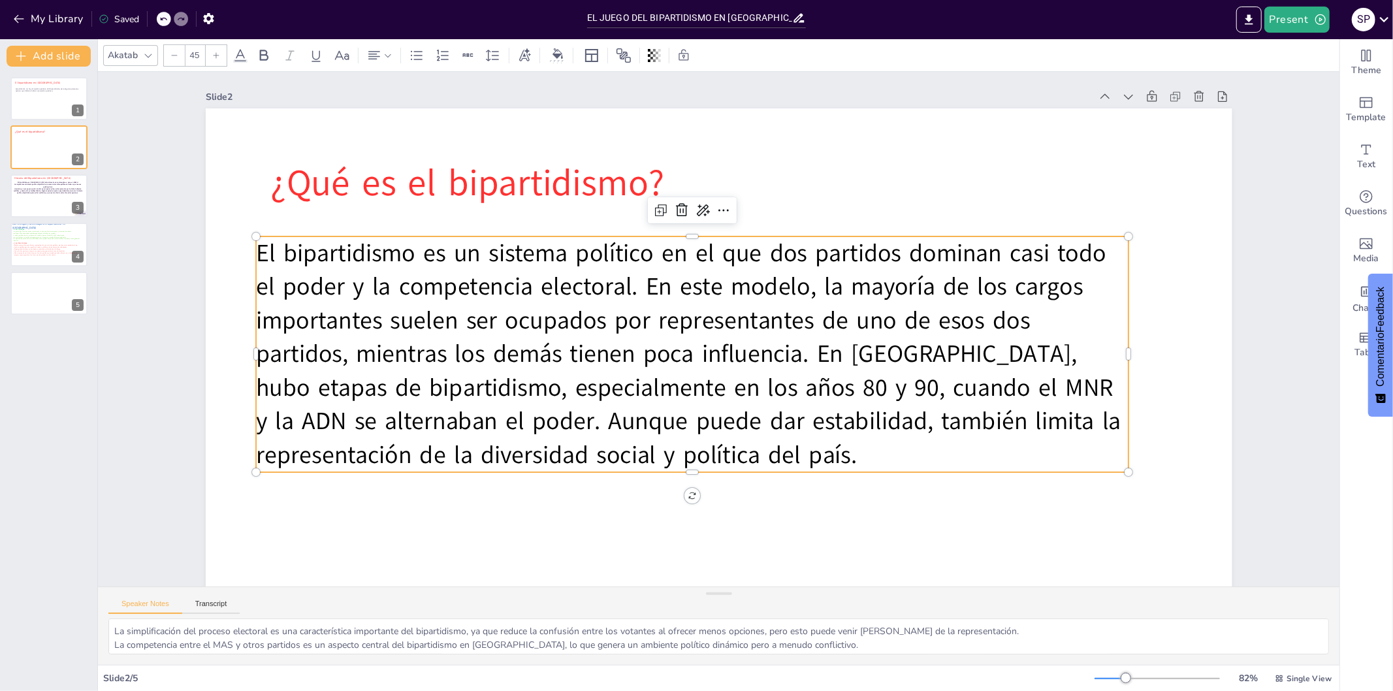
click at [176, 50] on div at bounding box center [174, 55] width 21 height 21
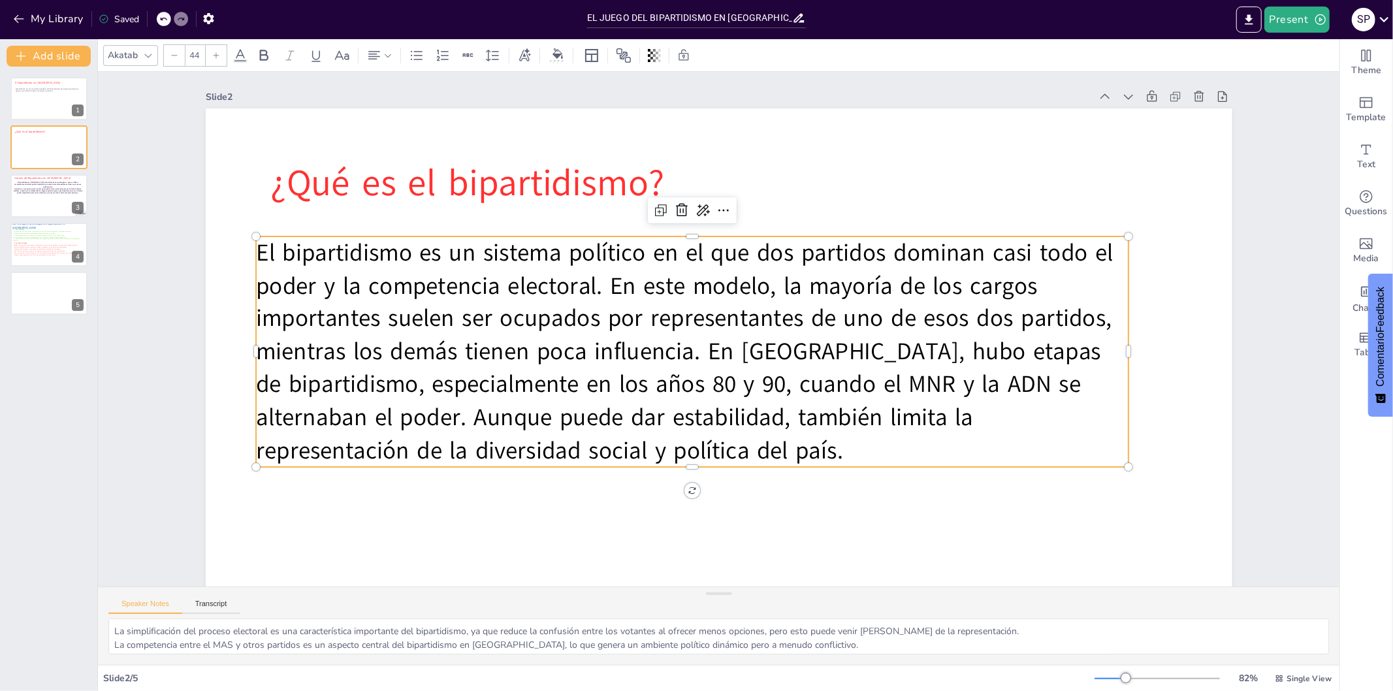
click at [176, 50] on div at bounding box center [174, 55] width 21 height 21
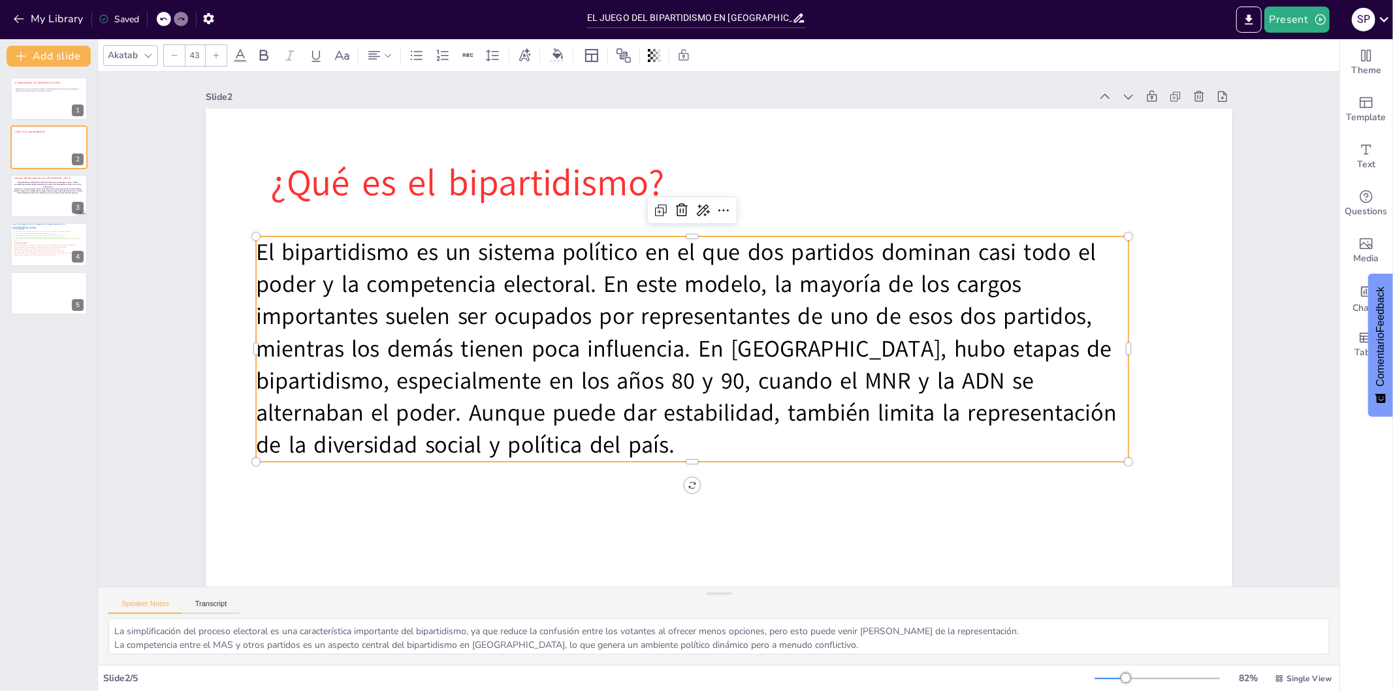
click at [176, 50] on div at bounding box center [174, 55] width 21 height 21
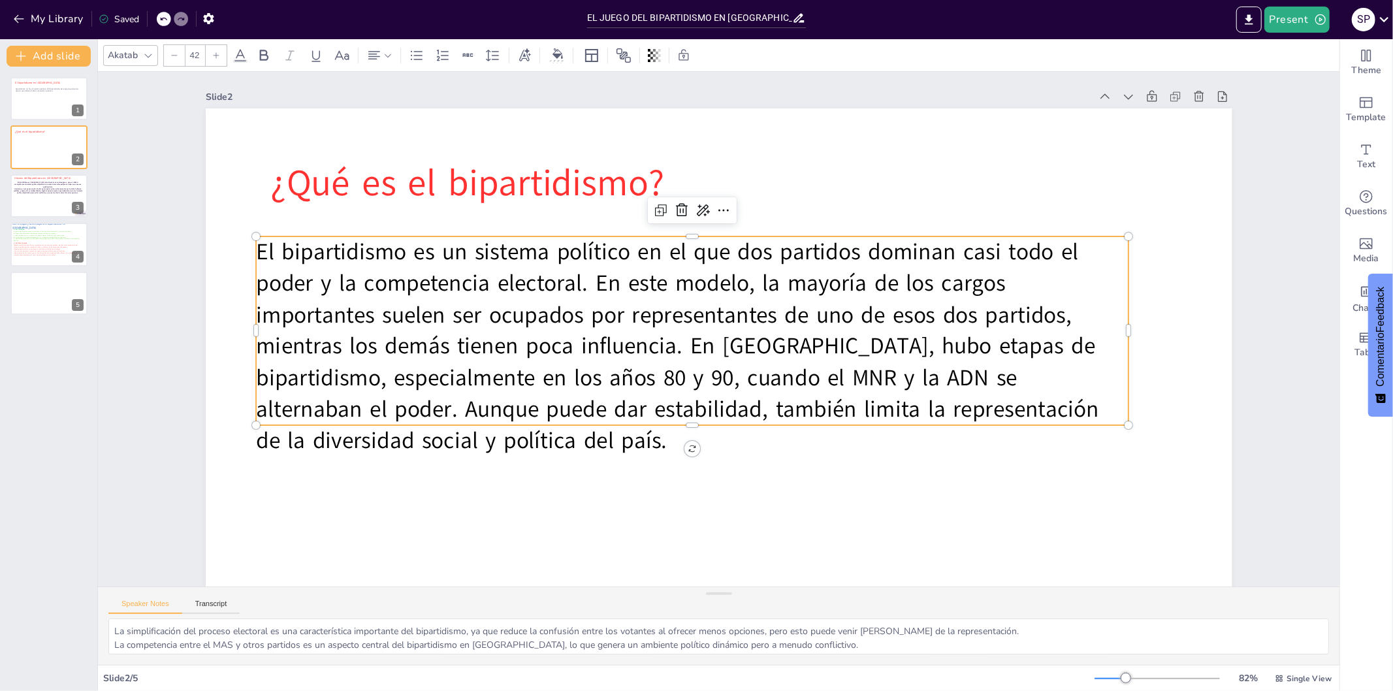
click at [176, 50] on div at bounding box center [174, 55] width 21 height 21
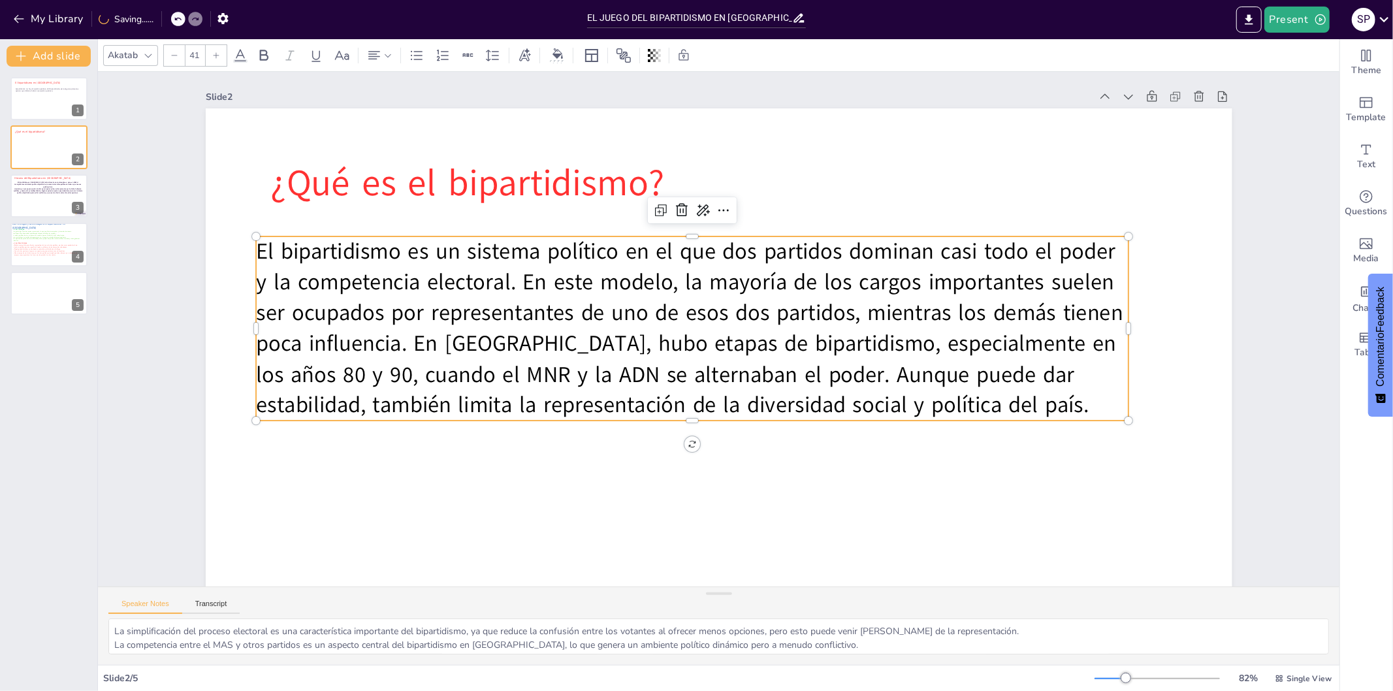
click at [176, 50] on div at bounding box center [174, 55] width 21 height 21
type input "40"
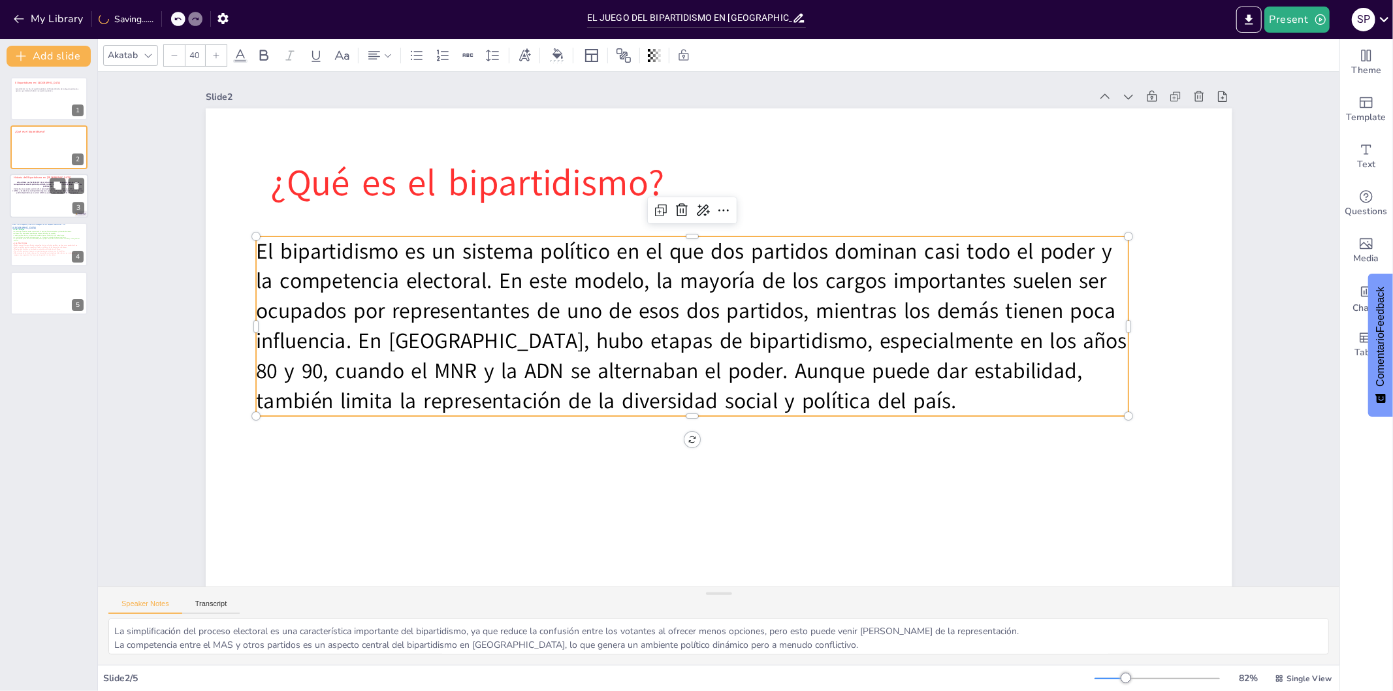
click at [27, 188] on span "creciendo, en esa epoca querian luchar por el poder junto a otras personas por …" at bounding box center [47, 190] width 71 height 7
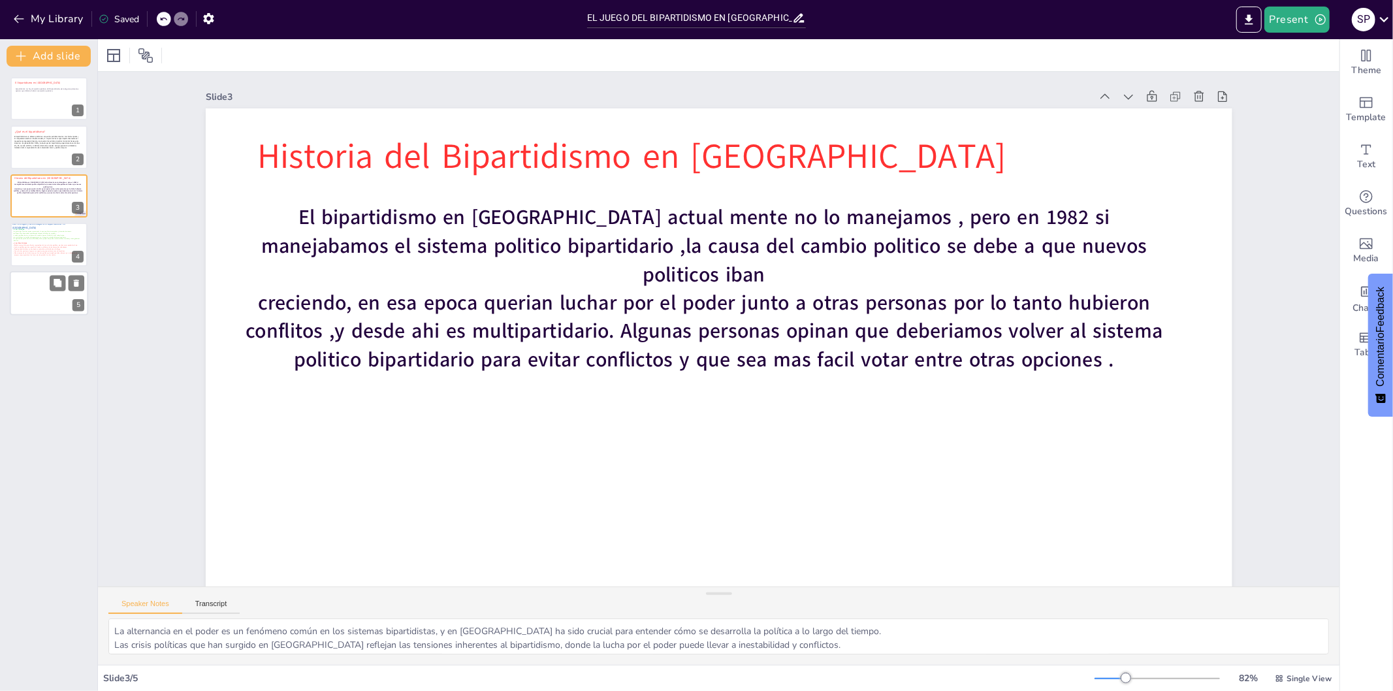
click at [14, 307] on div at bounding box center [49, 293] width 78 height 44
type textarea "La aparición de nuevos movimientos políticos representa una oportunidad para di…"
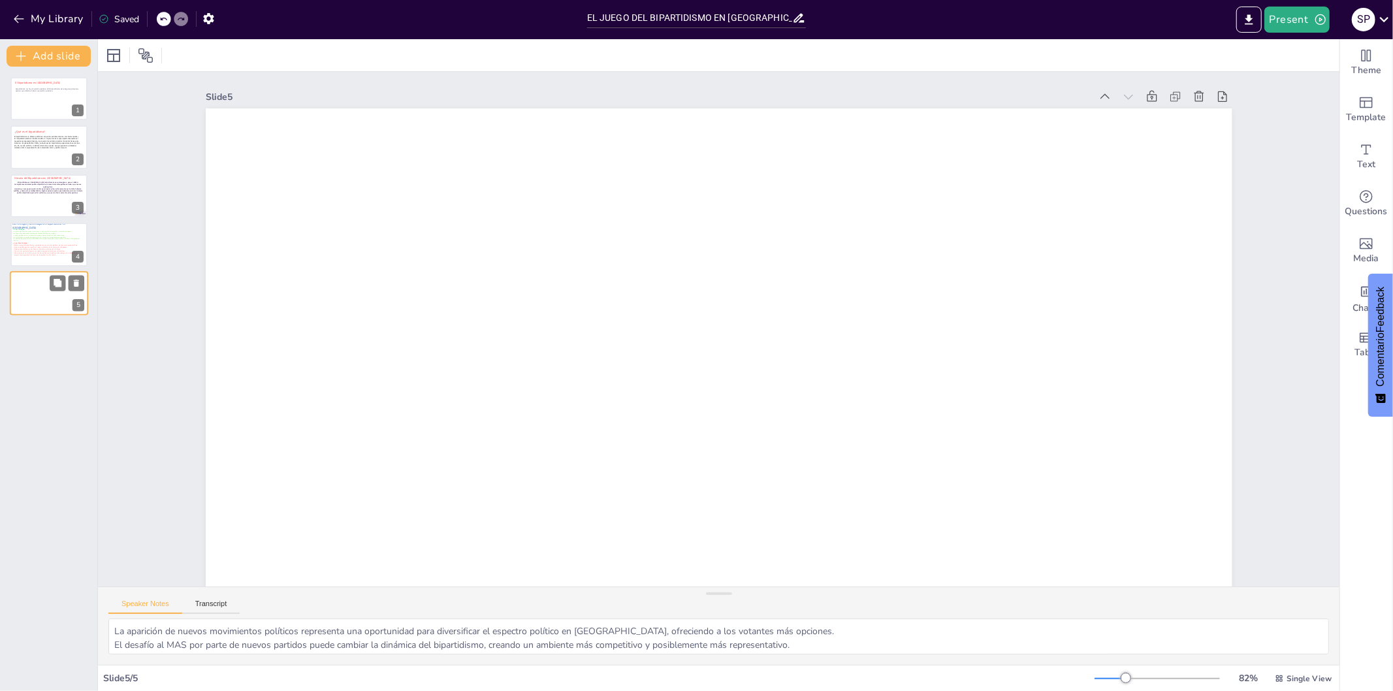
scroll to position [68, 0]
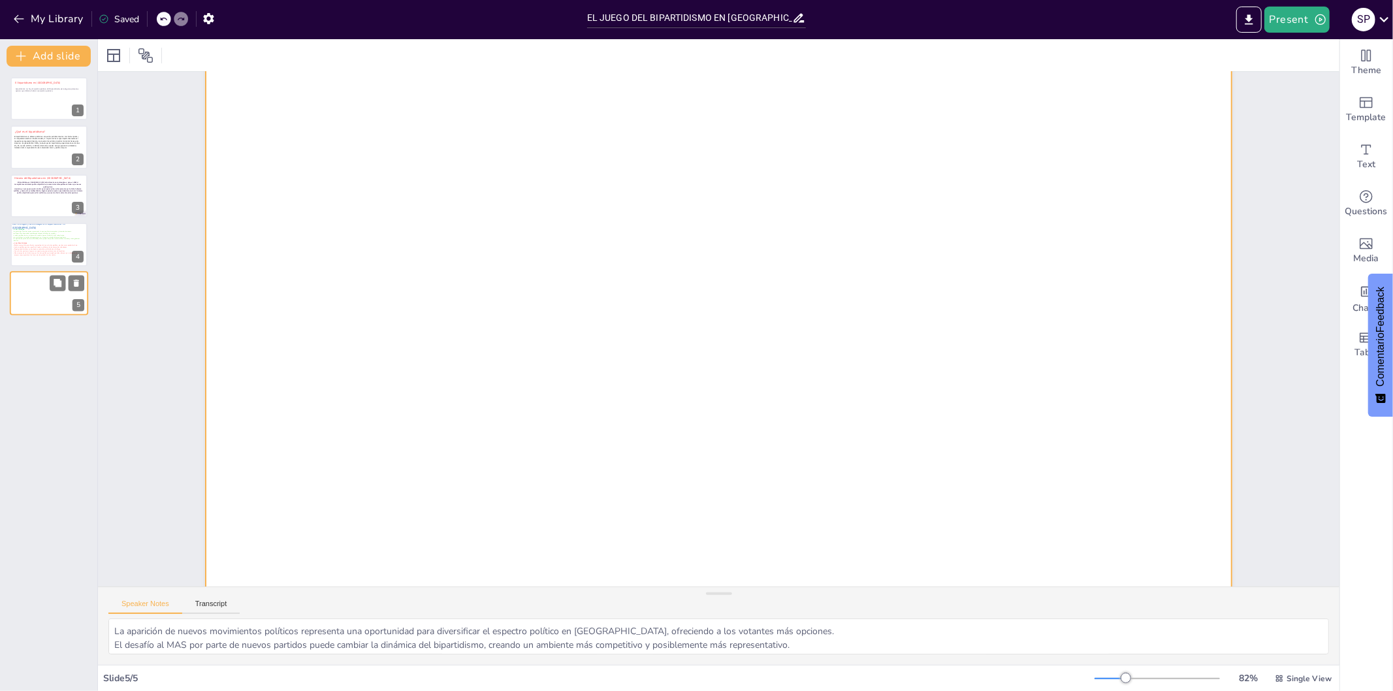
click at [37, 296] on div at bounding box center [49, 293] width 78 height 44
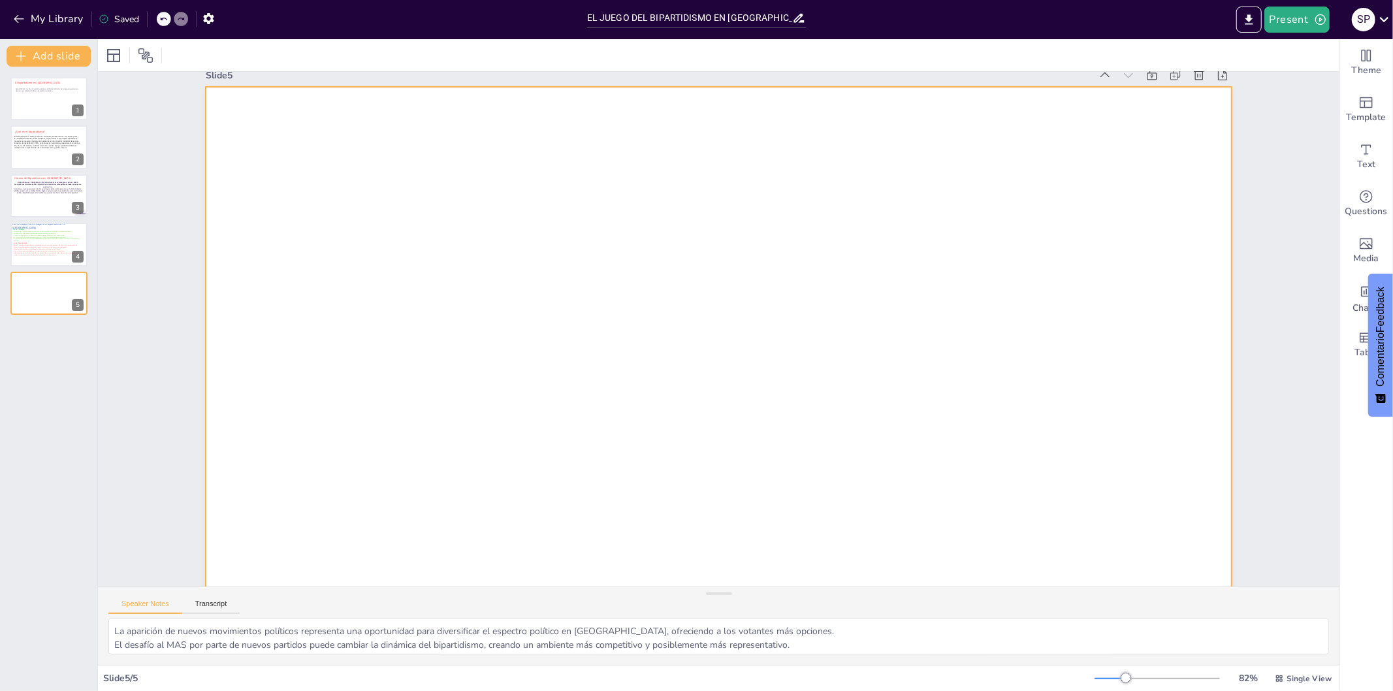
scroll to position [0, 0]
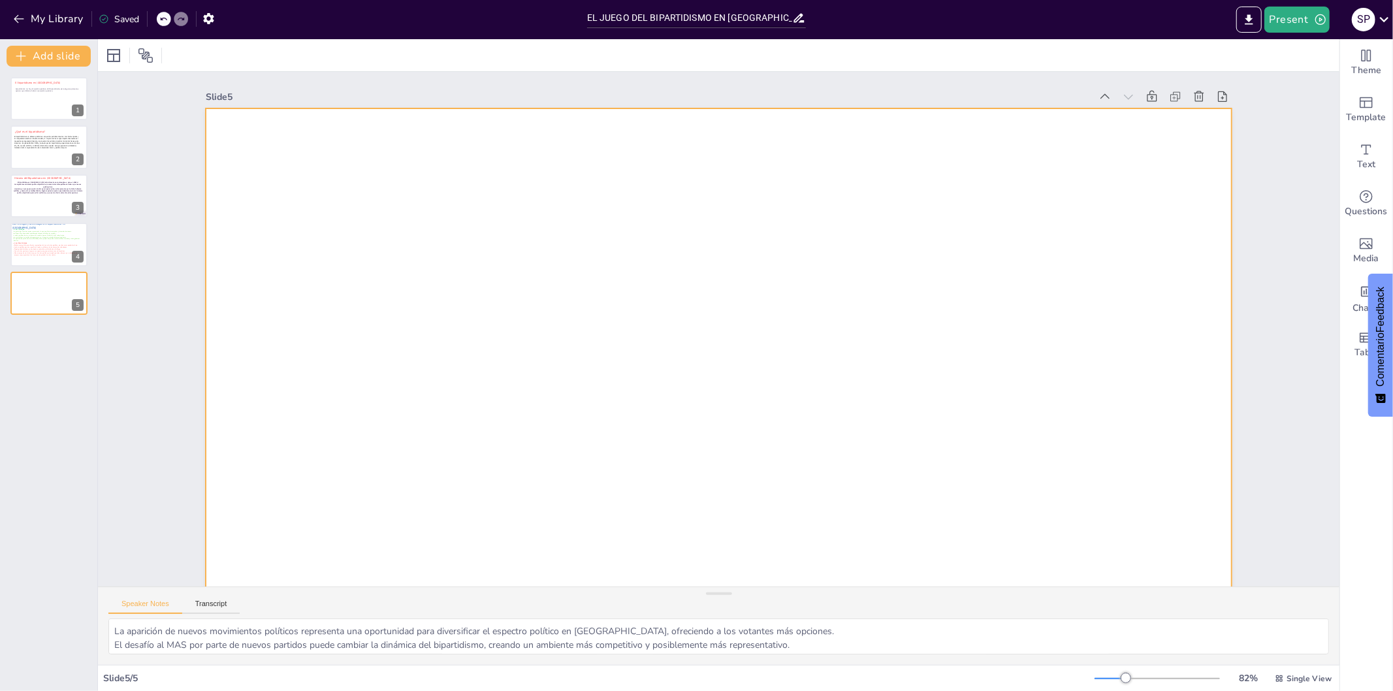
click at [698, 263] on div at bounding box center [697, 394] width 1155 height 866
click at [43, 111] on div at bounding box center [49, 98] width 78 height 44
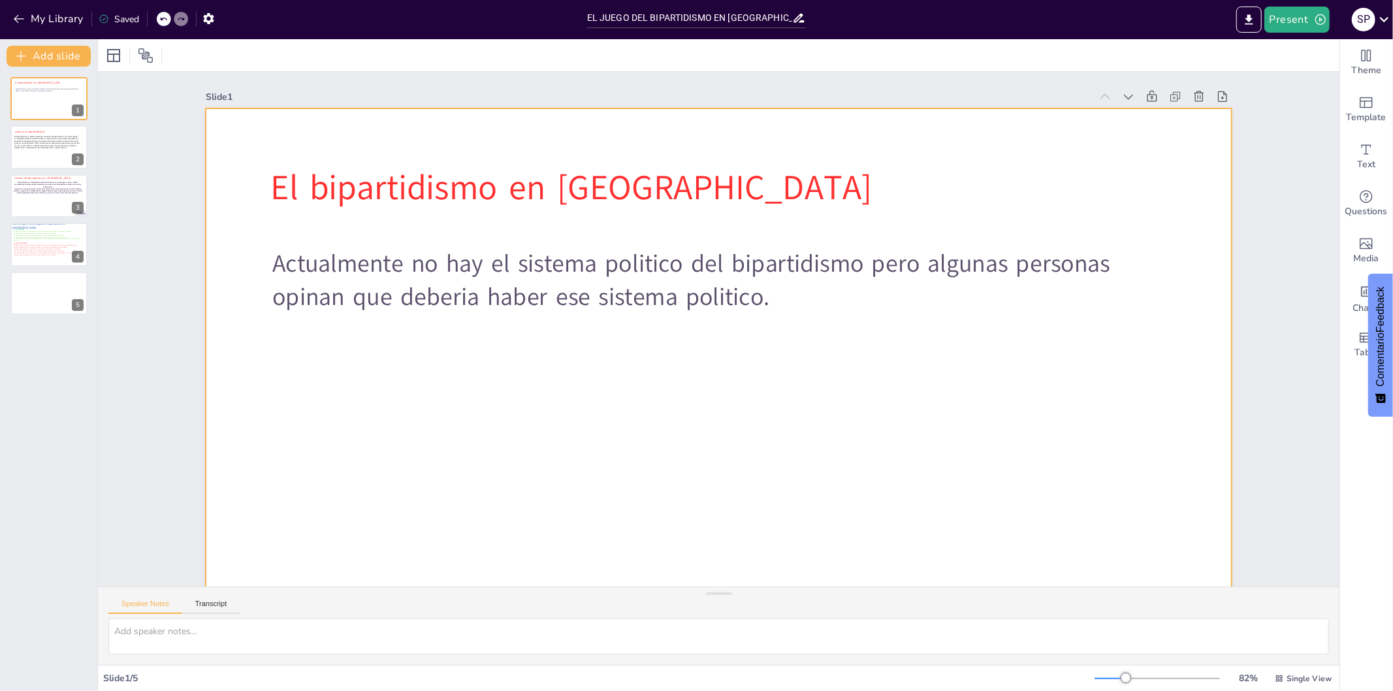
click at [544, 436] on div at bounding box center [719, 396] width 1027 height 577
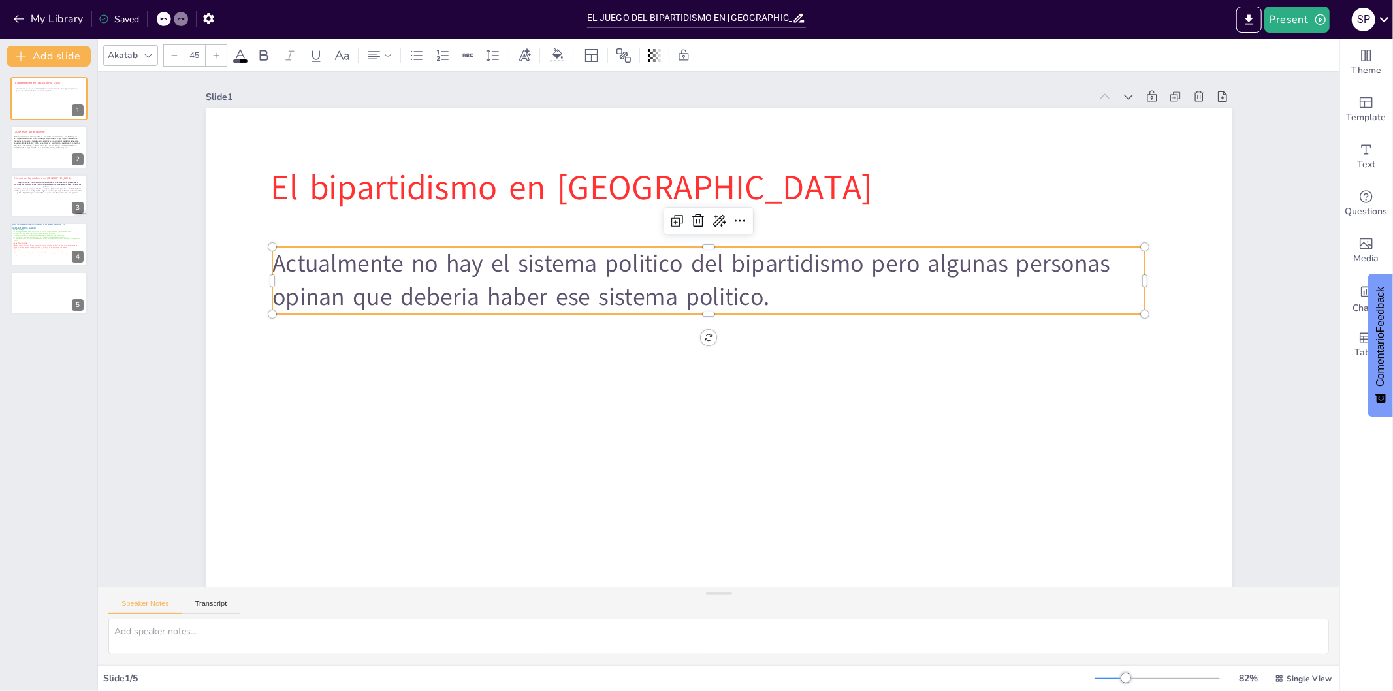
click at [702, 256] on span "Actualmente no hay el sistema politico del bipartidismo pero algunas personas o…" at bounding box center [696, 261] width 840 height 120
click at [762, 299] on p "Actualmente no hay el sistema politico del bipartidismo pero algunas personas o…" at bounding box center [713, 280] width 875 height 158
click at [773, 299] on p "Actualmente no hay el sistema politico del bipartidismo pero algunas personas o…" at bounding box center [713, 280] width 875 height 158
click at [773, 299] on p "Actualmente no hay el sistema politico del bipartidismo pero algunas personas o…" at bounding box center [713, 280] width 875 height 159
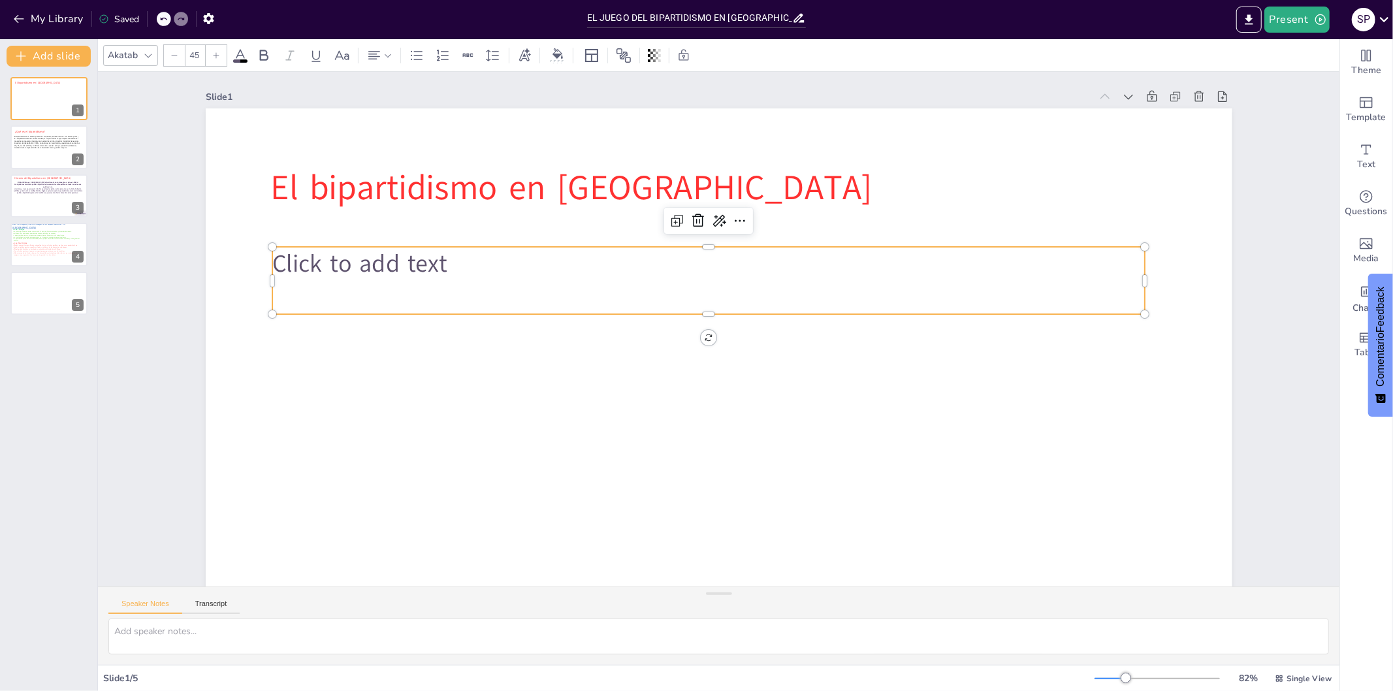
click at [773, 298] on div "Click to add text" at bounding box center [713, 280] width 875 height 158
click at [655, 262] on p "Click to add text" at bounding box center [708, 264] width 873 height 34
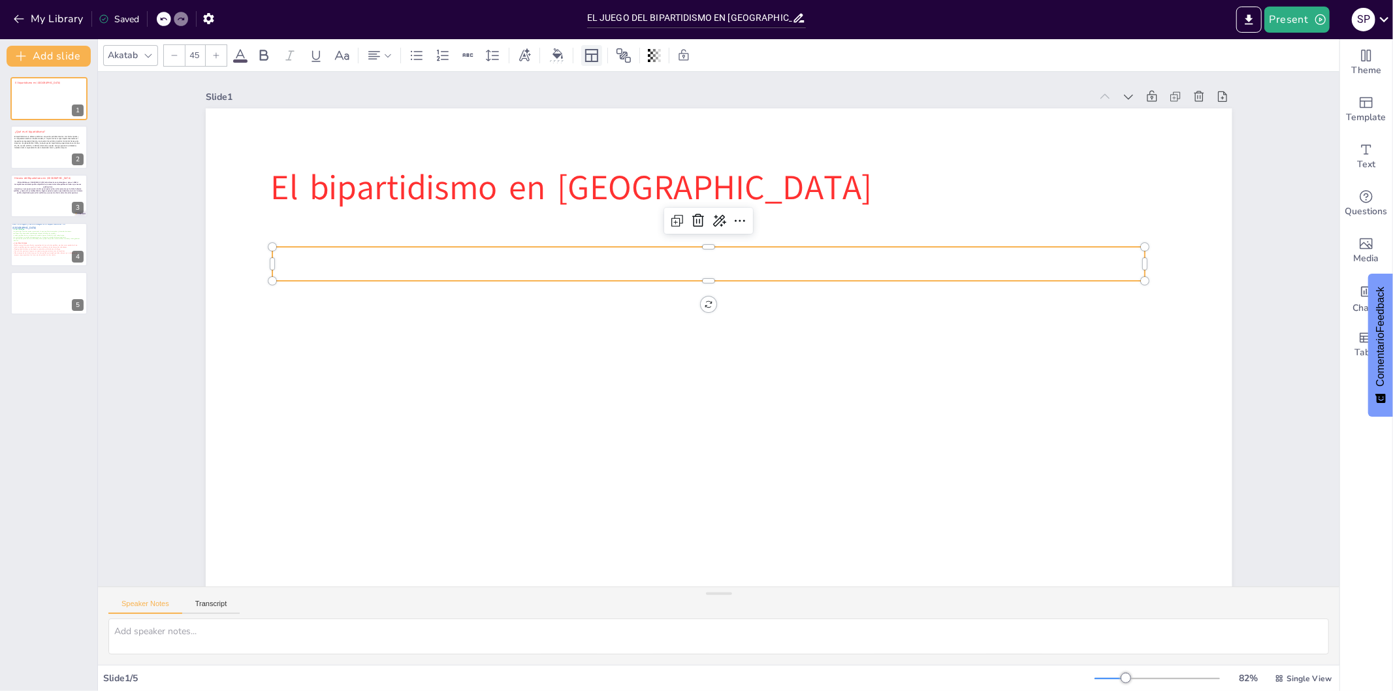
click at [585, 61] on icon at bounding box center [592, 56] width 16 height 16
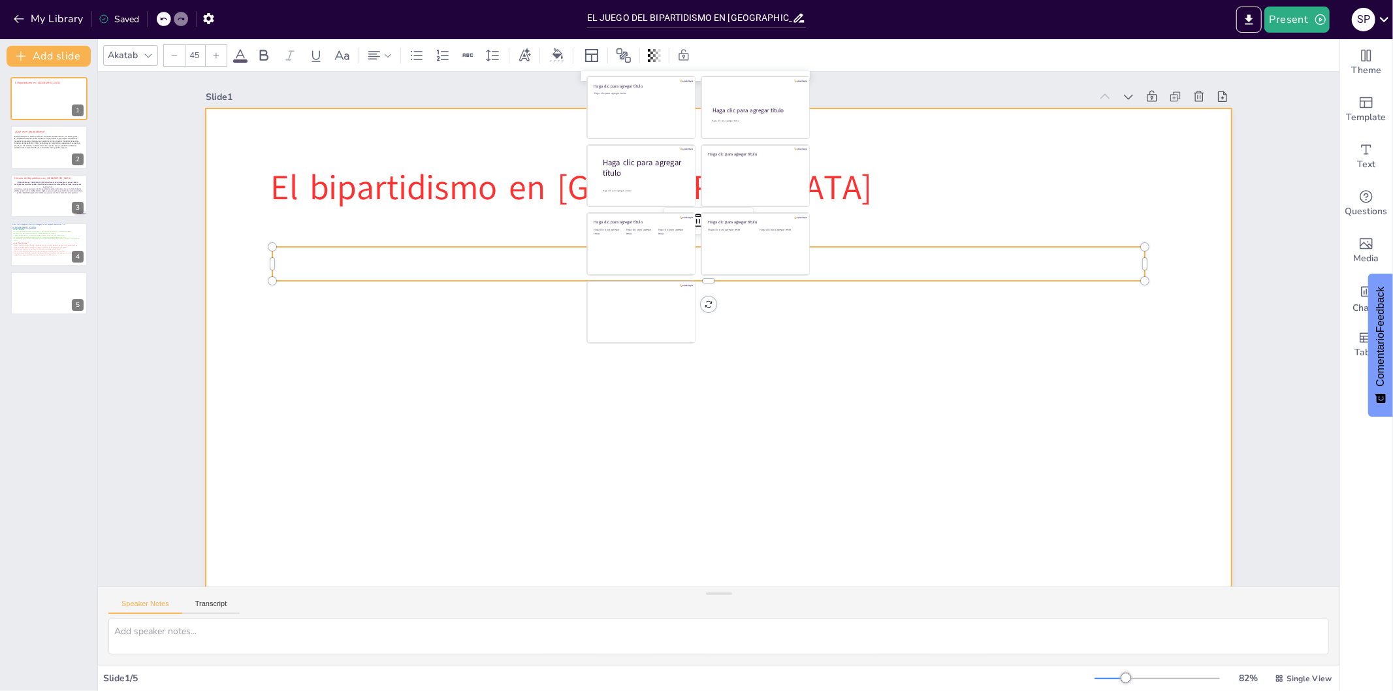
click at [885, 116] on div at bounding box center [654, 350] width 866 height 1155
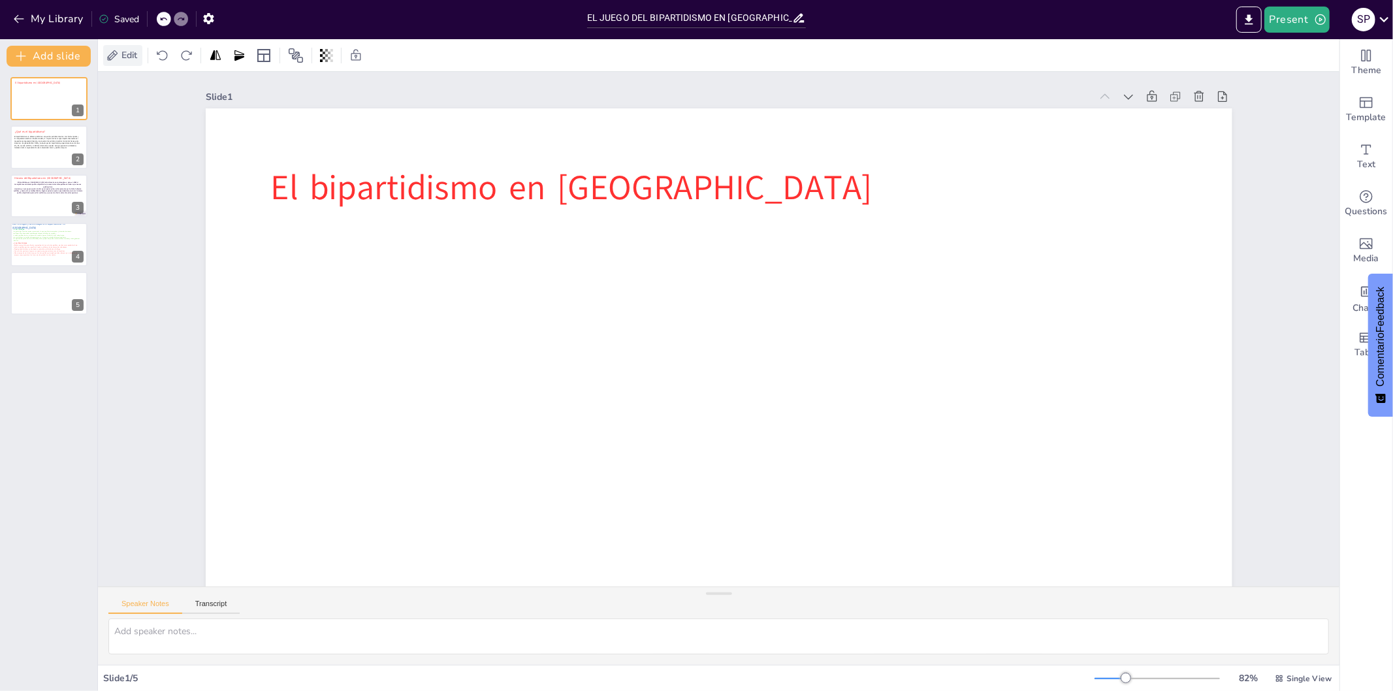
click at [122, 56] on span "Edit" at bounding box center [129, 55] width 21 height 12
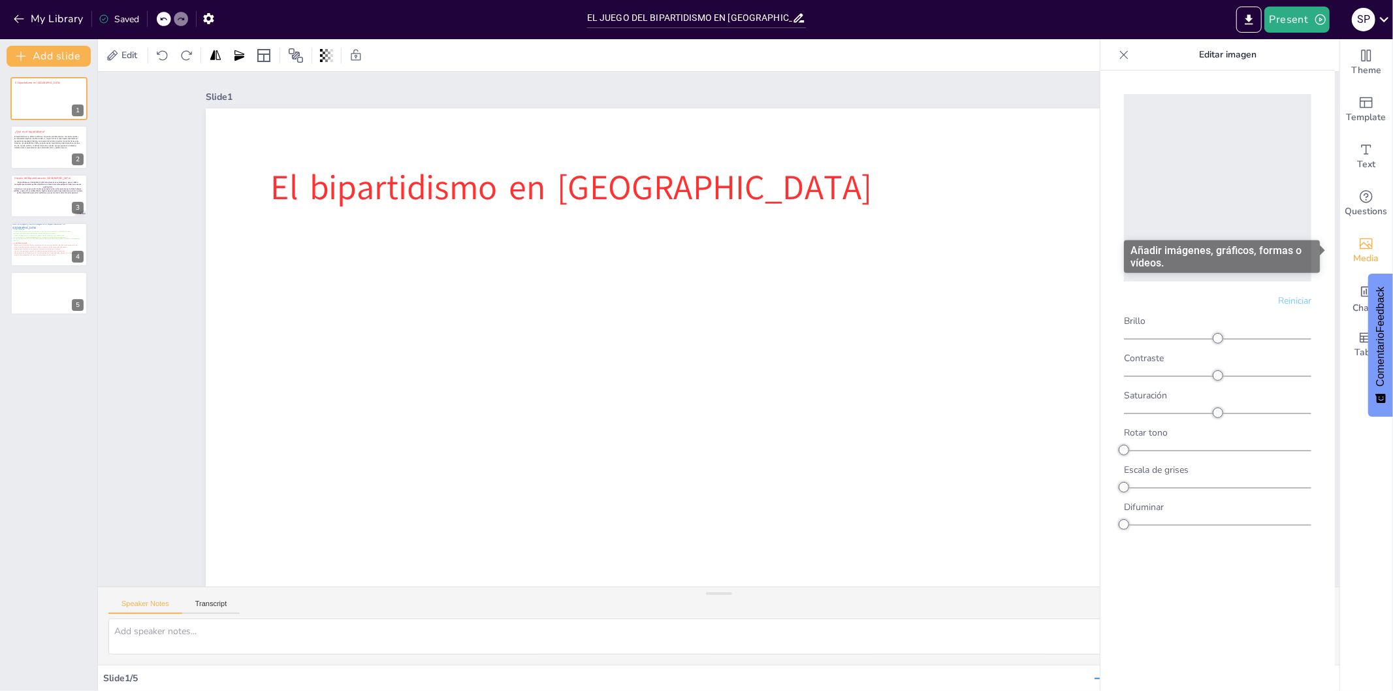
click at [1254, 267] on div "Media" at bounding box center [1367, 250] width 52 height 47
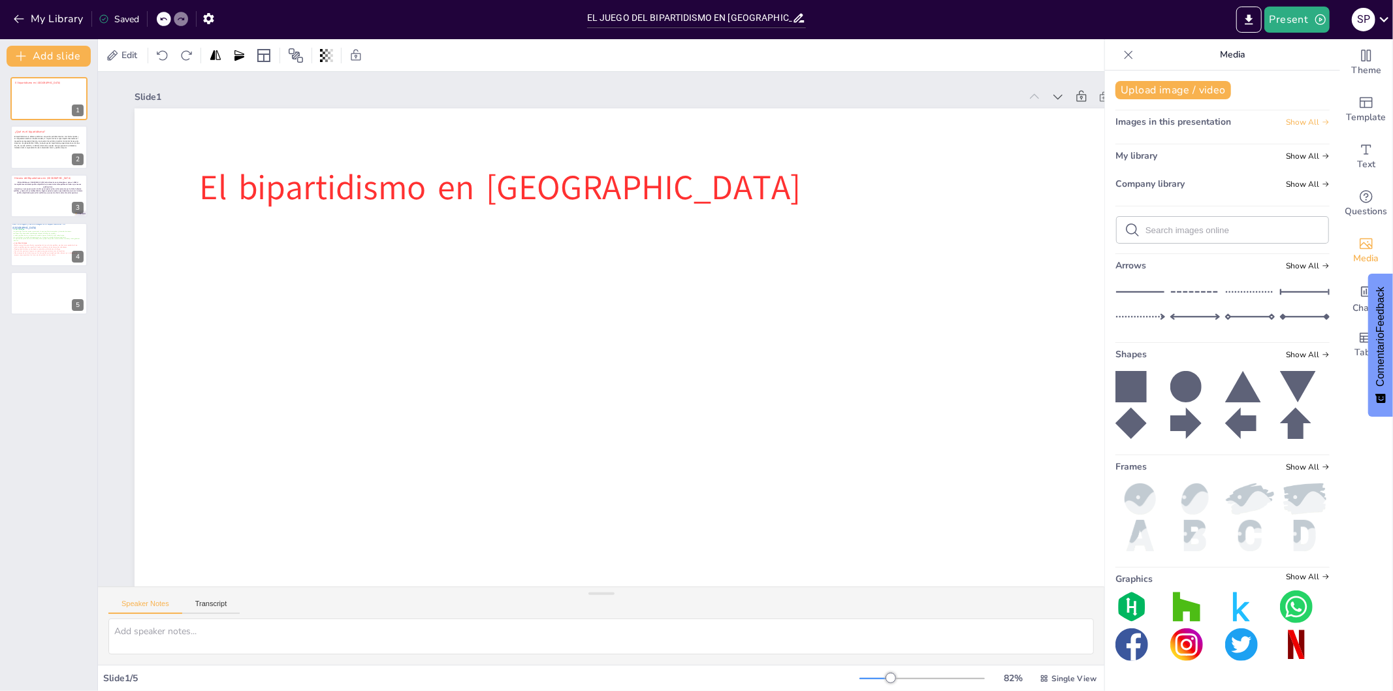
click at [1254, 120] on span "Show All" at bounding box center [1308, 122] width 44 height 9
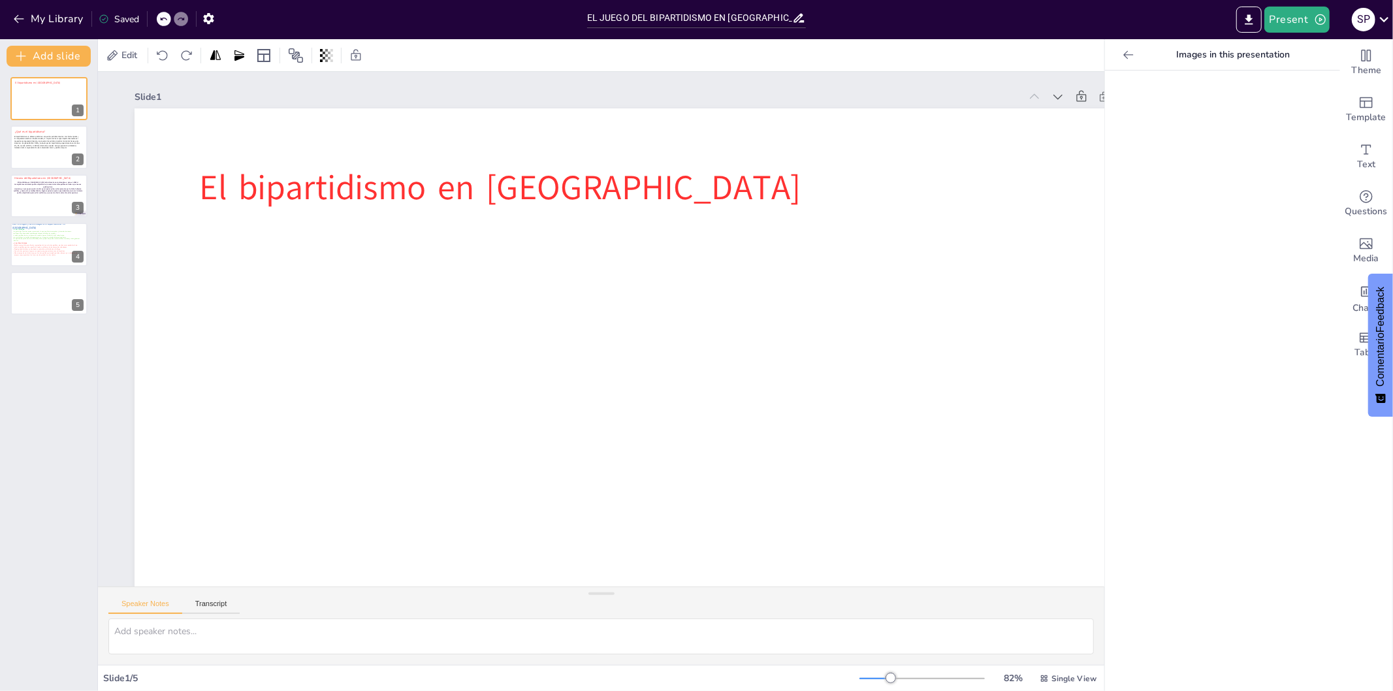
click at [1122, 56] on icon at bounding box center [1128, 54] width 13 height 13
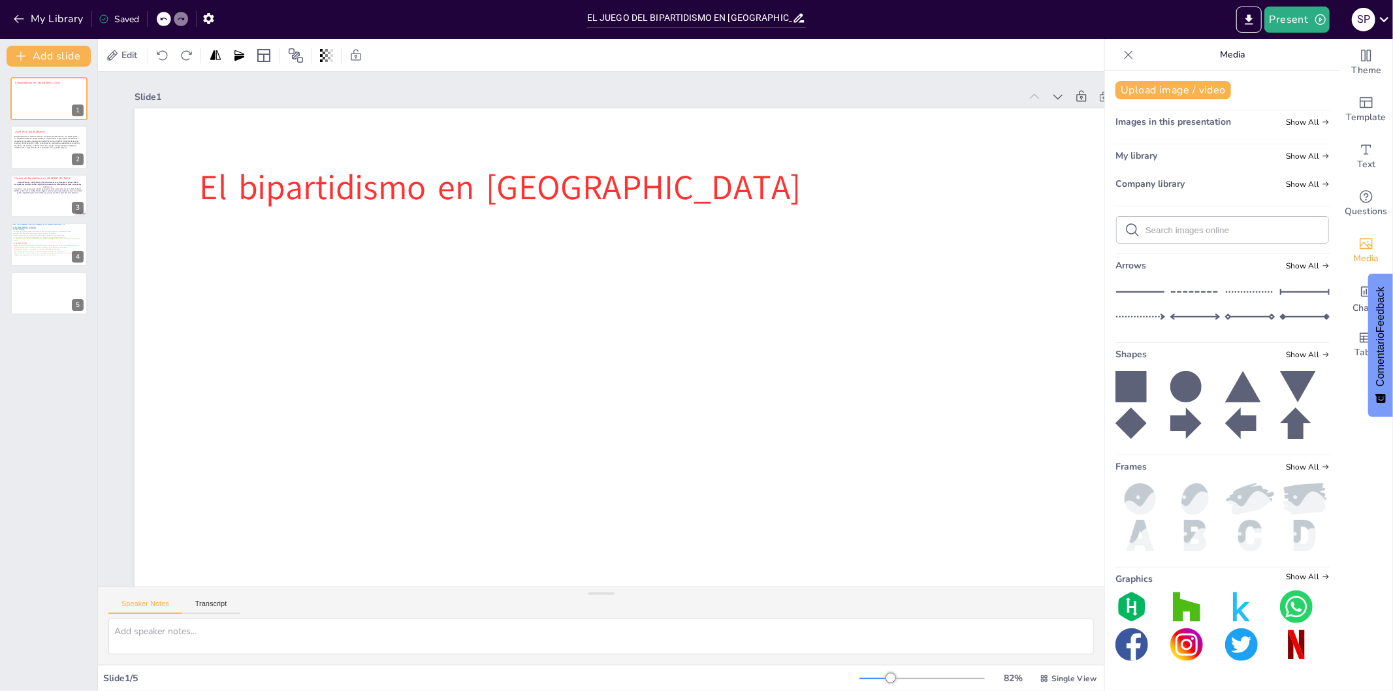
click at [1254, 236] on form at bounding box center [1233, 230] width 175 height 12
click at [1254, 225] on input "text" at bounding box center [1233, 230] width 175 height 10
click at [1118, 47] on div at bounding box center [1128, 54] width 21 height 21
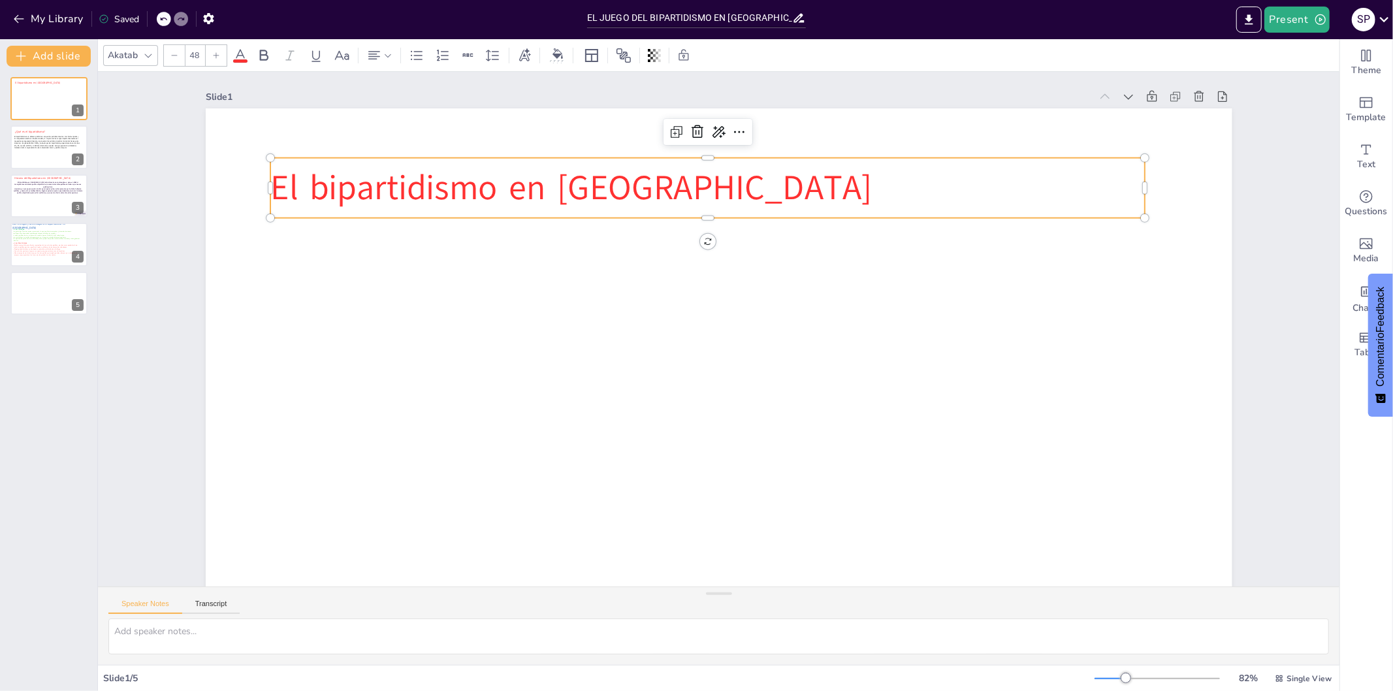
click at [642, 185] on p "El bipartidismo en [GEOGRAPHIC_DATA]" at bounding box center [722, 187] width 875 height 139
click at [673, 185] on p "El bipartidismo en [GEOGRAPHIC_DATA]" at bounding box center [752, 191] width 847 height 316
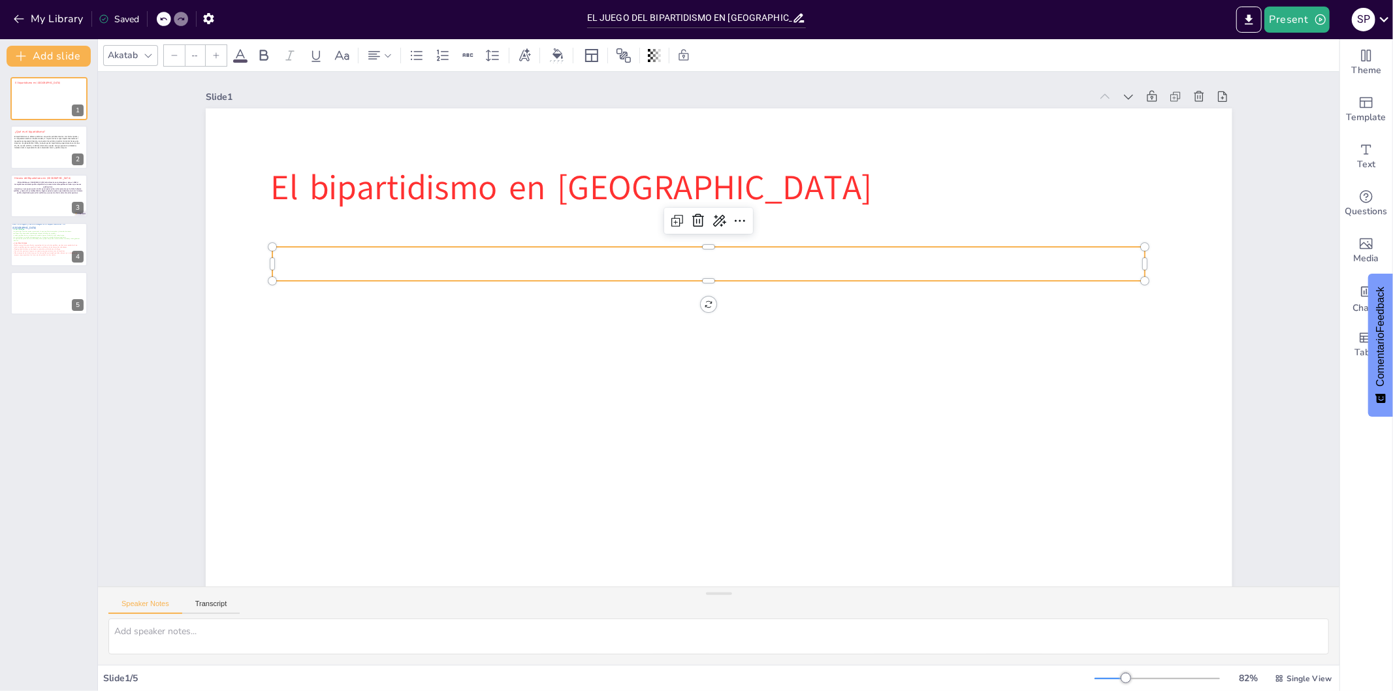
type input "45"
click at [597, 253] on p at bounding box center [716, 263] width 872 height 125
click at [597, 255] on p at bounding box center [722, 263] width 861 height 214
click at [598, 261] on p at bounding box center [729, 264] width 841 height 302
click at [598, 261] on p at bounding box center [716, 263] width 872 height 125
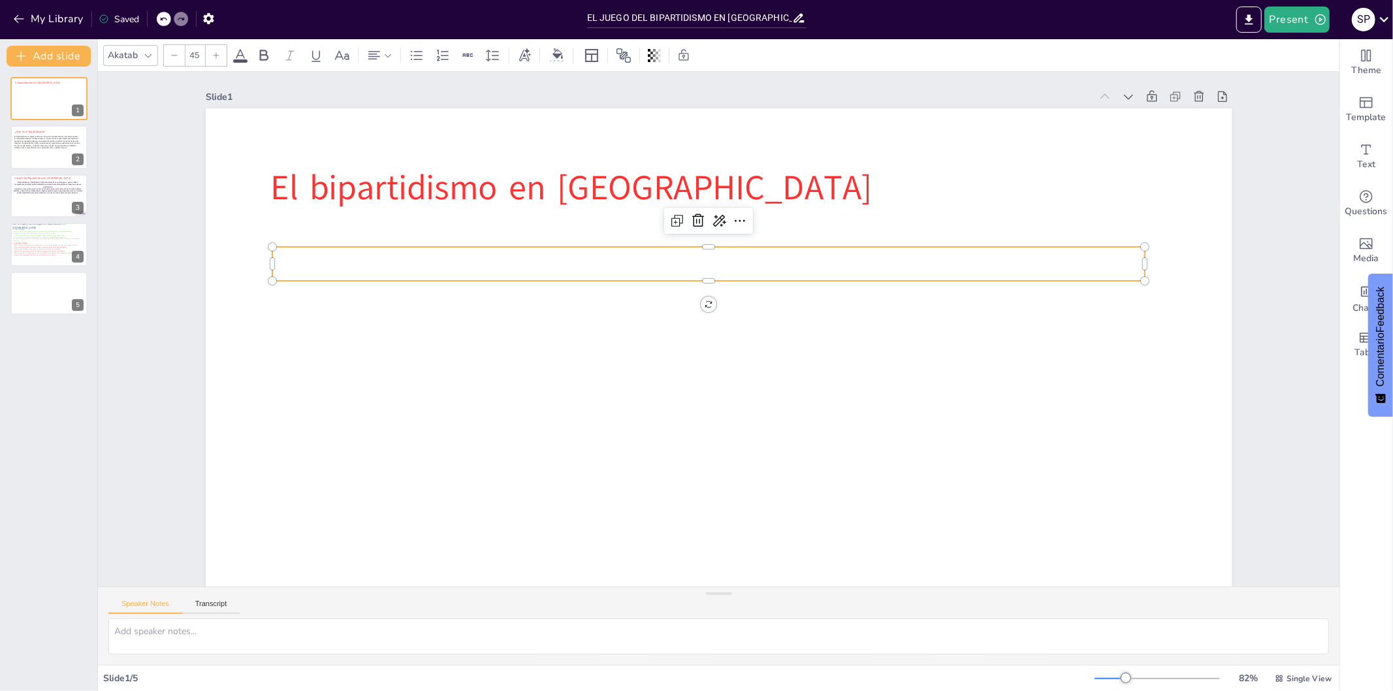
click at [598, 261] on p at bounding box center [716, 263] width 872 height 124
click at [598, 261] on p at bounding box center [716, 263] width 872 height 125
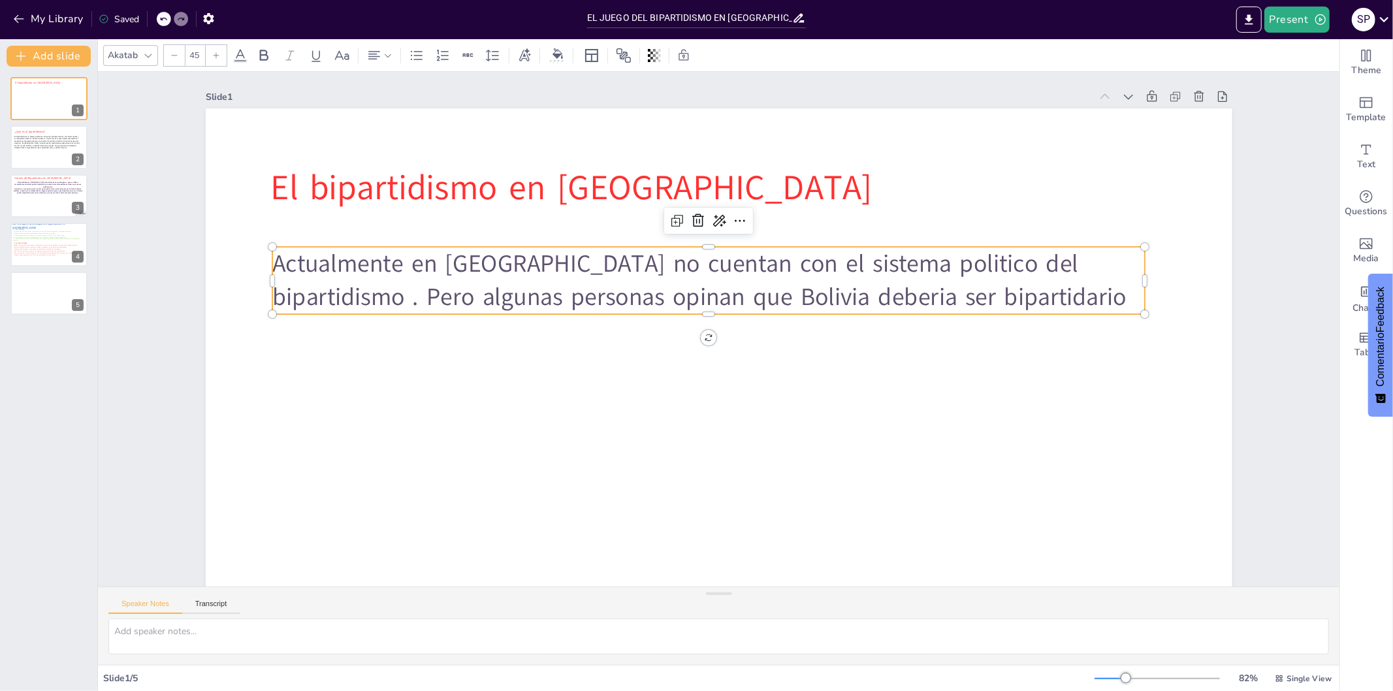
click at [702, 293] on p "Actualmente en [GEOGRAPHIC_DATA] no cuentan con el sistema politico del biparti…" at bounding box center [713, 280] width 875 height 158
click at [736, 302] on p "Actualmente en [GEOGRAPHIC_DATA] no cuentan con el sistema politico del biparti…" at bounding box center [713, 280] width 875 height 158
click at [907, 294] on p "Actualmente en [GEOGRAPHIC_DATA] no cuentan con el sistema politico del biparti…" at bounding box center [713, 280] width 875 height 158
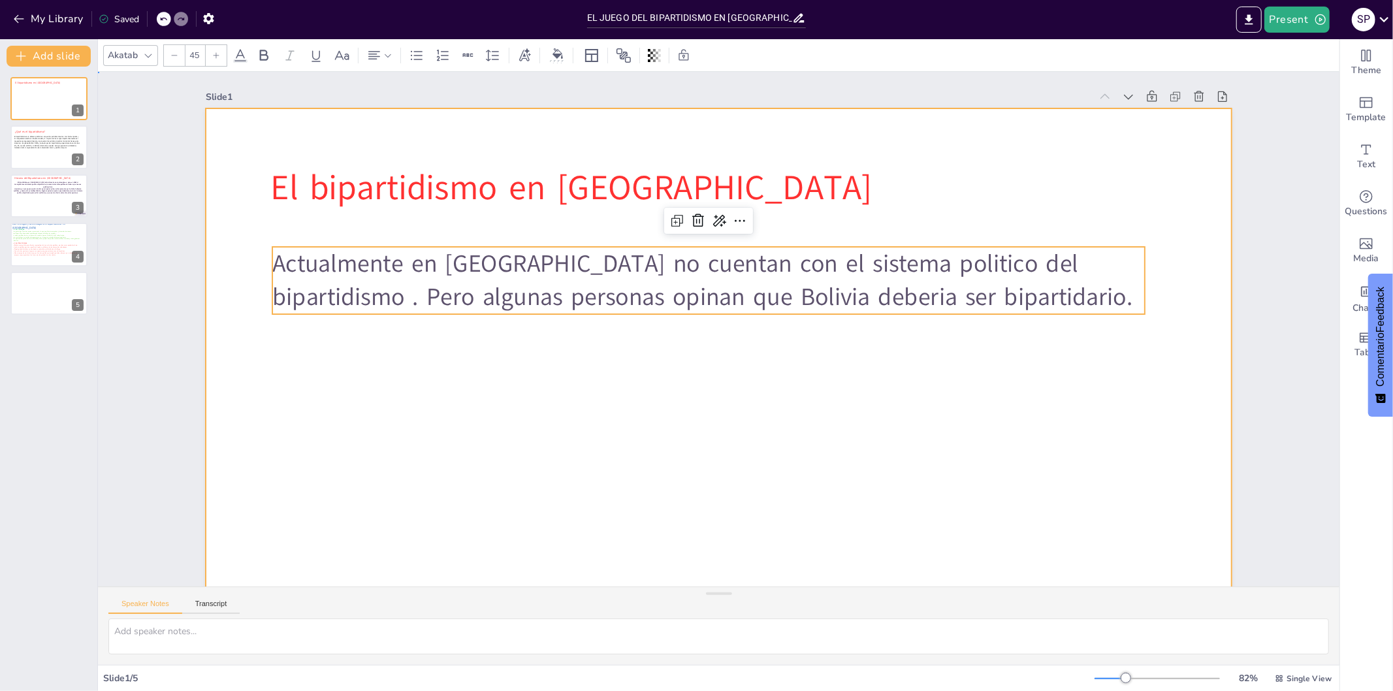
click at [899, 333] on div at bounding box center [711, 397] width 1081 height 682
click at [899, 333] on div at bounding box center [712, 397] width 1082 height 682
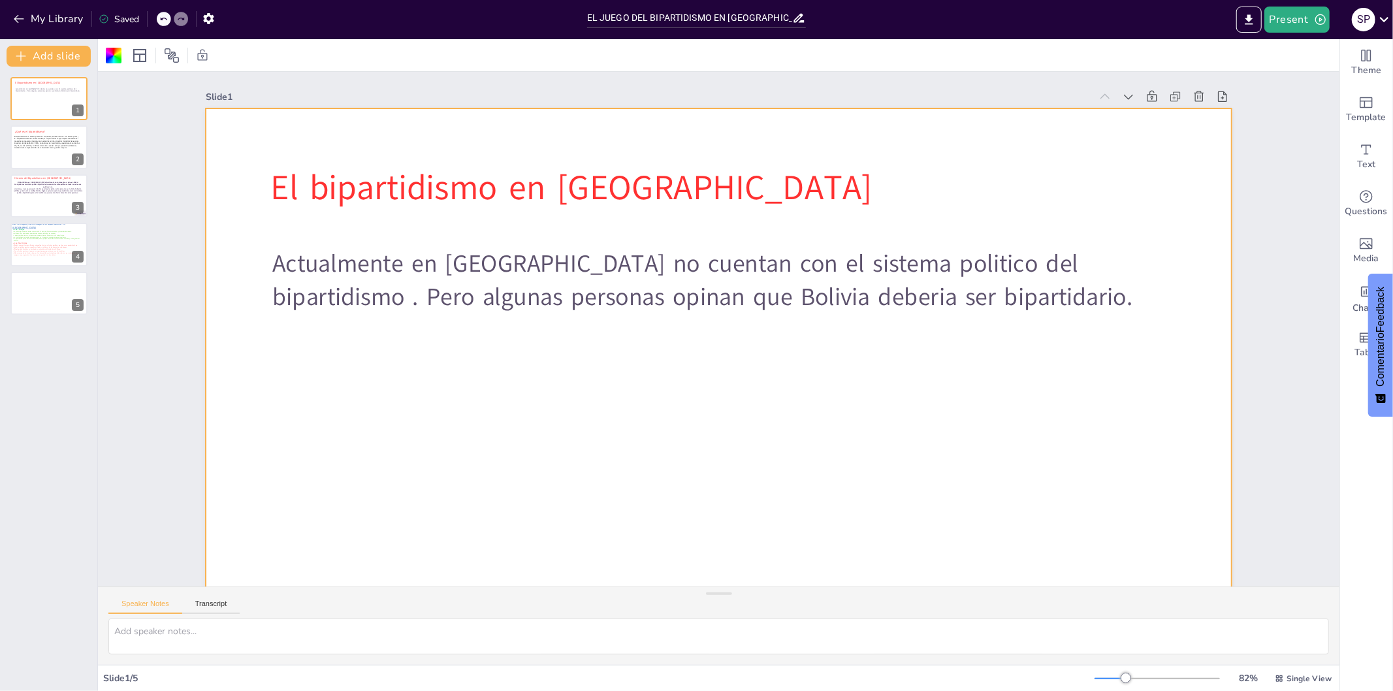
scroll to position [111, 0]
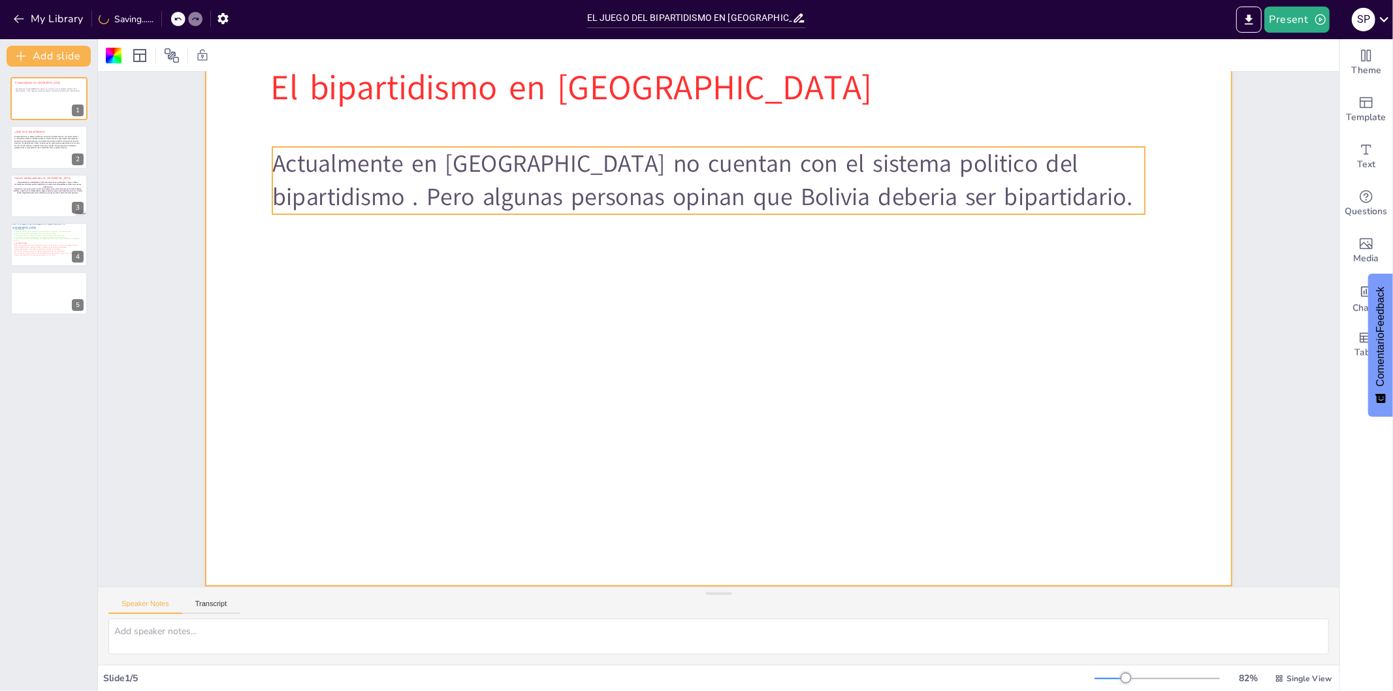
click at [938, 193] on p "Actualmente en [GEOGRAPHIC_DATA] no cuentan con el sistema politico del biparti…" at bounding box center [724, 180] width 875 height 158
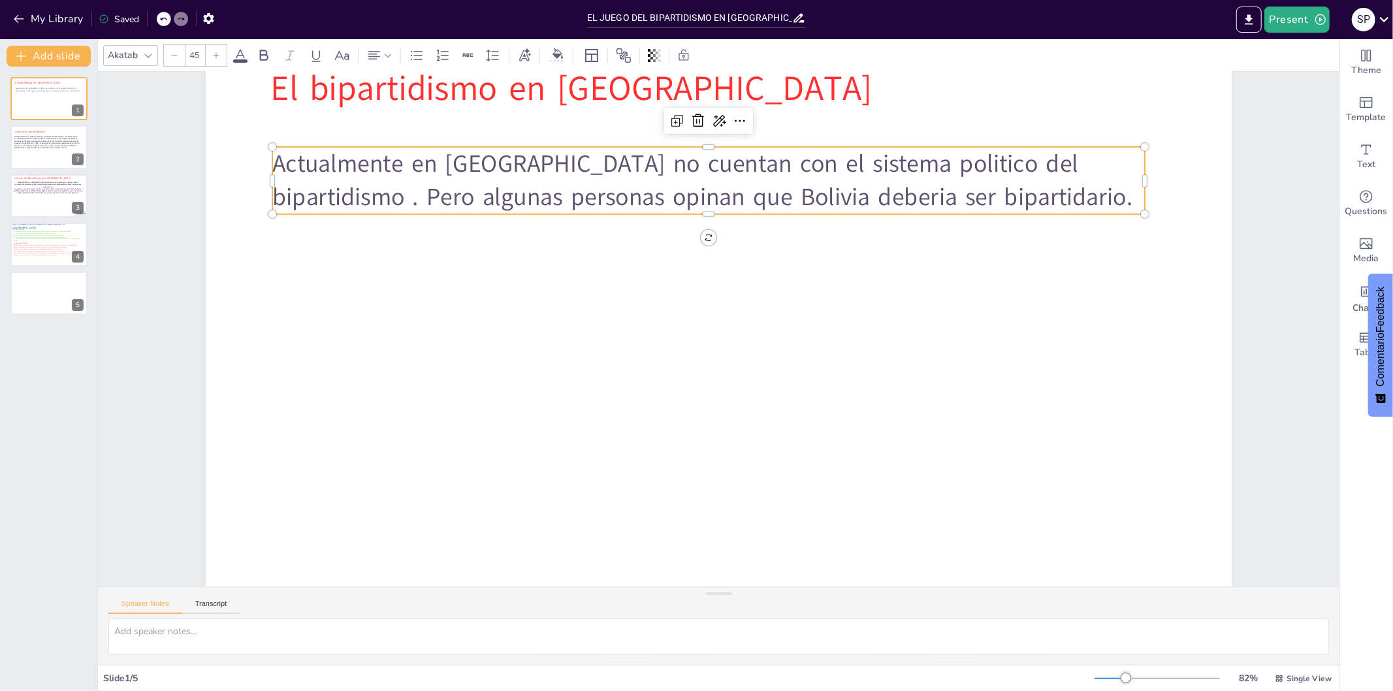
click at [932, 186] on p "Actualmente en [GEOGRAPHIC_DATA] no cuentan con el sistema politico del biparti…" at bounding box center [724, 180] width 875 height 158
click at [732, 113] on icon at bounding box center [740, 121] width 16 height 16
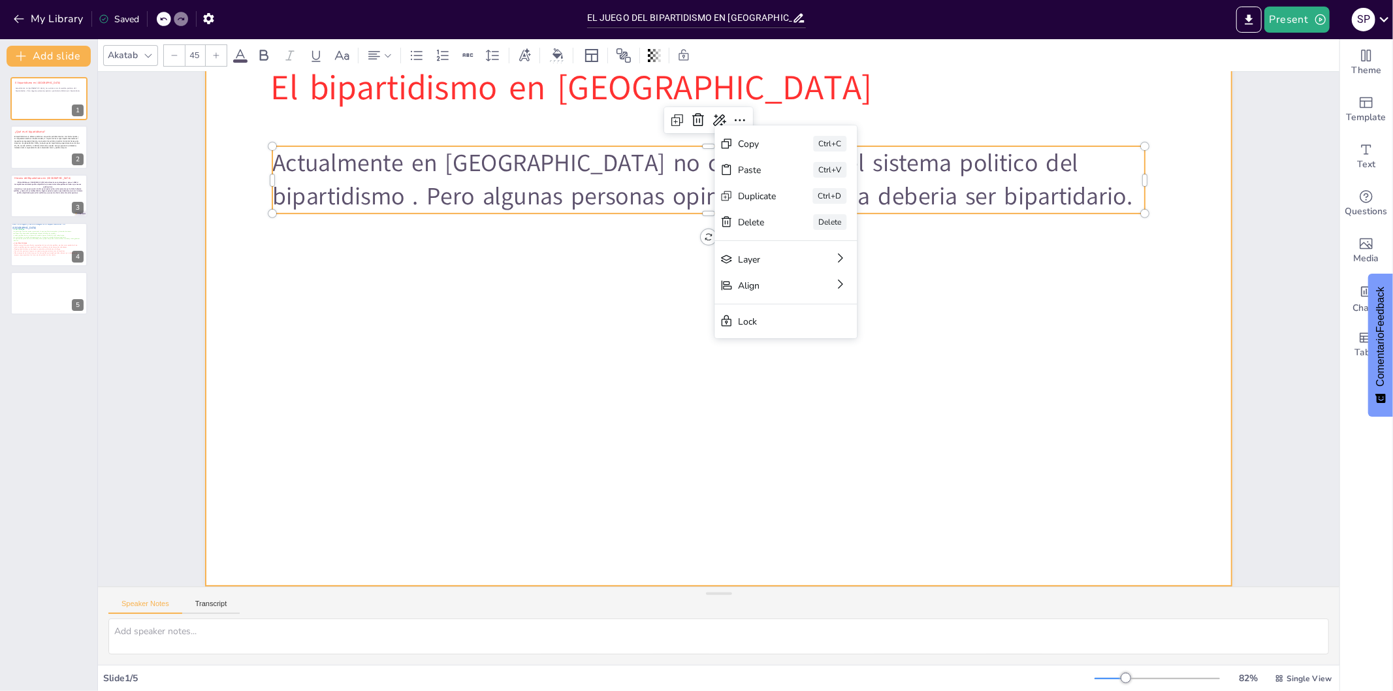
scroll to position [111, 0]
click at [781, 446] on div at bounding box center [750, 332] width 681 height 1081
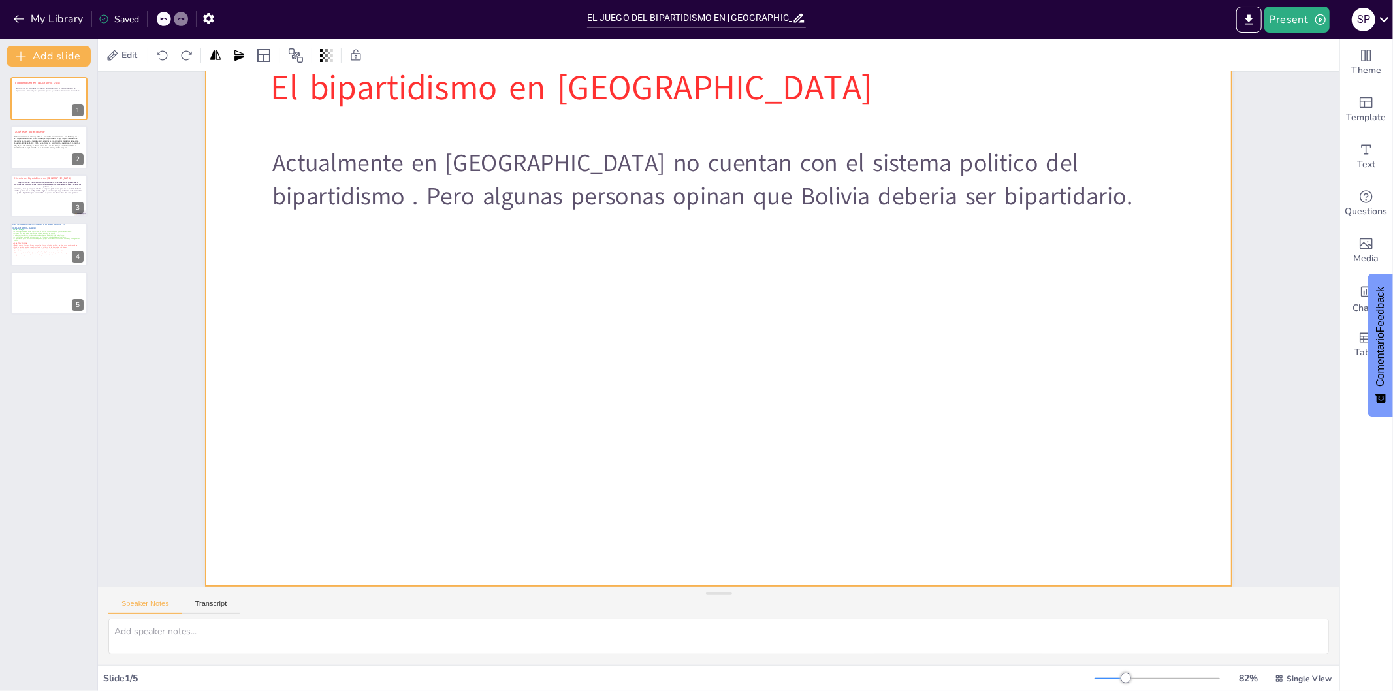
scroll to position [110, 0]
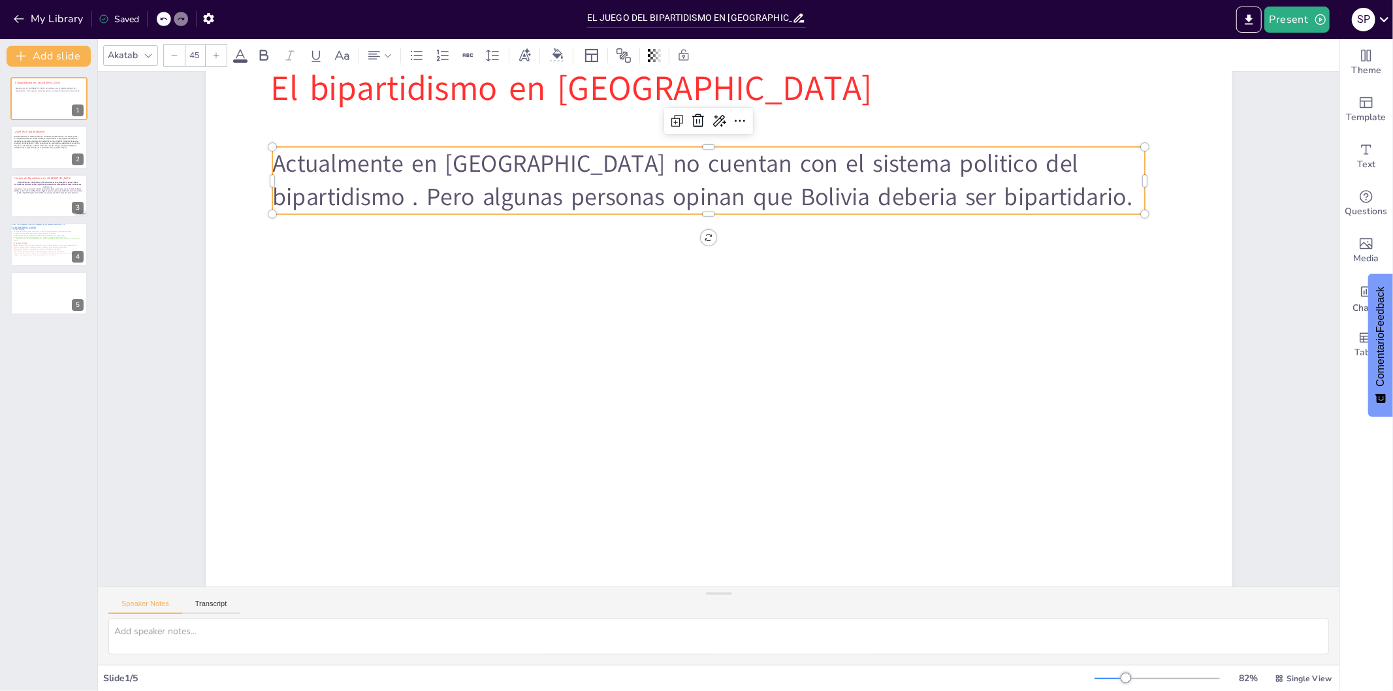
click at [756, 161] on p "Actualmente en [GEOGRAPHIC_DATA] no cuentan con el sistema politico del biparti…" at bounding box center [755, 185] width 851 height 334
click at [774, 120] on icon at bounding box center [783, 129] width 18 height 18
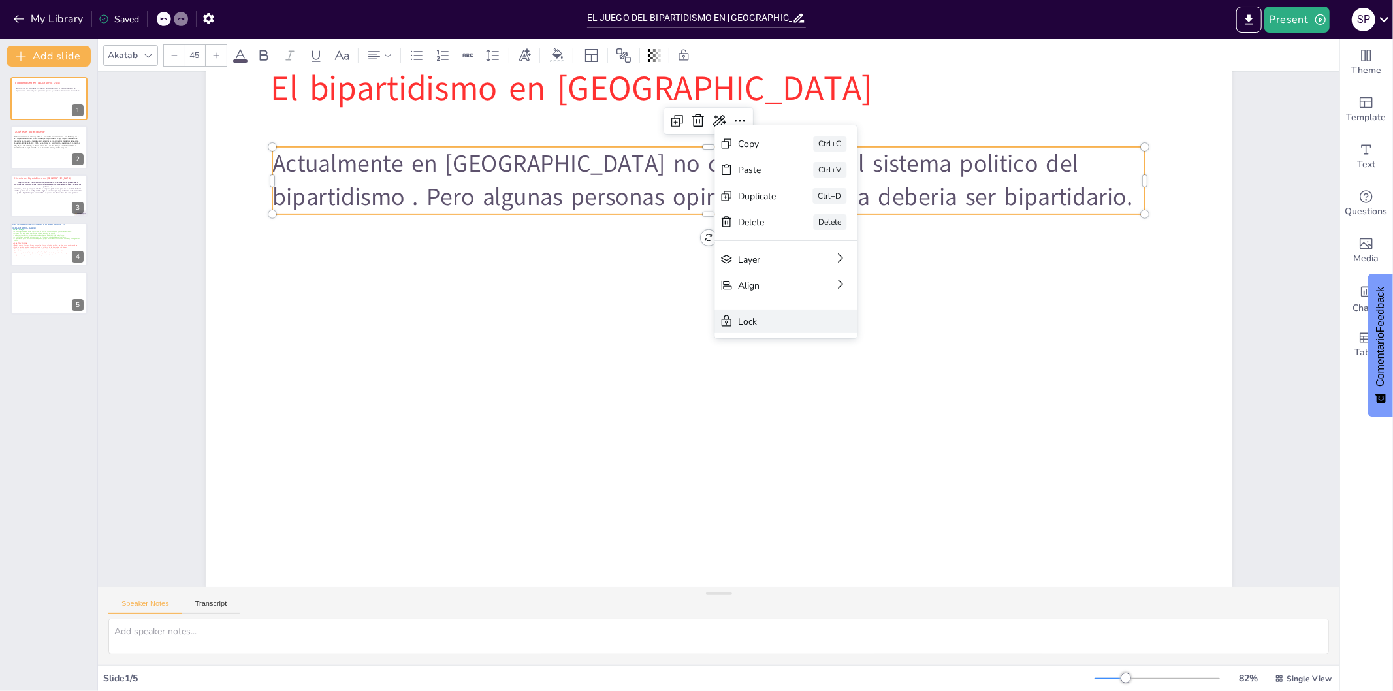
click at [828, 399] on div "Lock" at bounding box center [867, 409] width 78 height 20
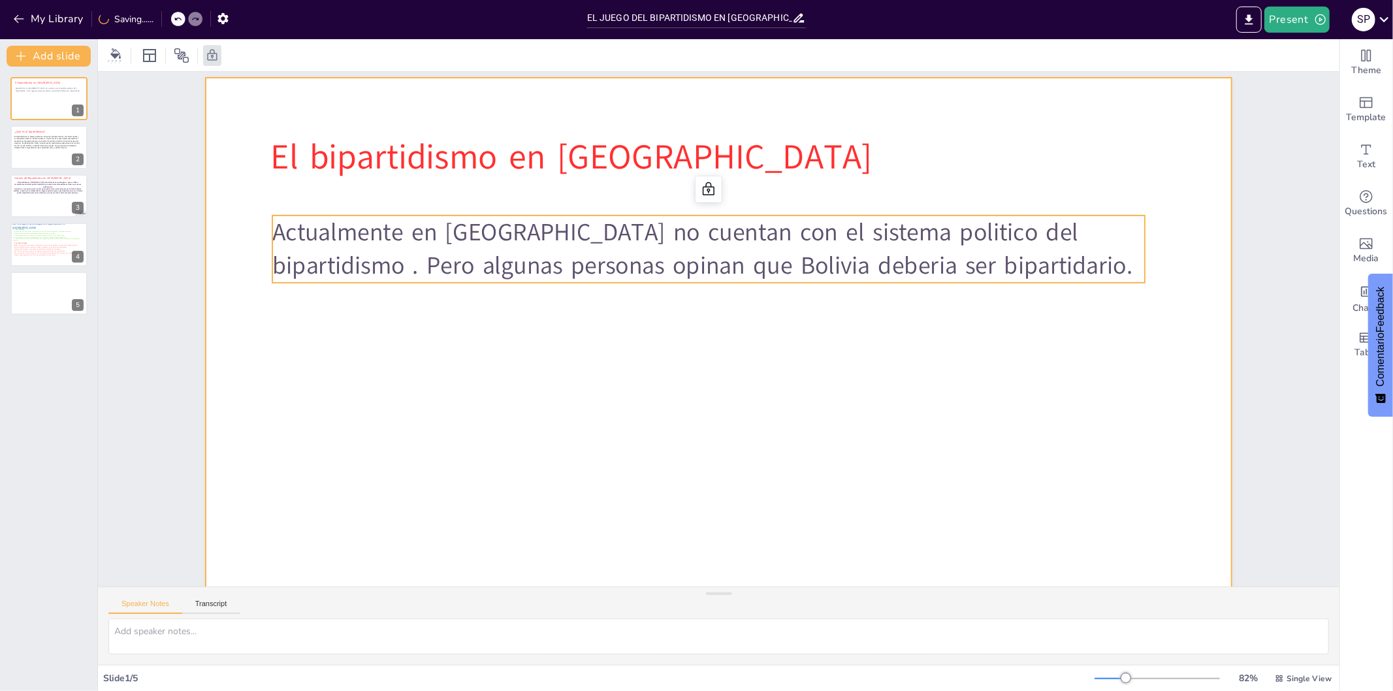
scroll to position [0, 0]
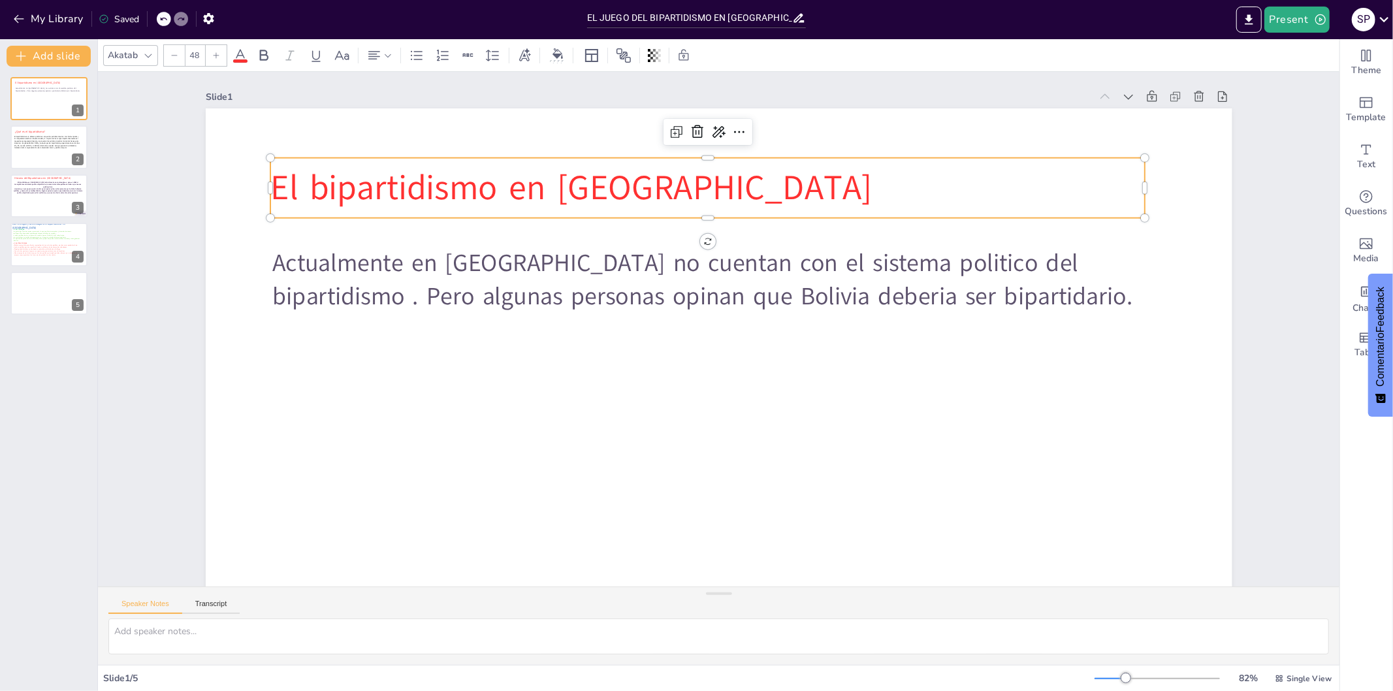
click at [627, 198] on p "El bipartidismo en [GEOGRAPHIC_DATA]" at bounding box center [722, 187] width 875 height 139
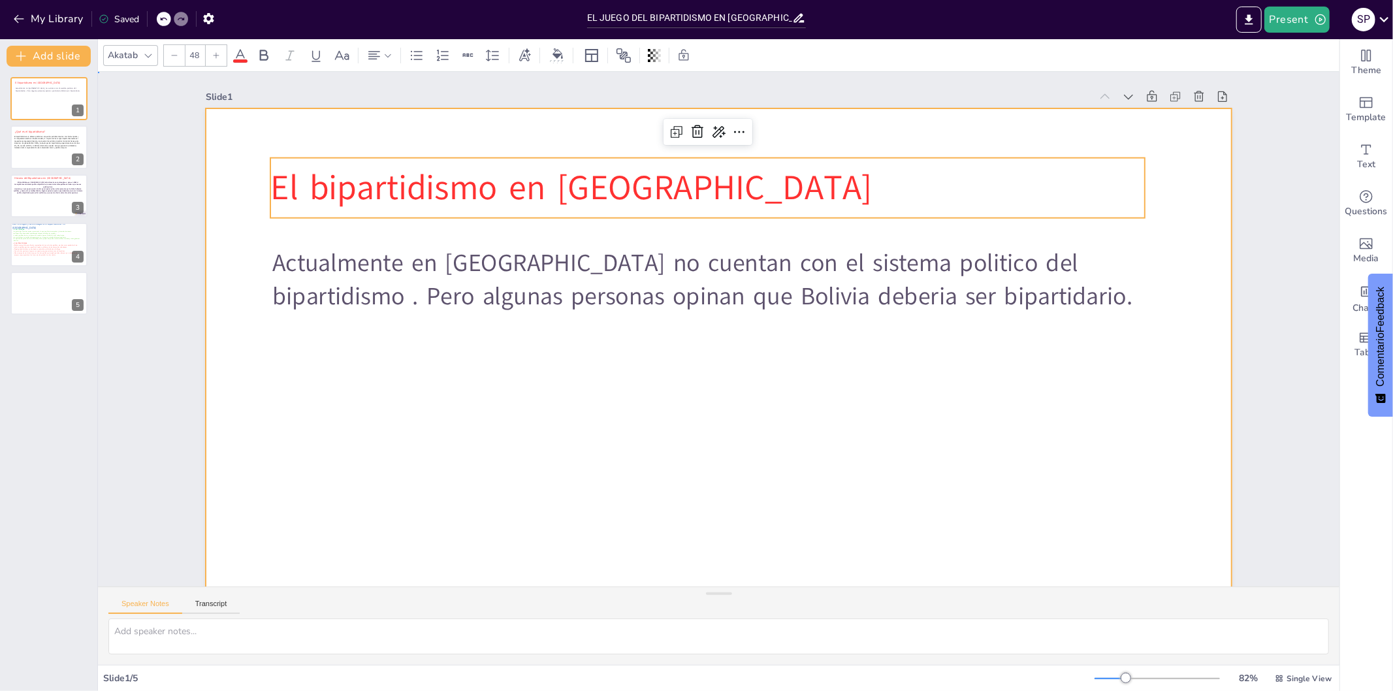
click at [473, 316] on div at bounding box center [711, 396] width 1081 height 681
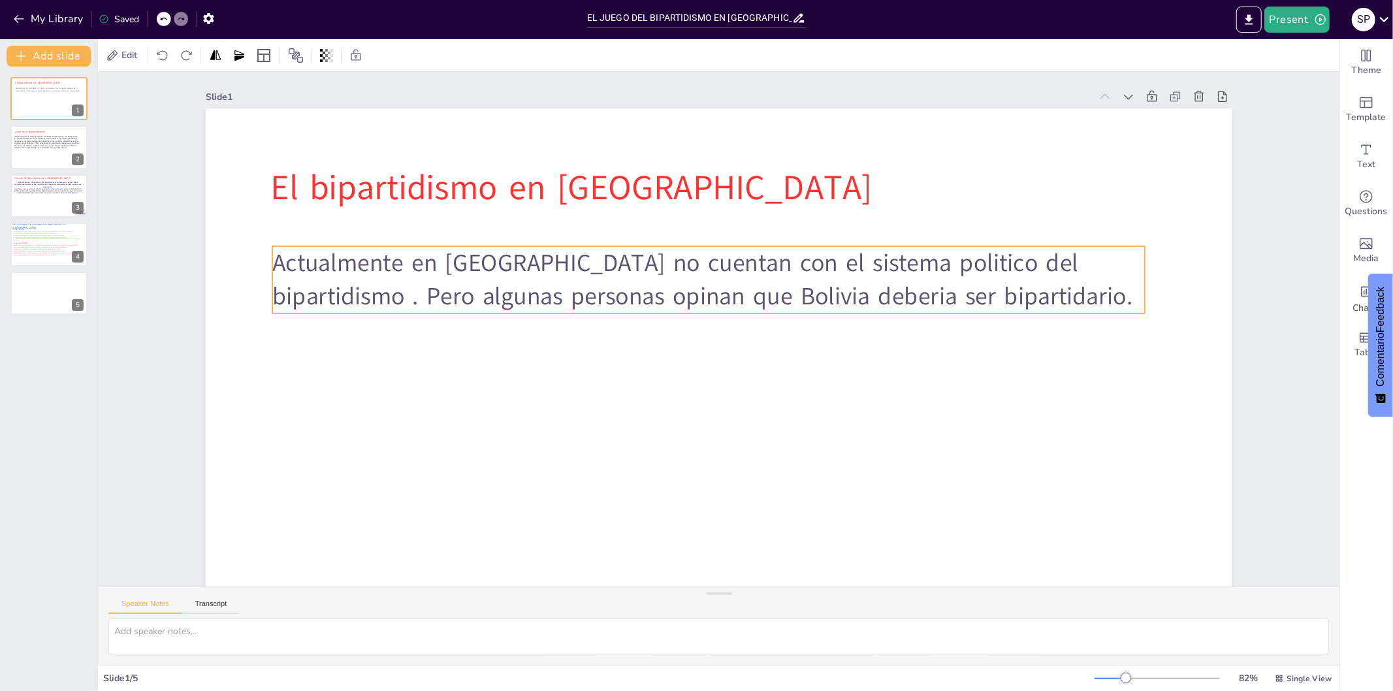
click at [506, 257] on p "Actualmente en [GEOGRAPHIC_DATA] no cuentan con el sistema politico del biparti…" at bounding box center [713, 279] width 875 height 158
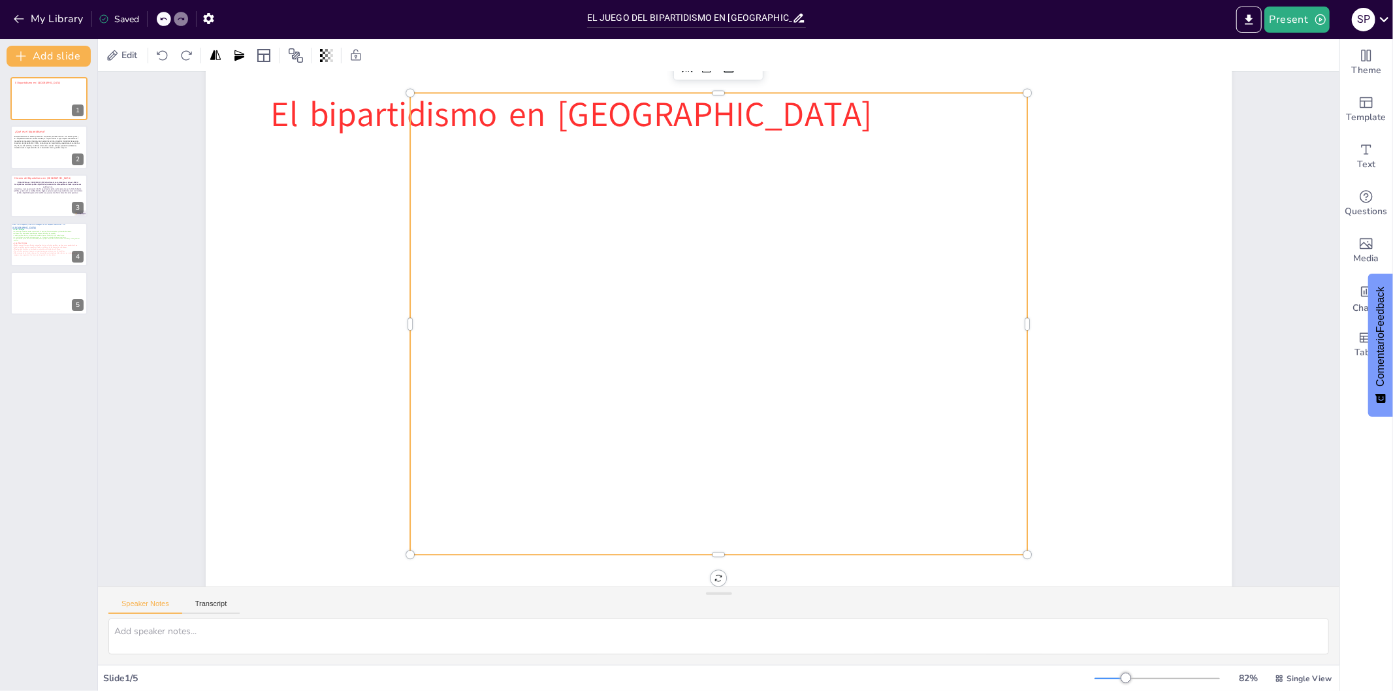
scroll to position [73, 0]
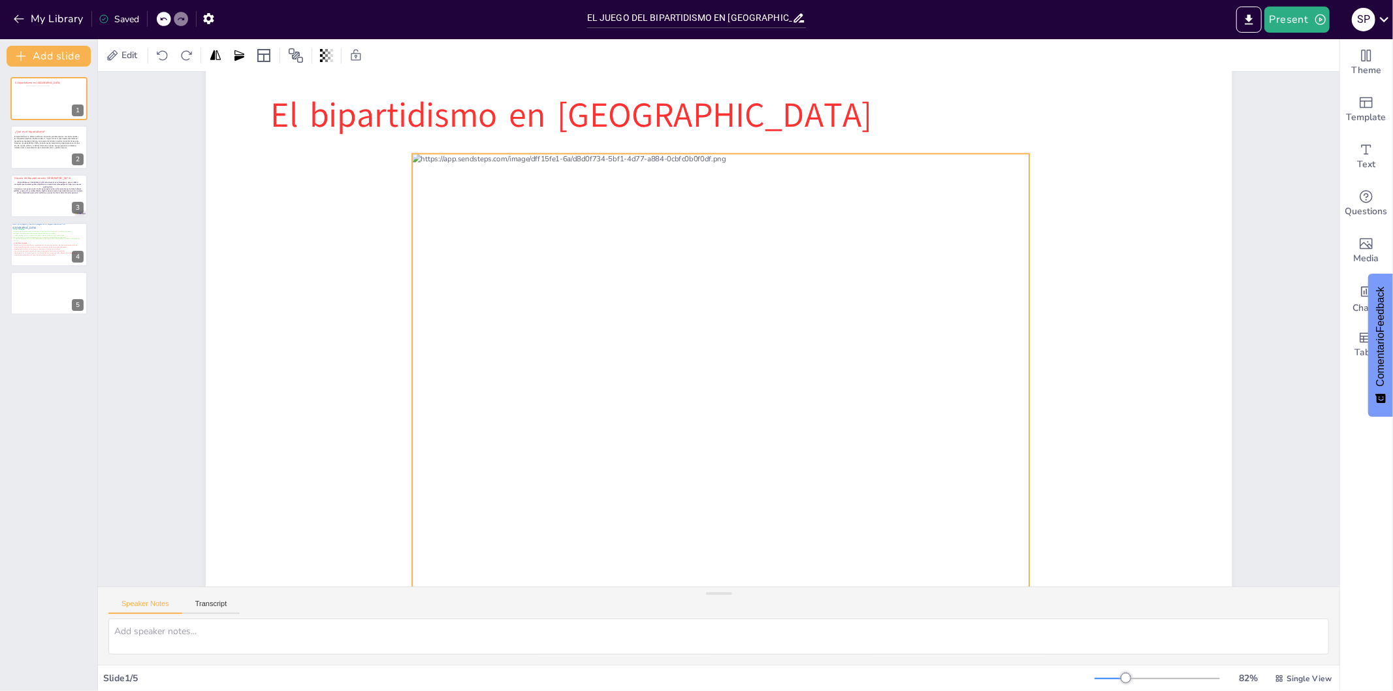
drag, startPoint x: 707, startPoint y: 554, endPoint x: 709, endPoint y: 613, distance: 58.8
click at [709, 613] on div "Slide 1 El bipartidismo en [GEOGRAPHIC_DATA] Slide 2 ¿Qué es el bipartidismo? E…" at bounding box center [719, 368] width 1242 height 593
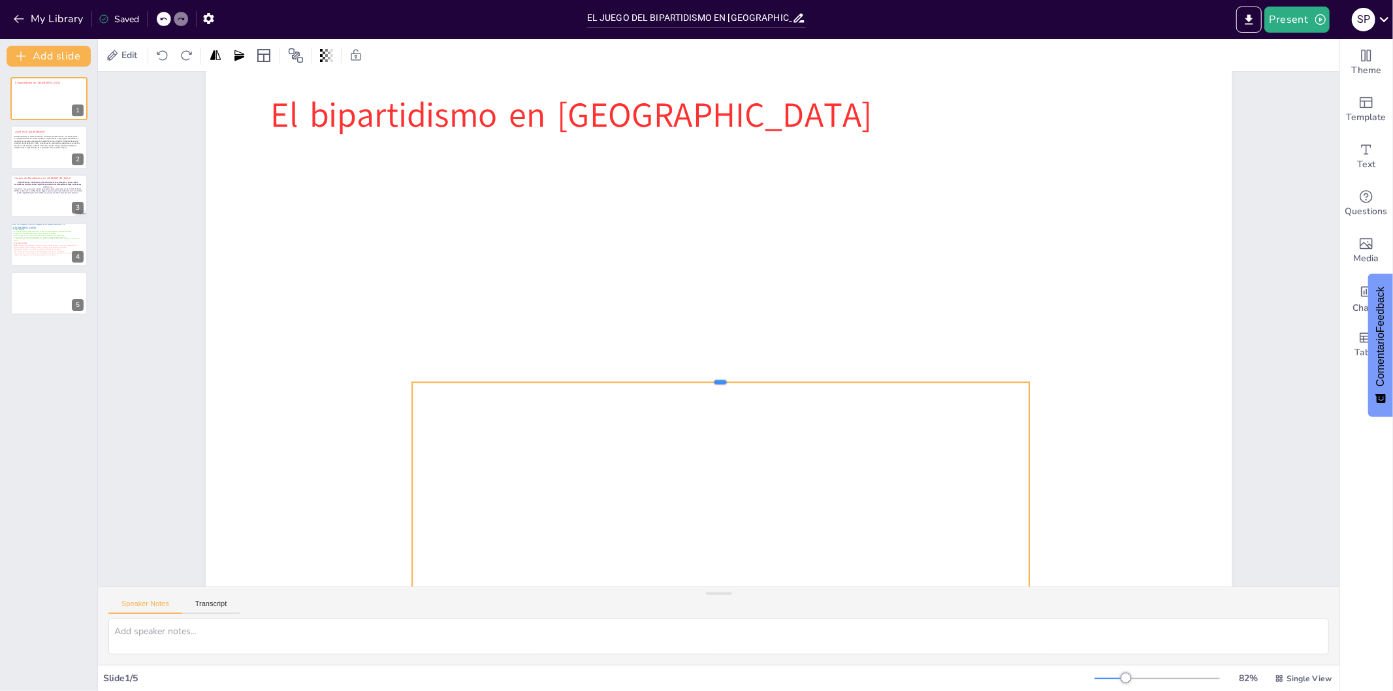
drag, startPoint x: 709, startPoint y: 151, endPoint x: 745, endPoint y: 380, distance: 231.4
click at [745, 380] on div at bounding box center [715, 377] width 615 height 74
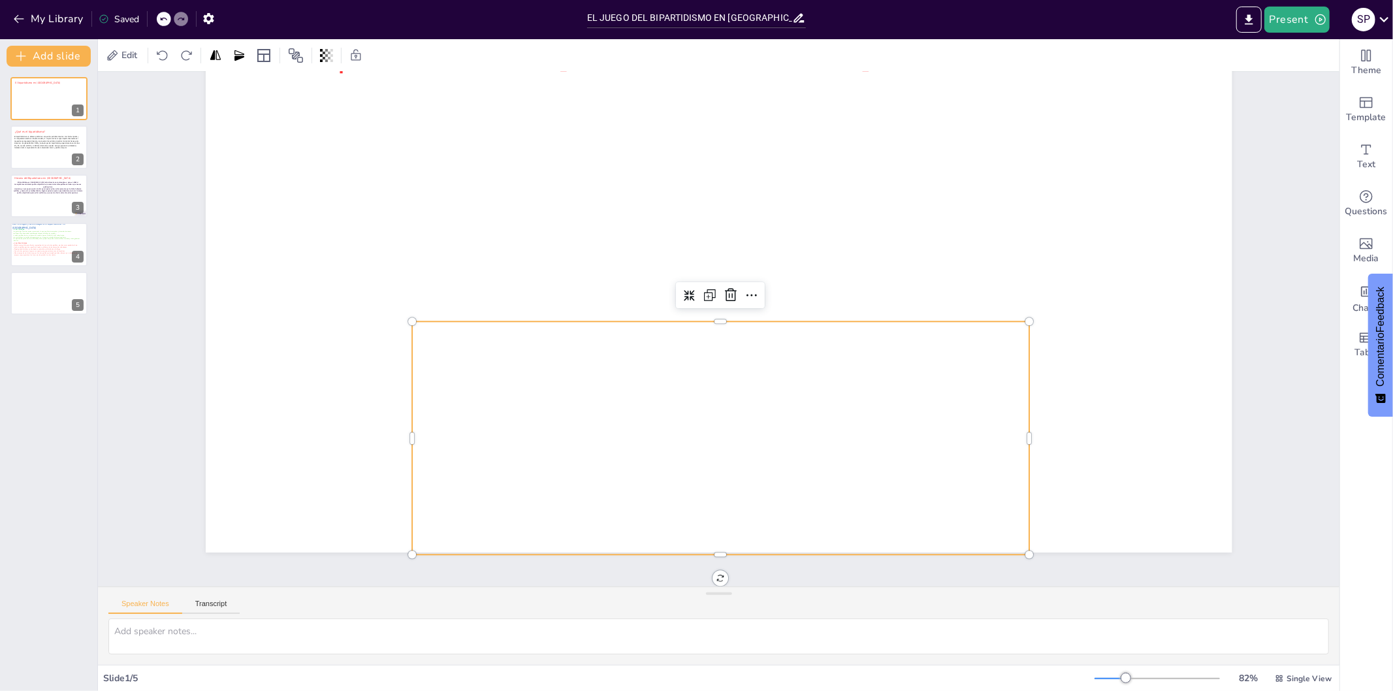
scroll to position [113, 0]
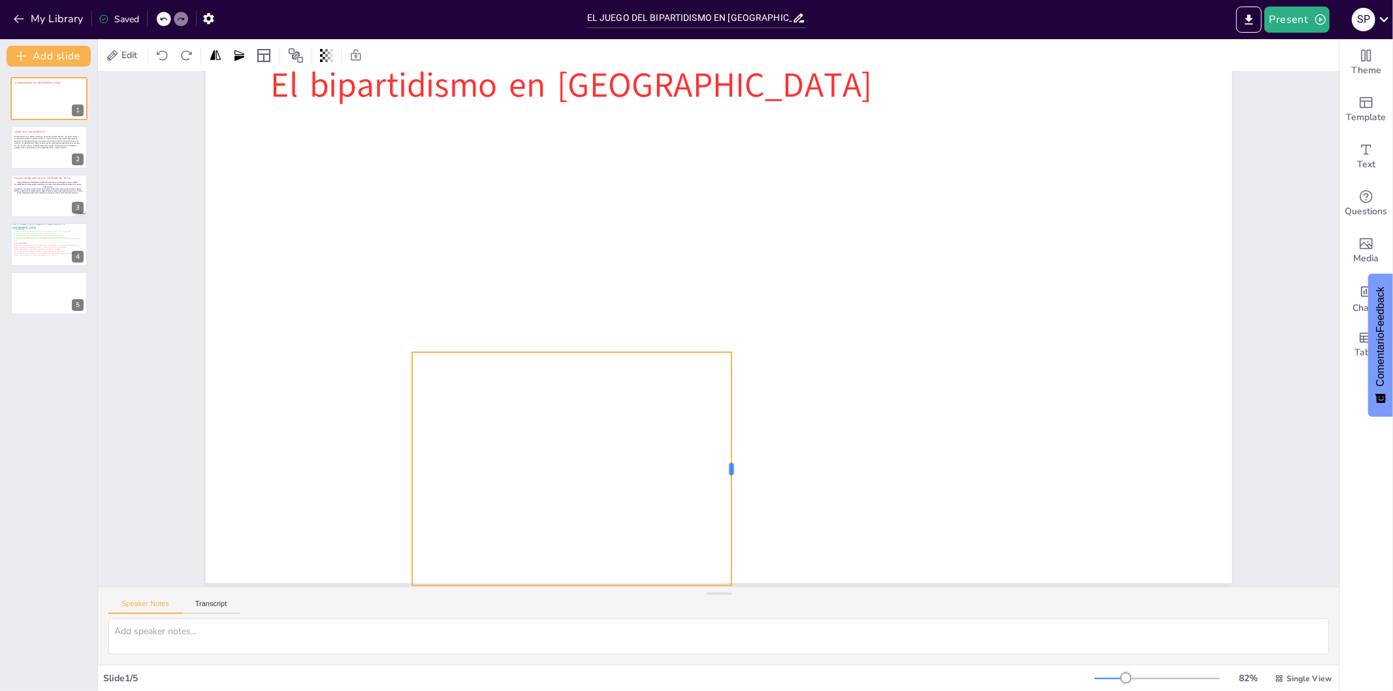
drag, startPoint x: 1019, startPoint y: 426, endPoint x: 721, endPoint y: 446, distance: 298.6
click at [721, 446] on div at bounding box center [693, 467] width 82 height 225
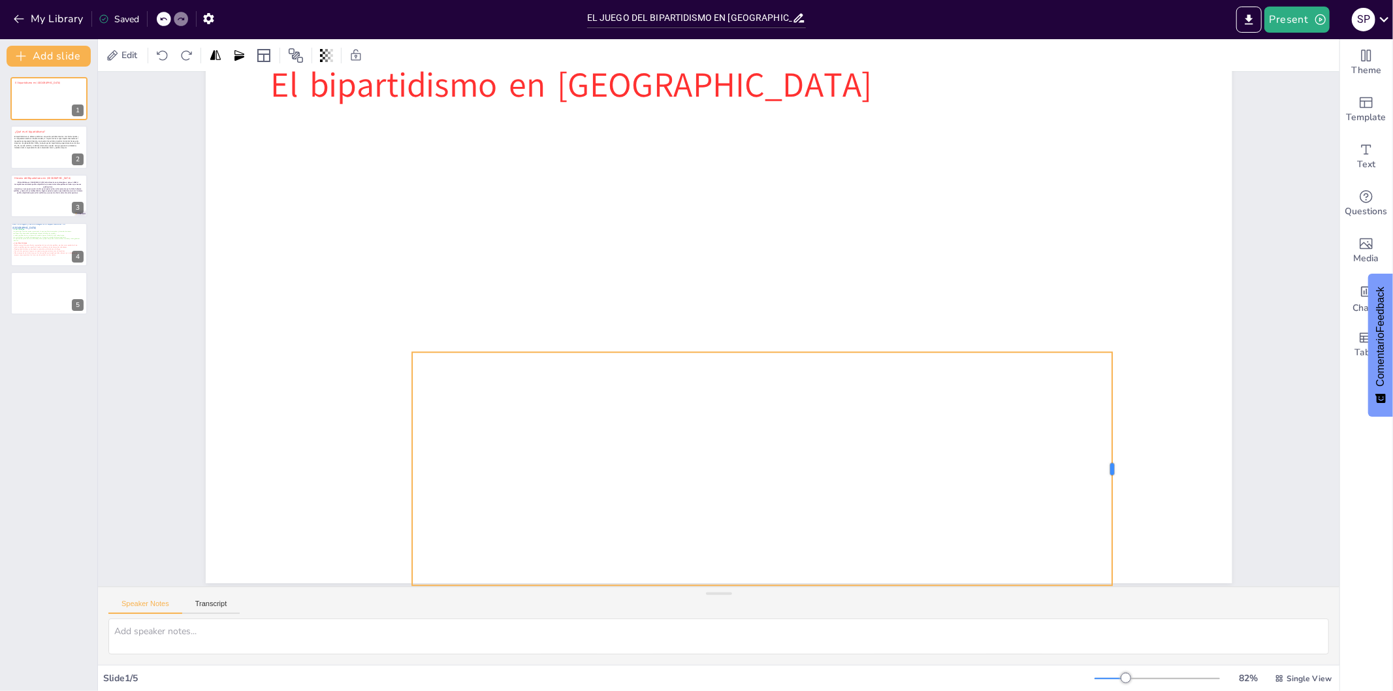
drag, startPoint x: 721, startPoint y: 425, endPoint x: 1155, endPoint y: 379, distance: 436.9
click at [1118, 393] on div at bounding box center [1101, 509] width 35 height 233
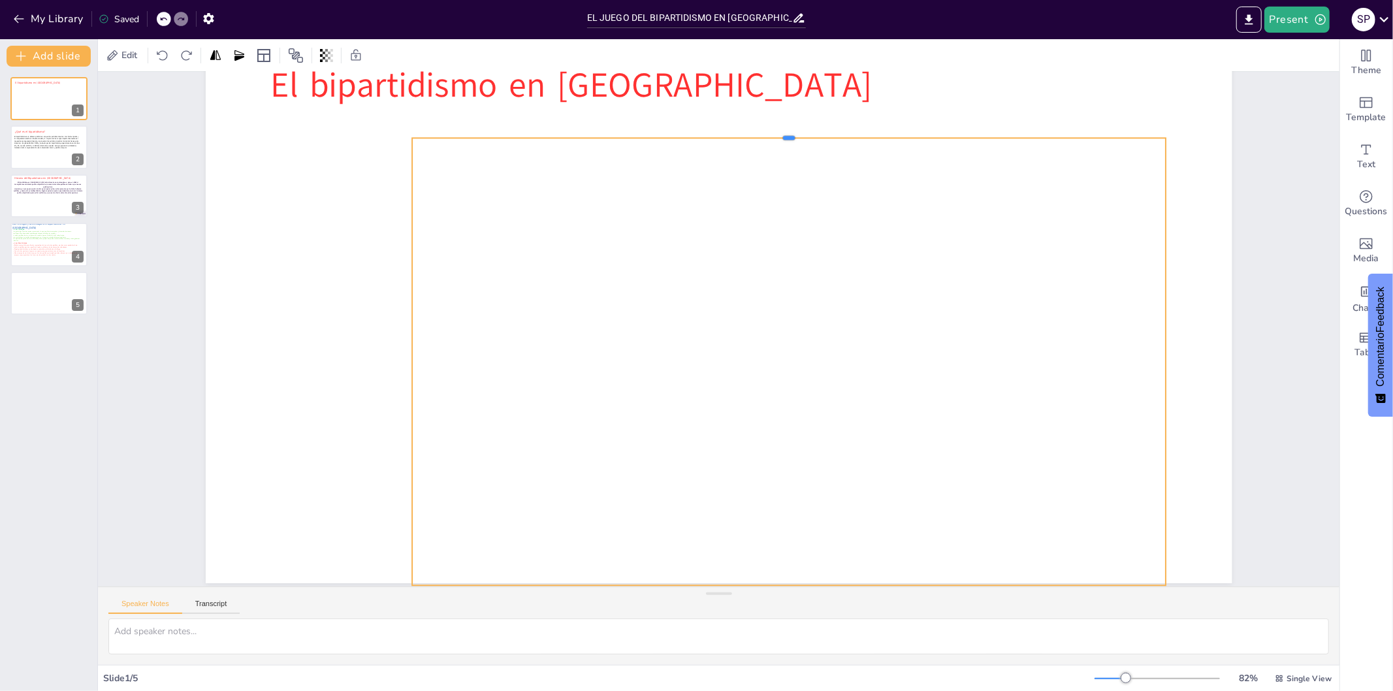
drag, startPoint x: 778, startPoint y: 272, endPoint x: 799, endPoint y: 91, distance: 181.5
click at [799, 91] on div "El bipartidismo en [GEOGRAPHIC_DATA]" at bounding box center [722, 294] width 1081 height 681
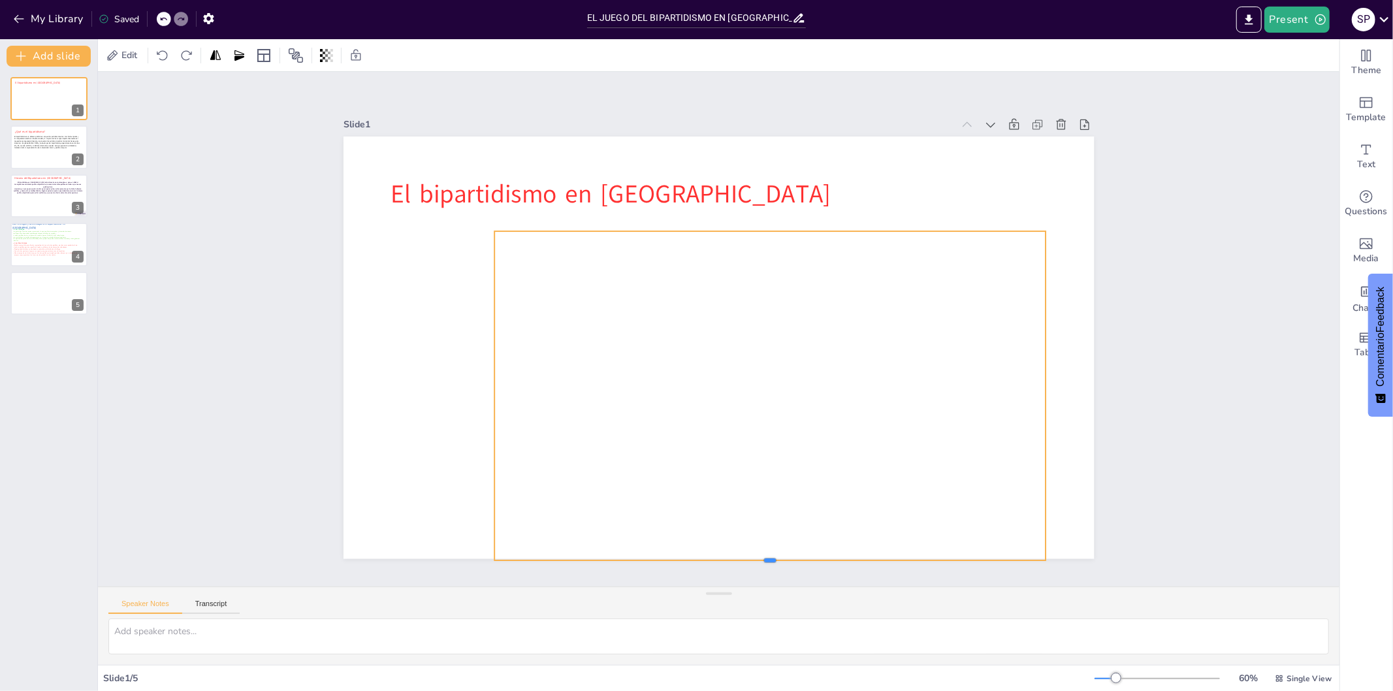
scroll to position [0, 0]
drag, startPoint x: 758, startPoint y: 545, endPoint x: 753, endPoint y: 301, distance: 243.7
click at [755, 370] on div "El bipartidismo en [GEOGRAPHIC_DATA]" at bounding box center [715, 347] width 822 height 569
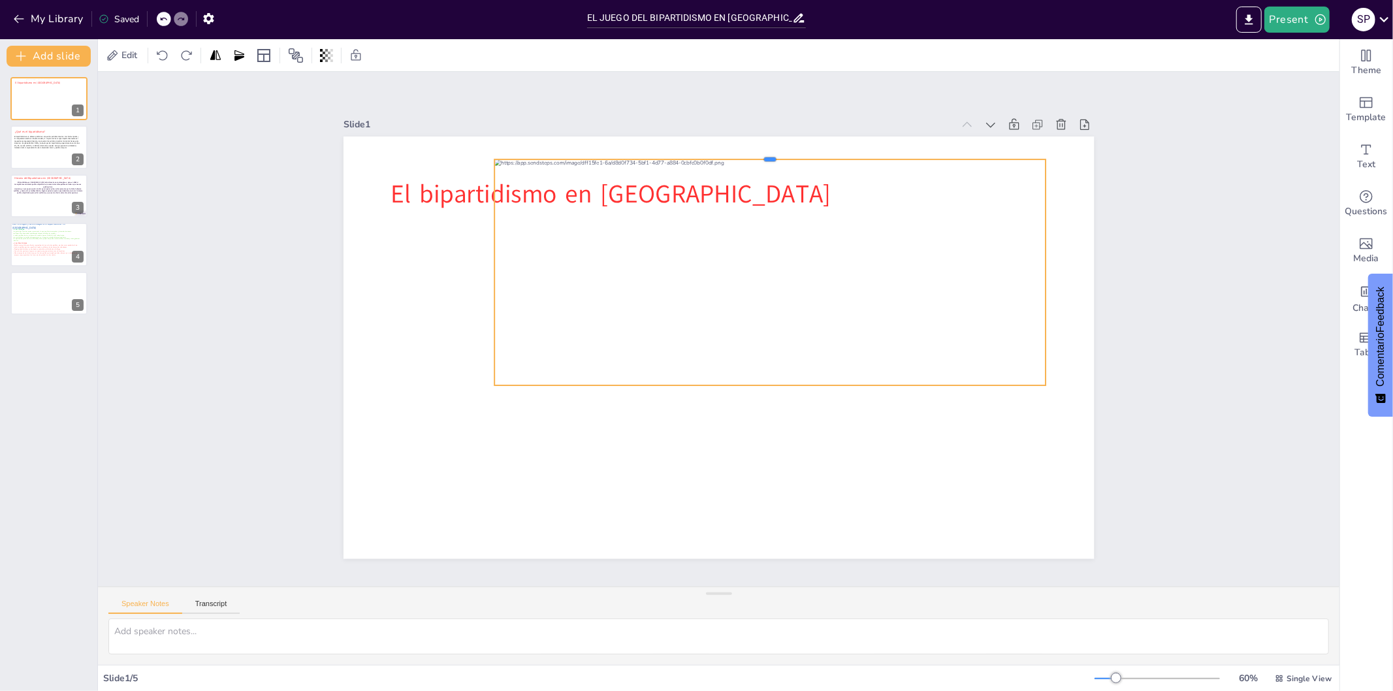
drag, startPoint x: 756, startPoint y: 223, endPoint x: 769, endPoint y: 152, distance: 72.9
click at [769, 152] on div at bounding box center [787, 161] width 549 height 68
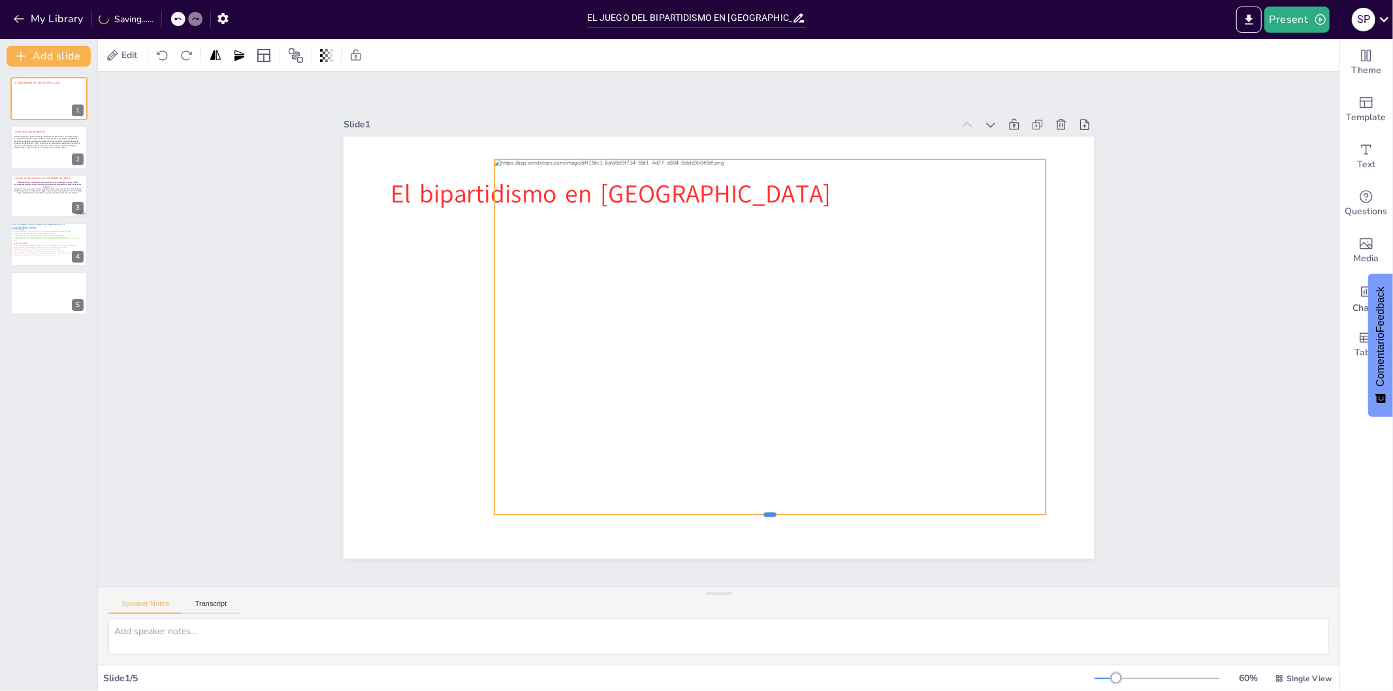
drag, startPoint x: 755, startPoint y: 382, endPoint x: 772, endPoint y: 512, distance: 130.5
click at [772, 515] on div at bounding box center [770, 520] width 551 height 10
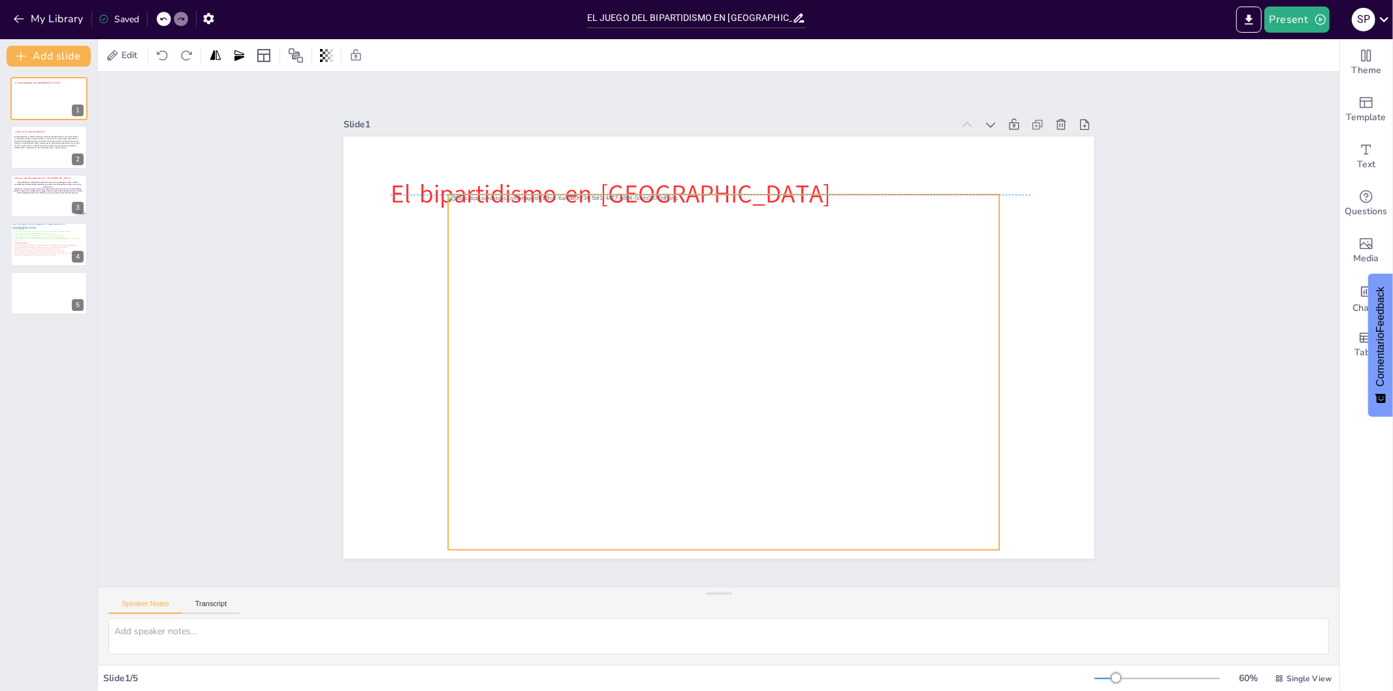
drag, startPoint x: 1033, startPoint y: 328, endPoint x: 987, endPoint y: 361, distance: 57.1
click at [987, 361] on div at bounding box center [737, 464] width 659 height 595
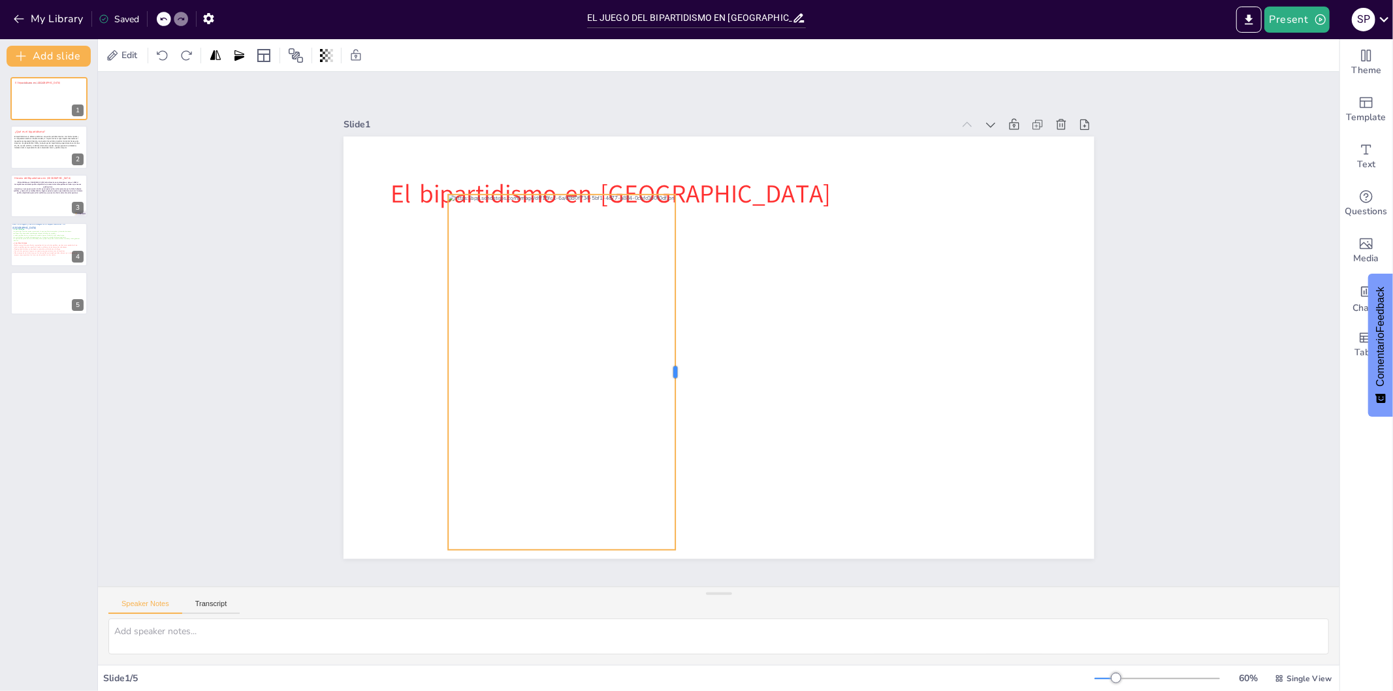
drag, startPoint x: 988, startPoint y: 364, endPoint x: 664, endPoint y: 395, distance: 325.5
click at [664, 395] on div at bounding box center [677, 368] width 48 height 355
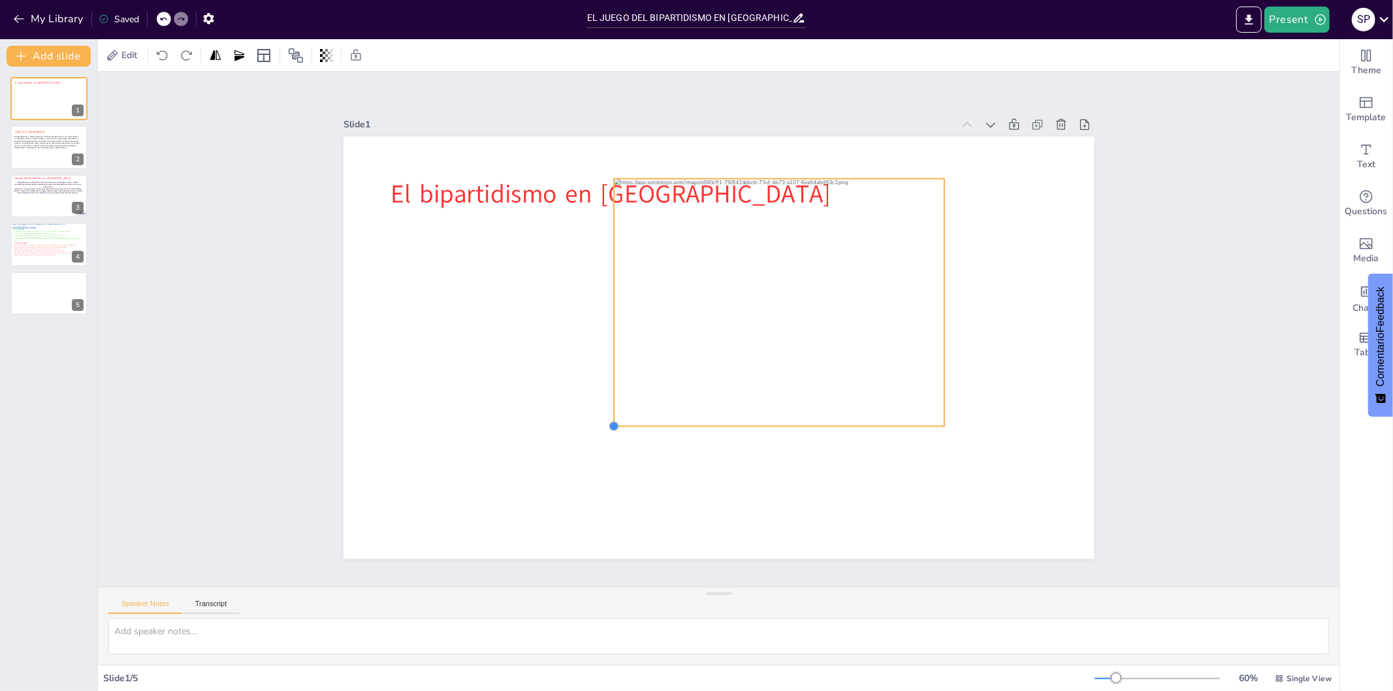
drag, startPoint x: 483, startPoint y: 510, endPoint x: 604, endPoint y: 388, distance: 171.4
click at [604, 388] on div "El bipartidismo en [GEOGRAPHIC_DATA]" at bounding box center [716, 347] width 791 height 498
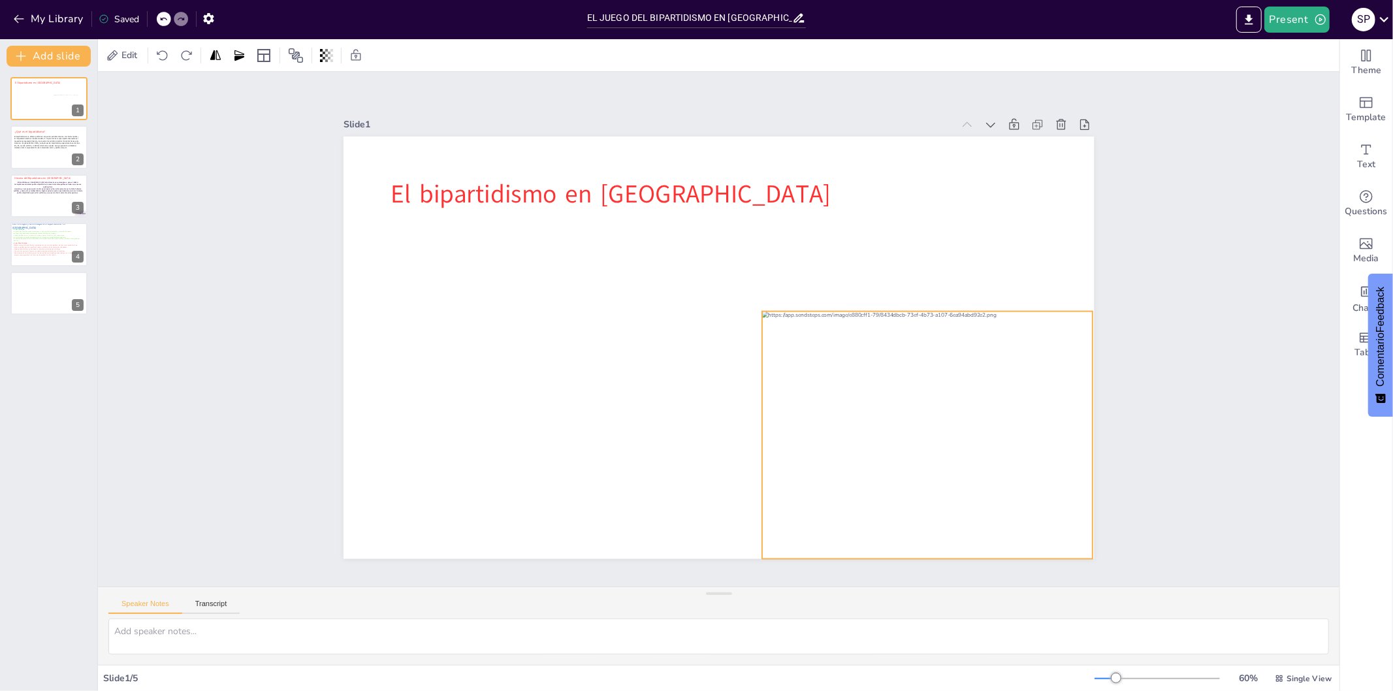
drag, startPoint x: 738, startPoint y: 331, endPoint x: 879, endPoint y: 455, distance: 187.0
click at [879, 455] on div at bounding box center [756, 559] width 395 height 413
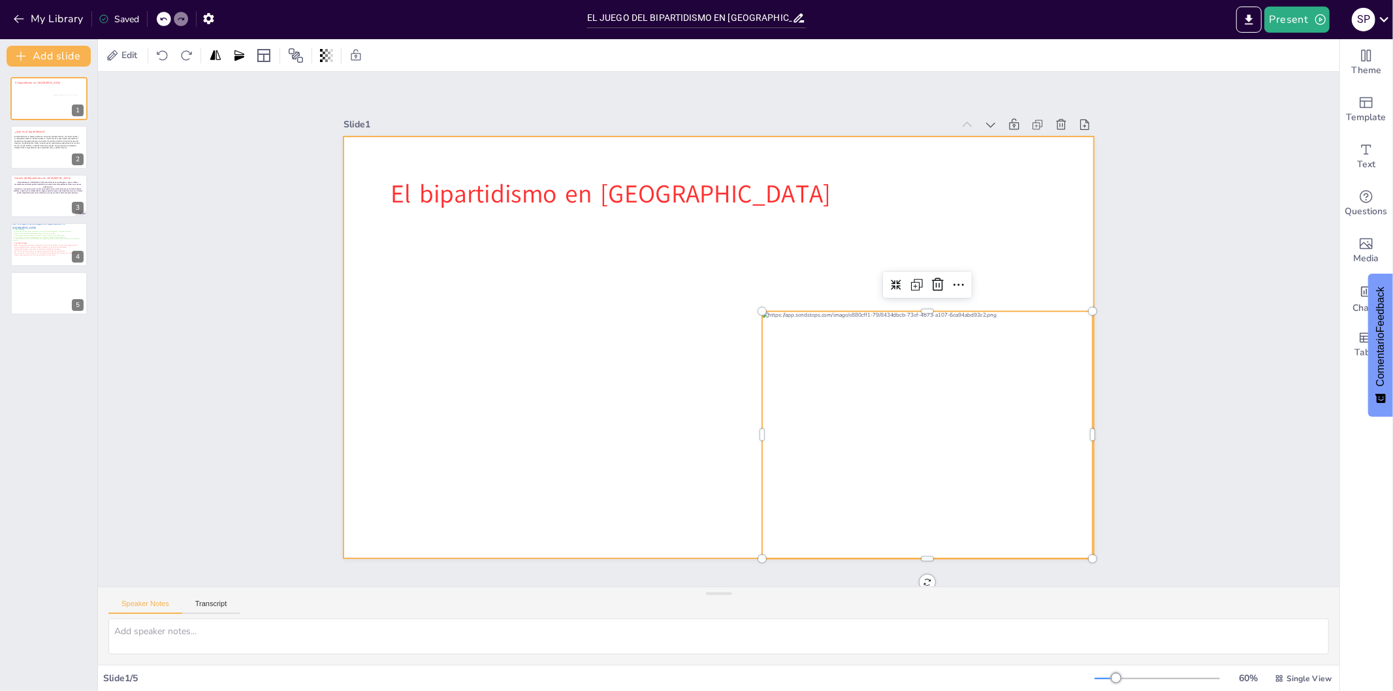
click at [400, 263] on div at bounding box center [703, 337] width 692 height 858
click at [382, 220] on div at bounding box center [716, 347] width 791 height 498
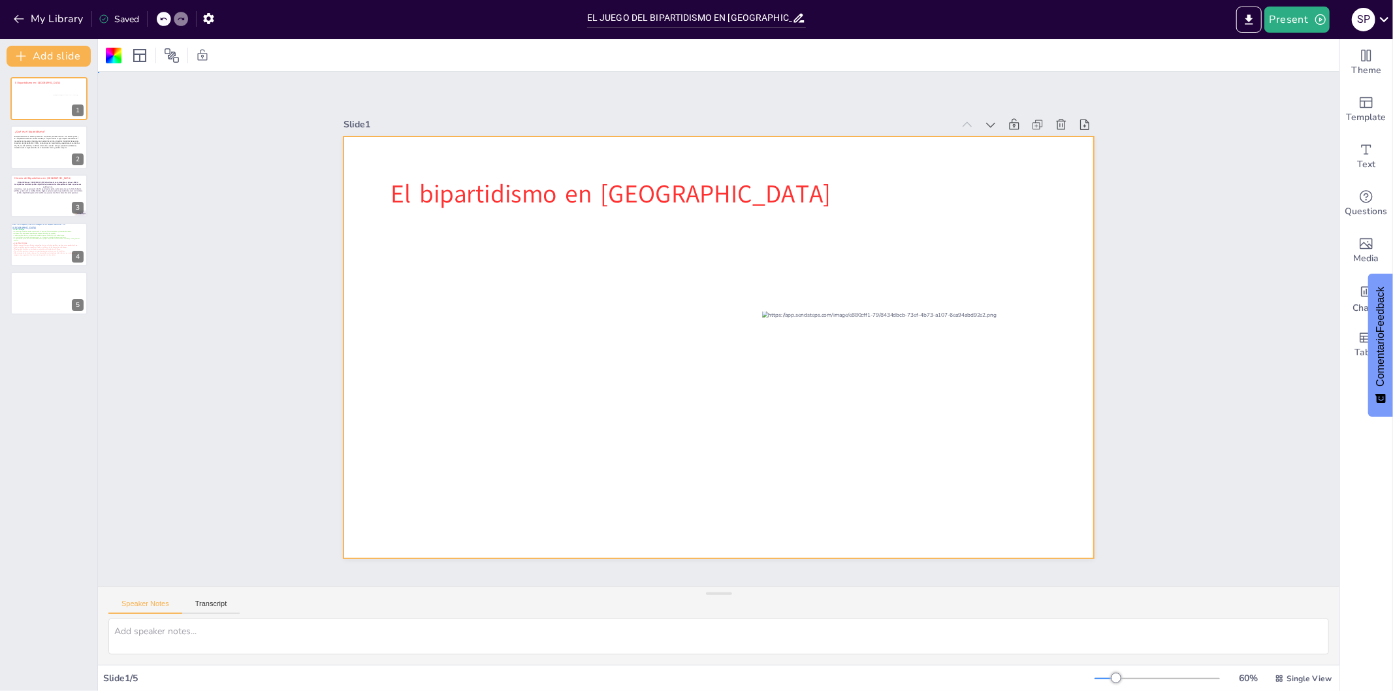
click at [382, 220] on div at bounding box center [715, 348] width 822 height 570
click at [382, 220] on div at bounding box center [716, 347] width 791 height 499
click at [449, 268] on div at bounding box center [716, 347] width 791 height 498
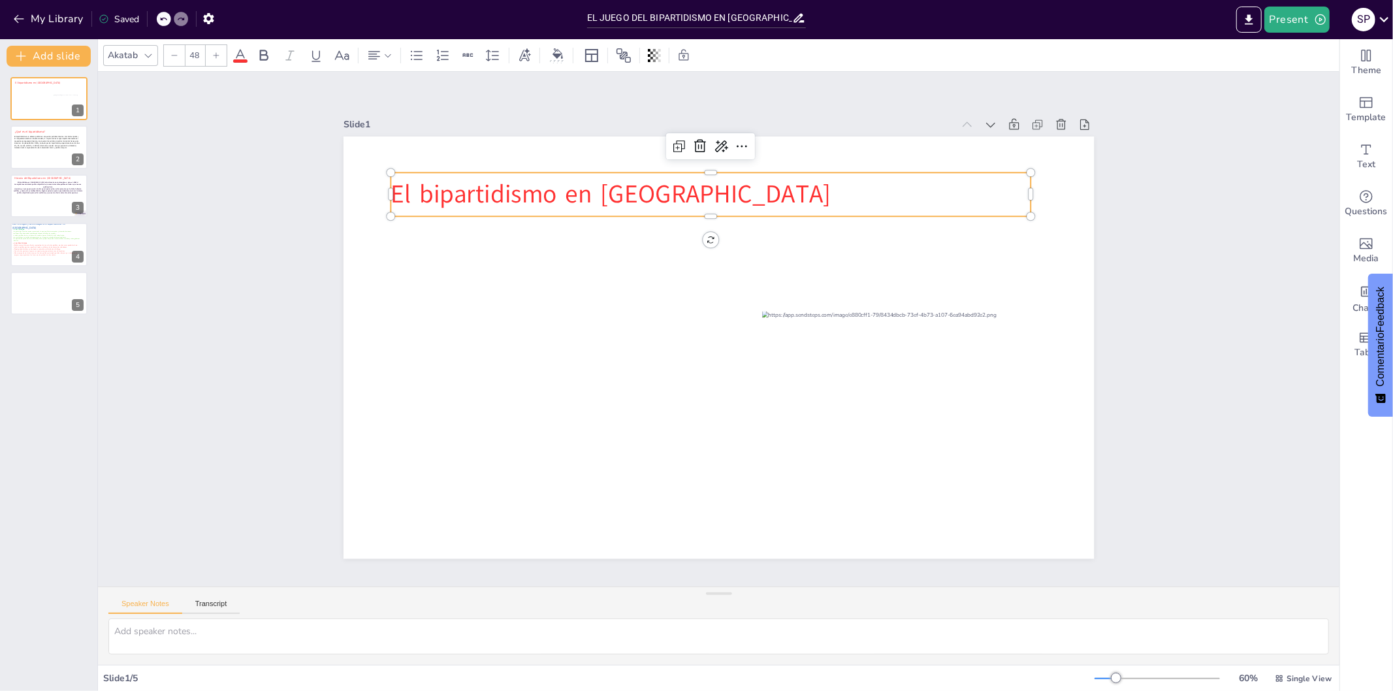
click at [694, 175] on p "El bipartidismo en [GEOGRAPHIC_DATA]" at bounding box center [725, 195] width 640 height 102
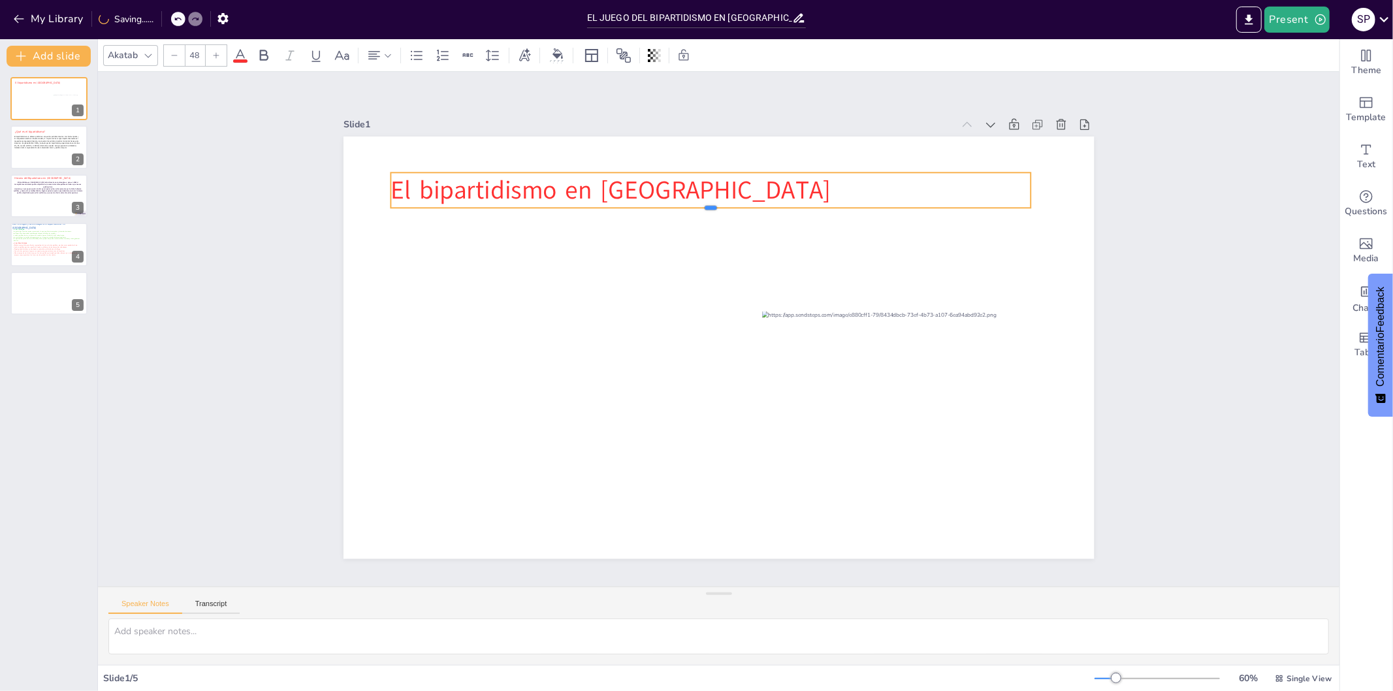
drag, startPoint x: 703, startPoint y: 211, endPoint x: 713, endPoint y: 179, distance: 33.5
click at [713, 179] on div "El bipartidismo en [GEOGRAPHIC_DATA]" at bounding box center [716, 347] width 791 height 498
click at [689, 184] on p "El bipartidismo en [GEOGRAPHIC_DATA]" at bounding box center [725, 190] width 640 height 102
click at [1254, 72] on div "Theme" at bounding box center [1367, 62] width 52 height 47
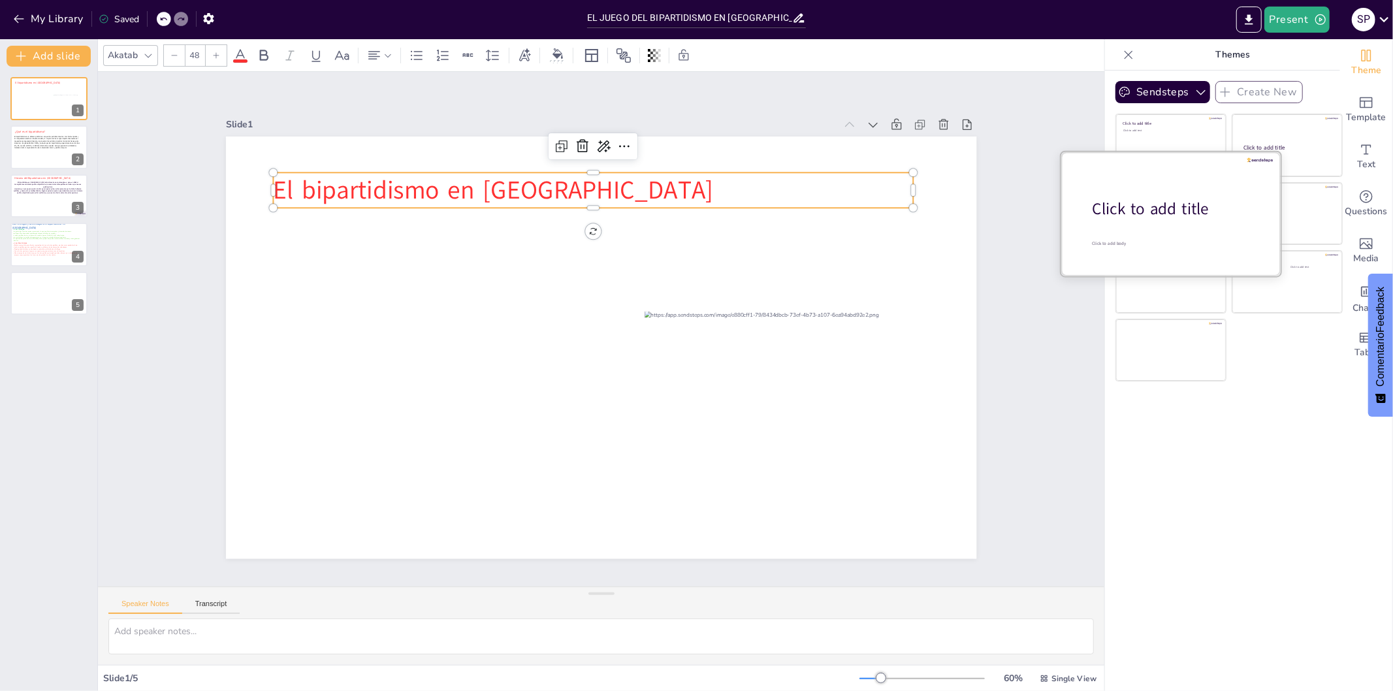
click at [1155, 212] on div "Click to add title" at bounding box center [1176, 209] width 167 height 22
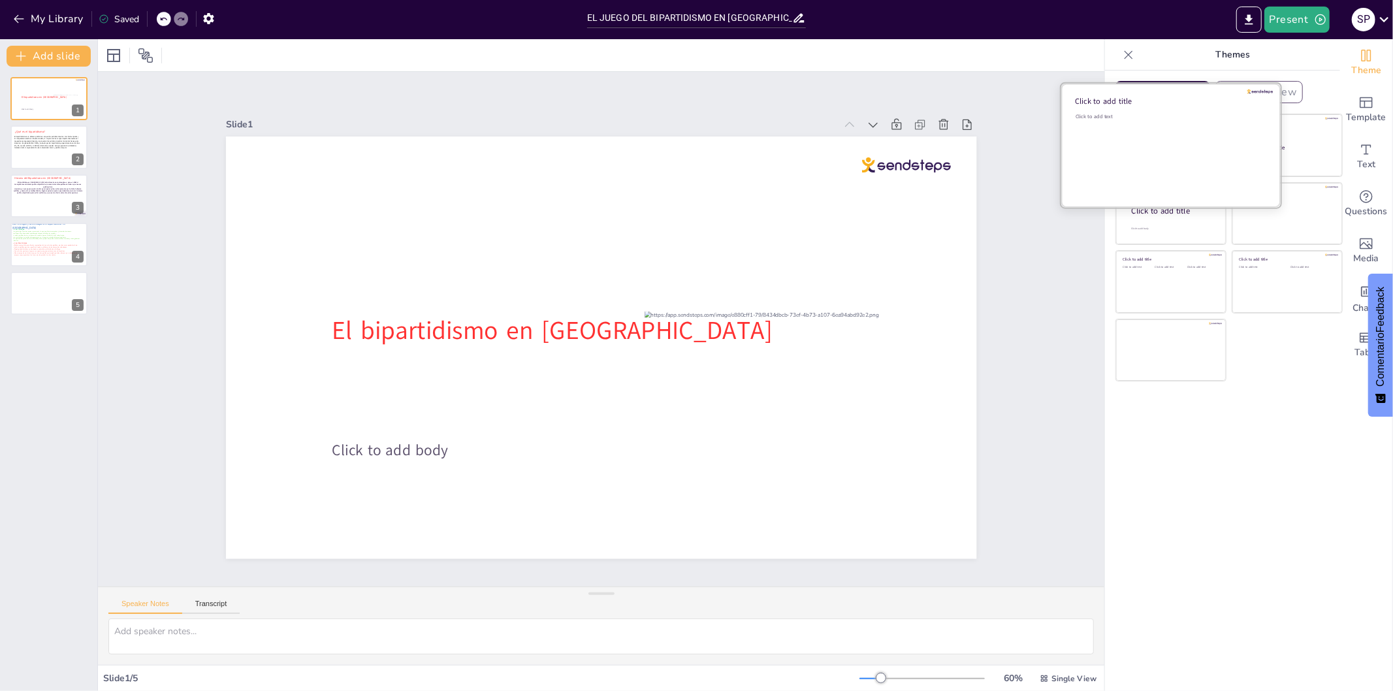
click at [1179, 152] on div "Click to add text" at bounding box center [1169, 153] width 187 height 81
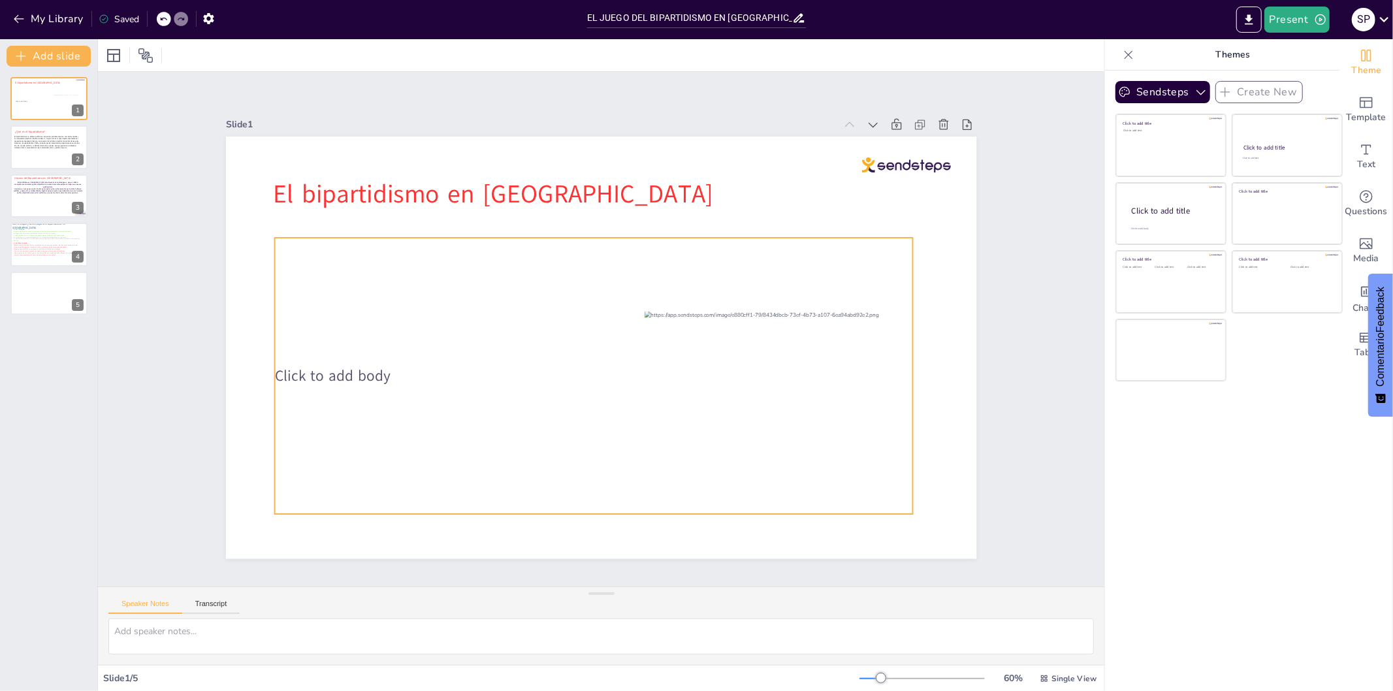
click at [426, 375] on p "Click to add body" at bounding box center [589, 375] width 638 height 88
click at [426, 375] on p "Click to add body" at bounding box center [584, 373] width 629 height 153
click at [423, 368] on p "Click to add body" at bounding box center [562, 304] width 279 height 592
click at [390, 368] on p "Click to add body" at bounding box center [584, 374] width 629 height 154
click at [387, 365] on p "Click to add body" at bounding box center [593, 375] width 639 height 21
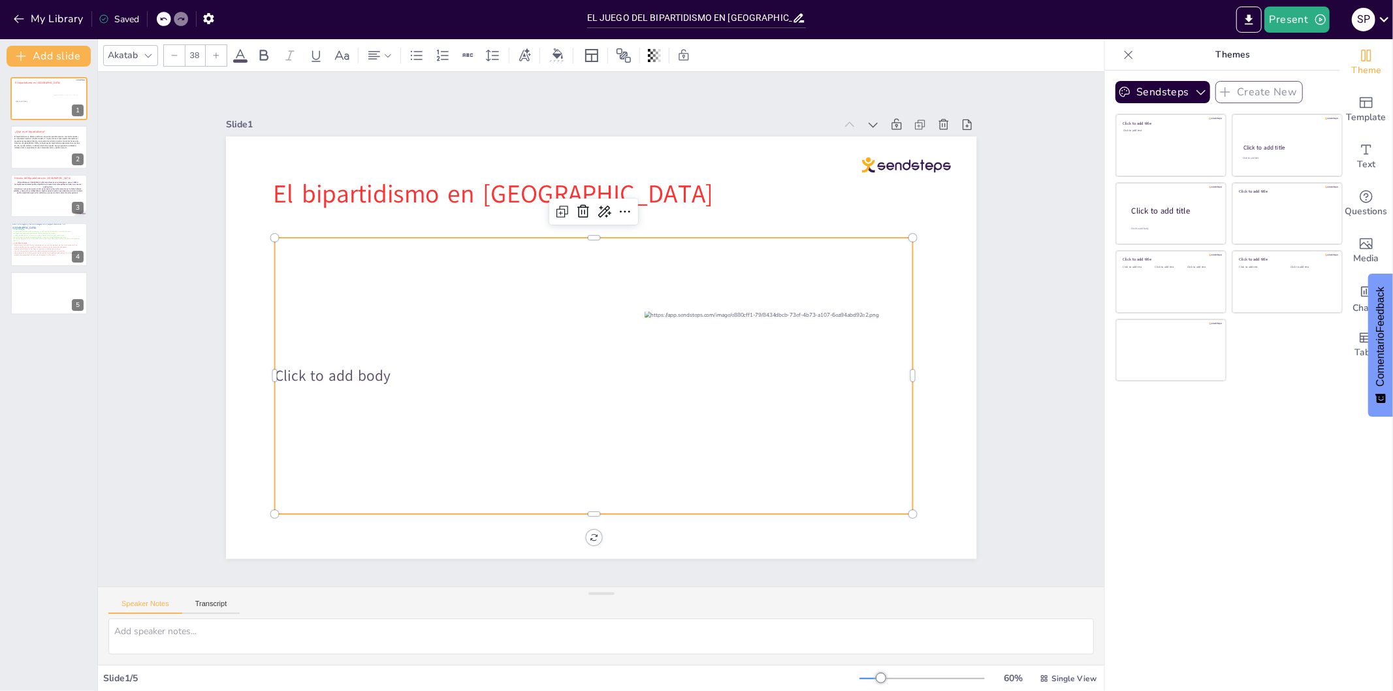
click at [387, 362] on p "Click to add body" at bounding box center [580, 371] width 614 height 217
click at [387, 362] on p "Click to add body" at bounding box center [584, 374] width 629 height 154
click at [387, 362] on p "Click to add body" at bounding box center [580, 372] width 614 height 218
click at [387, 362] on p "Click to add body" at bounding box center [584, 374] width 629 height 154
click at [387, 362] on p "Click to add body" at bounding box center [589, 375] width 638 height 88
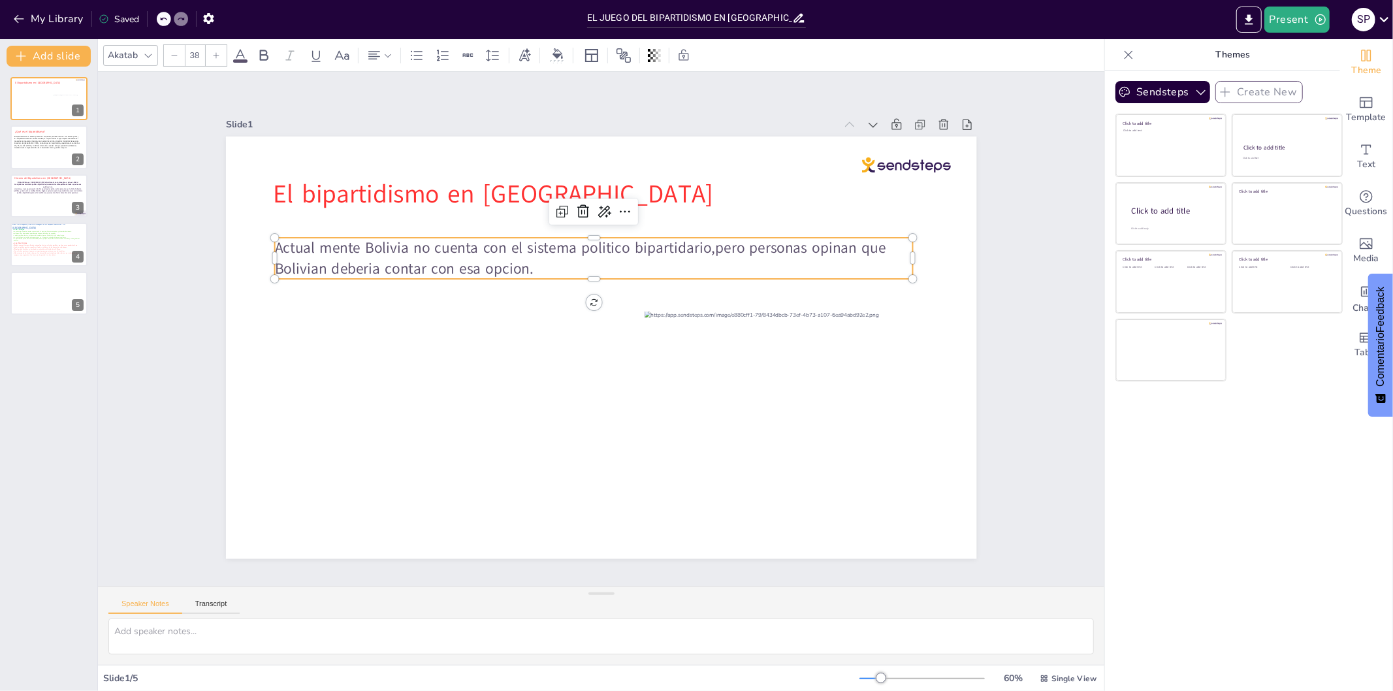
click at [312, 265] on span "Actual mente Bolivia no cuenta con el sistema politico bipartidario,pero person…" at bounding box center [590, 246] width 617 height 84
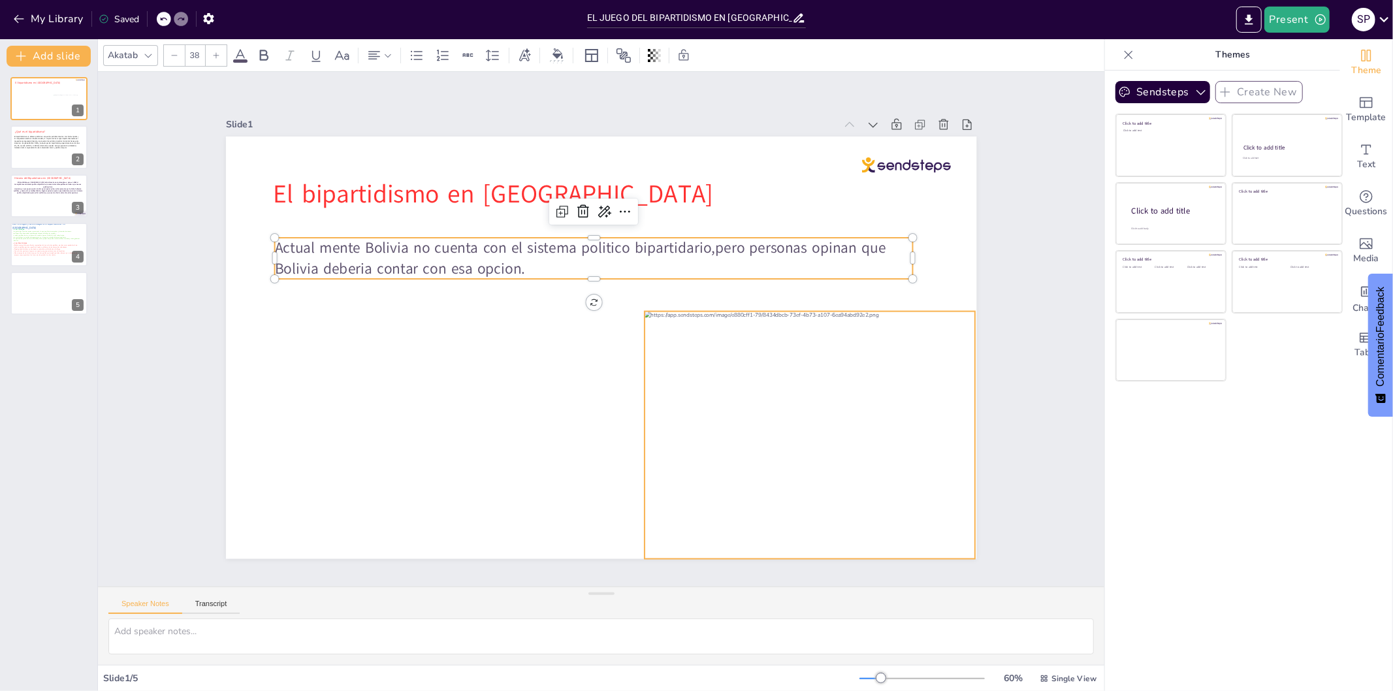
click at [634, 474] on div "El bipartidismo en [GEOGRAPHIC_DATA] Actual mente Bolivia no cuenta con el sist…" at bounding box center [597, 347] width 822 height 570
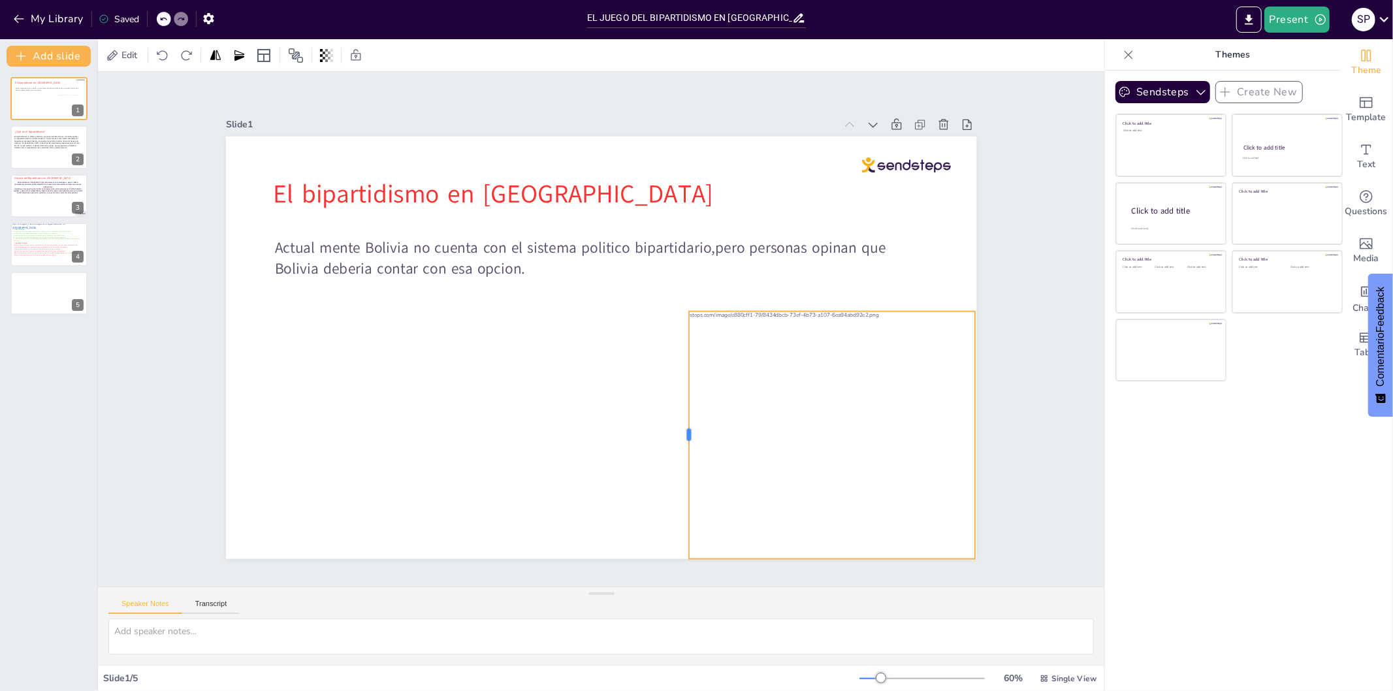
drag, startPoint x: 634, startPoint y: 427, endPoint x: 678, endPoint y: 441, distance: 46.7
click at [678, 441] on div "El bipartidismo en [GEOGRAPHIC_DATA] Actual mente Bolivia no cuenta con el sist…" at bounding box center [599, 347] width 791 height 498
drag, startPoint x: 968, startPoint y: 434, endPoint x: 929, endPoint y: 441, distance: 39.2
click at [929, 441] on div at bounding box center [929, 470] width 37 height 248
drag, startPoint x: 807, startPoint y: 395, endPoint x: 851, endPoint y: 393, distance: 43.2
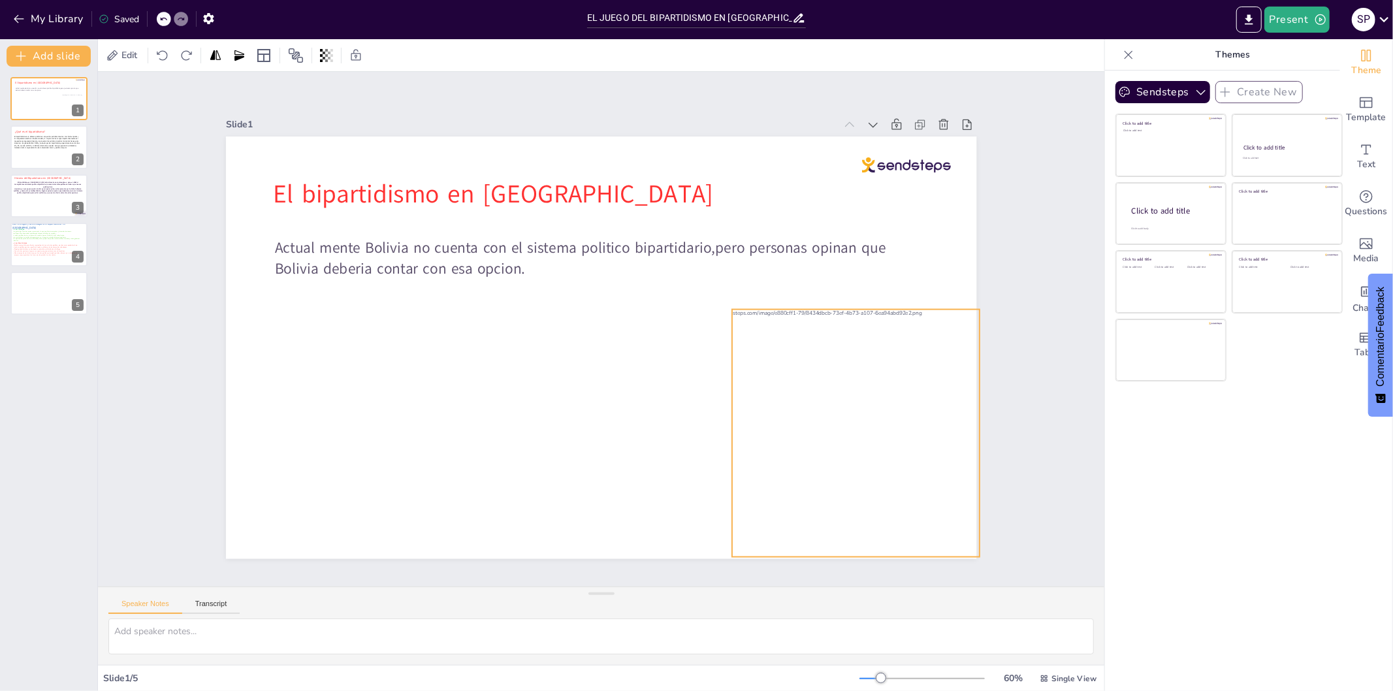
click at [851, 393] on div at bounding box center [808, 506] width 391 height 338
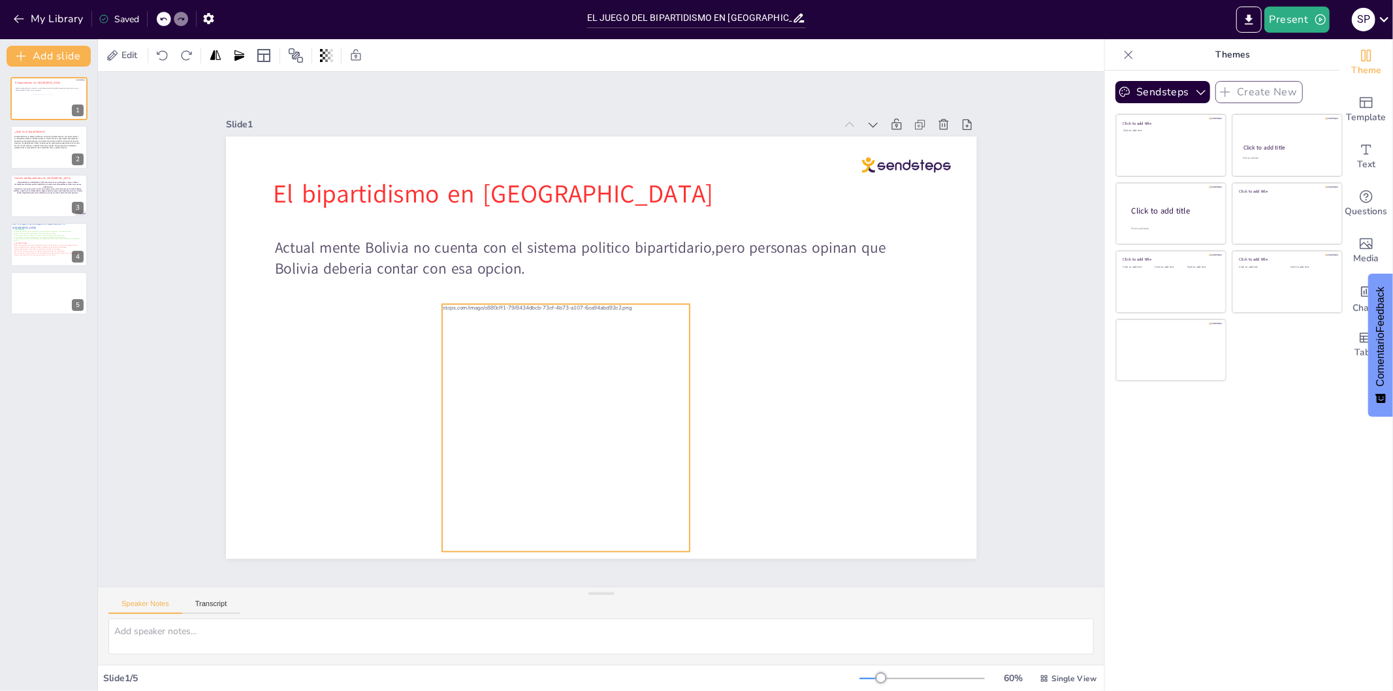
drag, startPoint x: 828, startPoint y: 406, endPoint x: 539, endPoint y: 401, distance: 289.4
click at [539, 401] on div at bounding box center [502, 367] width 405 height 412
click at [34, 152] on div at bounding box center [49, 147] width 78 height 44
type textarea "La simplificación del proceso electoral es una característica importante del bi…"
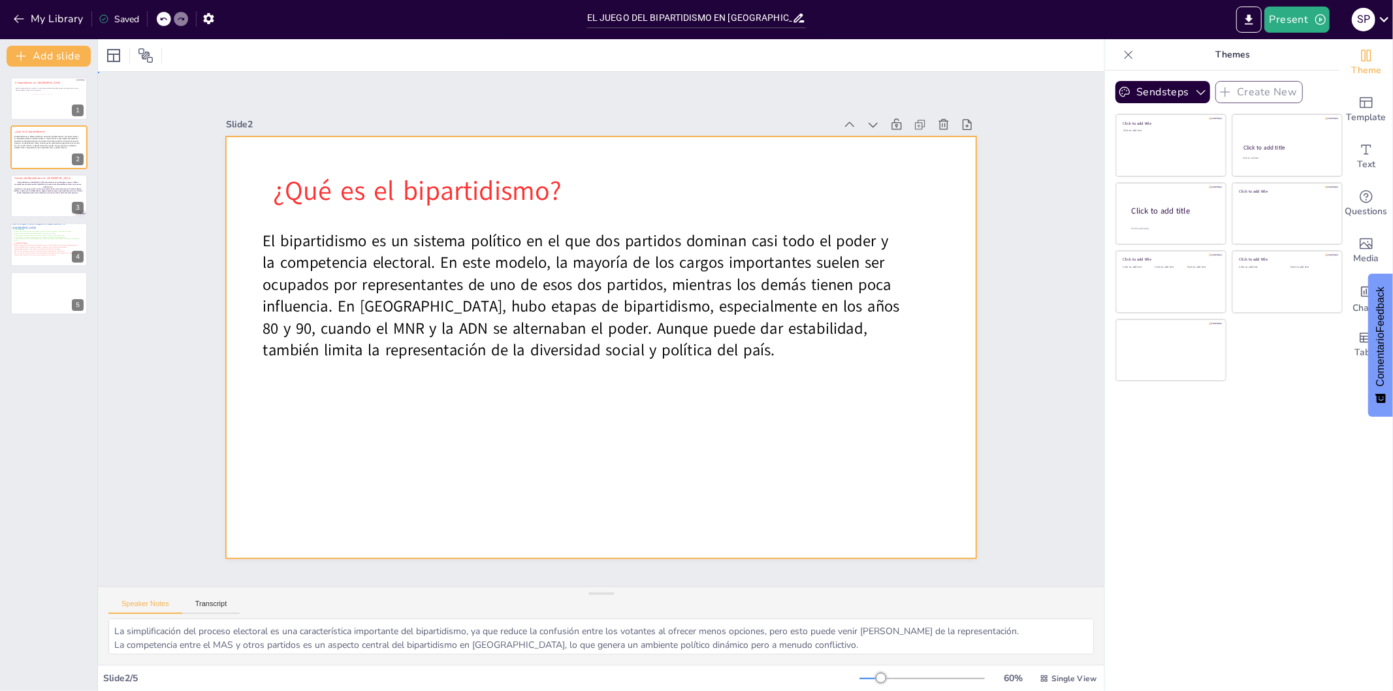
click at [556, 426] on div at bounding box center [597, 348] width 822 height 570
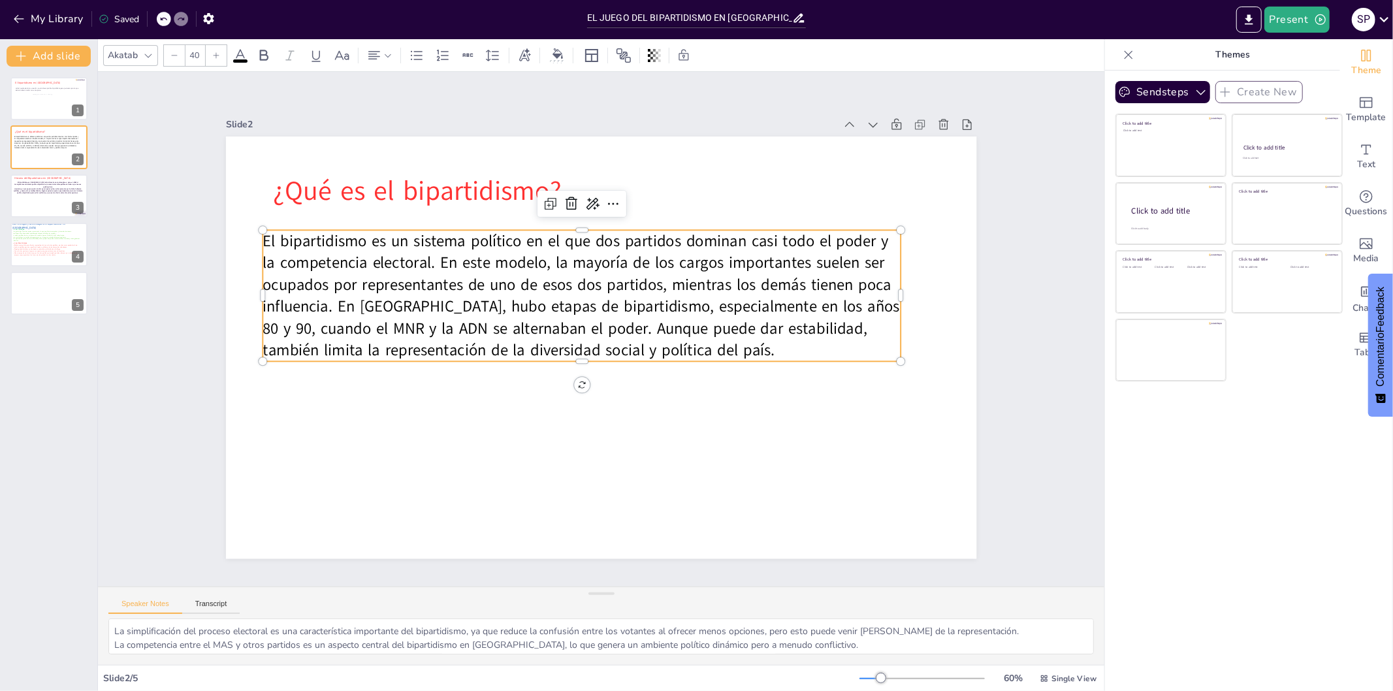
click at [728, 353] on p "El bipartidismo es un sistema político en el que dos partidos dominan casi todo…" at bounding box center [585, 294] width 649 height 198
click at [721, 340] on p "El bipartidismo es un sistema político en el que dos partidos dominan casi todo…" at bounding box center [593, 291] width 648 height 322
click at [716, 344] on p "El bipartidismo es un sistema político en el que dos partidos dominan casi todo…" at bounding box center [585, 293] width 649 height 197
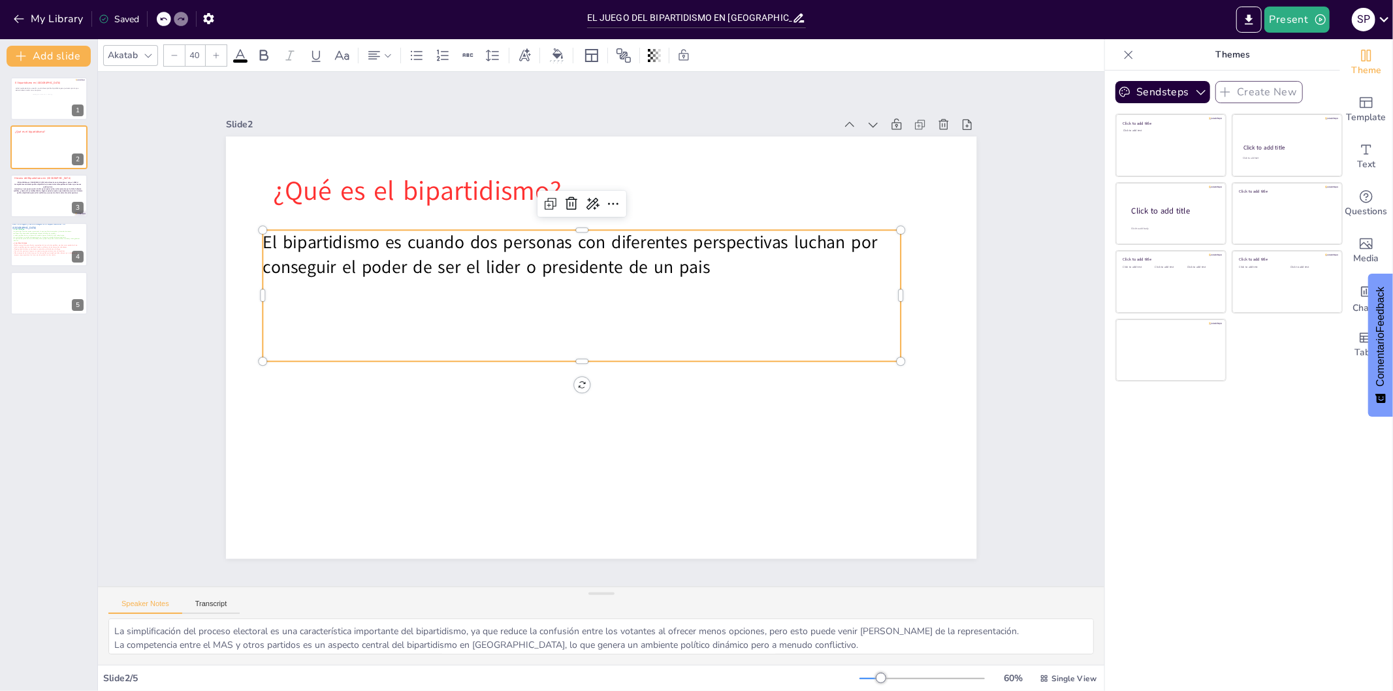
click at [716, 344] on div "El bipartidismo es cuando dos personas con diferentes perspectivas luchan por c…" at bounding box center [593, 291] width 648 height 322
click at [618, 197] on icon at bounding box center [626, 205] width 17 height 17
click at [610, 195] on icon at bounding box center [619, 204] width 18 height 18
click at [619, 250] on font "Volver a escribir" at bounding box center [616, 256] width 65 height 12
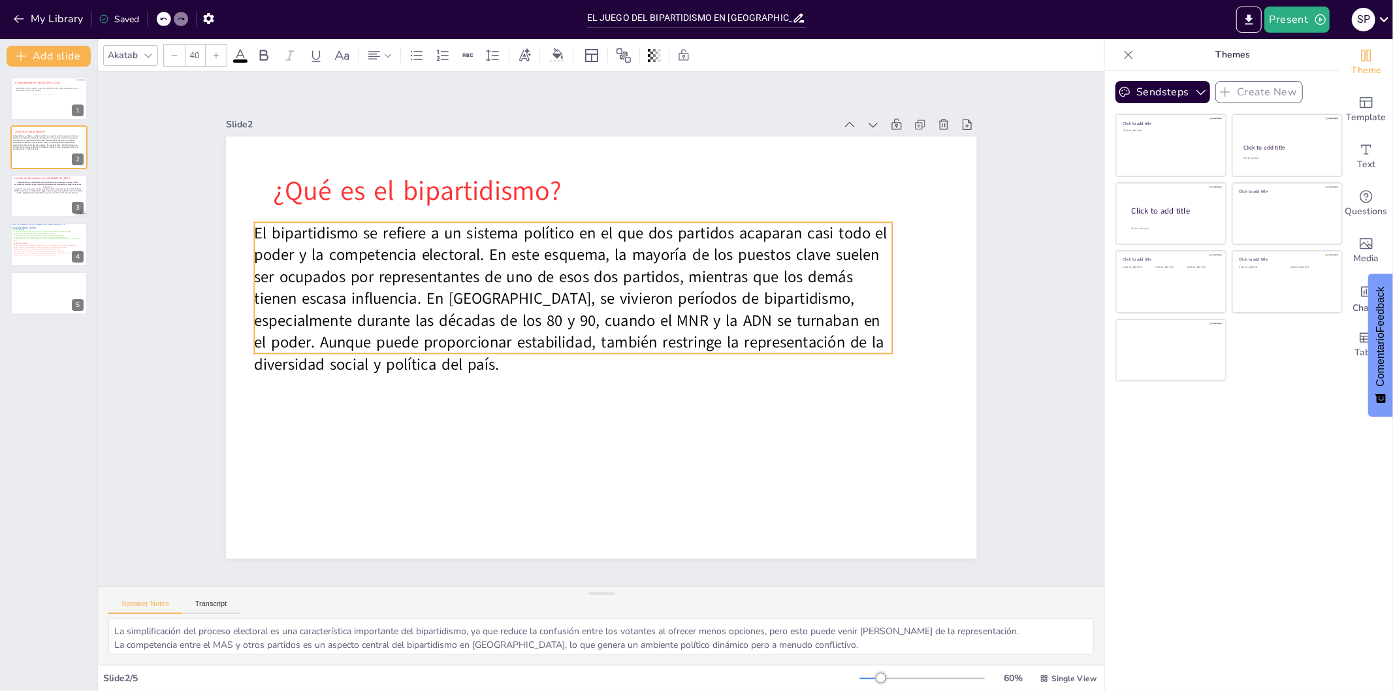
drag, startPoint x: 257, startPoint y: 230, endPoint x: 248, endPoint y: 222, distance: 11.6
click at [252, 222] on p "El bipartidismo se refiere a un sistema político en el que dos partidos acapara…" at bounding box center [577, 296] width 651 height 219
click at [283, 238] on p "El bipartidismo se refiere a un sistema político en el que dos partidos acapara…" at bounding box center [584, 291] width 655 height 343
click at [367, 259] on p "El bipartidismo se refiere a un sistema político en el que dos partidos acapara…" at bounding box center [584, 291] width 655 height 343
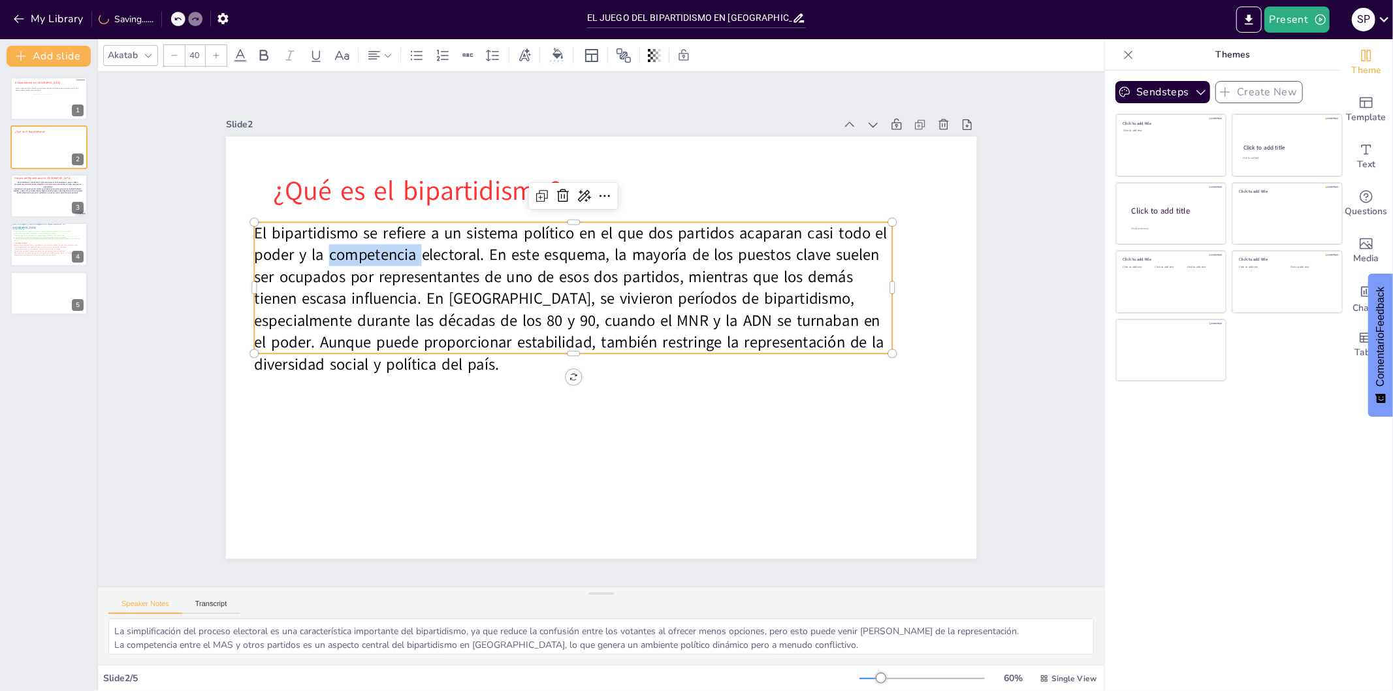
click at [367, 259] on p "El bipartidismo se refiere a un sistema político en el que dos partidos acapara…" at bounding box center [577, 296] width 651 height 219
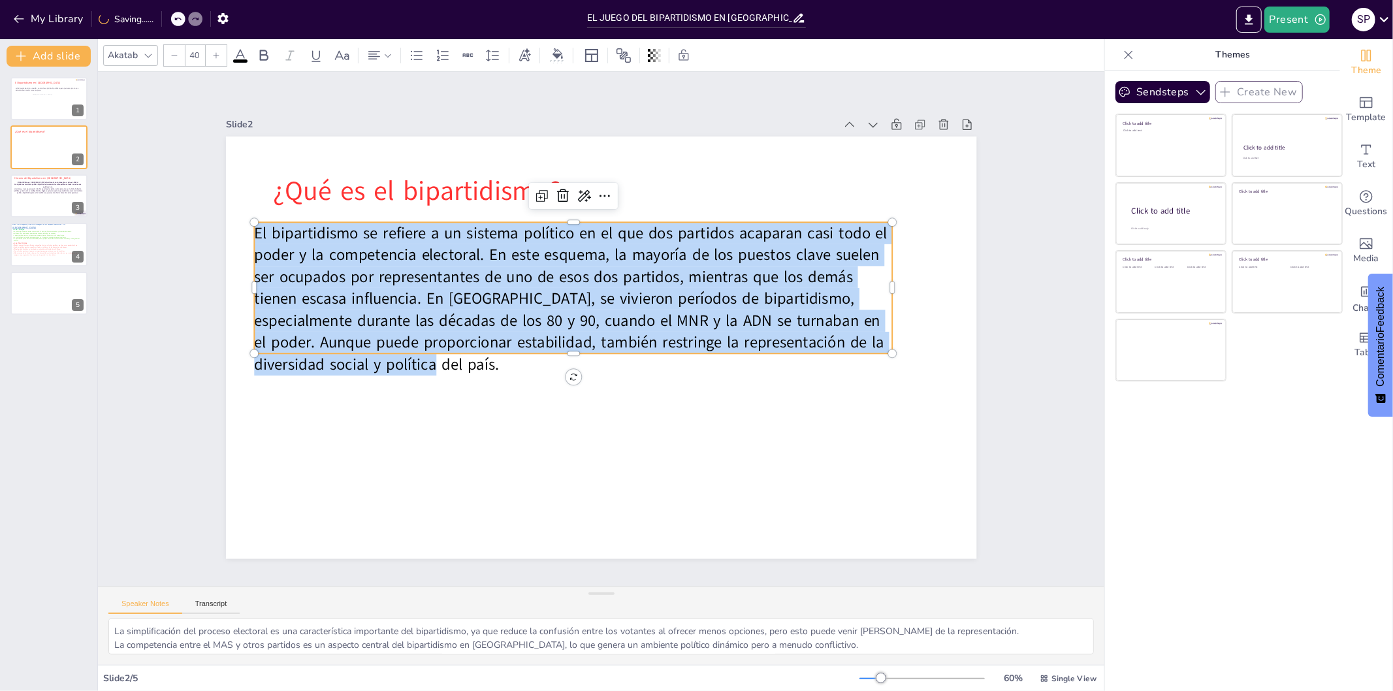
click at [367, 259] on p "El bipartidismo se refiere a un sistema político en el que dos partidos acapara…" at bounding box center [577, 296] width 651 height 219
click at [367, 259] on p "El bipartidismo se refiere a un sistema político en el que dos partidos acapara…" at bounding box center [580, 293] width 657 height 283
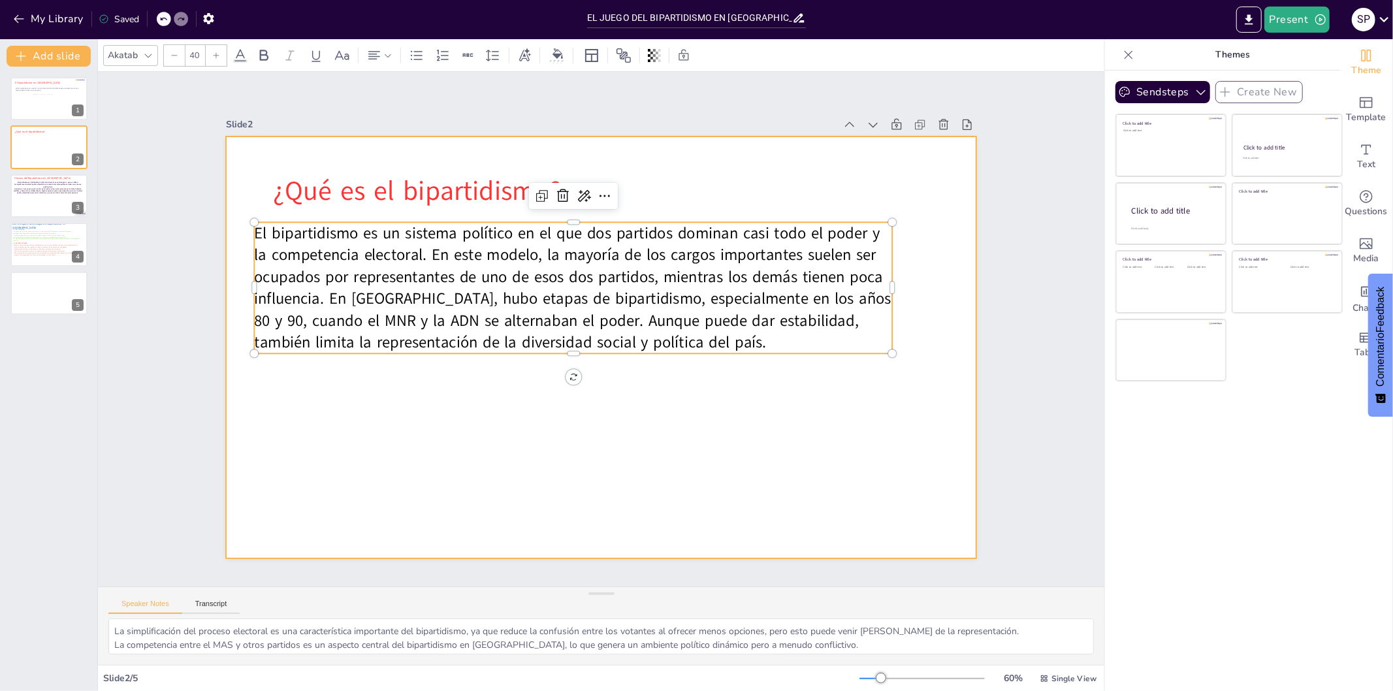
click at [482, 406] on div at bounding box center [594, 345] width 858 height 691
click at [713, 337] on p "El bipartidismo es un sistema político en el que dos partidos dominan casi todo…" at bounding box center [577, 285] width 649 height 197
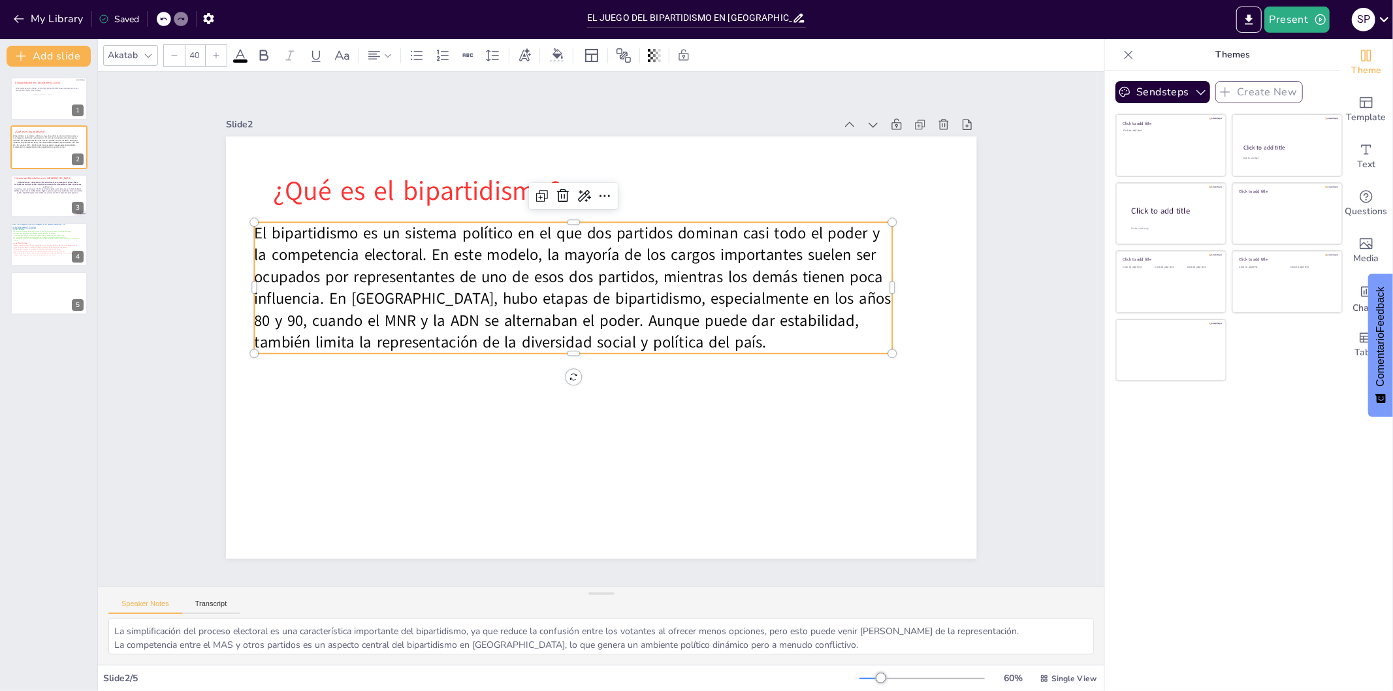
click at [713, 337] on p "El bipartidismo es un sistema político en el que dos partidos dominan casi todo…" at bounding box center [577, 285] width 649 height 197
click at [706, 310] on p "El bipartidismo es un sistema político en el que dos partidos dominan casi todo…" at bounding box center [618, 283] width 481 height 594
click at [592, 263] on p "El bipartidismo es un sistema político en el que dos partidos dominan casi todo…" at bounding box center [577, 284] width 649 height 197
click at [521, 284] on p "El bipartidismo es un sistema político en el que dos partidos dominan casi todo…" at bounding box center [592, 280] width 637 height 380
click at [661, 291] on p "El bipartidismo es un sistema político en el que dos partidos dominan casi todo…" at bounding box center [583, 282] width 652 height 261
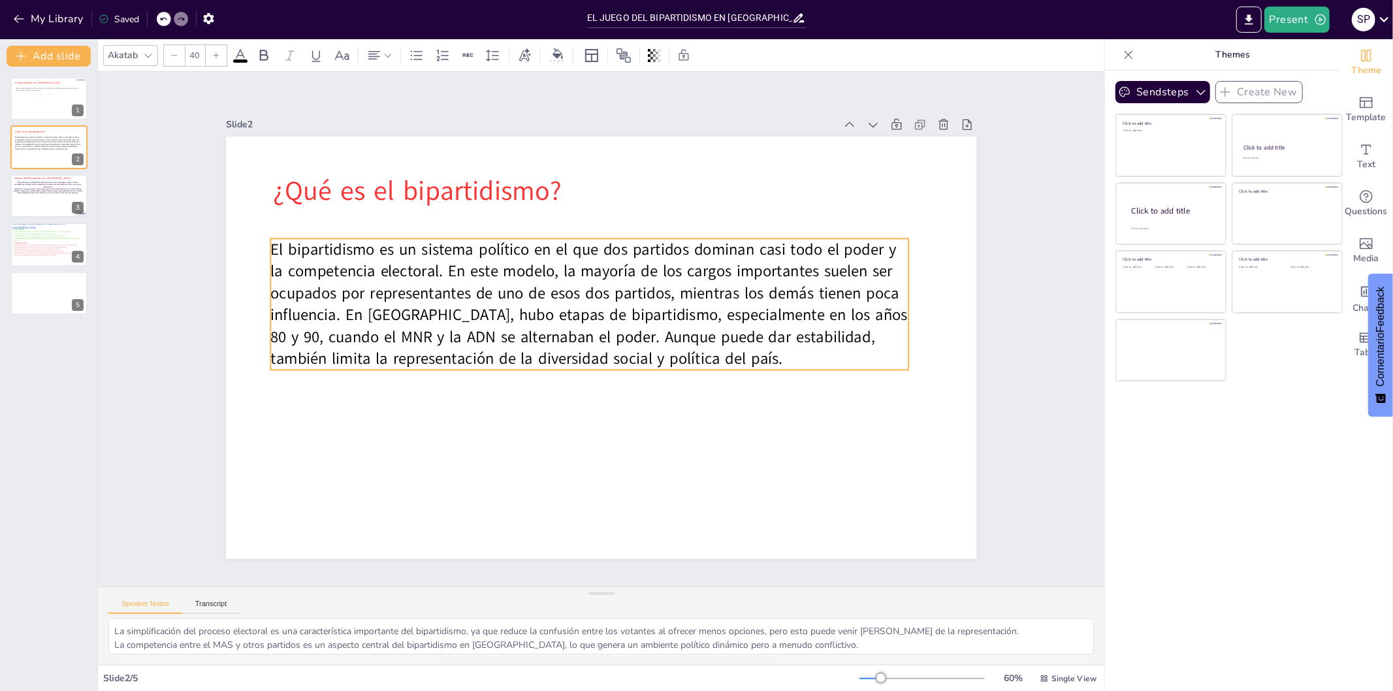
drag, startPoint x: 694, startPoint y: 317, endPoint x: 710, endPoint y: 333, distance: 23.1
click at [710, 333] on p "El bipartidismo es un sistema político en el que dos partidos dominan casi todo…" at bounding box center [589, 303] width 639 height 131
click at [706, 327] on p "El bipartidismo es un sistema político en el que dos partidos dominan casi todo…" at bounding box center [592, 303] width 649 height 198
click at [758, 330] on p "El bipartidismo es un sistema político en el que dos partidos dominan casi todo…" at bounding box center [595, 302] width 652 height 261
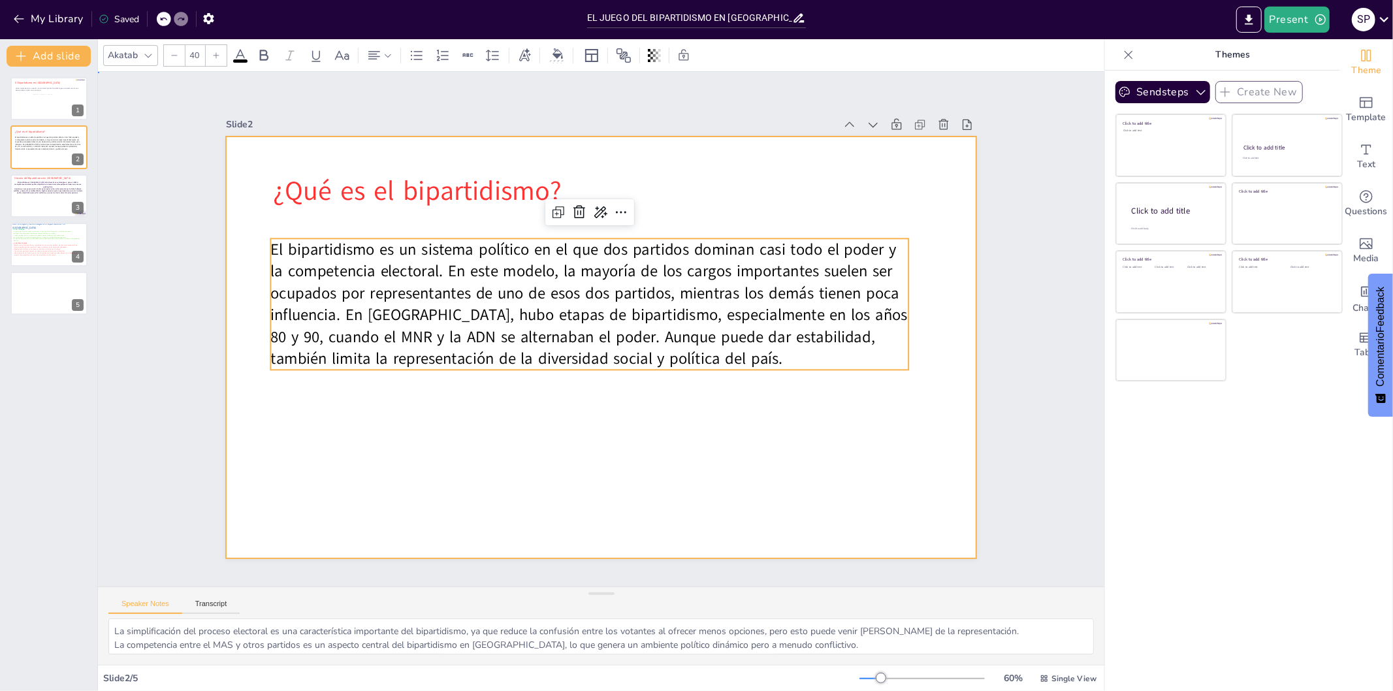
click at [616, 441] on div at bounding box center [595, 347] width 845 height 634
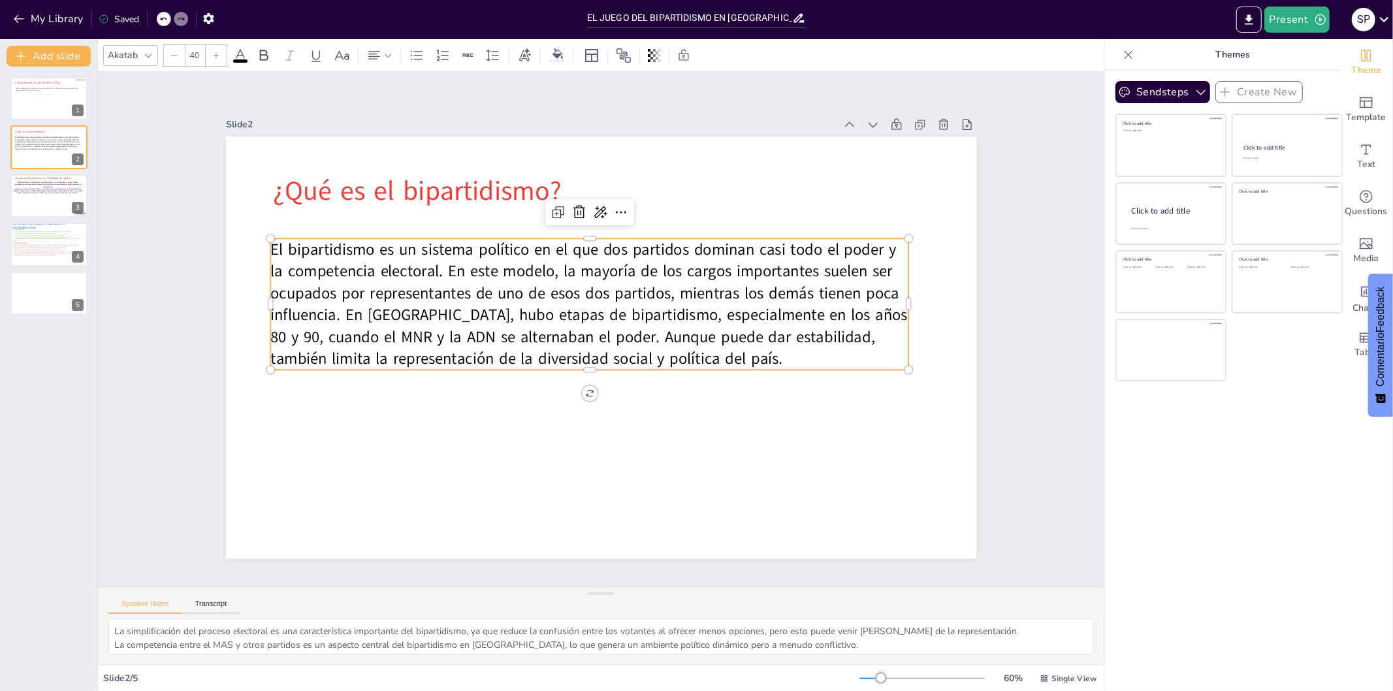
click at [721, 348] on p "El bipartidismo es un sistema político en el que dos partidos dominan casi todo…" at bounding box center [592, 302] width 649 height 197
click at [721, 348] on p "El bipartidismo es un sistema político en el que dos partidos dominan casi todo…" at bounding box center [604, 302] width 619 height 433
click at [720, 355] on p "El bipartidismo es un sistema político en el que dos partidos dominan casi todo…" at bounding box center [595, 302] width 652 height 261
click at [709, 355] on p "El bipartidismo es un sistema político en el que dos partidos dominan casi todo…" at bounding box center [595, 302] width 652 height 261
click at [709, 355] on p "El bipartidismo es un sistema político en el que dos partidos dominan casi todo…" at bounding box center [598, 302] width 648 height 322
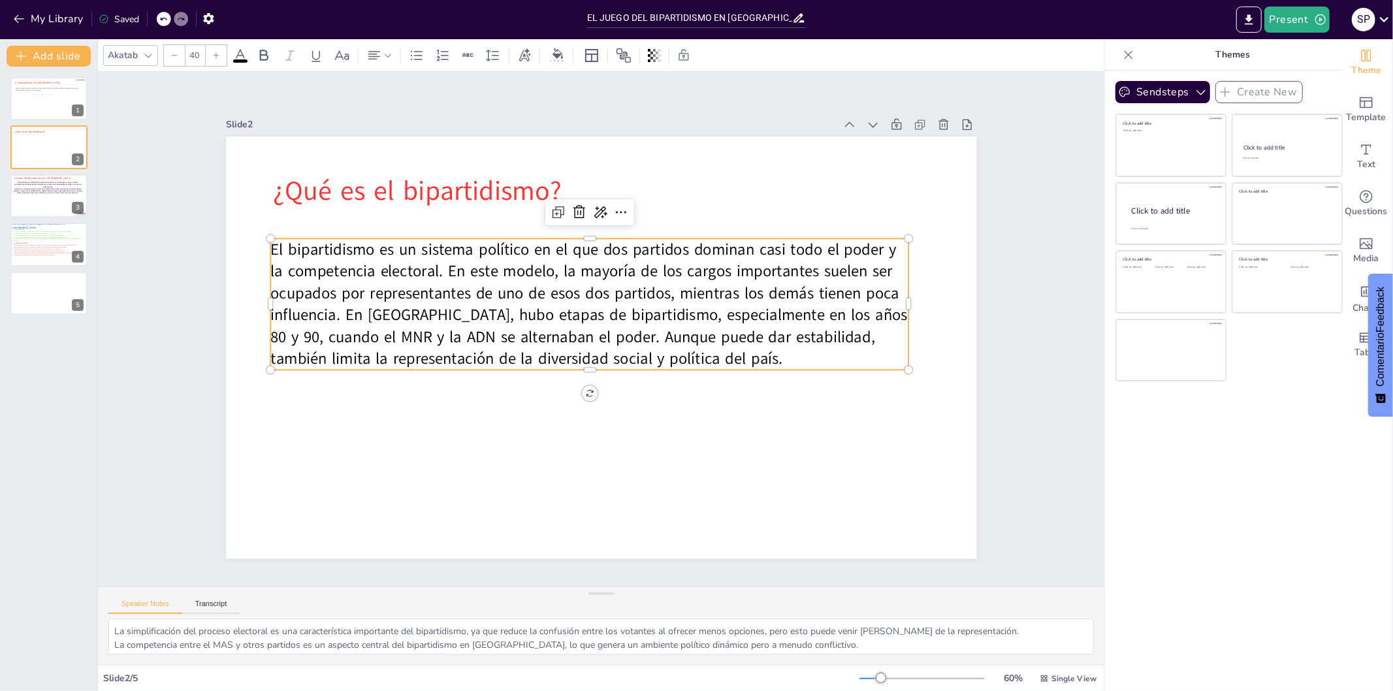
click at [709, 355] on p "El bipartidismo es un sistema político en el que dos partidos dominan casi todo…" at bounding box center [601, 302] width 637 height 380
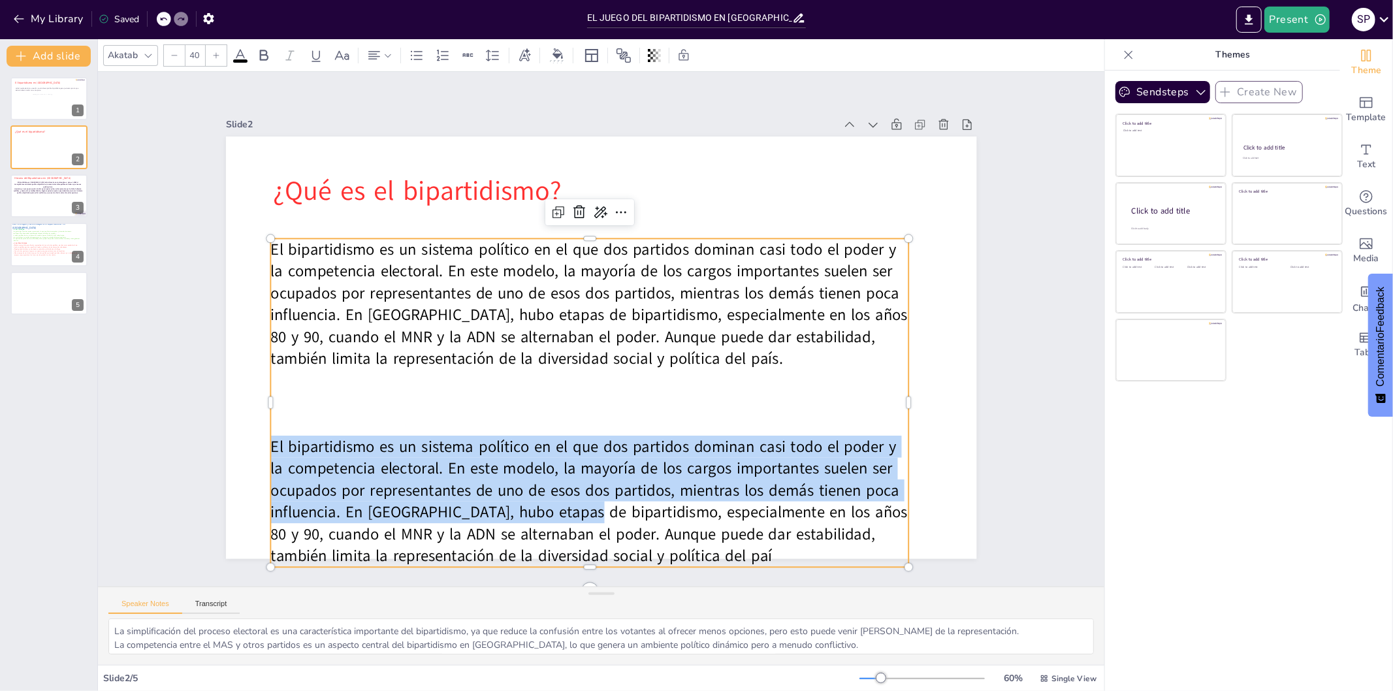
scroll to position [17, 0]
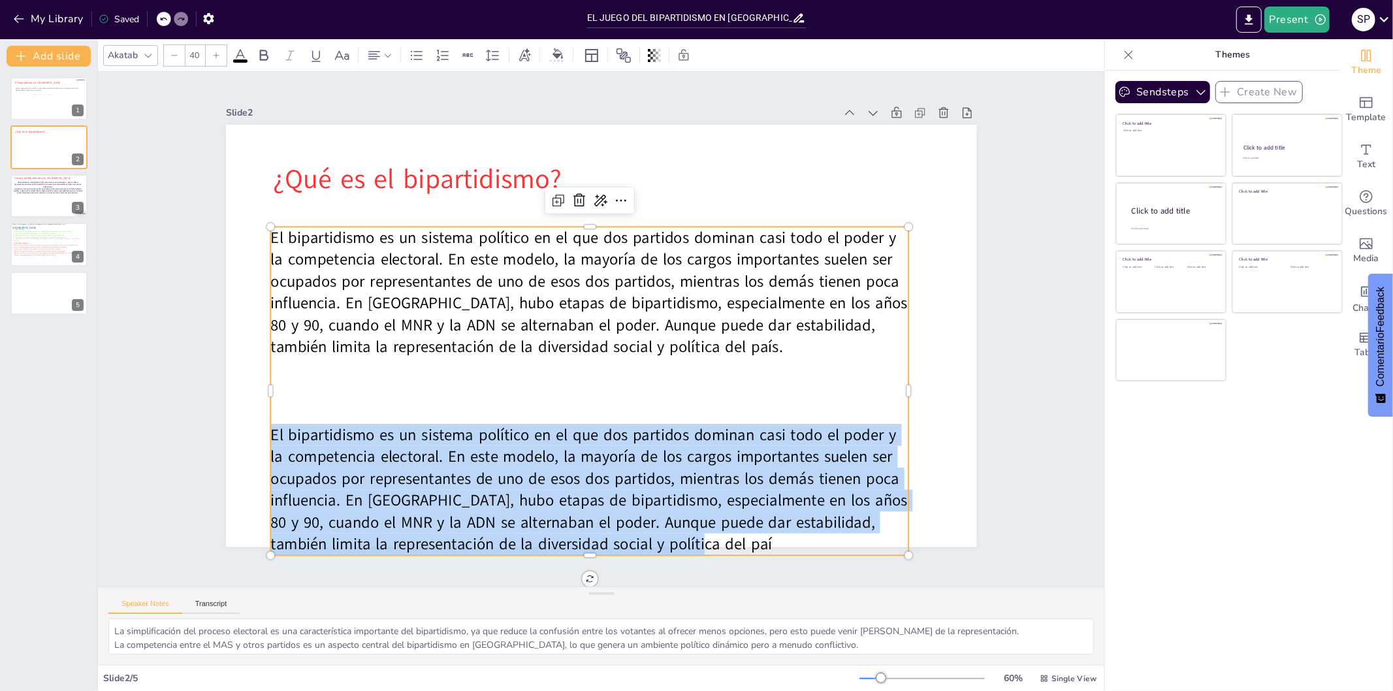
drag, startPoint x: 261, startPoint y: 438, endPoint x: 720, endPoint y: 537, distance: 469.2
click at [720, 537] on p "El bipartidismo es un sistema político en el que dos partidos dominan casi todo…" at bounding box center [557, 483] width 652 height 261
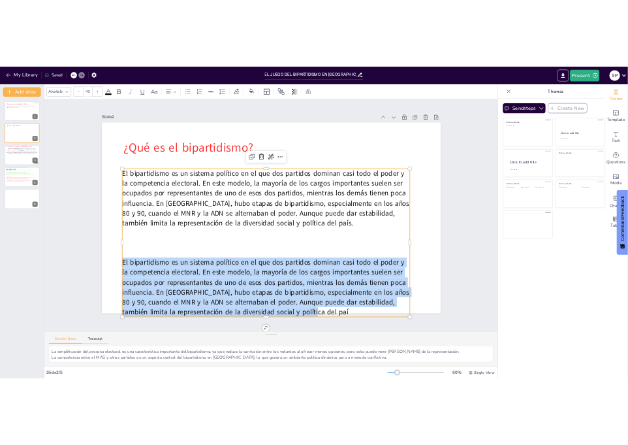
scroll to position [0, 0]
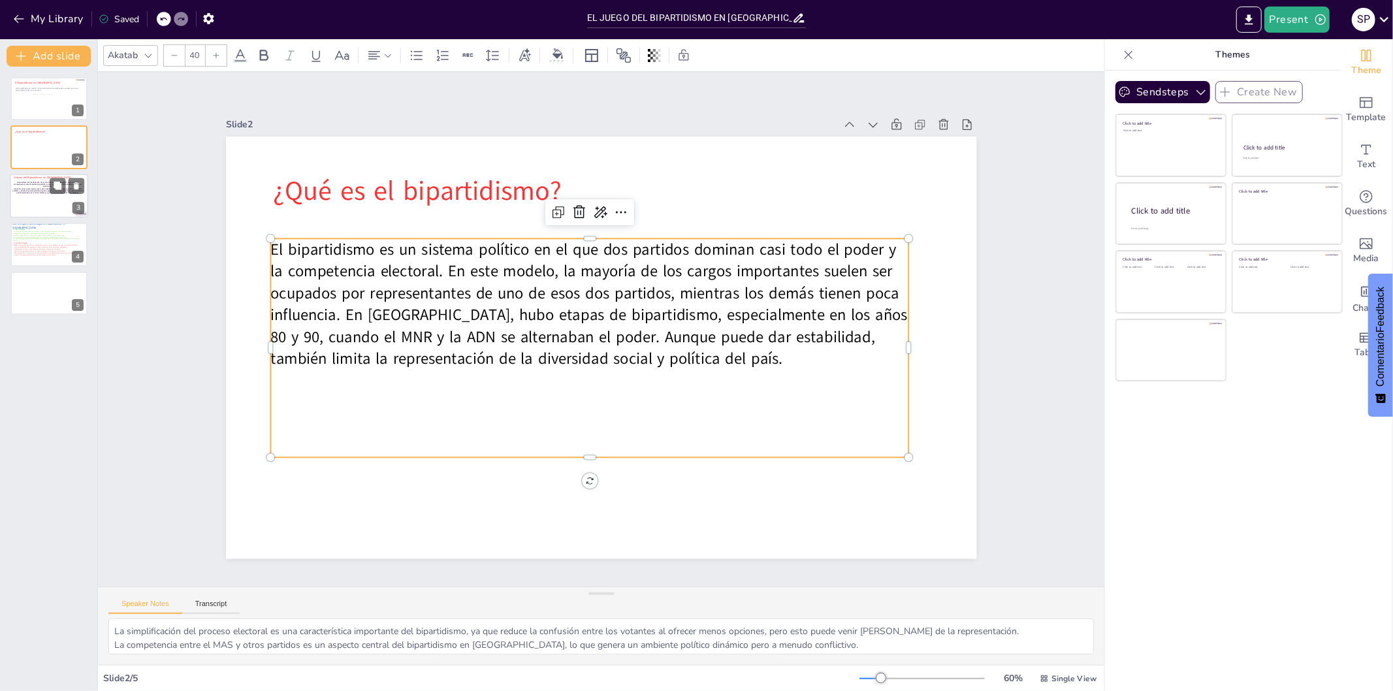
click at [31, 196] on div at bounding box center [49, 196] width 78 height 44
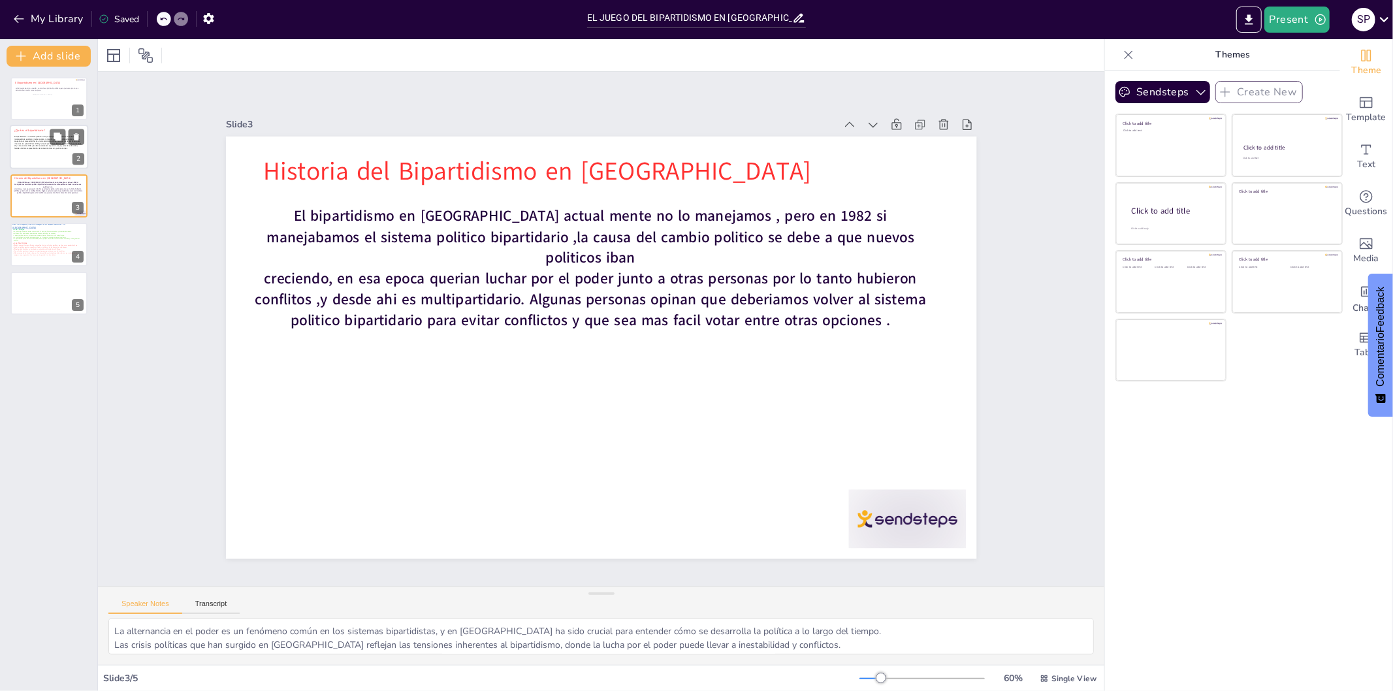
click at [29, 144] on p "El bipartidismo es un sistema político en el que dos partidos dominan casi todo…" at bounding box center [47, 143] width 67 height 14
type textarea "La simplificación del proceso electoral es una característica importante del bi…"
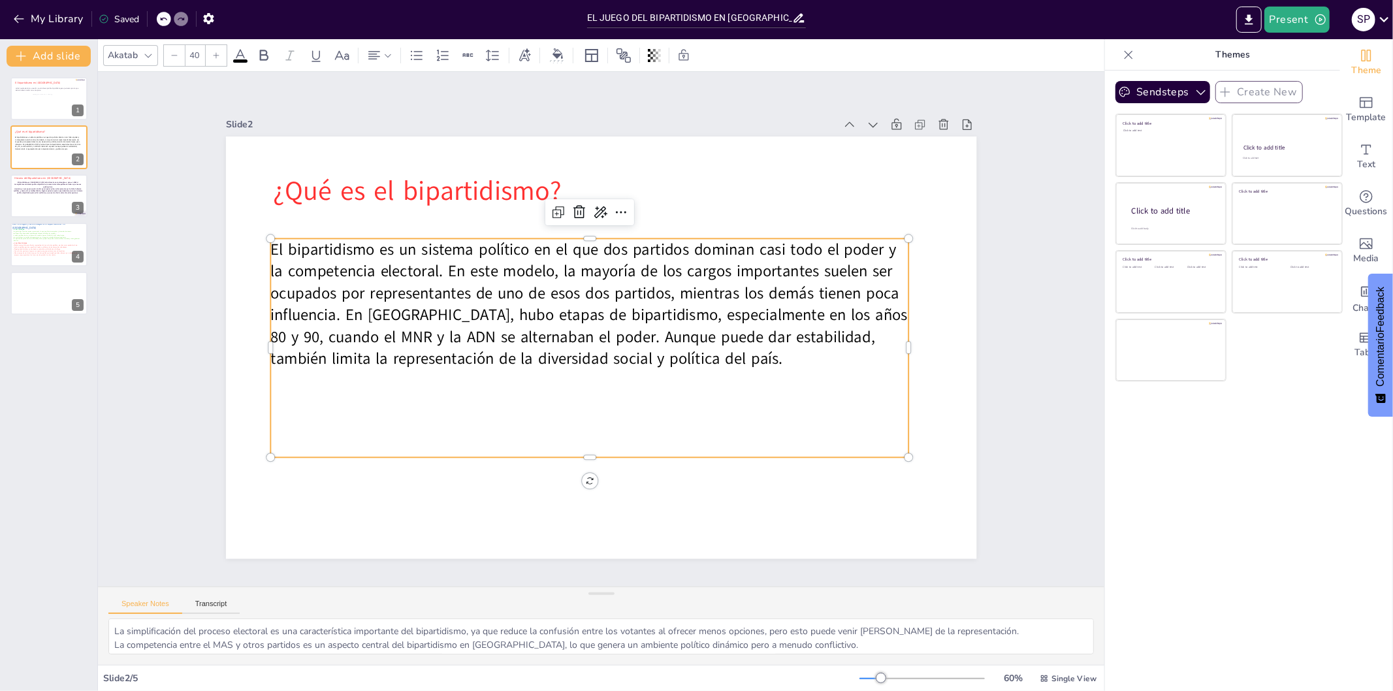
click at [593, 440] on p at bounding box center [578, 444] width 638 height 89
click at [330, 404] on p at bounding box center [582, 401] width 638 height 89
click at [278, 434] on p at bounding box center [565, 442] width 629 height 155
click at [278, 434] on p at bounding box center [523, 417] width 530 height 393
click at [278, 434] on div "El bipartidismo es un sistema político en el que dos partidos dominan casi todo…" at bounding box center [588, 346] width 658 height 285
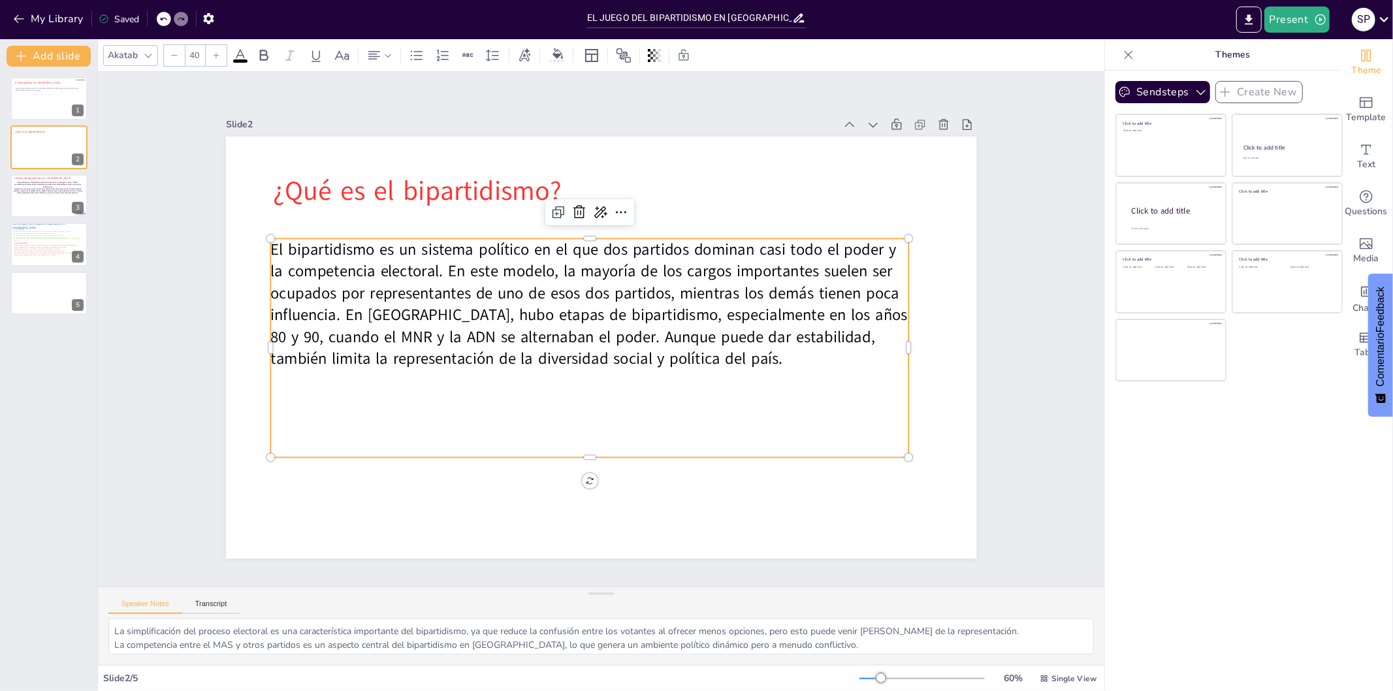
click at [278, 434] on div "El bipartidismo es un sistema político en el que dos partidos dominan casi todo…" at bounding box center [580, 337] width 645 height 553
click at [473, 434] on div "El bipartidismo es un sistema político en el que dos partidos dominan casi todo…" at bounding box center [583, 318] width 220 height 639
click at [711, 355] on p "El bipartidismo es un sistema político en el que dos partidos dominan casi todo…" at bounding box center [595, 302] width 652 height 261
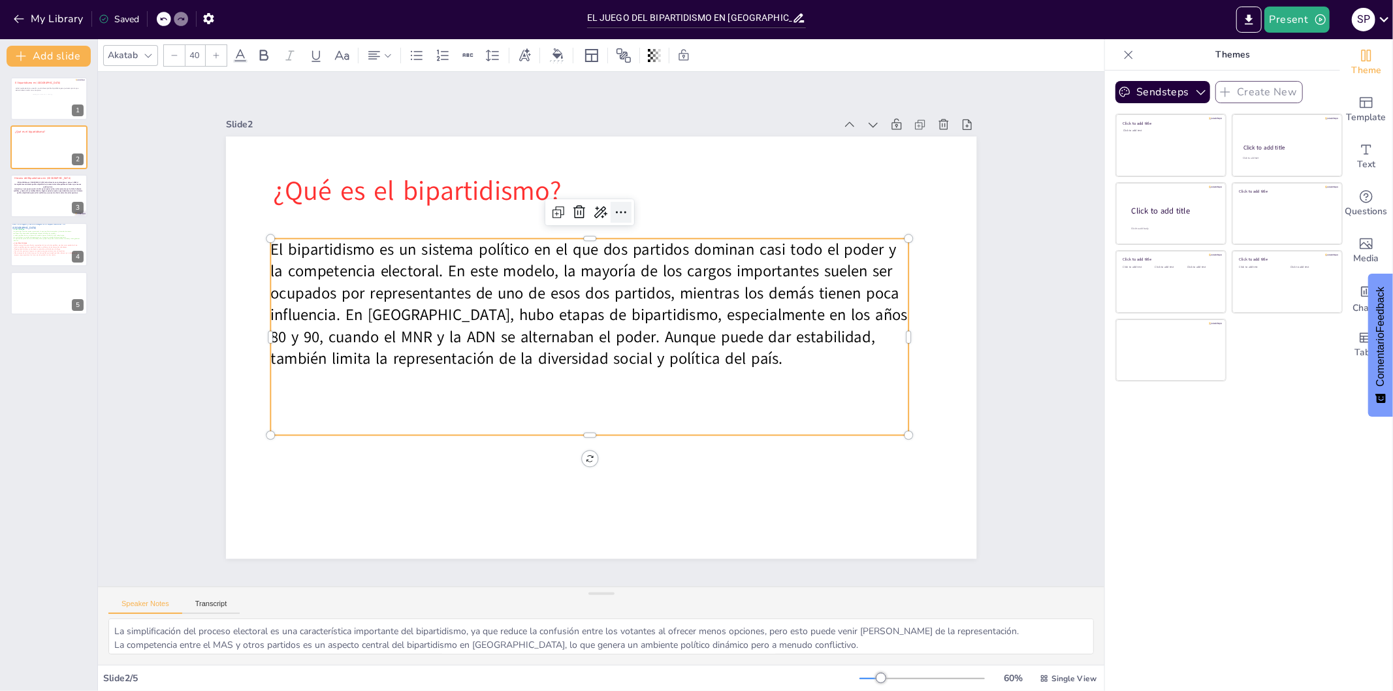
click at [666, 227] on icon at bounding box center [677, 238] width 22 height 22
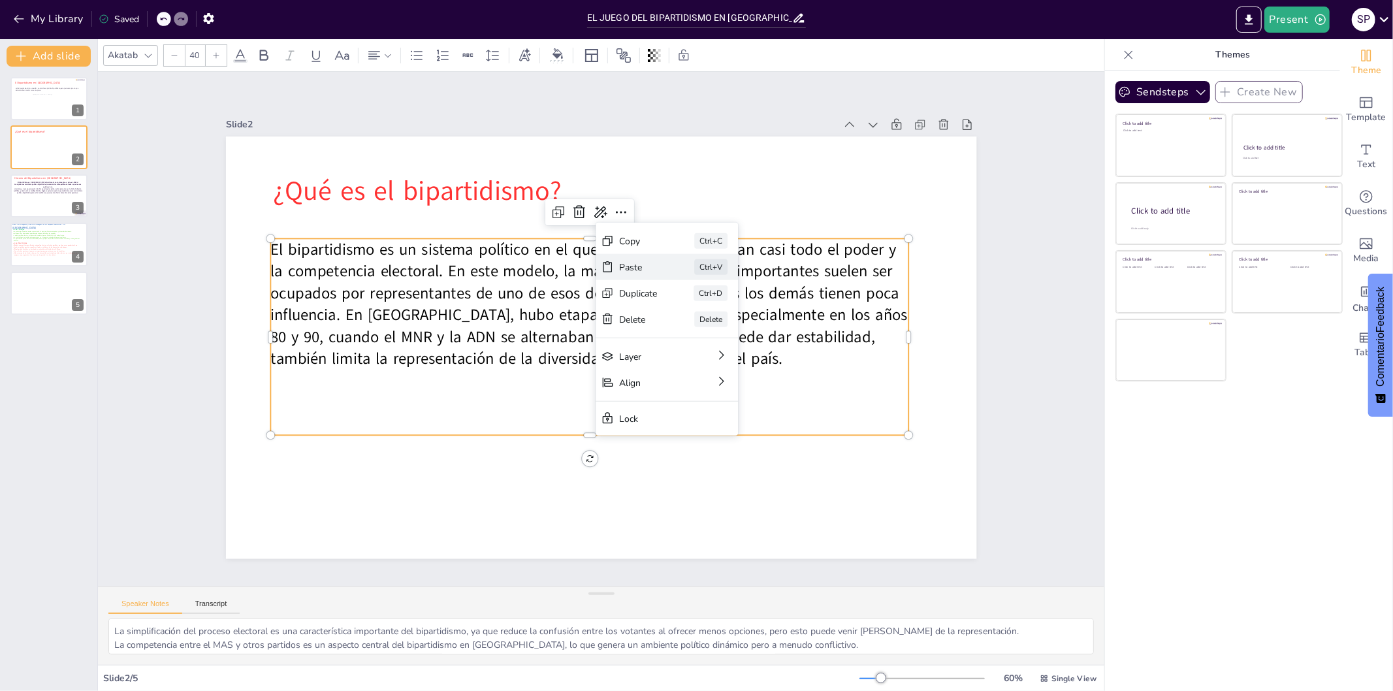
click at [711, 357] on div "Paste" at bounding box center [731, 367] width 41 height 20
click at [715, 345] on div "Paste" at bounding box center [735, 353] width 40 height 16
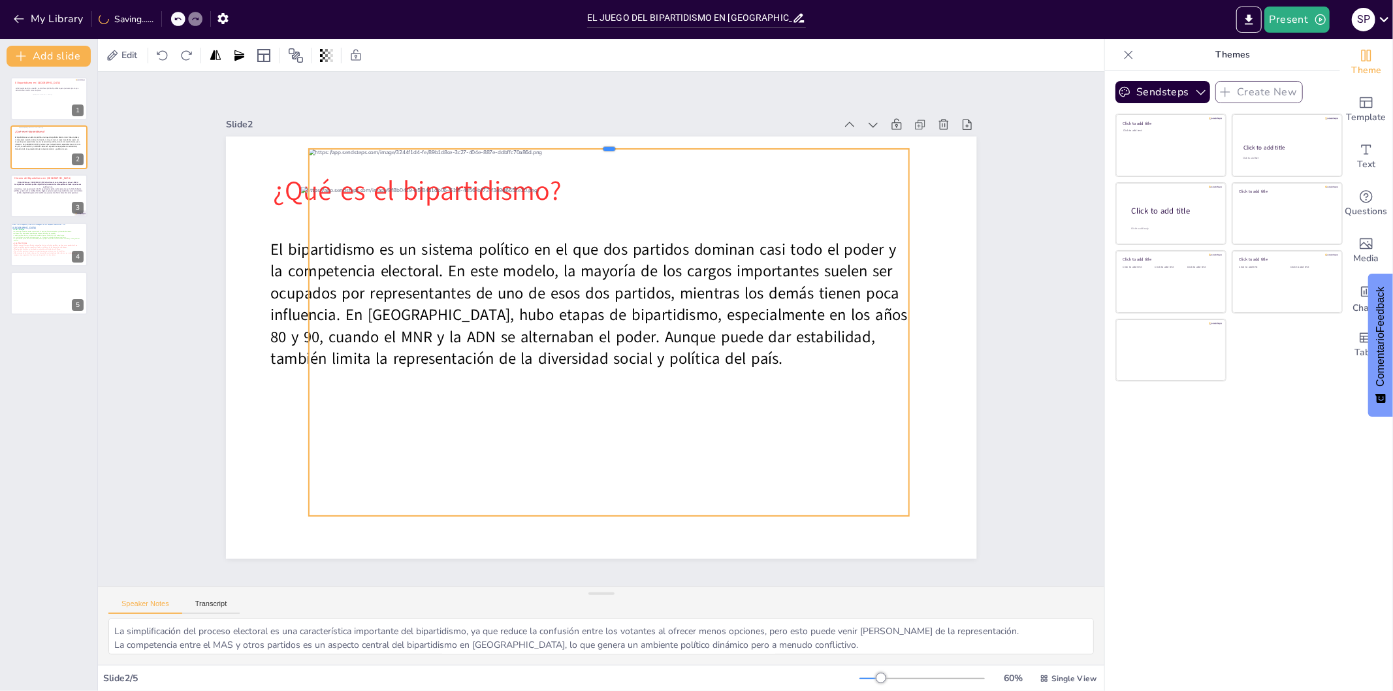
drag, startPoint x: 598, startPoint y: 186, endPoint x: 661, endPoint y: 140, distance: 77.6
click at [661, 140] on div at bounding box center [628, 145] width 598 height 73
click at [632, 119] on icon at bounding box center [640, 125] width 17 height 17
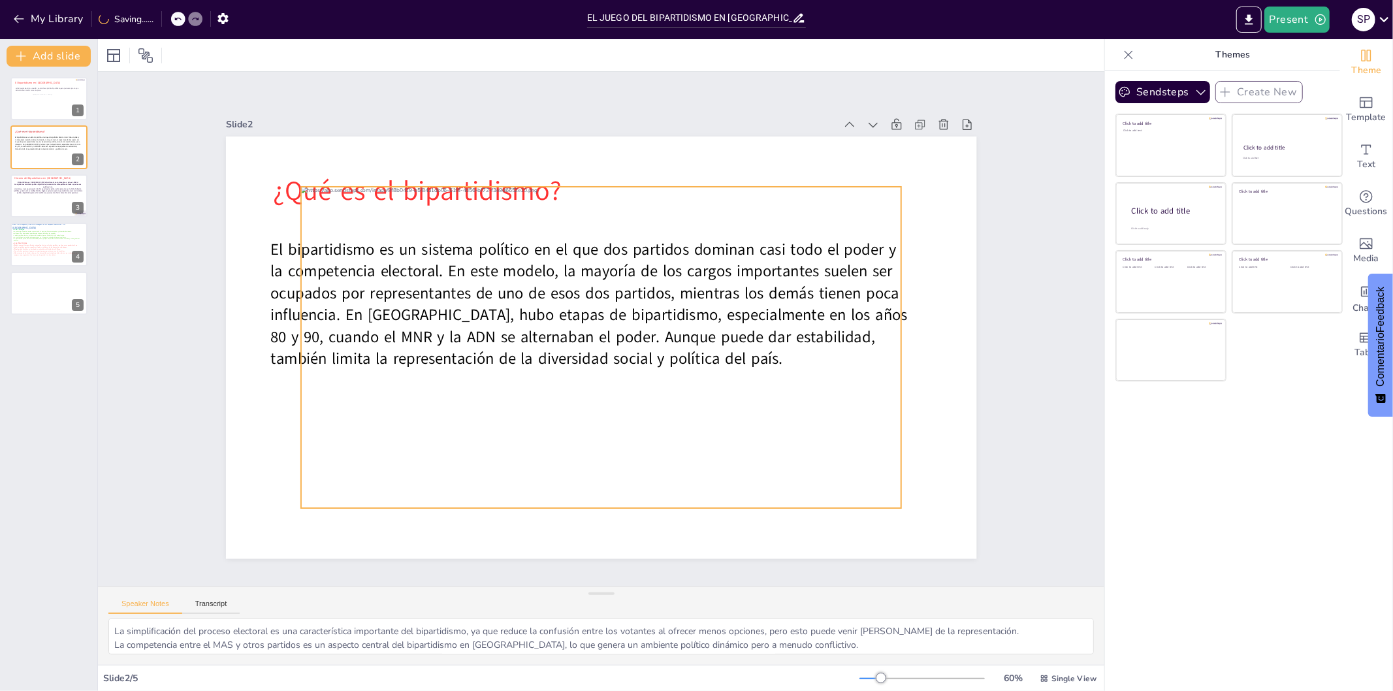
click at [712, 323] on div at bounding box center [599, 347] width 631 height 383
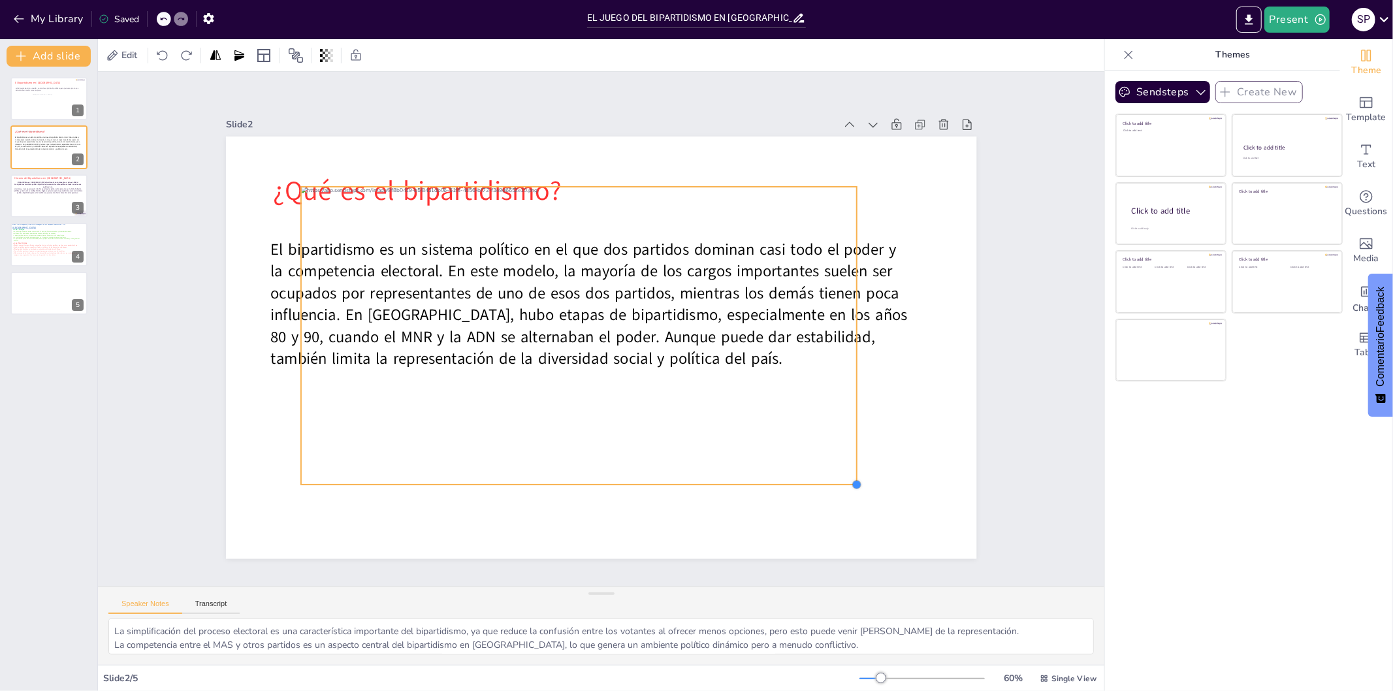
drag, startPoint x: 890, startPoint y: 501, endPoint x: 846, endPoint y: 354, distance: 153.6
click at [846, 354] on div "¿Qué es el bipartidismo? El bipartidismo es un sistema político en el que dos p…" at bounding box center [597, 347] width 822 height 569
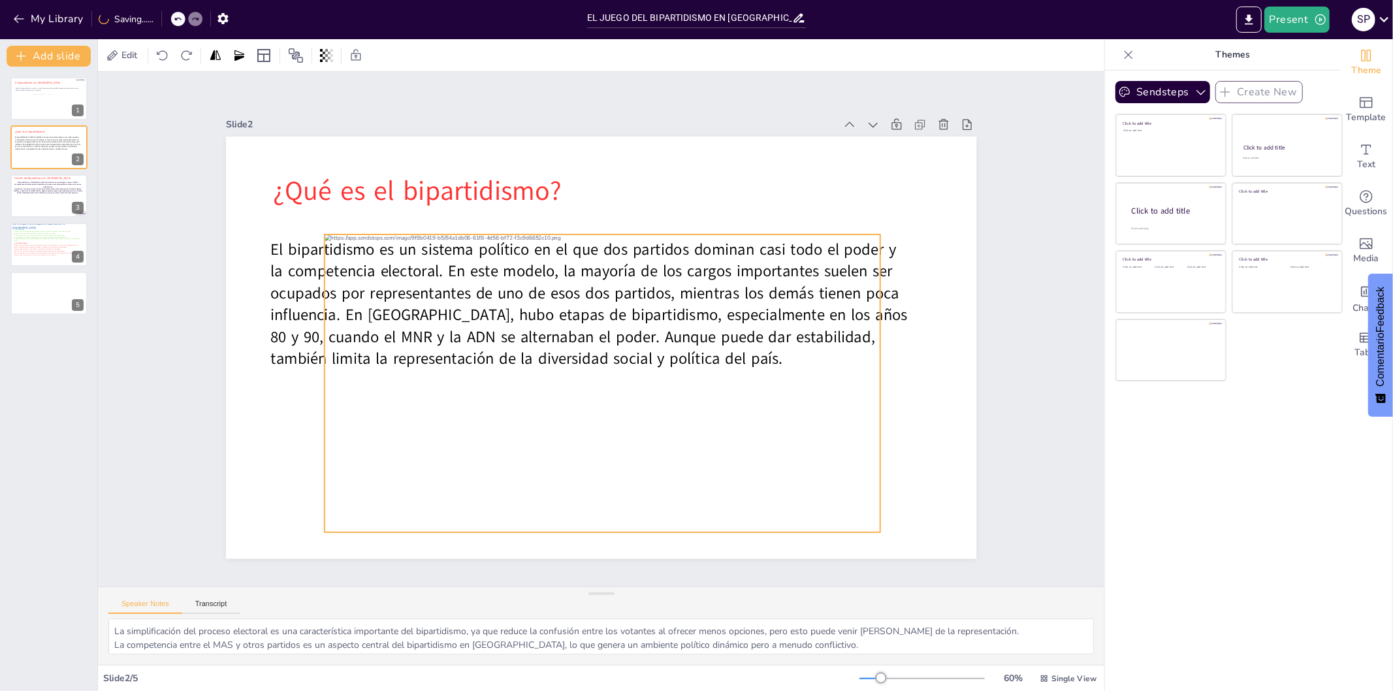
drag, startPoint x: 566, startPoint y: 184, endPoint x: 590, endPoint y: 233, distance: 54.3
click at [590, 233] on div at bounding box center [591, 382] width 606 height 407
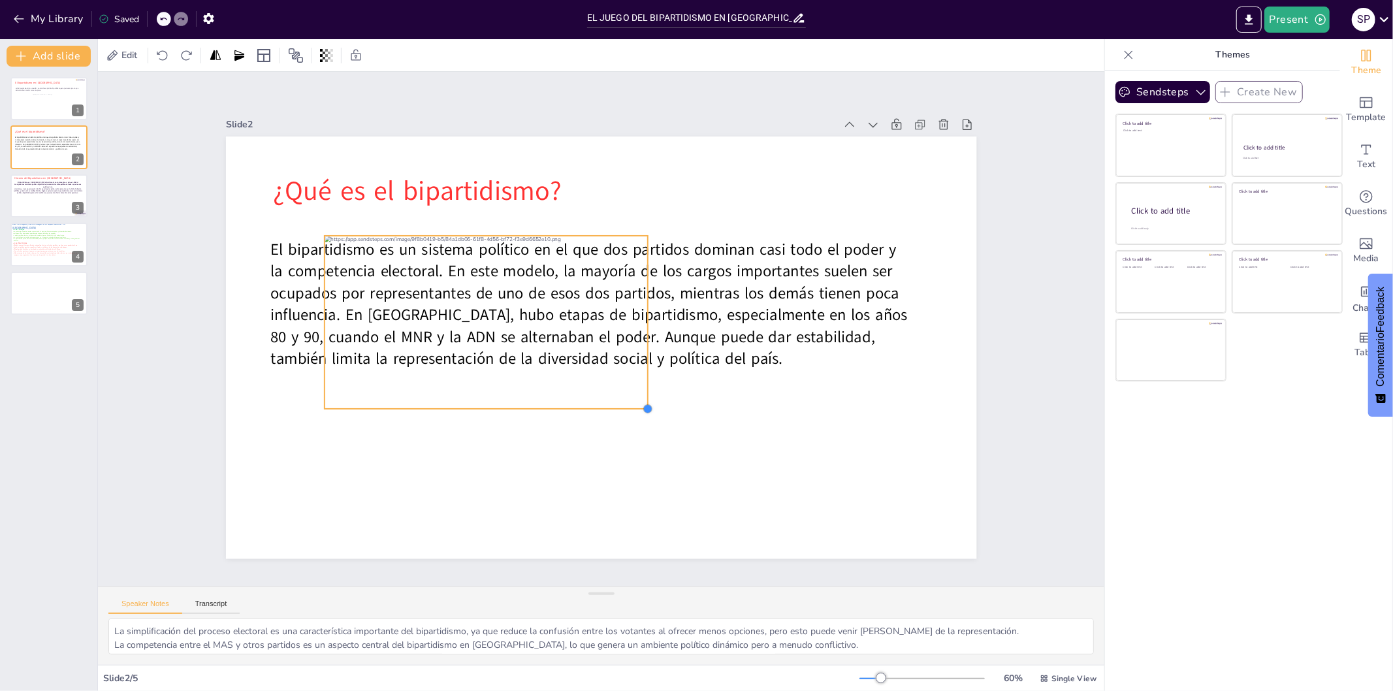
drag, startPoint x: 870, startPoint y: 529, endPoint x: 638, endPoint y: 355, distance: 290.7
click at [638, 355] on div "¿Qué es el bipartidismo? El bipartidismo es un sistema político en el que dos p…" at bounding box center [595, 347] width 845 height 634
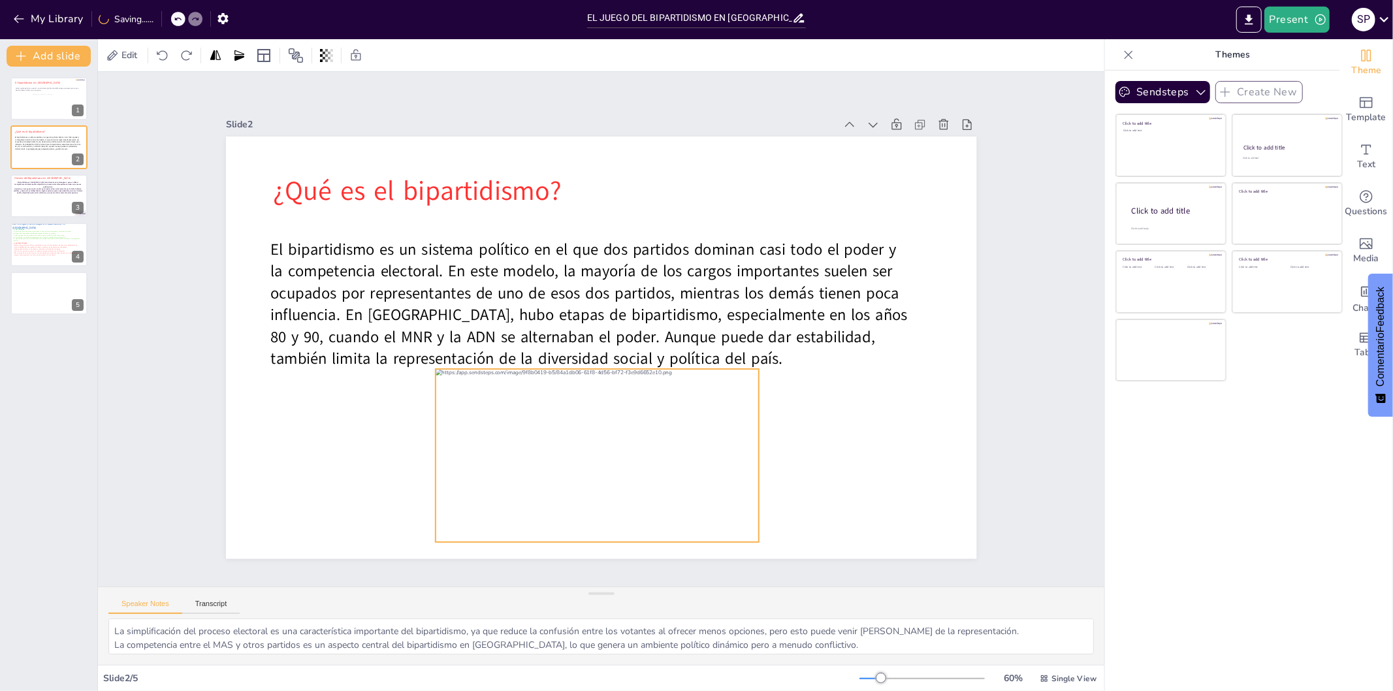
drag, startPoint x: 481, startPoint y: 294, endPoint x: 593, endPoint y: 427, distance: 173.5
click at [593, 427] on div at bounding box center [598, 455] width 324 height 173
click at [593, 436] on div at bounding box center [493, 403] width 331 height 364
click at [54, 190] on button at bounding box center [58, 186] width 16 height 16
type textarea "La alternancia en el poder es un fenómeno común en los sistemas bipartidistas, …"
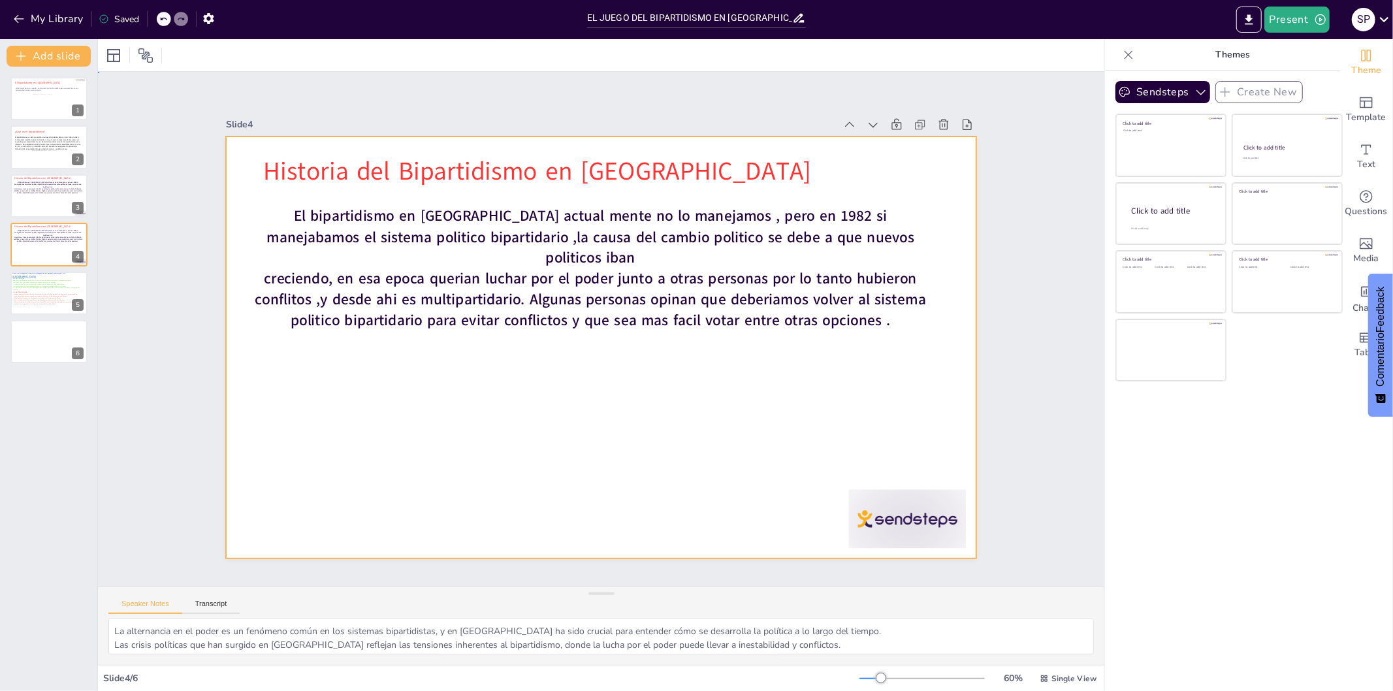
click at [551, 428] on div at bounding box center [592, 345] width 862 height 741
click at [912, 532] on div at bounding box center [885, 550] width 123 height 71
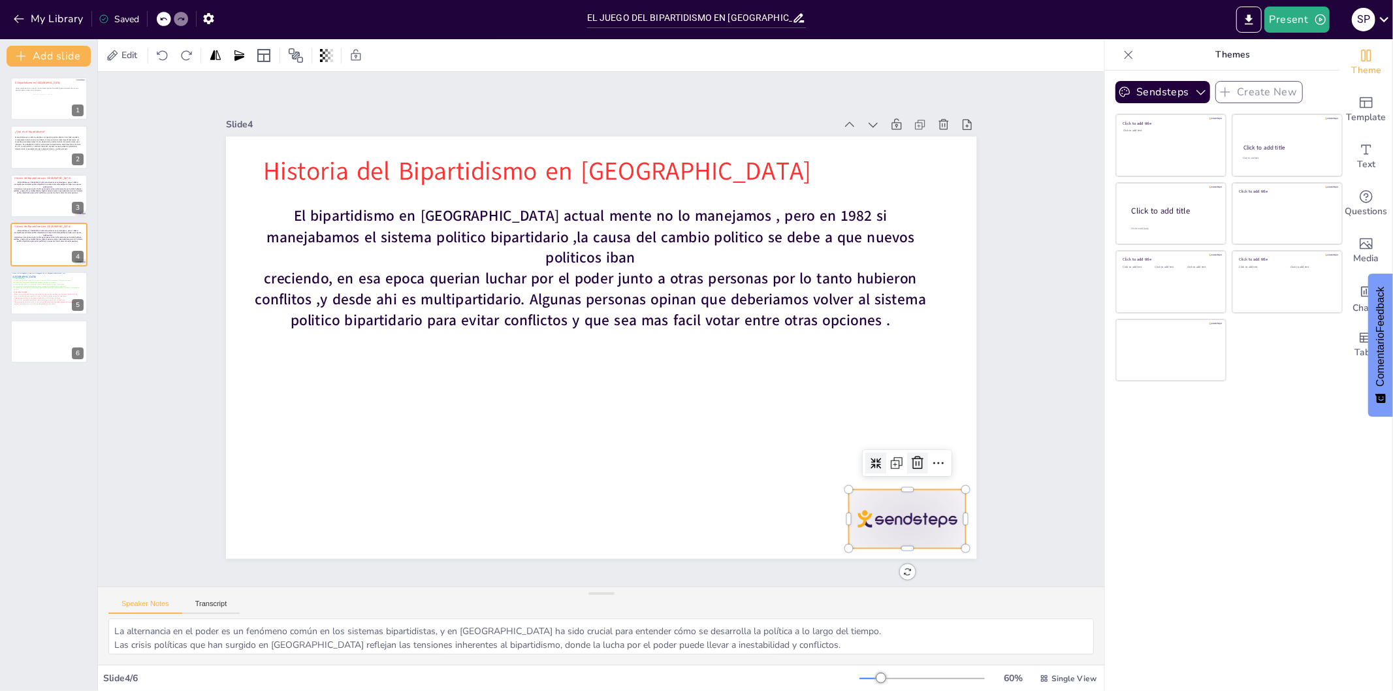
click at [896, 514] on div at bounding box center [883, 526] width 25 height 25
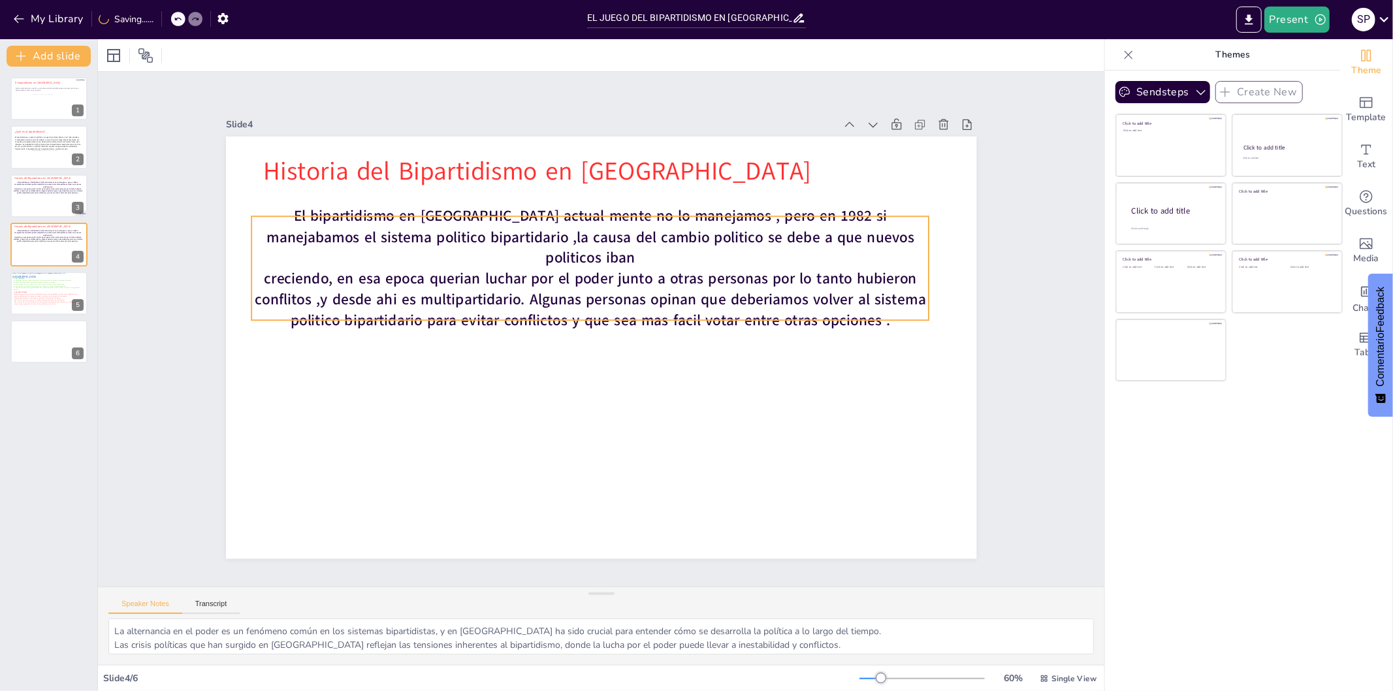
click at [883, 310] on p "creciendo, en esa epoca querian luchar por el poder junto a otras personas por …" at bounding box center [597, 298] width 676 height 202
click at [885, 304] on p "creciendo, en esa epoca querian luchar por el poder junto a otras personas por …" at bounding box center [593, 298] width 681 height 133
click at [885, 308] on p "creciendo, en esa epoca querian luchar por el poder junto a otras personas por …" at bounding box center [597, 298] width 676 height 202
click at [881, 301] on p "creciendo, en esa epoca querian luchar por el poder junto a otras personas por …" at bounding box center [597, 298] width 676 height 202
click at [881, 301] on p "creciendo, en esa epoca querian luchar por el poder junto a otras personas por …" at bounding box center [600, 297] width 664 height 269
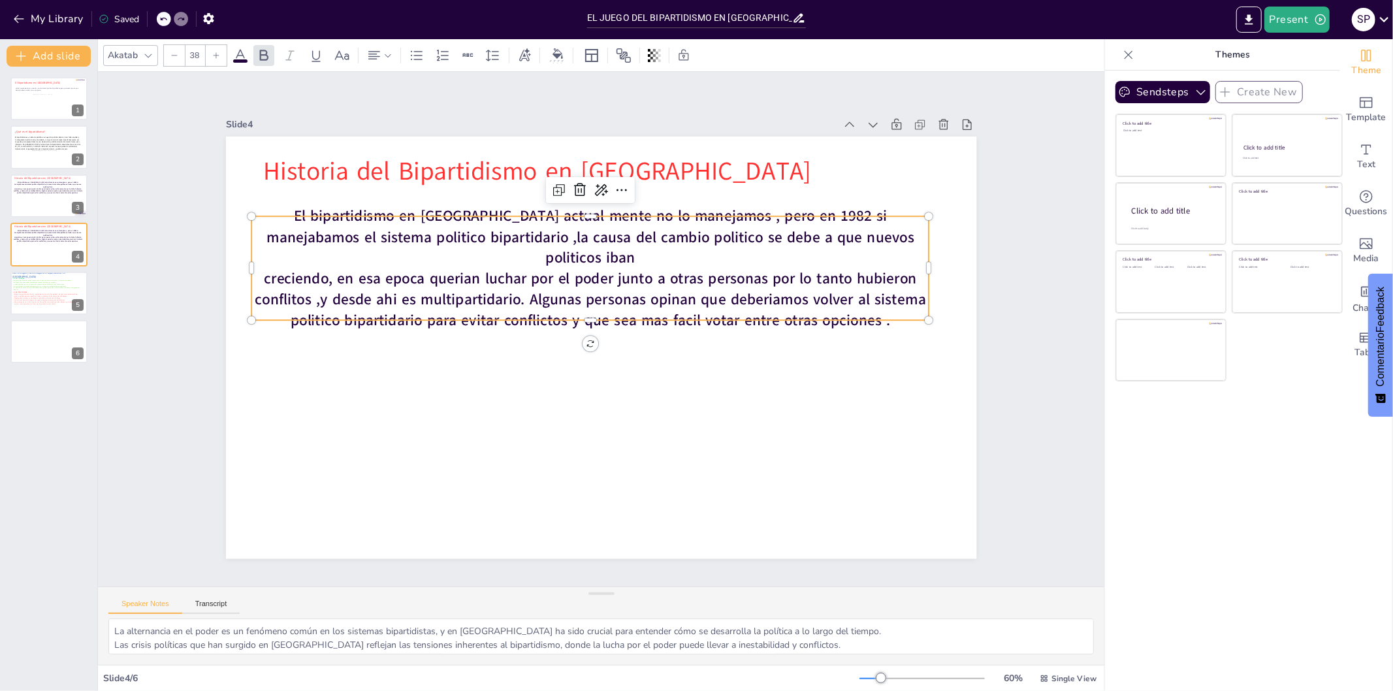
click at [891, 304] on p "creciendo, en esa epoca querian luchar por el poder junto a otras personas por …" at bounding box center [593, 298] width 681 height 133
click at [1163, 216] on div "Click to add title" at bounding box center [1176, 209] width 167 height 22
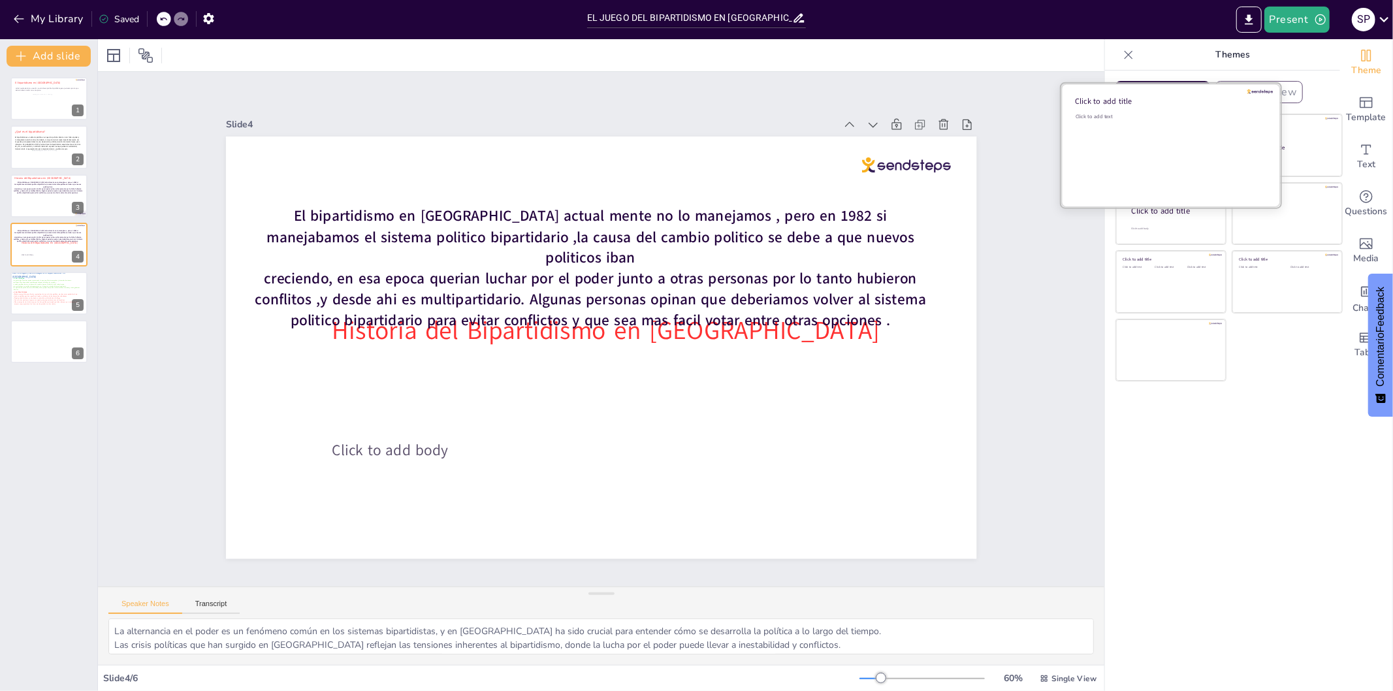
click at [1172, 127] on div "Click to add text" at bounding box center [1169, 153] width 187 height 81
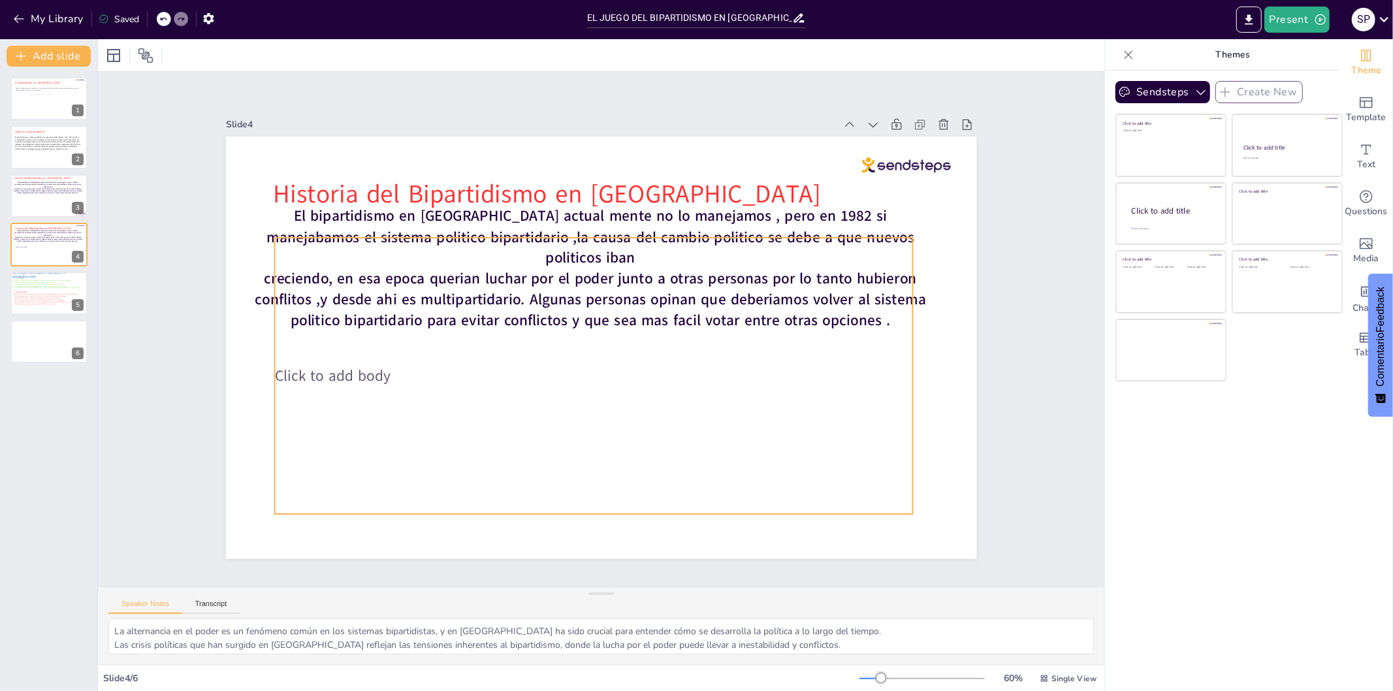
click at [854, 239] on div "Click to add body" at bounding box center [580, 371] width 692 height 460
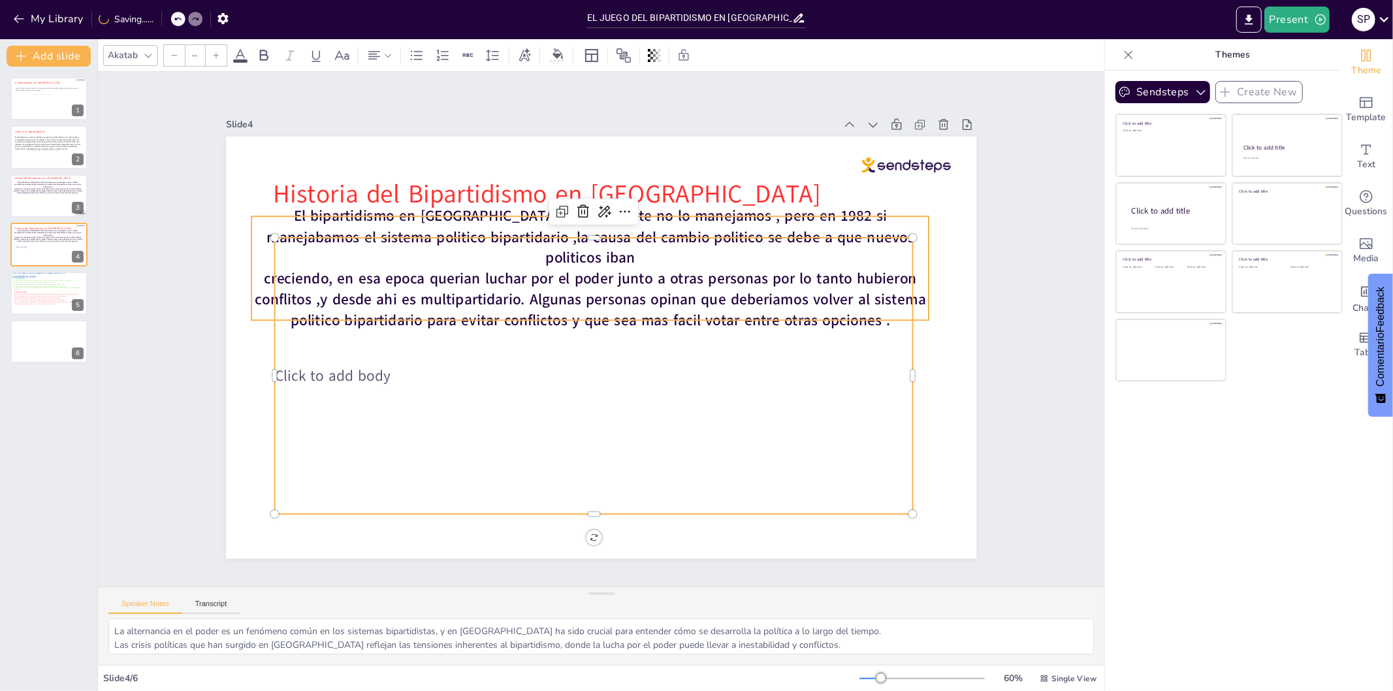
click at [871, 212] on span "El bipartidismo en [GEOGRAPHIC_DATA] actual mente no lo manejamos , pero en 198…" at bounding box center [610, 228] width 638 height 169
type input "38"
click at [579, 382] on div "Click to add body" at bounding box center [589, 375] width 664 height 342
click at [589, 208] on icon at bounding box center [595, 210] width 13 height 14
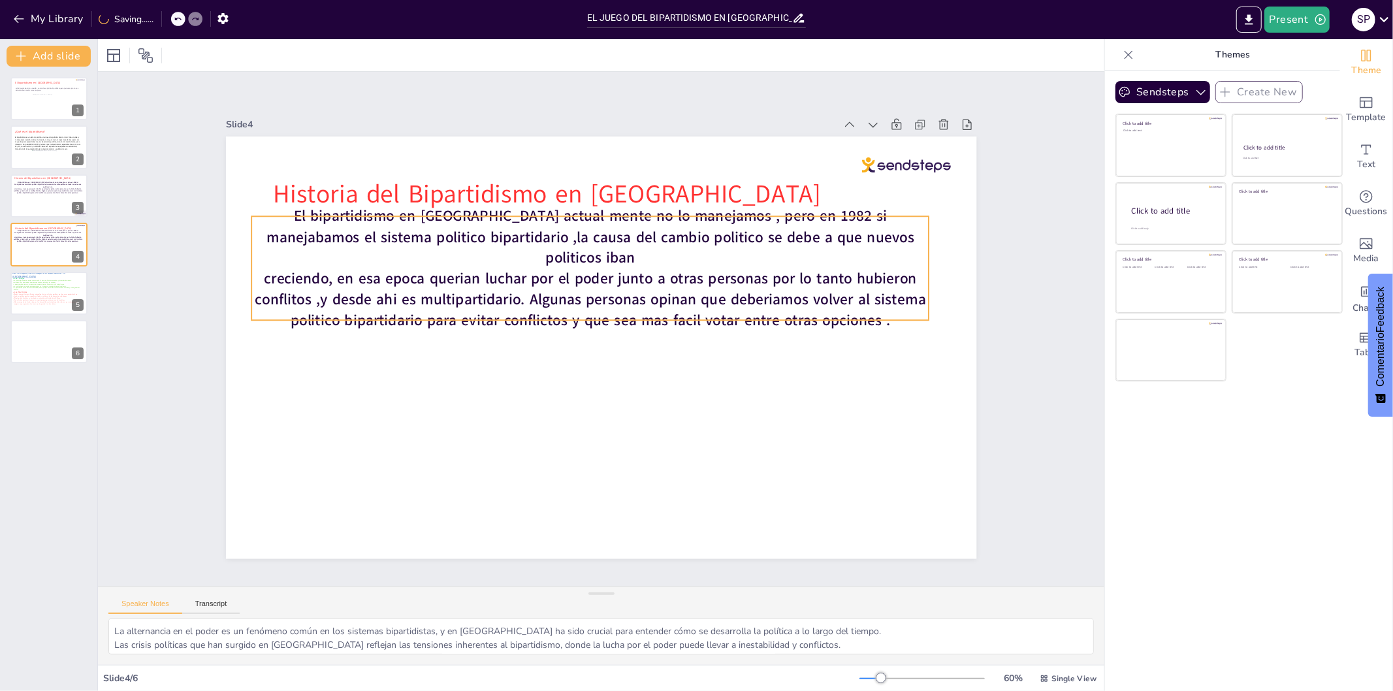
click at [642, 264] on span "creciendo, en esa epoca querian luchar por el poder junto a otras personas por …" at bounding box center [597, 294] width 660 height 191
click at [870, 304] on span "creciendo, en esa epoca querian luchar por el poder junto a otras personas por …" at bounding box center [594, 296] width 670 height 127
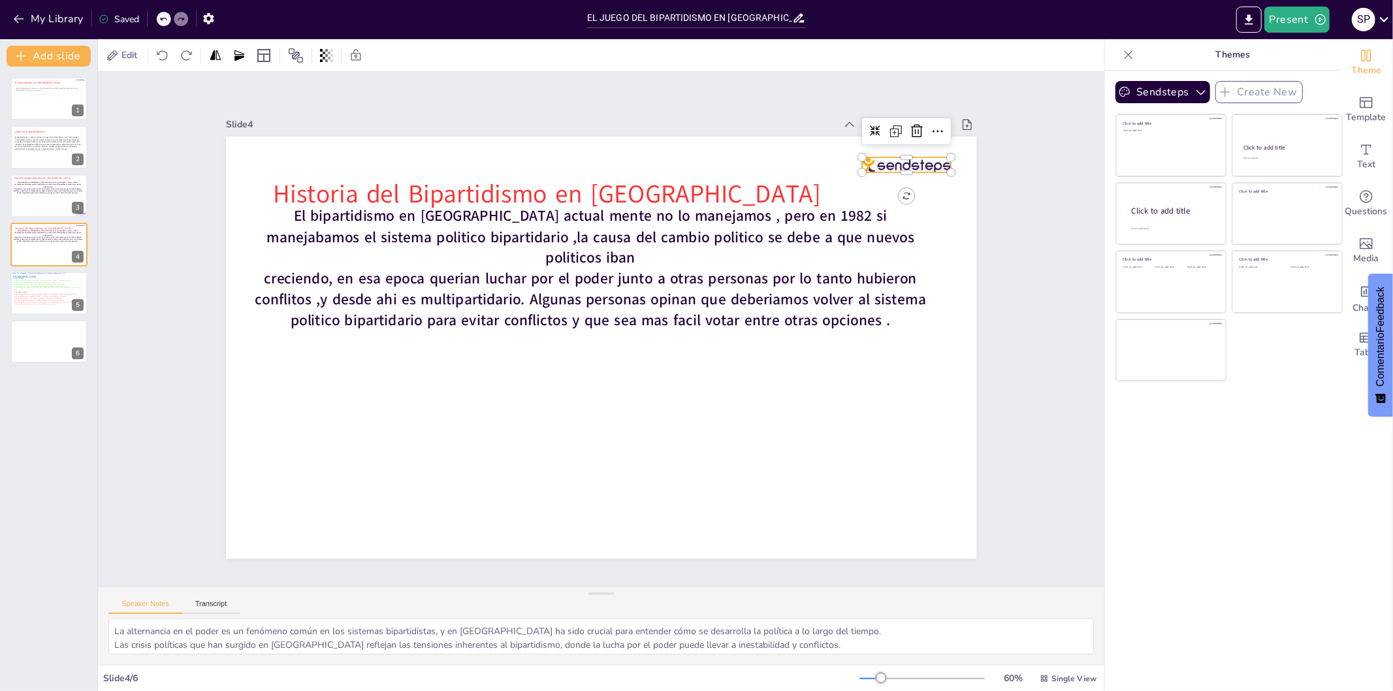
click at [921, 186] on div at bounding box center [922, 198] width 90 height 24
click at [942, 192] on icon at bounding box center [951, 201] width 18 height 18
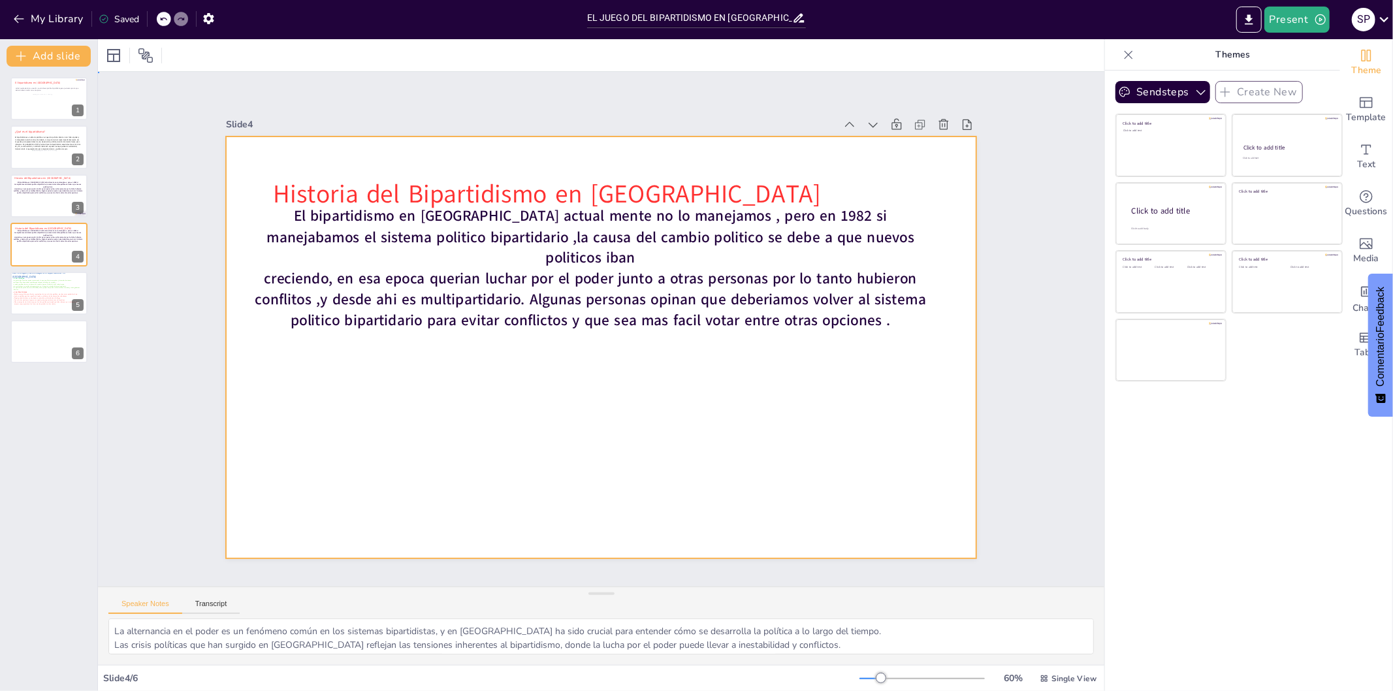
click at [773, 385] on div at bounding box center [599, 347] width 791 height 498
click at [864, 309] on span "creciendo, en esa epoca querian luchar por el poder junto a otras personas por …" at bounding box center [600, 293] width 645 height 252
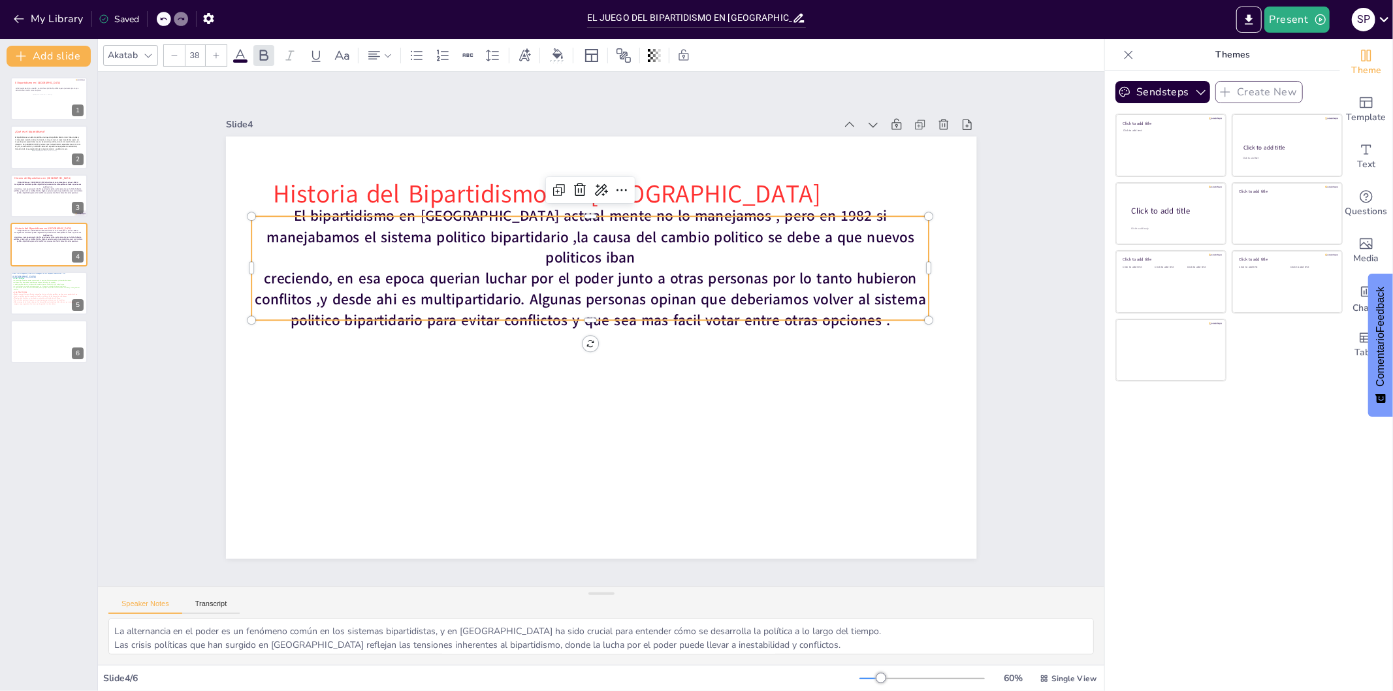
click at [876, 305] on span "creciendo, en esa epoca querian luchar por el poder junto a otras personas por …" at bounding box center [600, 293] width 645 height 253
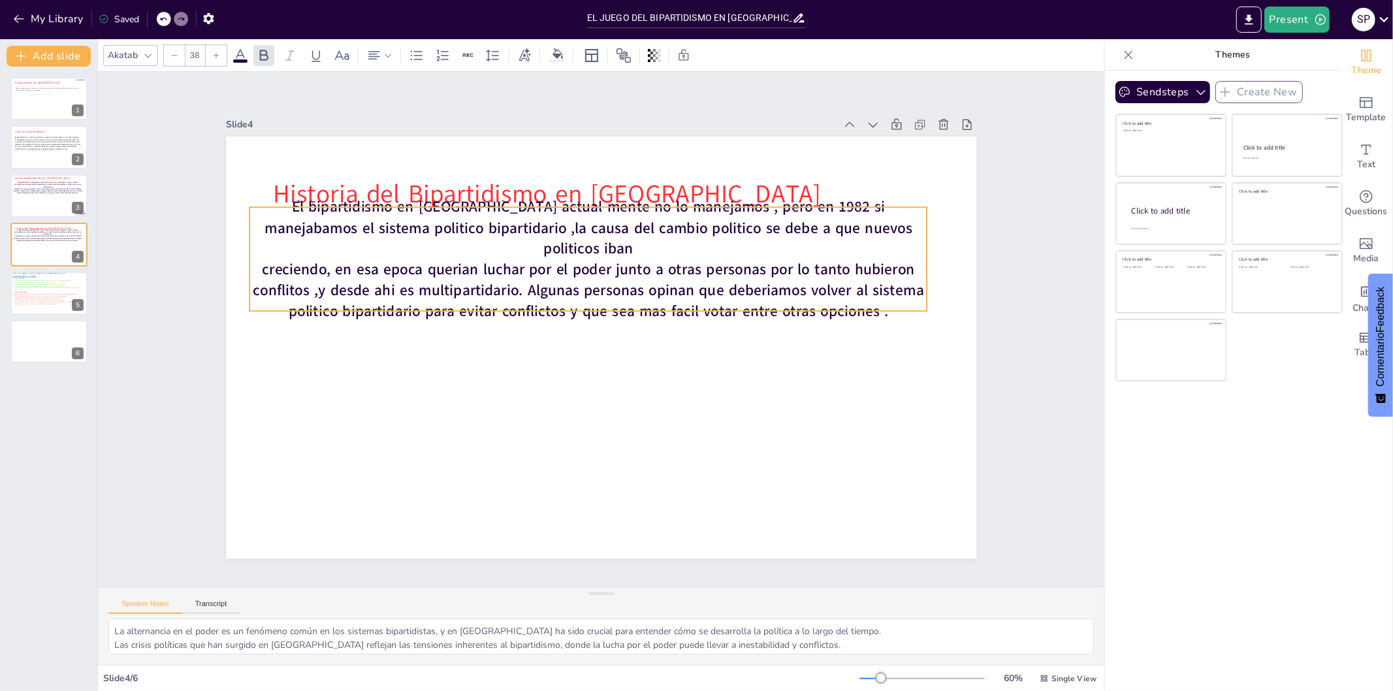
drag, startPoint x: 884, startPoint y: 312, endPoint x: 880, endPoint y: 298, distance: 14.3
click at [880, 298] on p "creciendo, en esa epoca querian luchar por el poder junto a otras personas por …" at bounding box center [597, 288] width 676 height 202
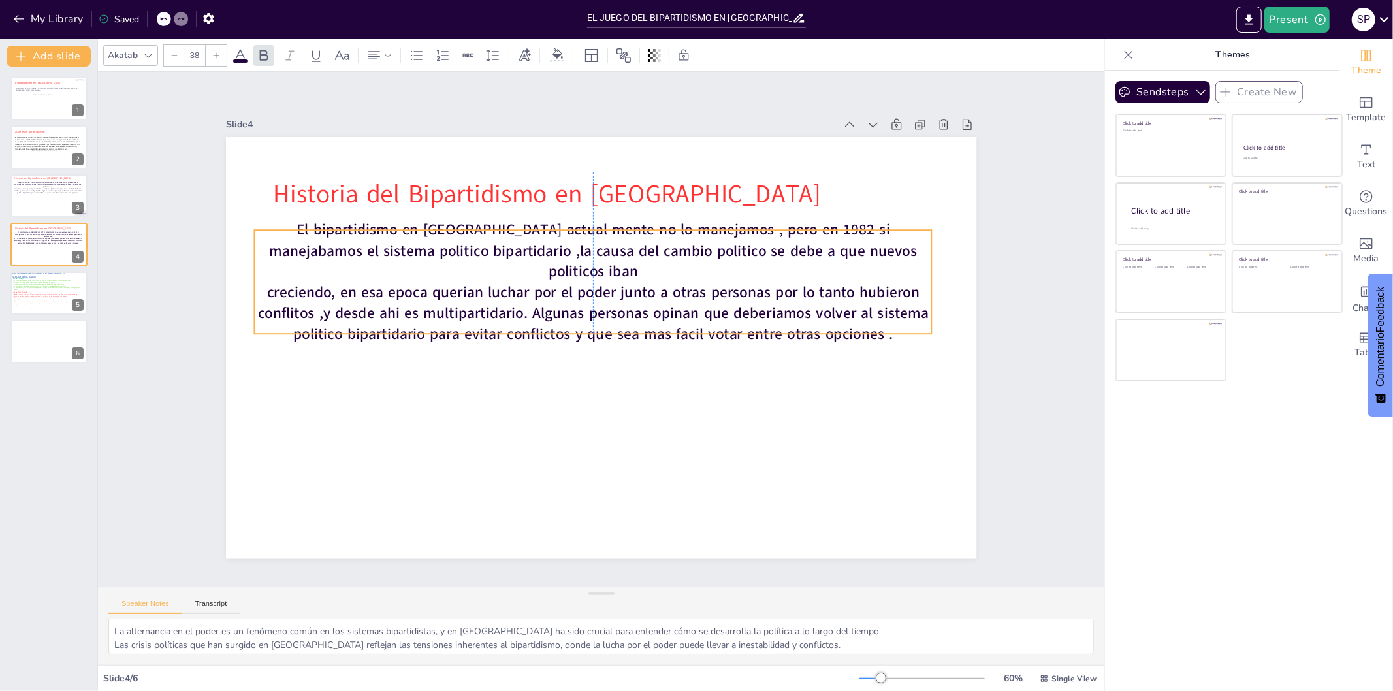
drag, startPoint x: 854, startPoint y: 255, endPoint x: 862, endPoint y: 282, distance: 28.7
click at [862, 282] on span "creciendo, en esa epoca querian luchar por el poder junto a otras personas por …" at bounding box center [597, 309] width 660 height 191
click at [895, 320] on p "creciendo, en esa epoca querian luchar por el poder junto a otras personas por …" at bounding box center [595, 312] width 681 height 133
click at [895, 320] on p "creciendo, en esa epoca querian luchar por el poder junto a otras personas por …" at bounding box center [600, 311] width 645 height 333
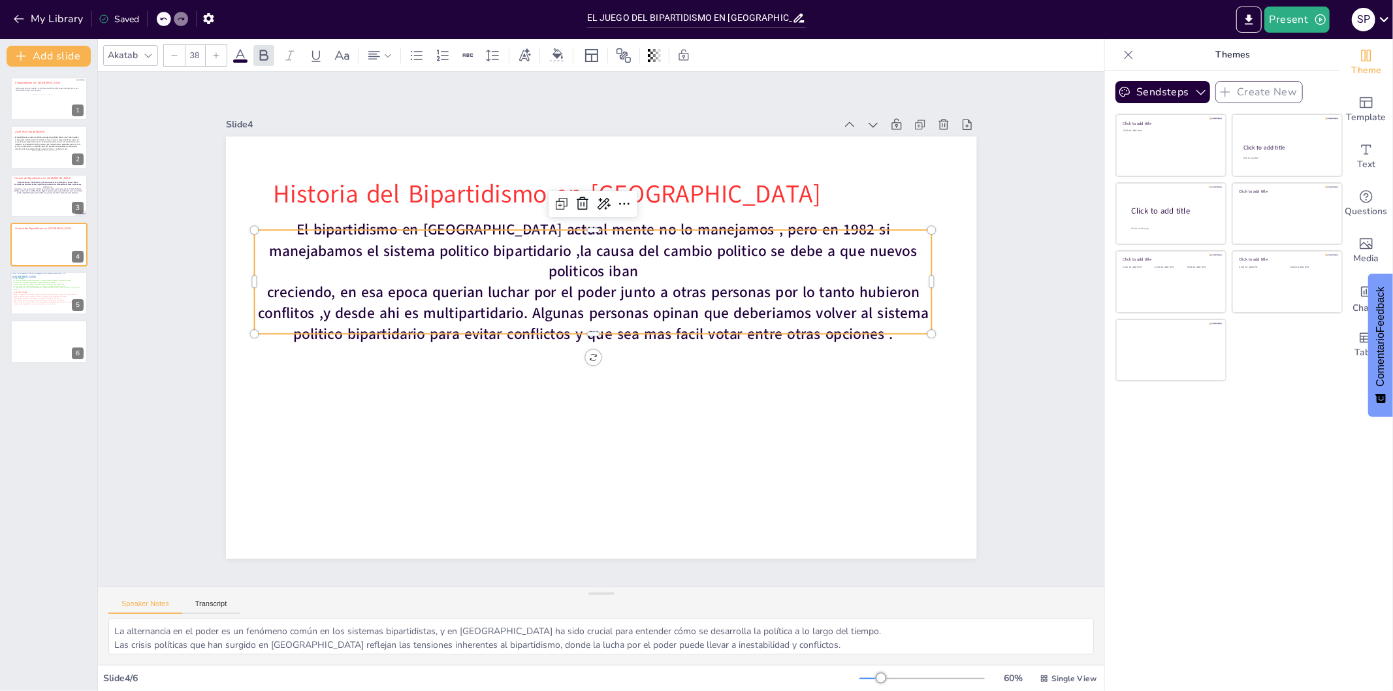
click at [895, 320] on p "creciendo, en esa epoca querian luchar por el poder junto a otras personas por …" at bounding box center [595, 312] width 681 height 133
click at [895, 320] on p "creciendo, en esa epoca querian luchar por el poder junto a otras personas por …" at bounding box center [599, 311] width 664 height 269
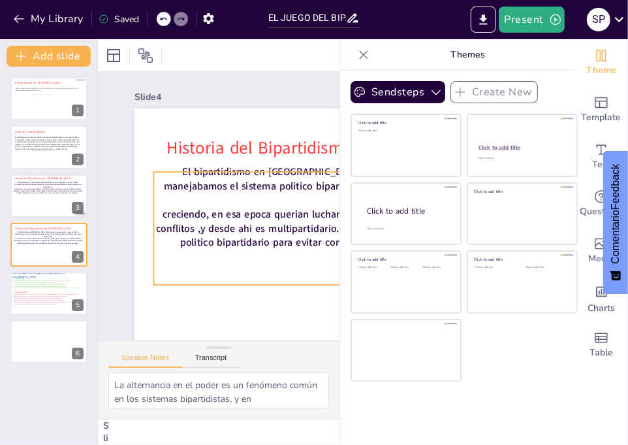
click at [243, 267] on p at bounding box center [343, 333] width 426 height 200
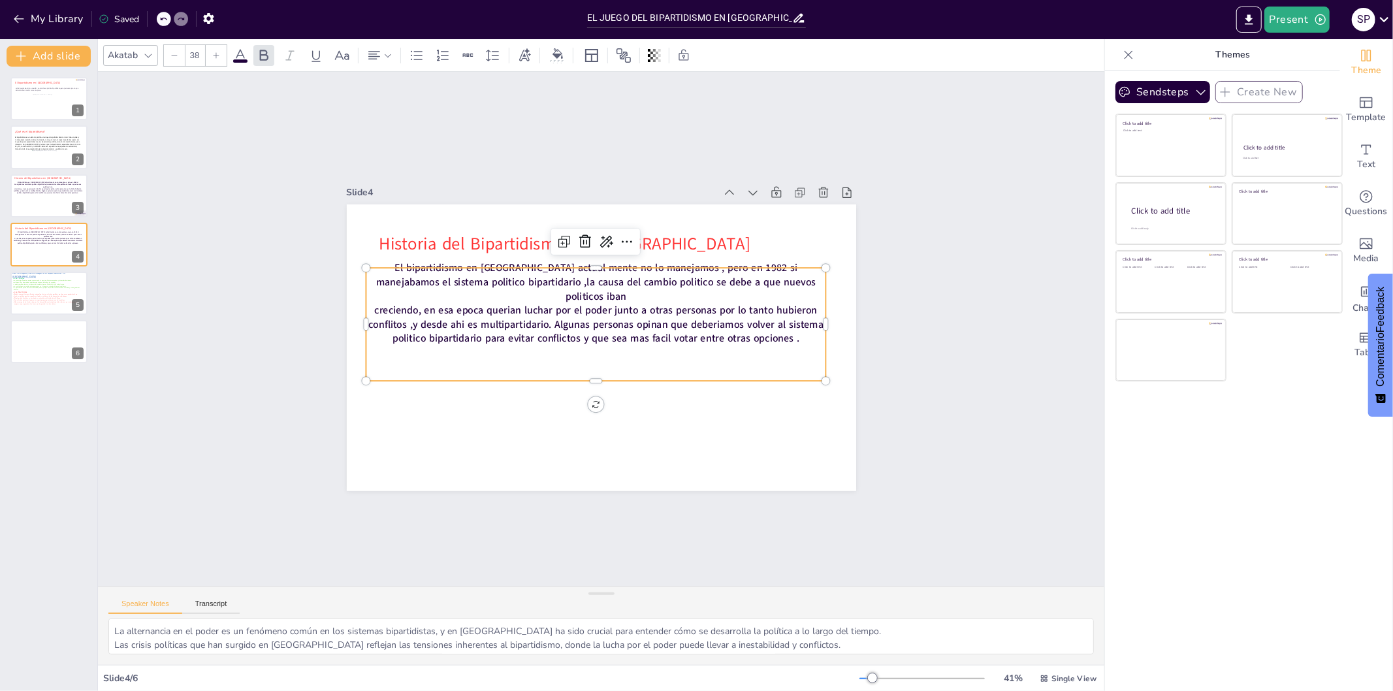
click at [875, 622] on div at bounding box center [922, 679] width 125 height 10
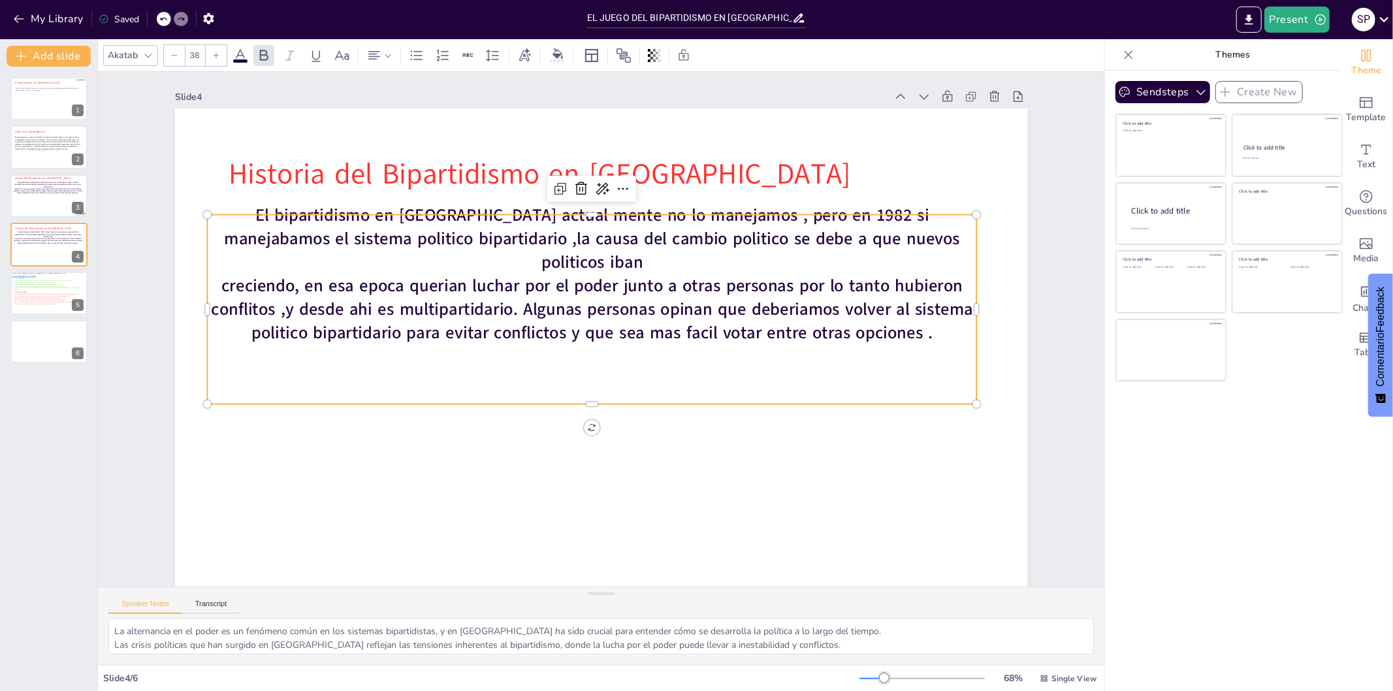
click at [915, 323] on span "creciendo, en esa epoca querian luchar por el poder junto a otras personas por …" at bounding box center [594, 307] width 760 height 144
click at [915, 323] on span "creciendo, en esa epoca querian luchar por el poder junto a otras personas por …" at bounding box center [601, 300] width 706 height 353
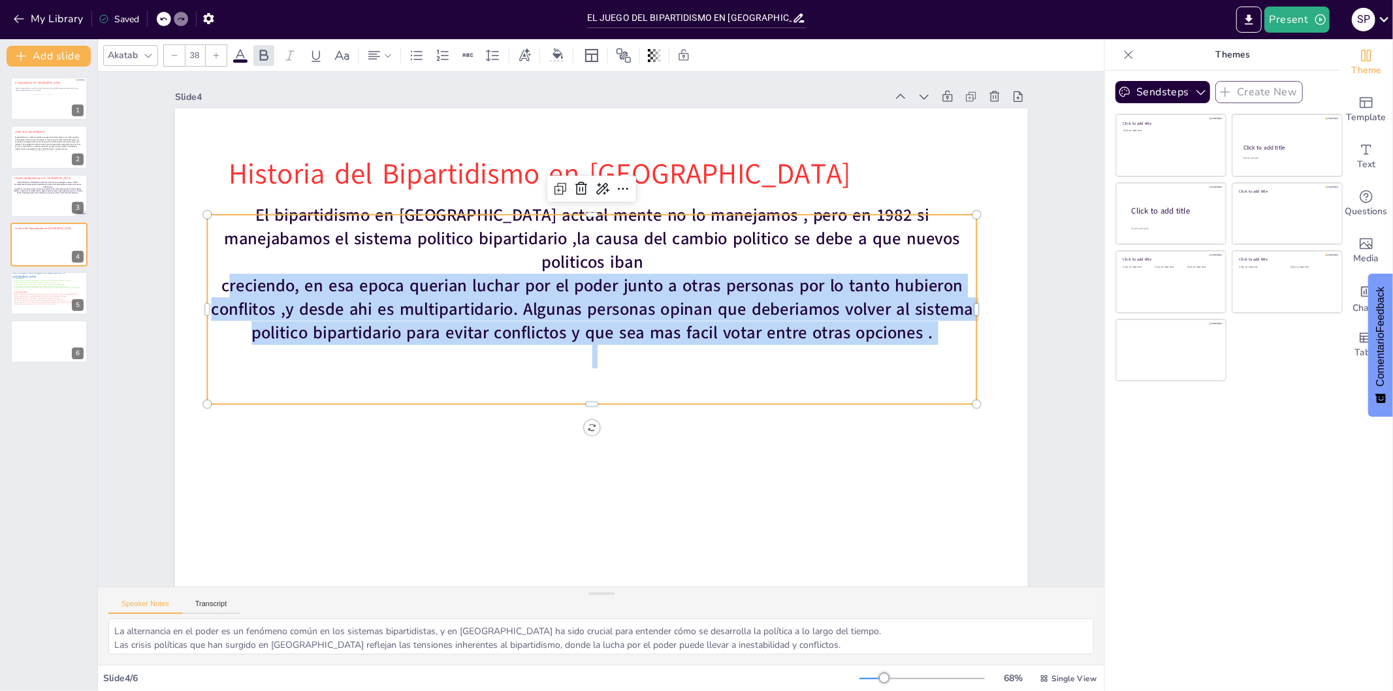
click at [915, 323] on span "creciendo, en esa epoca querian luchar por el poder junto a otras personas por …" at bounding box center [599, 302] width 732 height 287
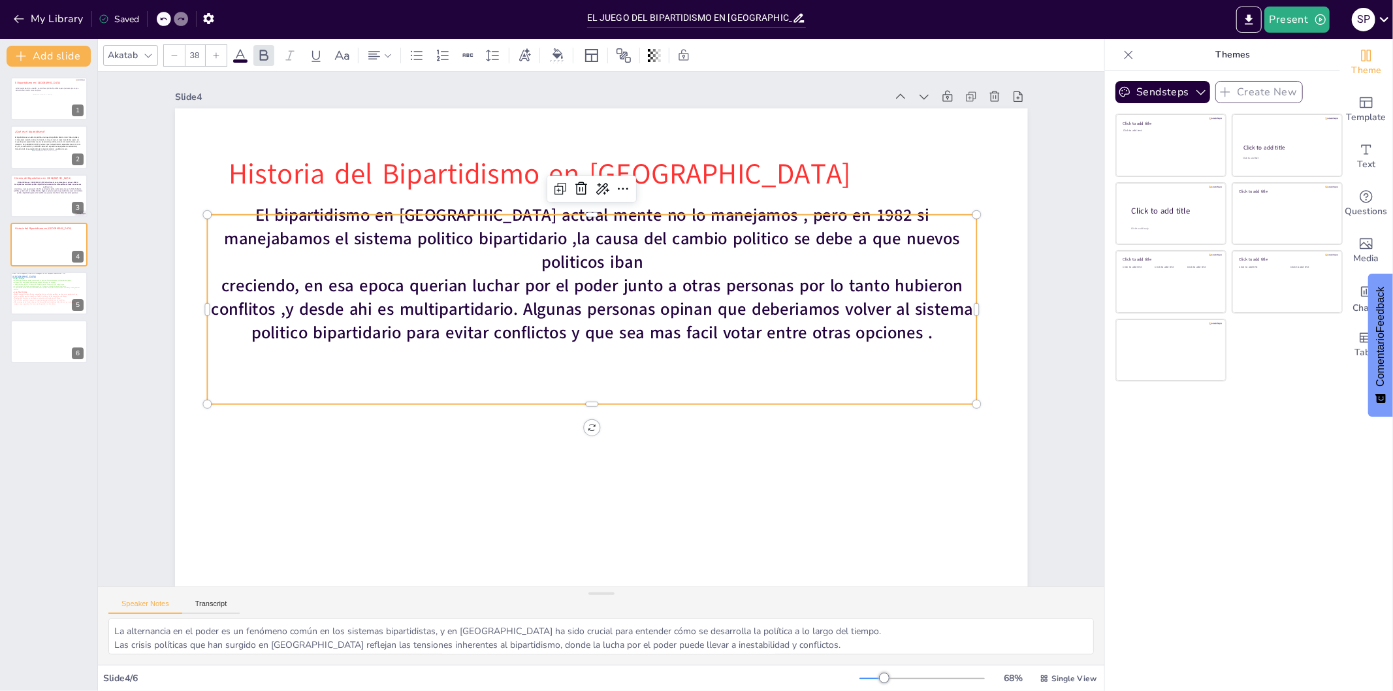
click at [884, 325] on span "creciendo, en esa epoca querian luchar por el poder junto a otras personas por …" at bounding box center [615, 305] width 538 height 590
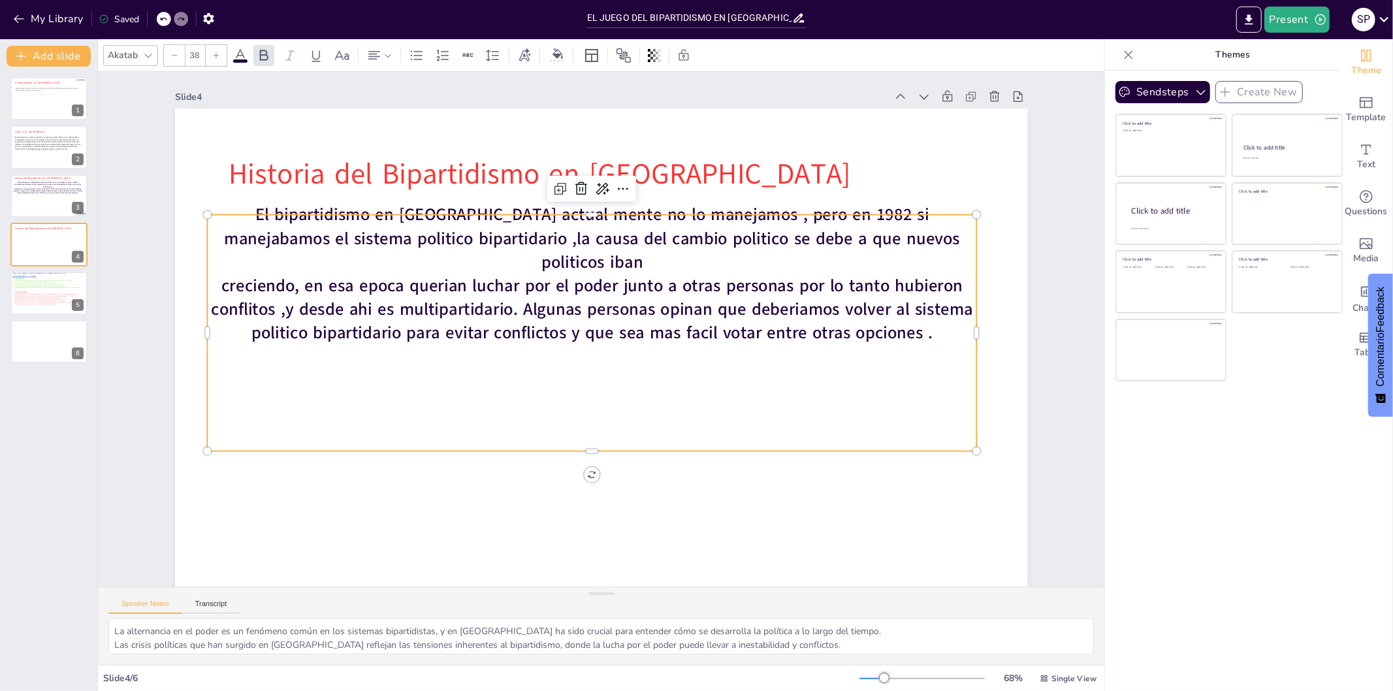
click at [451, 89] on div "Slide 4" at bounding box center [580, 87] width 699 height 160
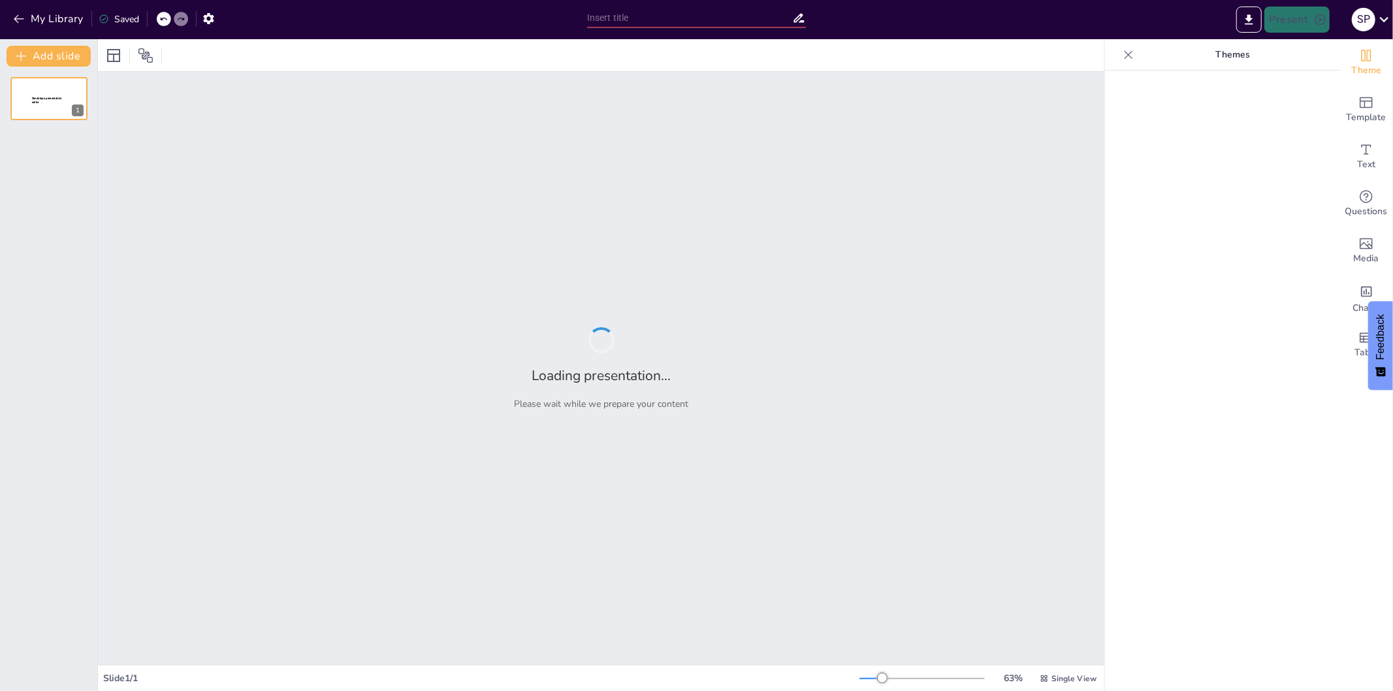
type input "EL JUEGO DEL BIPARTIDISMO EN [GEOGRAPHIC_DATA]"
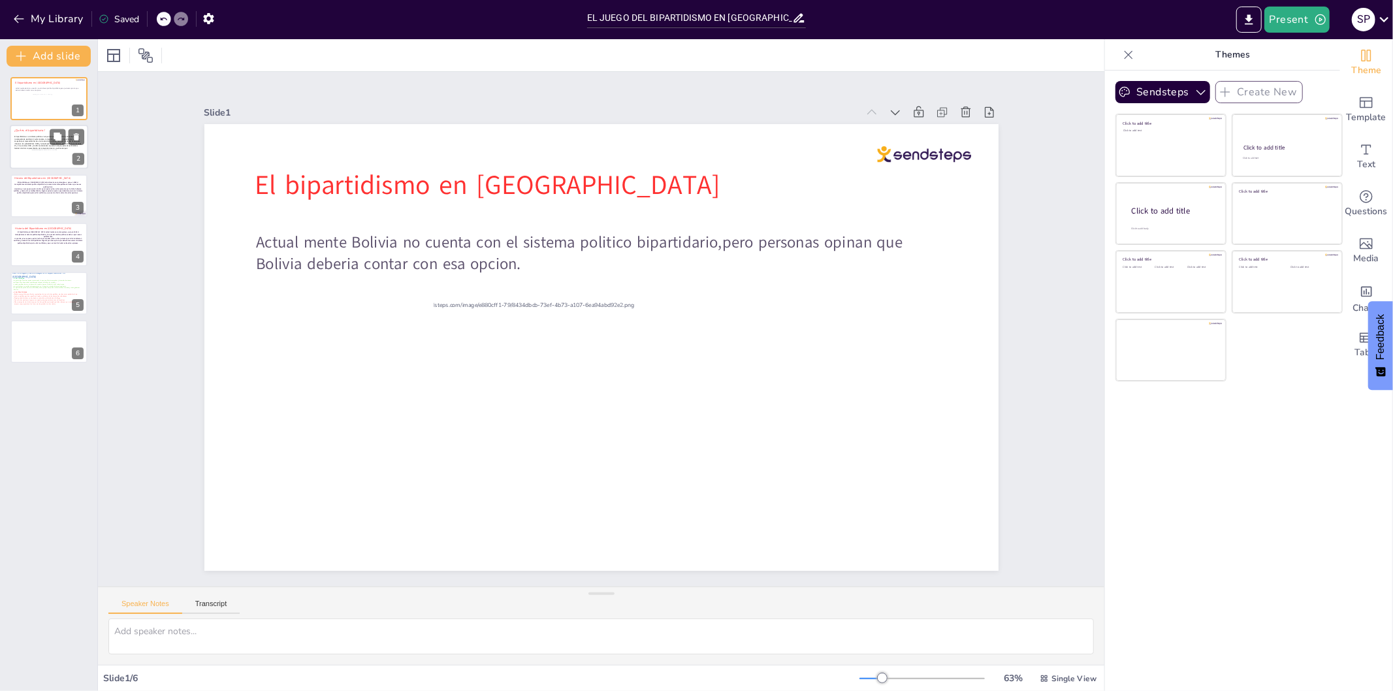
click at [55, 152] on div at bounding box center [48, 159] width 34 height 18
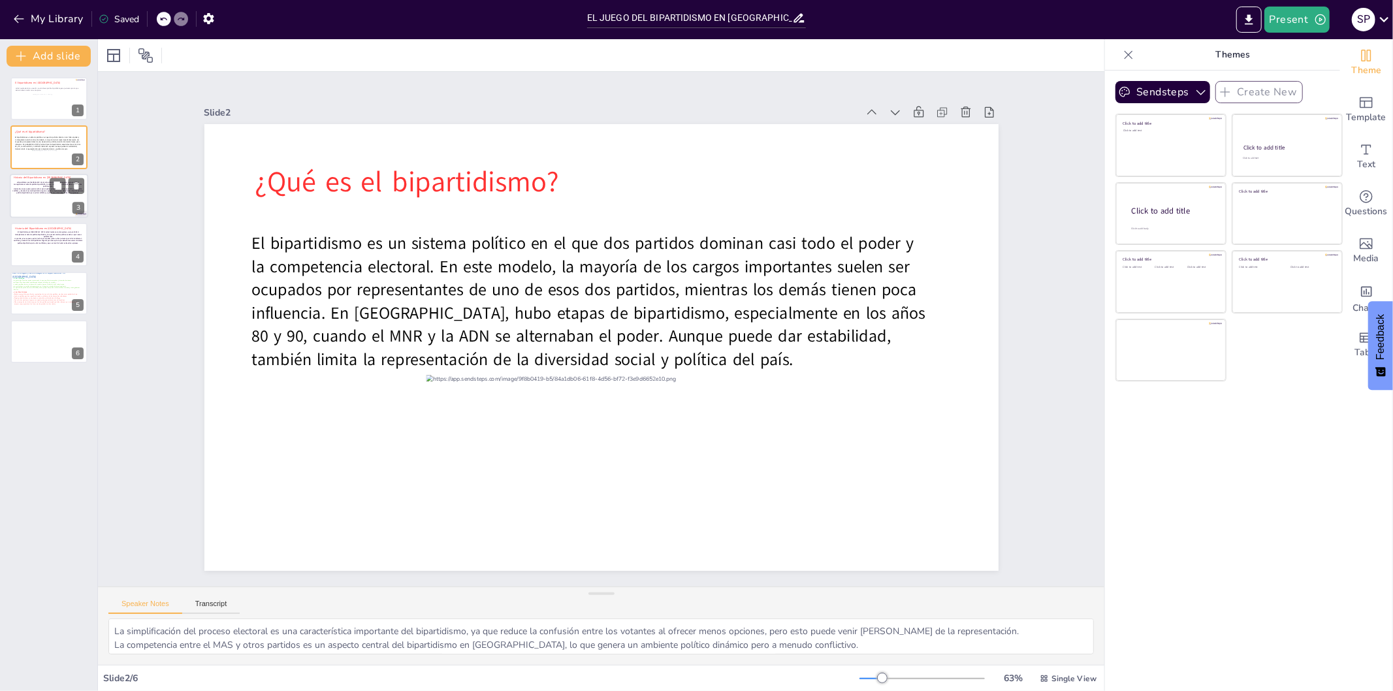
click at [44, 187] on span "creciendo, en esa epoca querian luchar por el poder junto a otras personas por …" at bounding box center [47, 190] width 71 height 7
type textarea "La alternancia en el poder es un fenómeno común en los sistemas bipartidistas, …"
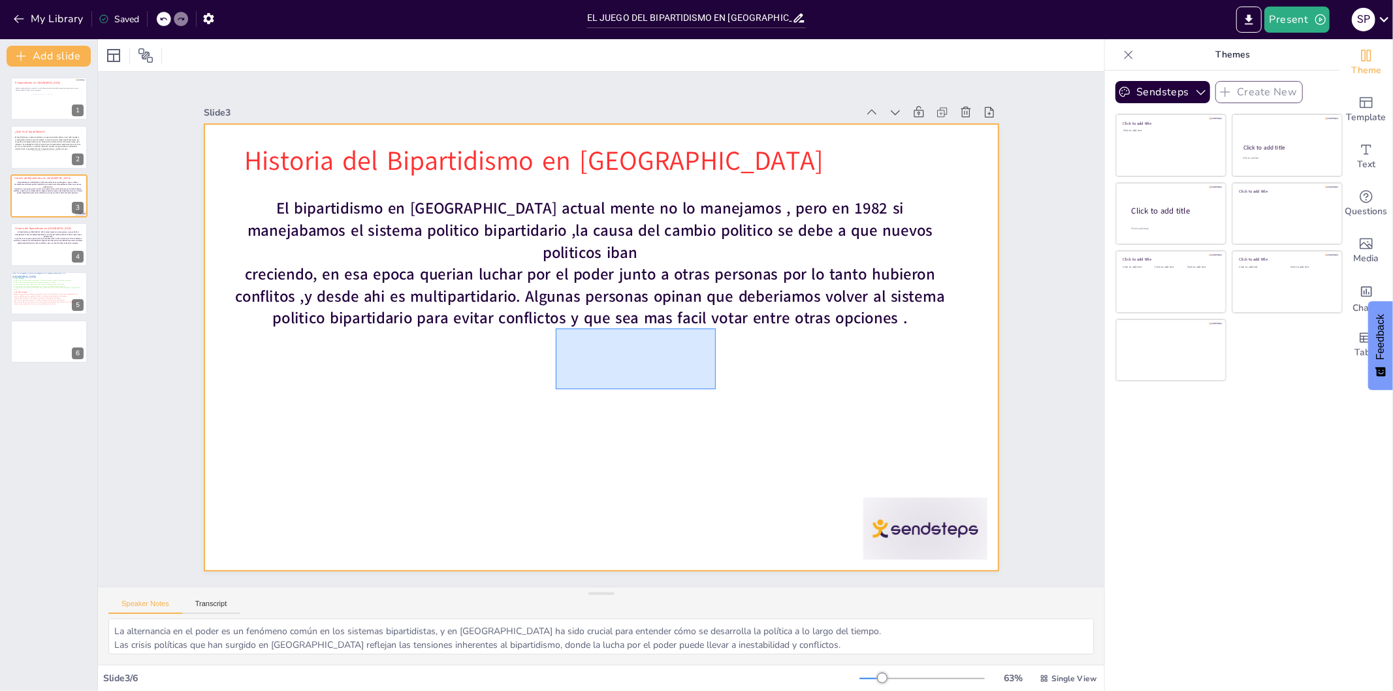
drag, startPoint x: 556, startPoint y: 389, endPoint x: 739, endPoint y: 329, distance: 192.7
click at [739, 329] on div at bounding box center [585, 336] width 732 height 907
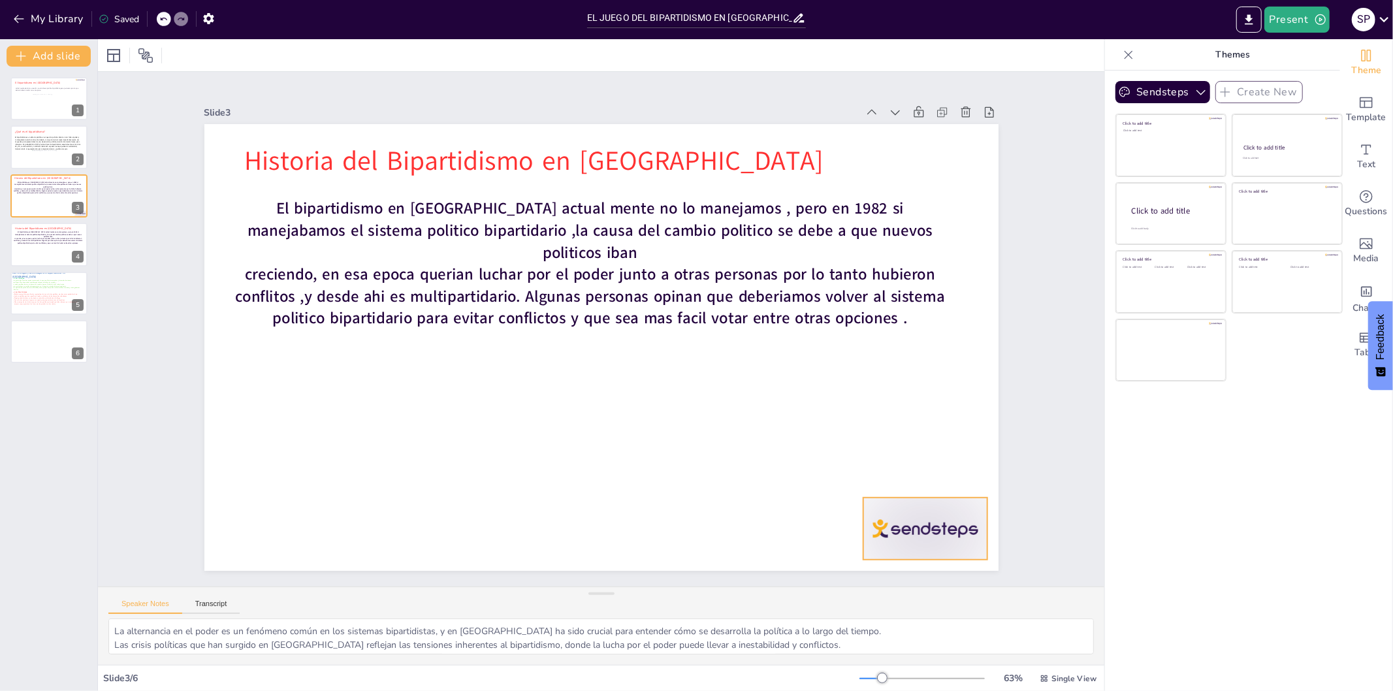
click at [734, 637] on div at bounding box center [669, 704] width 129 height 134
click at [924, 497] on icon at bounding box center [919, 505] width 17 height 17
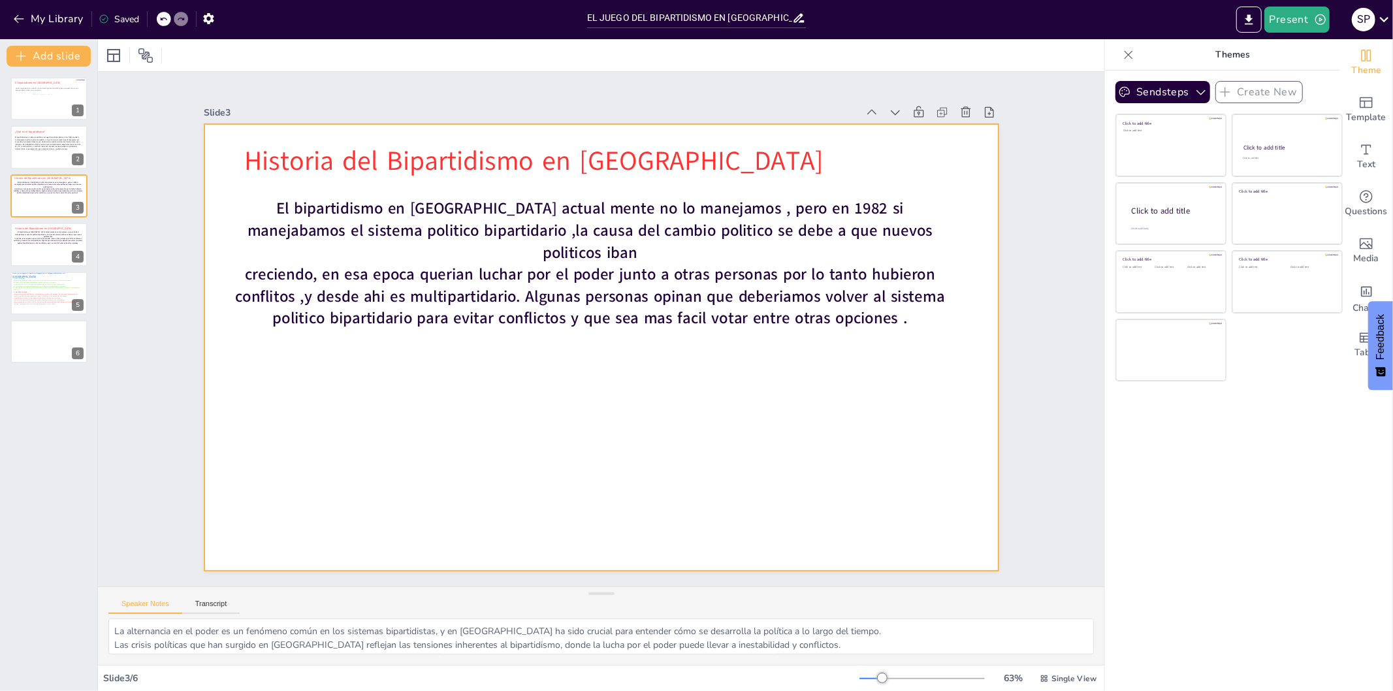
click at [521, 371] on div at bounding box center [584, 321] width 731 height 907
click at [881, 299] on span "creciendo, en esa epoca querian luchar por el poder junto a otras personas por …" at bounding box center [600, 290] width 682 height 267
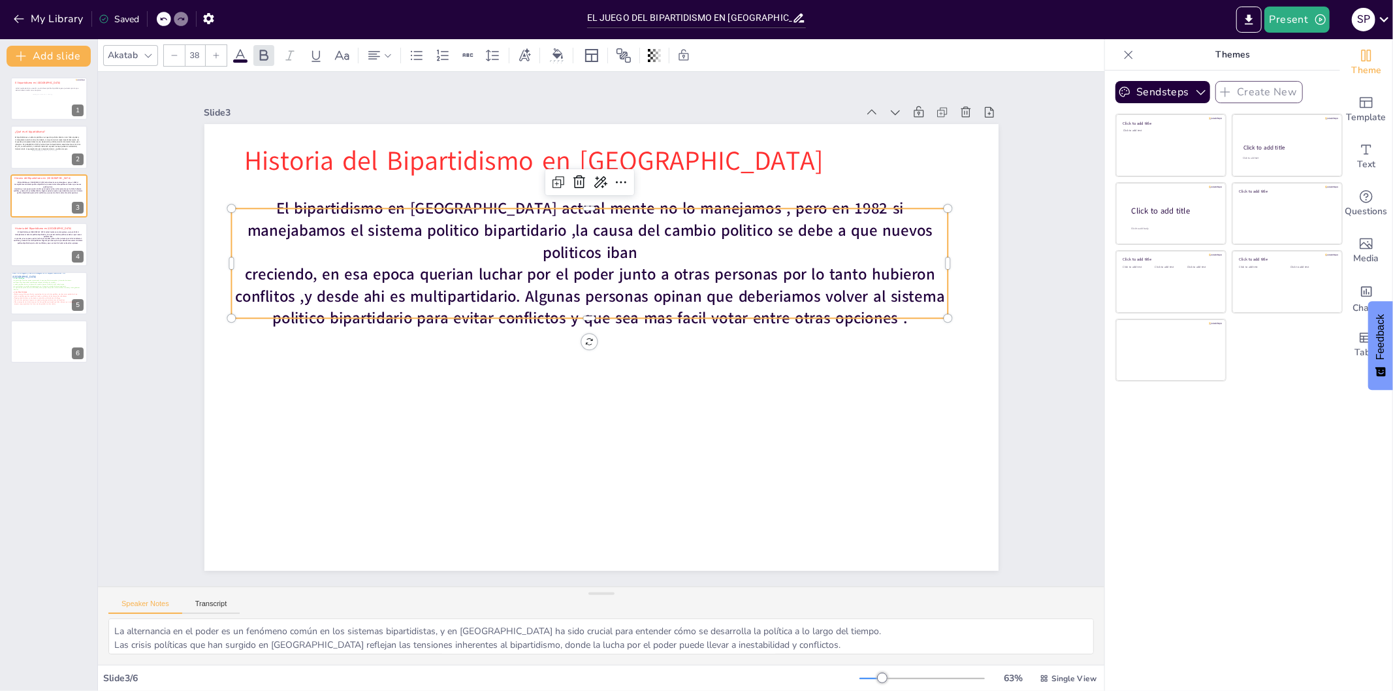
click at [881, 299] on span "creciendo, en esa epoca querian luchar por el poder junto a otras personas por …" at bounding box center [590, 296] width 710 height 65
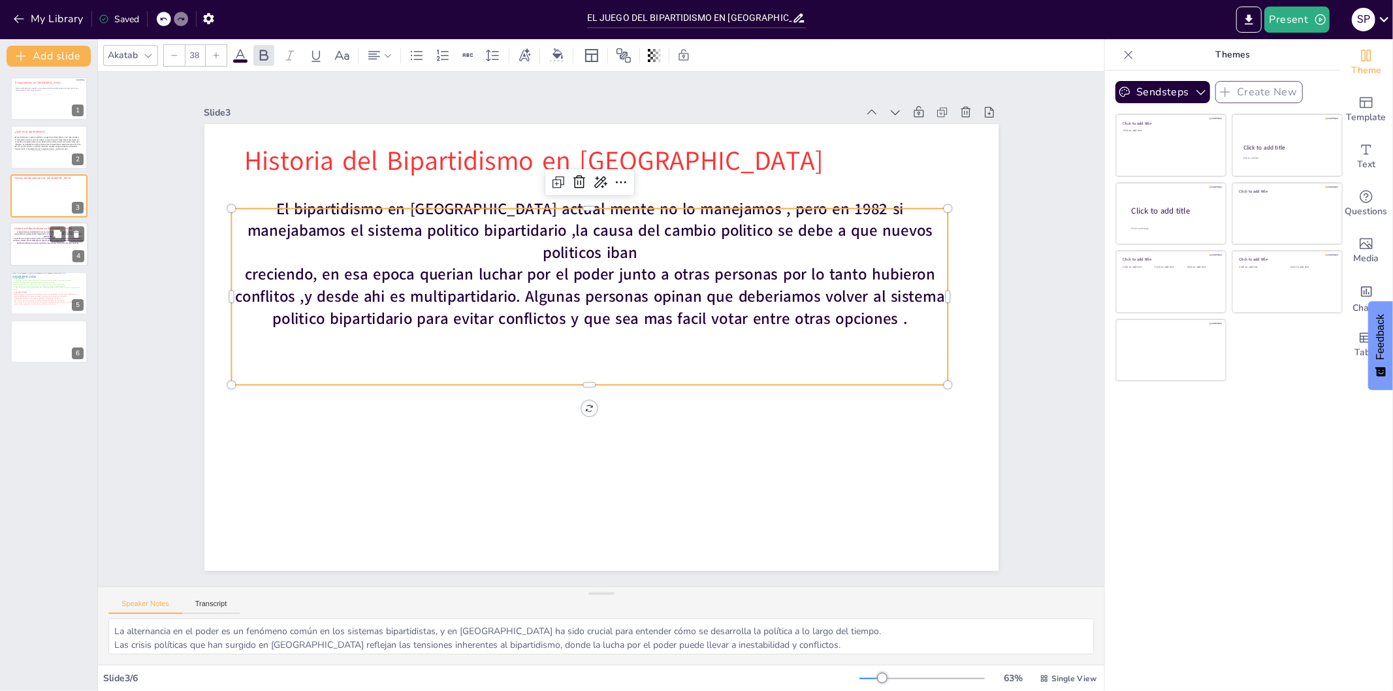
click at [33, 246] on p at bounding box center [47, 247] width 71 height 2
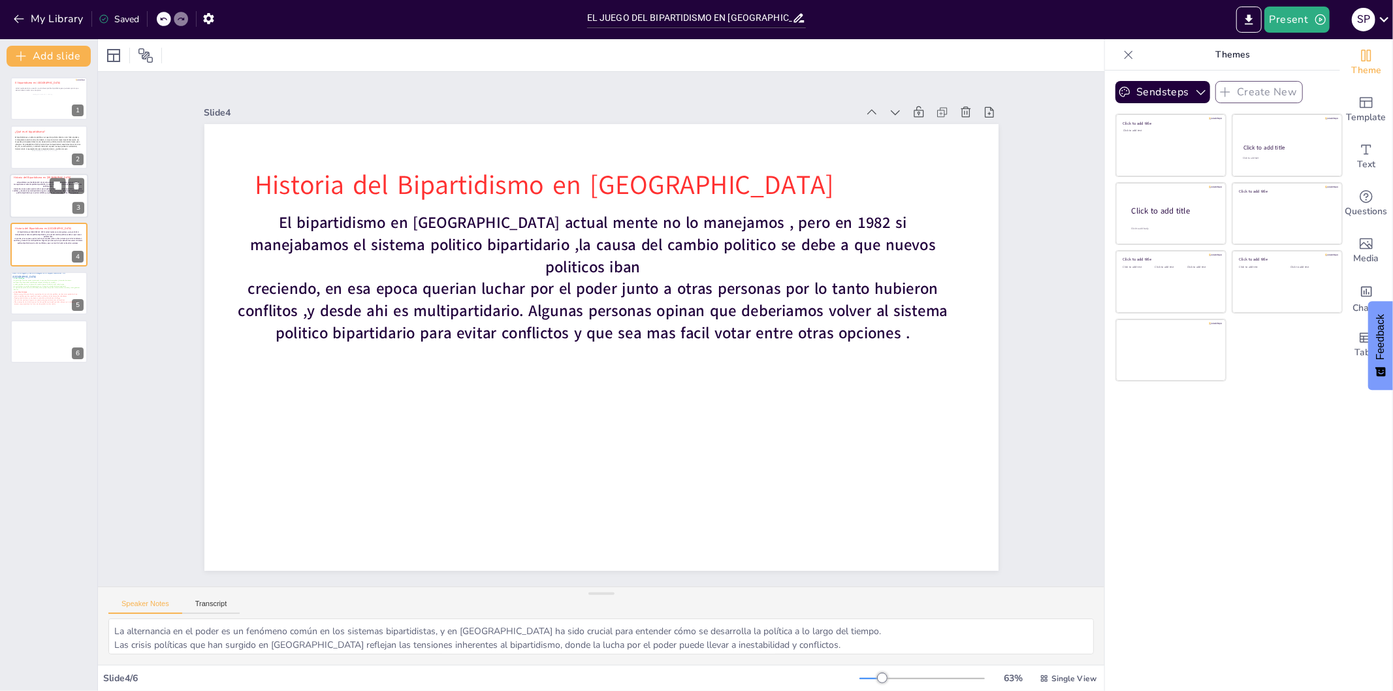
click at [42, 189] on span "creciendo, en esa epoca querian luchar por el poder junto a otras personas por …" at bounding box center [47, 190] width 71 height 7
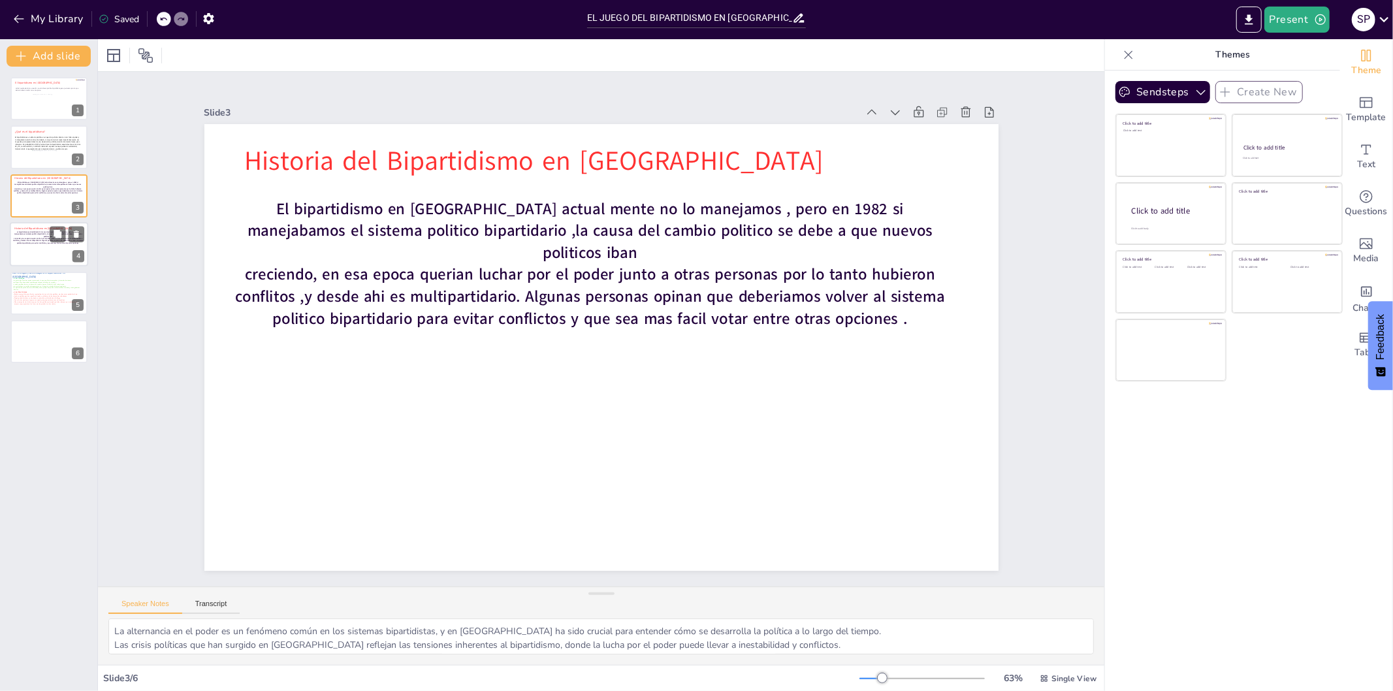
click at [44, 230] on span "Historia del Bipartidismo en [GEOGRAPHIC_DATA]" at bounding box center [42, 228] width 57 height 3
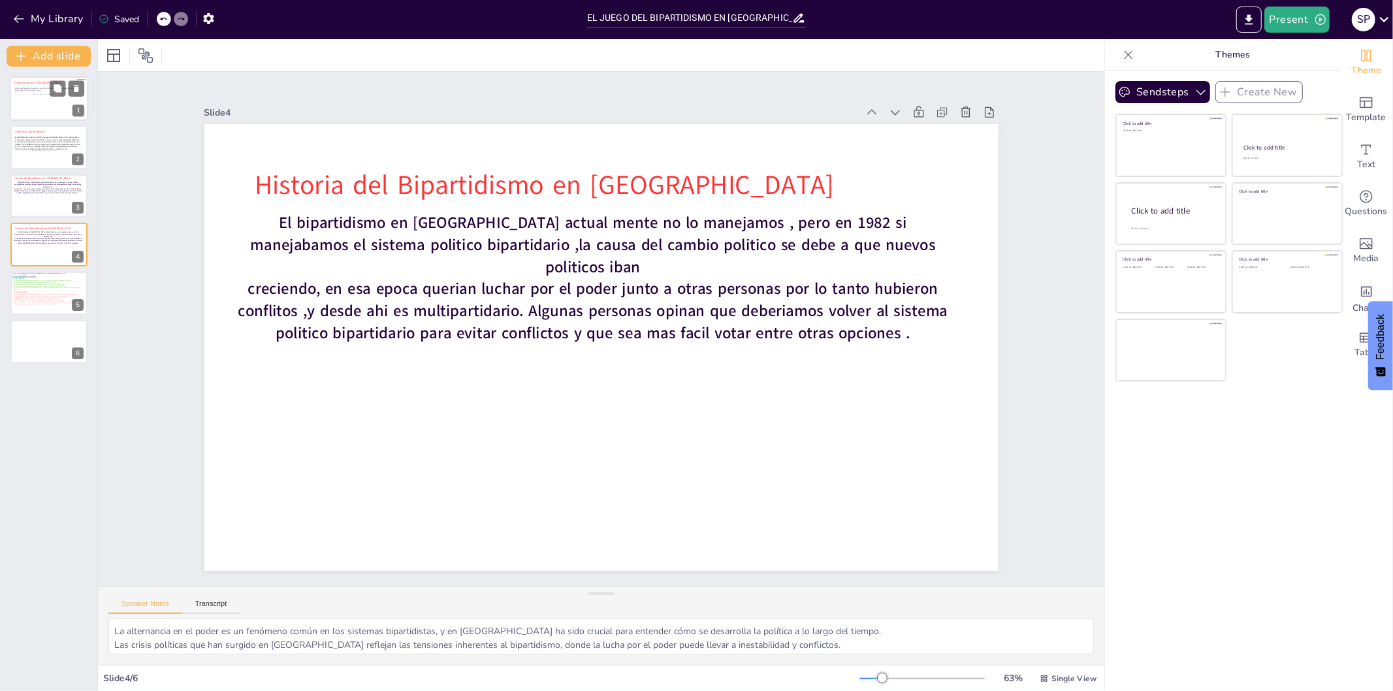
click at [31, 89] on span "Actual mente Bolivia no cuenta con el sistema politico bipartidario,pero person…" at bounding box center [47, 90] width 65 height 5
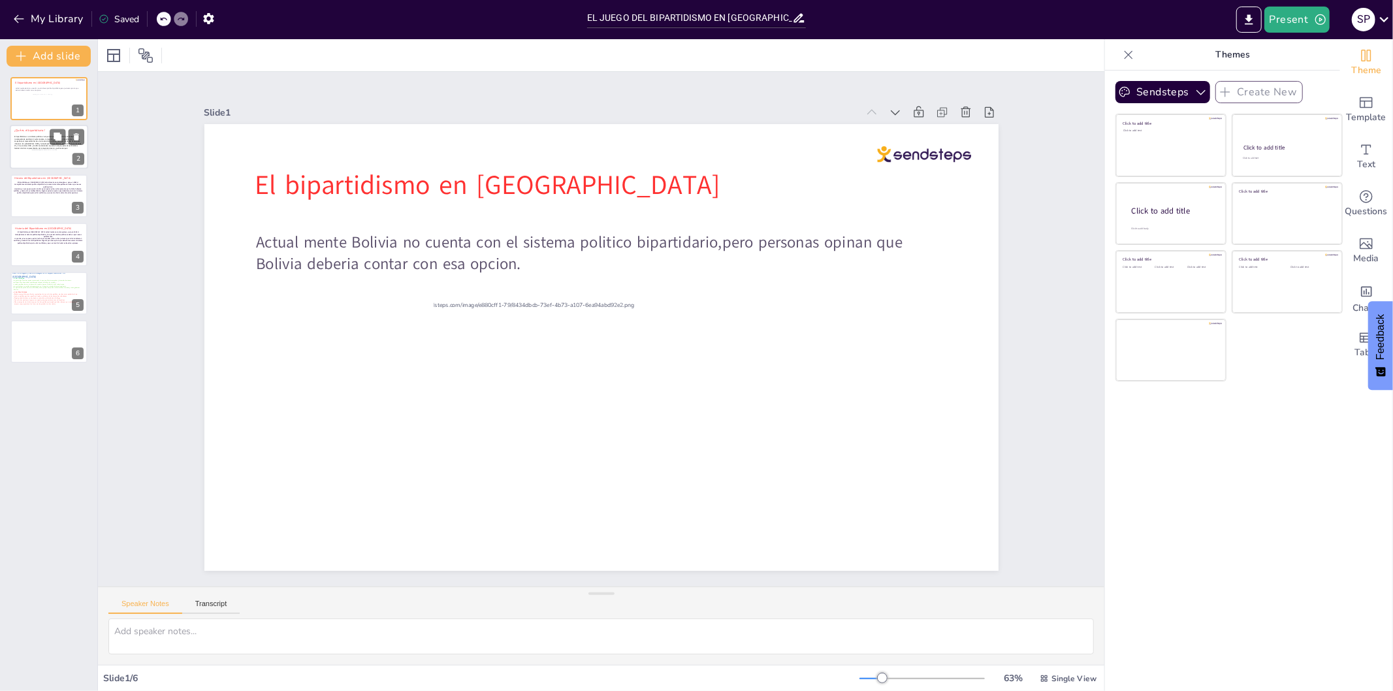
click at [24, 154] on p at bounding box center [47, 155] width 67 height 3
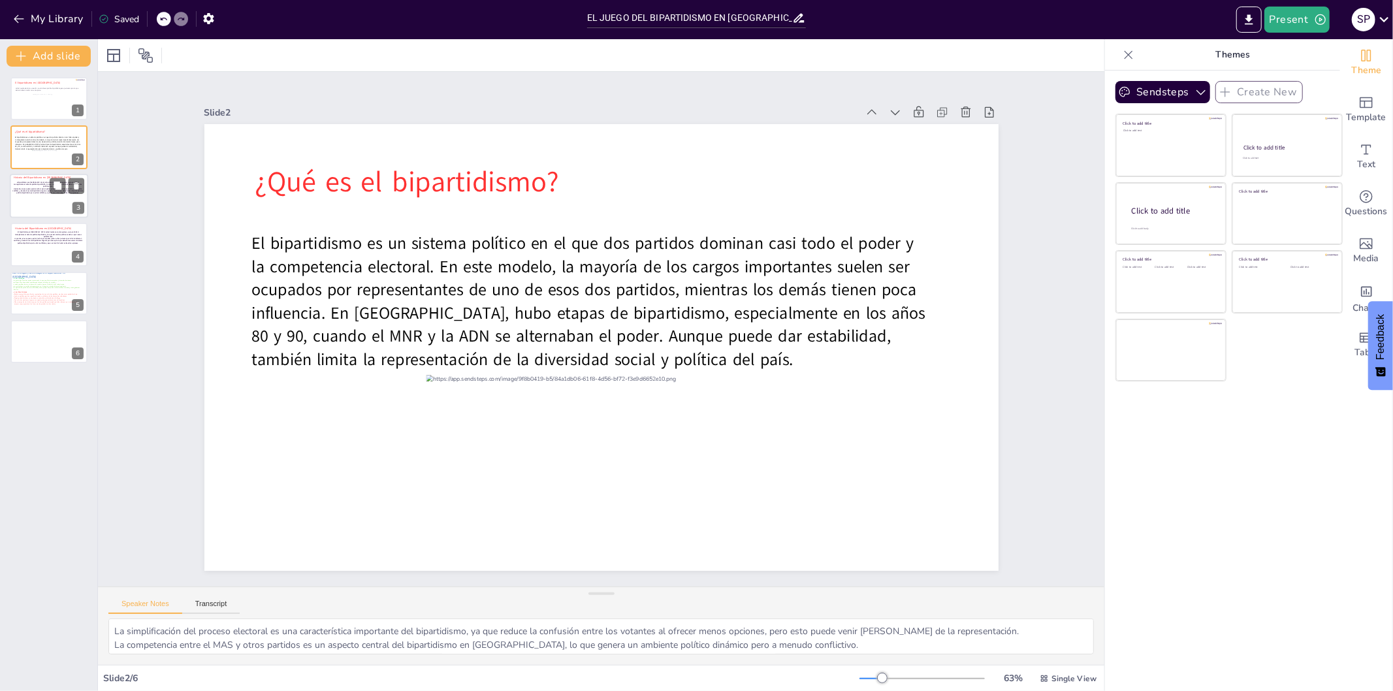
click at [30, 185] on span "El bipartidismo en [GEOGRAPHIC_DATA] actual mente no lo manejamos , pero en 198…" at bounding box center [48, 184] width 68 height 7
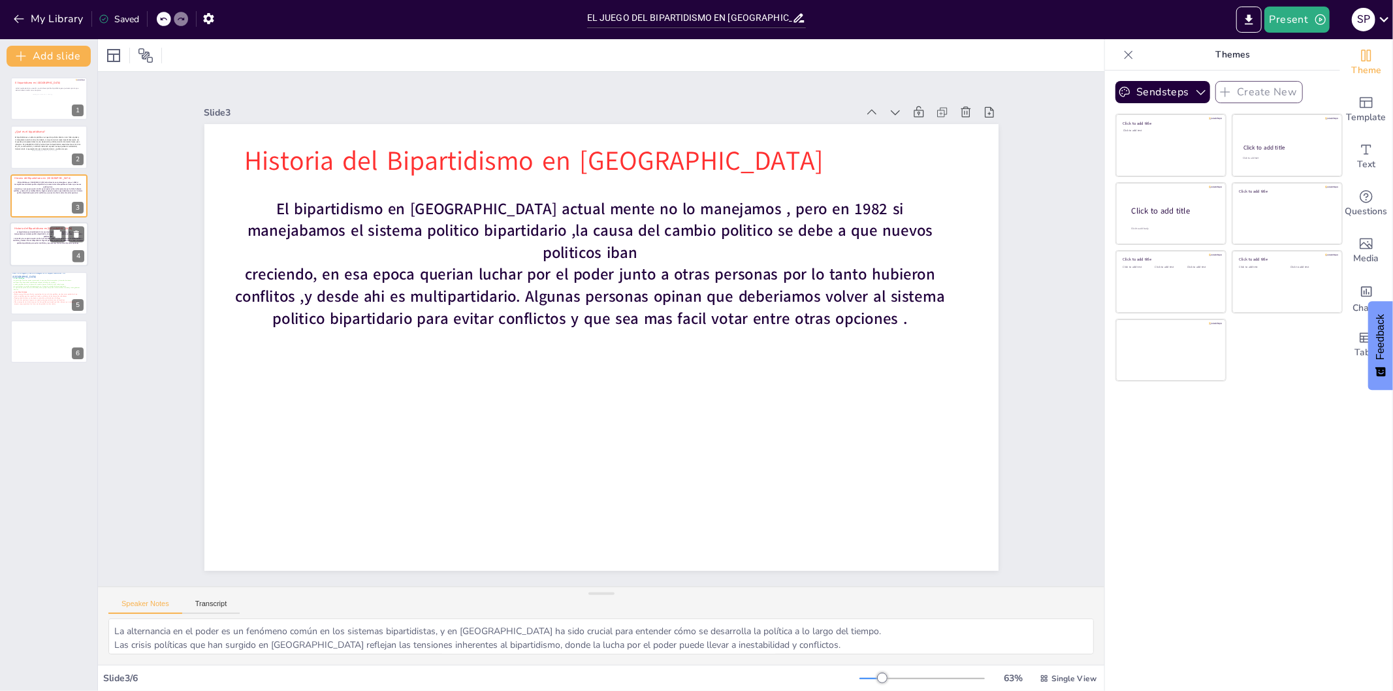
click at [37, 248] on p at bounding box center [47, 249] width 71 height 2
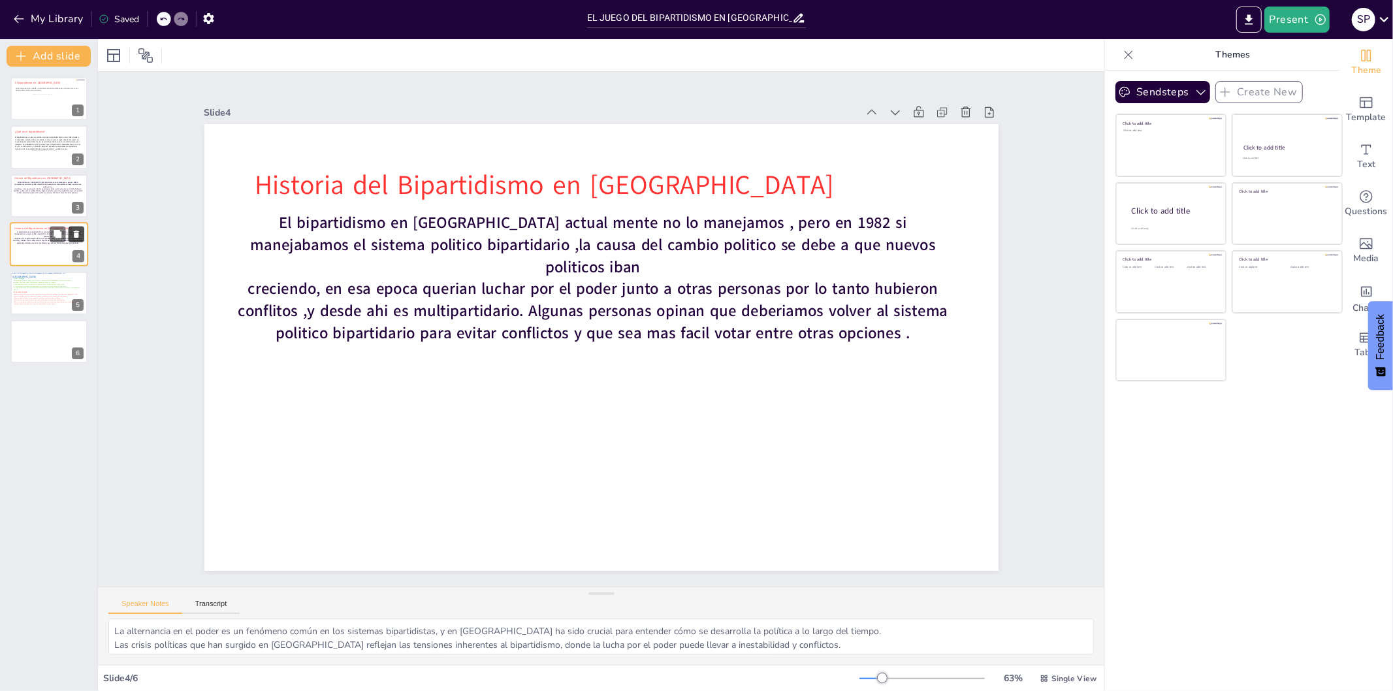
click at [71, 231] on button at bounding box center [77, 235] width 16 height 16
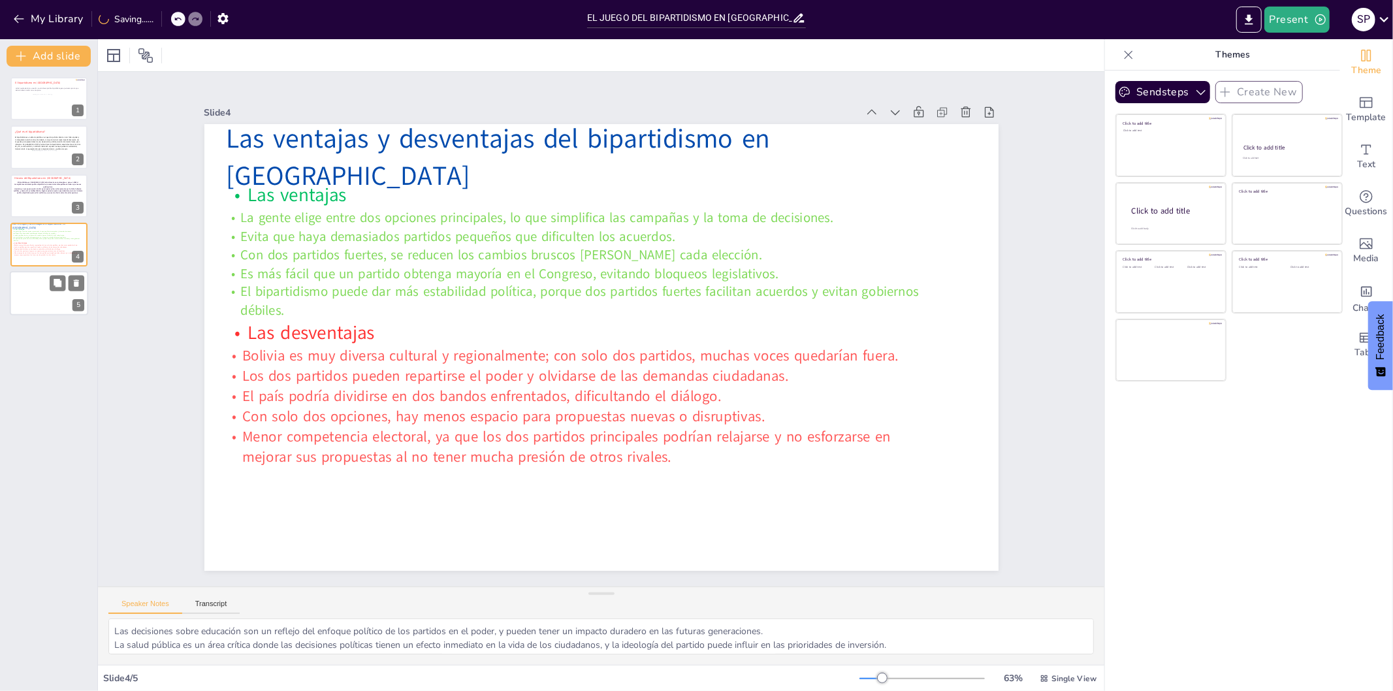
click at [46, 299] on div at bounding box center [49, 293] width 78 height 44
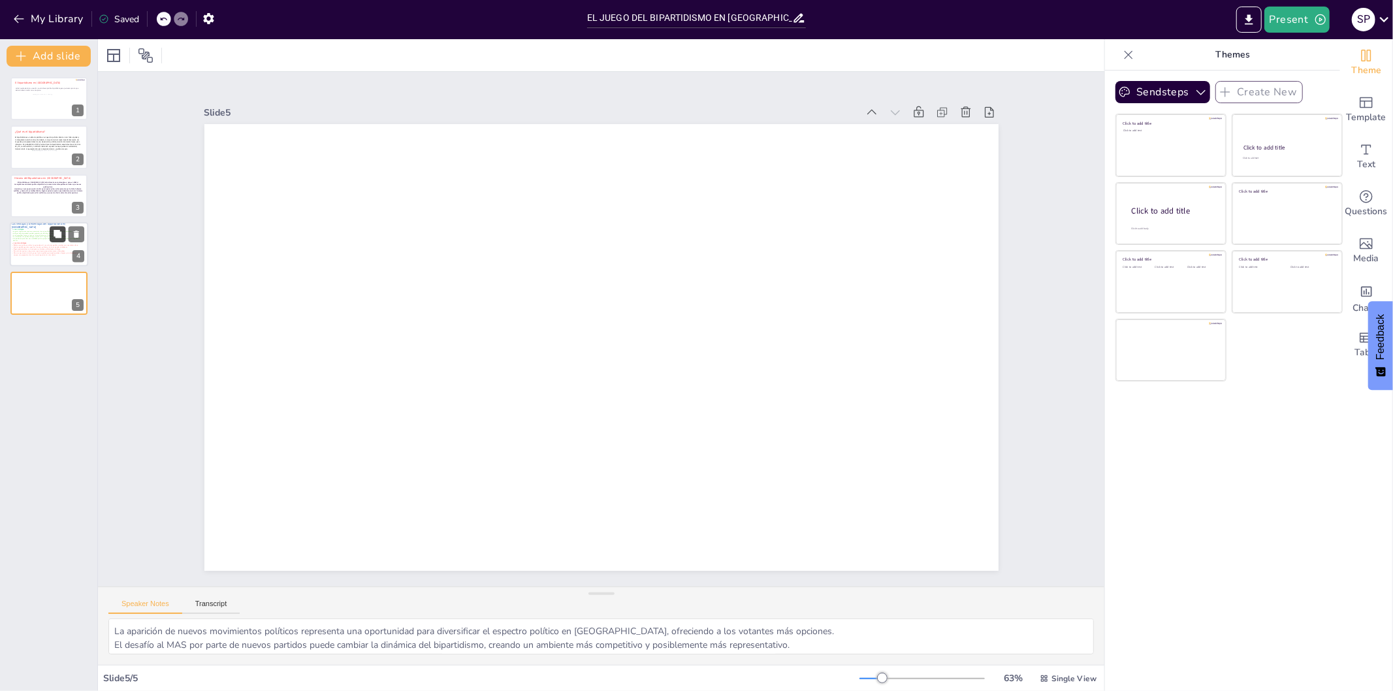
click at [51, 234] on button at bounding box center [58, 235] width 16 height 16
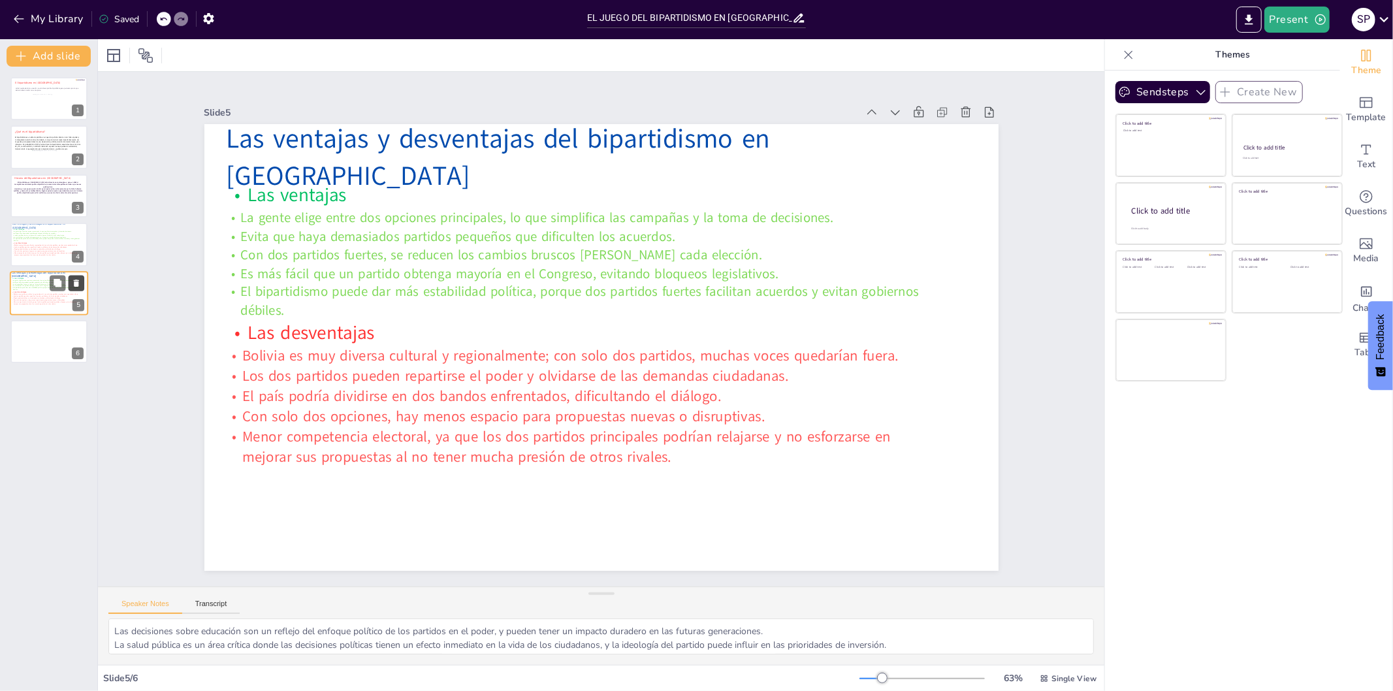
click at [76, 282] on icon at bounding box center [76, 283] width 5 height 7
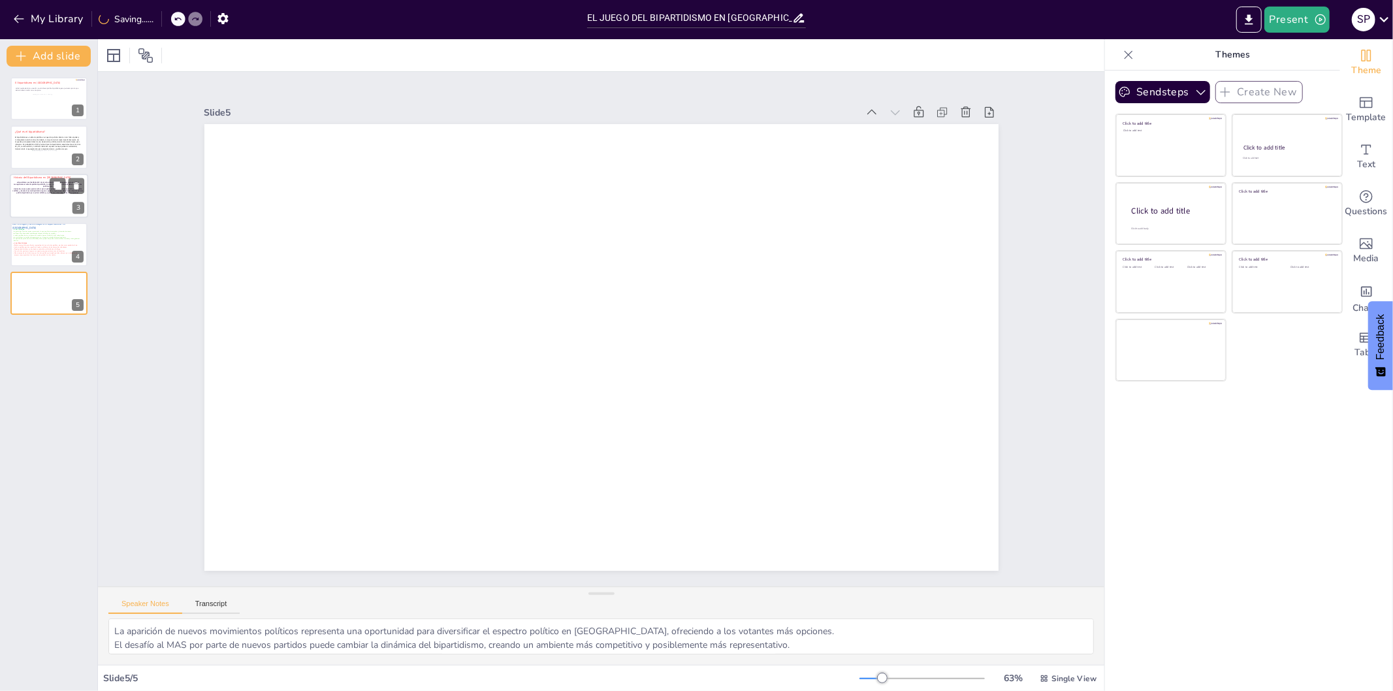
click at [48, 205] on div at bounding box center [49, 196] width 78 height 44
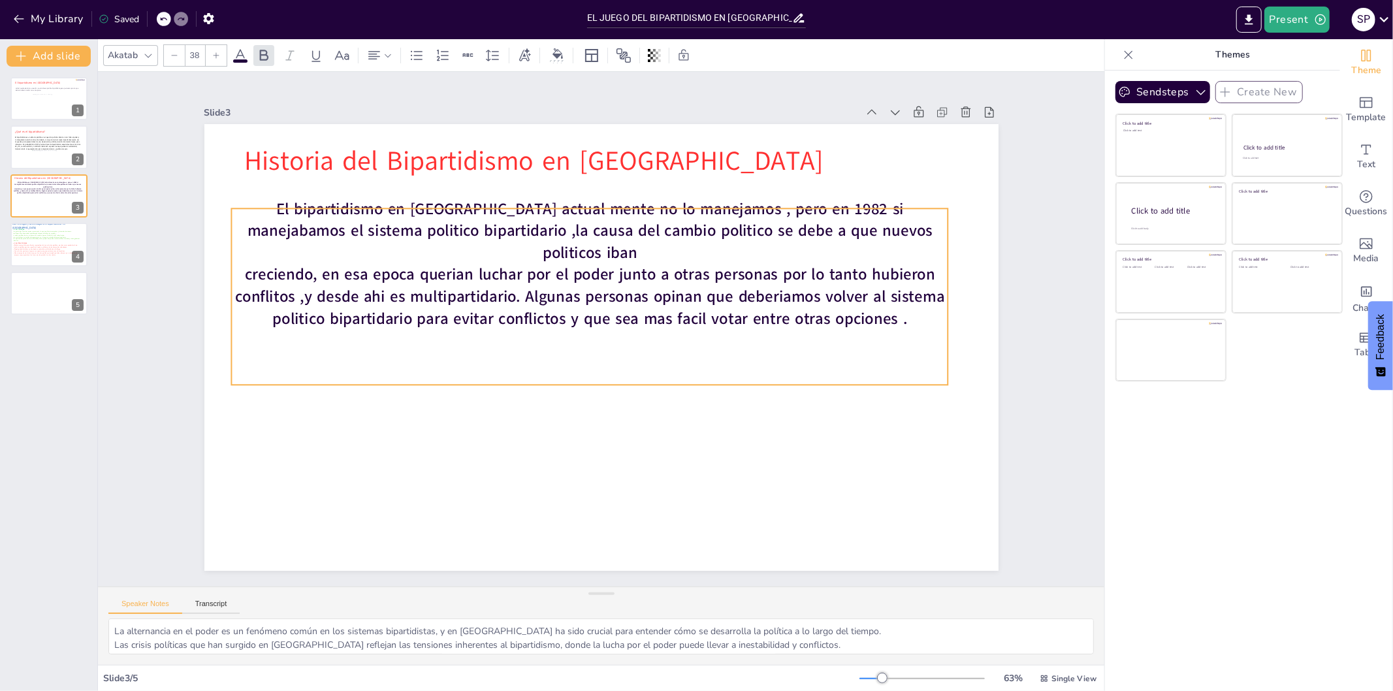
click at [491, 317] on p at bounding box center [588, 338] width 706 height 171
click at [491, 317] on p at bounding box center [588, 339] width 715 height 97
click at [900, 304] on p "creciendo, en esa epoca querian luchar por el poder junto a otras personas por …" at bounding box center [600, 295] width 702 height 284
click at [900, 304] on p "creciendo, en esa epoca querian luchar por el poder junto a otras personas por …" at bounding box center [593, 295] width 720 height 140
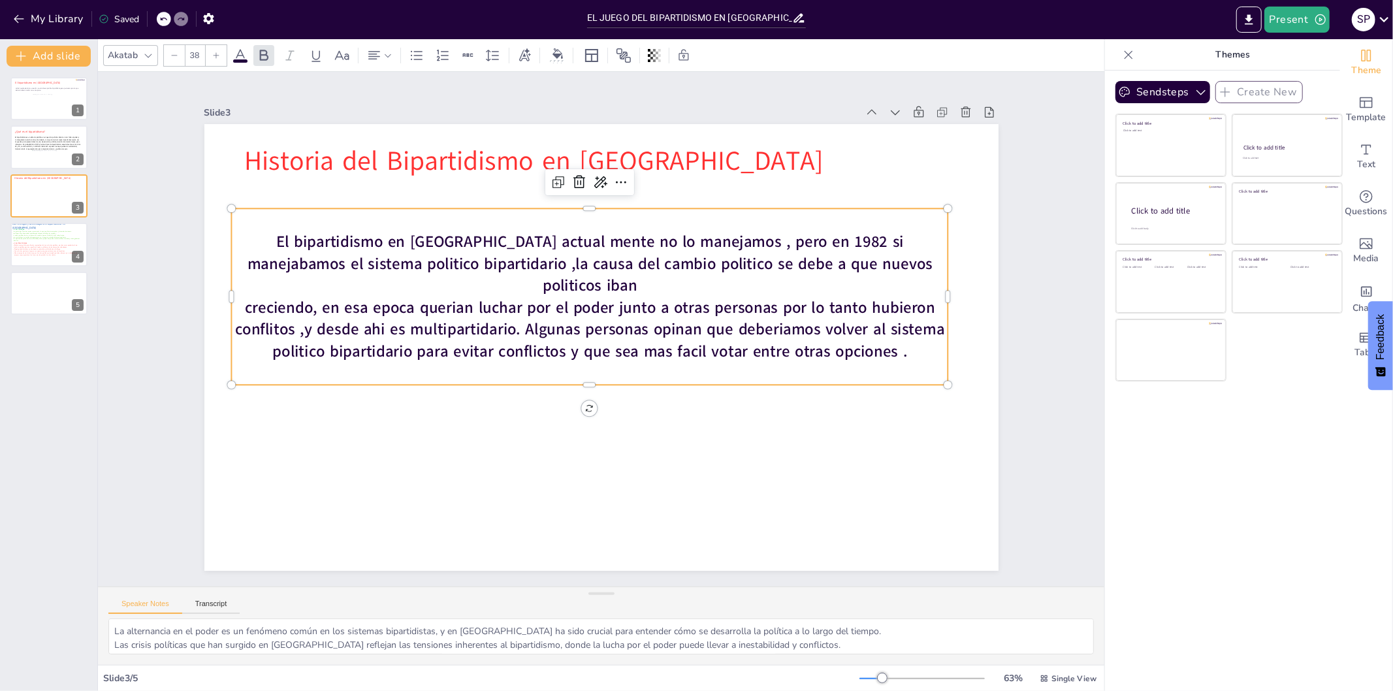
click at [900, 304] on span "creciendo, en esa epoca querian luchar por el poder junto a otras personas por …" at bounding box center [590, 326] width 708 height 135
click at [900, 304] on span "creciendo, en esa epoca querian luchar por el poder junto a otras personas por …" at bounding box center [590, 327] width 708 height 134
click at [706, 336] on p "creciendo, en esa epoca querian luchar por el poder junto a otras personas por …" at bounding box center [599, 317] width 214 height 715
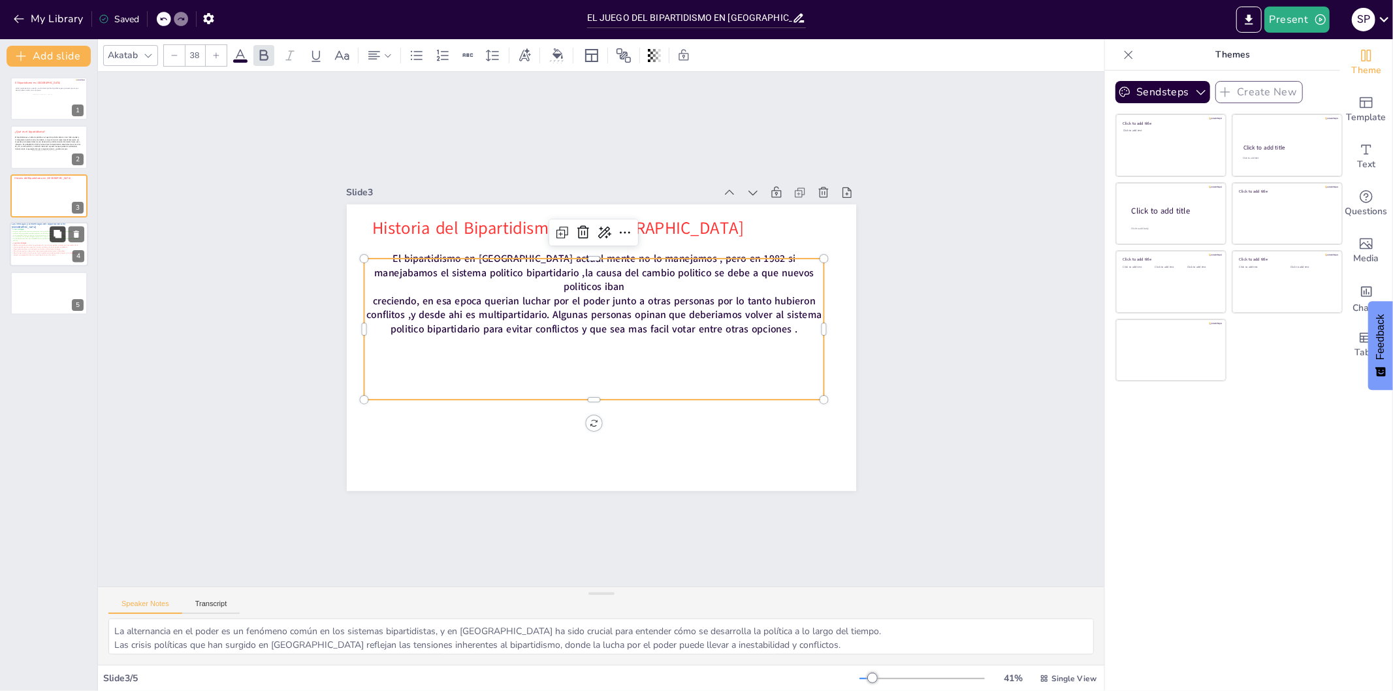
click at [51, 240] on button at bounding box center [58, 235] width 16 height 16
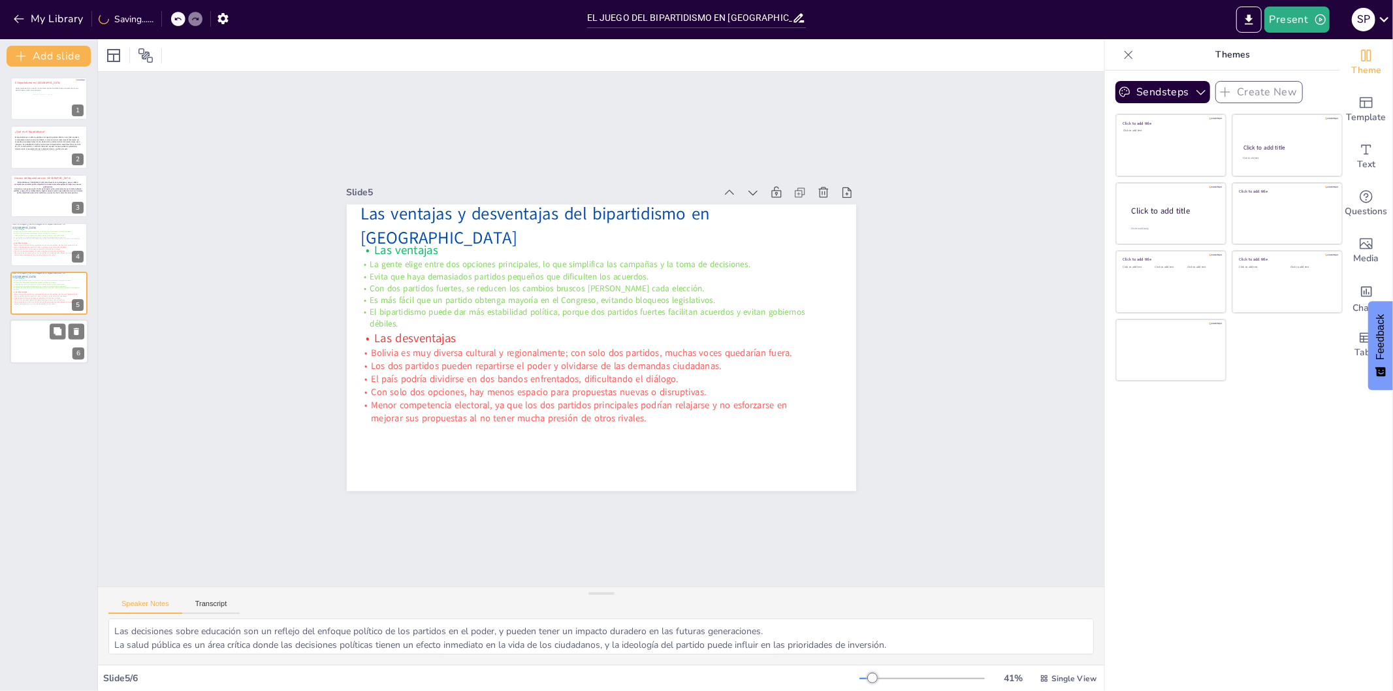
click at [43, 348] on div at bounding box center [49, 341] width 78 height 44
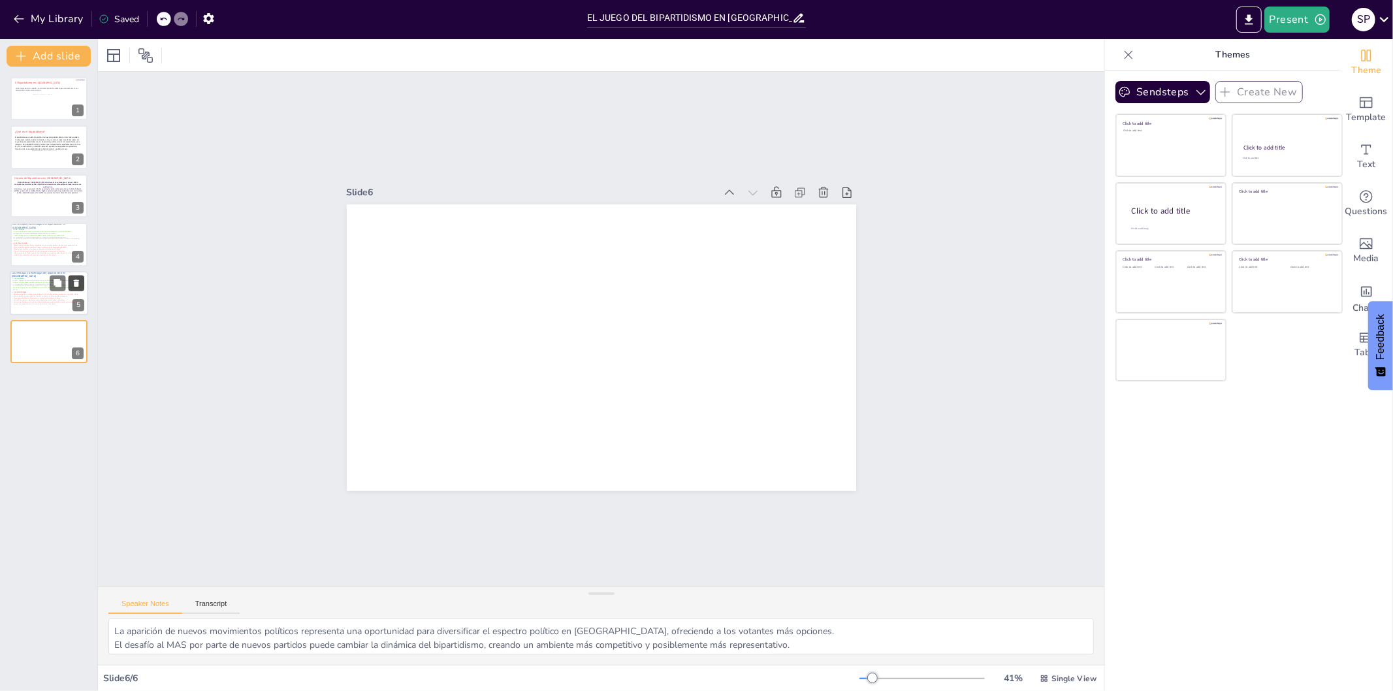
click at [74, 280] on icon at bounding box center [76, 282] width 9 height 9
click at [46, 199] on p at bounding box center [47, 200] width 71 height 2
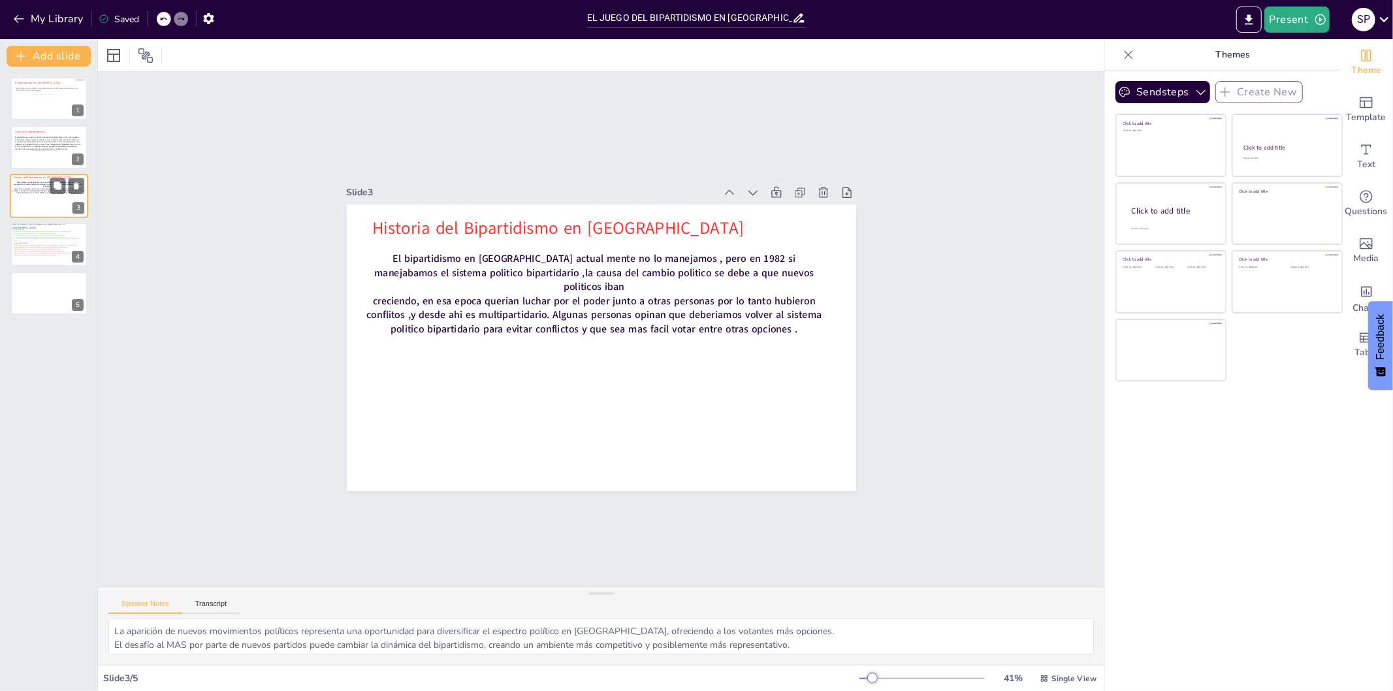
type textarea "La alternancia en el poder es un fenómeno común en los sistemas bipartidistas, …"
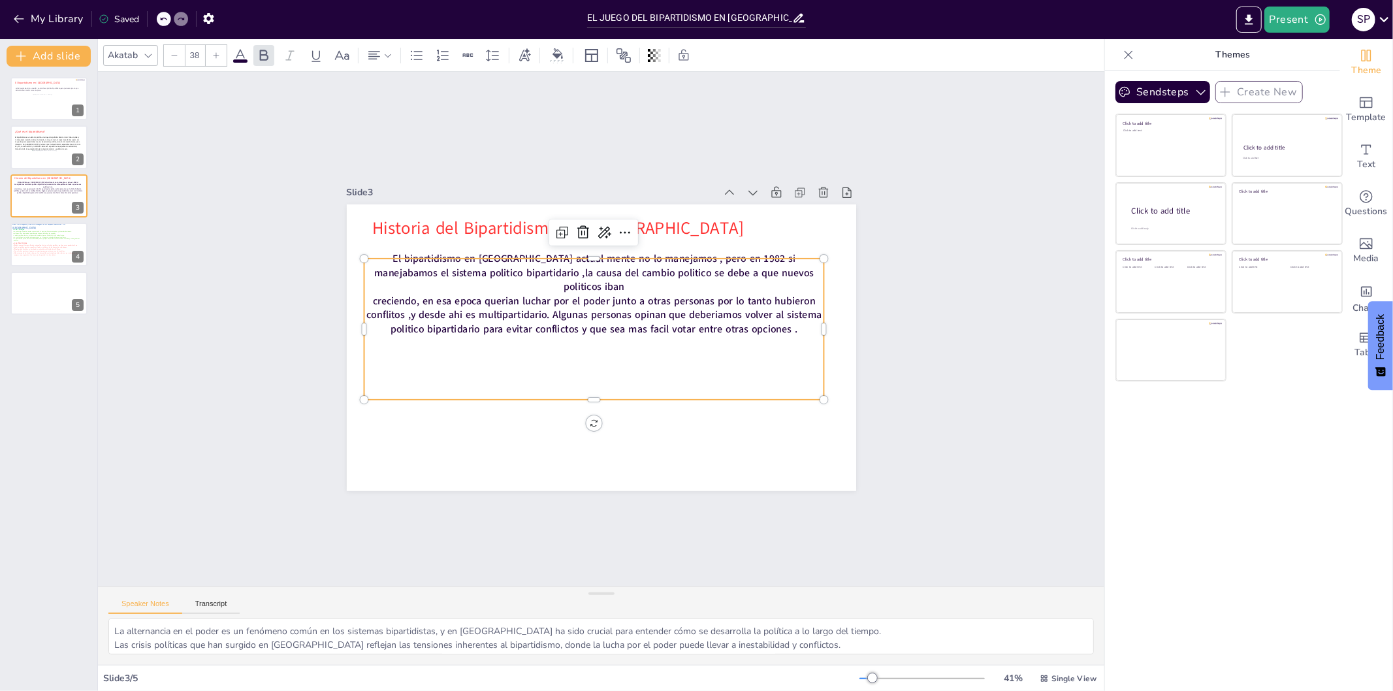
click at [487, 341] on p at bounding box center [590, 356] width 459 height 62
click at [789, 308] on span "creciendo, en esa epoca querian luchar por el poder junto a otras personas por …" at bounding box center [595, 313] width 455 height 86
click at [789, 316] on p "creciendo, en esa epoca querian luchar por el poder junto a otras personas por …" at bounding box center [596, 314] width 462 height 90
click at [628, 368] on p at bounding box center [588, 384] width 459 height 62
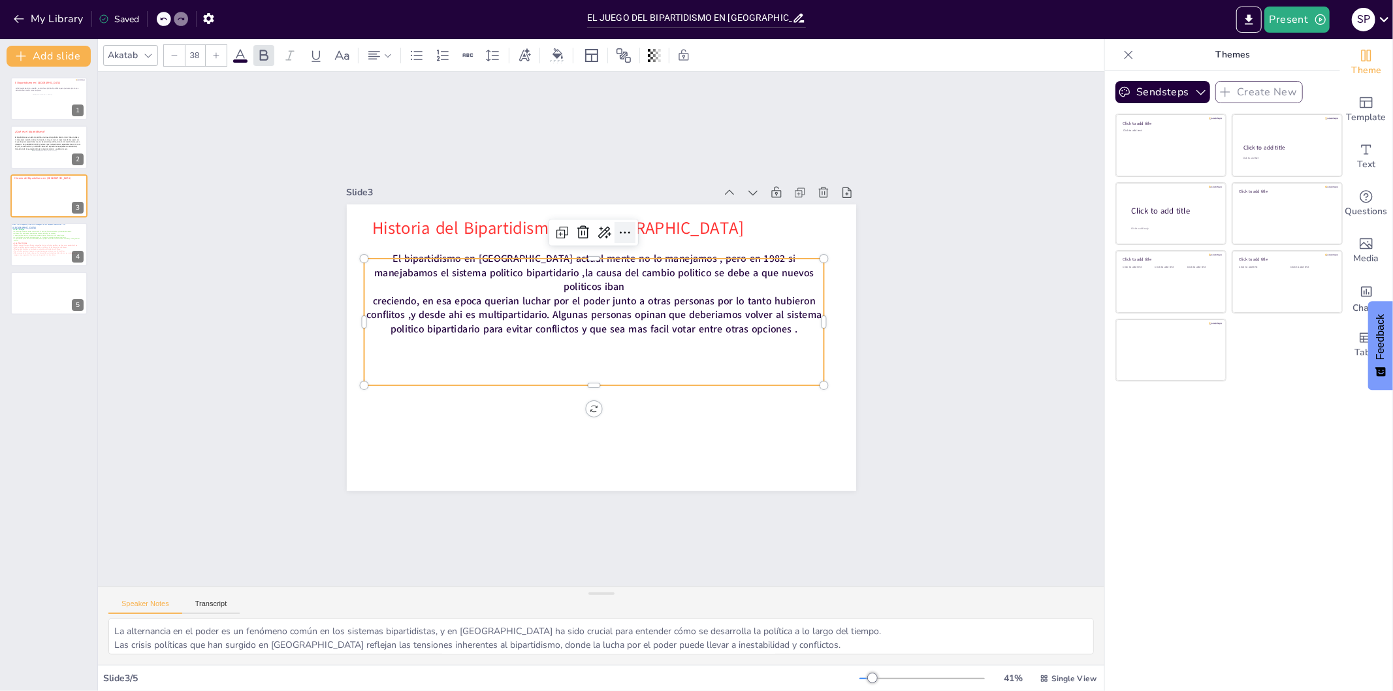
click at [655, 395] on icon at bounding box center [666, 406] width 22 height 22
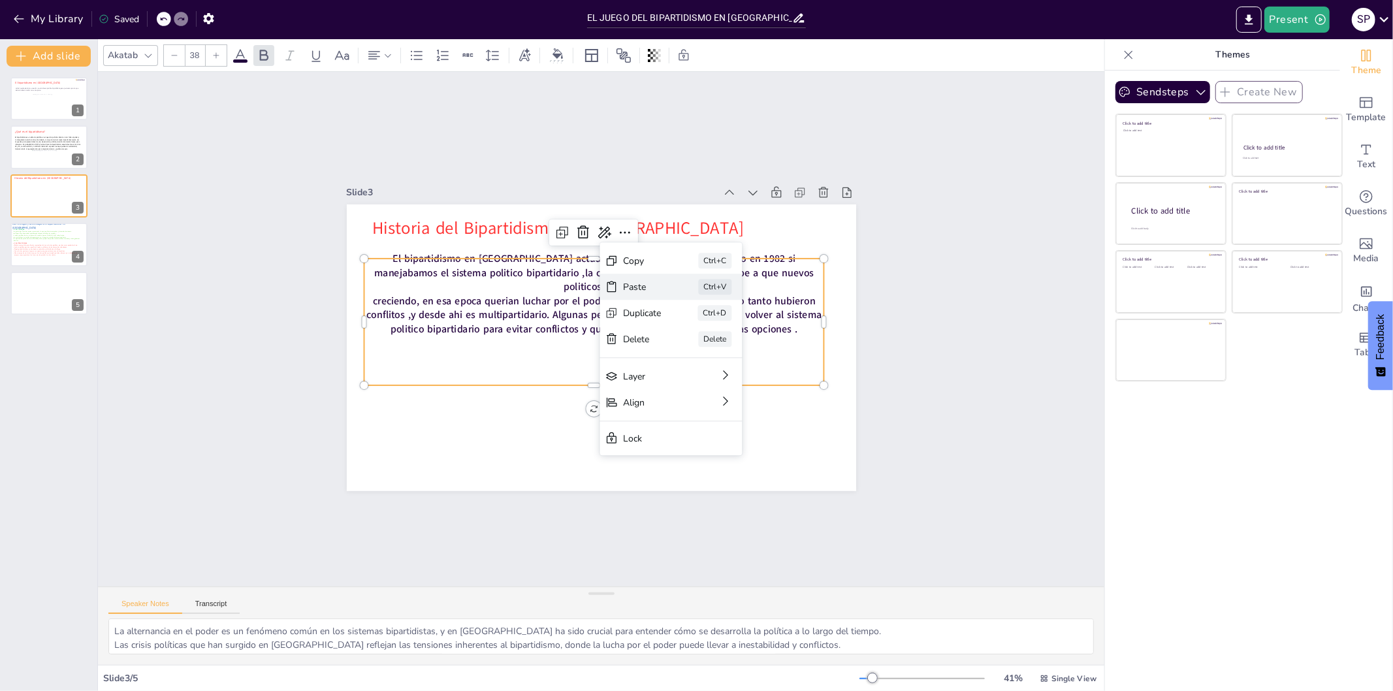
click at [717, 365] on div "Paste" at bounding box center [737, 373] width 40 height 16
click at [667, 427] on div "Paste" at bounding box center [685, 444] width 37 height 35
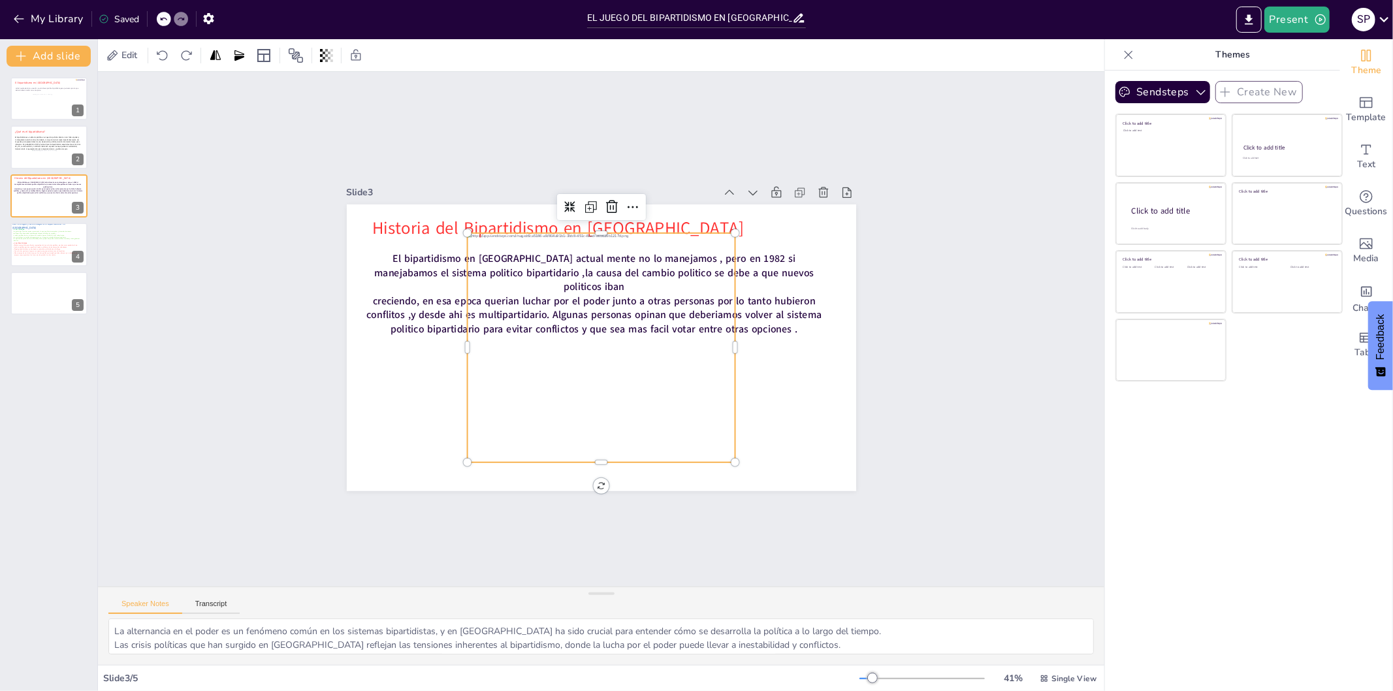
click at [655, 287] on div at bounding box center [599, 348] width 291 height 256
click at [700, 274] on icon at bounding box center [711, 285] width 22 height 22
click at [606, 290] on div at bounding box center [599, 348] width 291 height 256
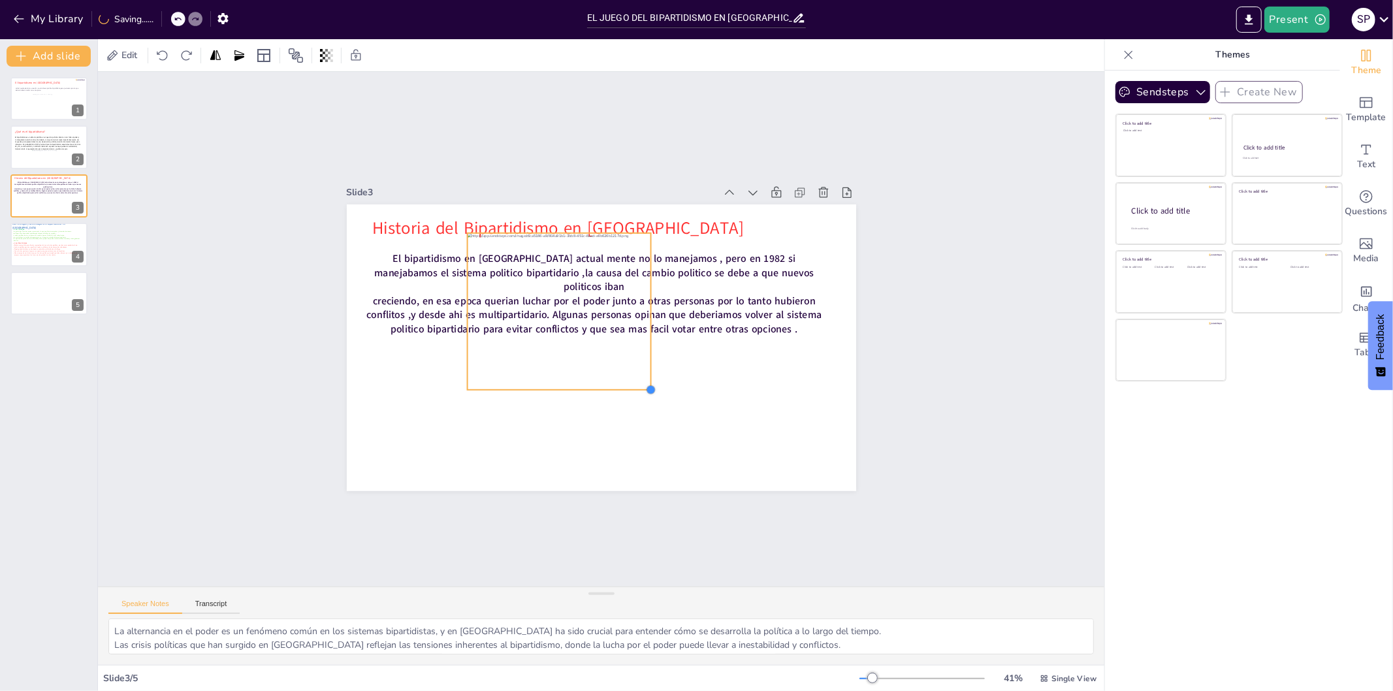
drag, startPoint x: 722, startPoint y: 455, endPoint x: 638, endPoint y: 318, distance: 160.4
click at [638, 318] on div "Historia del Bipartidismo en Bolivia El bipartidismo en Bolivia actual mente no…" at bounding box center [583, 333] width 387 height 558
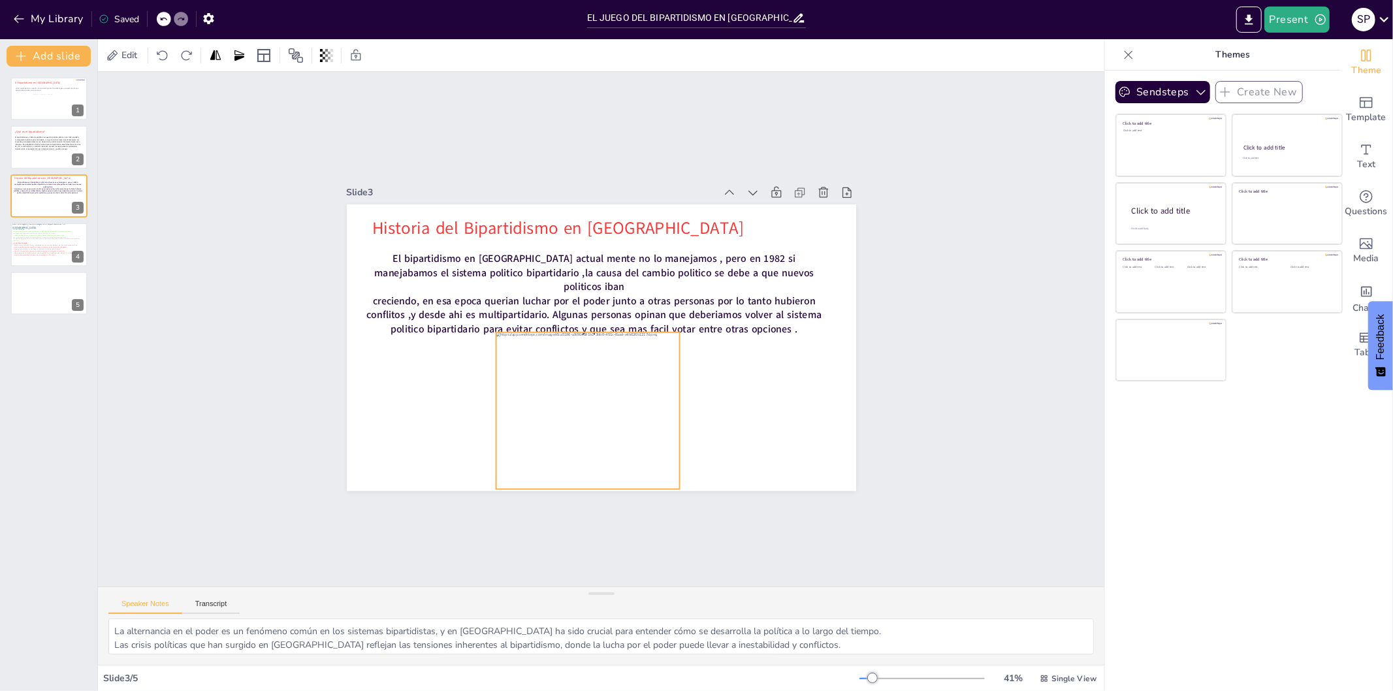
drag, startPoint x: 577, startPoint y: 296, endPoint x: 606, endPoint y: 395, distance: 103.4
click at [606, 395] on div at bounding box center [542, 387] width 241 height 235
drag, startPoint x: 668, startPoint y: 487, endPoint x: 649, endPoint y: 471, distance: 25.0
click at [500, 451] on div at bounding box center [494, 444] width 14 height 14
drag, startPoint x: 612, startPoint y: 396, endPoint x: 615, endPoint y: 403, distance: 7.9
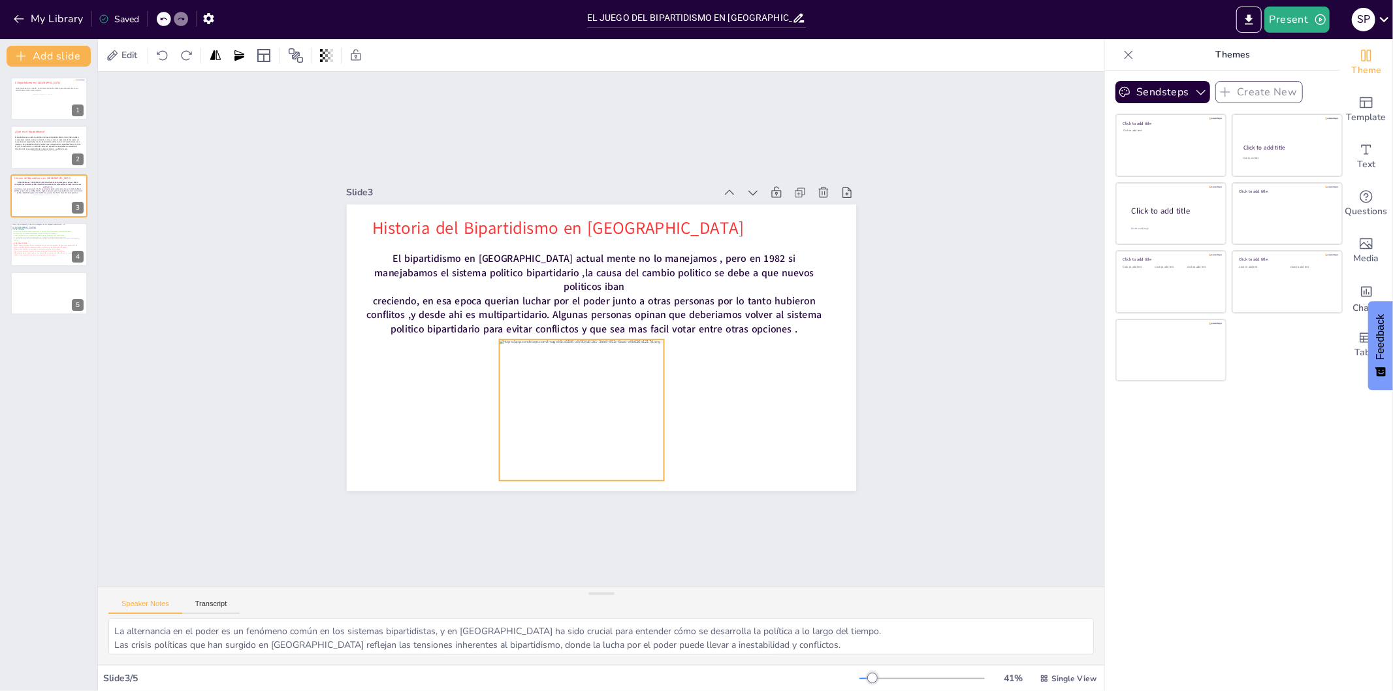
click at [615, 403] on div at bounding box center [565, 404] width 191 height 172
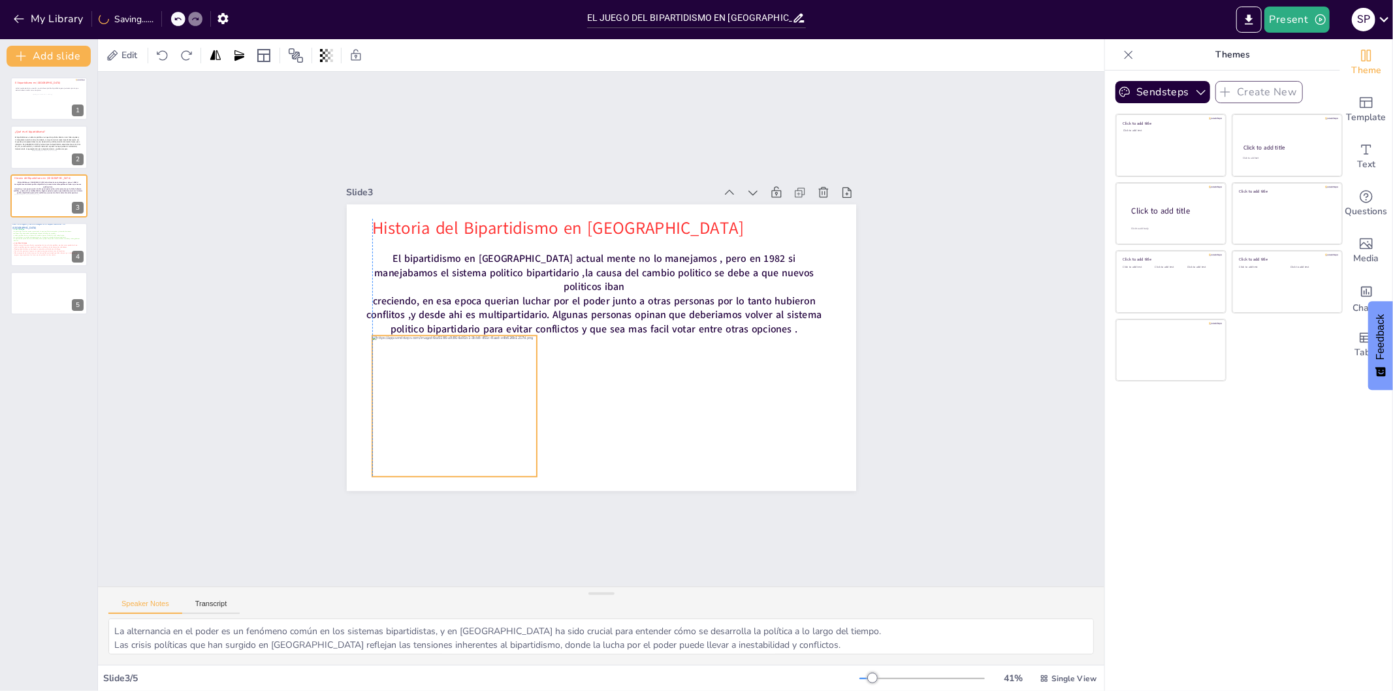
drag, startPoint x: 529, startPoint y: 383, endPoint x: 404, endPoint y: 379, distance: 125.5
click at [404, 331] on div at bounding box center [472, 226] width 196 height 208
click at [631, 379] on p at bounding box center [577, 379] width 442 height 155
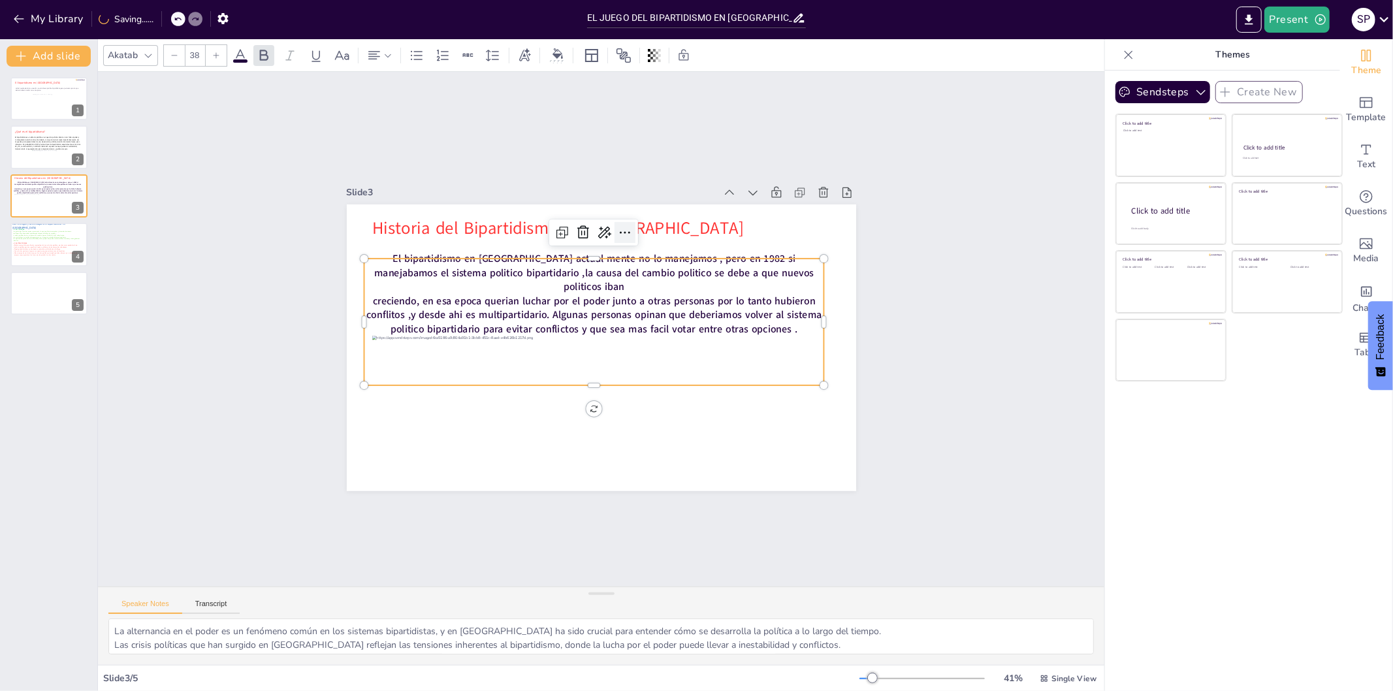
click at [644, 235] on icon at bounding box center [654, 245] width 20 height 20
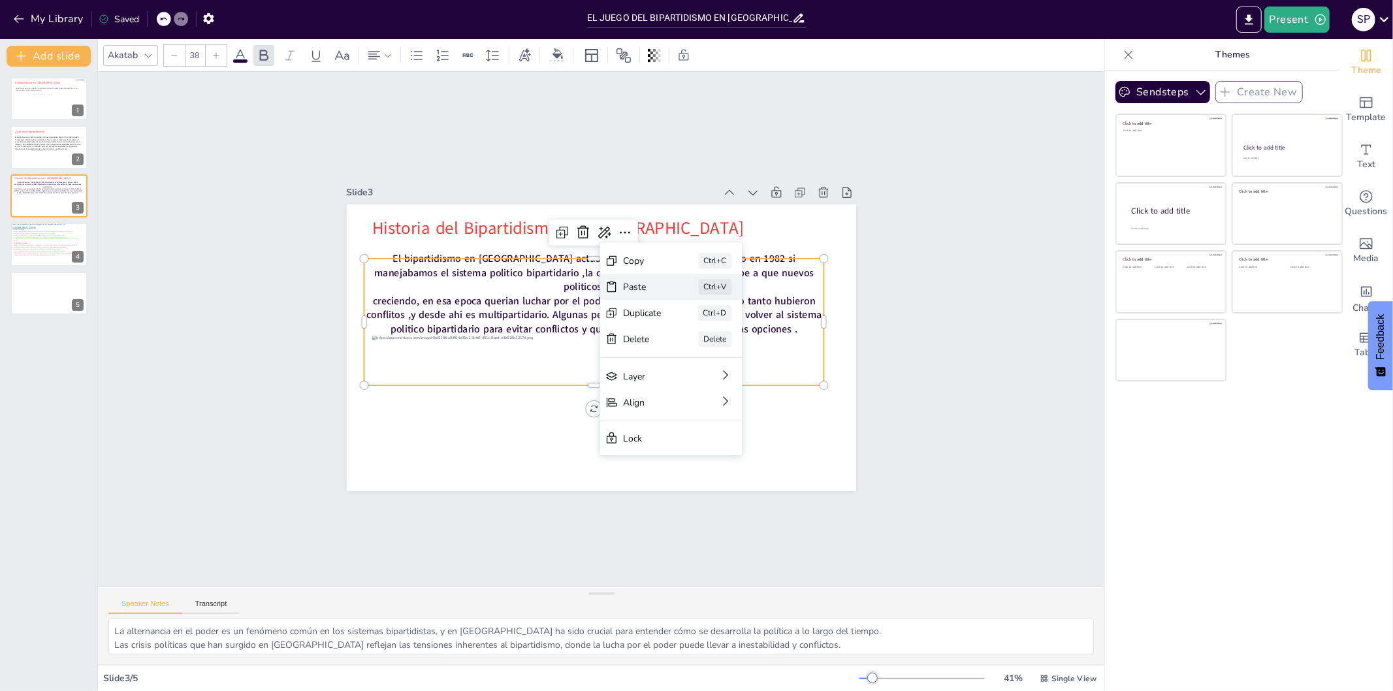
click at [717, 365] on div "Paste" at bounding box center [737, 373] width 40 height 16
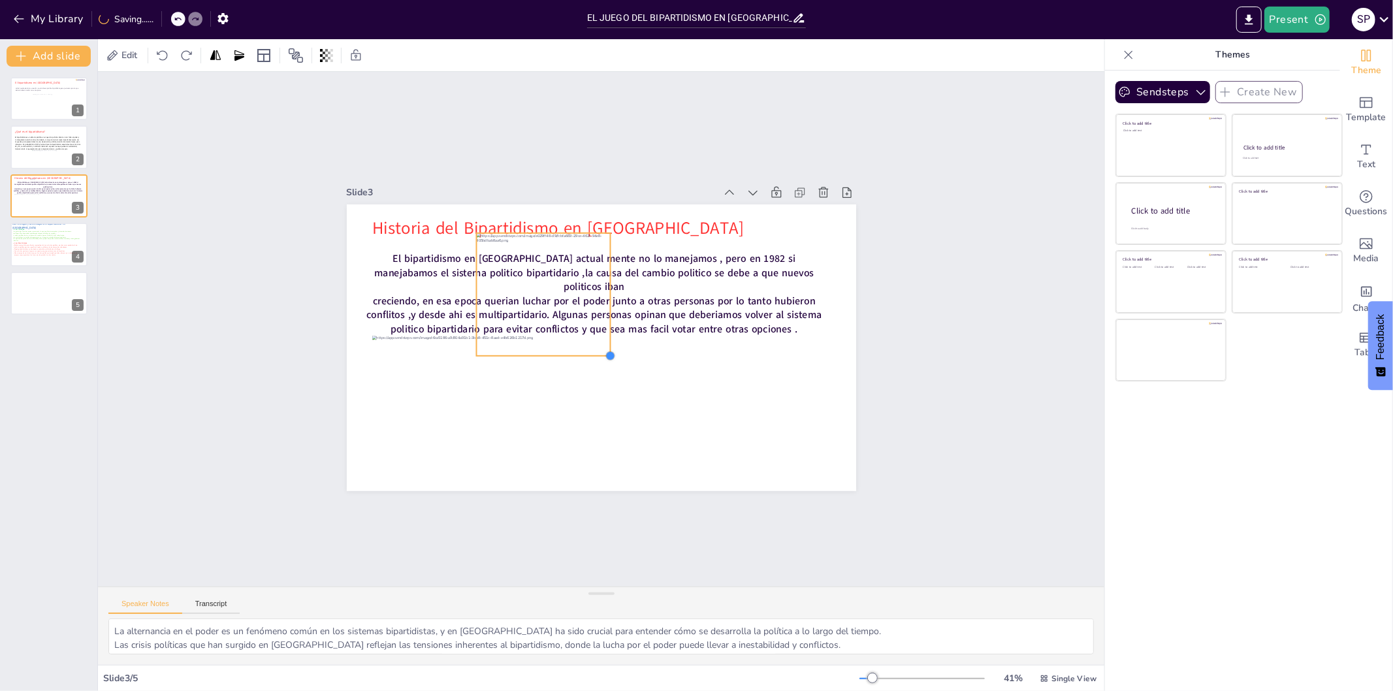
drag, startPoint x: 712, startPoint y: 457, endPoint x: 596, endPoint y: 321, distance: 178.9
click at [596, 321] on div "Historia del Bipartidismo en Bolivia El bipartidismo en Bolivia actual mente no…" at bounding box center [598, 347] width 558 height 386
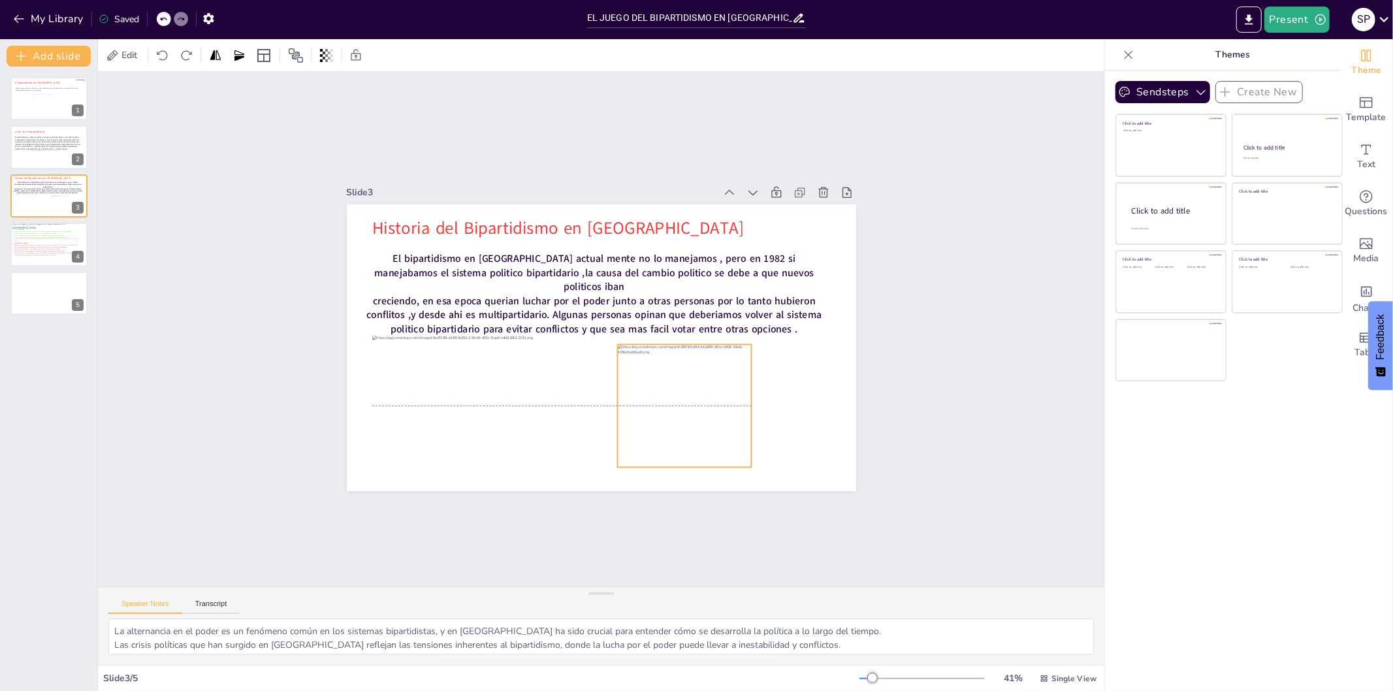
drag, startPoint x: 532, startPoint y: 279, endPoint x: 674, endPoint y: 388, distance: 178.4
click at [674, 388] on div at bounding box center [666, 422] width 157 height 148
drag, startPoint x: 604, startPoint y: 335, endPoint x: 593, endPoint y: 331, distance: 12.6
click at [600, 331] on div at bounding box center [606, 334] width 12 height 12
drag, startPoint x: 742, startPoint y: 460, endPoint x: 755, endPoint y: 469, distance: 15.4
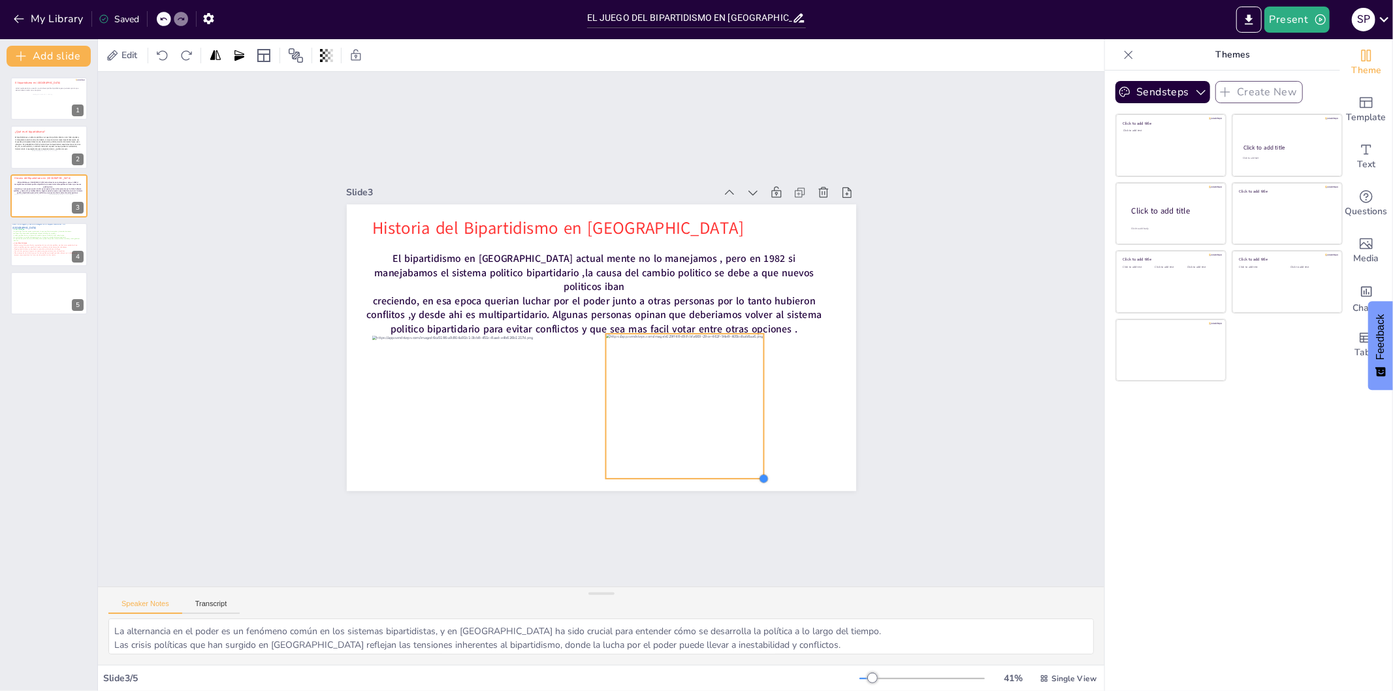
click at [759, 474] on div at bounding box center [764, 479] width 10 height 10
drag, startPoint x: 756, startPoint y: 405, endPoint x: 753, endPoint y: 396, distance: 10.0
click at [760, 396] on div at bounding box center [765, 407] width 10 height 146
click at [35, 305] on div at bounding box center [49, 293] width 78 height 44
type textarea "La aparición de nuevos movimientos políticos representa una oportunidad para di…"
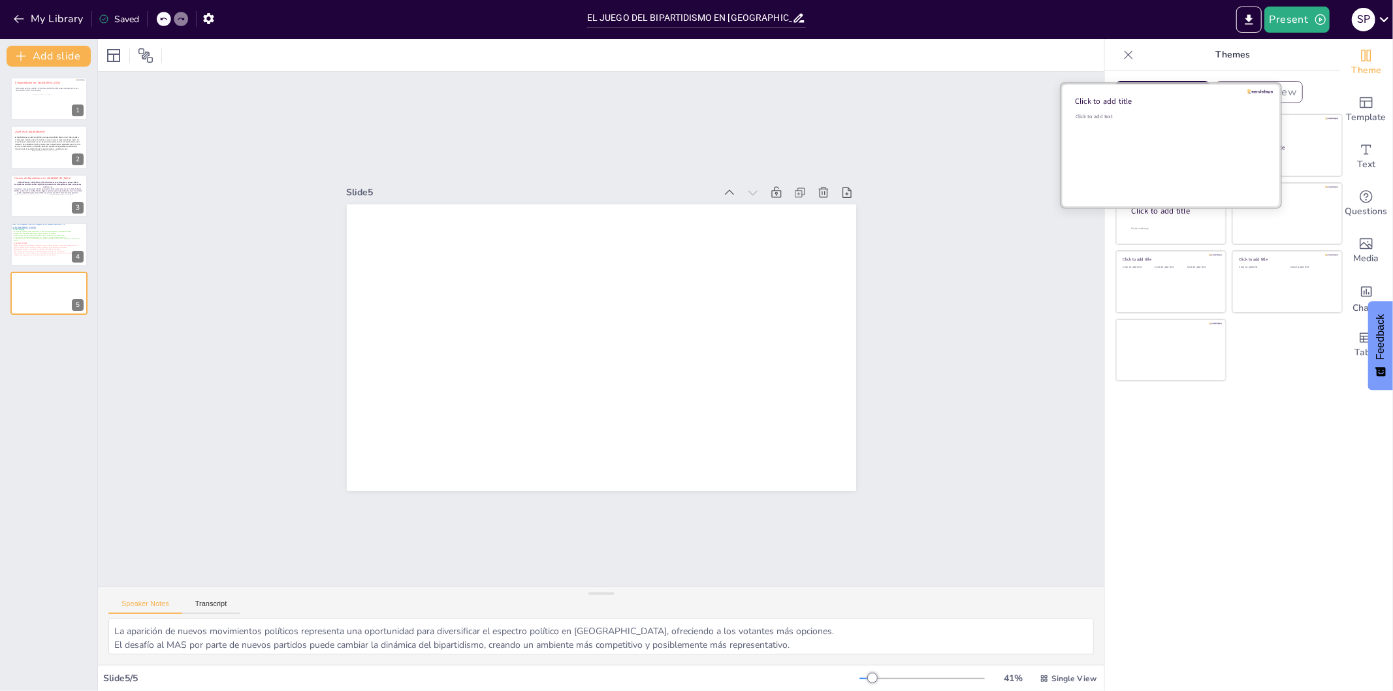
click at [1120, 142] on div "Click to add text" at bounding box center [1169, 153] width 187 height 81
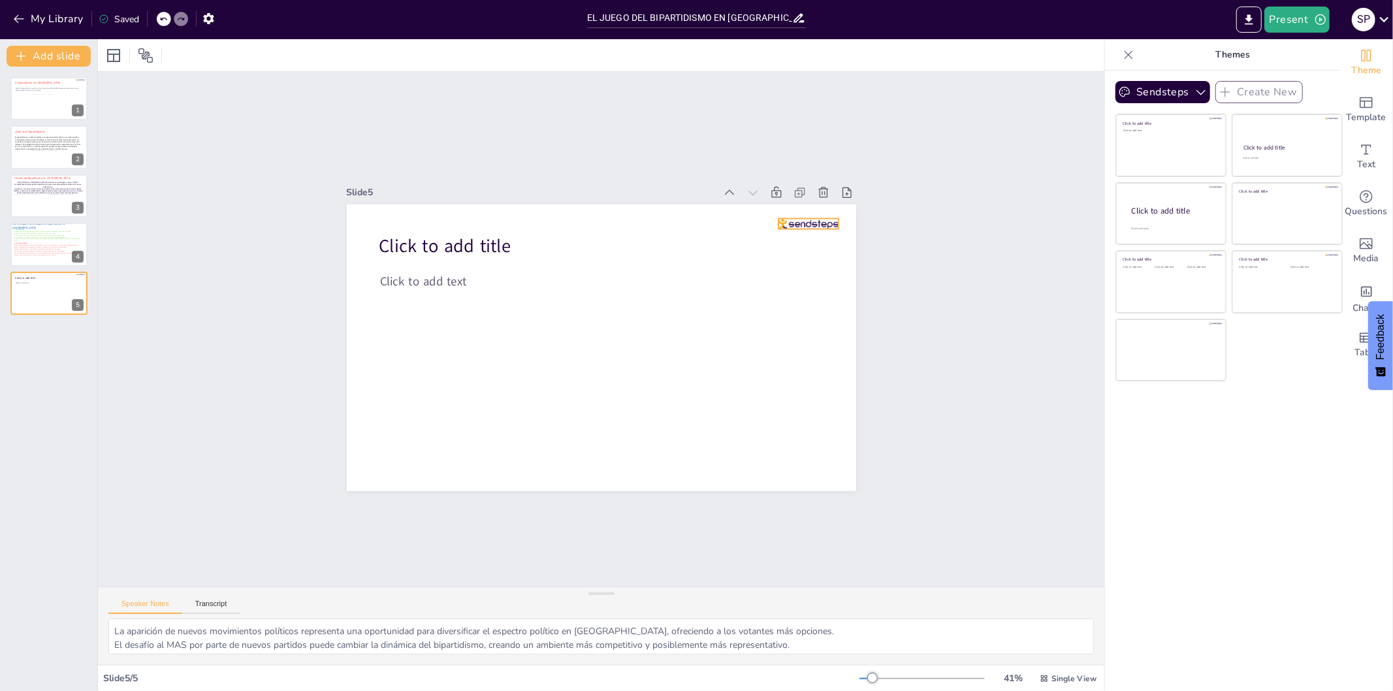
click at [804, 218] on div at bounding box center [809, 223] width 60 height 10
click at [674, 569] on icon at bounding box center [665, 579] width 20 height 20
